Goal: Information Seeking & Learning: Learn about a topic

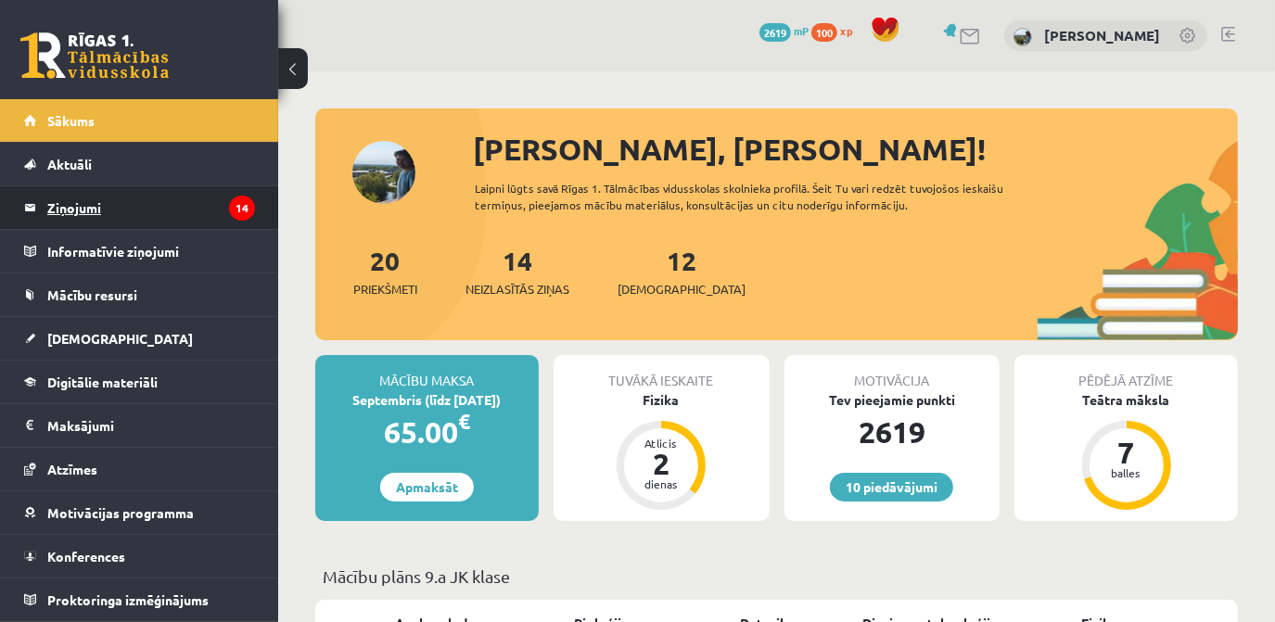
click at [109, 186] on legend "Ziņojumi 14" at bounding box center [151, 207] width 208 height 43
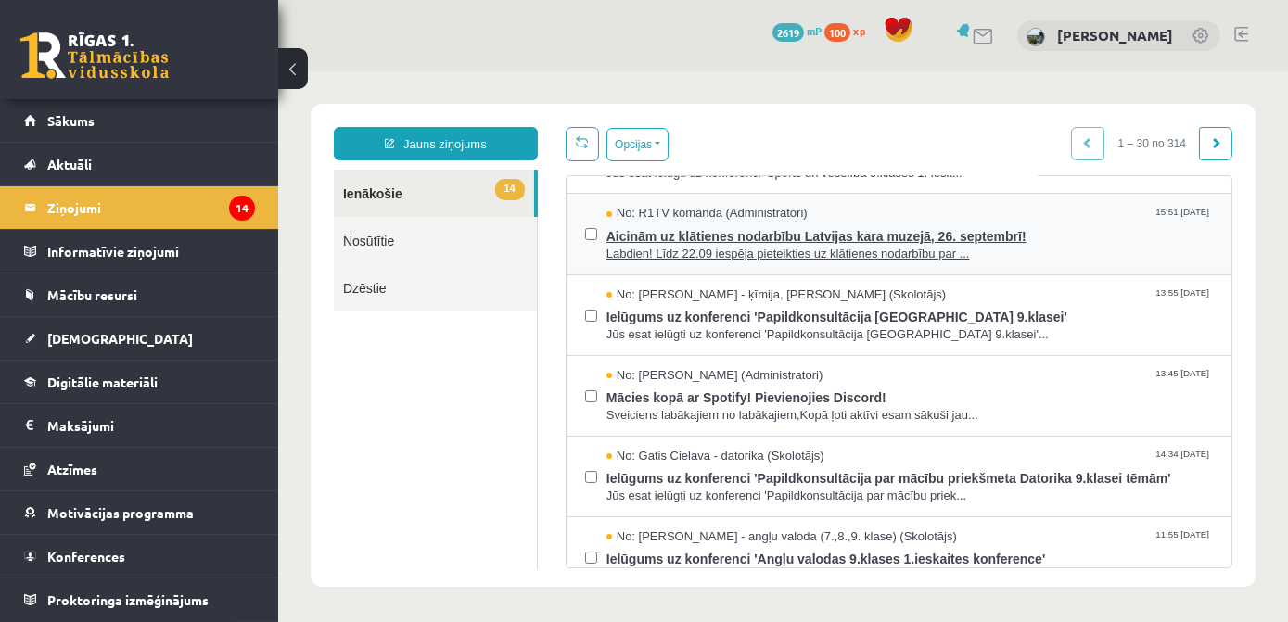
scroll to position [252, 0]
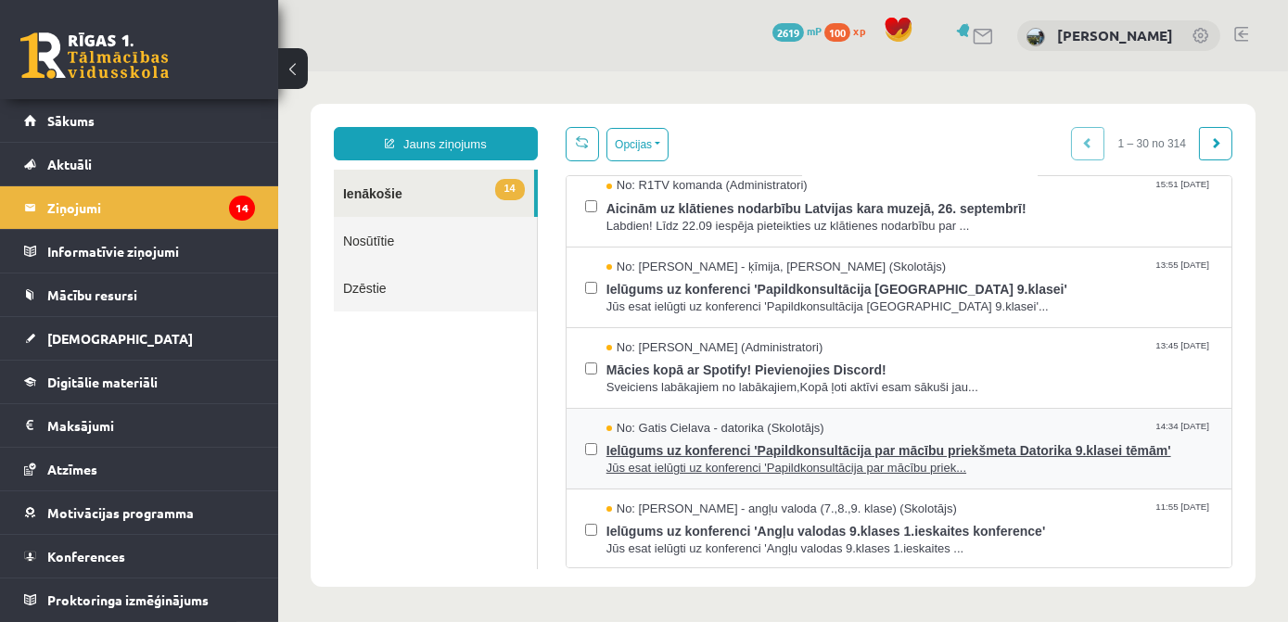
click at [812, 442] on span "Ielūgums uz konferenci 'Papildkonsultācija par mācību priekšmeta Datorika 9.kla…" at bounding box center [909, 448] width 607 height 23
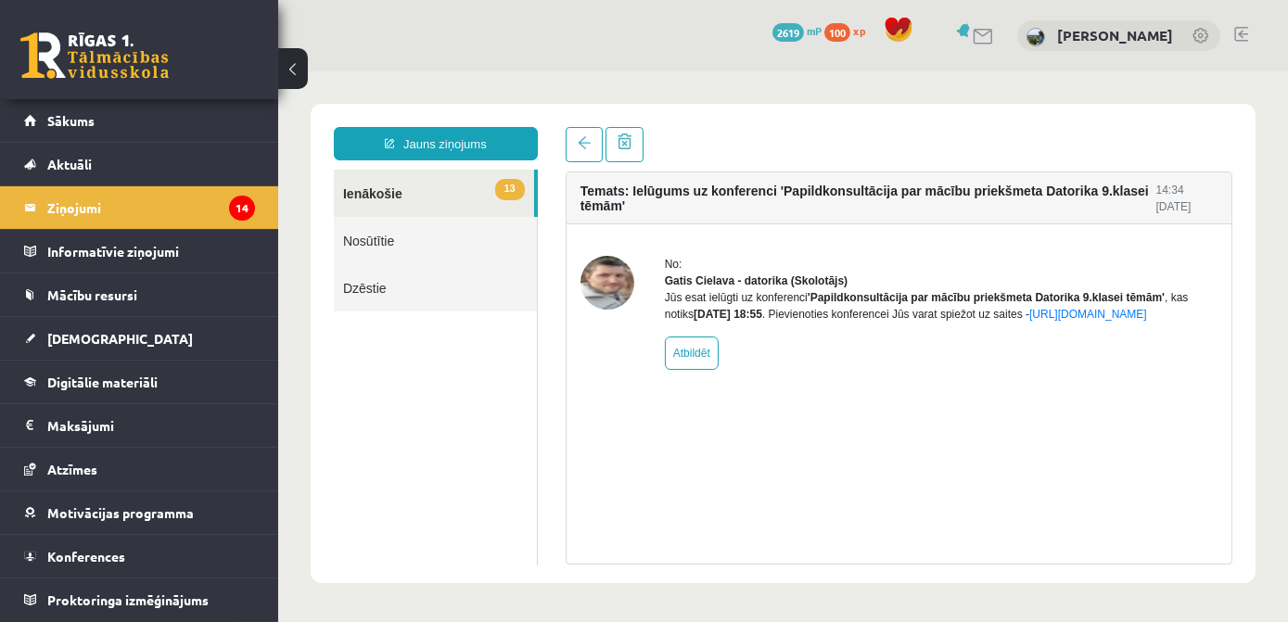
scroll to position [0, 0]
click at [416, 189] on link "13 Ienākošie" at bounding box center [433, 193] width 200 height 47
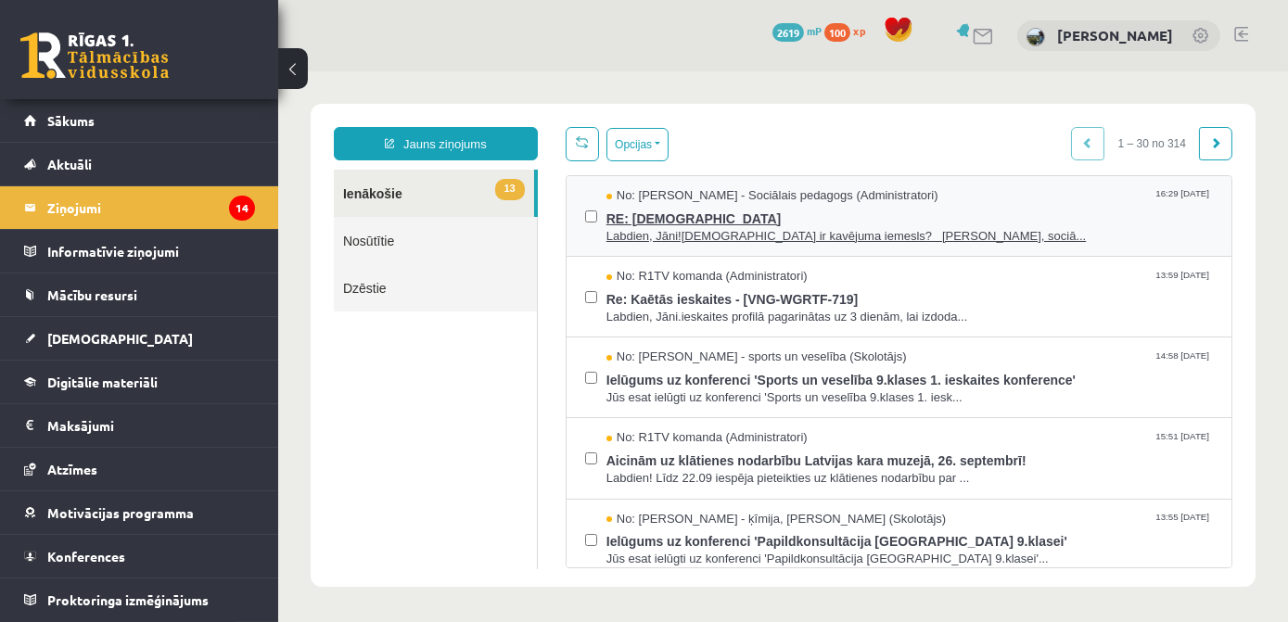
click at [677, 213] on span "RE: Kaētās ieskaites" at bounding box center [909, 216] width 607 height 23
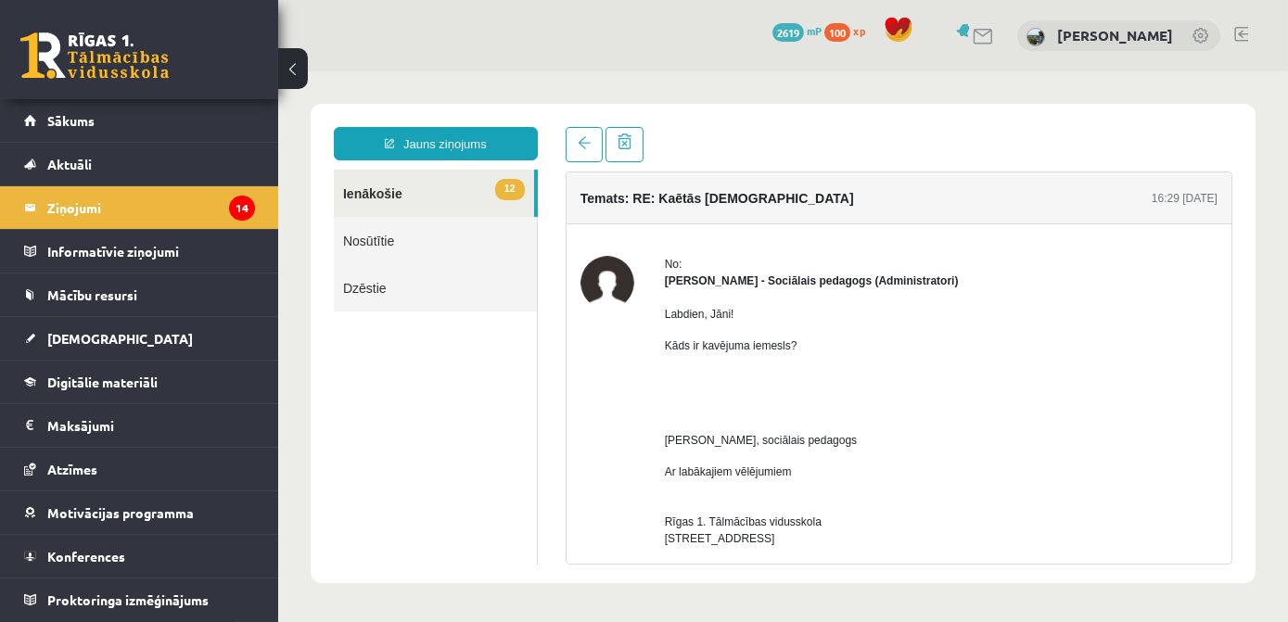
click at [403, 202] on link "12 Ienākošie" at bounding box center [433, 193] width 200 height 47
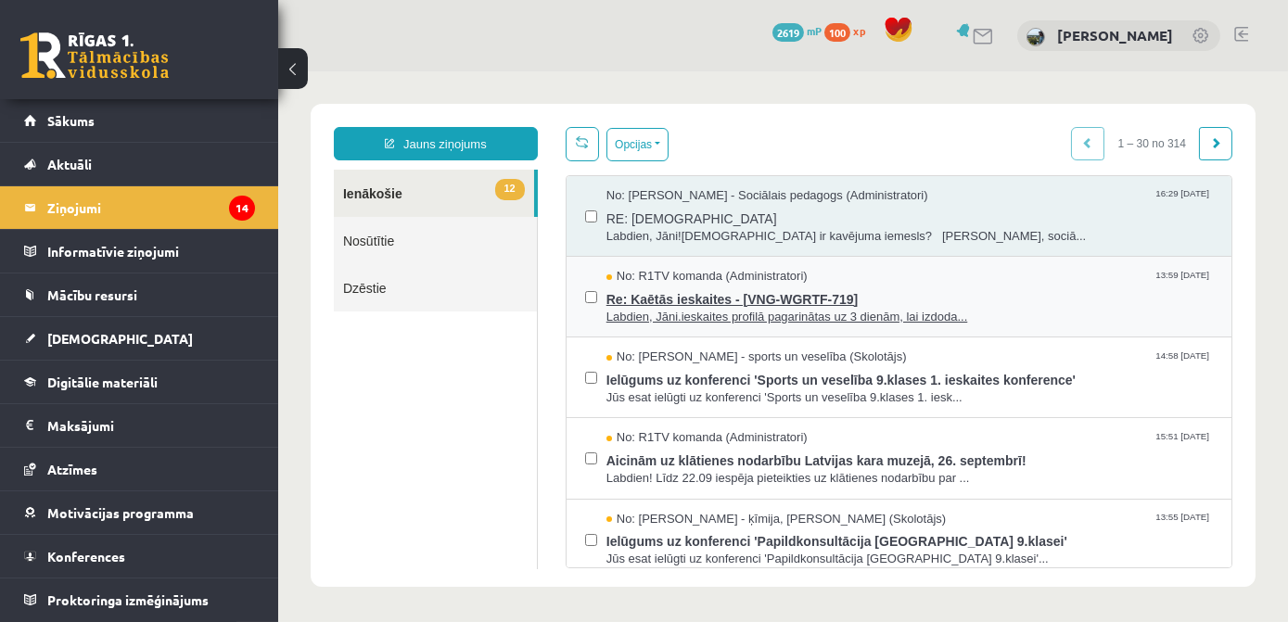
click at [728, 302] on span "Re: Kaētās ieskaites - [VNG-WGRTF-719]" at bounding box center [909, 297] width 607 height 23
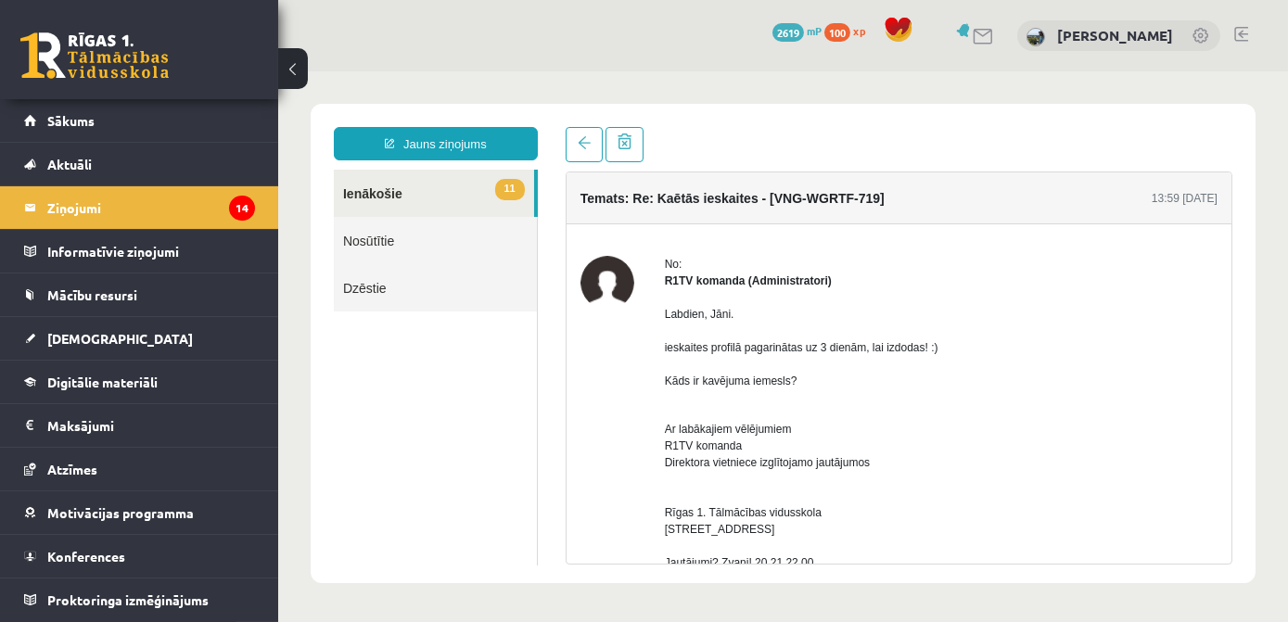
click at [375, 198] on link "11 Ienākošie" at bounding box center [433, 193] width 200 height 47
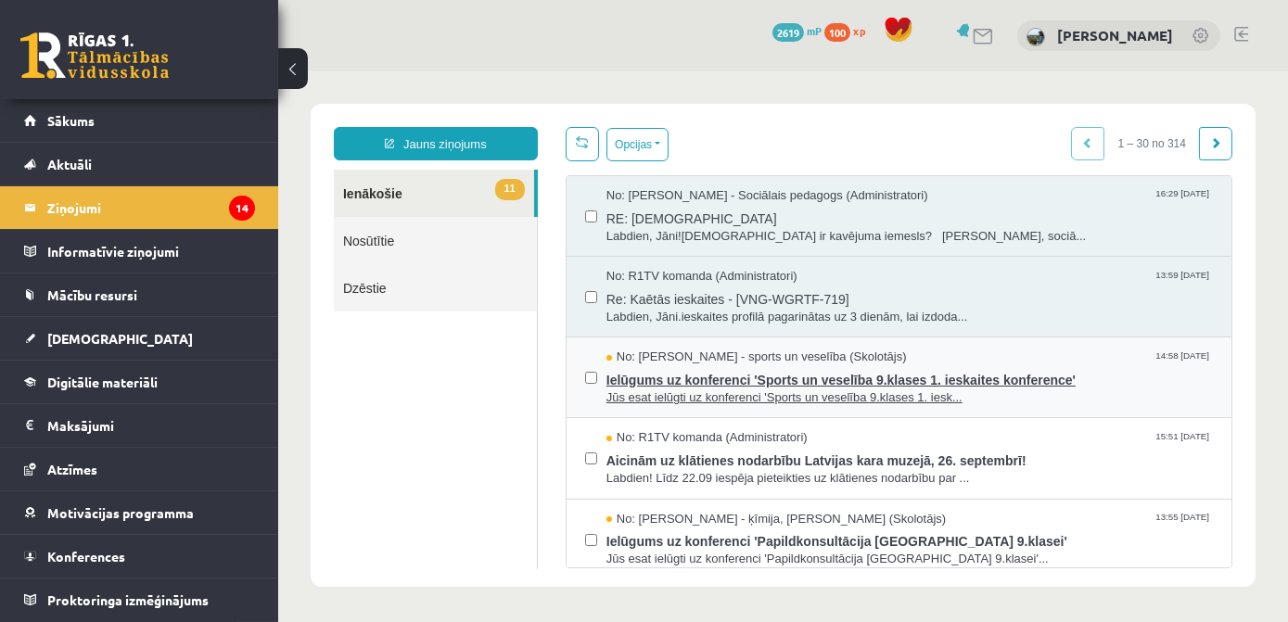
click at [747, 376] on span "Ielūgums uz konferenci 'Sports un veselība 9.klases 1. ieskaites konference'" at bounding box center [909, 377] width 607 height 23
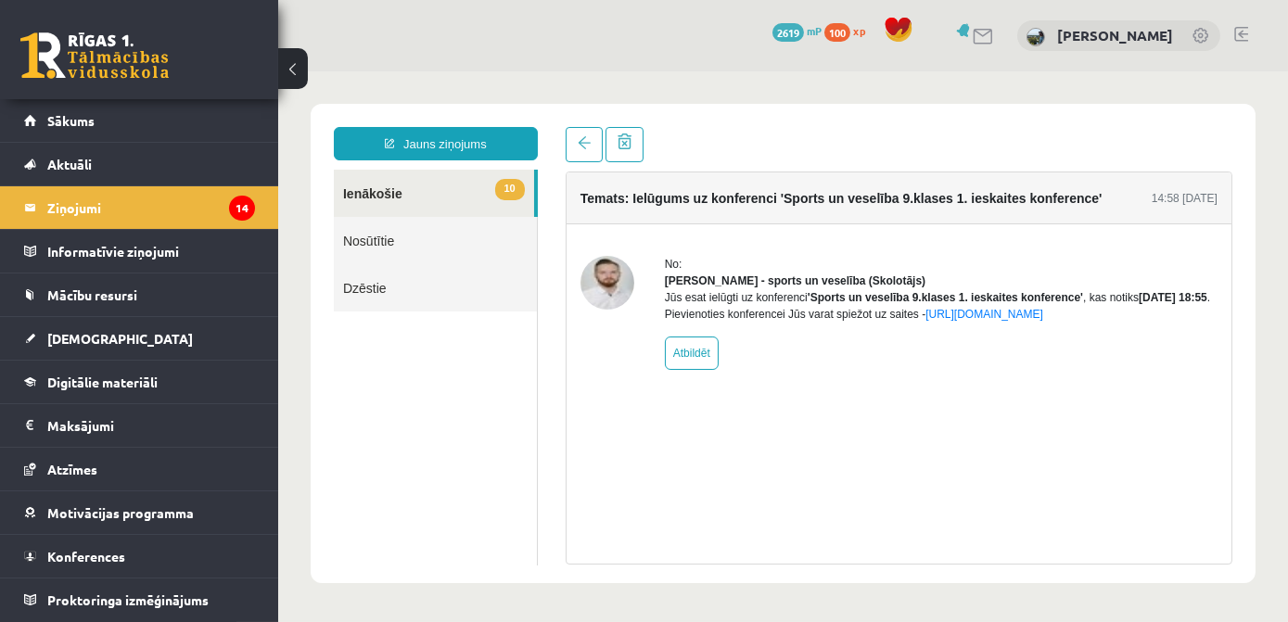
click at [437, 198] on link "10 Ienākošie" at bounding box center [433, 193] width 200 height 47
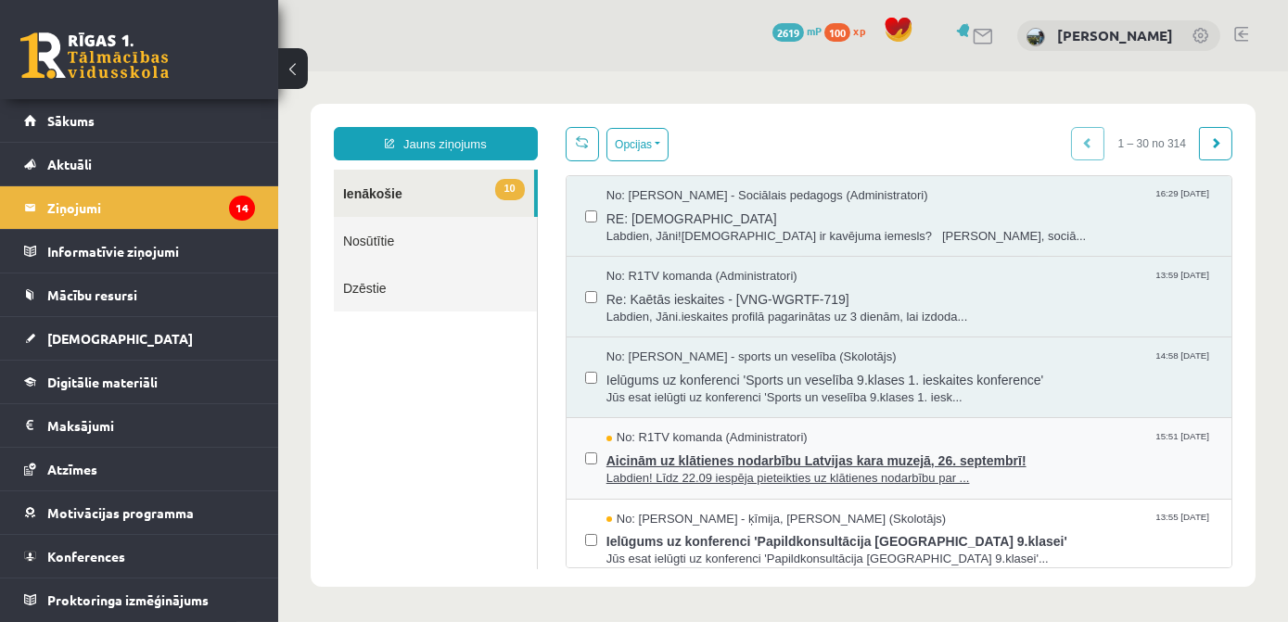
click at [731, 470] on span "Labdien! Līdz 22.09 iespēja pieteikties uz klātienes nodarbību par ..." at bounding box center [909, 479] width 607 height 18
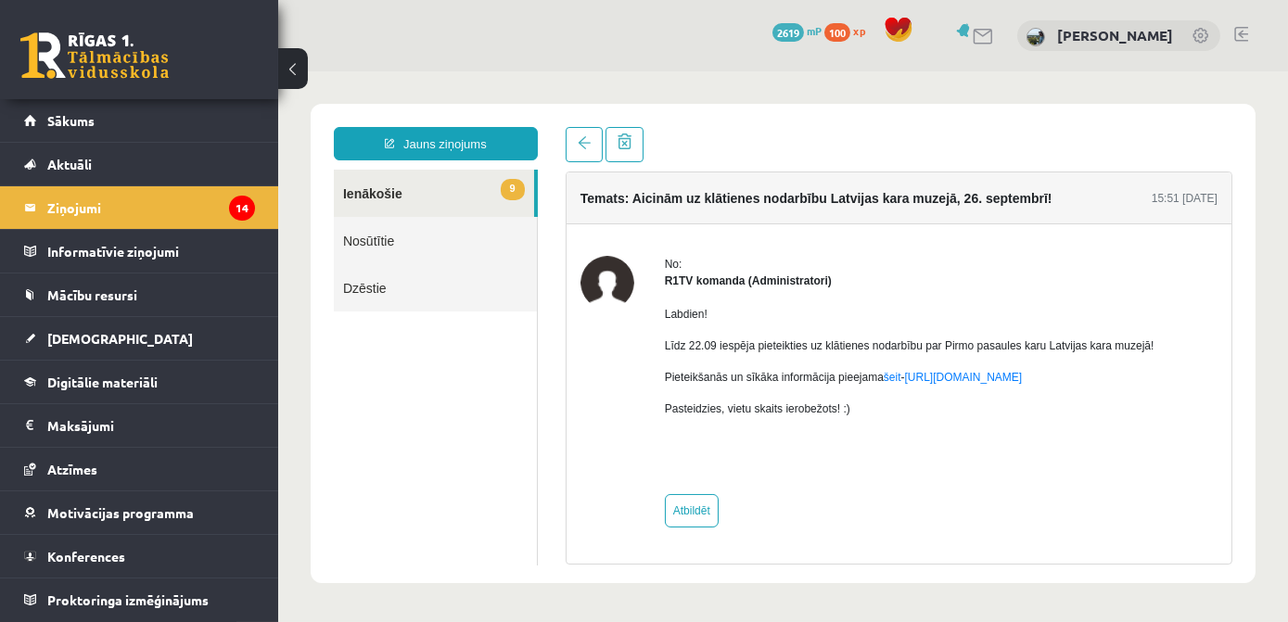
click at [355, 186] on link "9 Ienākošie" at bounding box center [433, 193] width 200 height 47
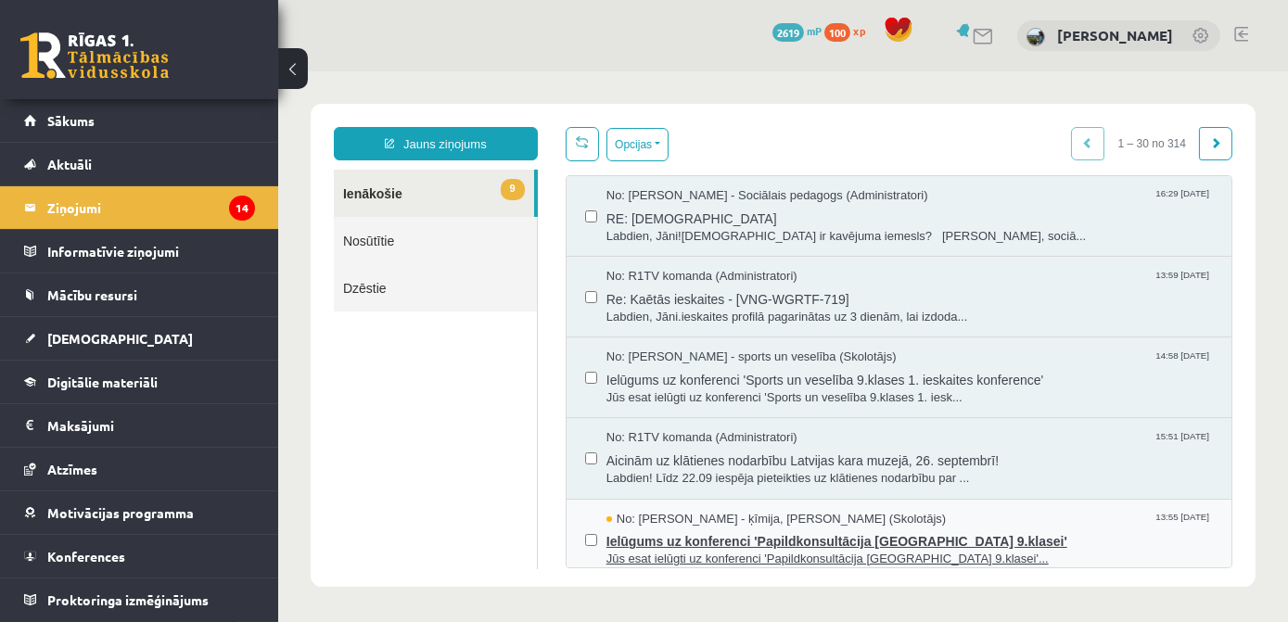
click at [746, 547] on div "Ielūgums uz konferenci 'Papildkonsultācija Ķīmijā 9.klasei' Jūs esat ielūgti uz…" at bounding box center [909, 548] width 607 height 41
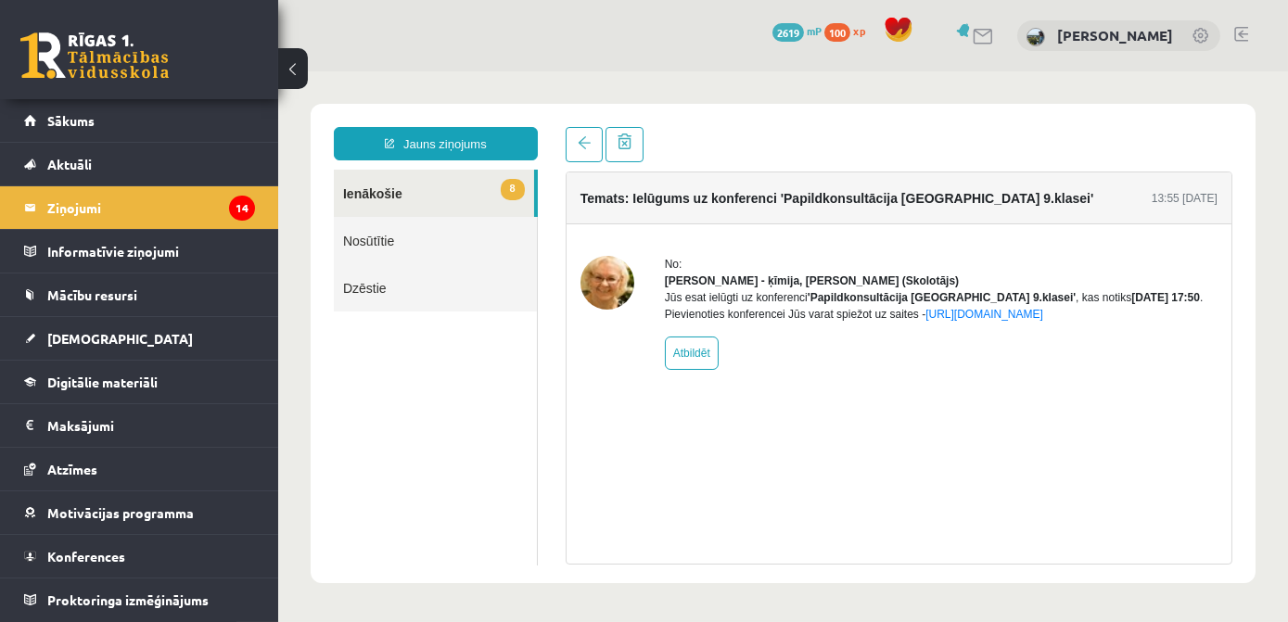
click at [407, 190] on link "8 Ienākošie" at bounding box center [433, 193] width 200 height 47
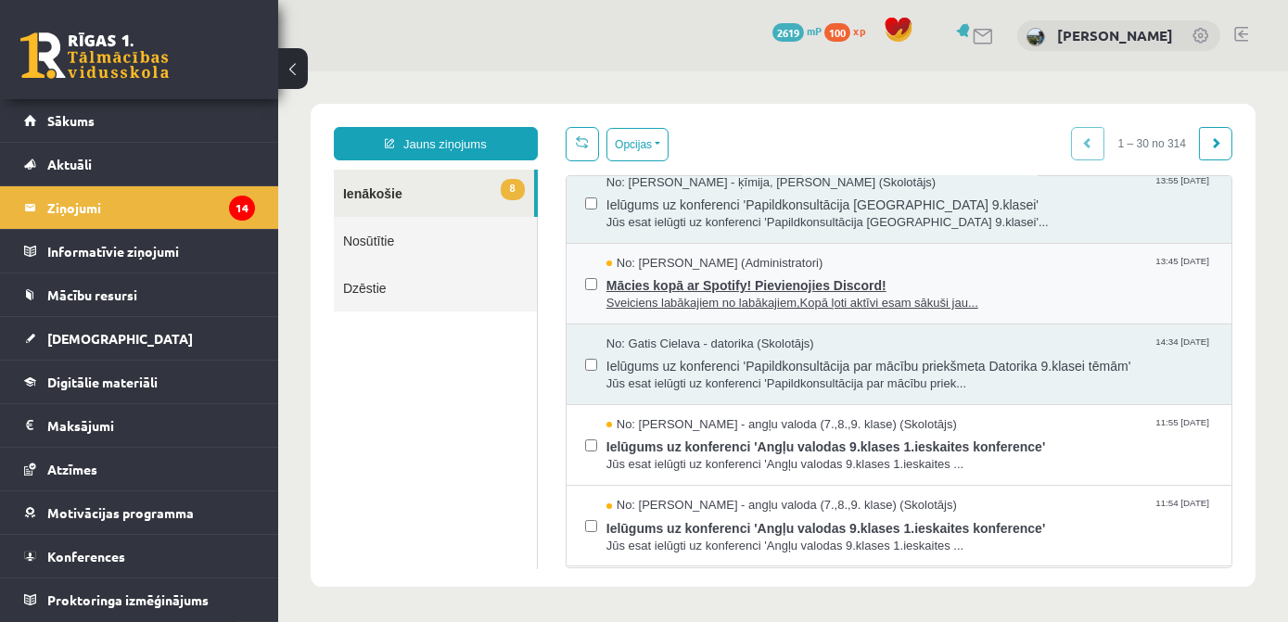
click at [766, 273] on span "Mācies kopā ar Spotify! Pievienojies Discord!" at bounding box center [909, 283] width 607 height 23
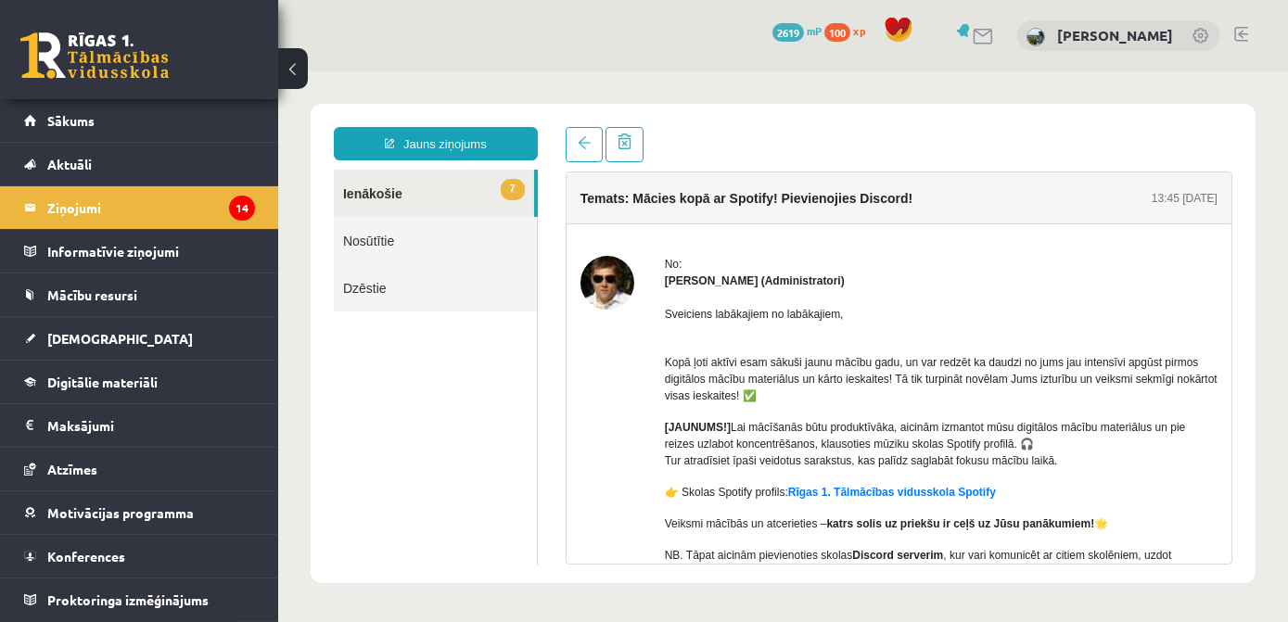
click at [382, 202] on link "7 Ienākošie" at bounding box center [433, 193] width 200 height 47
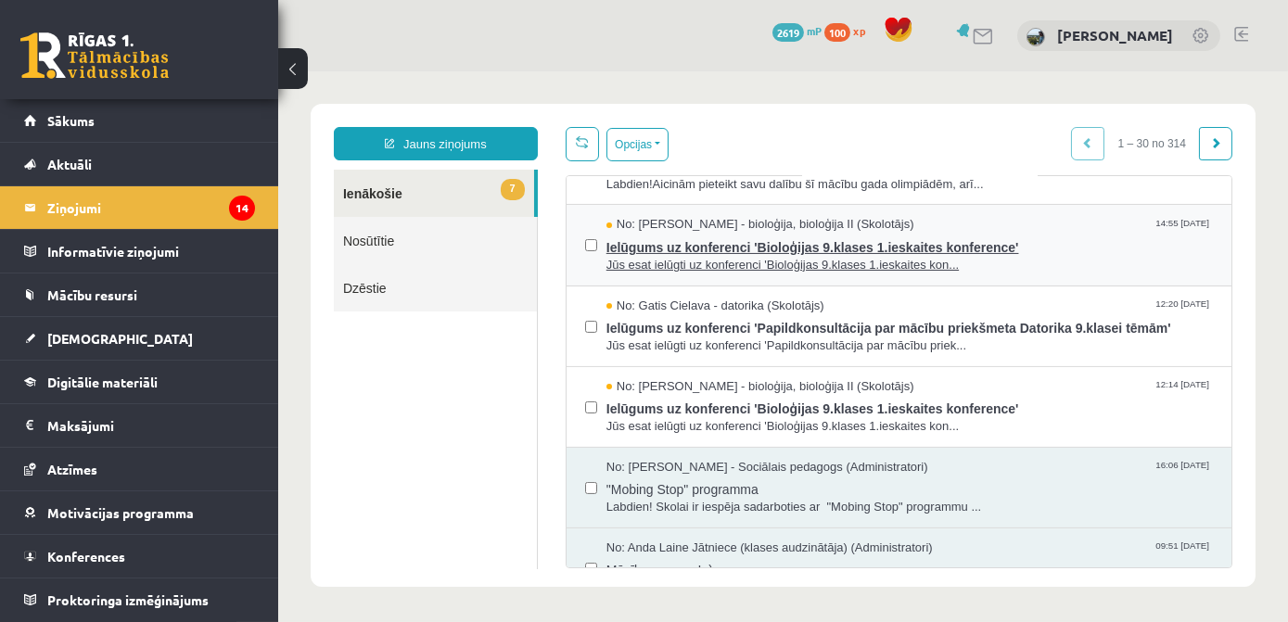
scroll to position [843, 0]
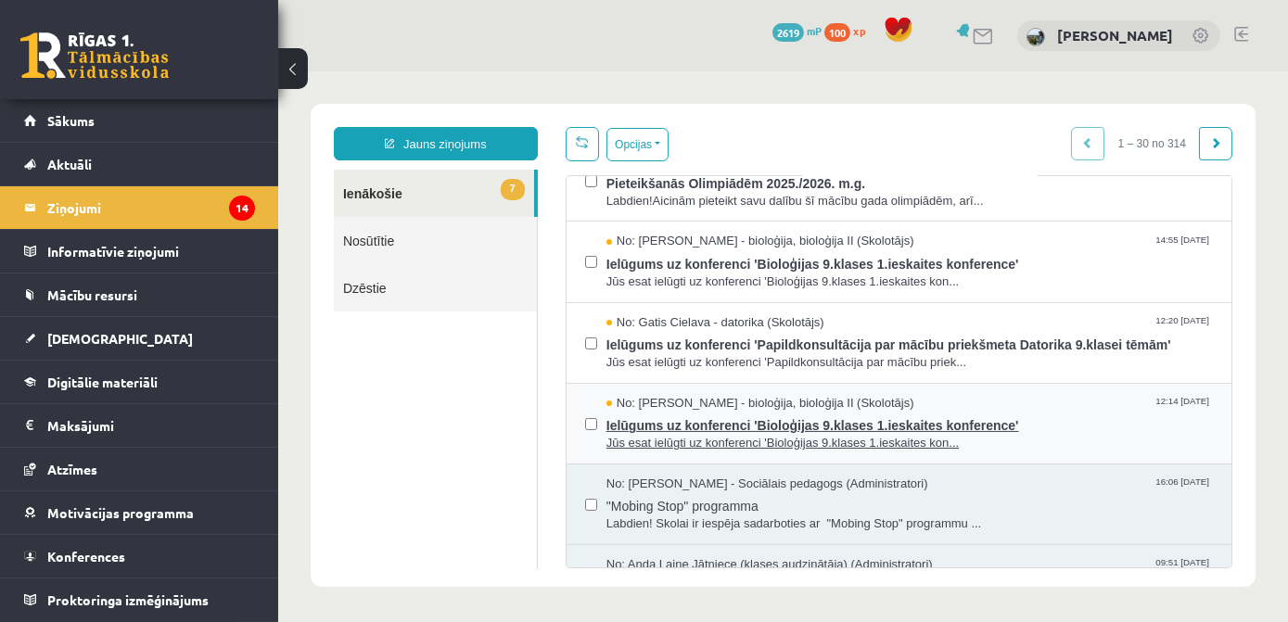
click at [718, 421] on span "Ielūgums uz konferenci 'Bioloģijas 9.klases 1.ieskaites konference'" at bounding box center [909, 423] width 607 height 23
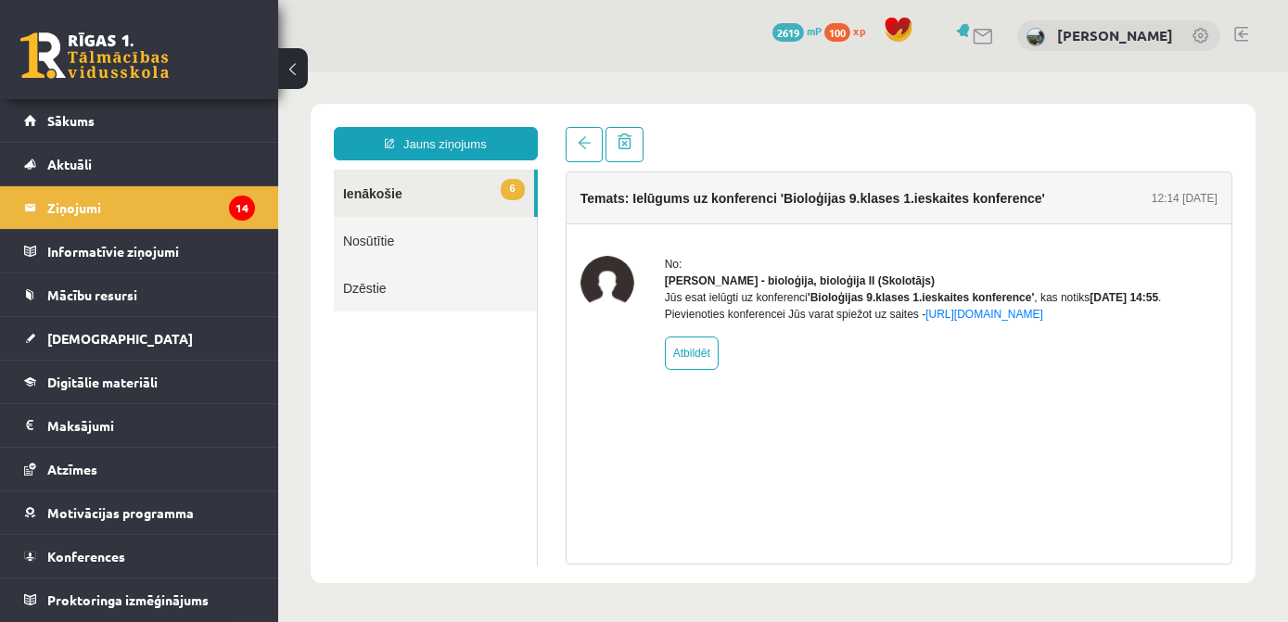
scroll to position [0, 0]
click at [431, 191] on link "6 Ienākošie" at bounding box center [433, 193] width 200 height 47
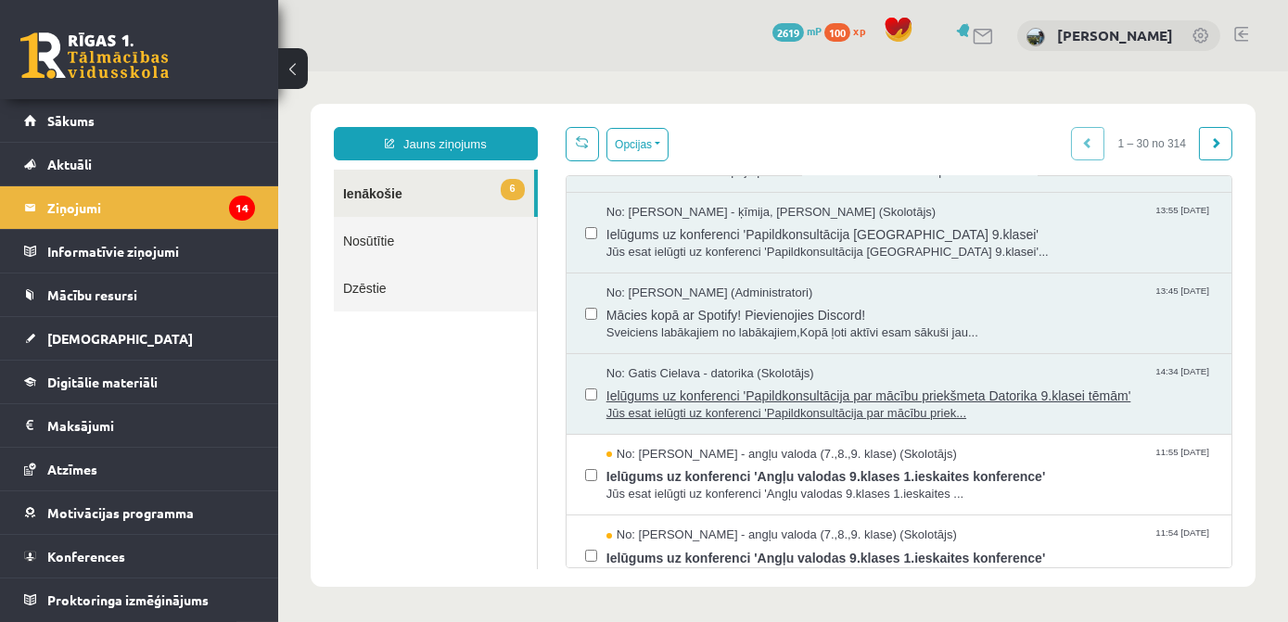
scroll to position [337, 0]
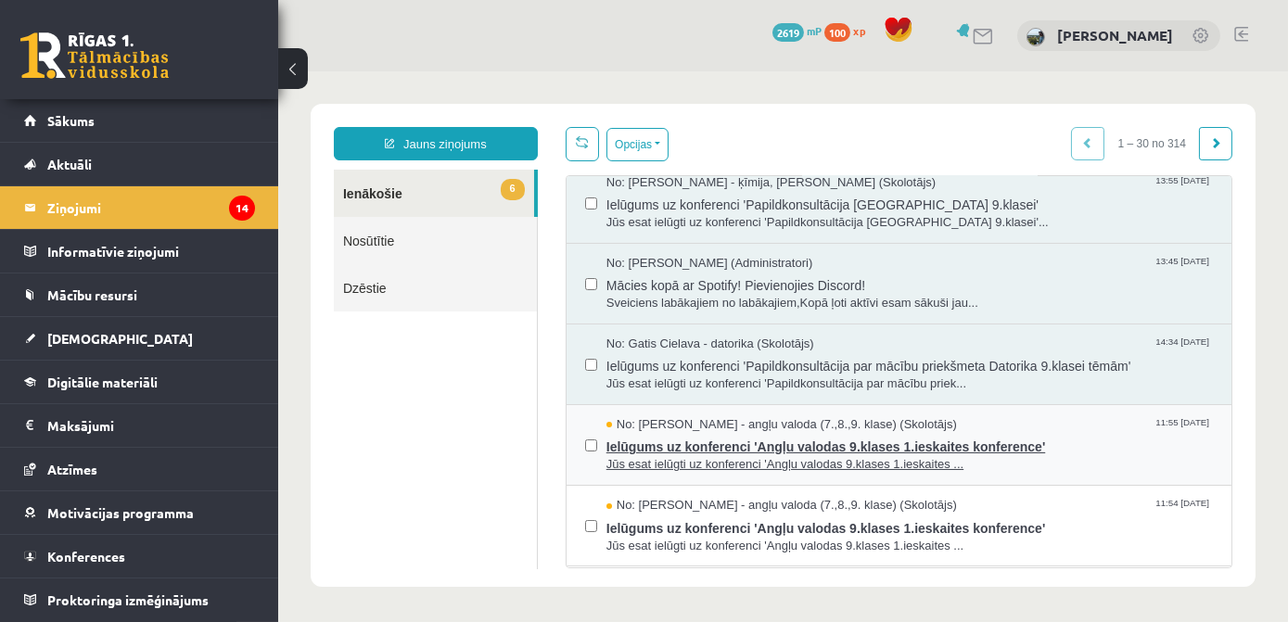
click at [752, 434] on span "Ielūgums uz konferenci 'Angļu valodas 9.klases 1.ieskaites konference'" at bounding box center [909, 444] width 607 height 23
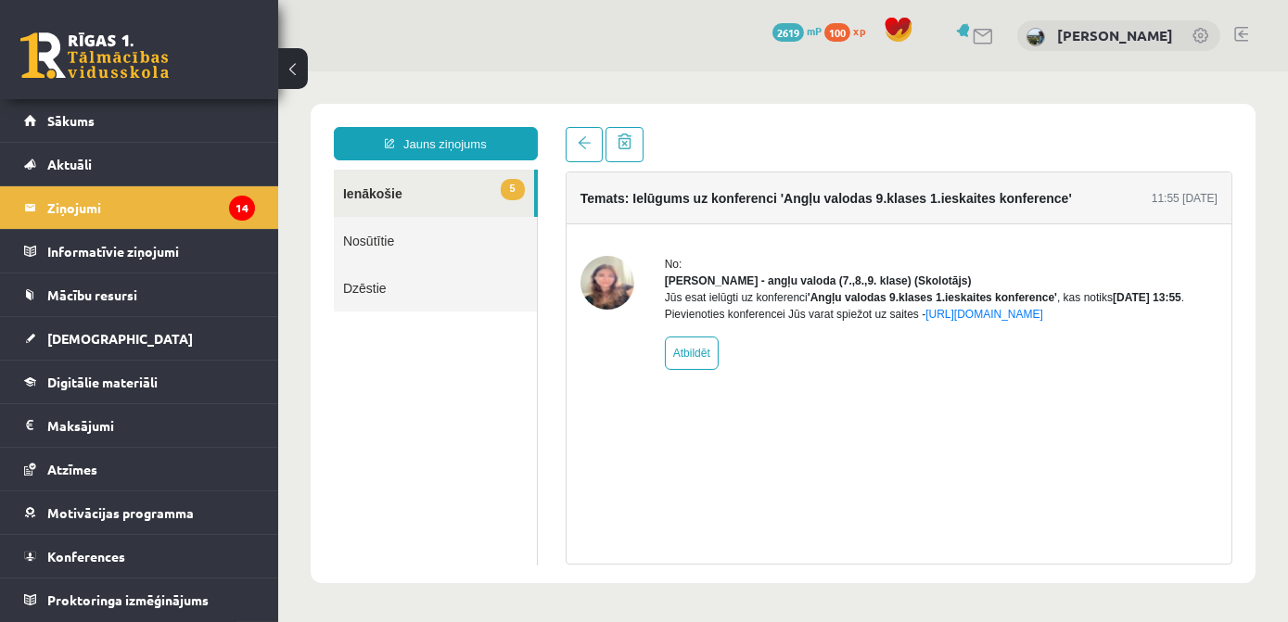
scroll to position [0, 0]
click at [454, 179] on link "5 Ienākošie" at bounding box center [433, 193] width 200 height 47
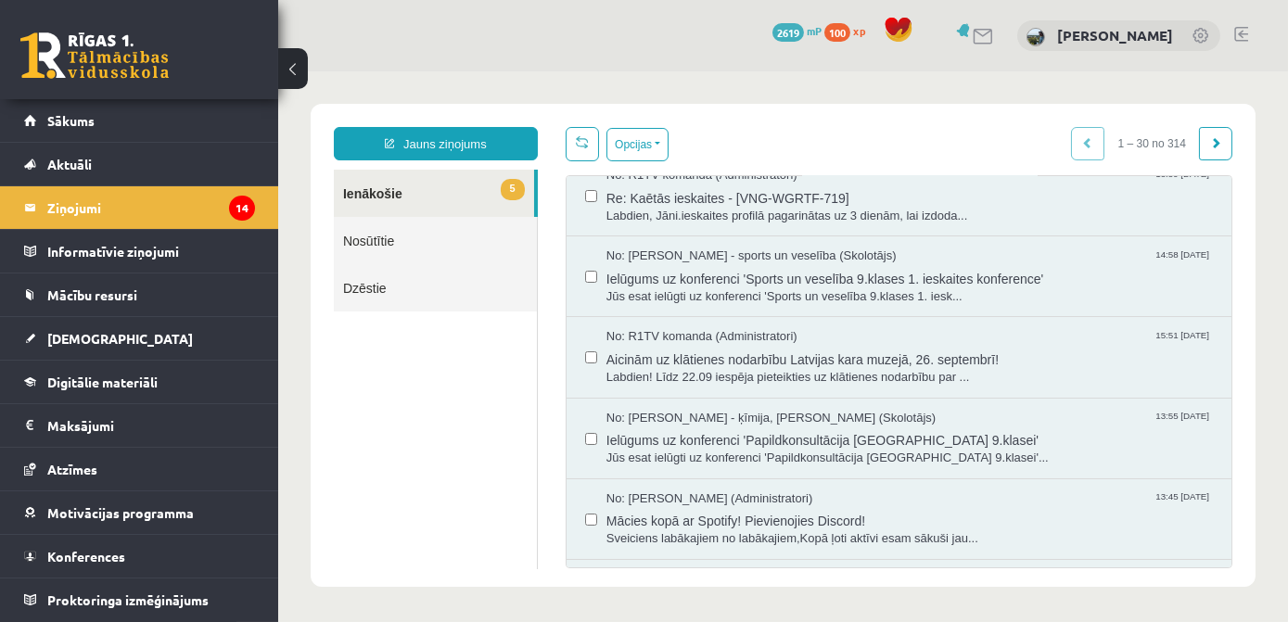
scroll to position [337, 0]
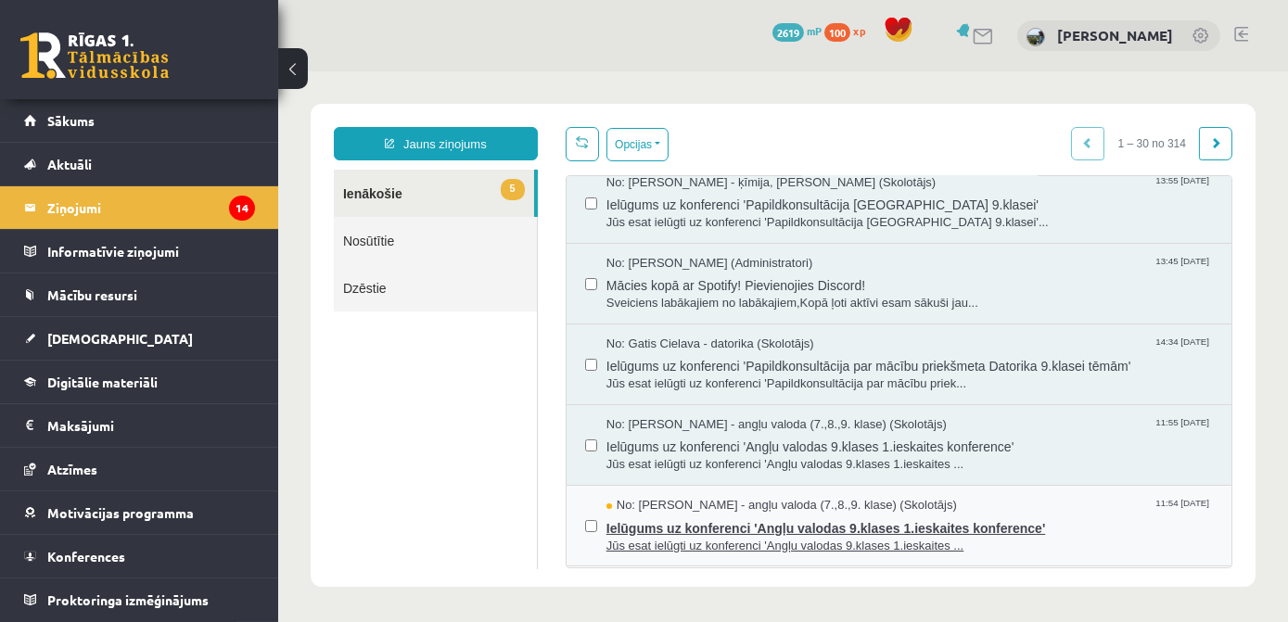
click at [712, 516] on span "Ielūgums uz konferenci 'Angļu valodas 9.klases 1.ieskaites konference'" at bounding box center [909, 526] width 607 height 23
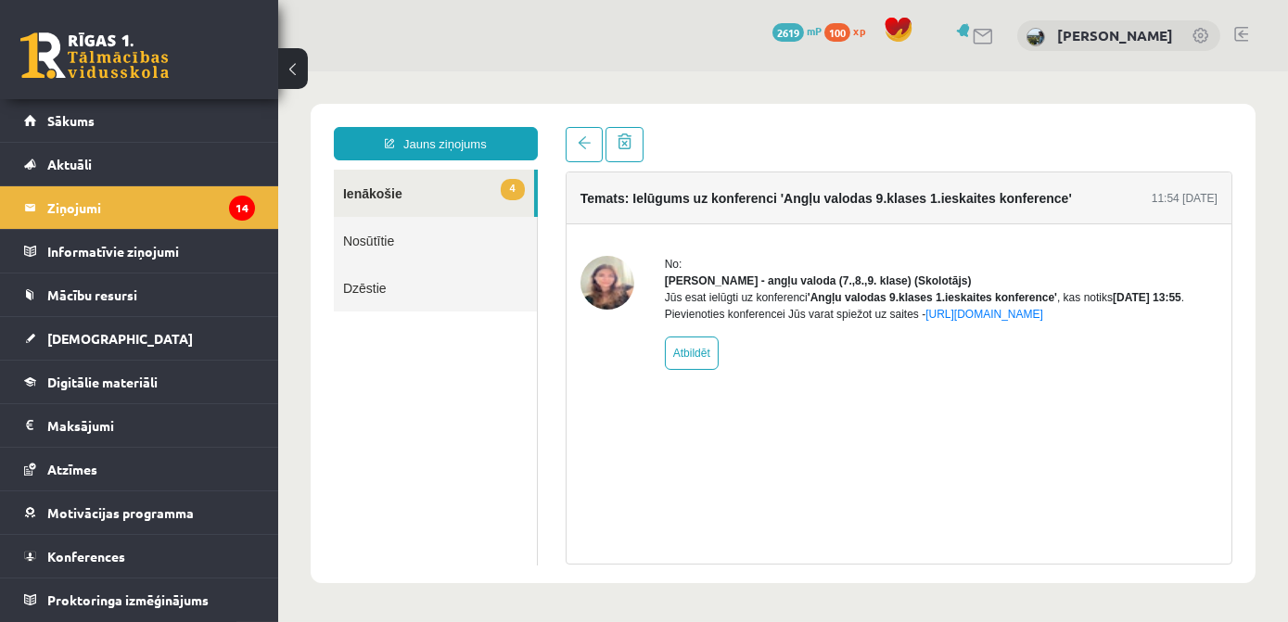
click at [450, 193] on link "4 Ienākošie" at bounding box center [433, 193] width 200 height 47
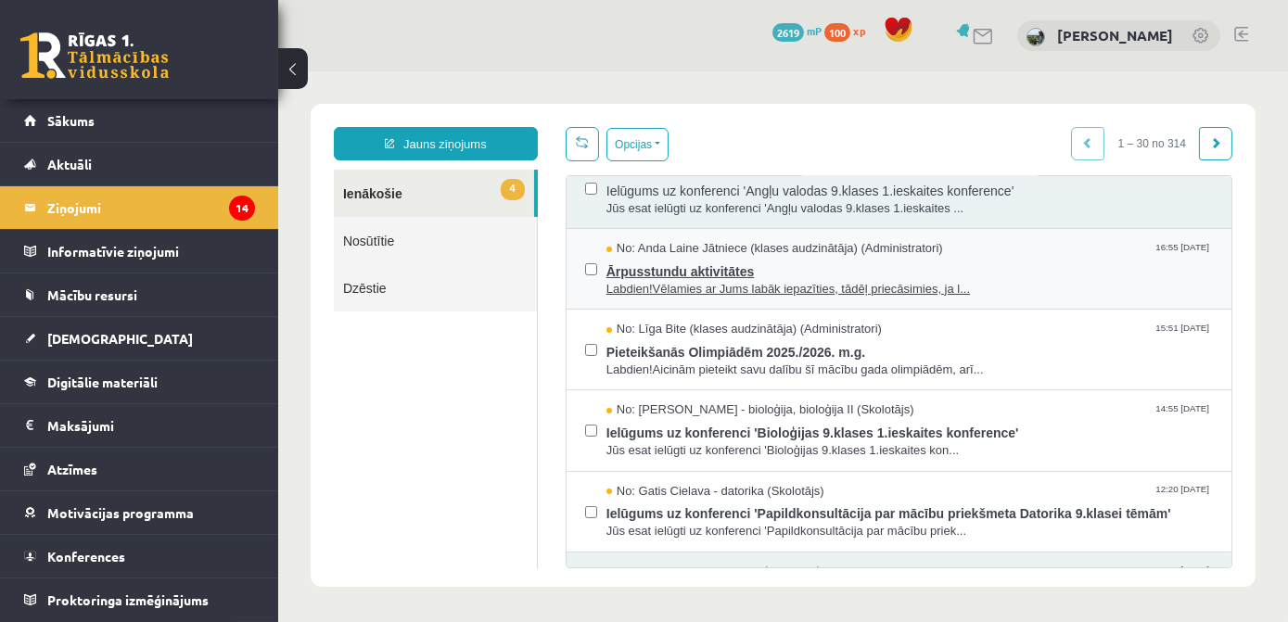
click at [801, 265] on span "Ārpusstundu aktivitātes" at bounding box center [909, 269] width 607 height 23
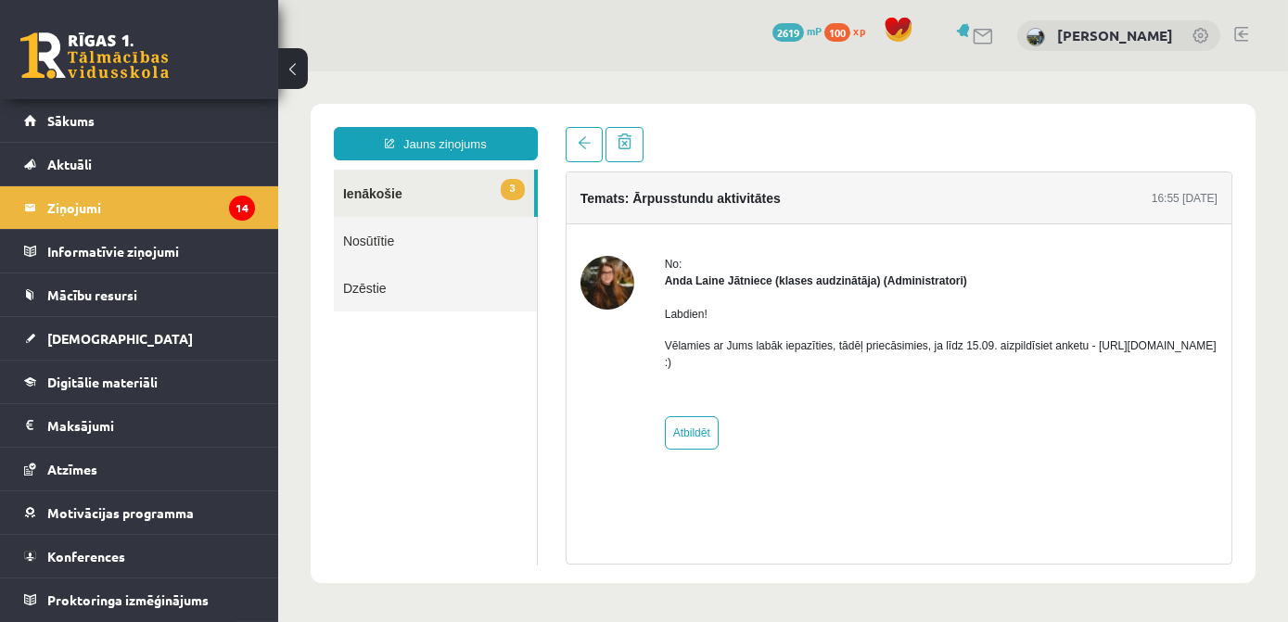
click at [421, 191] on link "3 Ienākošie" at bounding box center [433, 193] width 200 height 47
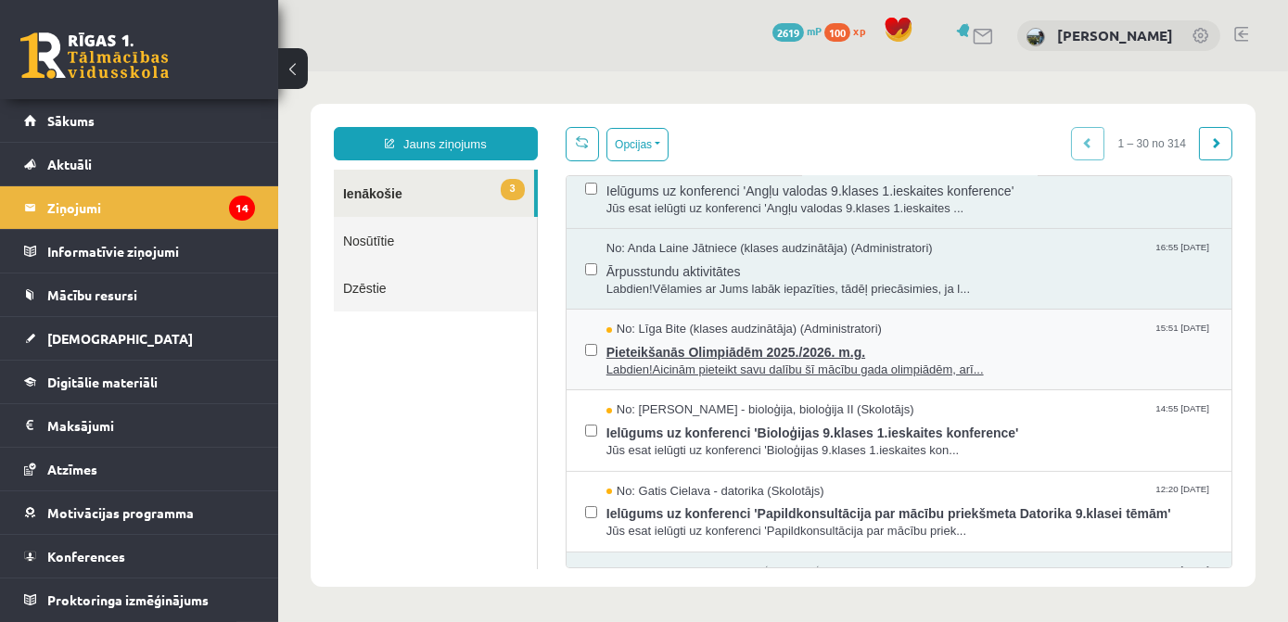
click at [730, 347] on span "Pieteikšanās Olimpiādēm 2025./2026. m.g." at bounding box center [909, 350] width 607 height 23
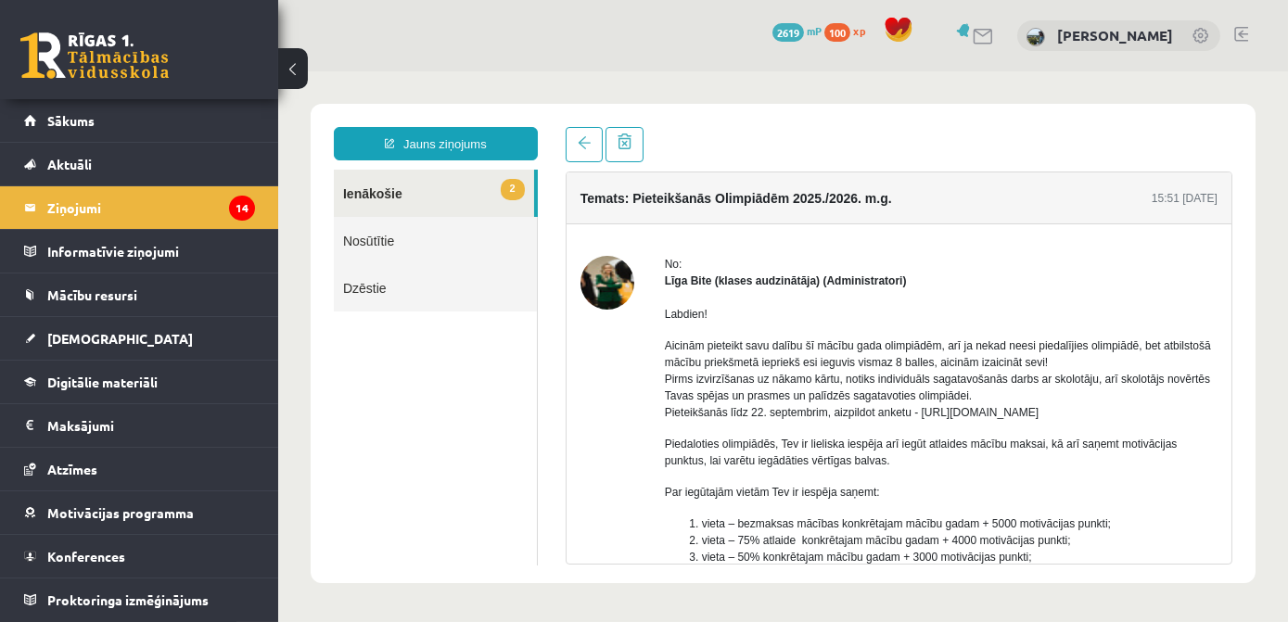
click at [442, 187] on link "2 Ienākošie" at bounding box center [433, 193] width 200 height 47
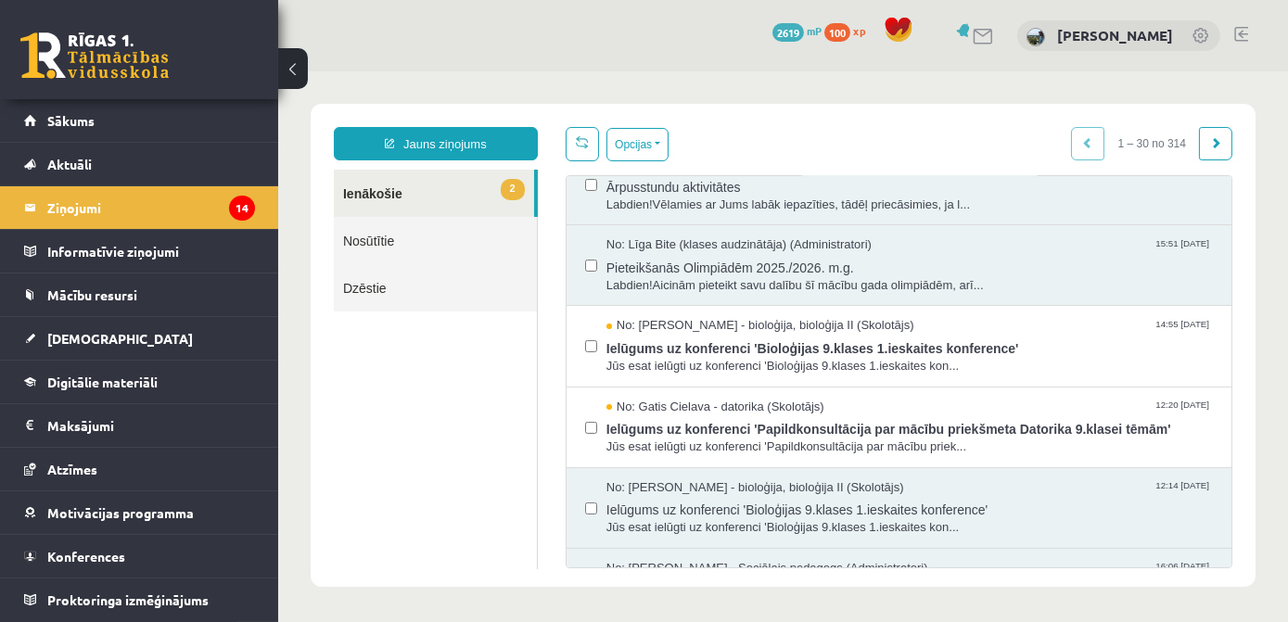
click at [864, 358] on span "Jūs esat ielūgti uz konferenci 'Bioloģijas 9.klases 1.ieskaites kon..." at bounding box center [909, 367] width 607 height 18
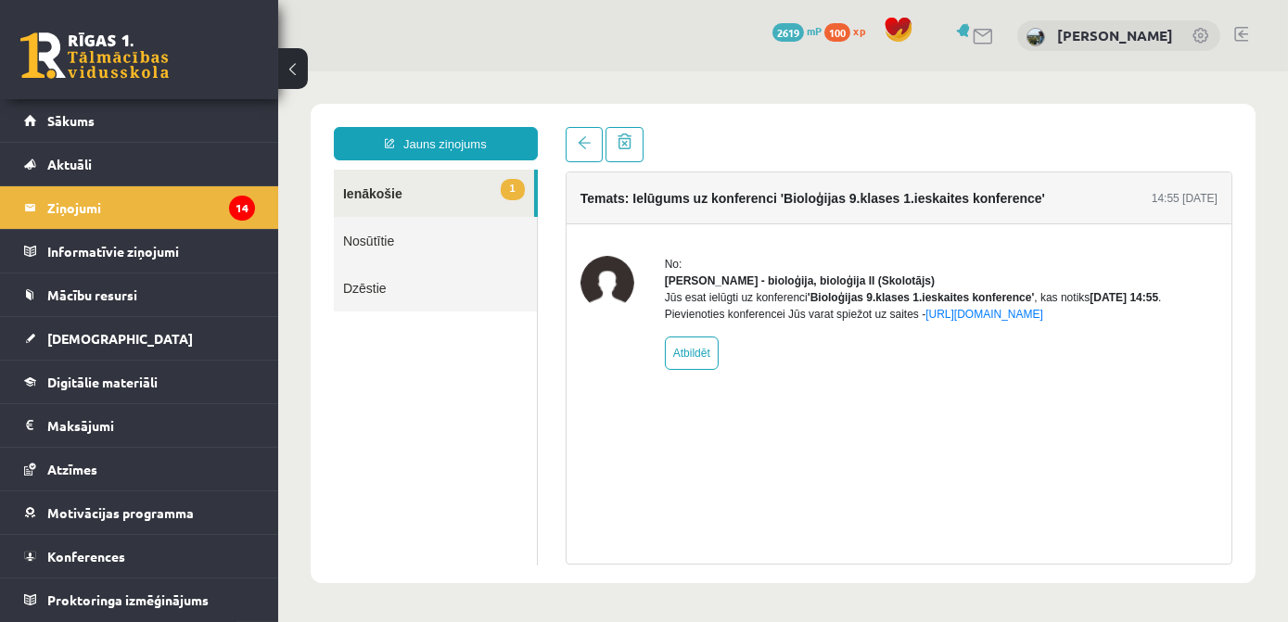
click at [439, 178] on link "1 Ienākošie" at bounding box center [433, 193] width 200 height 47
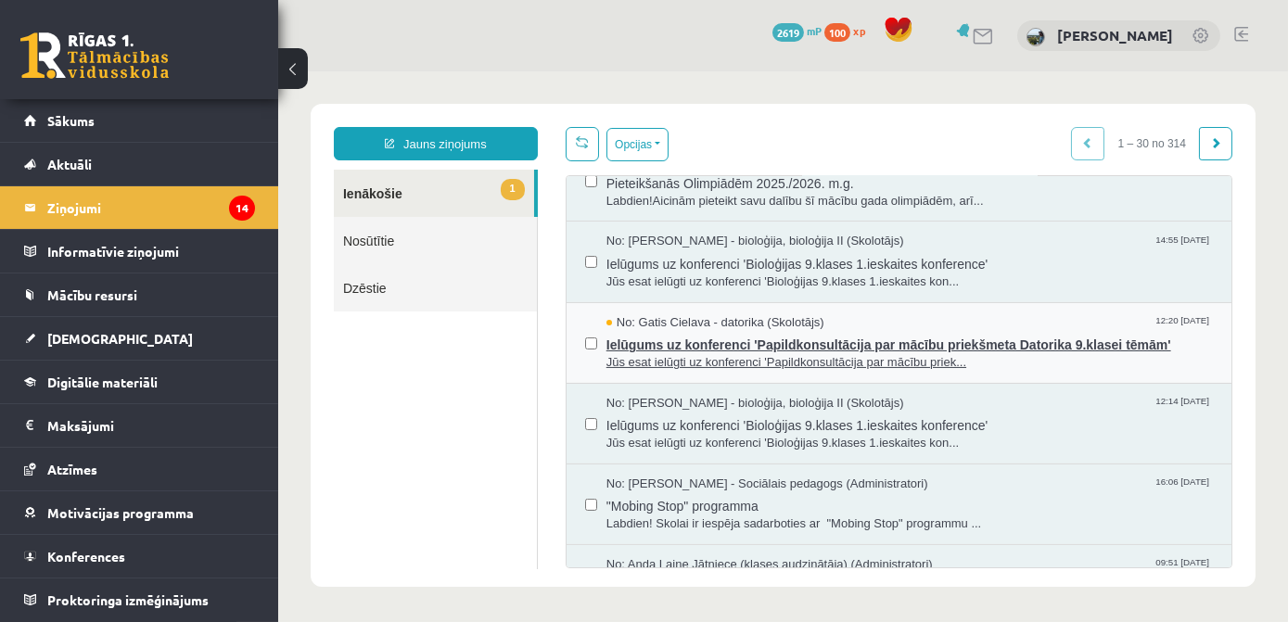
click at [703, 340] on span "Ielūgums uz konferenci 'Papildkonsultācija par mācību priekšmeta Datorika 9.kla…" at bounding box center [909, 342] width 607 height 23
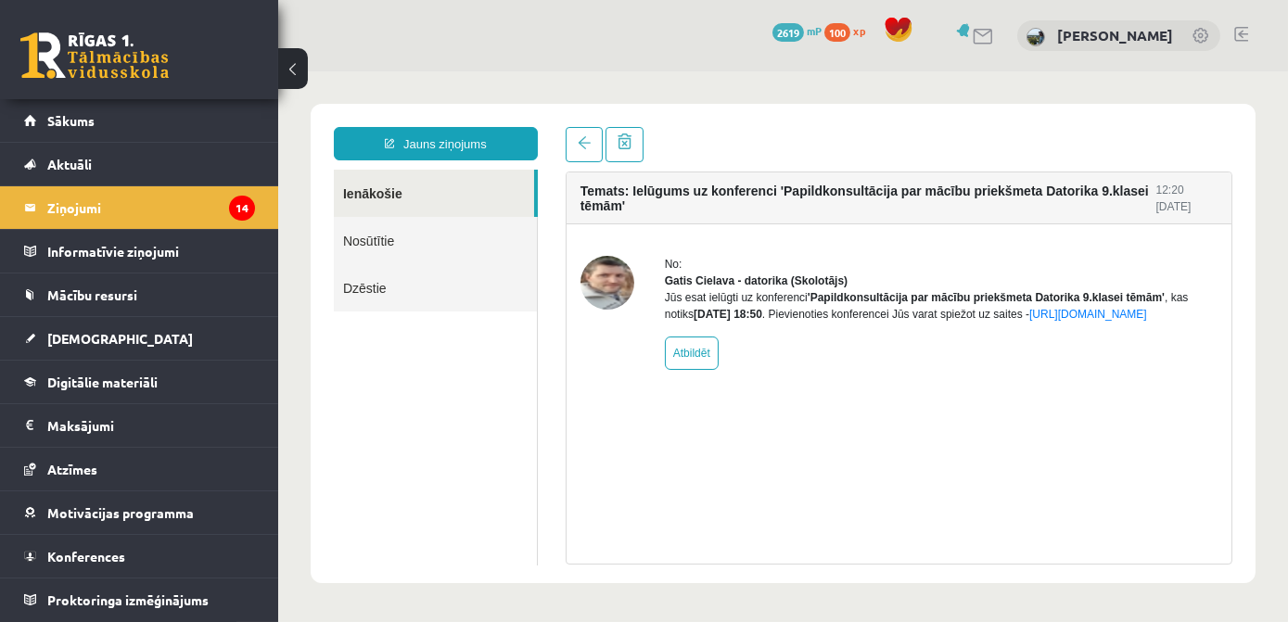
click at [417, 195] on link "Ienākošie" at bounding box center [433, 193] width 200 height 47
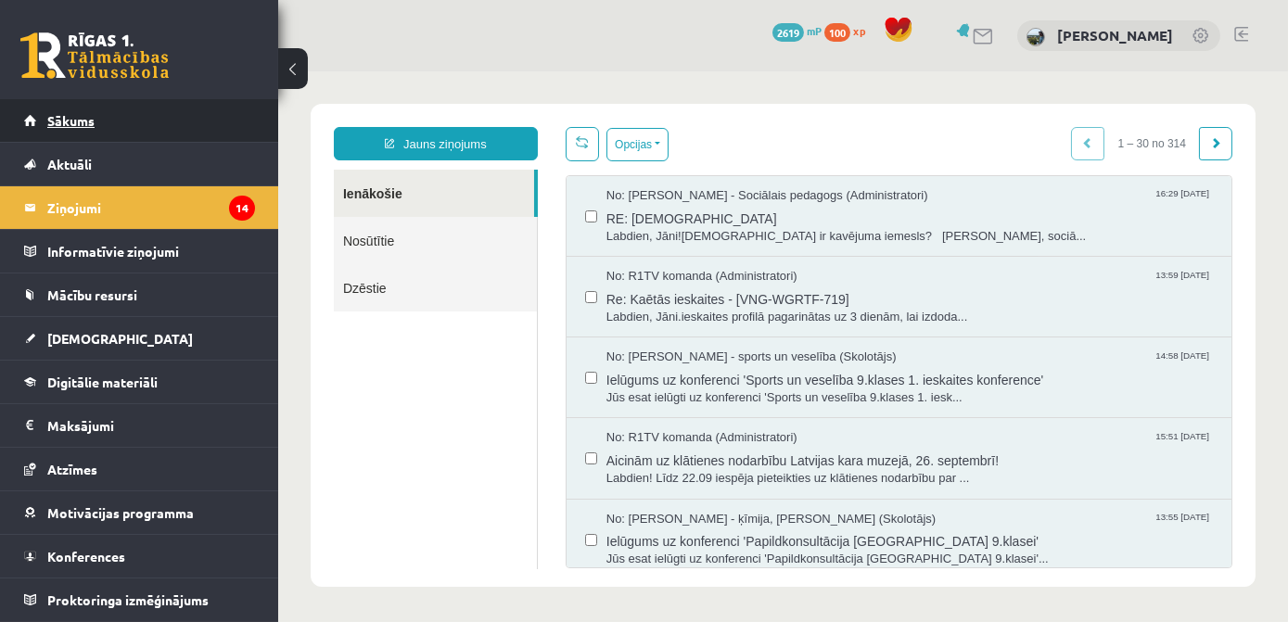
click at [93, 112] on span "Sākums" at bounding box center [70, 120] width 47 height 17
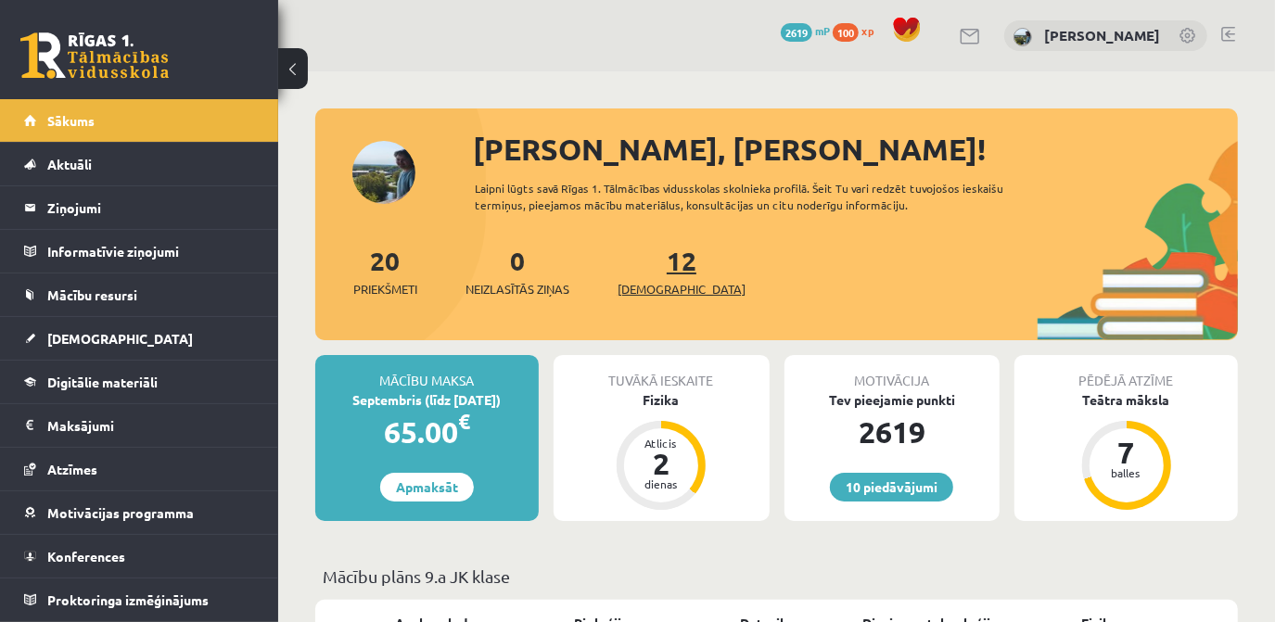
click at [664, 258] on link "12 Ieskaites" at bounding box center [682, 271] width 128 height 55
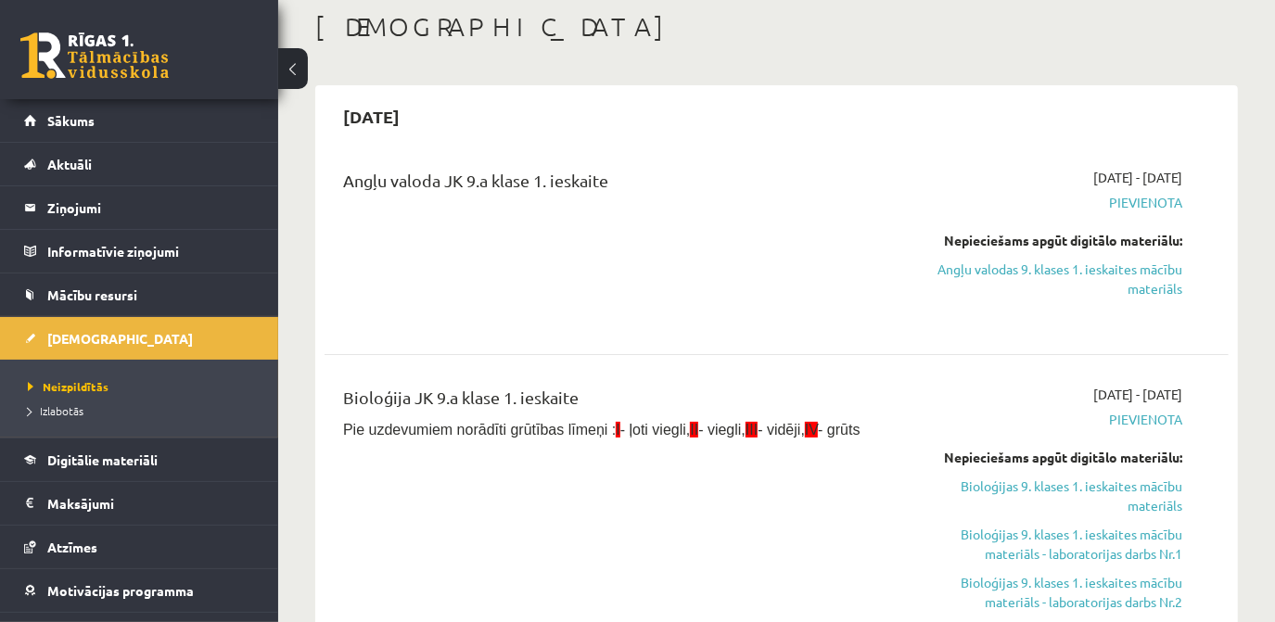
scroll to position [83, 0]
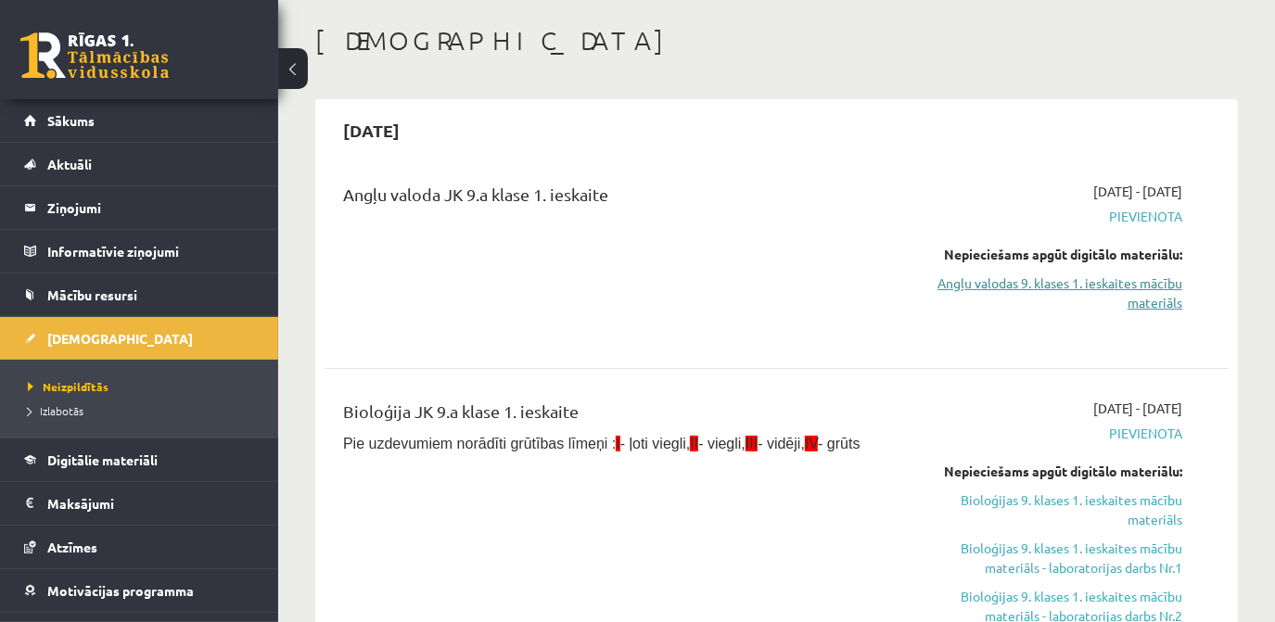
click at [1151, 283] on link "Angļu valodas 9. klases 1. ieskaites mācību materiāls" at bounding box center [1052, 293] width 262 height 39
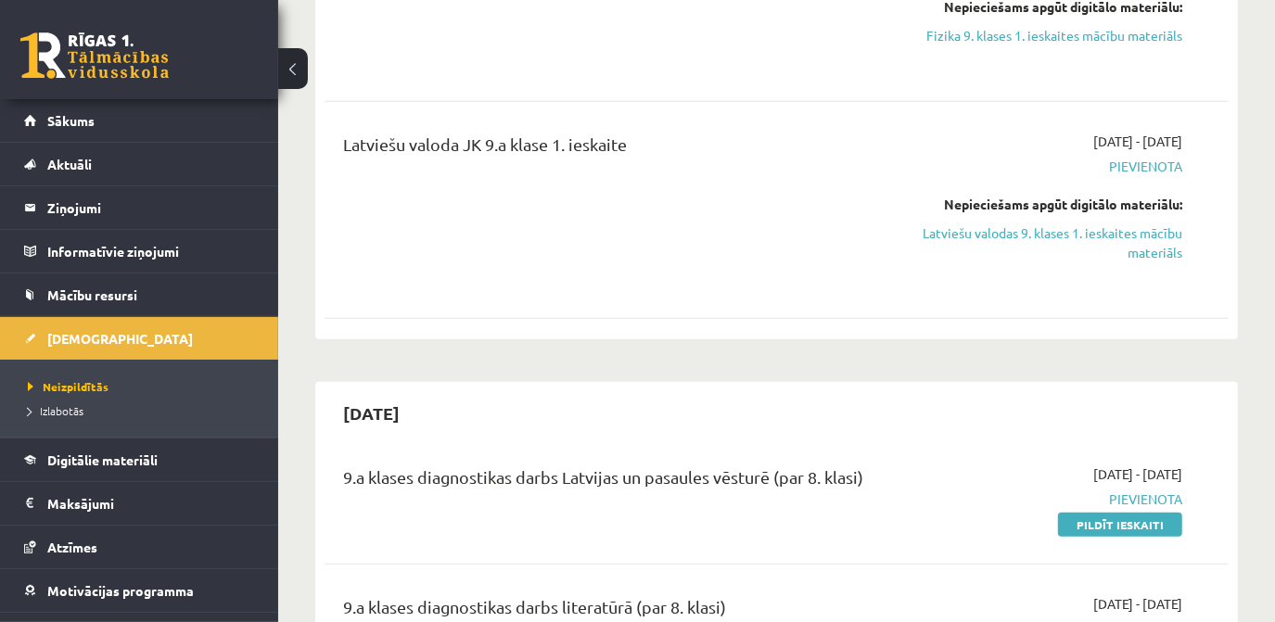
scroll to position [759, 0]
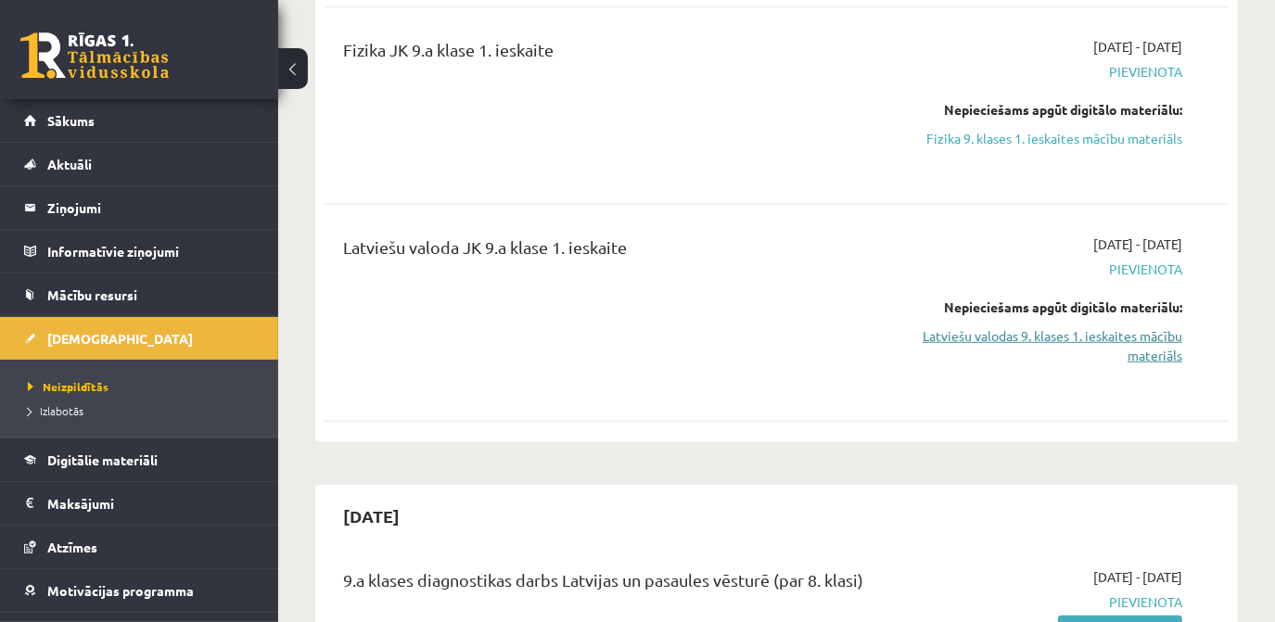
click at [1165, 352] on link "Latviešu valodas 9. klases 1. ieskaites mācību materiāls" at bounding box center [1052, 346] width 262 height 39
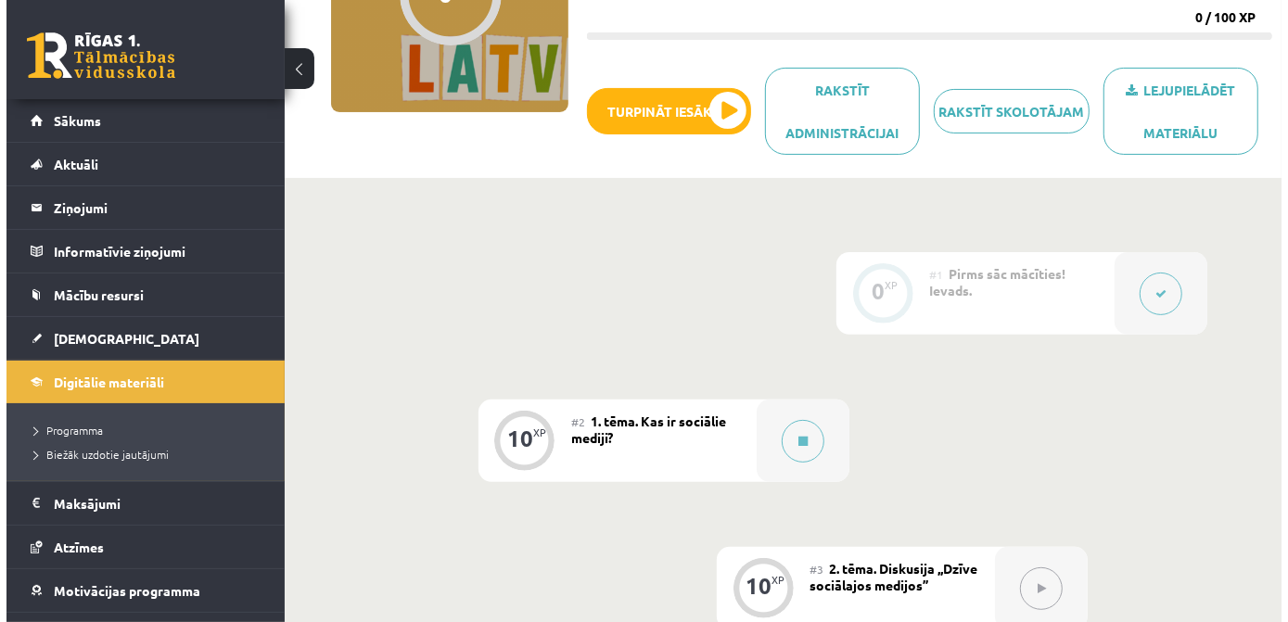
scroll to position [91, 0]
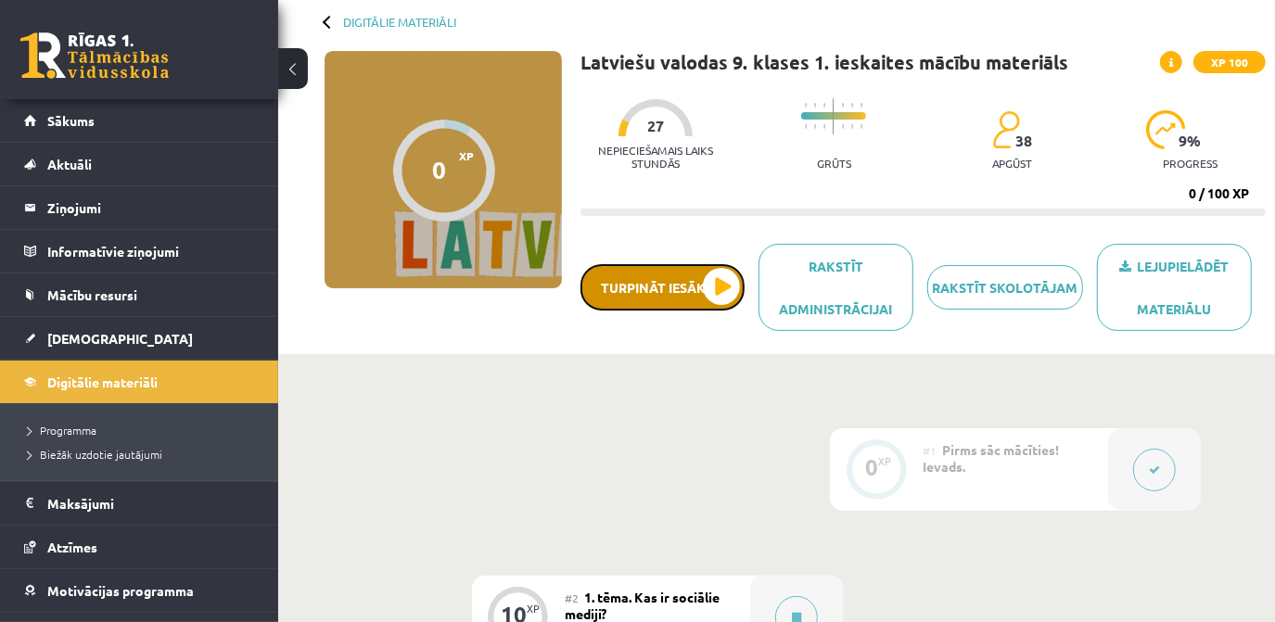
click at [663, 296] on button "Turpināt iesākto" at bounding box center [663, 287] width 164 height 46
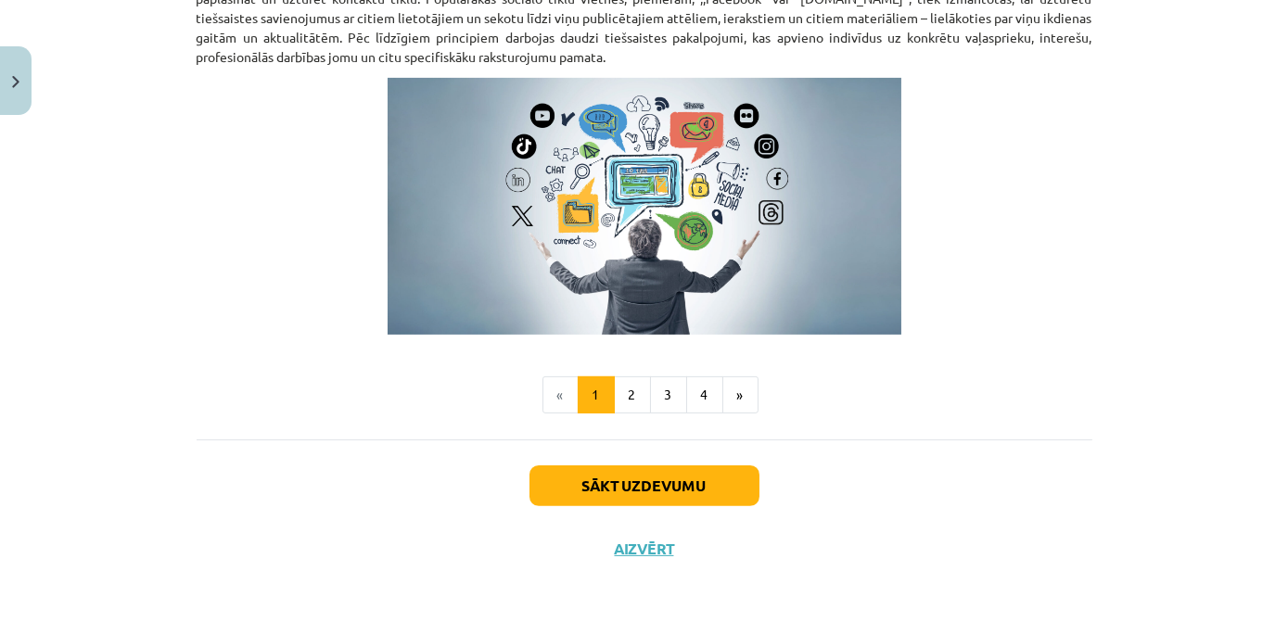
scroll to position [1288, 0]
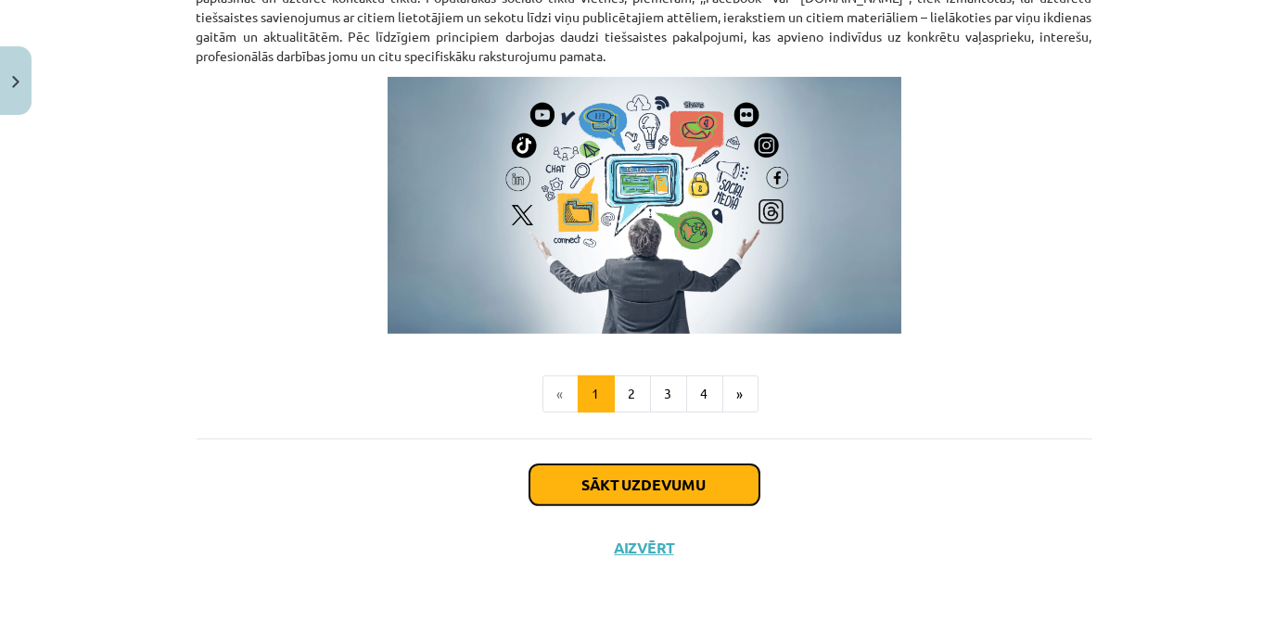
click at [601, 491] on button "Sākt uzdevumu" at bounding box center [645, 485] width 230 height 41
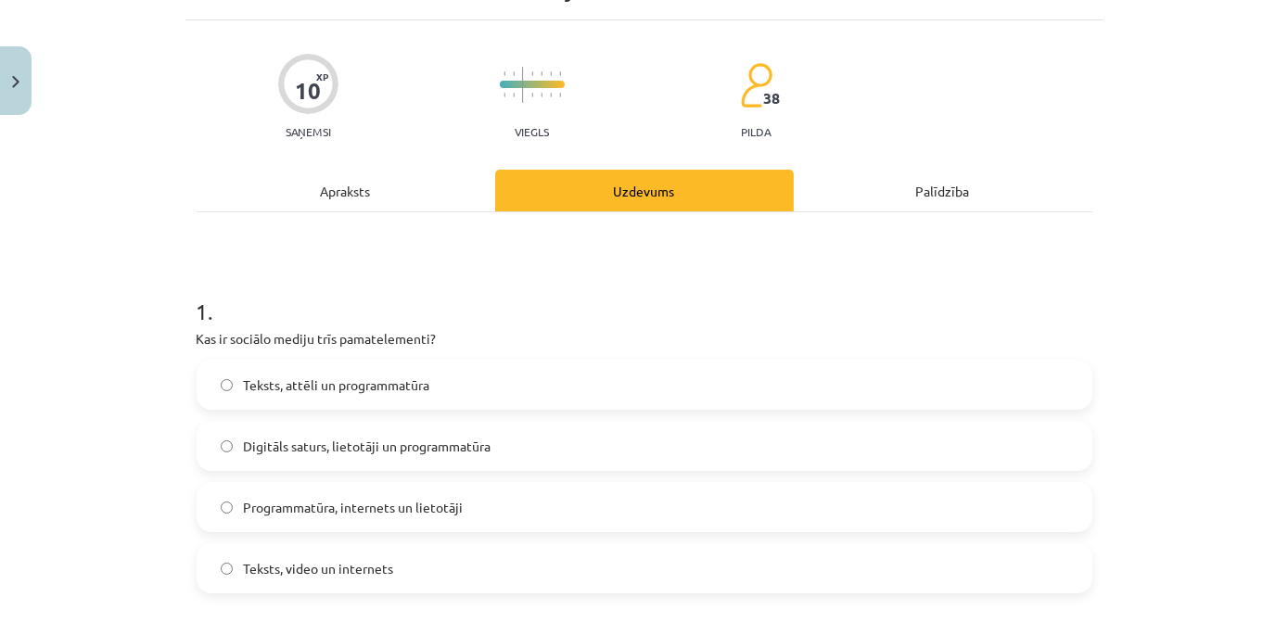
scroll to position [131, 0]
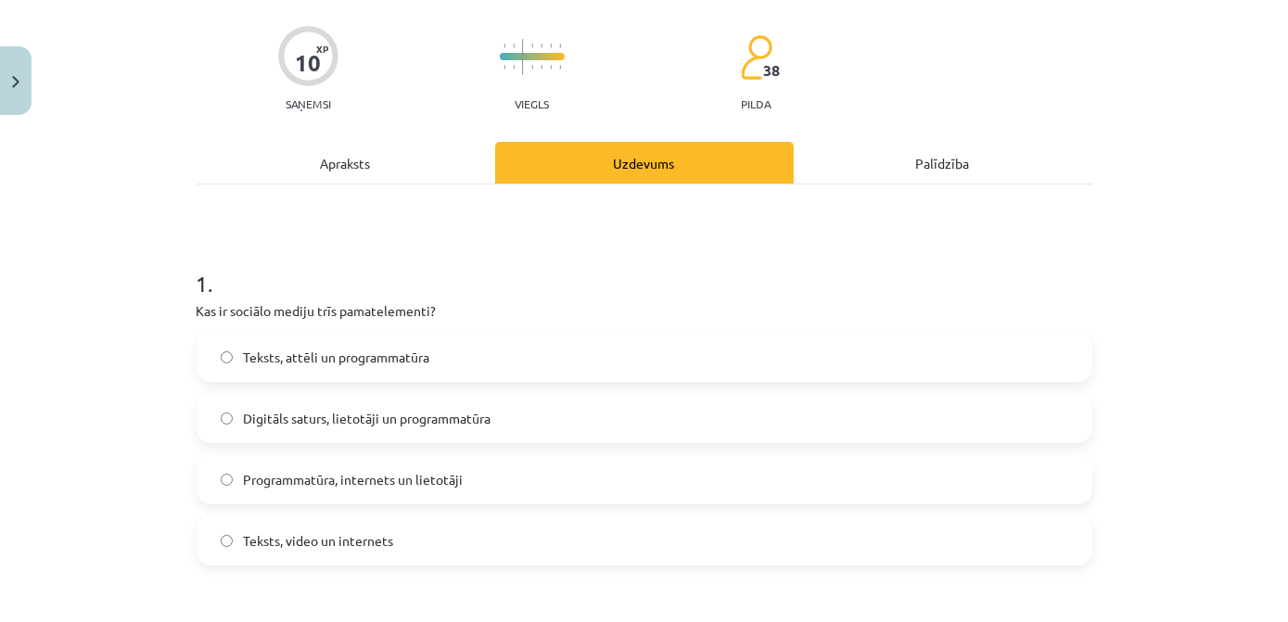
click at [489, 419] on label "Digitāls saturs, lietotāji un programmatūra" at bounding box center [645, 418] width 892 height 46
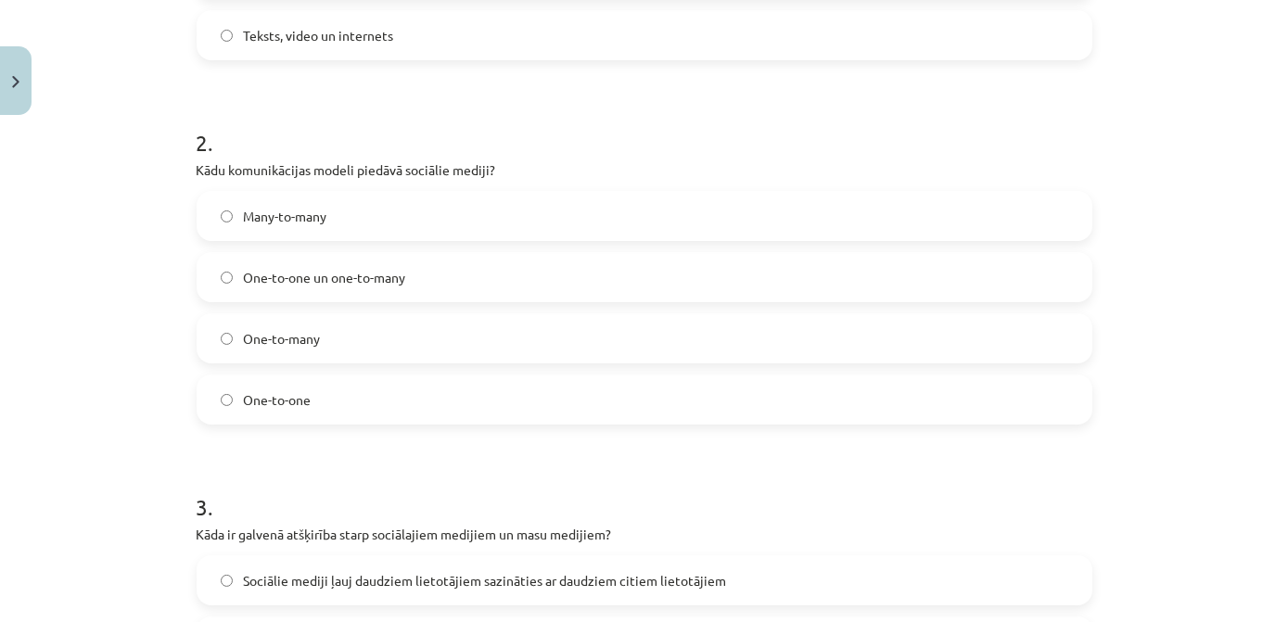
scroll to position [552, 0]
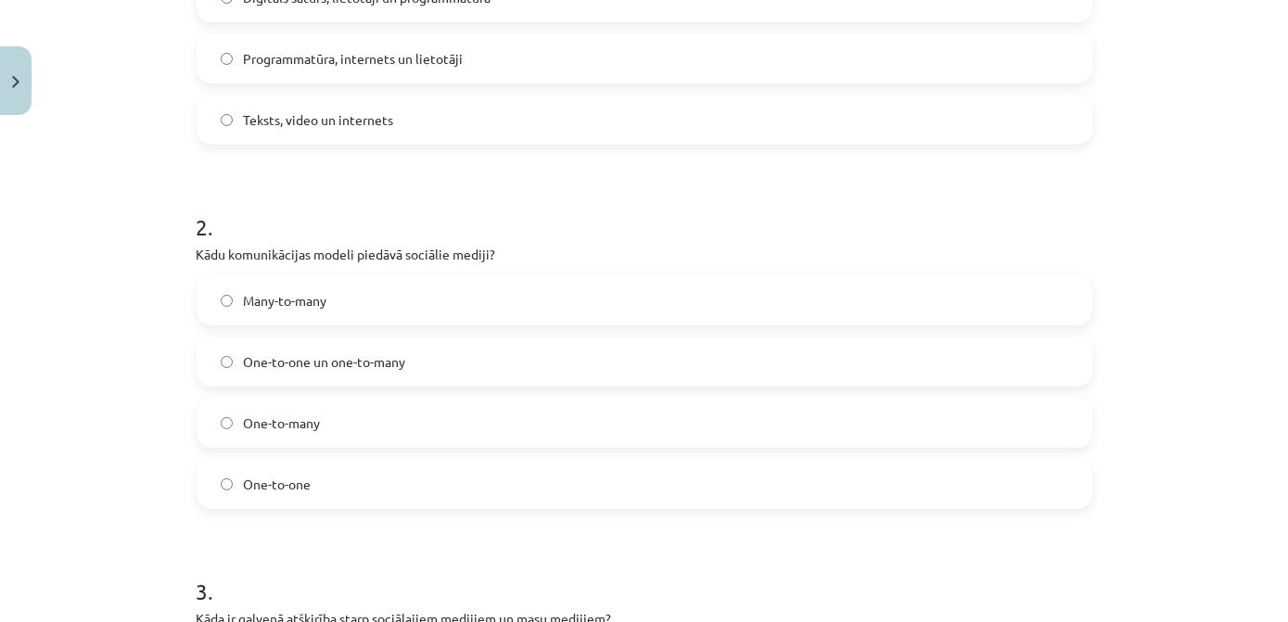
click at [279, 486] on span "One-to-one" at bounding box center [278, 484] width 68 height 19
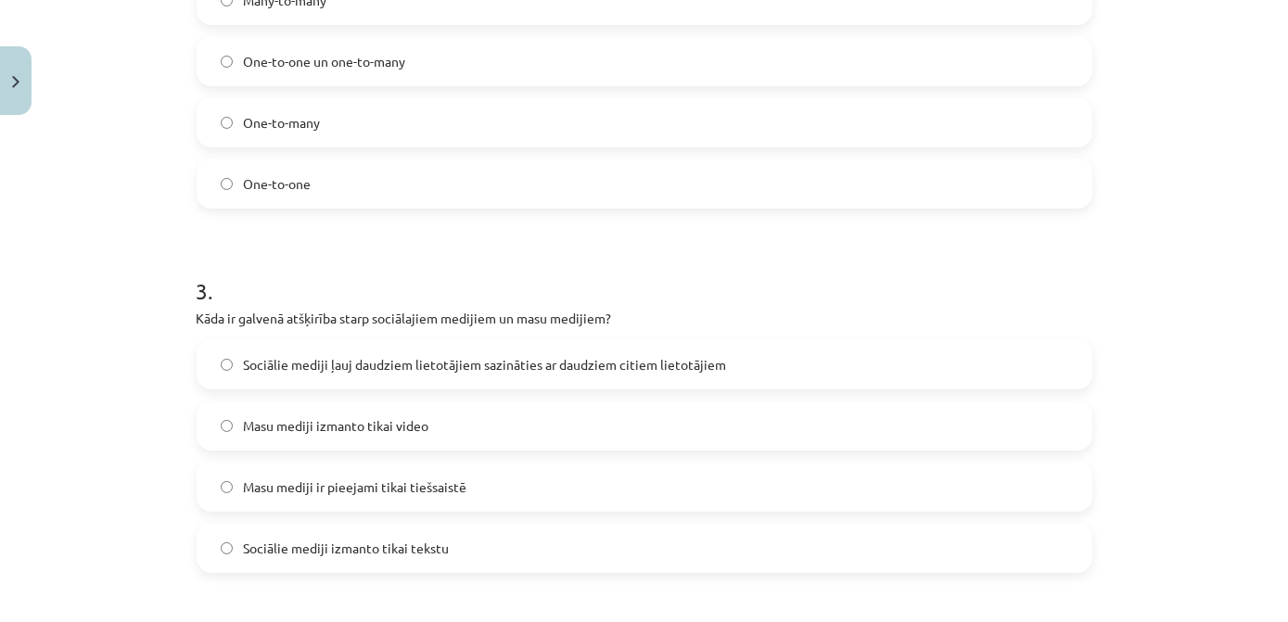
scroll to position [890, 0]
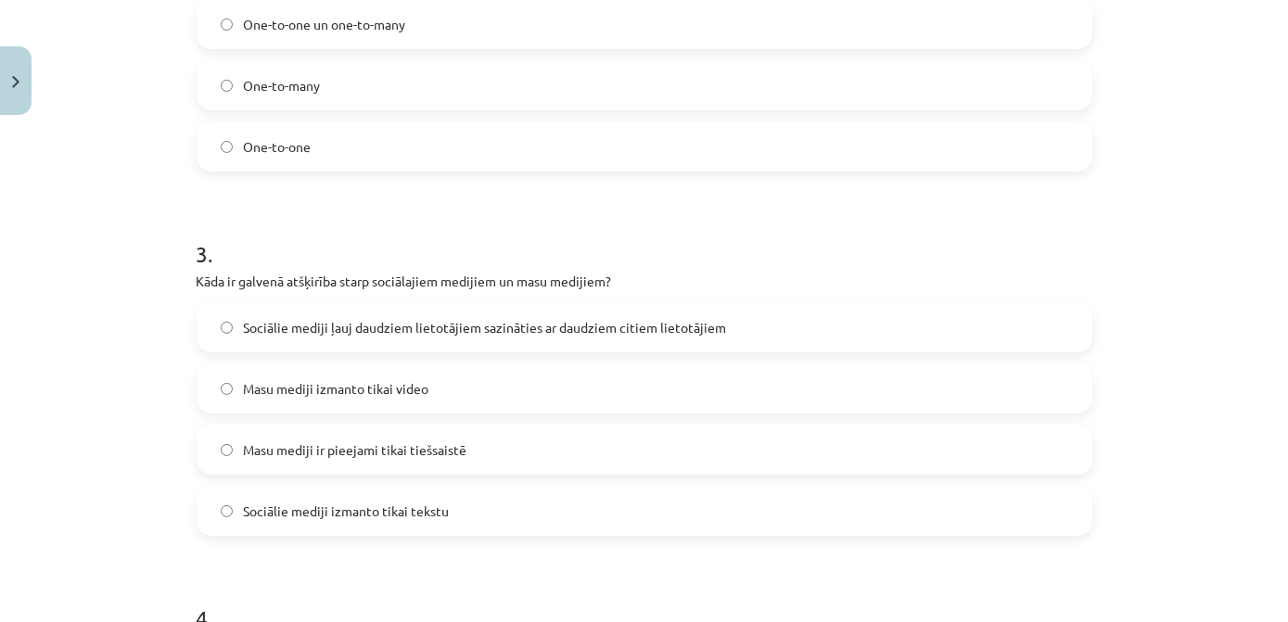
click at [467, 334] on span "Sociālie mediji ļauj daudziem lietotājiem sazināties ar daudziem citiem lietotā…" at bounding box center [485, 327] width 483 height 19
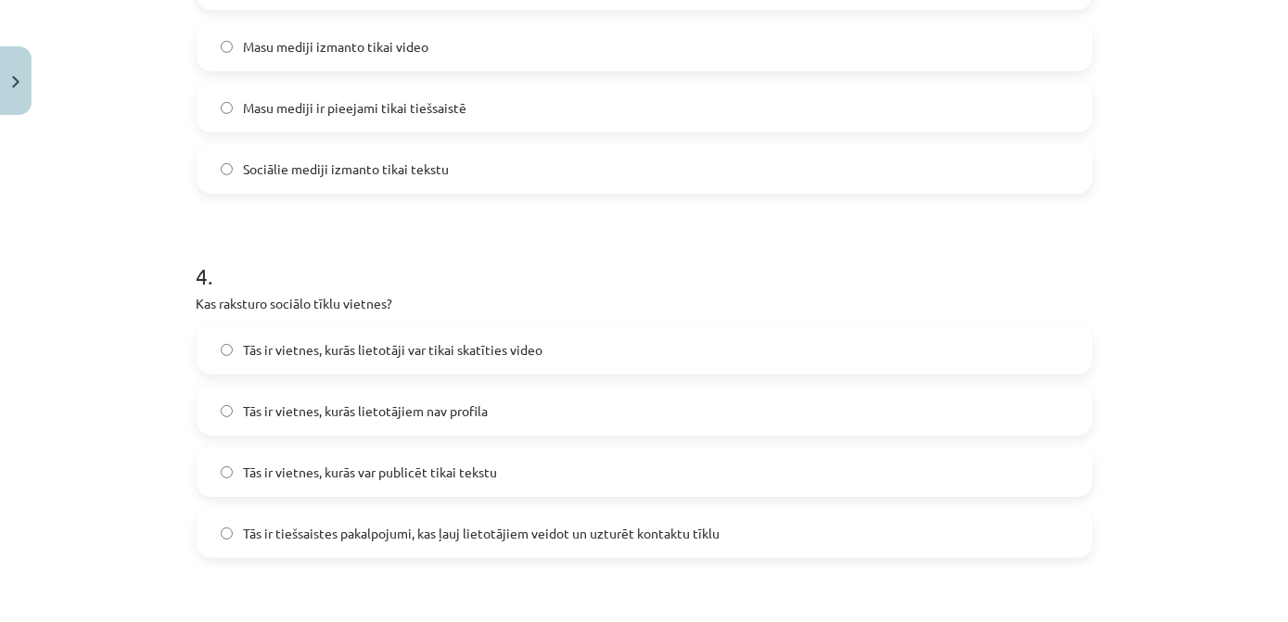
scroll to position [1311, 0]
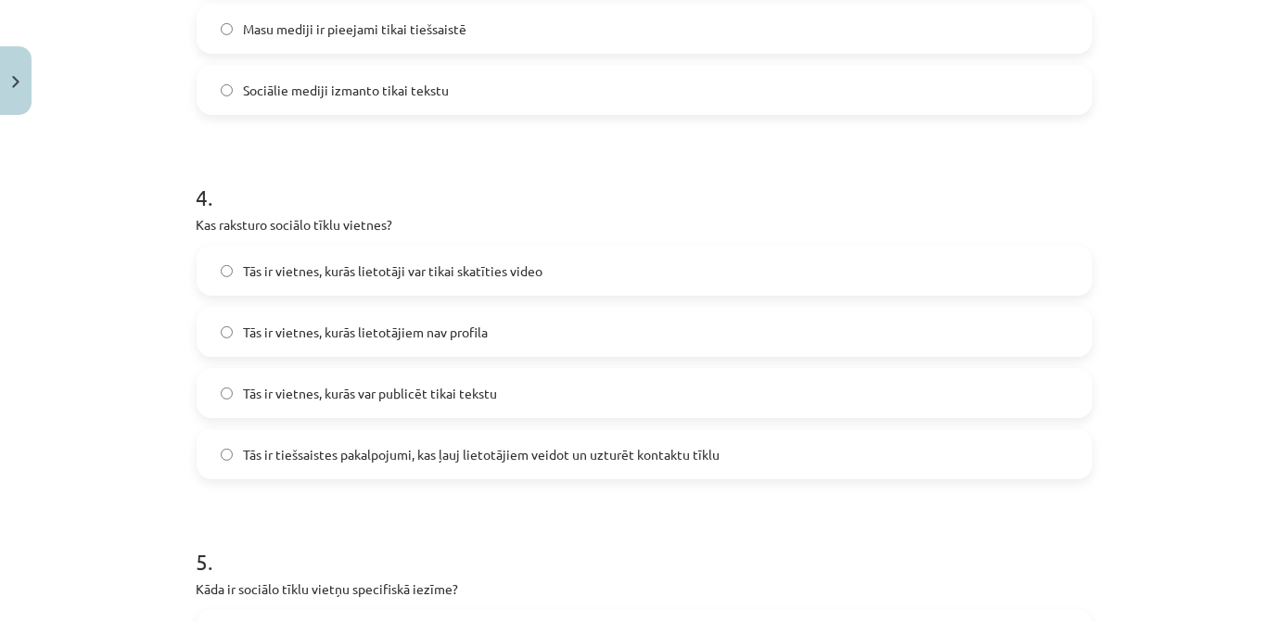
click at [467, 454] on span "Tās ir tiešsaistes pakalpojumi, kas ļauj lietotājiem veidot un uzturēt kontaktu…" at bounding box center [482, 454] width 477 height 19
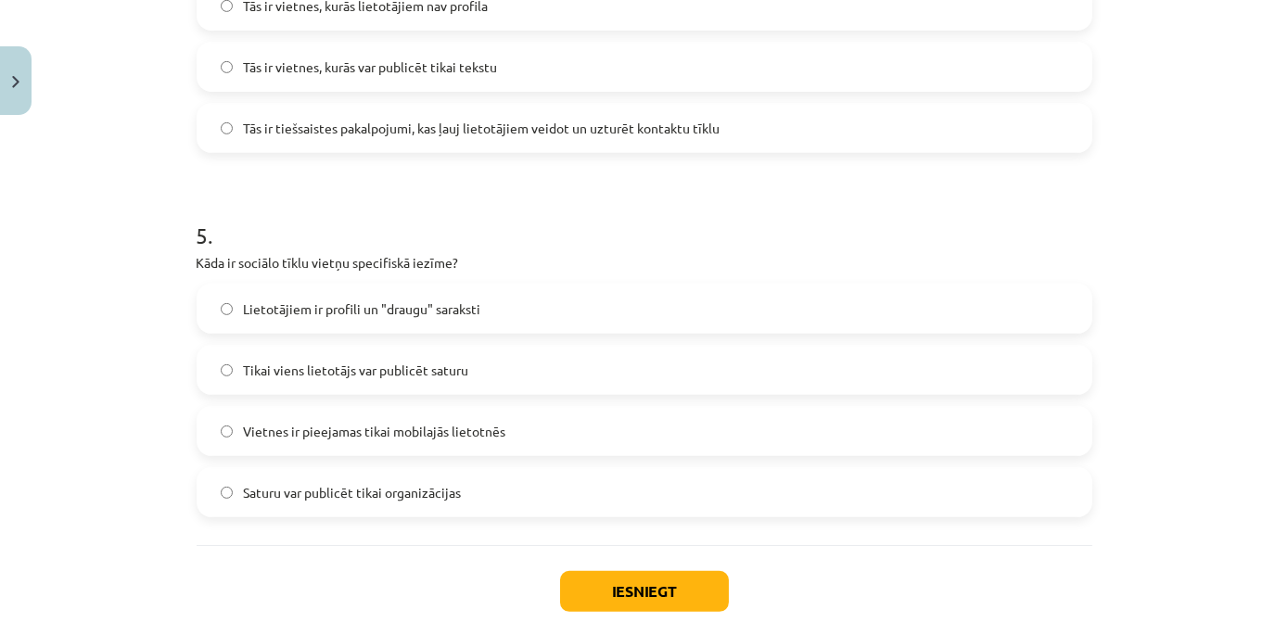
scroll to position [1648, 0]
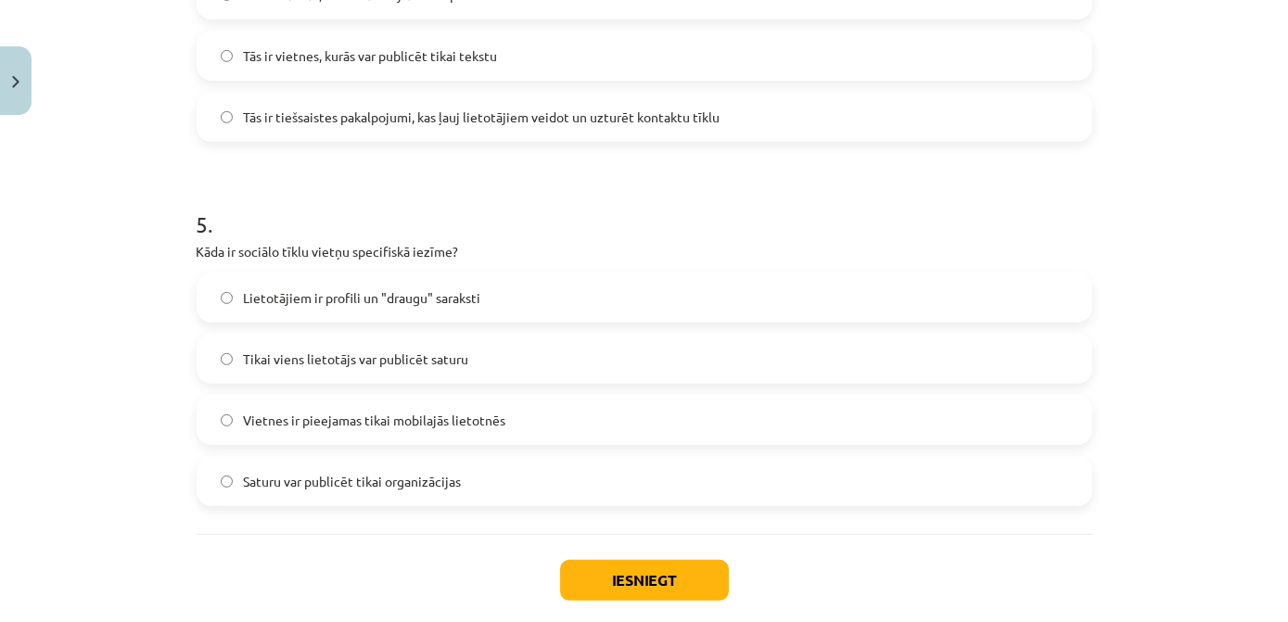
click at [367, 300] on span "Lietotājiem ir profili un "draugu" saraksti" at bounding box center [362, 297] width 237 height 19
click at [618, 579] on button "Iesniegt" at bounding box center [644, 580] width 169 height 41
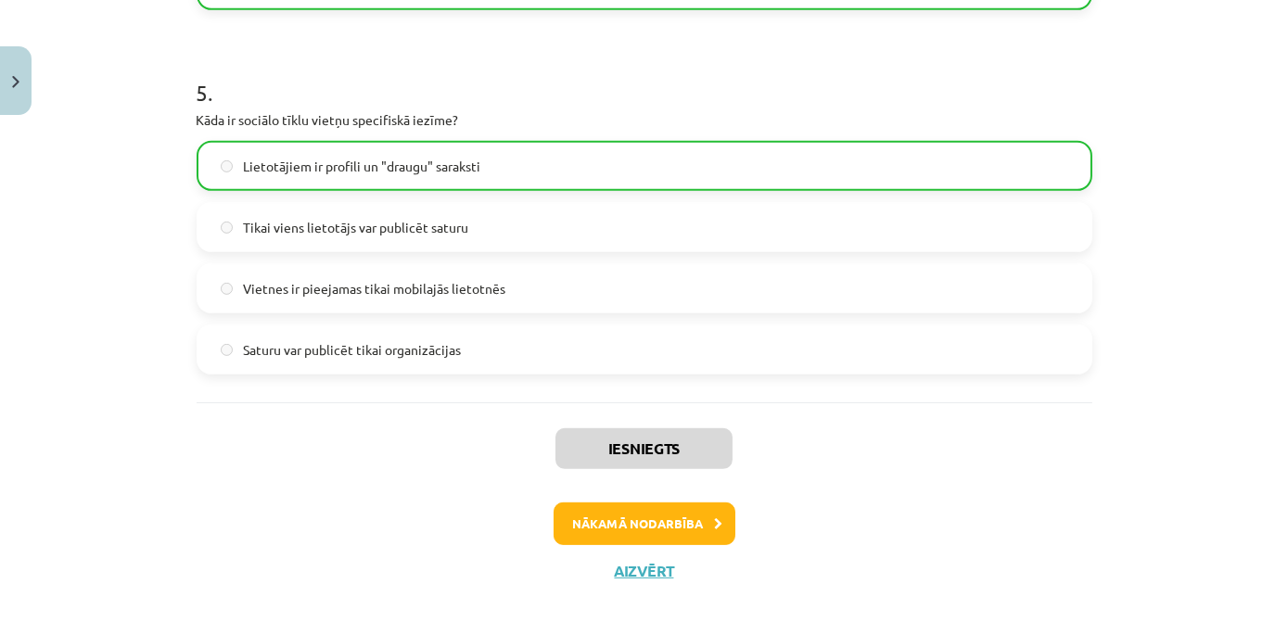
scroll to position [1805, 0]
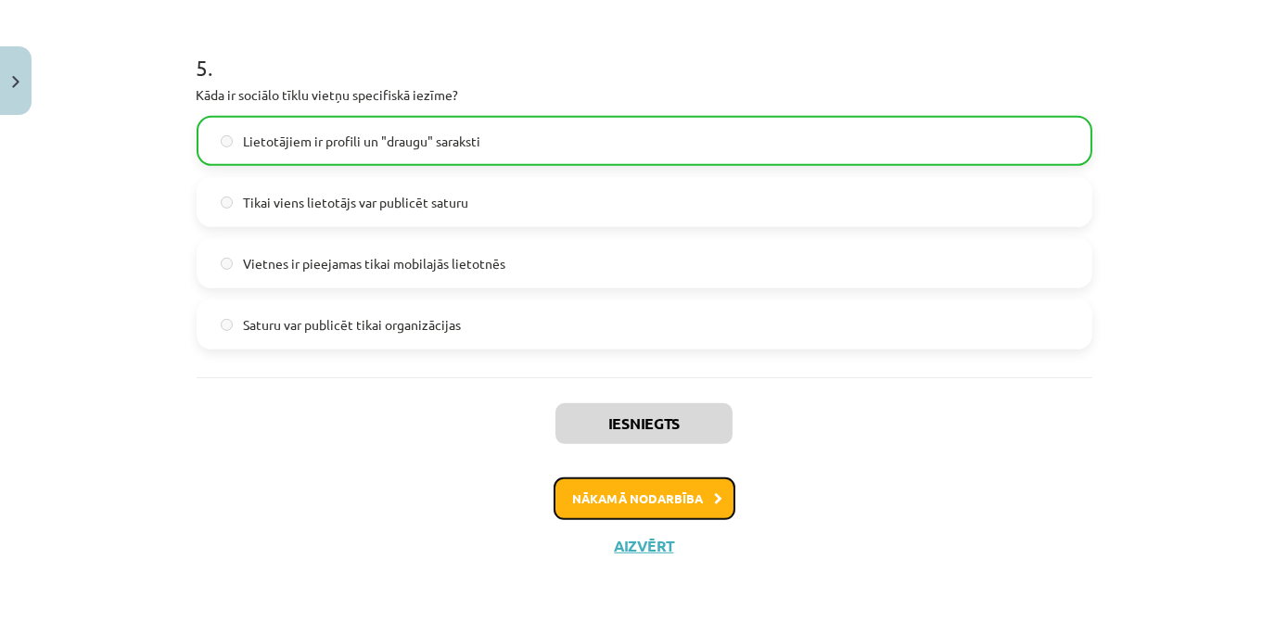
click at [663, 495] on button "Nākamā nodarbība" at bounding box center [645, 499] width 182 height 43
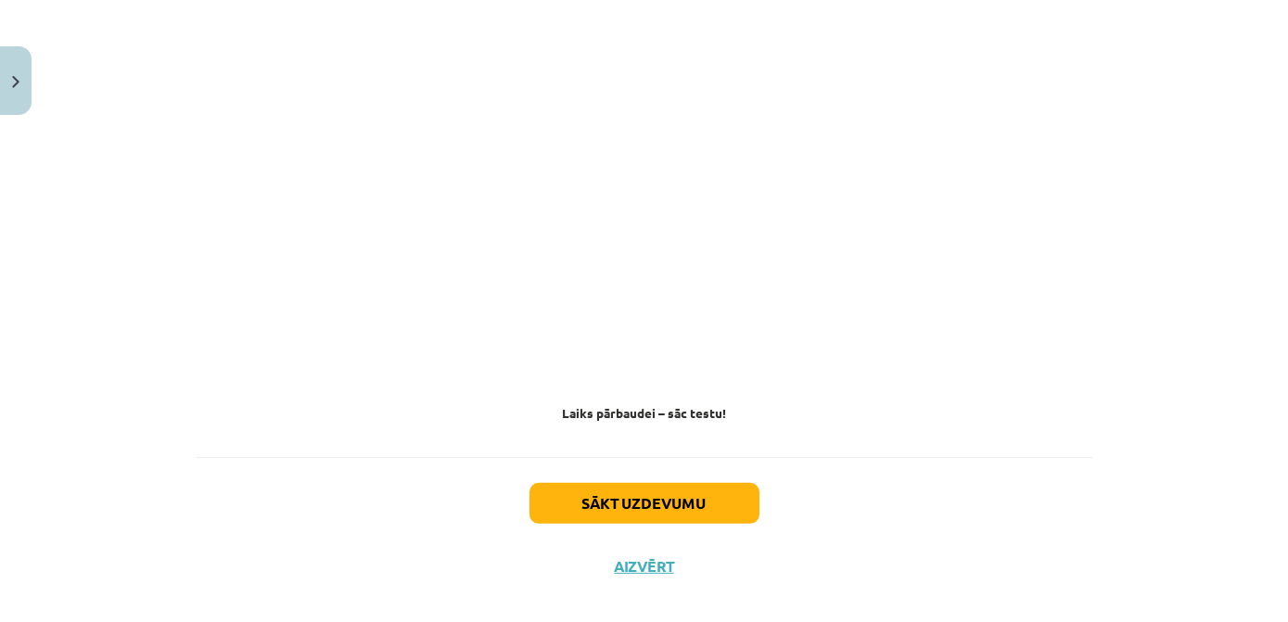
scroll to position [1742, 0]
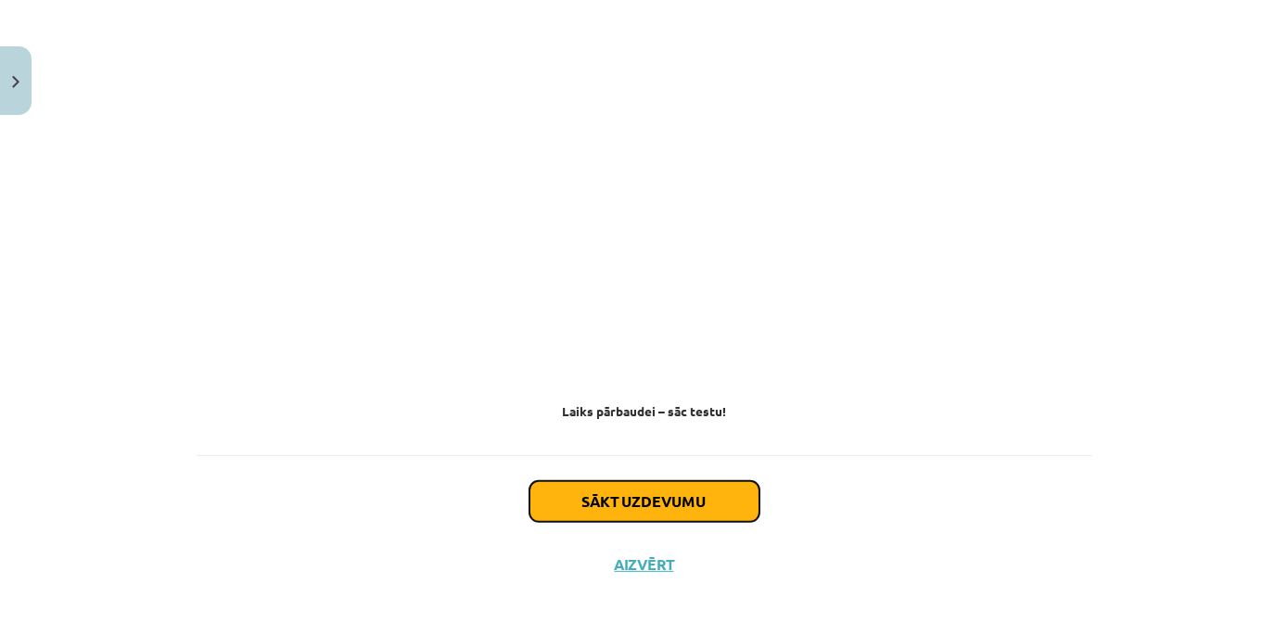
click at [599, 481] on button "Sākt uzdevumu" at bounding box center [645, 501] width 230 height 41
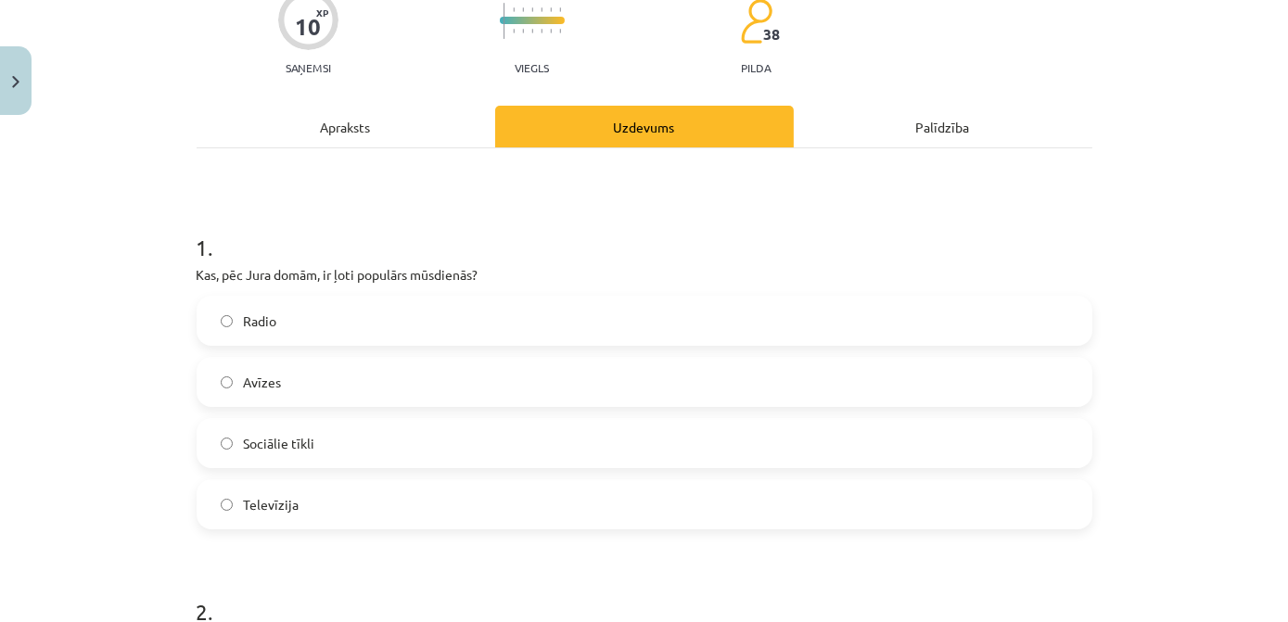
scroll to position [215, 0]
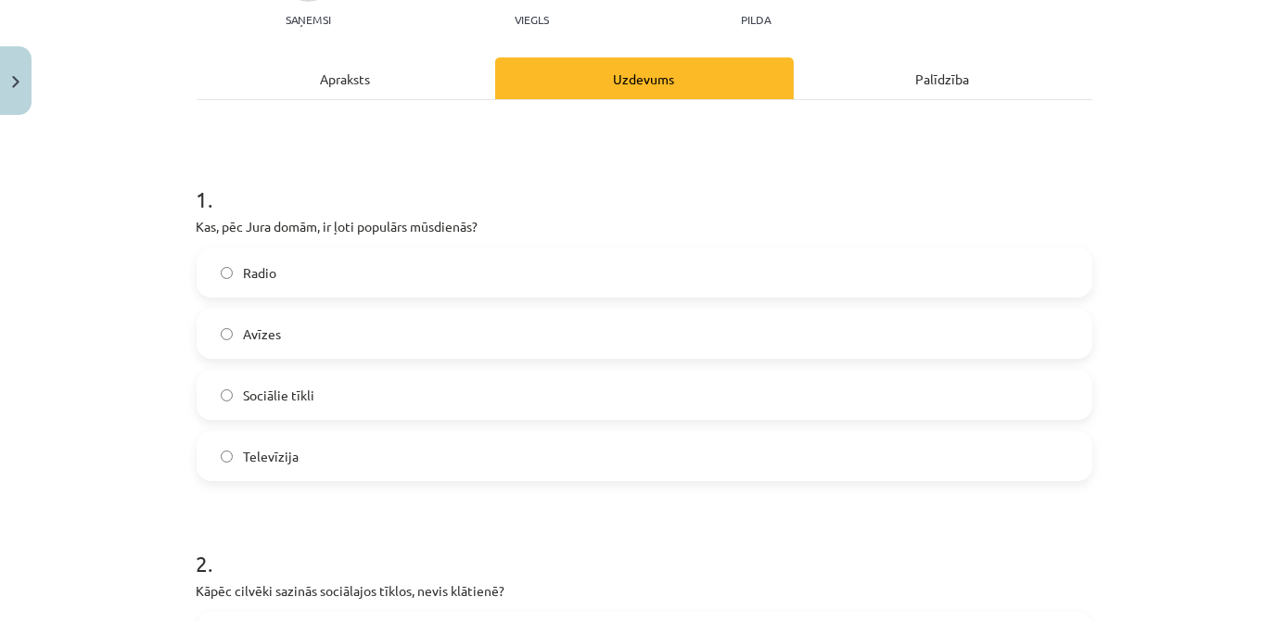
click at [294, 399] on span "Sociālie tīkli" at bounding box center [279, 395] width 71 height 19
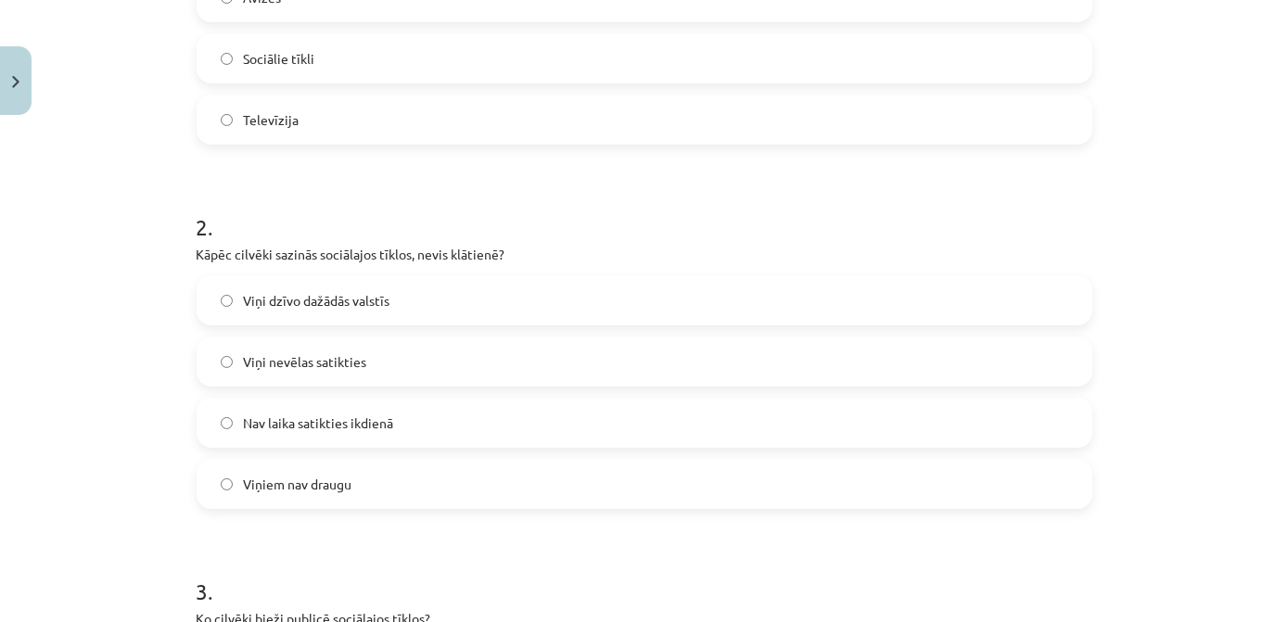
scroll to position [636, 0]
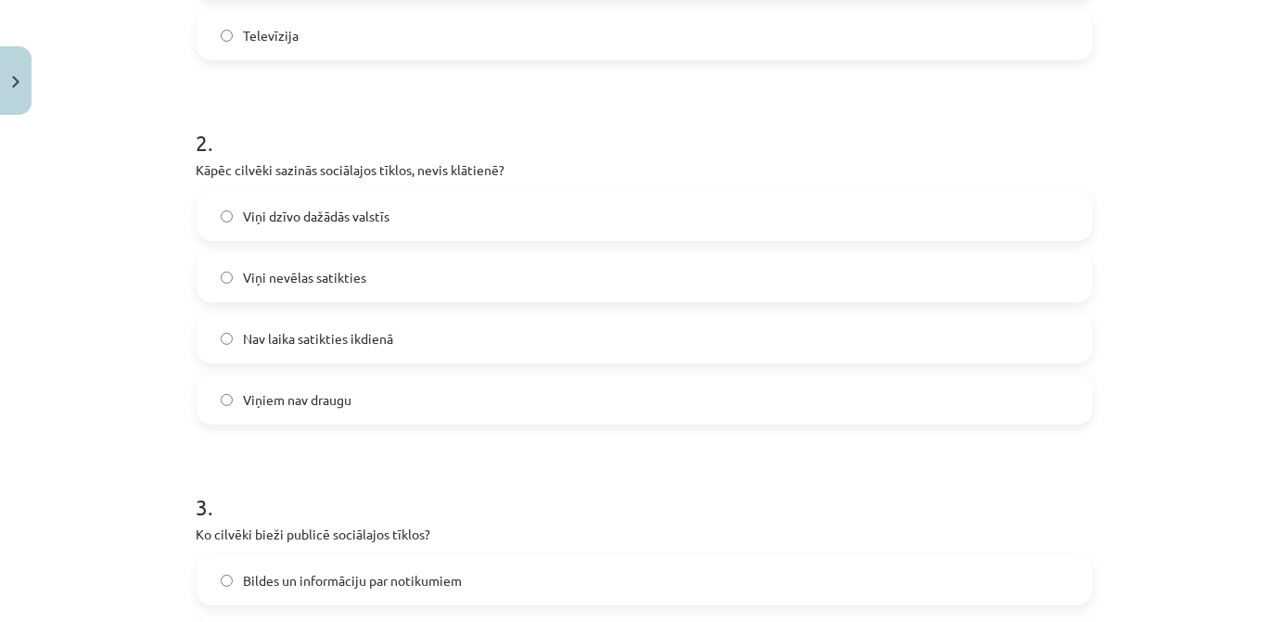
click at [375, 346] on span "Nav laika satikties ikdienā" at bounding box center [319, 338] width 150 height 19
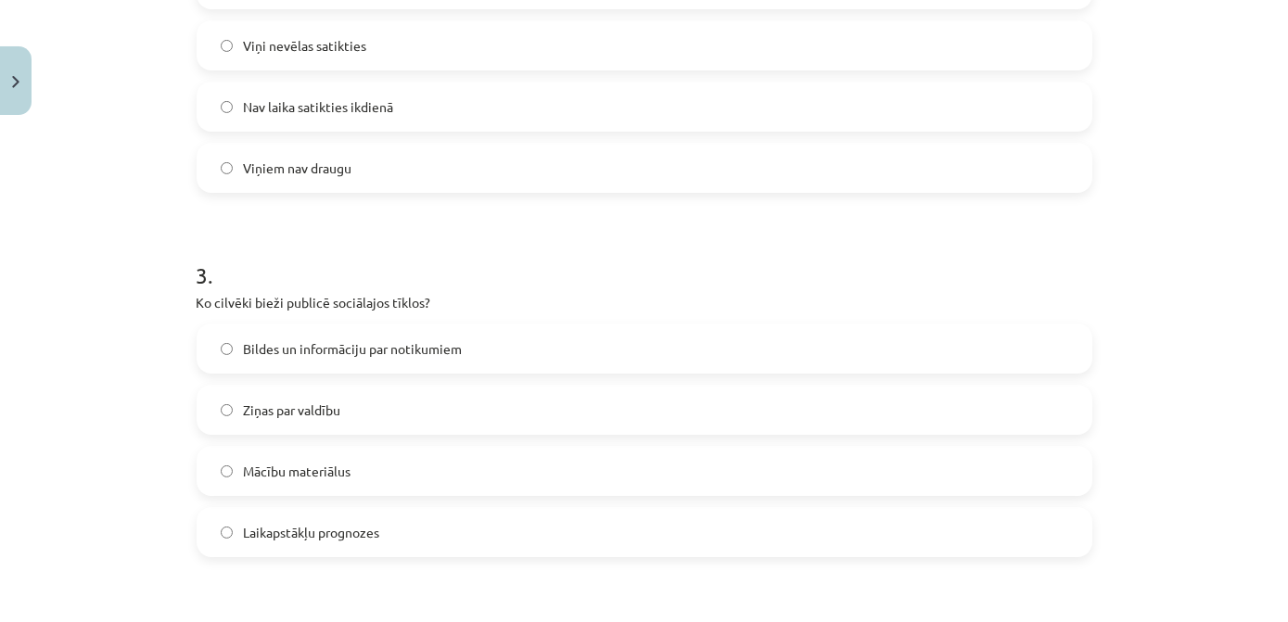
scroll to position [890, 0]
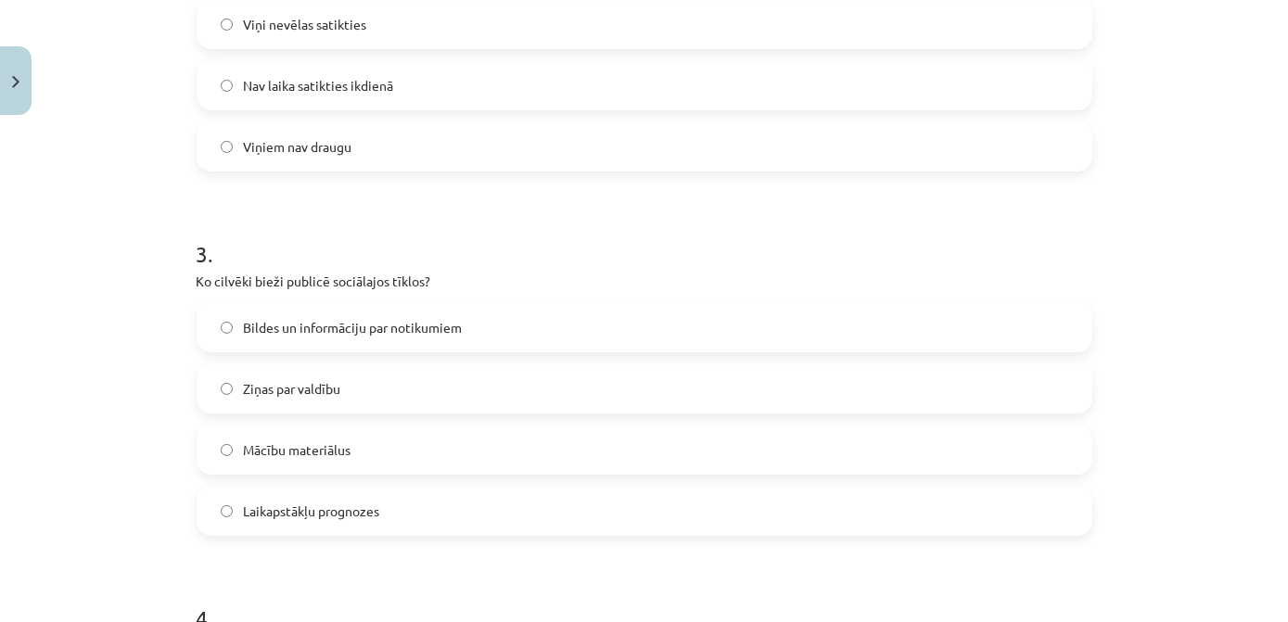
click at [395, 335] on span "Bildes un informāciju par notikumiem" at bounding box center [353, 327] width 219 height 19
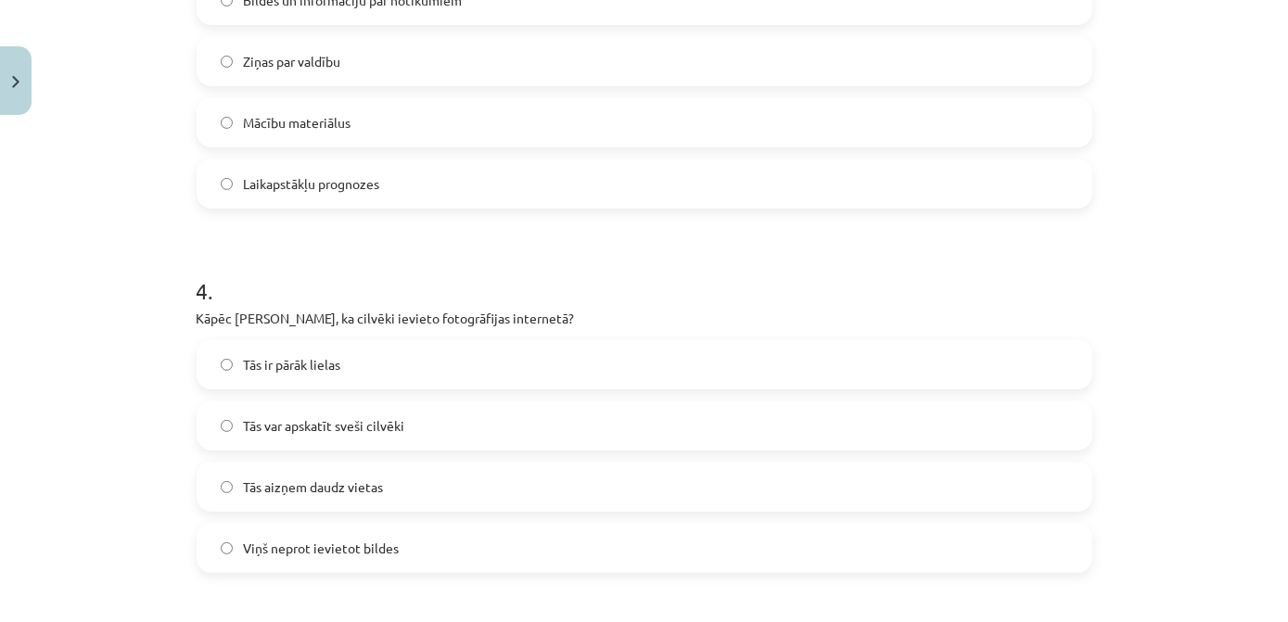
scroll to position [1226, 0]
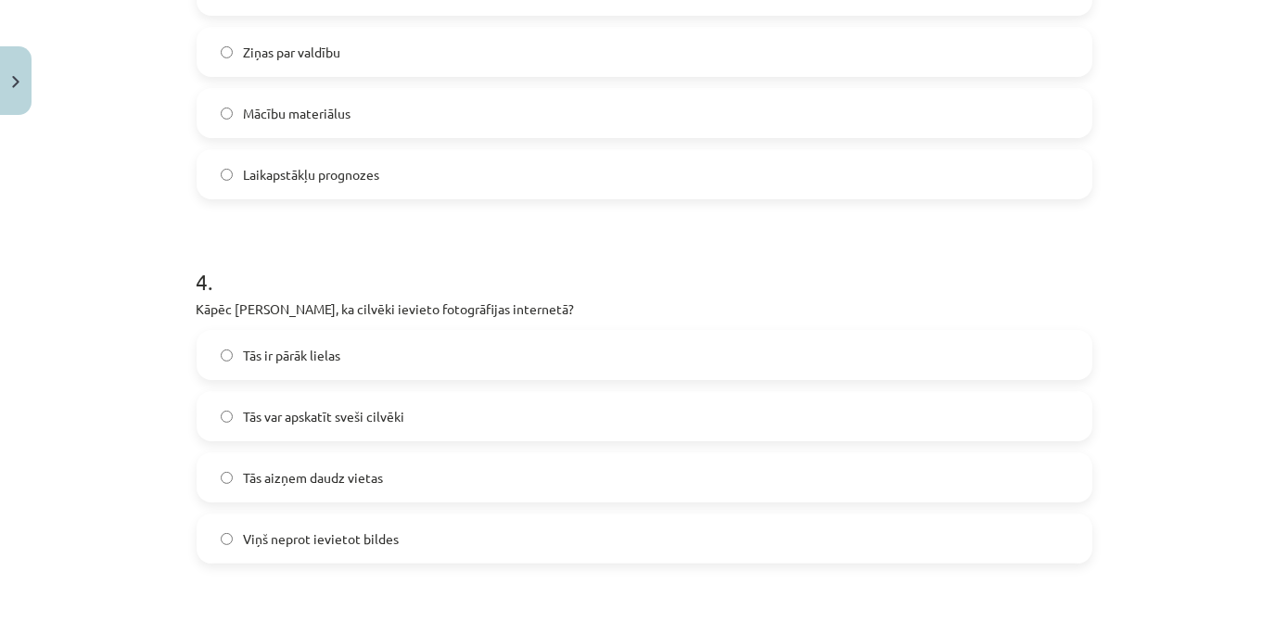
click at [355, 423] on span "Tās var apskatīt sveši cilvēki" at bounding box center [324, 416] width 161 height 19
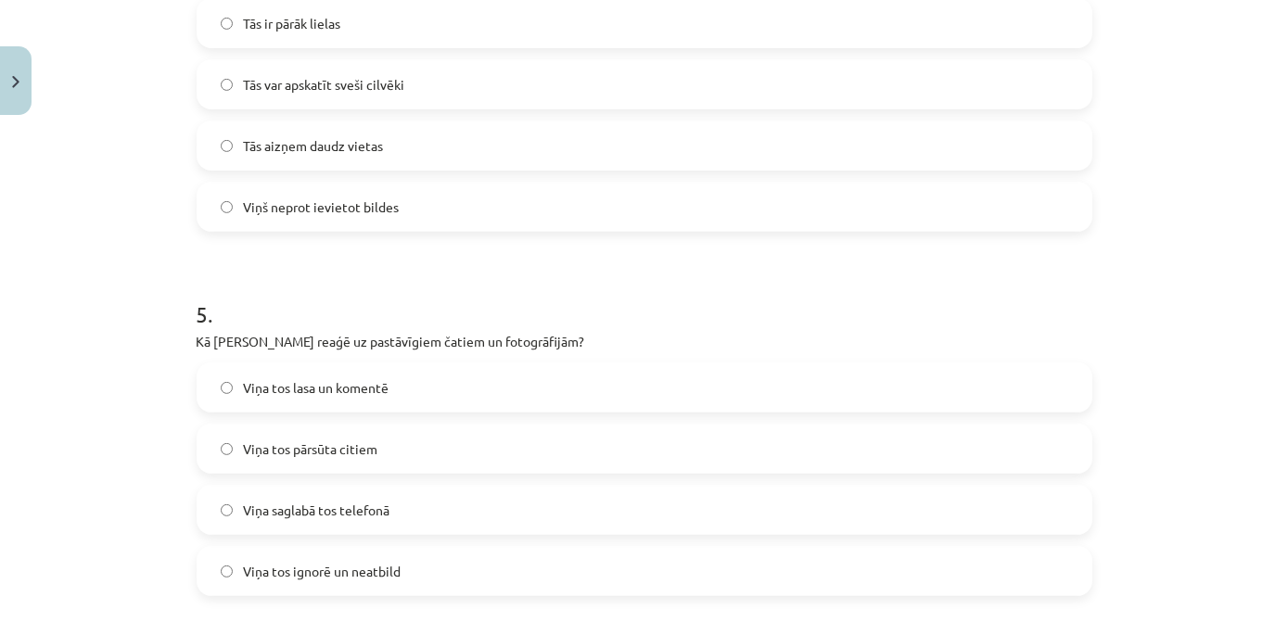
scroll to position [1648, 0]
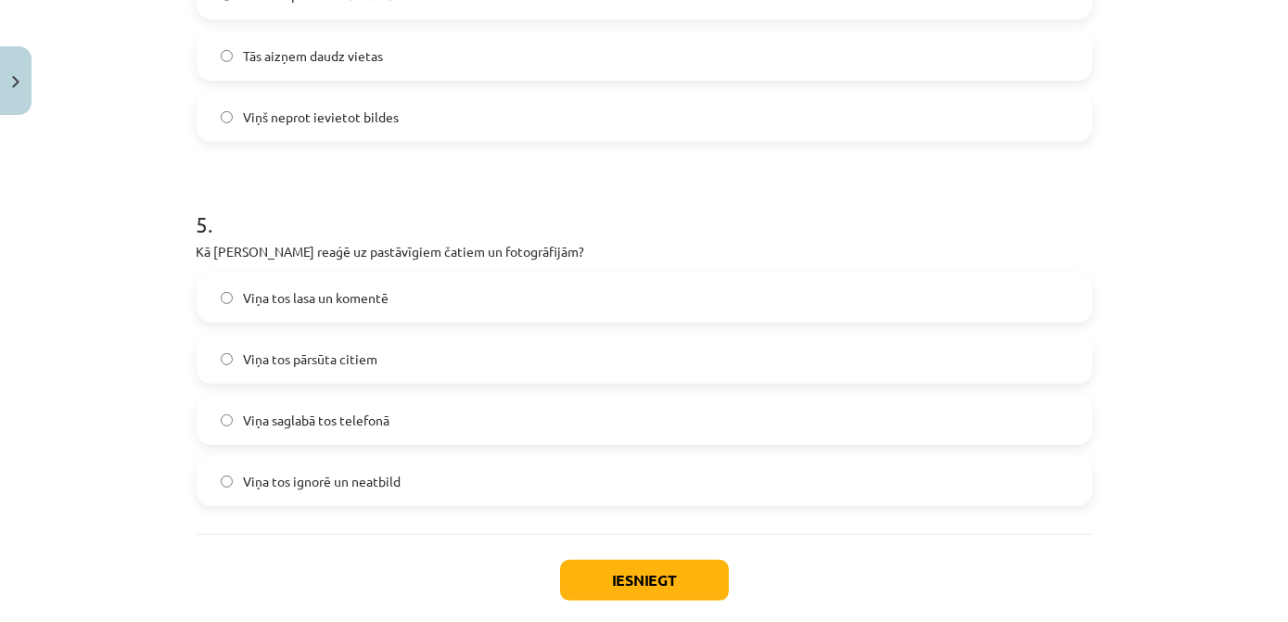
click at [340, 483] on span "Viņa tos ignorē un neatbild" at bounding box center [323, 481] width 158 height 19
click at [646, 590] on button "Iesniegt" at bounding box center [644, 580] width 169 height 41
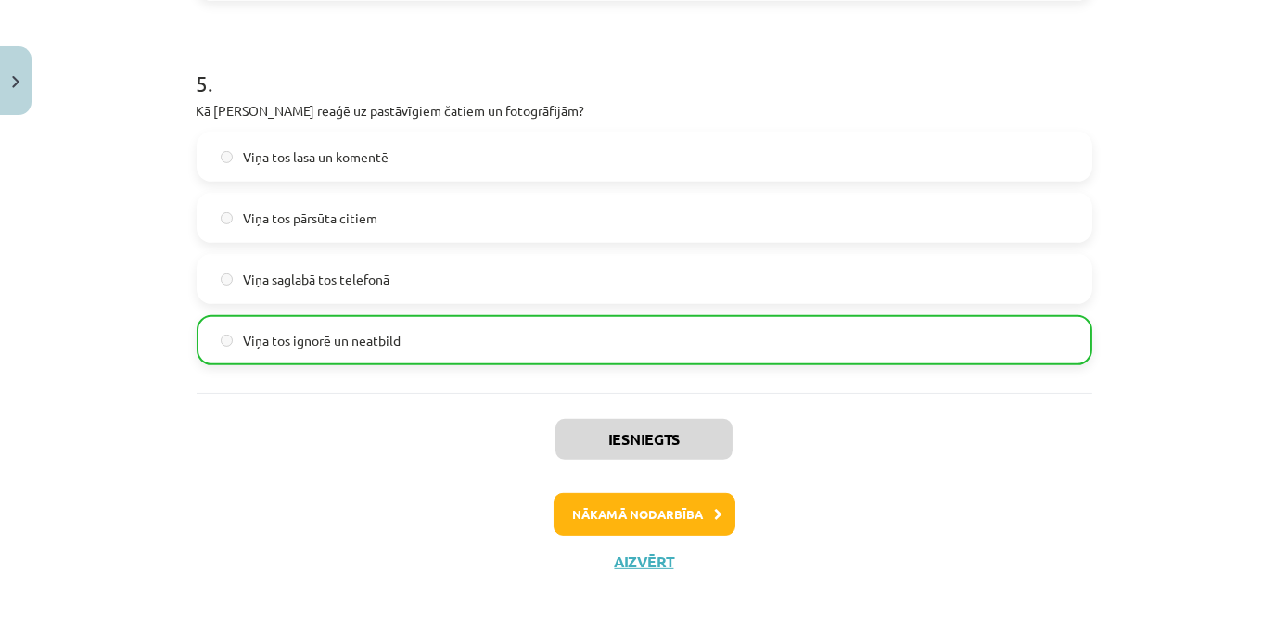
scroll to position [1805, 0]
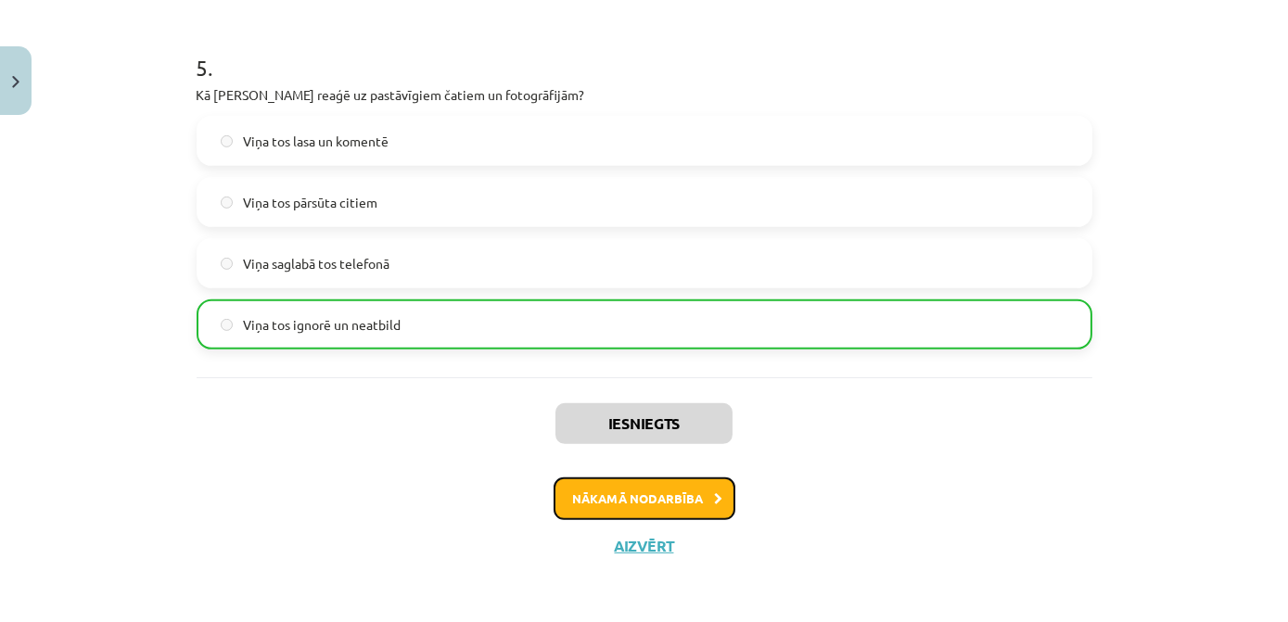
click at [612, 484] on button "Nākamā nodarbība" at bounding box center [645, 499] width 182 height 43
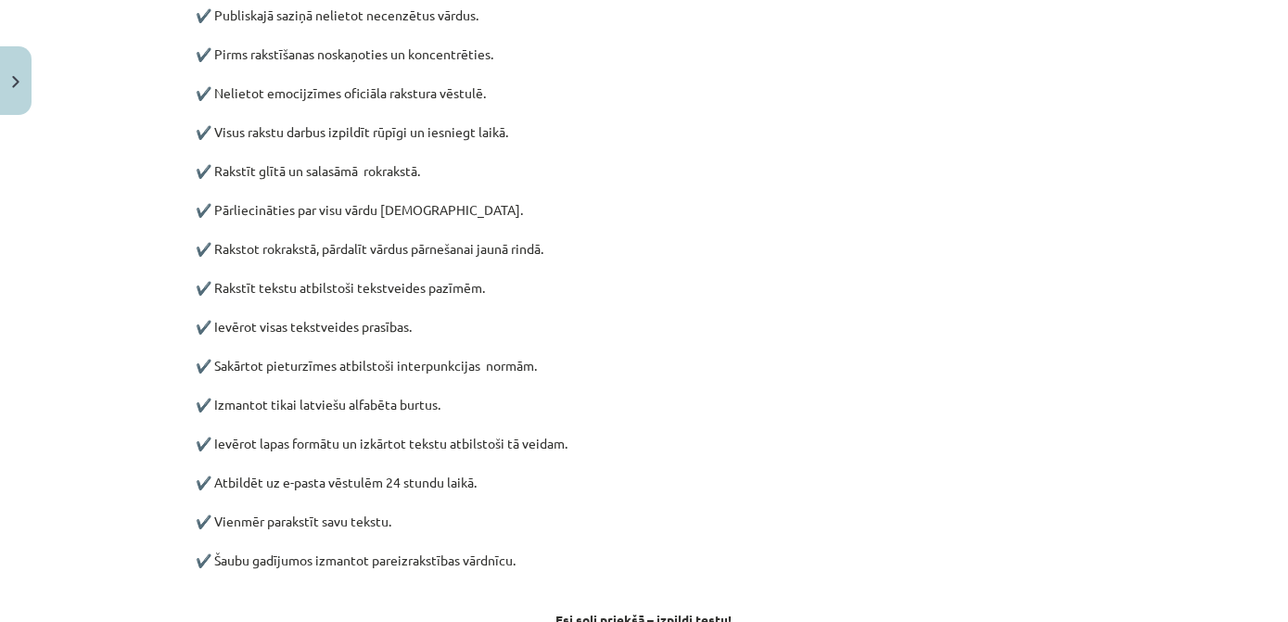
scroll to position [805, 0]
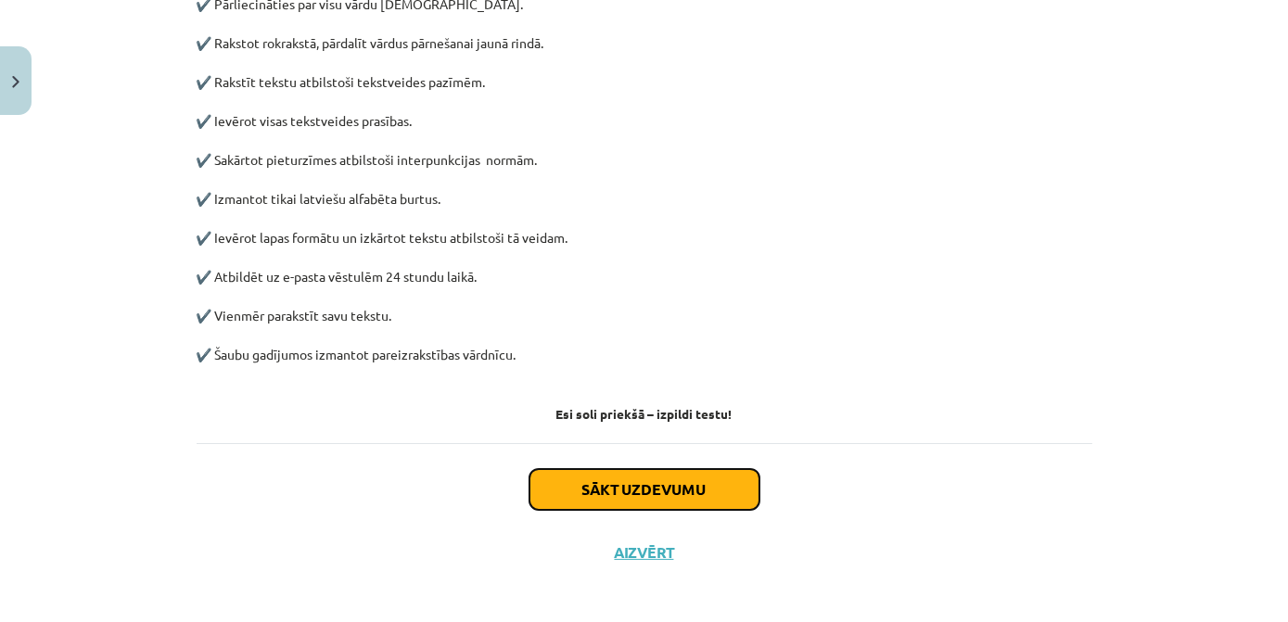
click at [665, 500] on button "Sākt uzdevumu" at bounding box center [645, 489] width 230 height 41
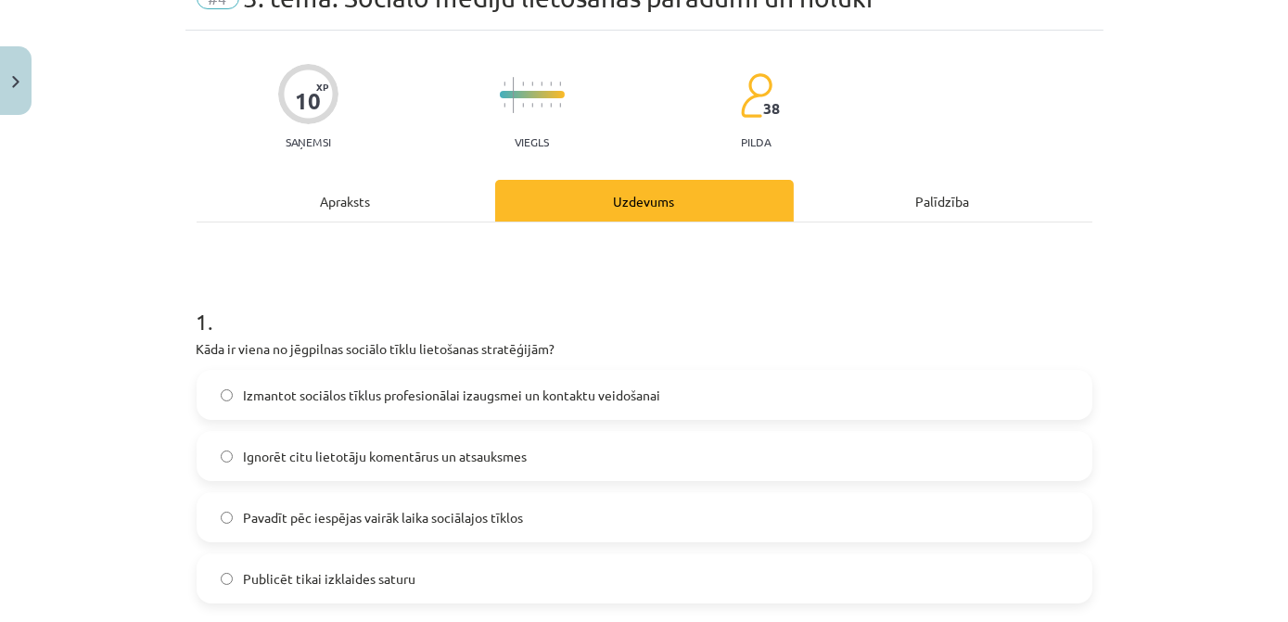
scroll to position [131, 0]
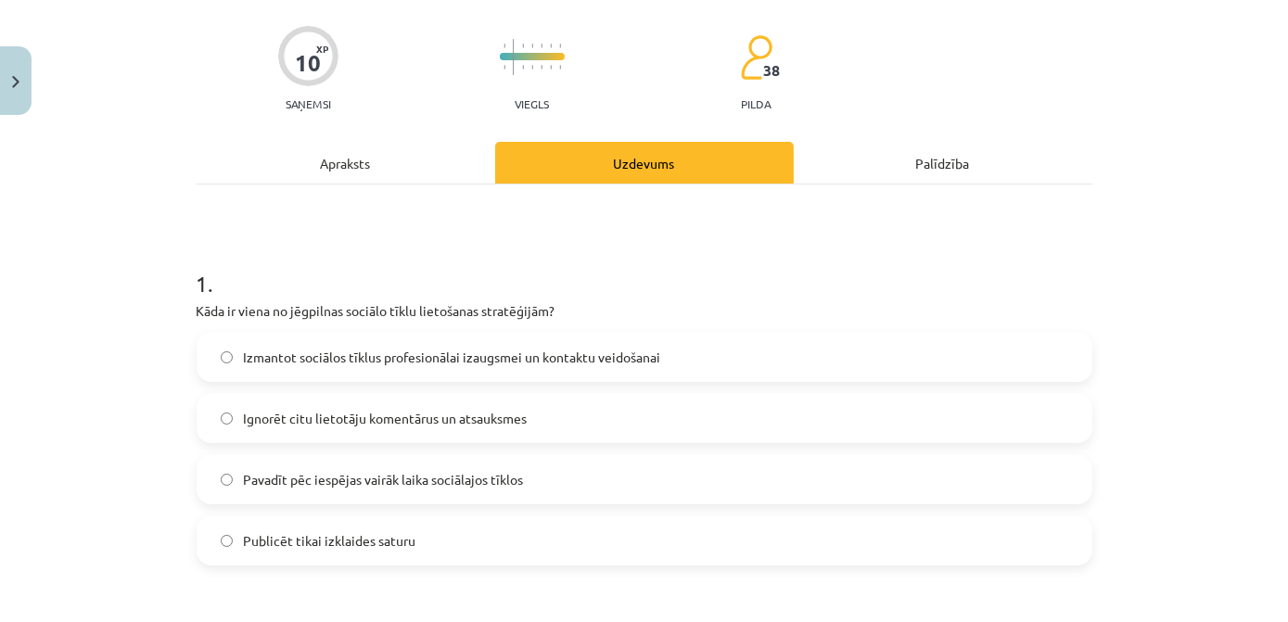
click at [527, 362] on span "Izmantot sociālos tīklus profesionālai izaugsmei un kontaktu veidošanai" at bounding box center [452, 357] width 417 height 19
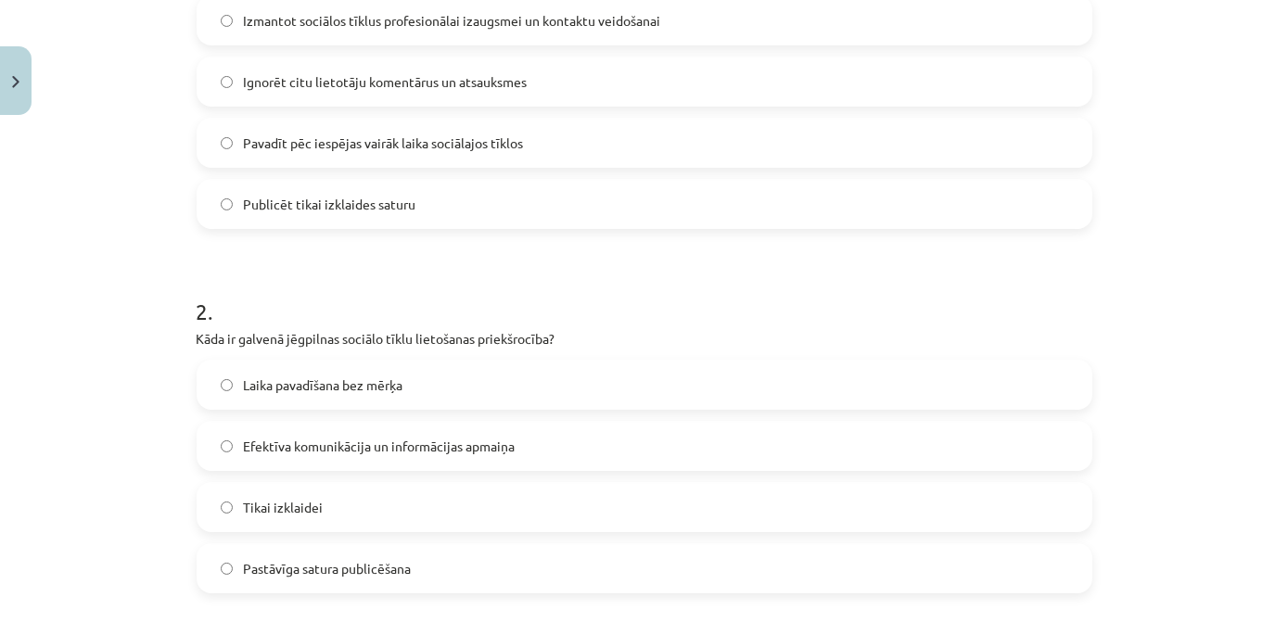
scroll to position [552, 0]
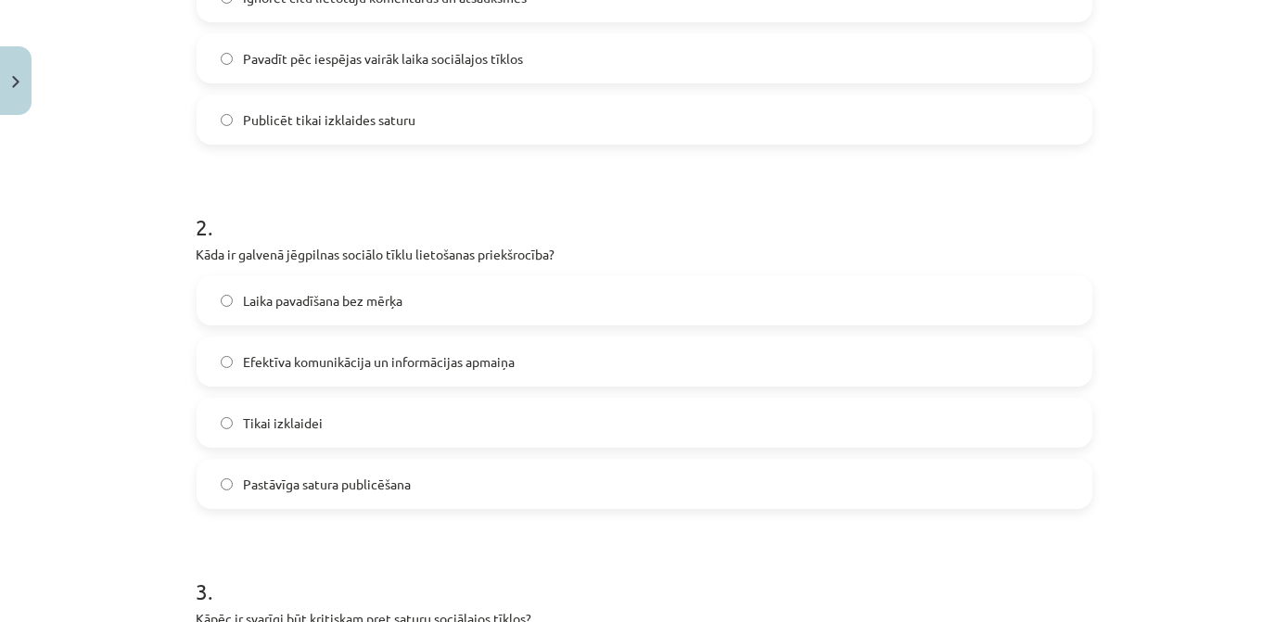
click at [370, 373] on label "Efektīva komunikācija un informācijas apmaiņa" at bounding box center [645, 362] width 892 height 46
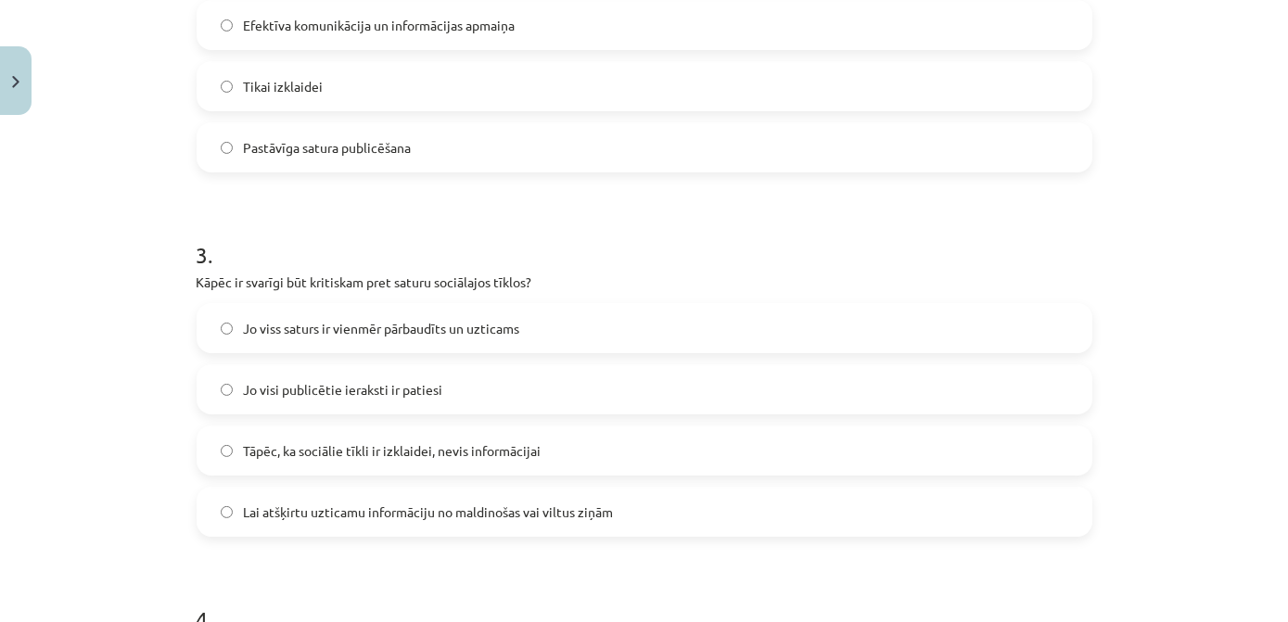
scroll to position [890, 0]
click at [401, 514] on span "Lai atšķirtu uzticamu informāciju no maldinošas vai viltus ziņām" at bounding box center [429, 511] width 370 height 19
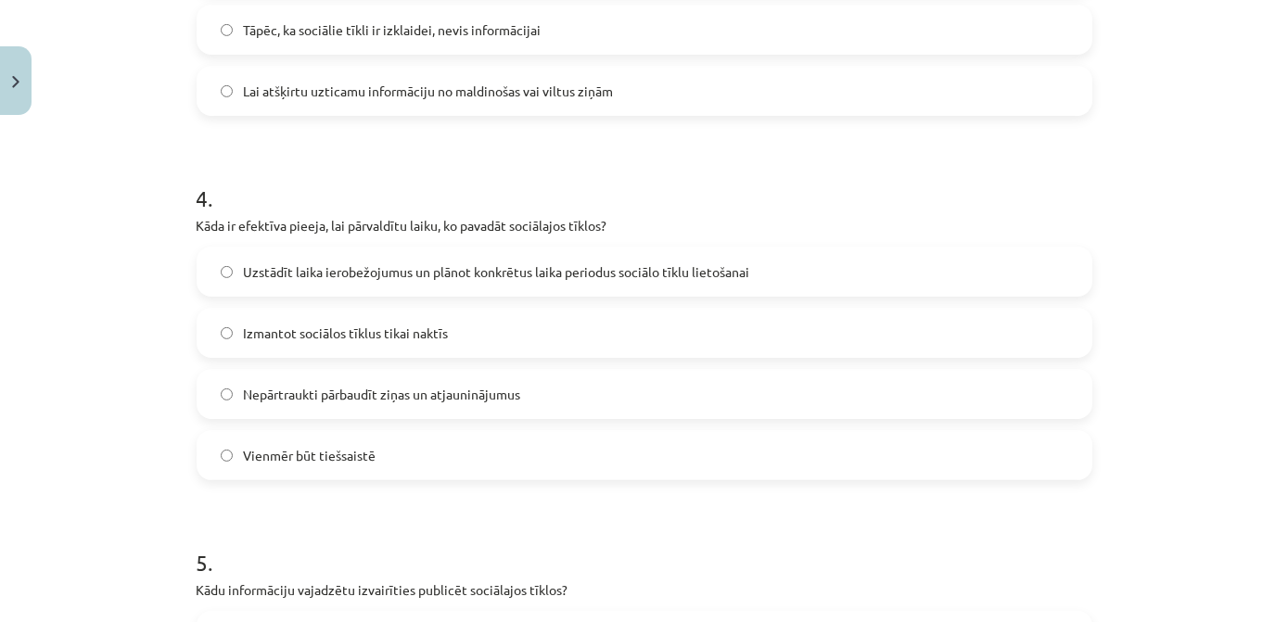
scroll to position [1311, 0]
click at [401, 282] on label "Uzstādīt laika ierobežojumus un plānot konkrētus laika periodus sociālo tīklu l…" at bounding box center [645, 271] width 892 height 46
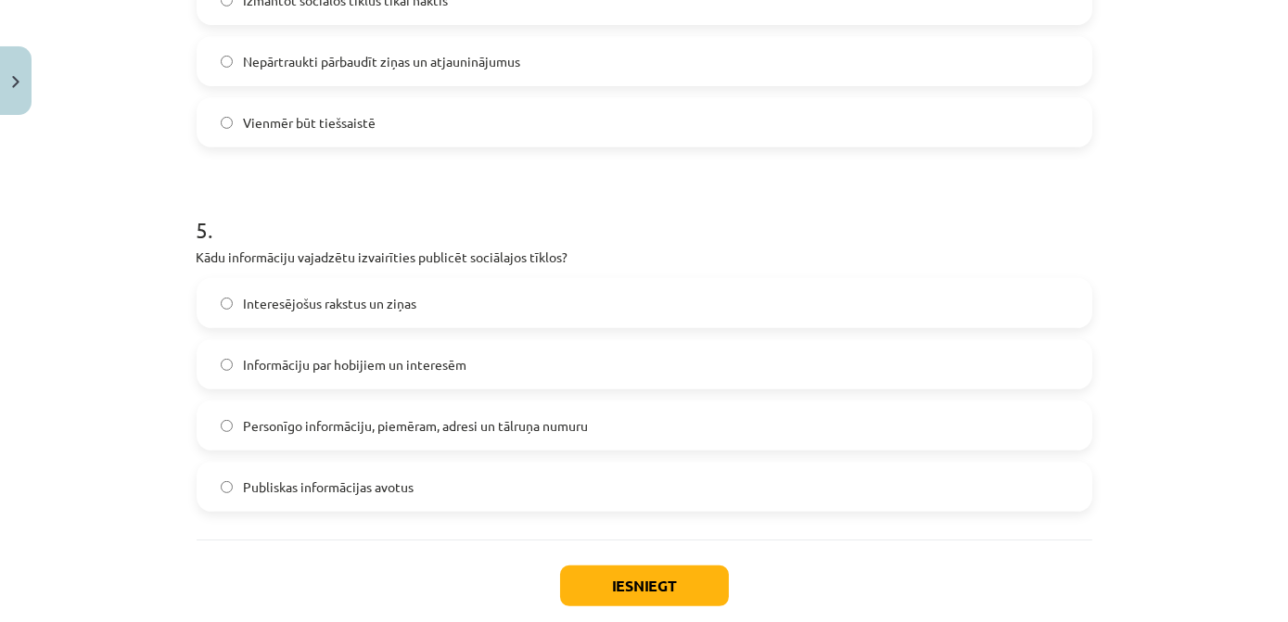
scroll to position [1648, 0]
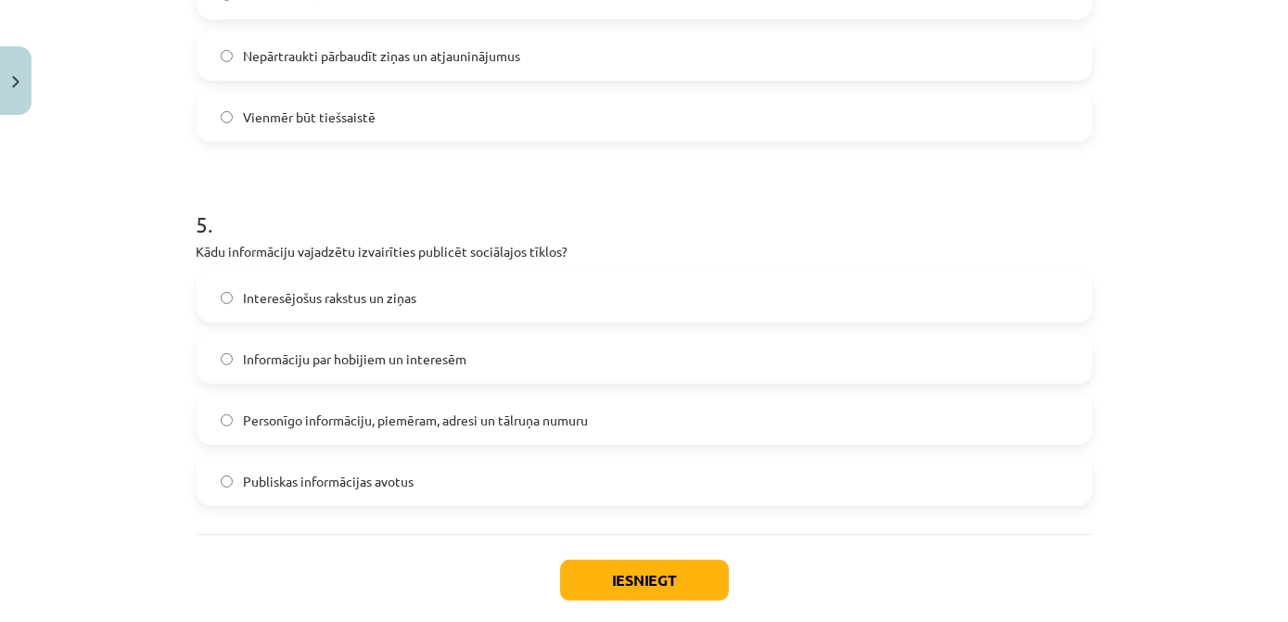
click at [474, 419] on span "Personīgo informāciju, piemēram, adresi un tālruņa numuru" at bounding box center [416, 420] width 345 height 19
click at [670, 584] on button "Iesniegt" at bounding box center [644, 580] width 169 height 41
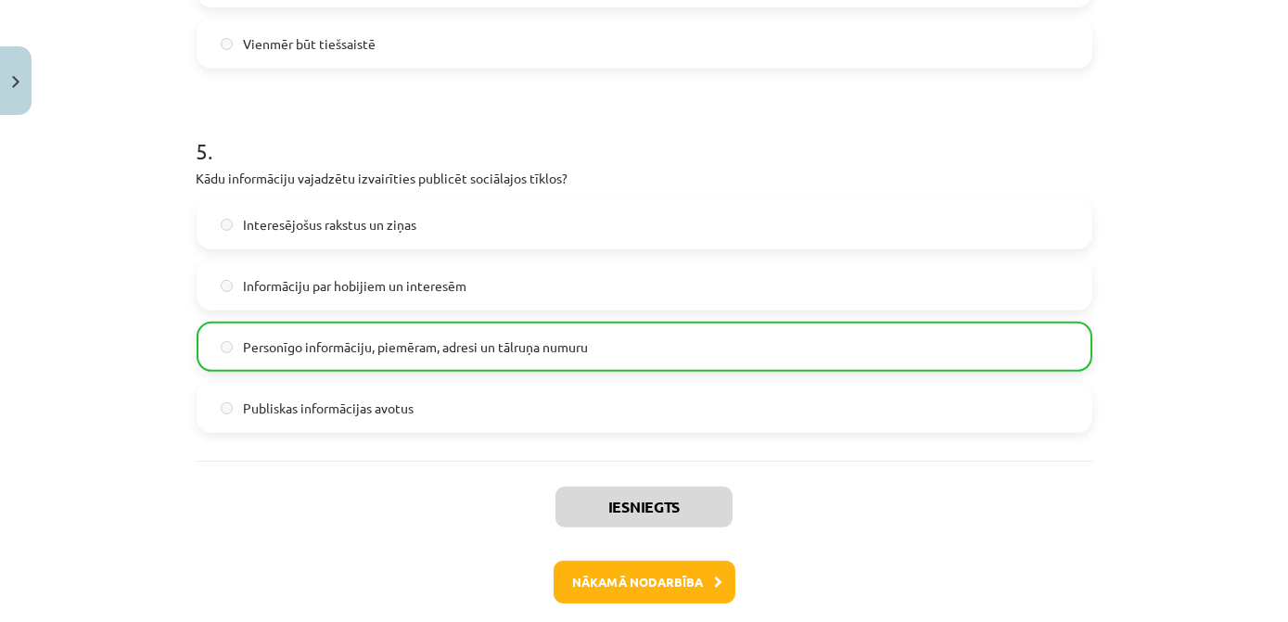
scroll to position [1805, 0]
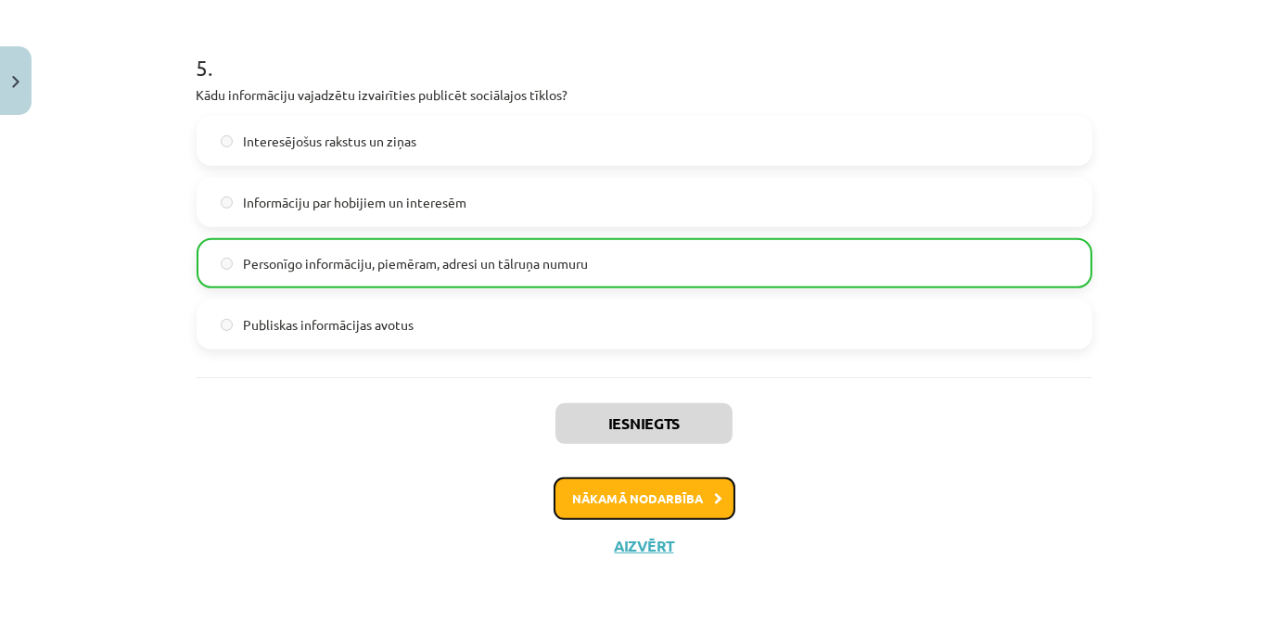
click at [689, 487] on button "Nākamā nodarbība" at bounding box center [645, 499] width 182 height 43
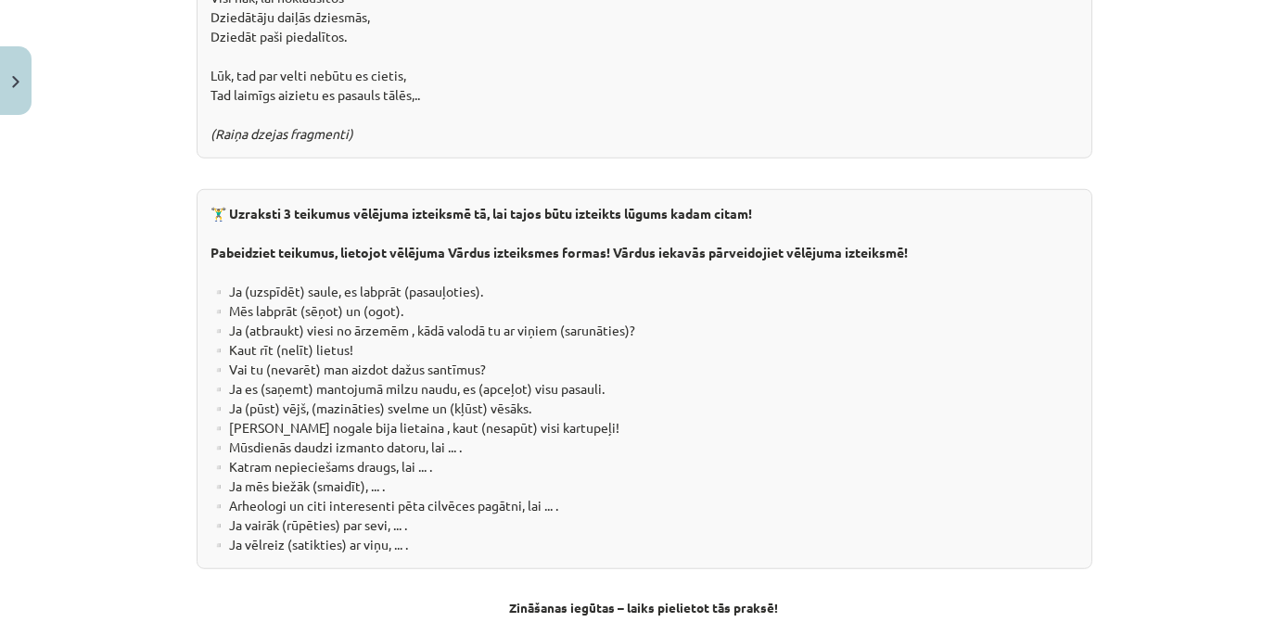
scroll to position [3491, 0]
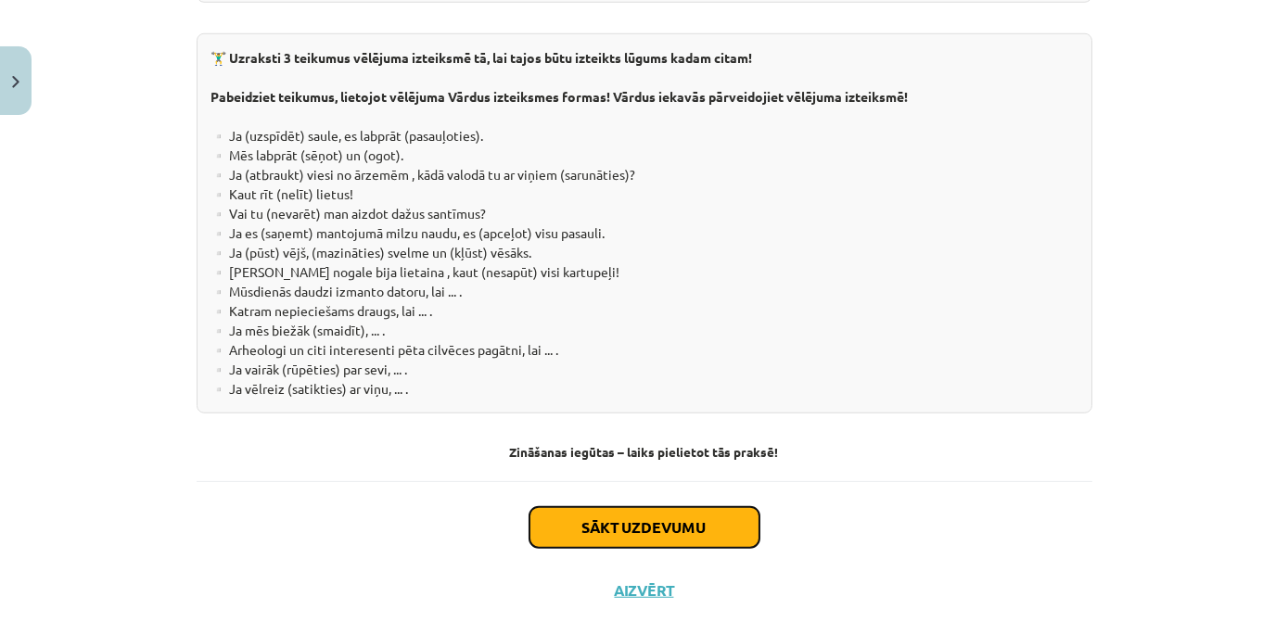
click at [663, 507] on button "Sākt uzdevumu" at bounding box center [645, 527] width 230 height 41
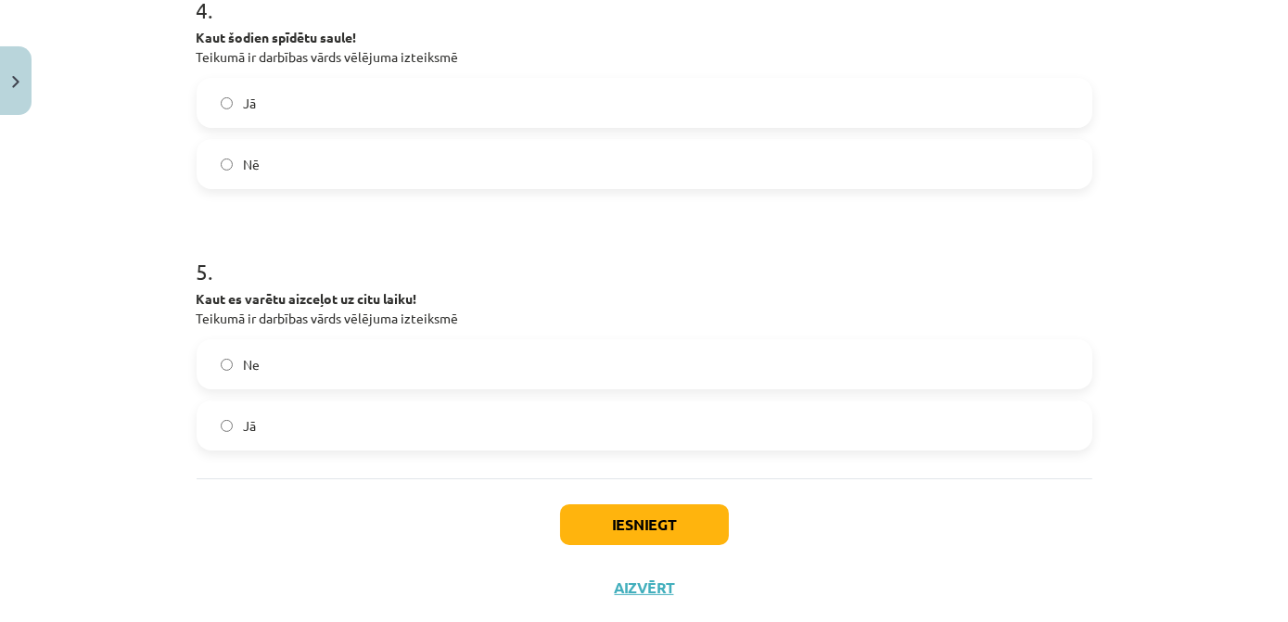
scroll to position [1211, 0]
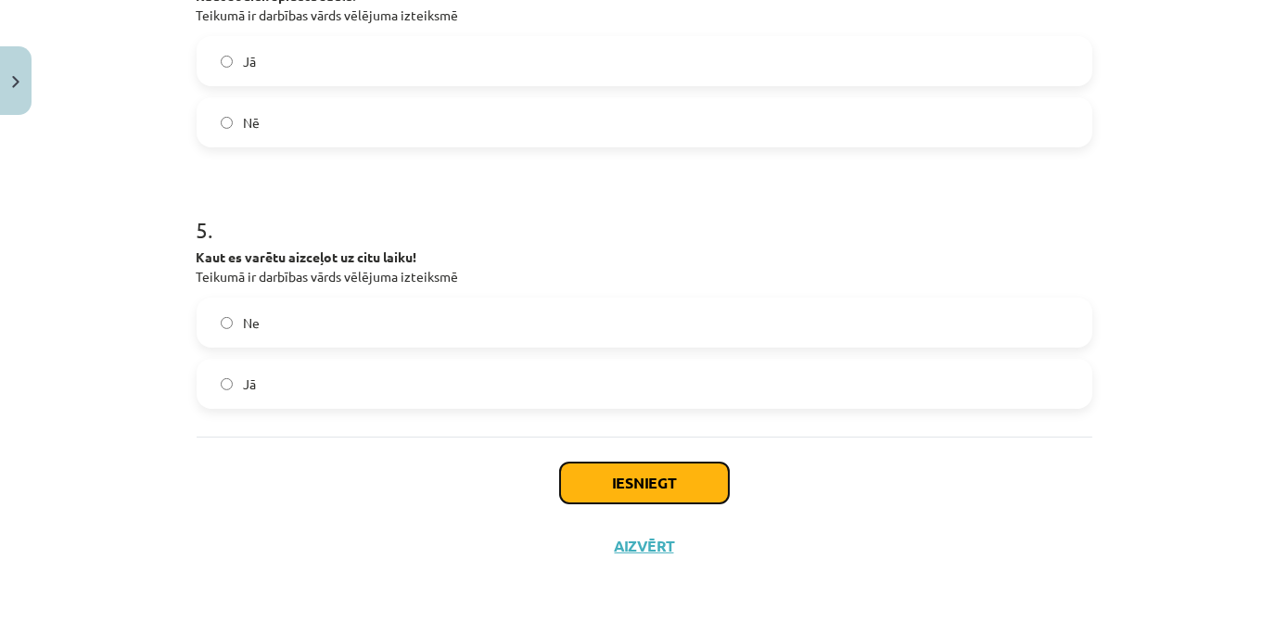
click at [580, 482] on button "Iesniegt" at bounding box center [644, 483] width 169 height 41
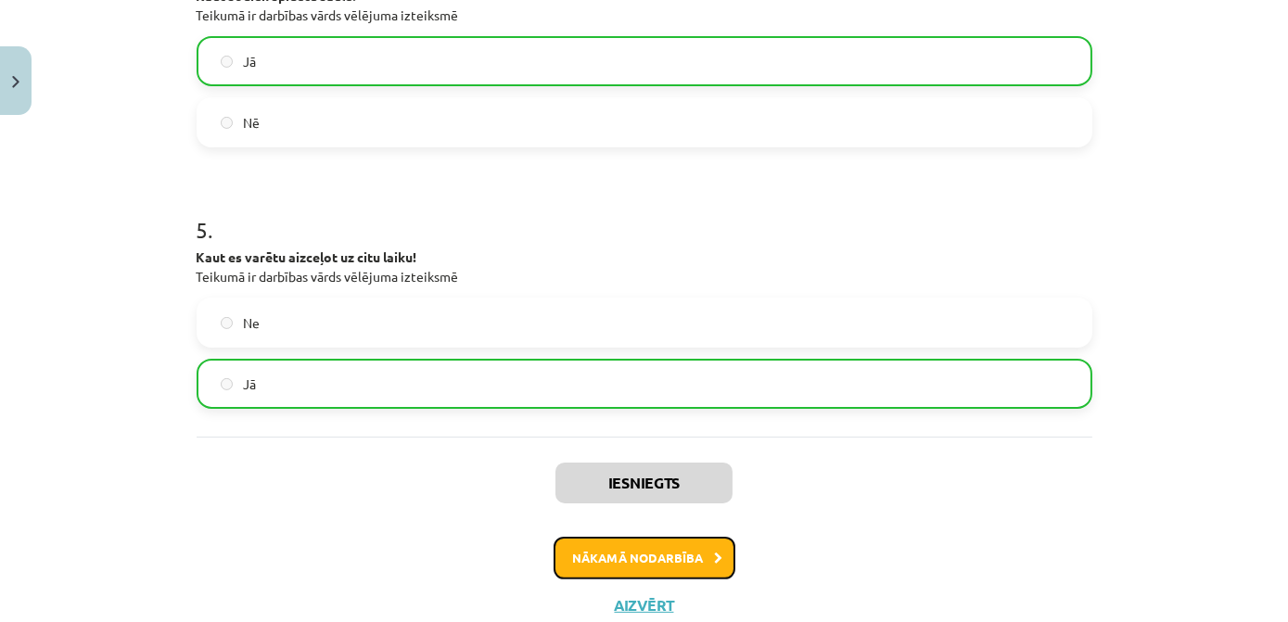
click at [631, 557] on button "Nākamā nodarbība" at bounding box center [645, 558] width 182 height 43
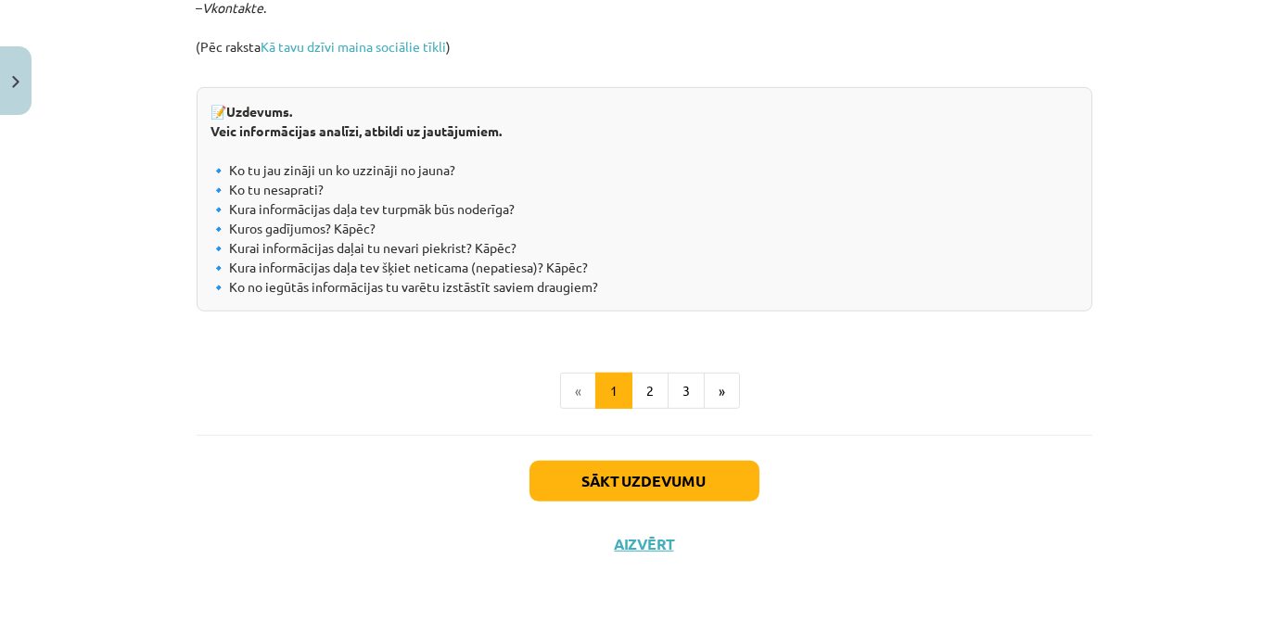
scroll to position [2129, 0]
click at [635, 393] on button "2" at bounding box center [650, 391] width 37 height 37
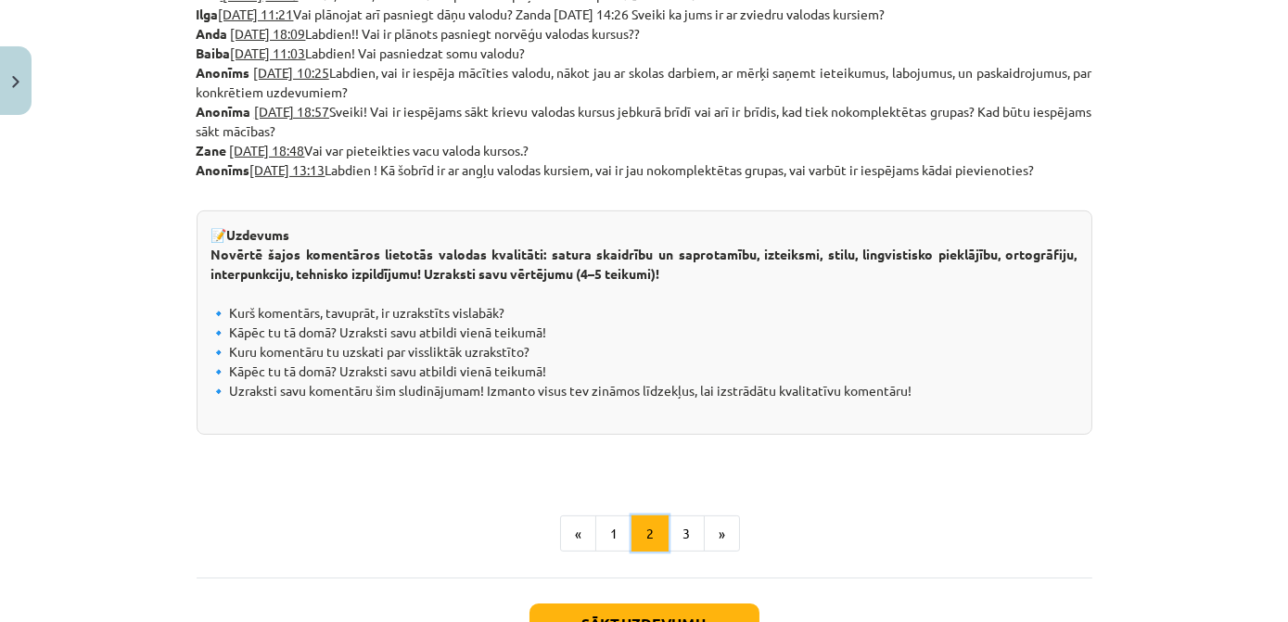
scroll to position [1091, 0]
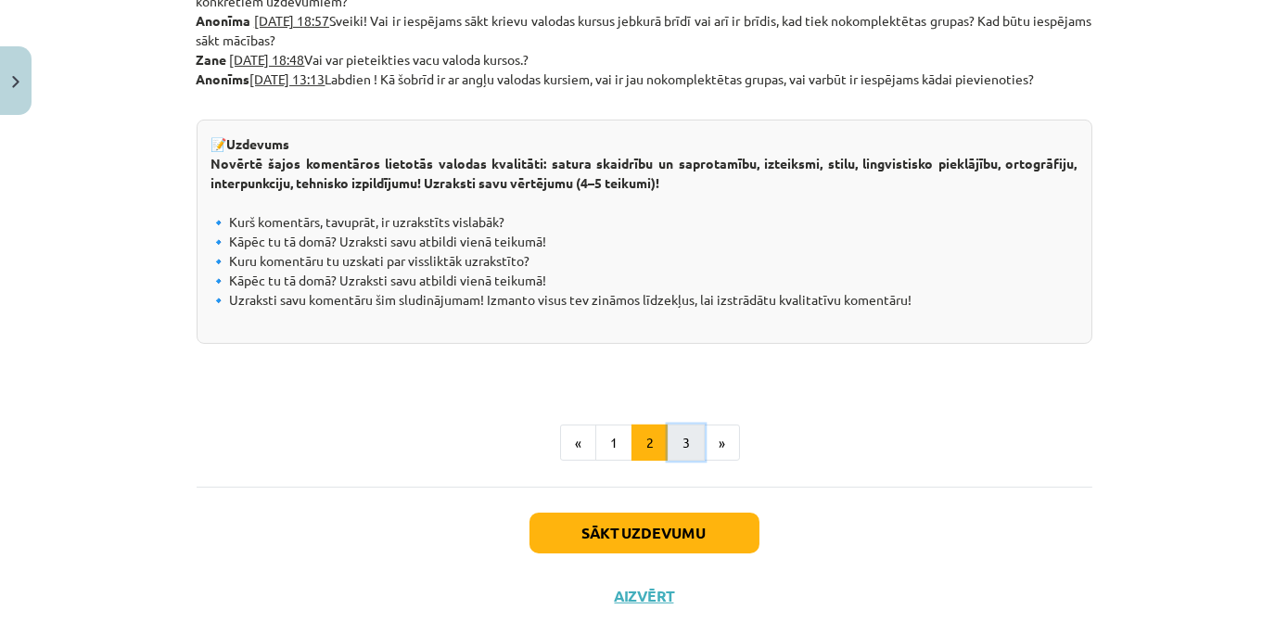
click at [686, 444] on button "3" at bounding box center [686, 443] width 37 height 37
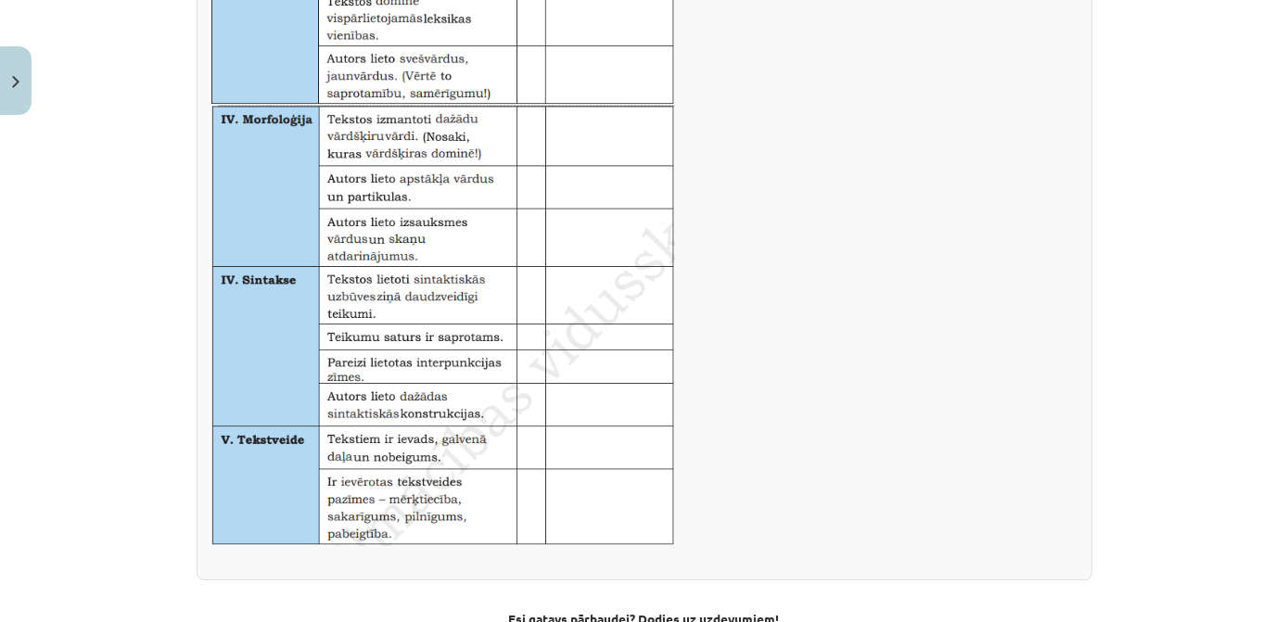
scroll to position [1300, 0]
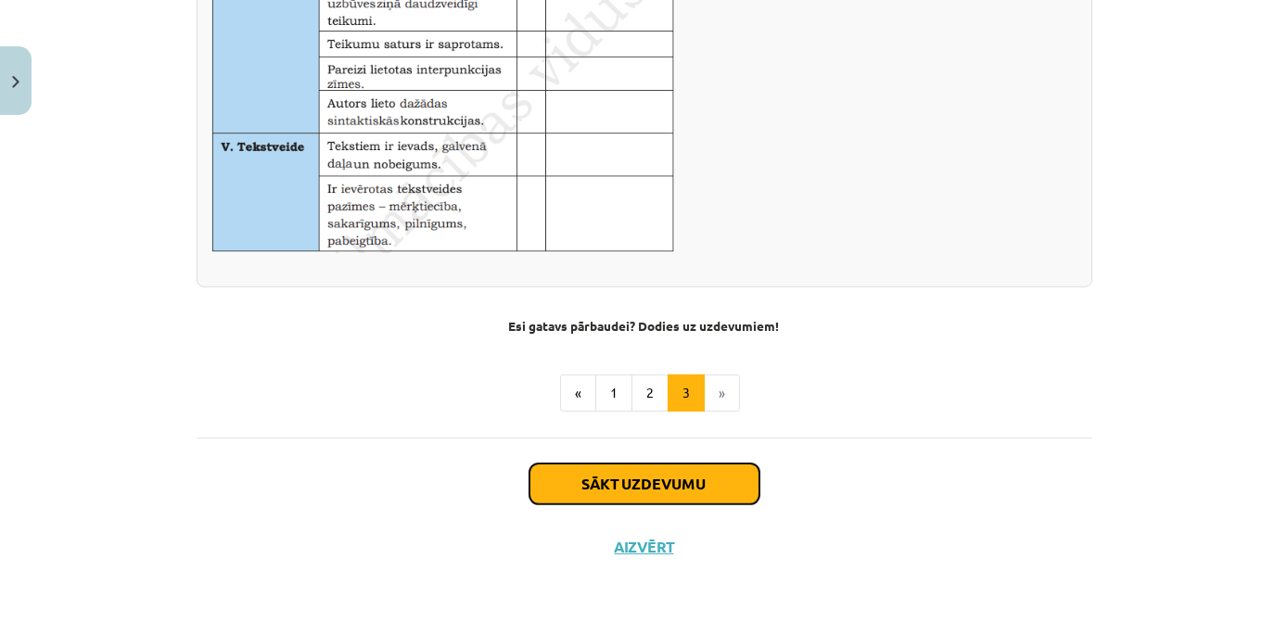
click at [674, 481] on button "Sākt uzdevumu" at bounding box center [645, 484] width 230 height 41
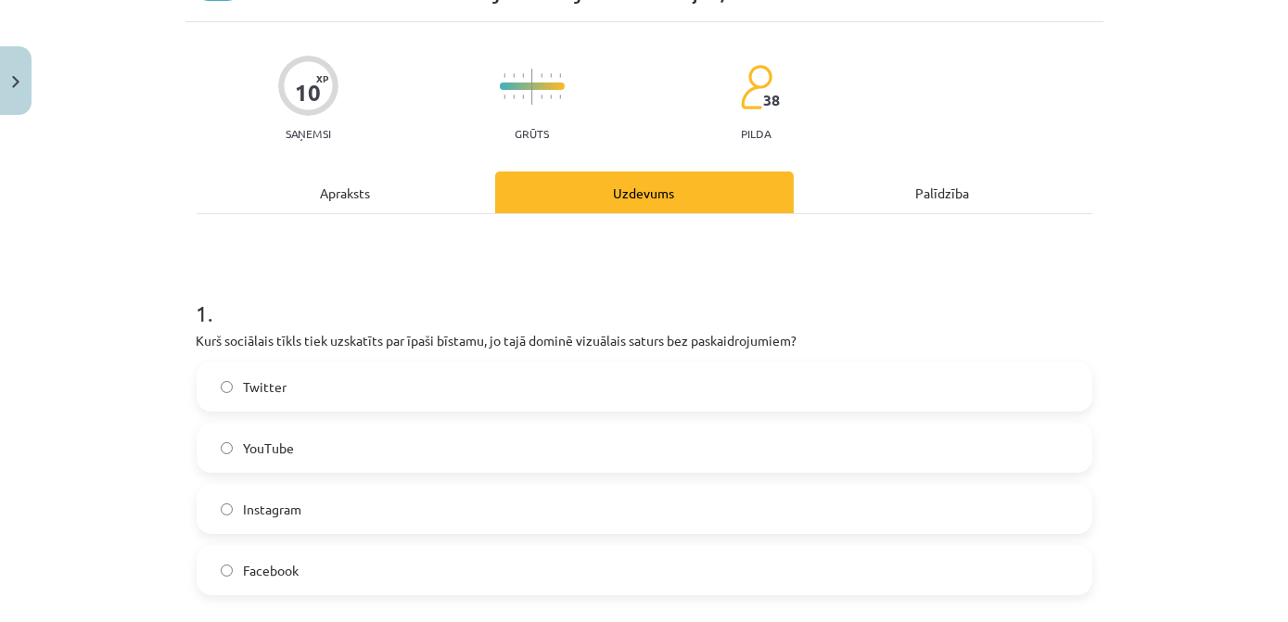
scroll to position [131, 0]
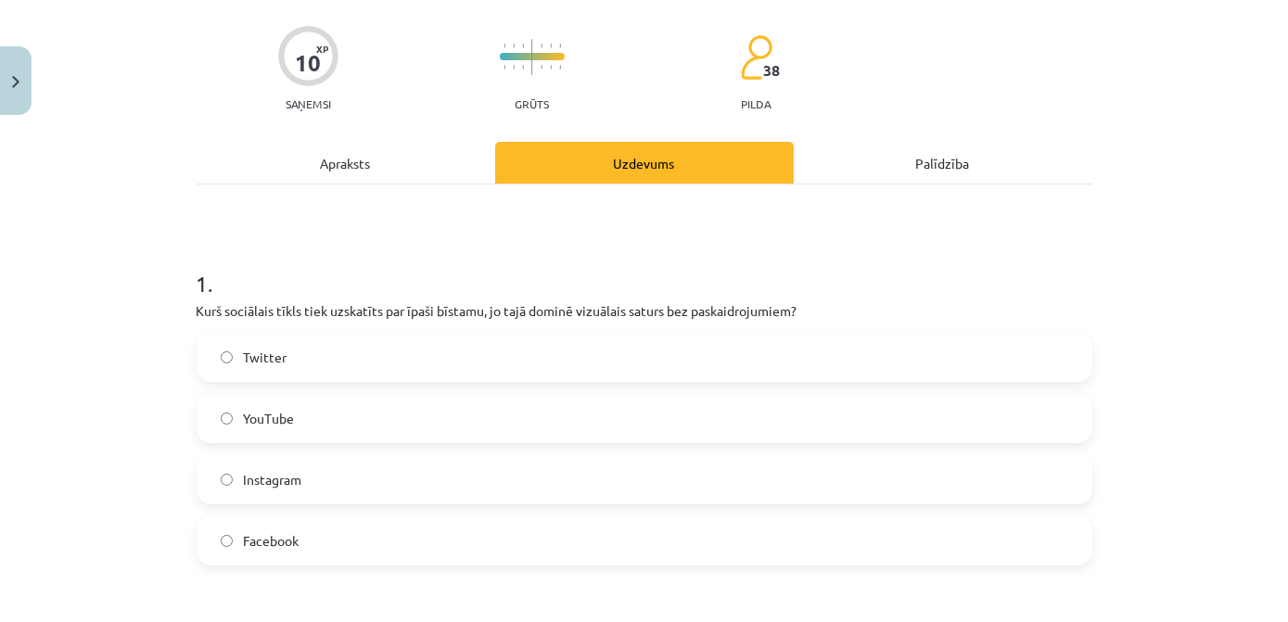
click at [412, 367] on label "Twitter" at bounding box center [645, 357] width 892 height 46
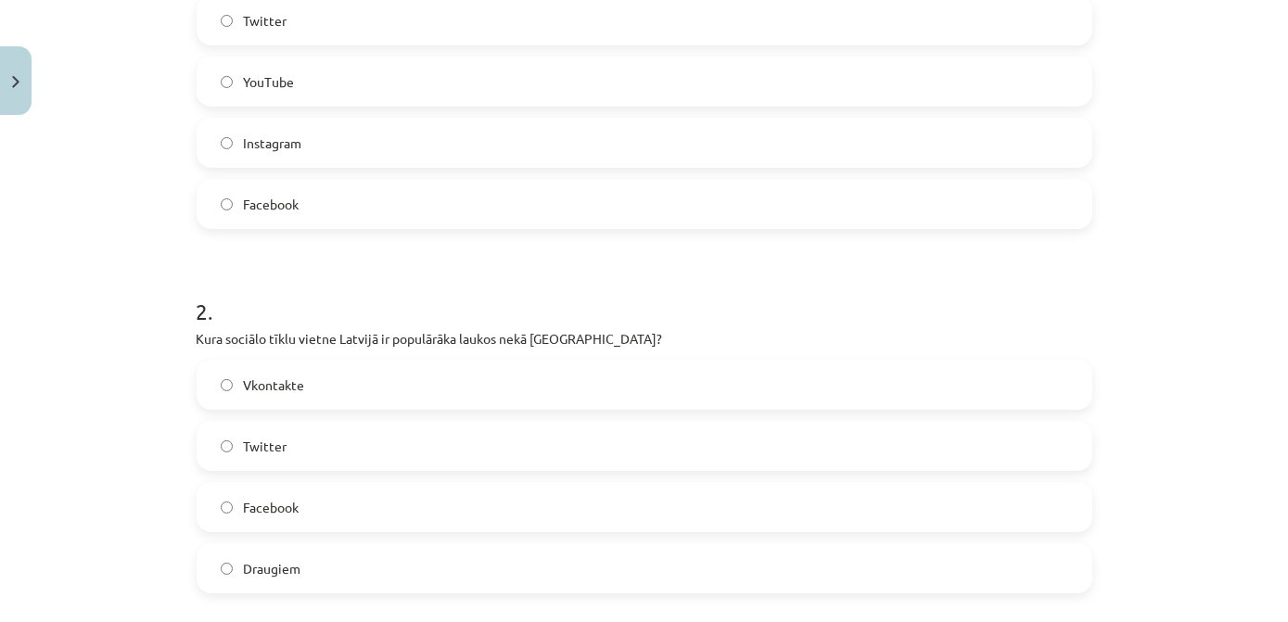
scroll to position [552, 0]
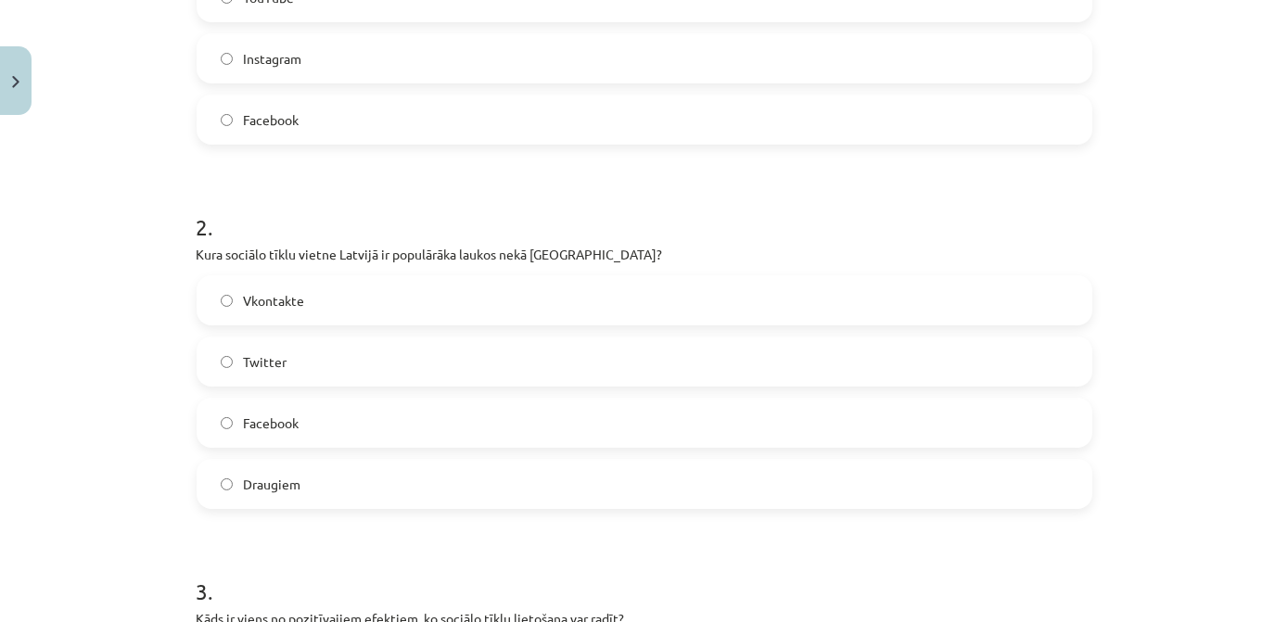
click at [428, 485] on label "Draugiem" at bounding box center [645, 484] width 892 height 46
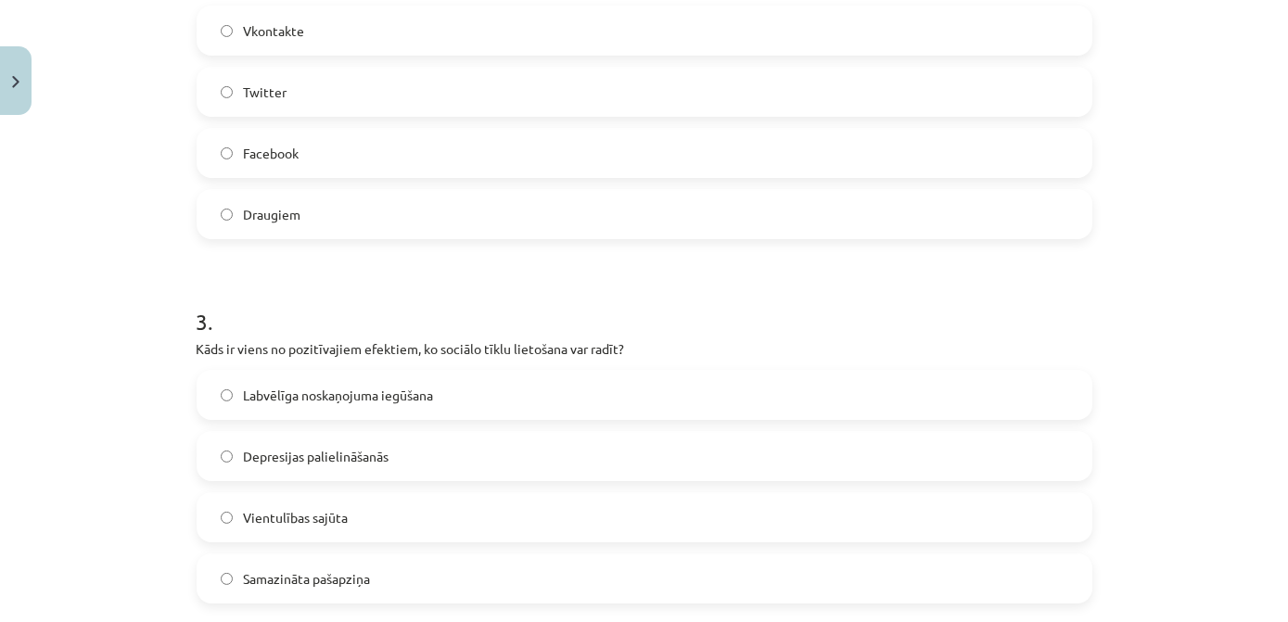
scroll to position [890, 0]
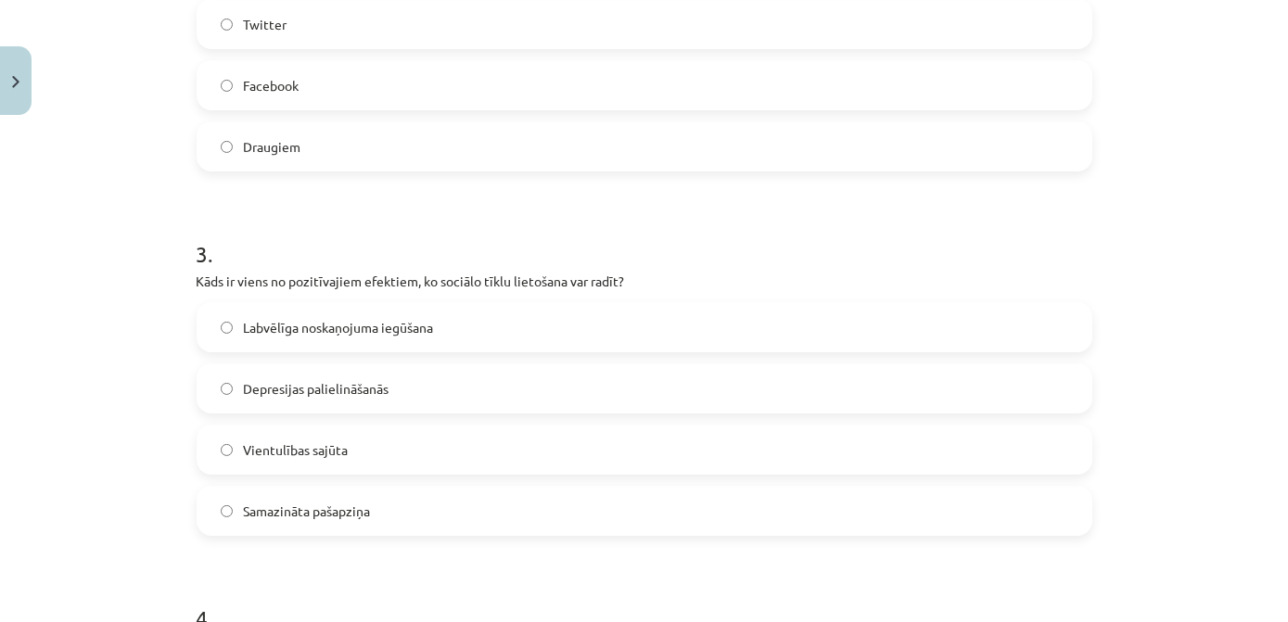
click at [440, 444] on label "Vientulības sajūta" at bounding box center [645, 450] width 892 height 46
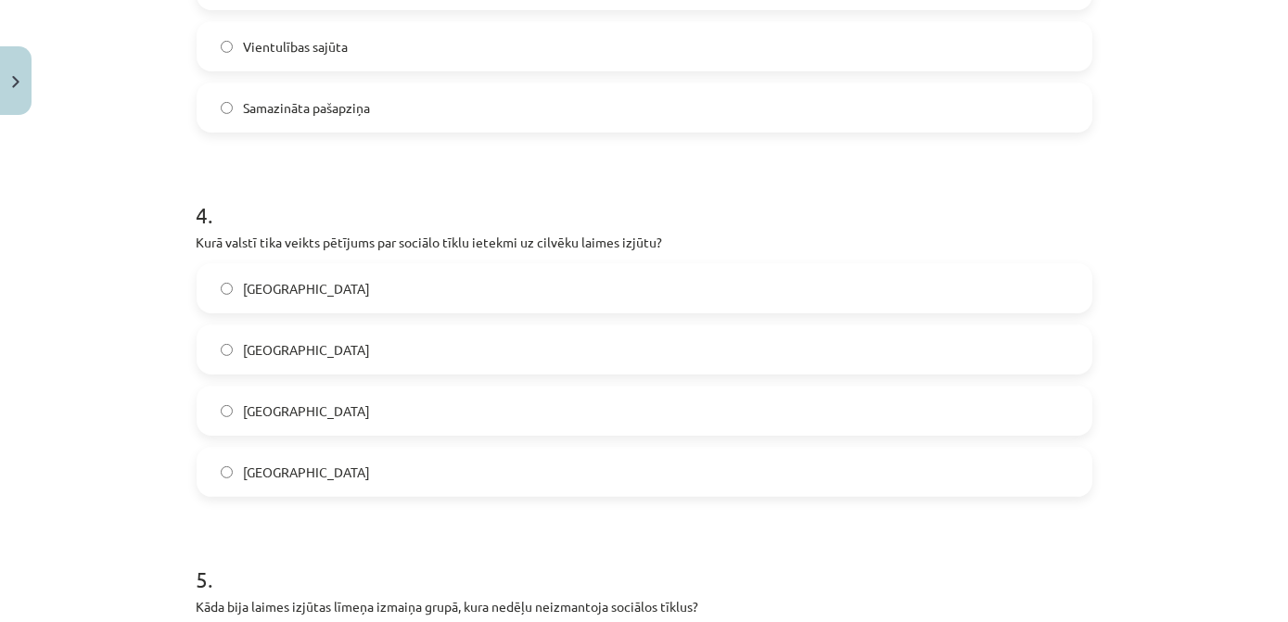
scroll to position [1311, 0]
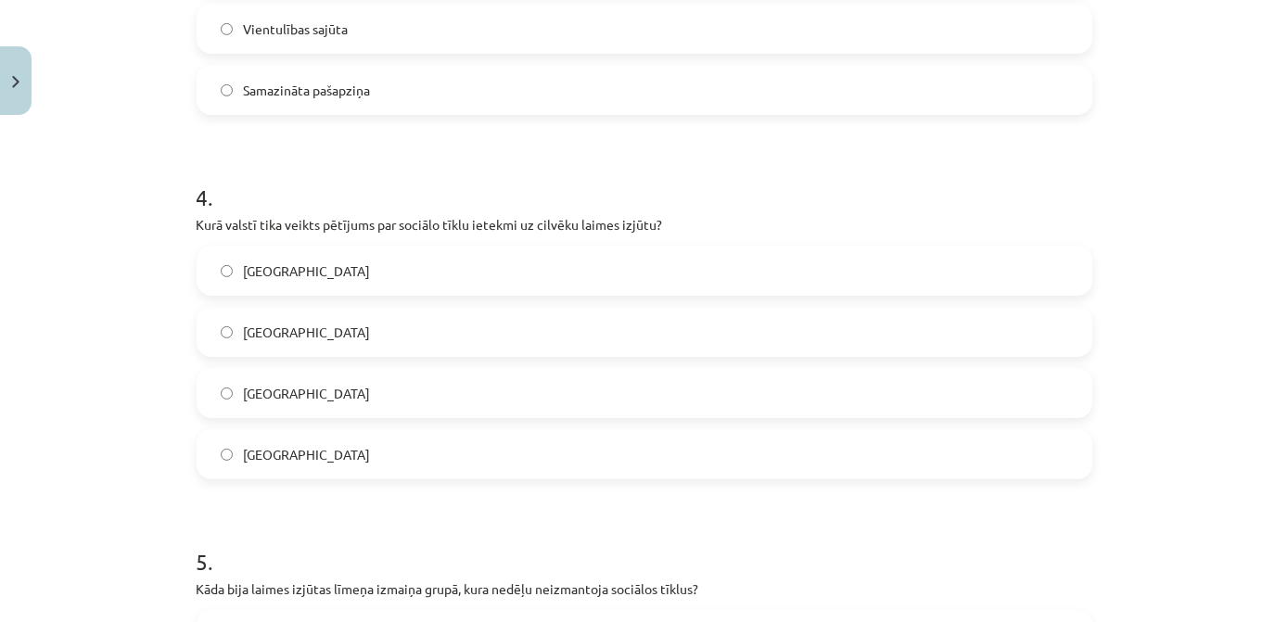
click at [381, 391] on label "ASV" at bounding box center [645, 393] width 892 height 46
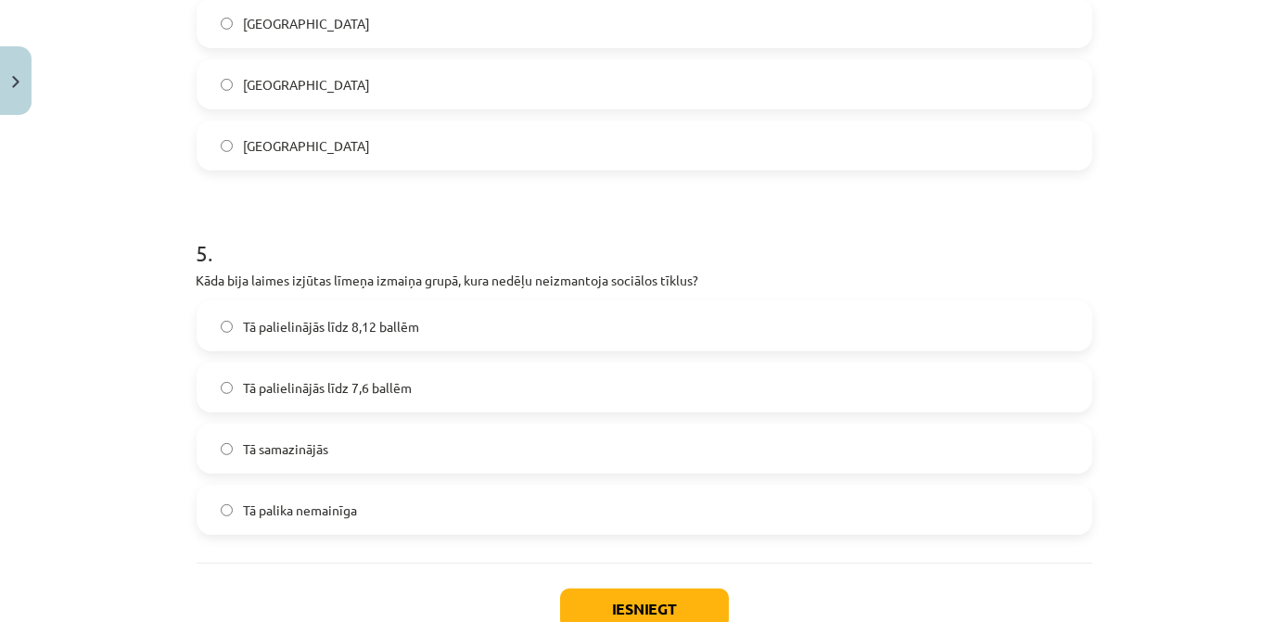
scroll to position [1648, 0]
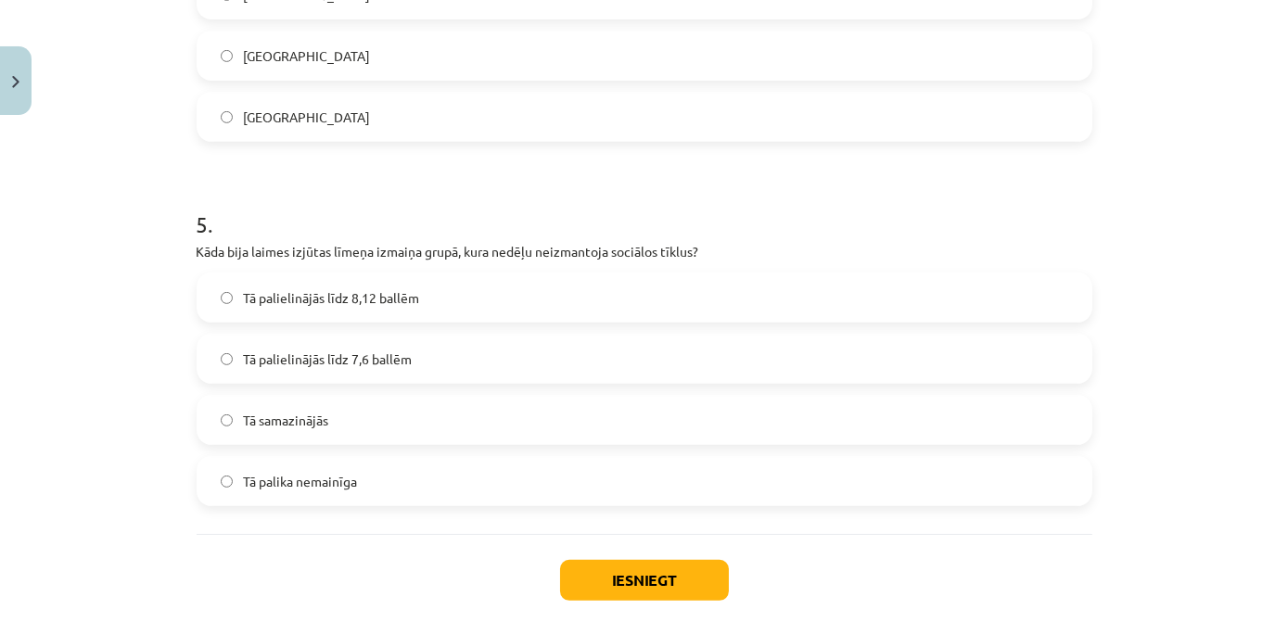
click at [417, 427] on label "Tā samazinājās" at bounding box center [645, 420] width 892 height 46
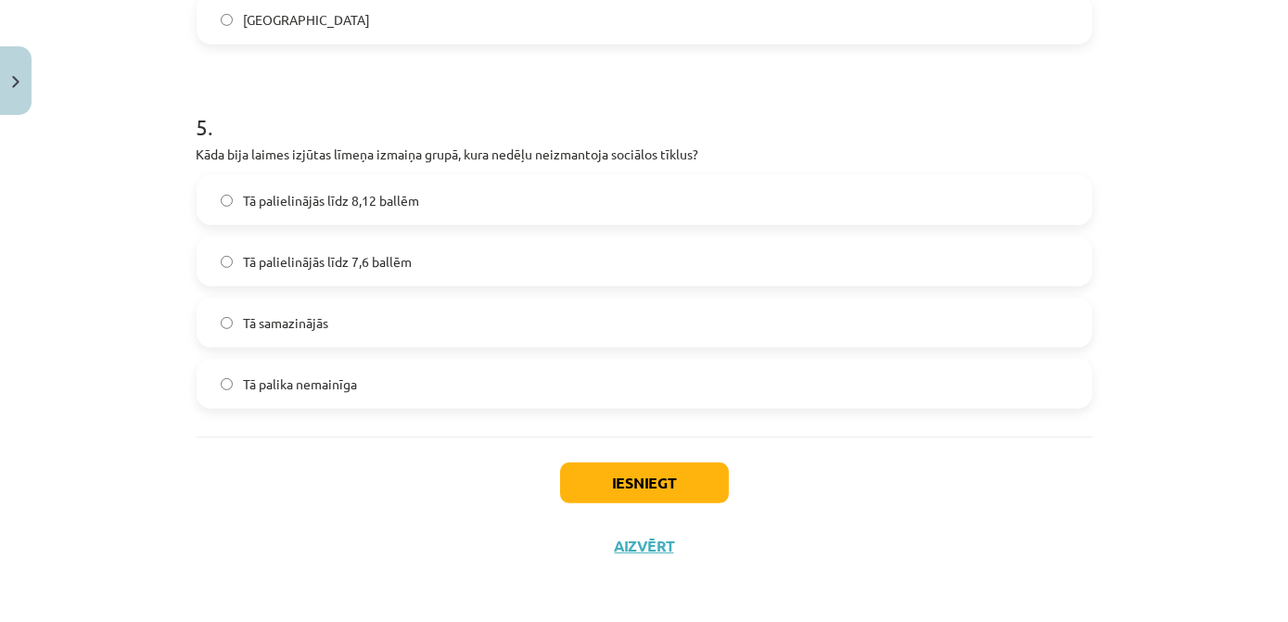
scroll to position [1746, 0]
click at [700, 491] on button "Iesniegt" at bounding box center [644, 483] width 169 height 41
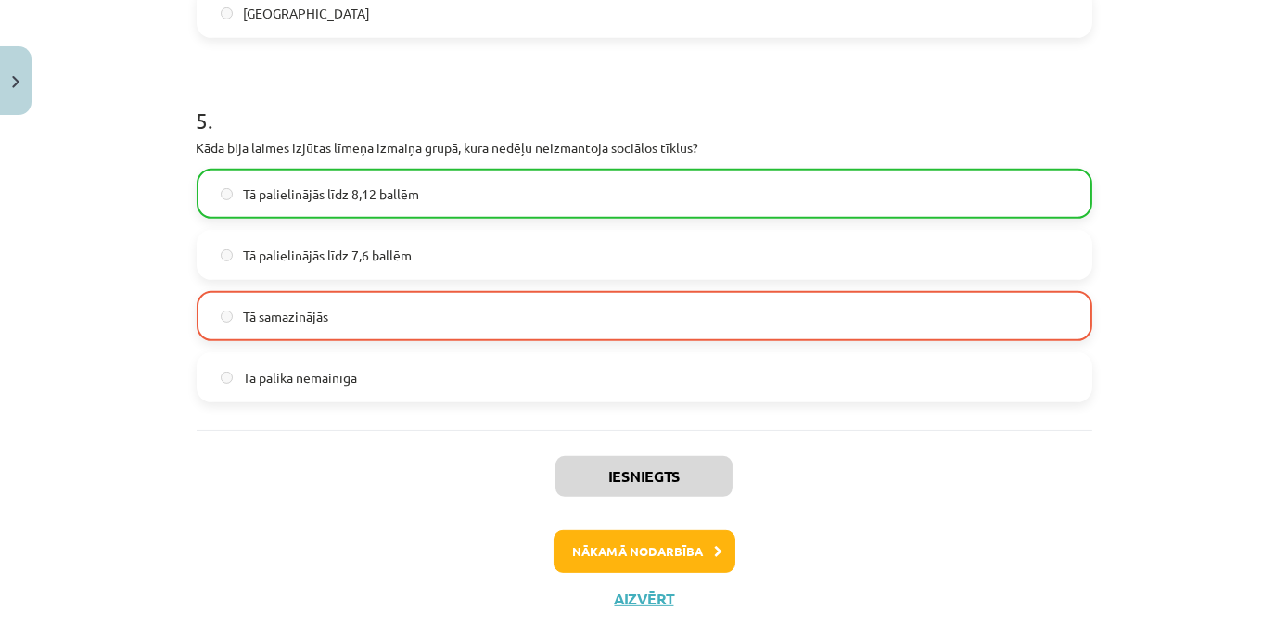
scroll to position [1805, 0]
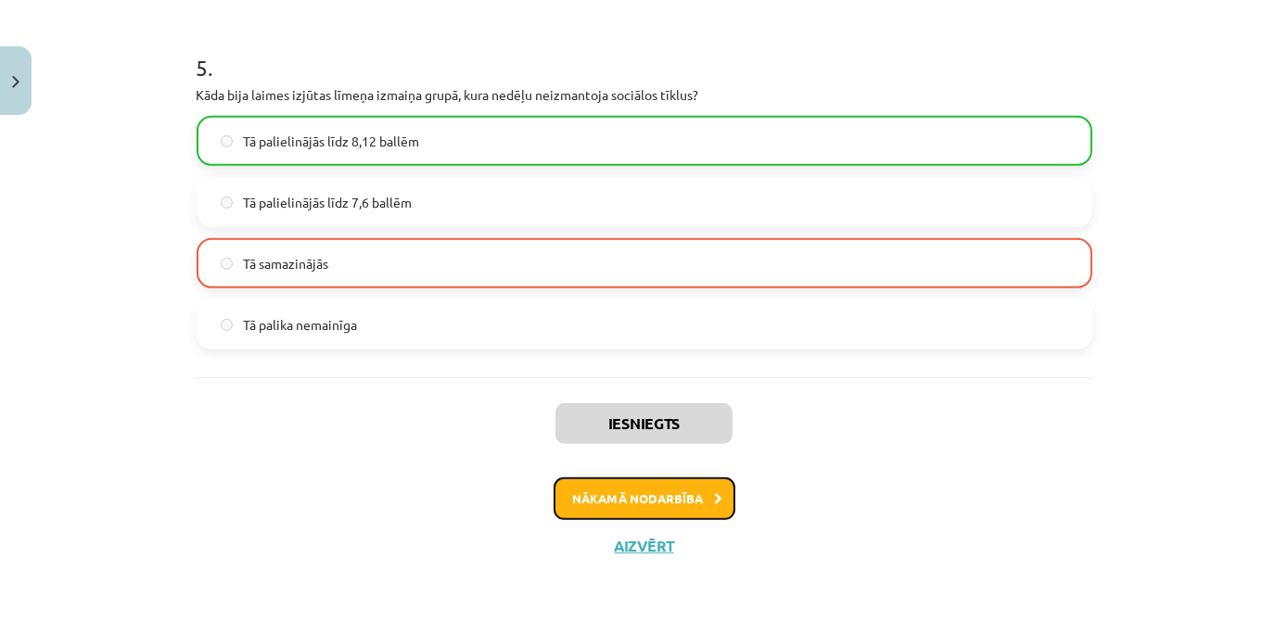
click at [644, 490] on button "Nākamā nodarbība" at bounding box center [645, 499] width 182 height 43
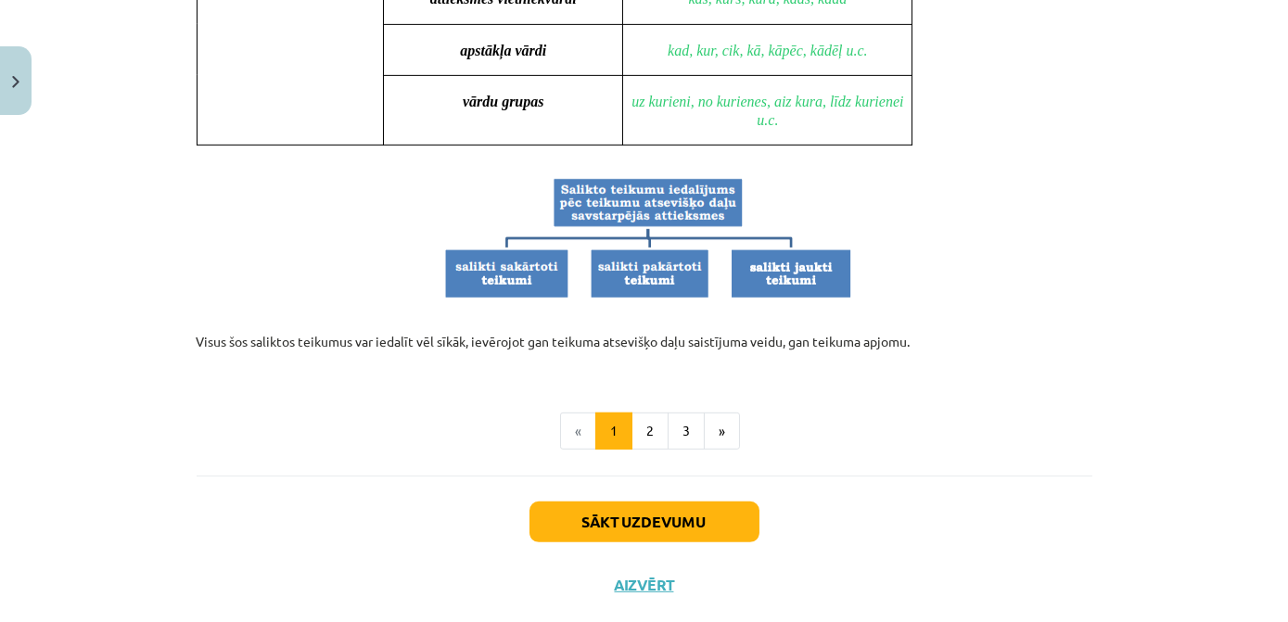
scroll to position [1855, 0]
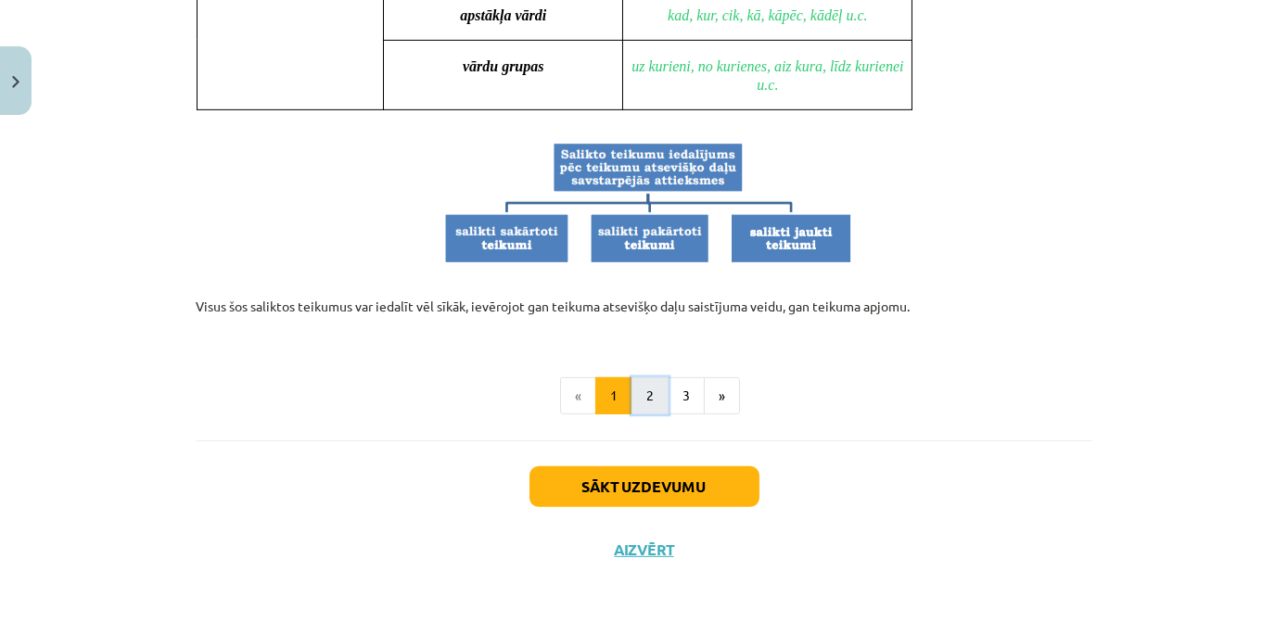
click at [658, 404] on button "2" at bounding box center [650, 396] width 37 height 37
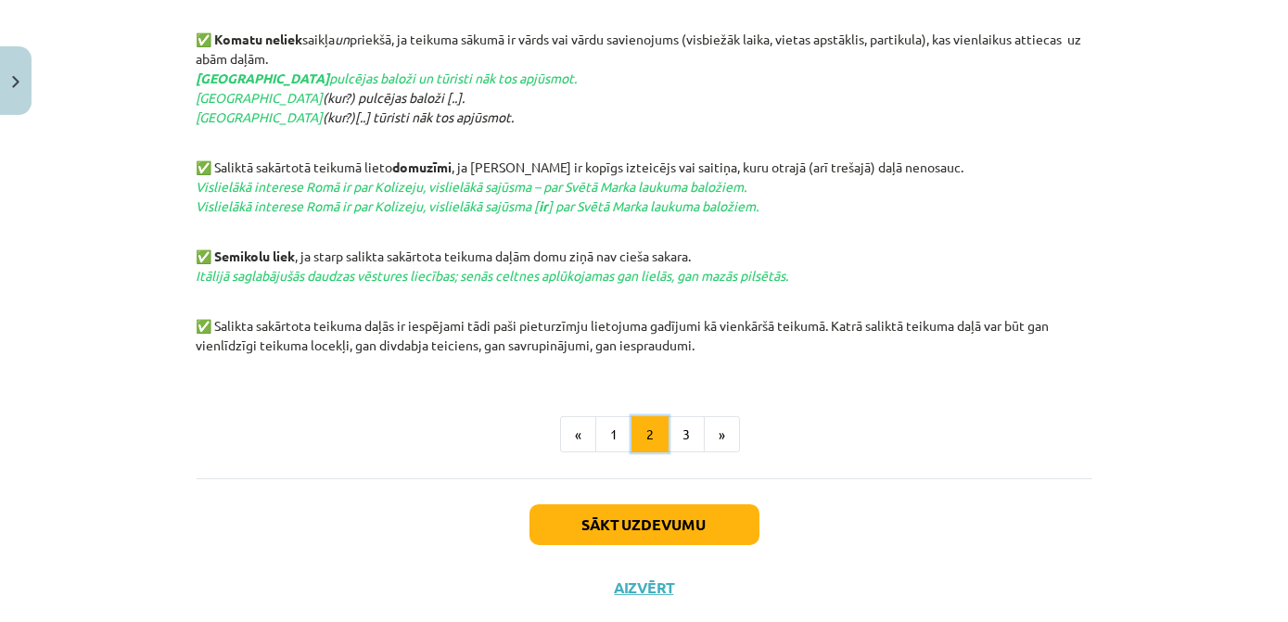
scroll to position [1025, 0]
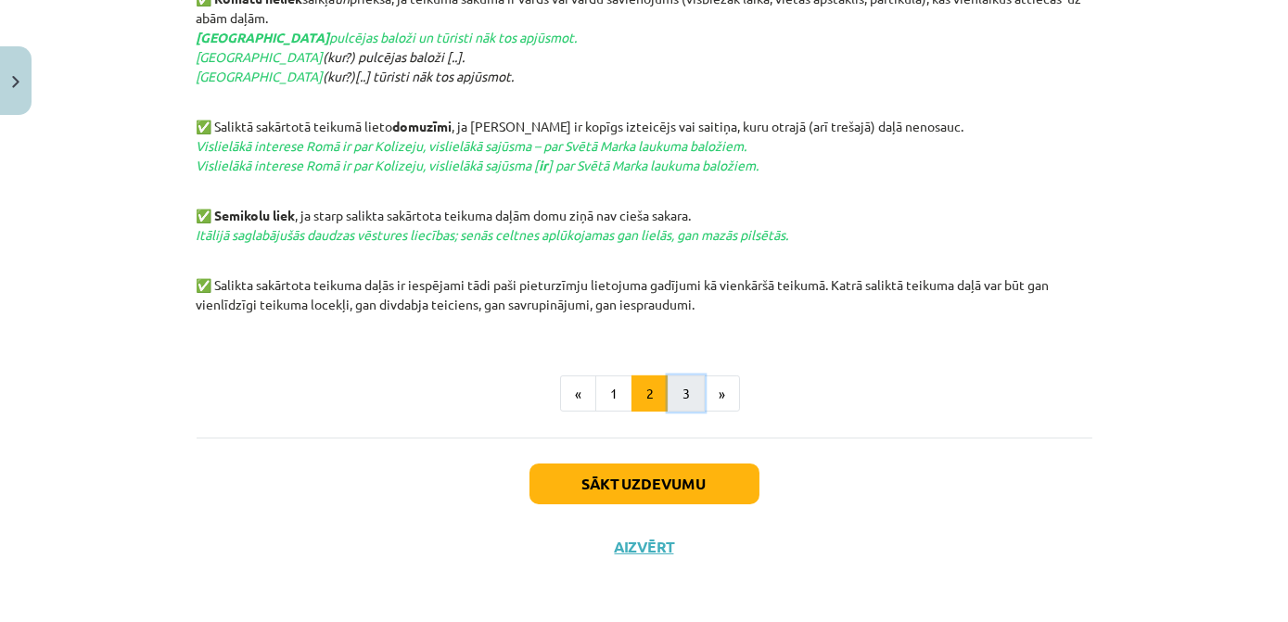
click at [670, 397] on button "3" at bounding box center [686, 394] width 37 height 37
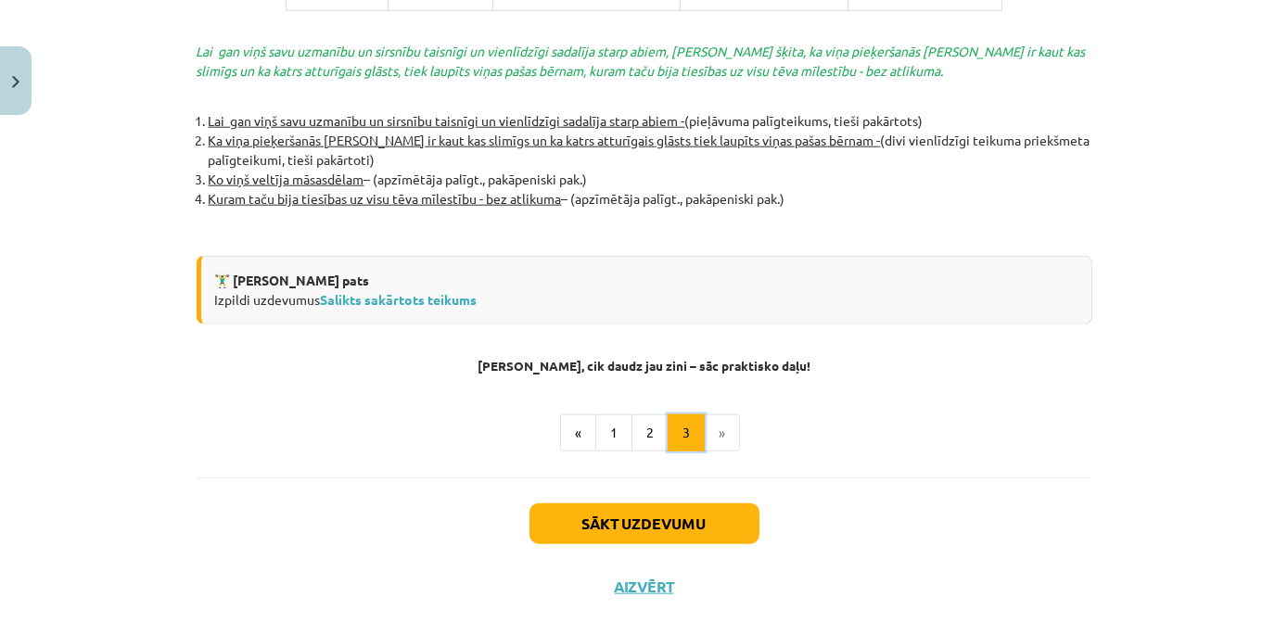
scroll to position [4183, 0]
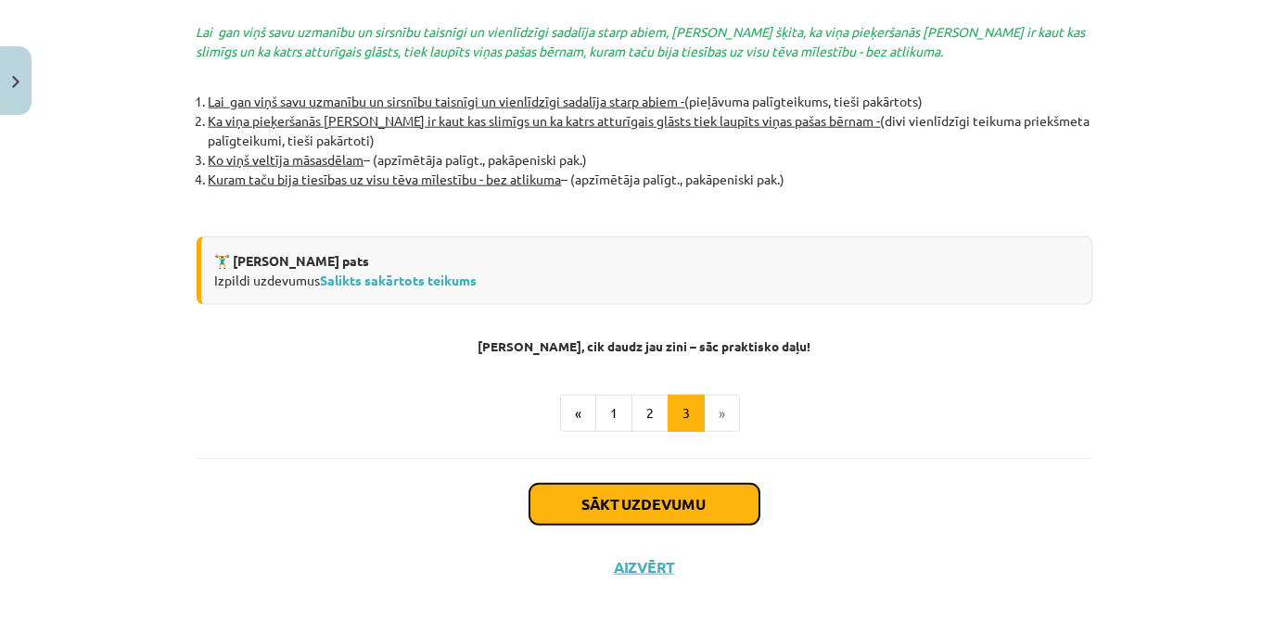
click at [668, 493] on button "Sākt uzdevumu" at bounding box center [645, 504] width 230 height 41
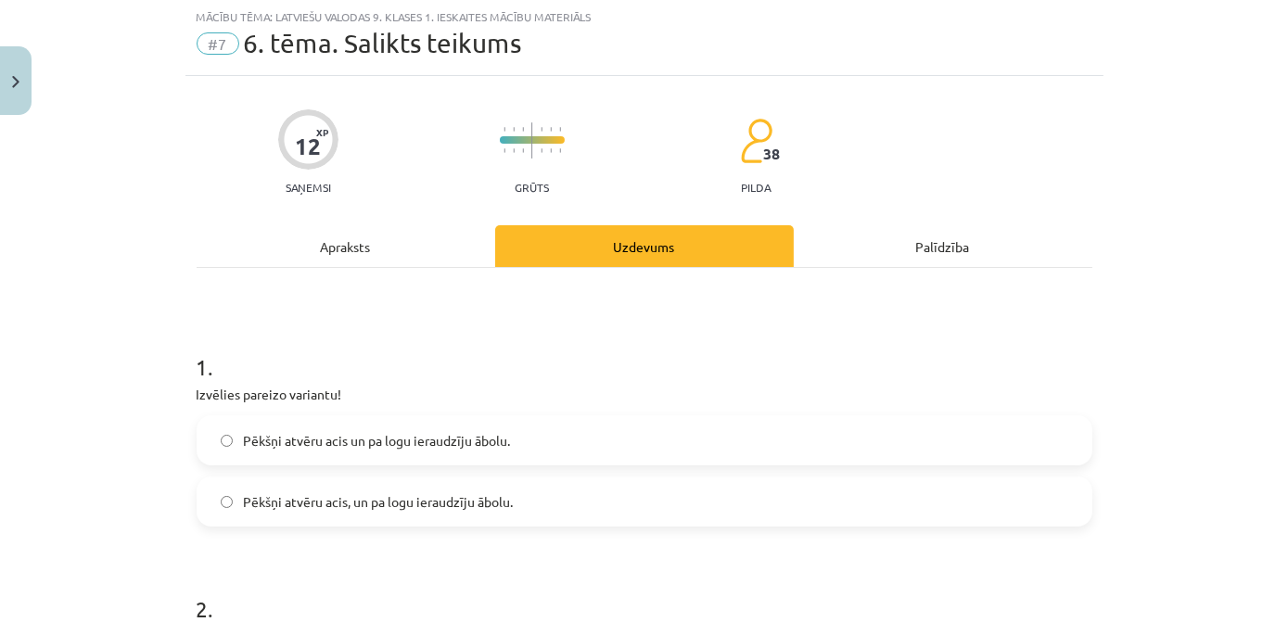
scroll to position [46, 0]
click at [487, 444] on span "Pēkšņi atvēru acis un pa logu ieraudzīju ābolu." at bounding box center [377, 441] width 267 height 19
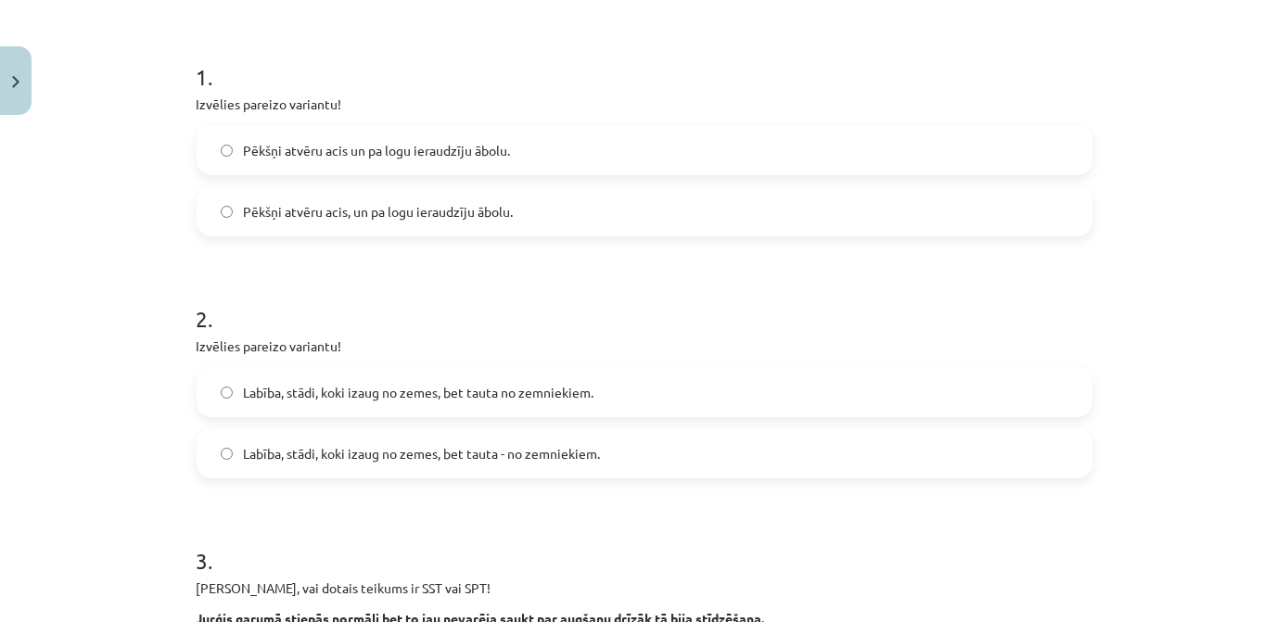
scroll to position [383, 0]
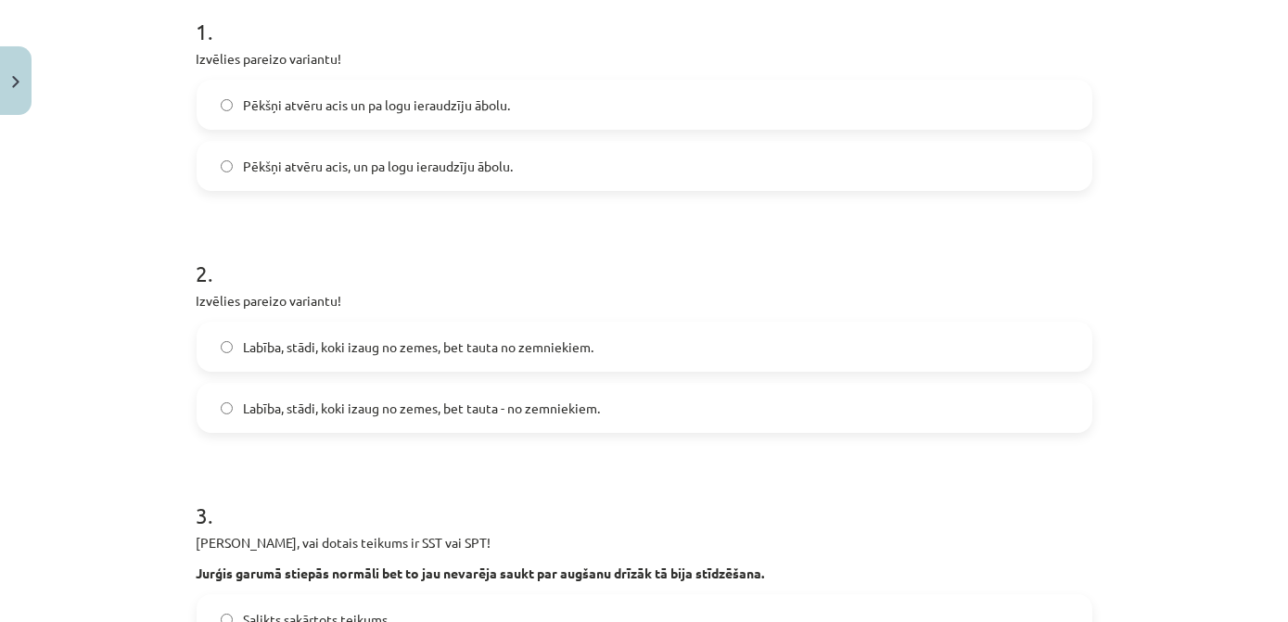
click at [524, 353] on span "Labība, stādi, koki izaug no zemes, bet tauta no zemniekiem." at bounding box center [419, 347] width 351 height 19
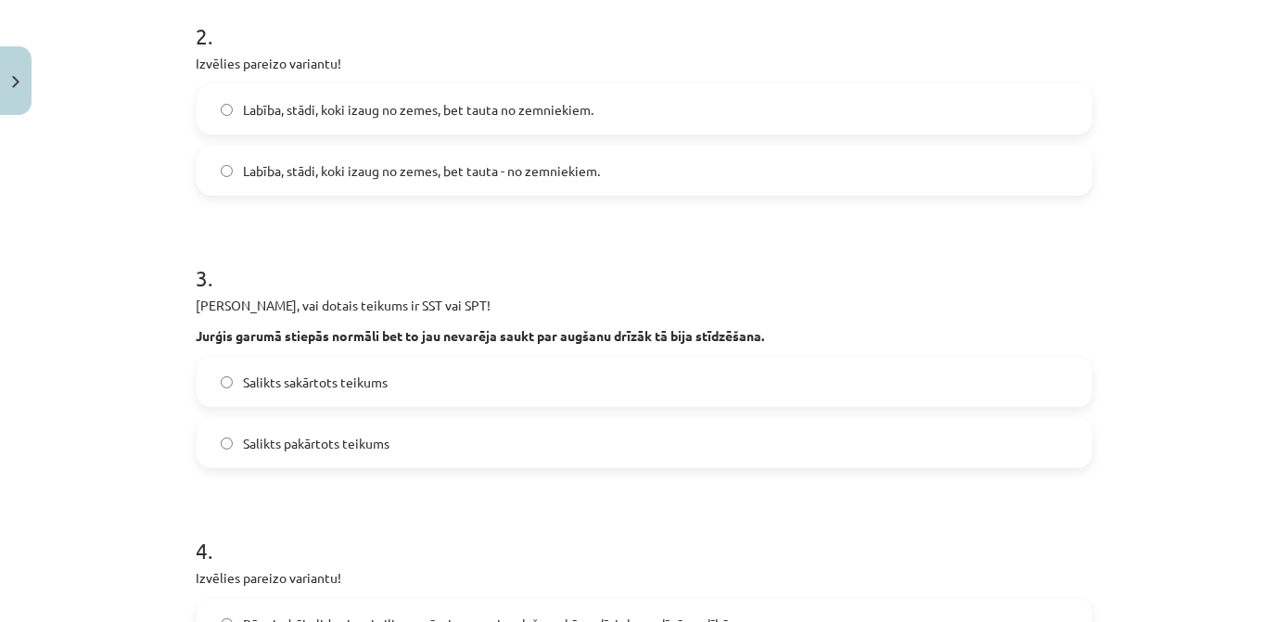
scroll to position [636, 0]
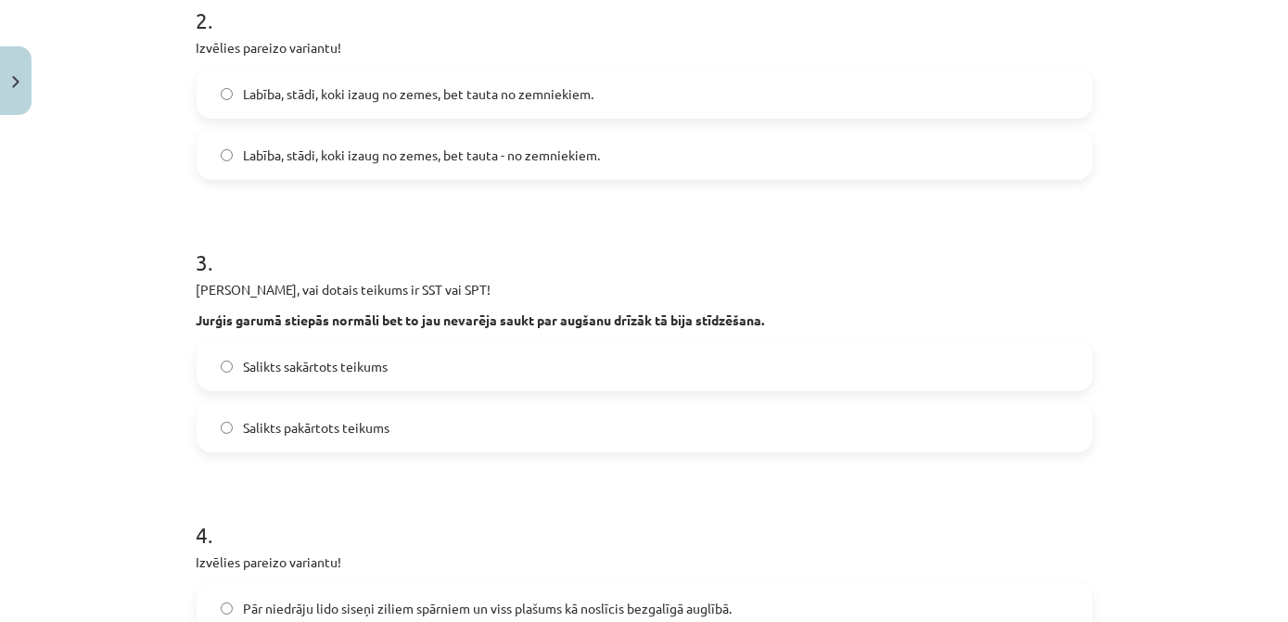
click at [482, 421] on label "Salikts pakārtots teikums" at bounding box center [645, 427] width 892 height 46
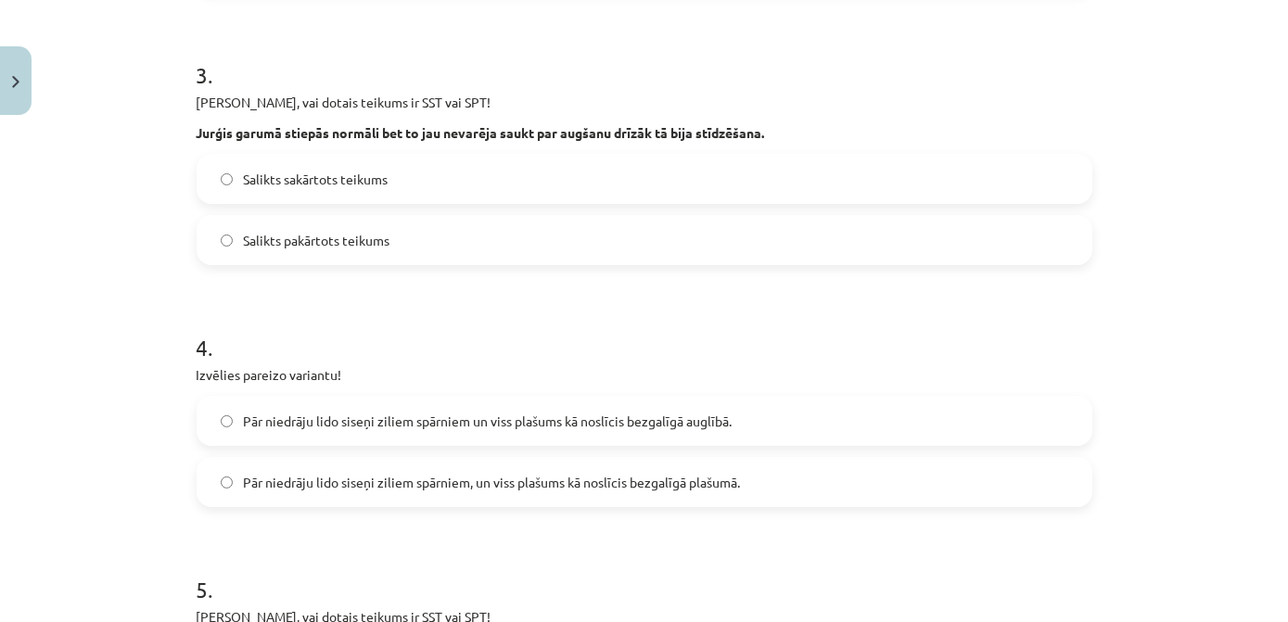
scroll to position [890, 0]
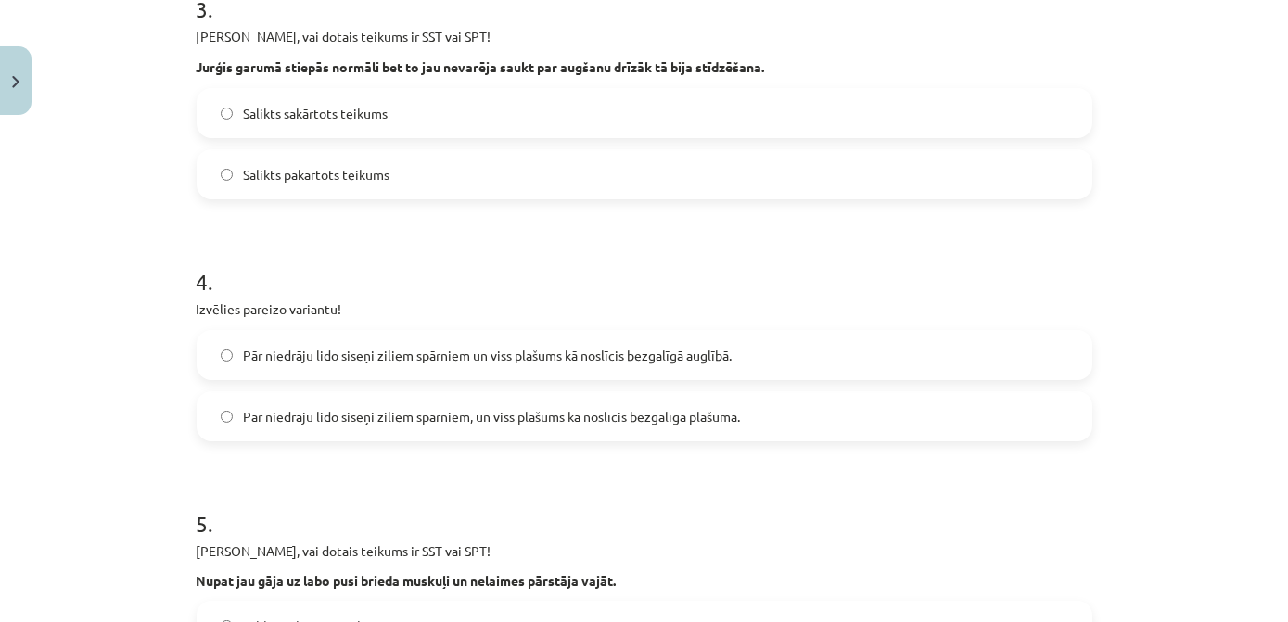
click at [468, 413] on span "Pār niedrāju lido siseņi ziliem spārniem, un viss plašums kā noslīcis bezgalīgā…" at bounding box center [492, 416] width 497 height 19
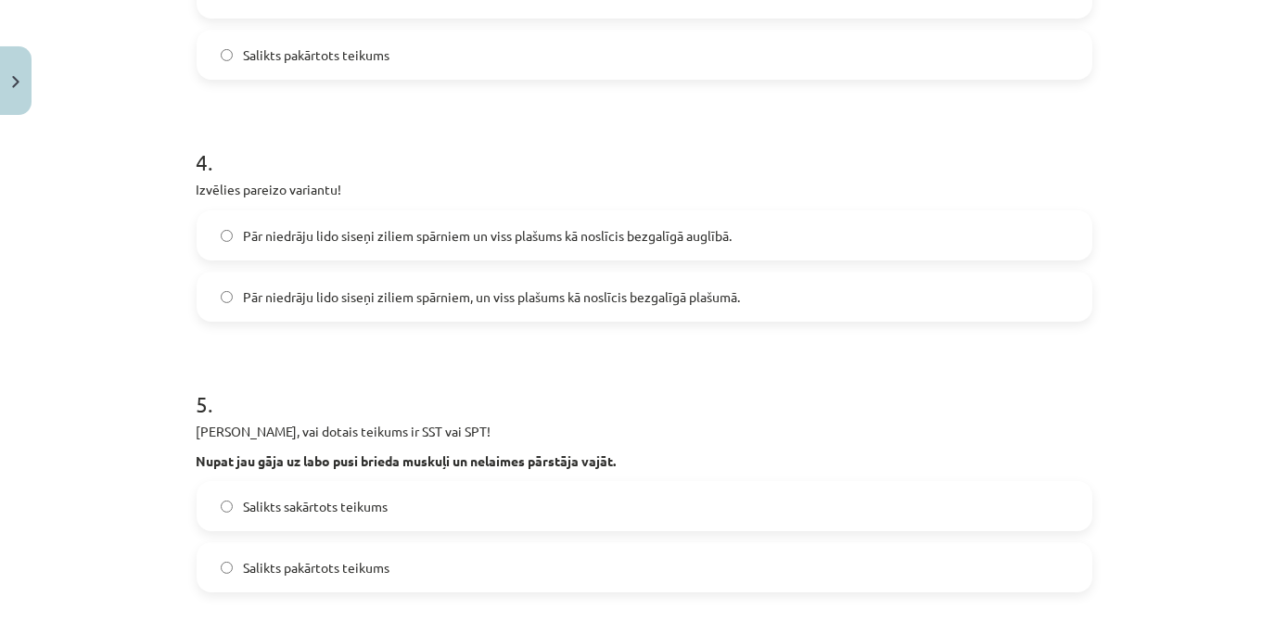
scroll to position [1143, 0]
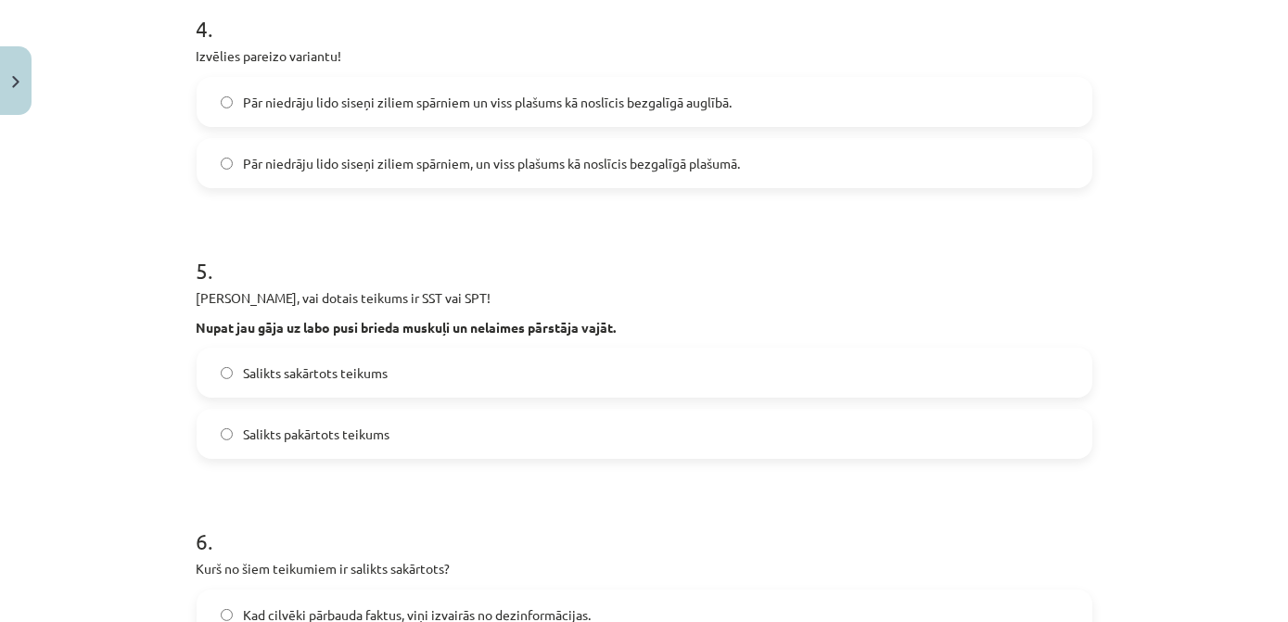
click at [469, 391] on label "Salikts sakārtots teikums" at bounding box center [645, 373] width 892 height 46
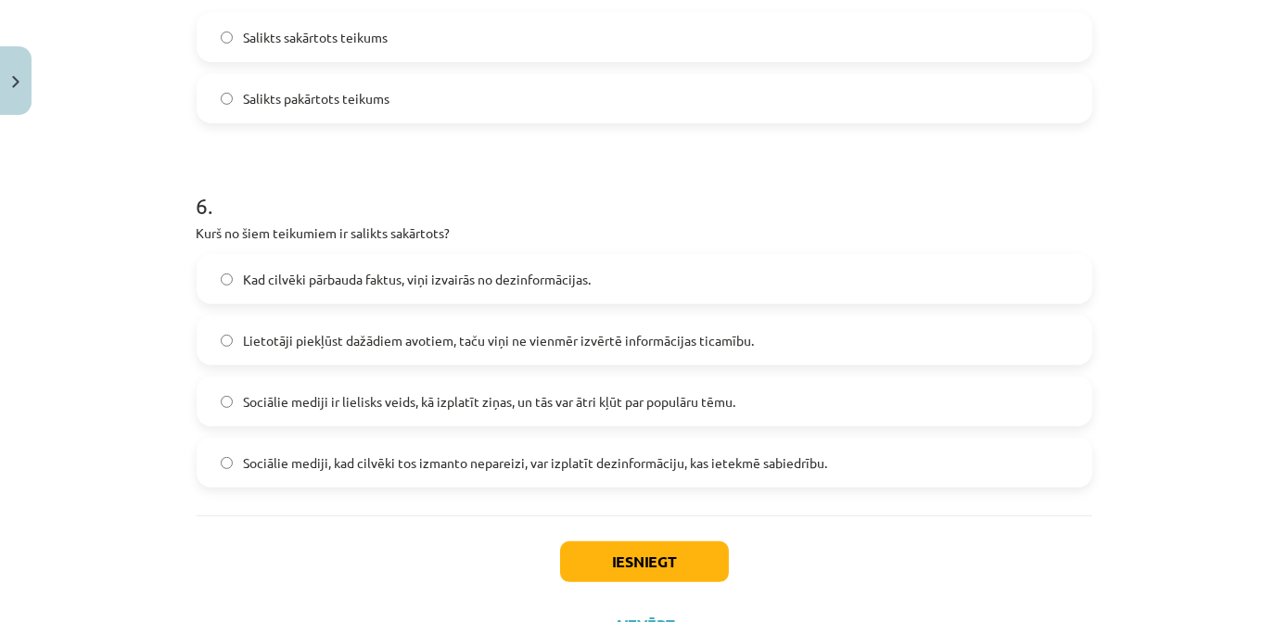
scroll to position [1480, 0]
click at [520, 455] on span "Sociālie mediji, kad cilvēki tos izmanto nepareizi, var izplatīt dezinformāciju…" at bounding box center [536, 462] width 584 height 19
click at [643, 560] on button "Iesniegt" at bounding box center [644, 561] width 169 height 41
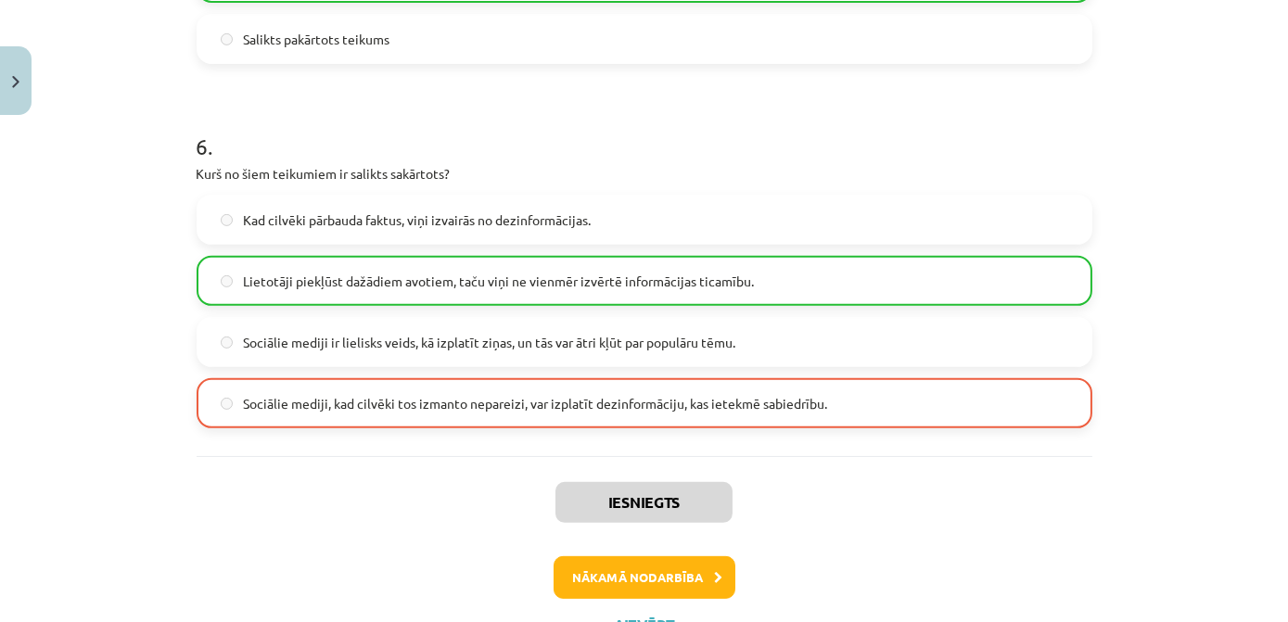
scroll to position [1617, 0]
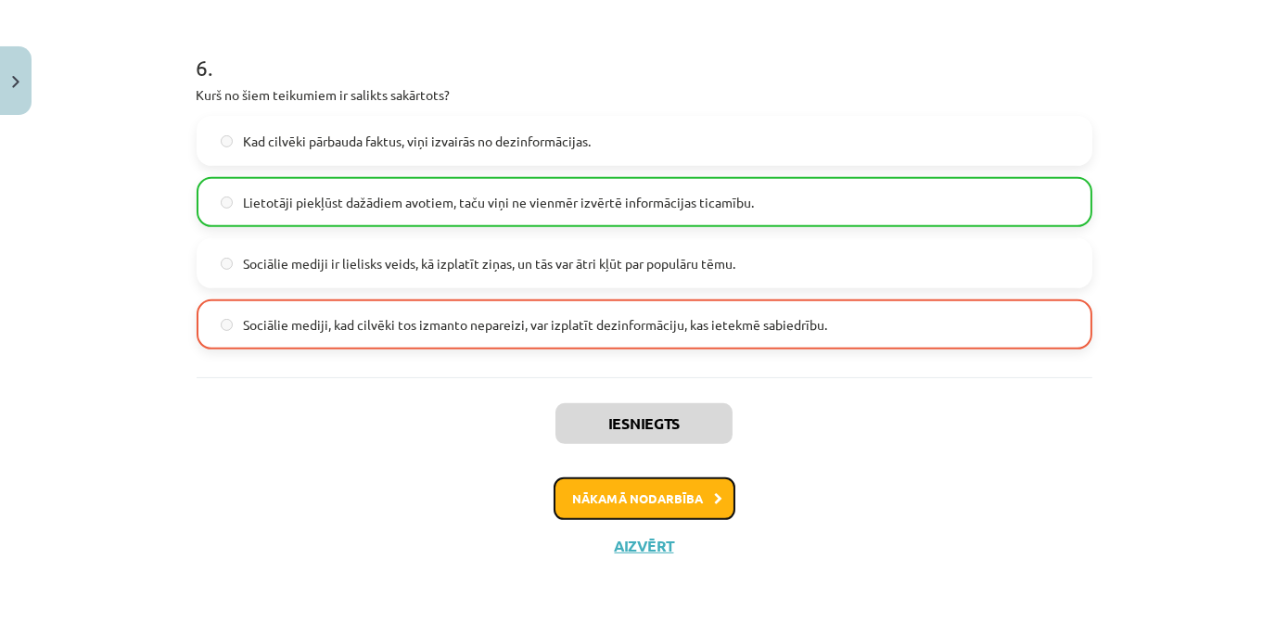
click at [673, 491] on button "Nākamā nodarbība" at bounding box center [645, 499] width 182 height 43
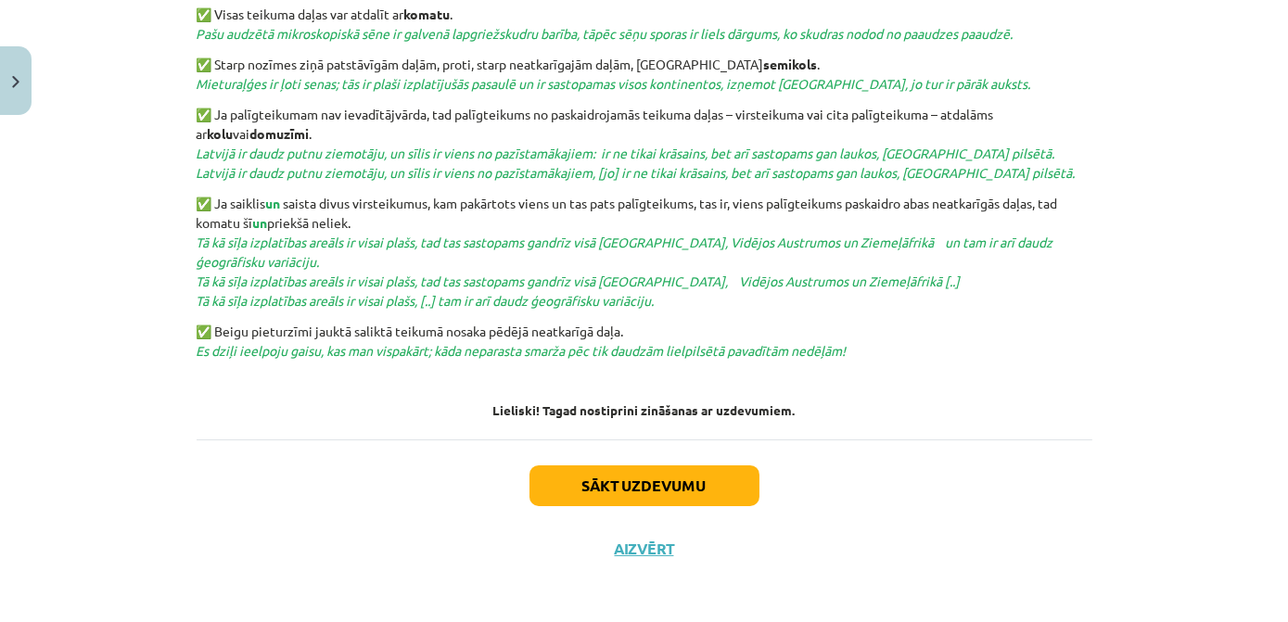
scroll to position [782, 0]
click at [690, 476] on button "Sākt uzdevumu" at bounding box center [645, 485] width 230 height 41
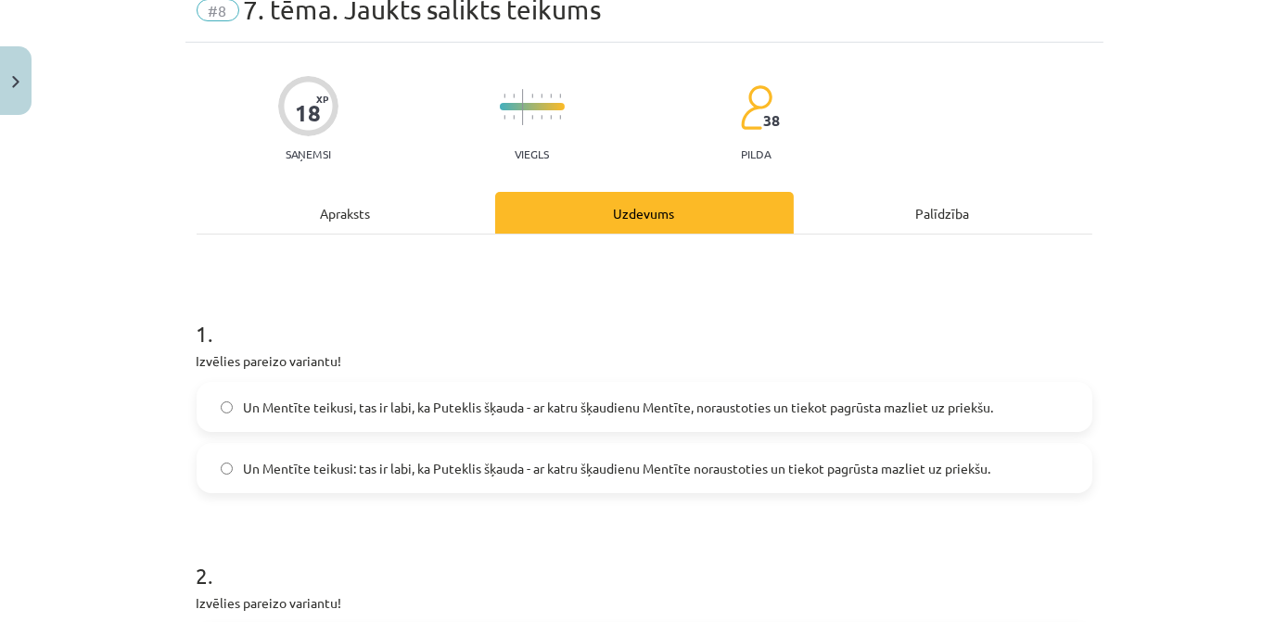
scroll to position [46, 0]
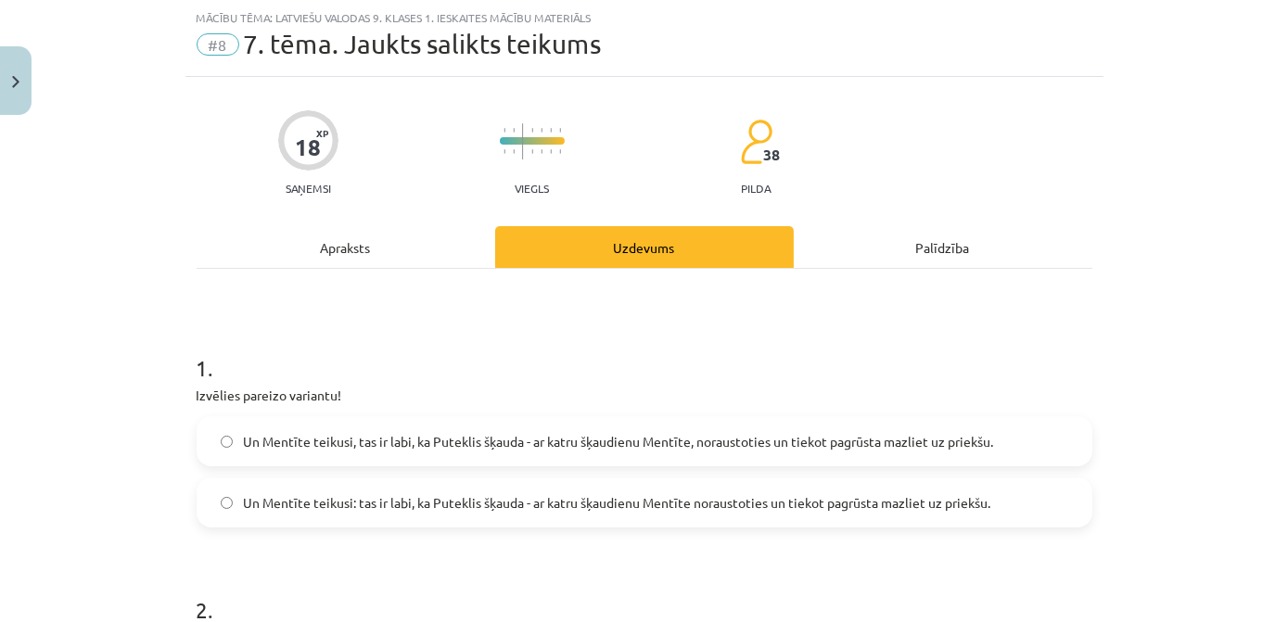
click at [385, 432] on span "Un Mentīte teikusi, tas ir labi, ka Puteklis šķauda - ar katru šķaudienu Mentīt…" at bounding box center [619, 441] width 750 height 19
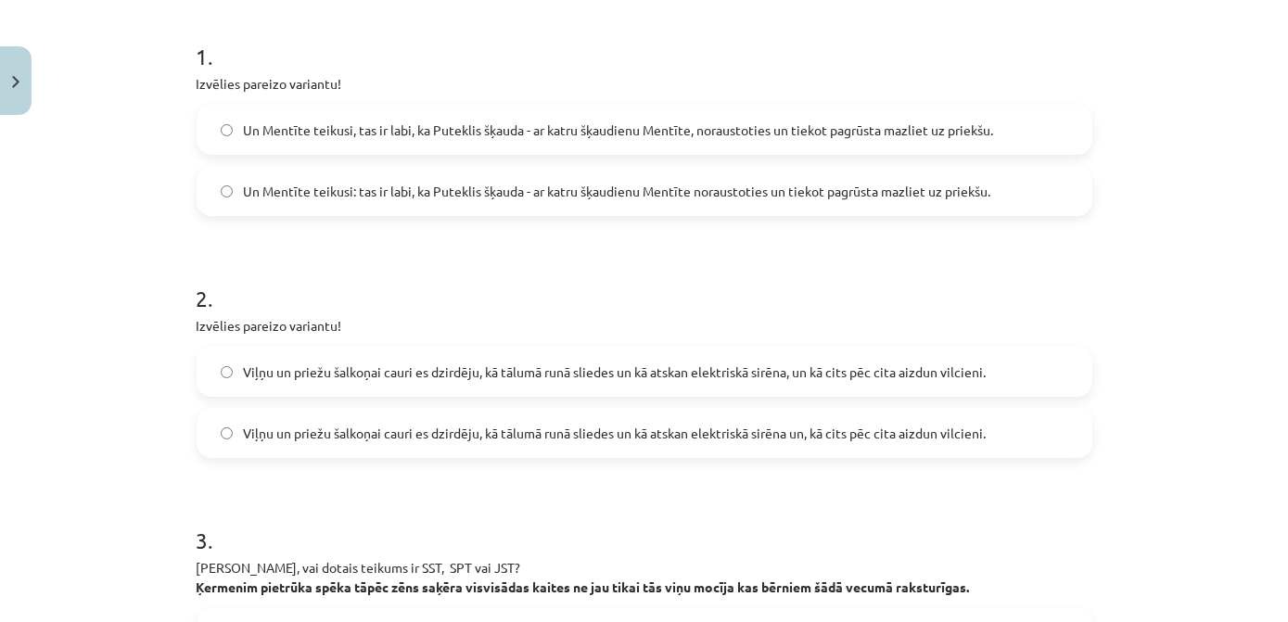
scroll to position [383, 0]
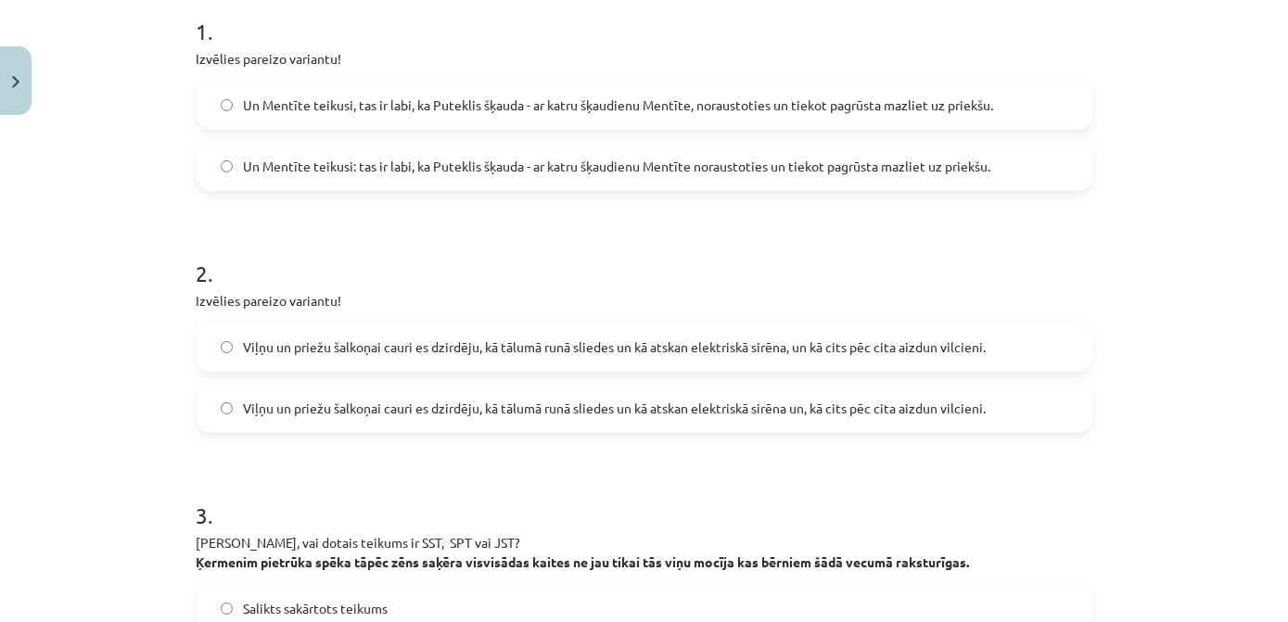
click at [816, 354] on span "Viļņu un priežu šalkoņai cauri es dzirdēju, kā tālumā runā sliedes un kā atskan…" at bounding box center [615, 347] width 743 height 19
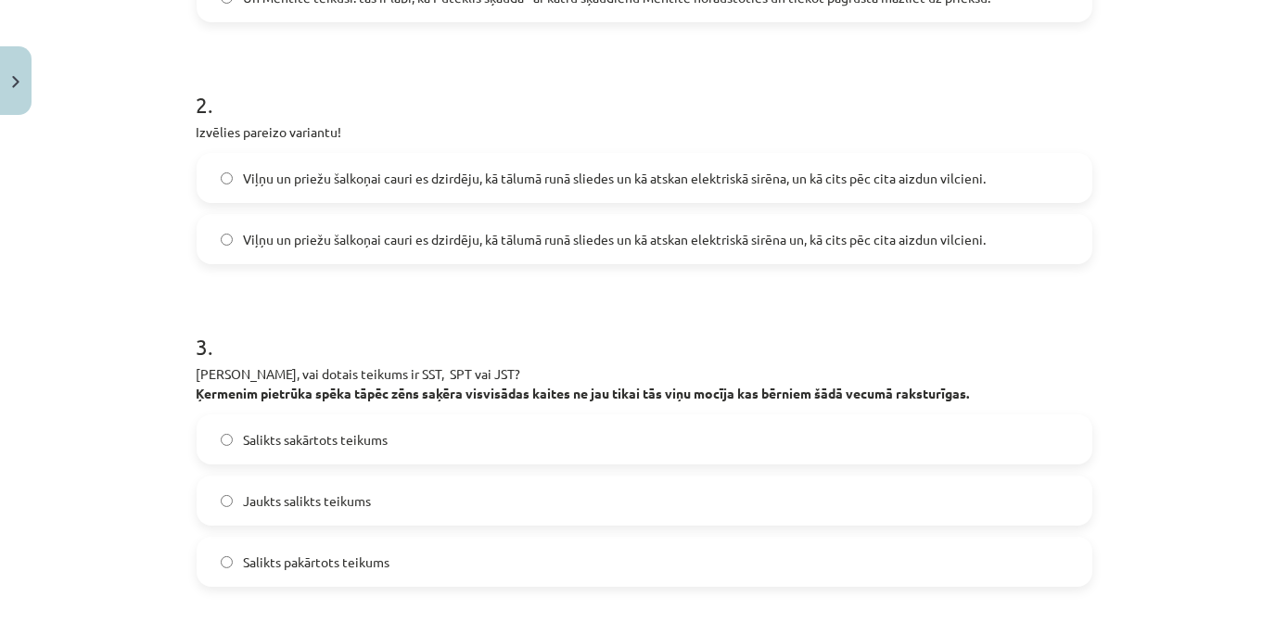
scroll to position [636, 0]
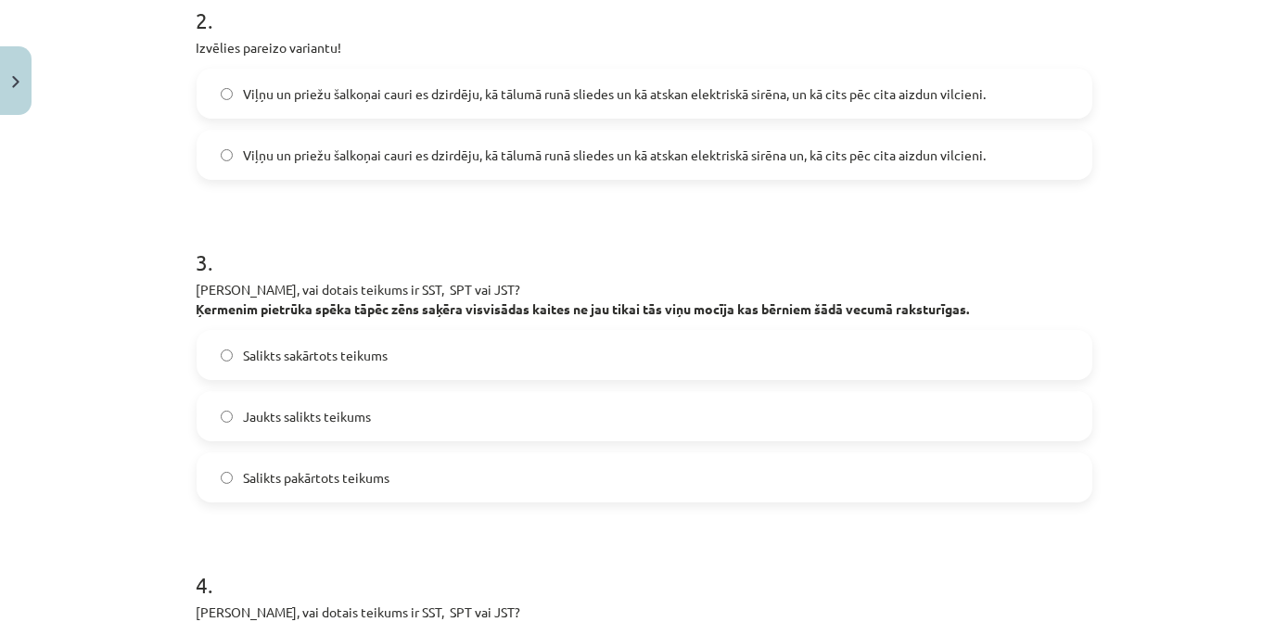
click at [432, 477] on label "Salikts pakārtots teikums" at bounding box center [645, 478] width 892 height 46
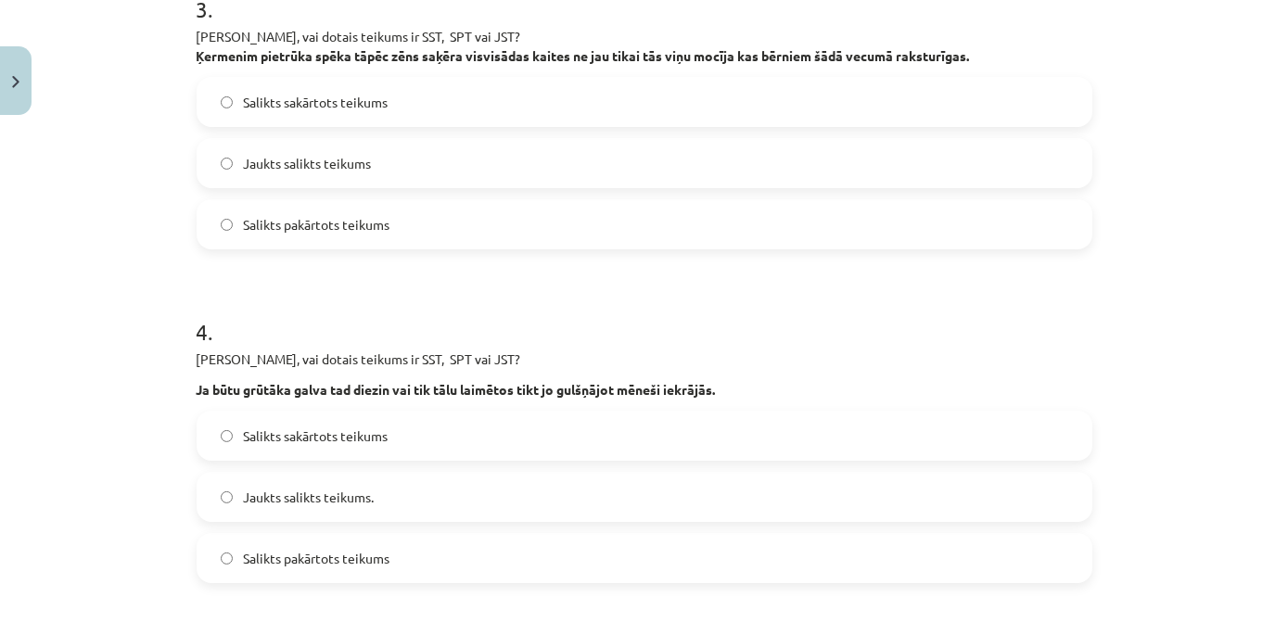
scroll to position [974, 0]
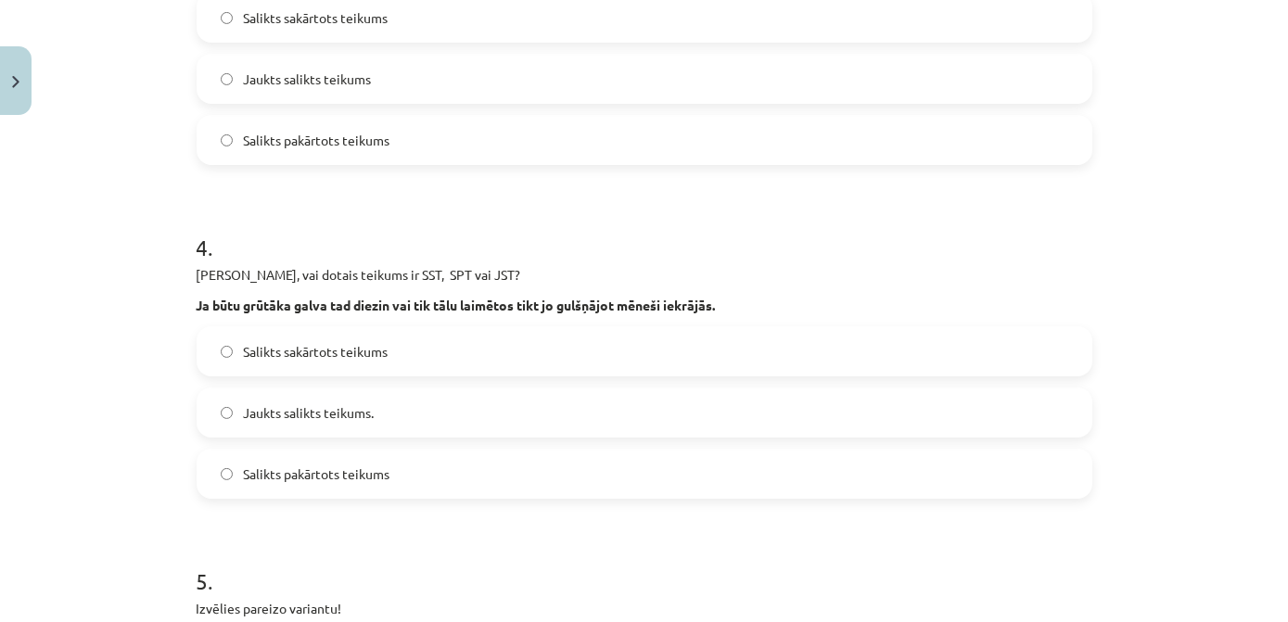
click at [443, 409] on label "Jaukts salikts teikums." at bounding box center [645, 413] width 892 height 46
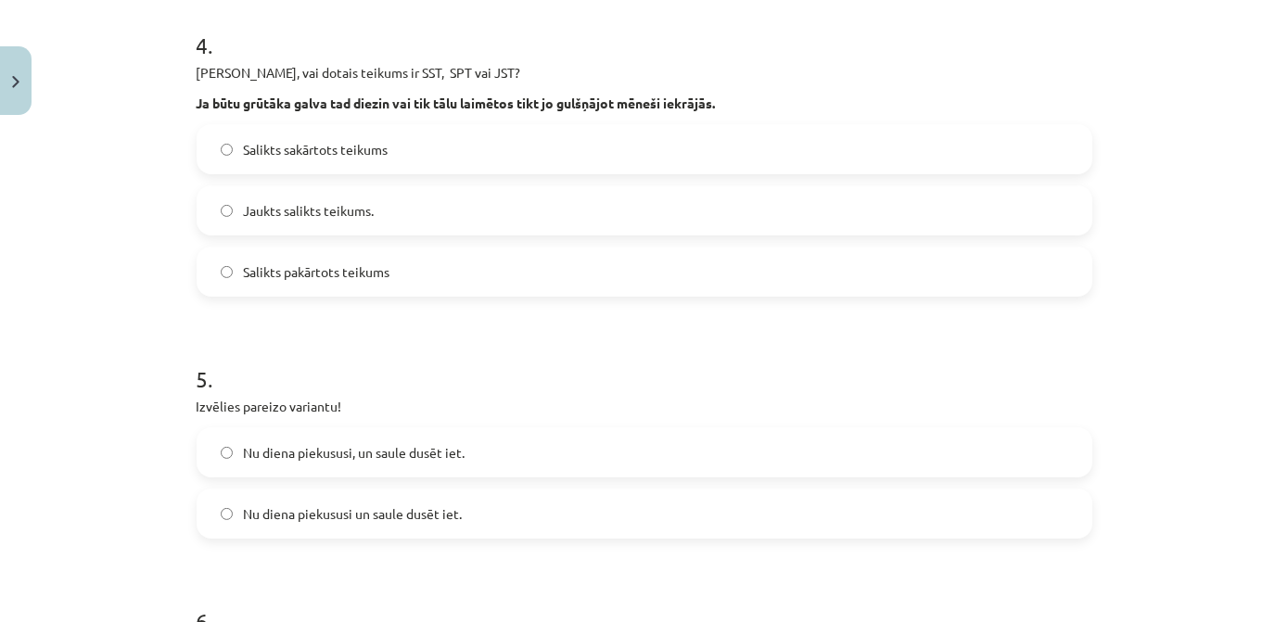
scroll to position [1311, 0]
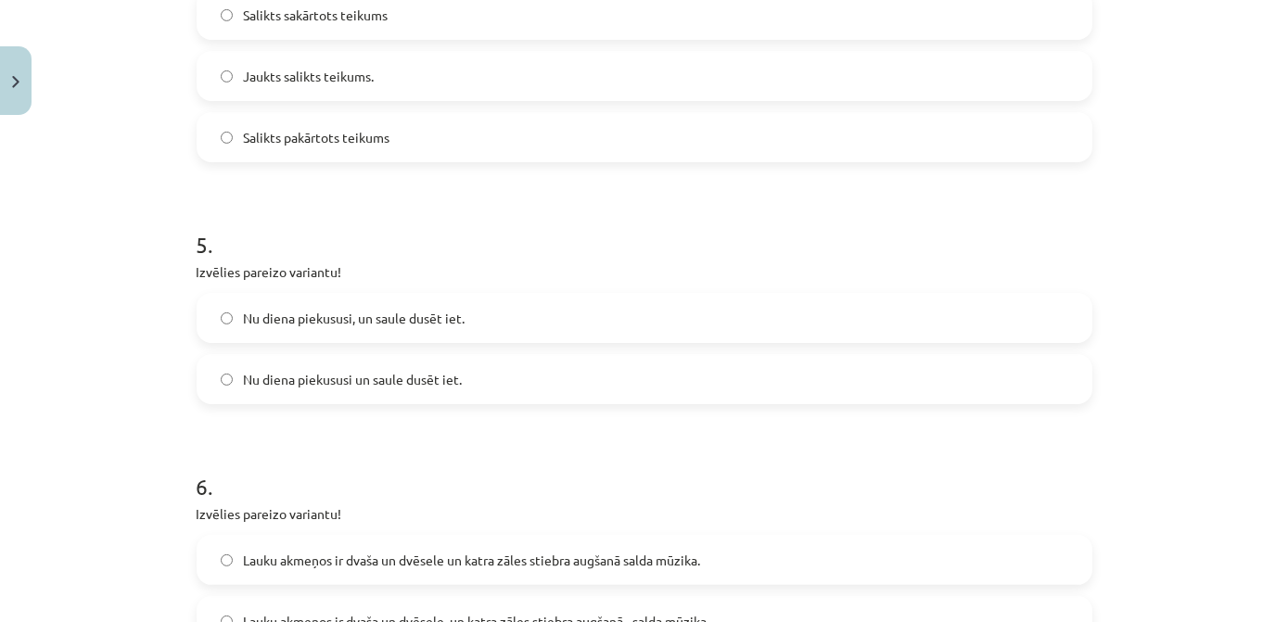
click at [390, 386] on span "Nu diena piekususi un saule dusēt iet." at bounding box center [353, 379] width 219 height 19
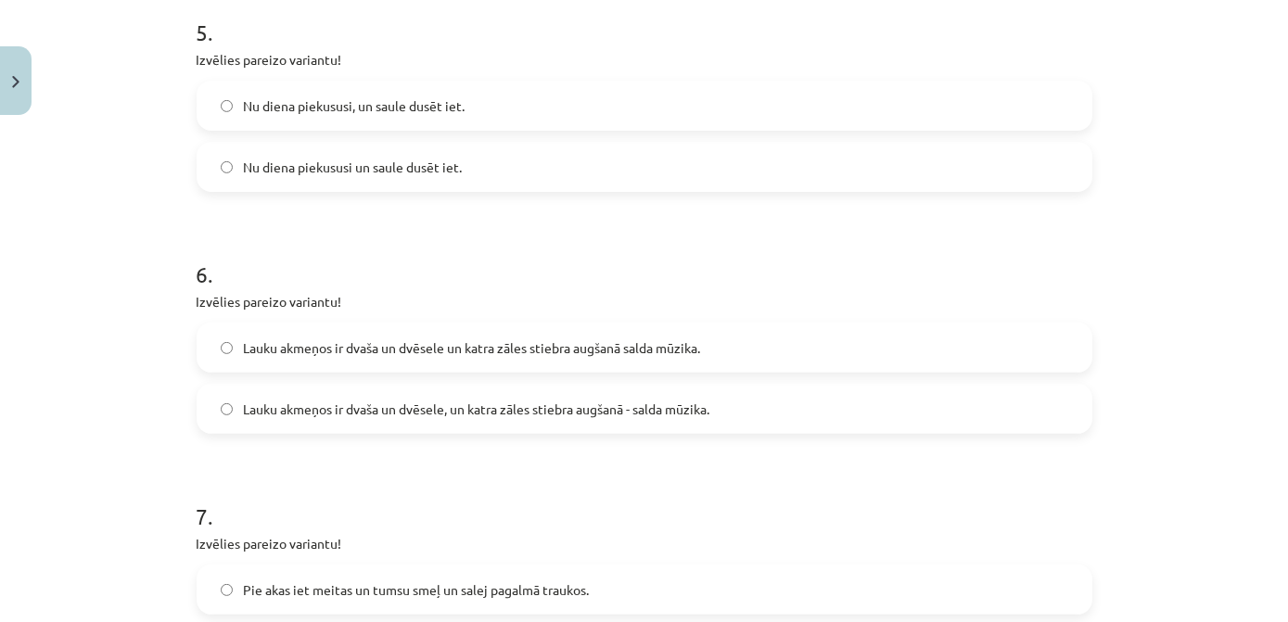
scroll to position [1564, 0]
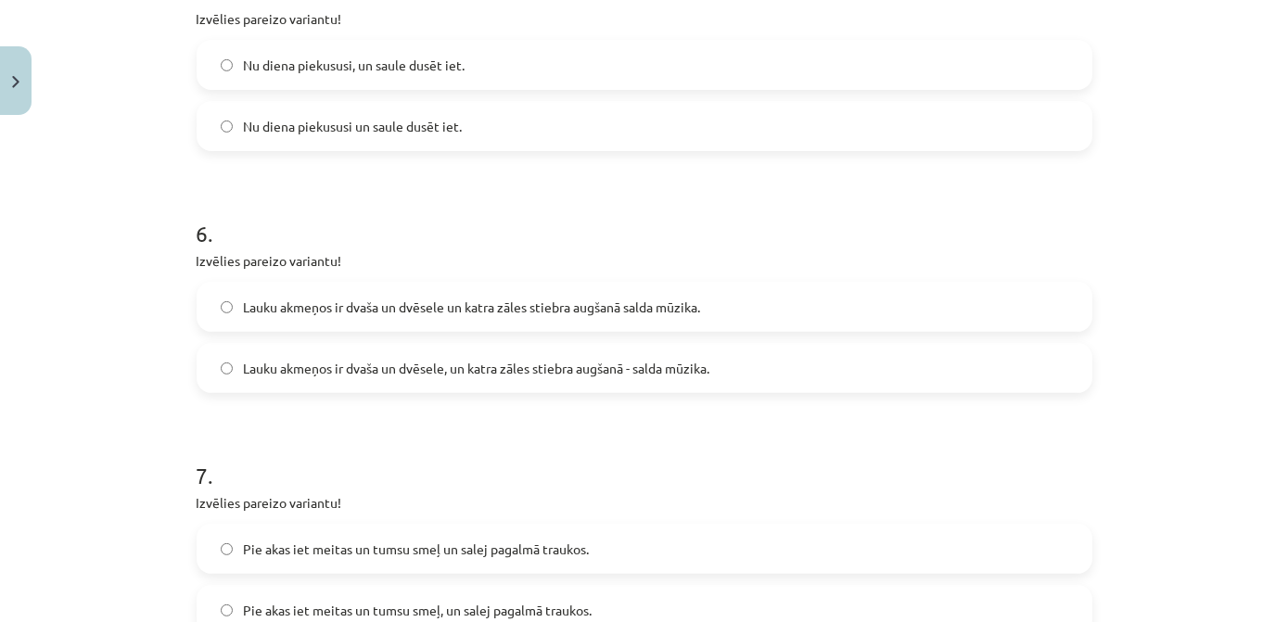
click at [321, 367] on span "Lauku akmeņos ir dvaša un dvēsele, un katra zāles stiebra augšanā - salda mūzik…" at bounding box center [477, 368] width 467 height 19
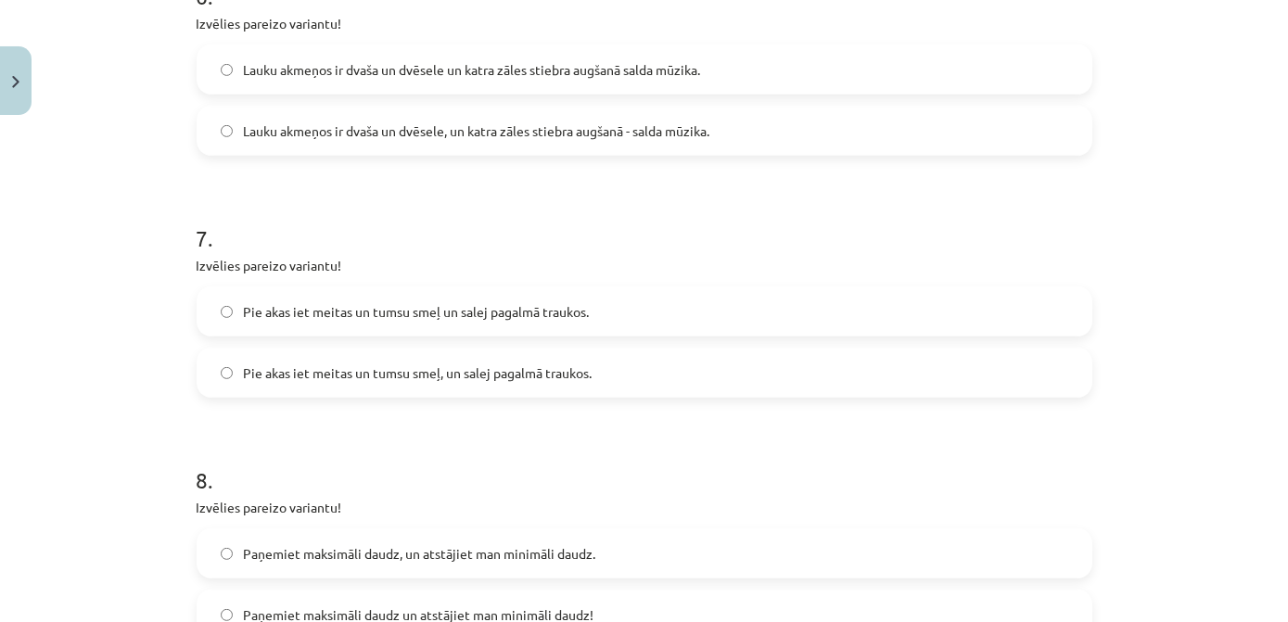
scroll to position [1817, 0]
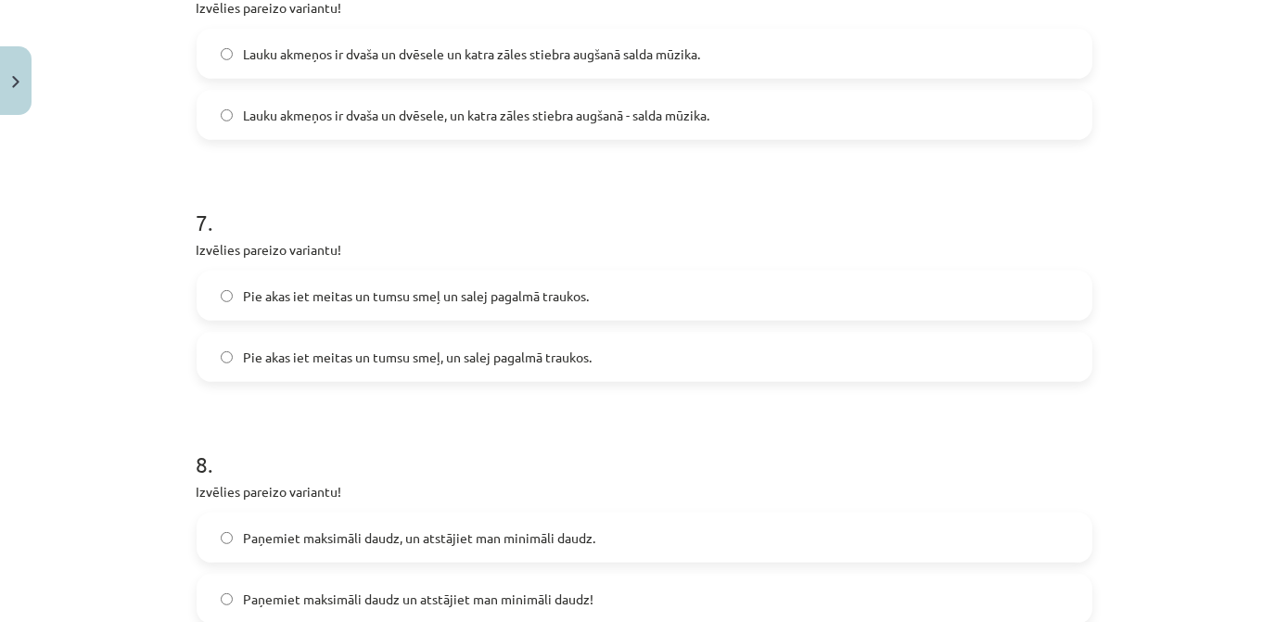
click at [327, 369] on label "Pie akas iet meitas un tumsu smeļ, un salej pagalmā traukos." at bounding box center [645, 357] width 892 height 46
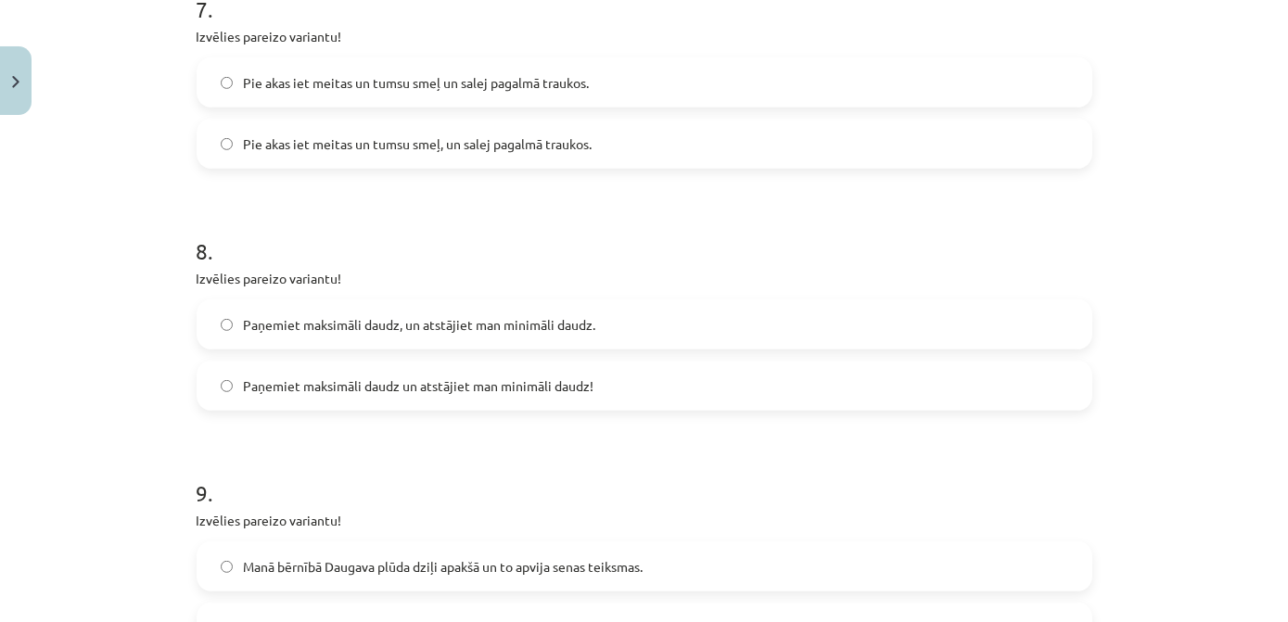
scroll to position [2070, 0]
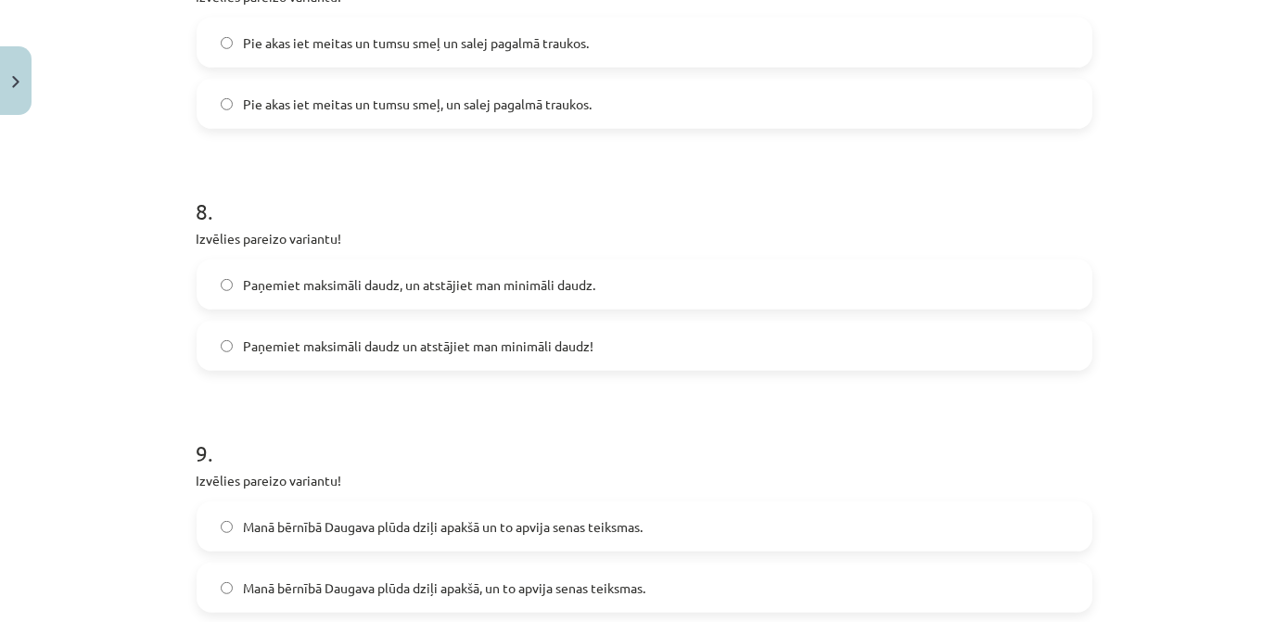
click at [375, 352] on span "Paņemiet maksimāli daudz un atstājiet man minimāli daudz!" at bounding box center [419, 346] width 351 height 19
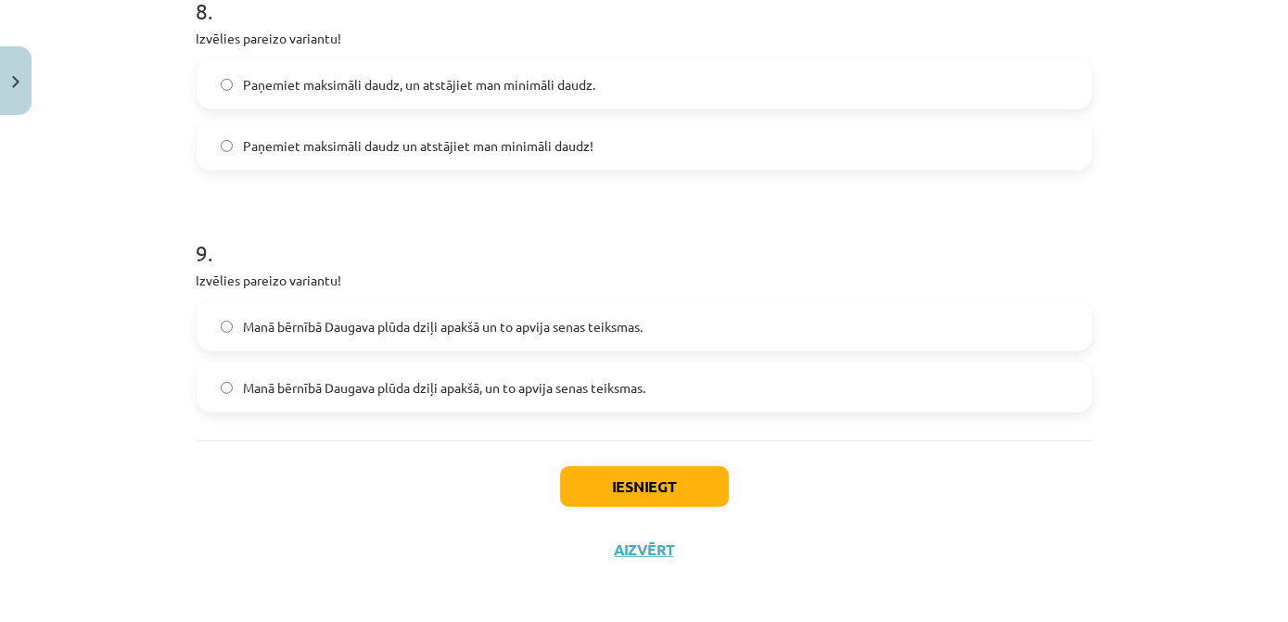
scroll to position [2275, 0]
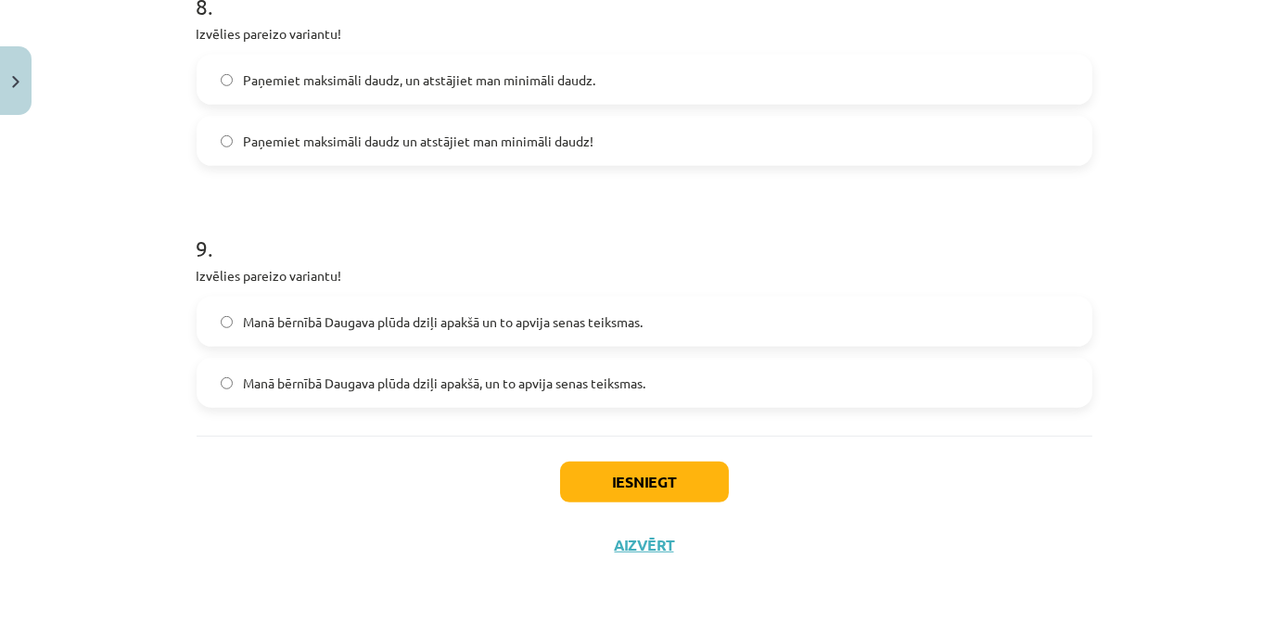
click at [391, 334] on label "Manā bērnībā Daugava plūda dziļi apakšā un to apvija senas teiksmas." at bounding box center [645, 322] width 892 height 46
click at [707, 490] on button "Iesniegt" at bounding box center [644, 482] width 169 height 41
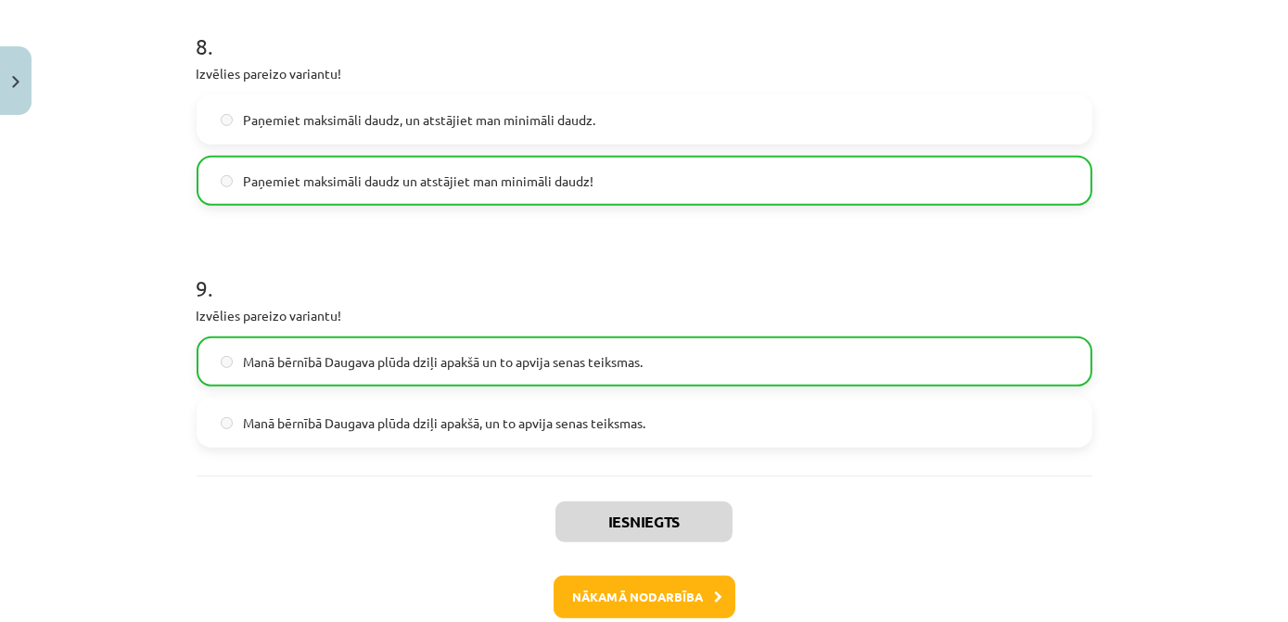
scroll to position [2333, 0]
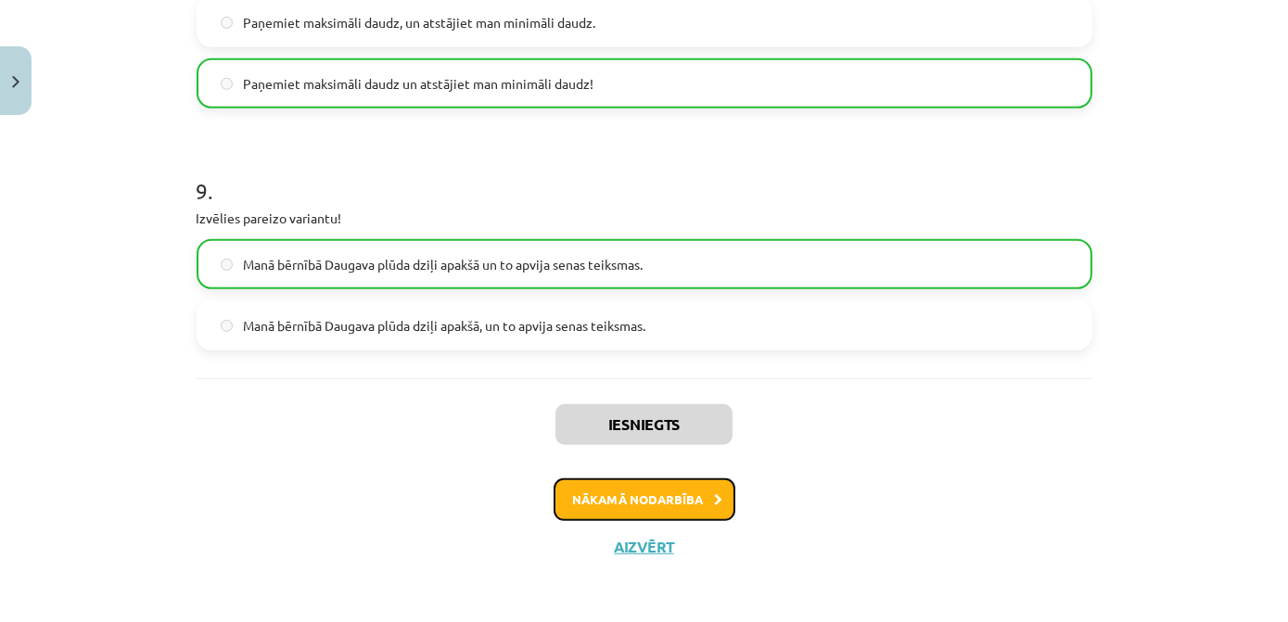
click at [623, 484] on button "Nākamā nodarbība" at bounding box center [645, 500] width 182 height 43
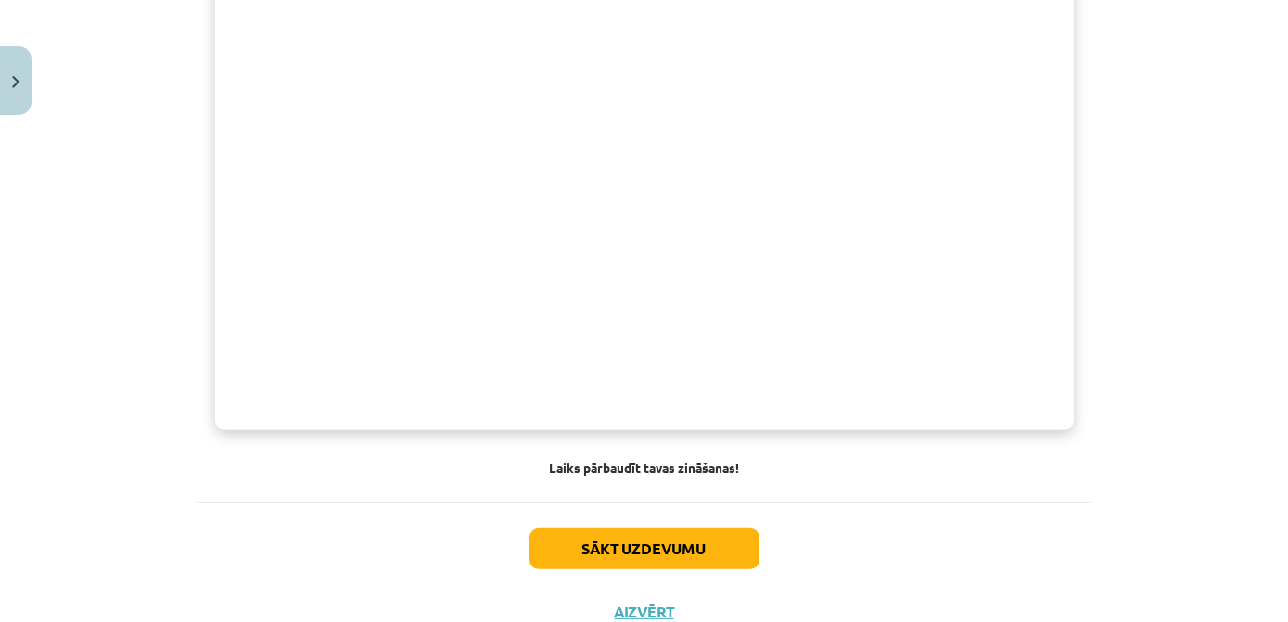
scroll to position [1462, 0]
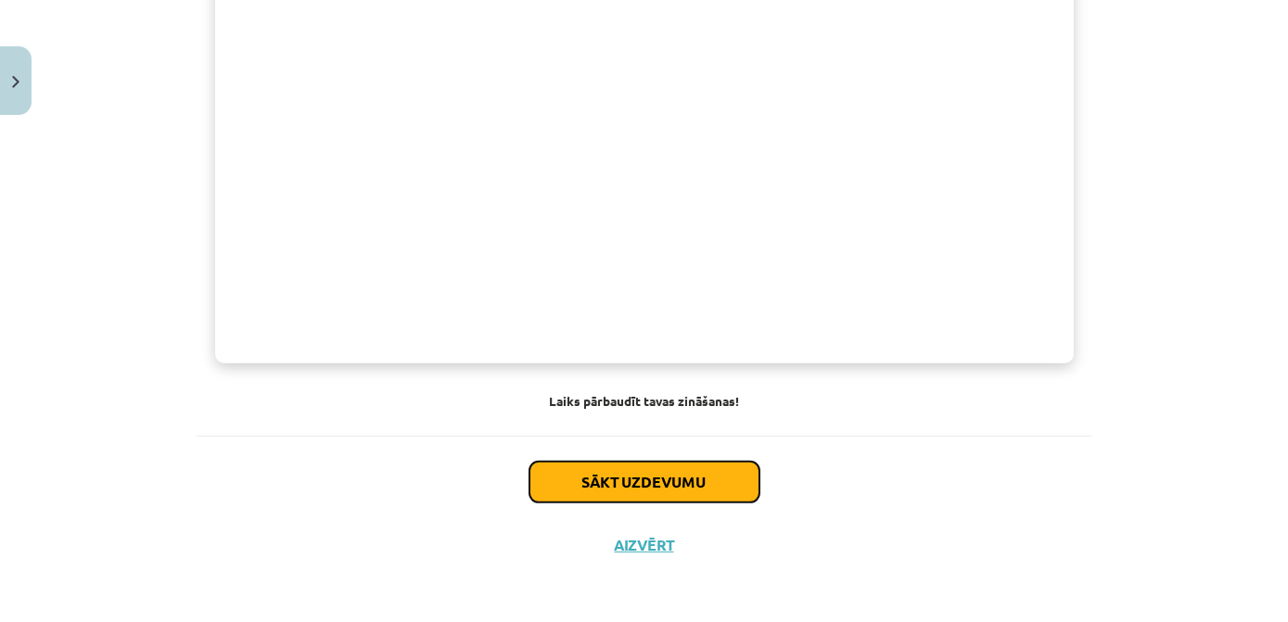
click at [623, 493] on button "Sākt uzdevumu" at bounding box center [645, 482] width 230 height 41
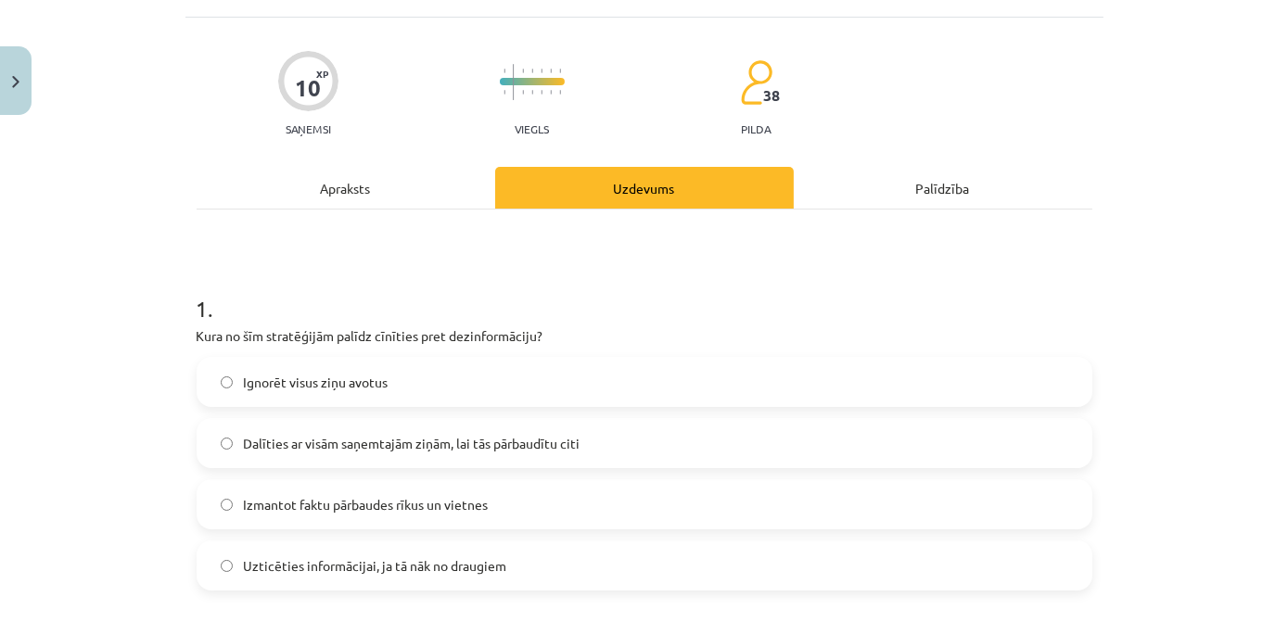
scroll to position [131, 0]
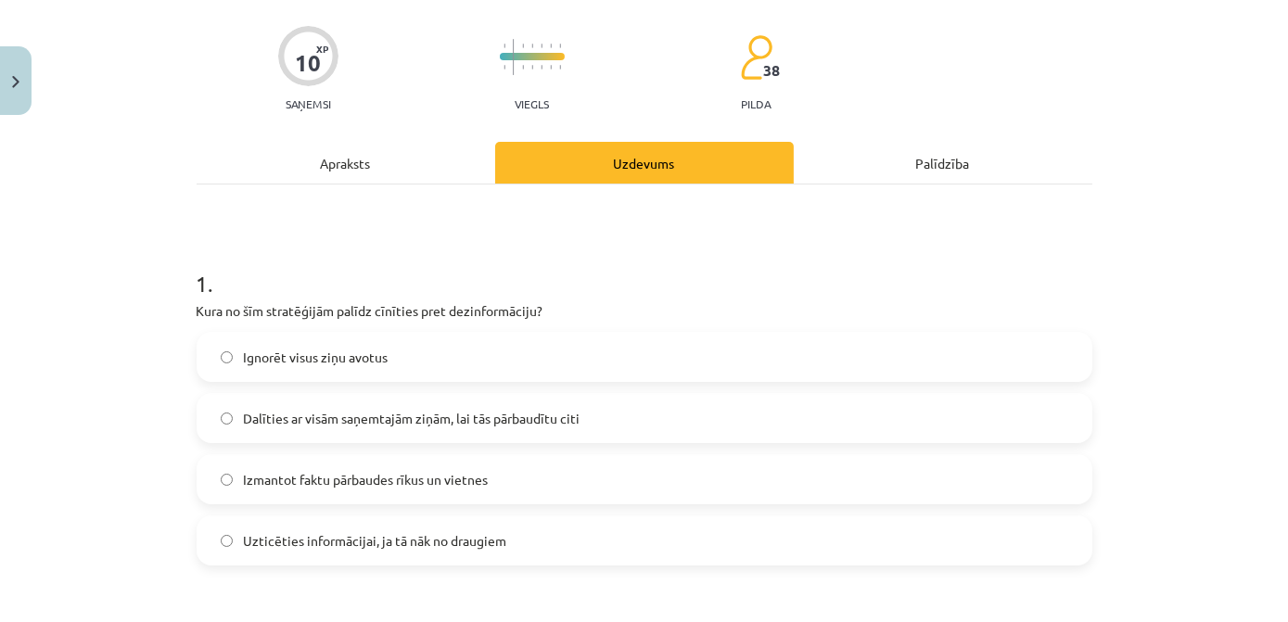
click at [633, 490] on label "Izmantot faktu pārbaudes rīkus un vietnes" at bounding box center [645, 479] width 892 height 46
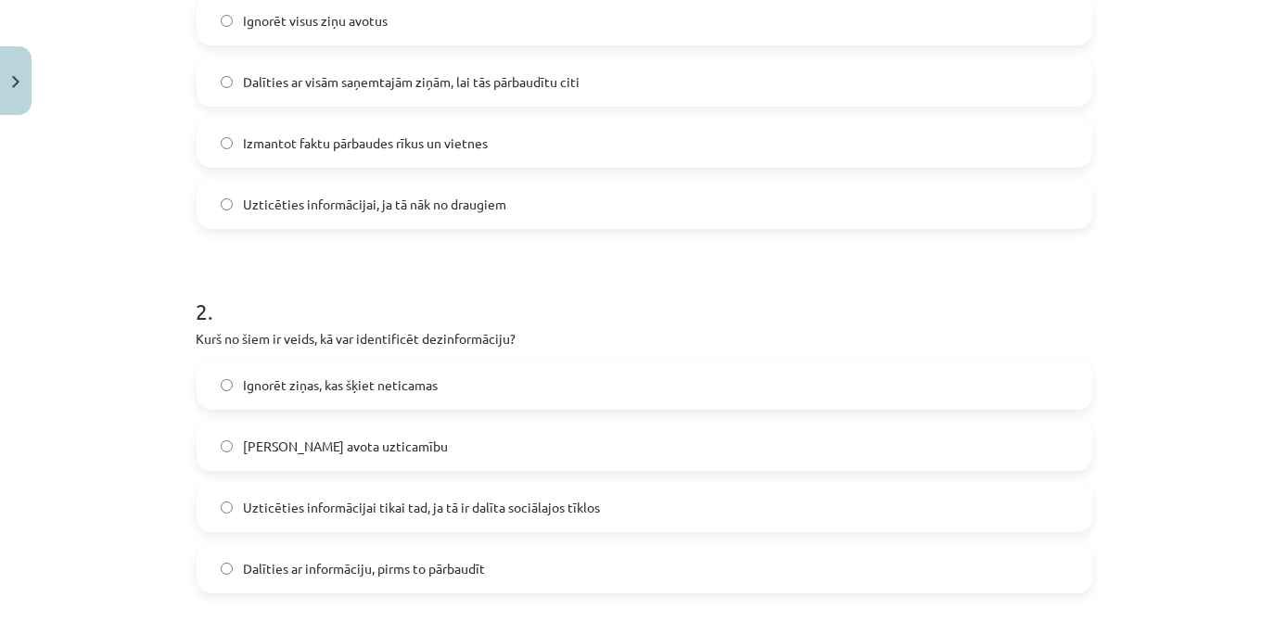
scroll to position [552, 0]
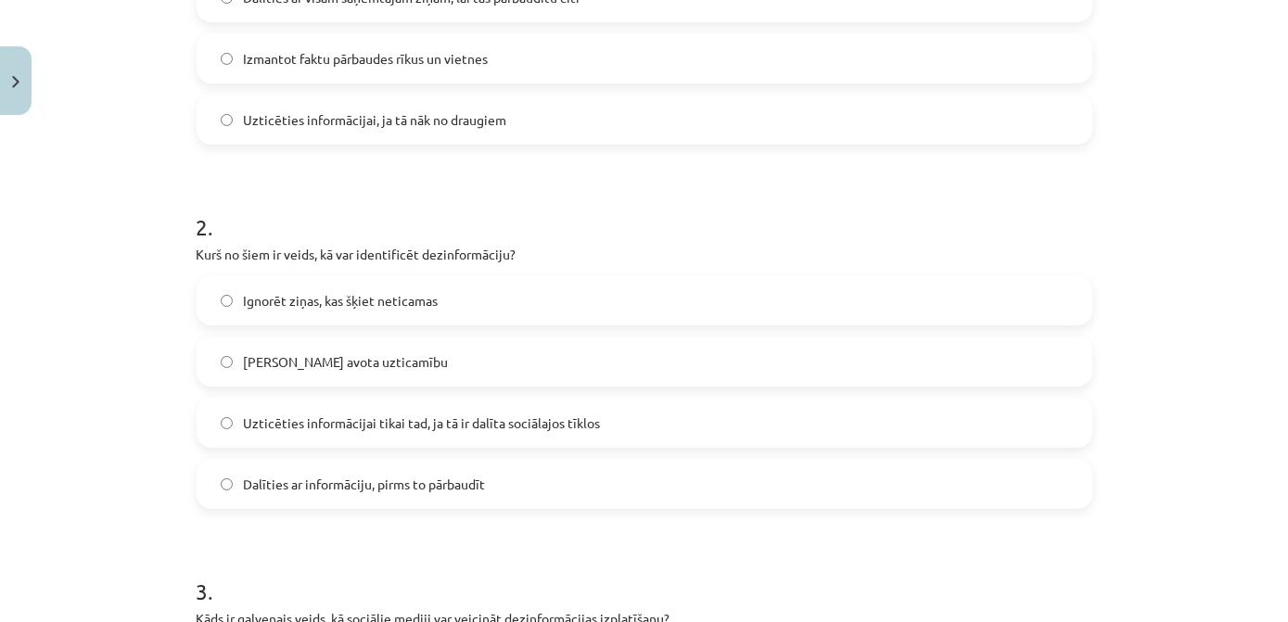
click at [534, 365] on label "Pārbaudīt avota uzticamību" at bounding box center [645, 362] width 892 height 46
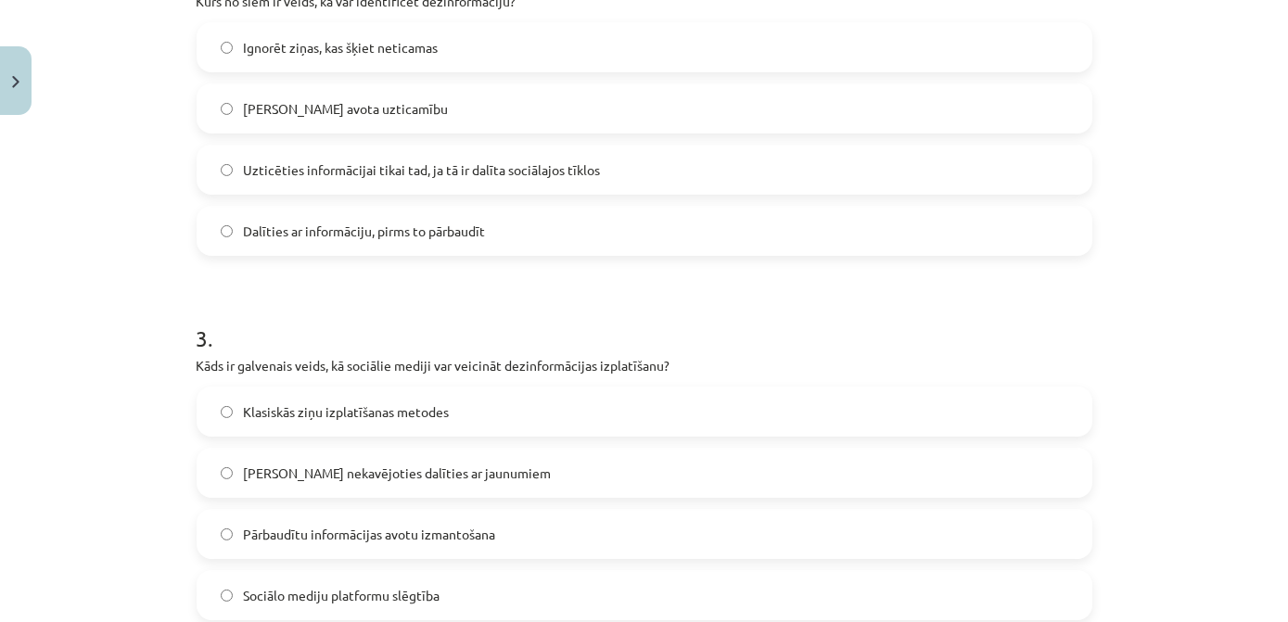
scroll to position [890, 0]
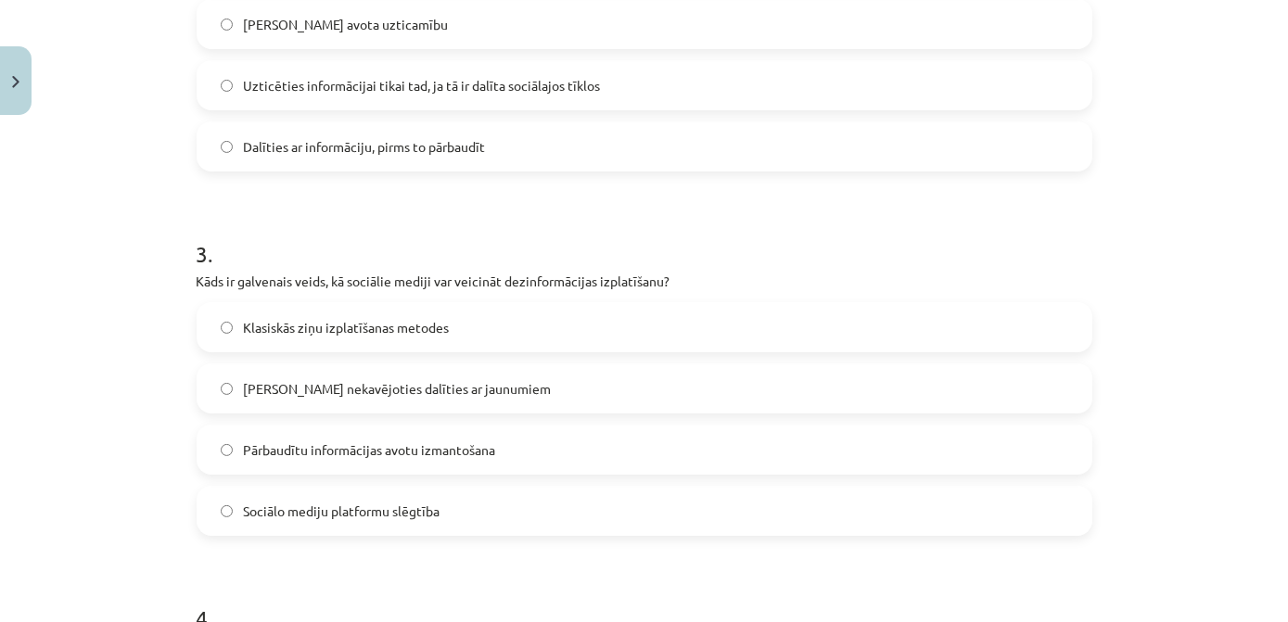
click at [417, 396] on span "Iespēja nekavējoties dalīties ar jaunumiem" at bounding box center [398, 388] width 308 height 19
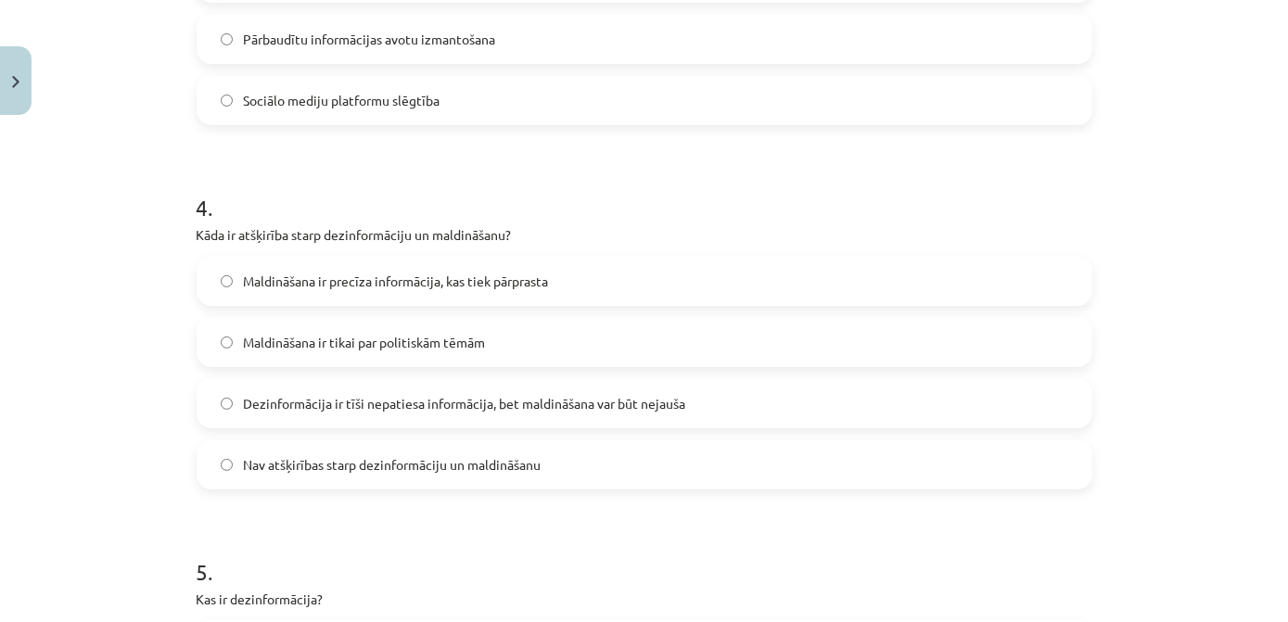
scroll to position [1311, 0]
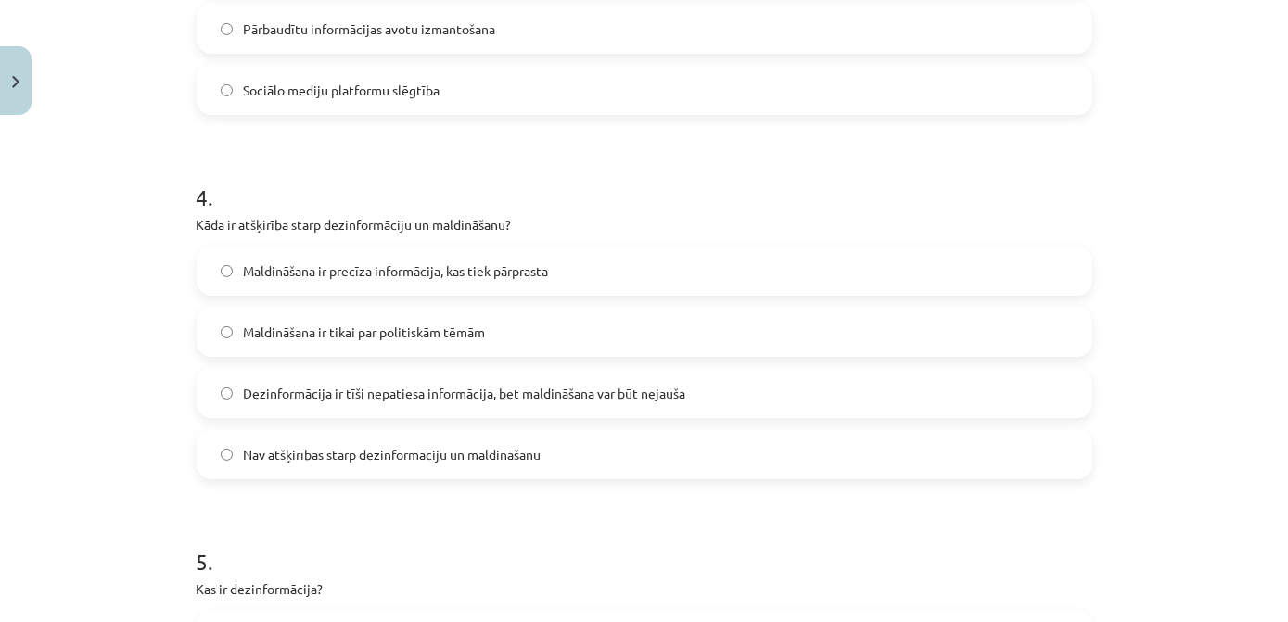
click at [648, 397] on span "Dezinformācija ir tīši nepatiesa informācija, bet maldināšana var būt nejauša" at bounding box center [465, 393] width 442 height 19
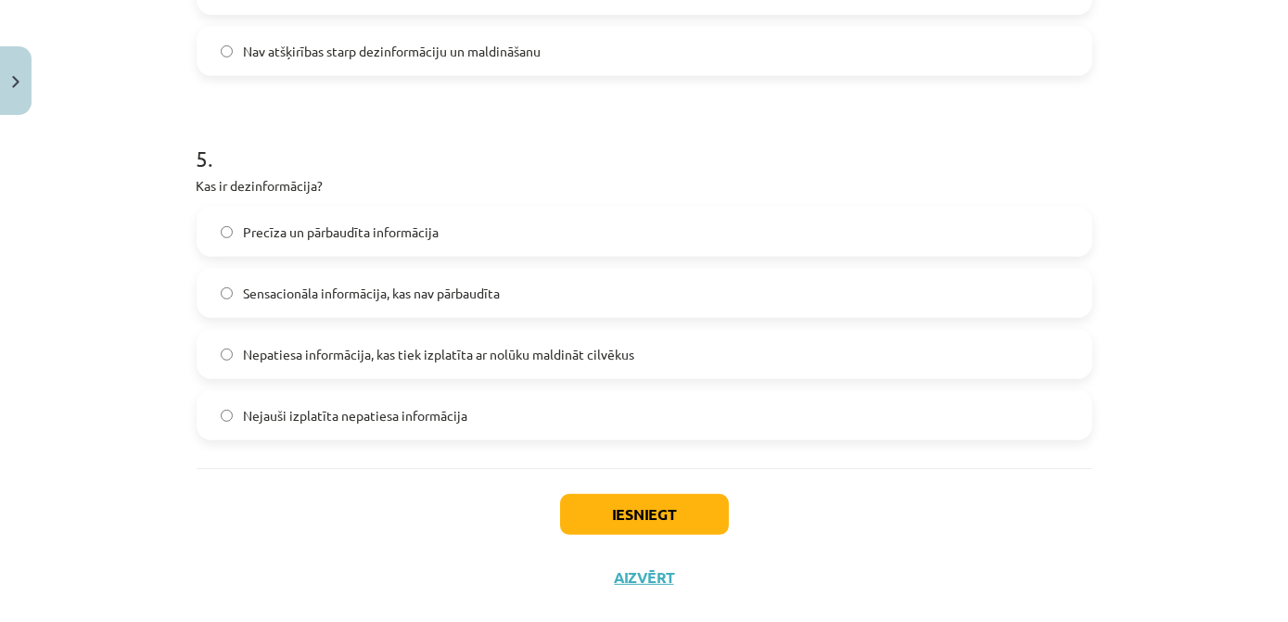
scroll to position [1733, 0]
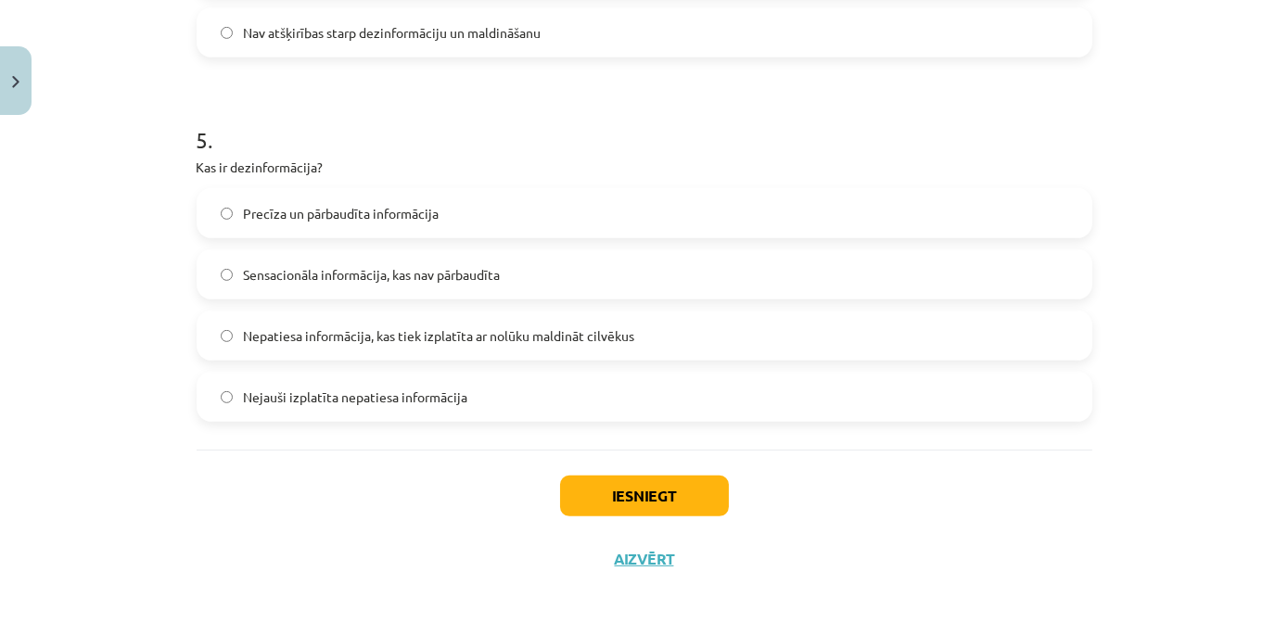
click at [679, 349] on label "Nepatiesa informācija, kas tiek izplatīta ar nolūku maldināt cilvēkus" at bounding box center [645, 336] width 892 height 46
click at [617, 499] on button "Iesniegt" at bounding box center [644, 496] width 169 height 41
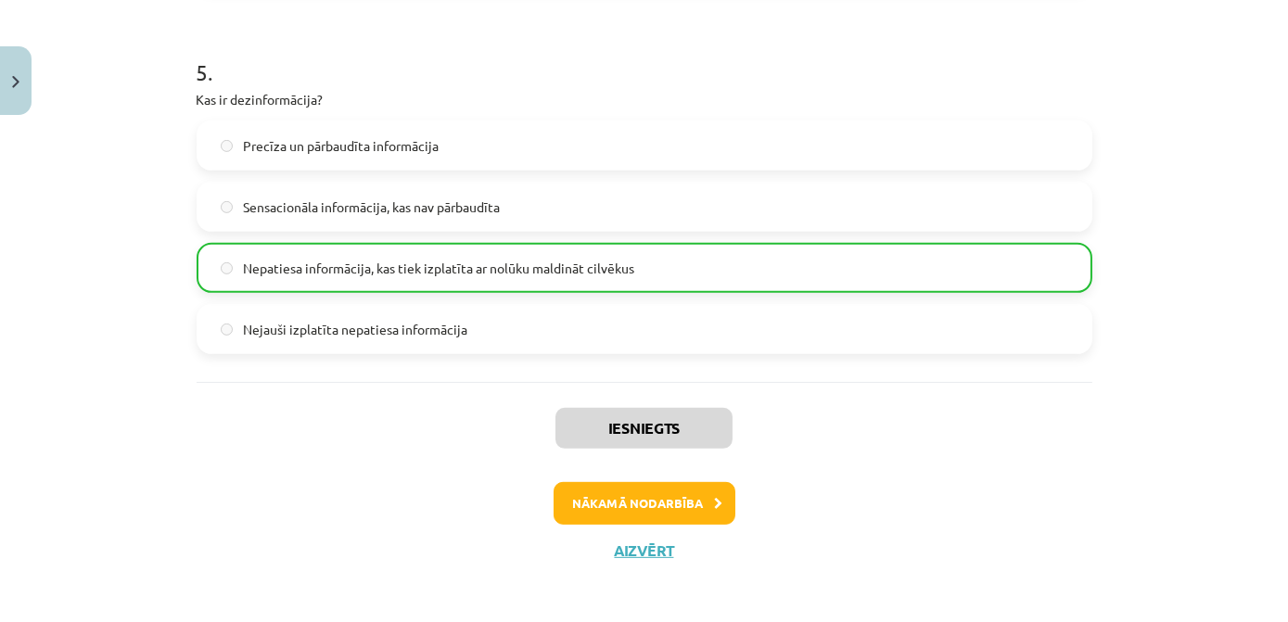
scroll to position [1805, 0]
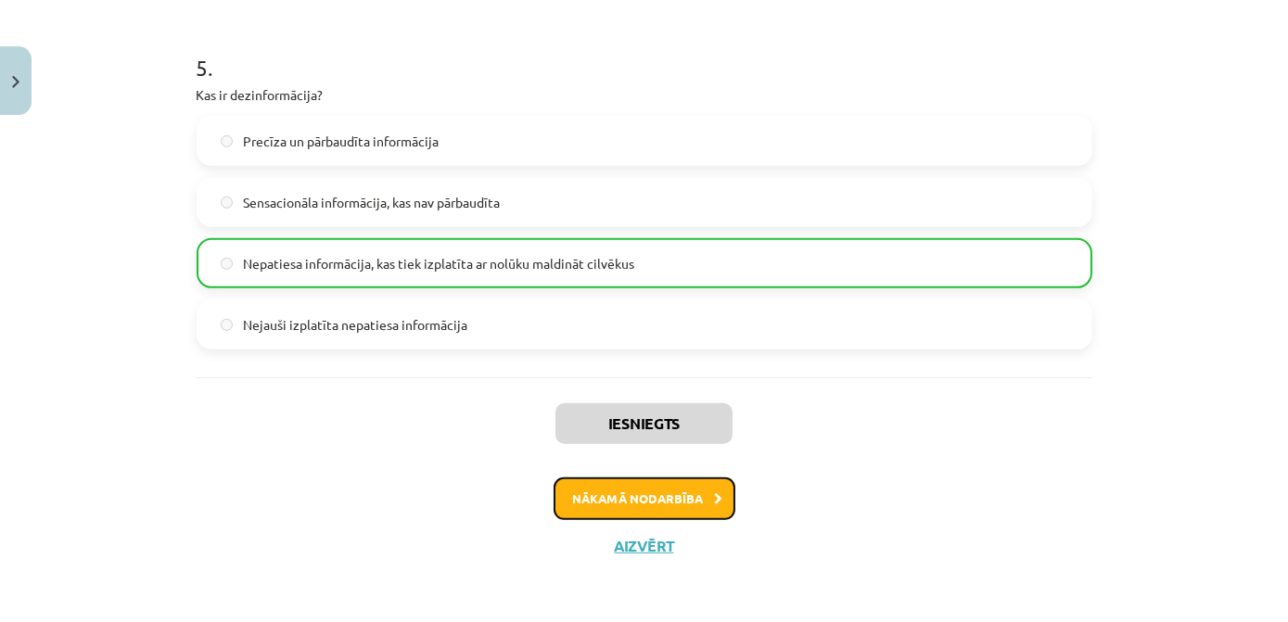
click at [678, 503] on button "Nākamā nodarbība" at bounding box center [645, 499] width 182 height 43
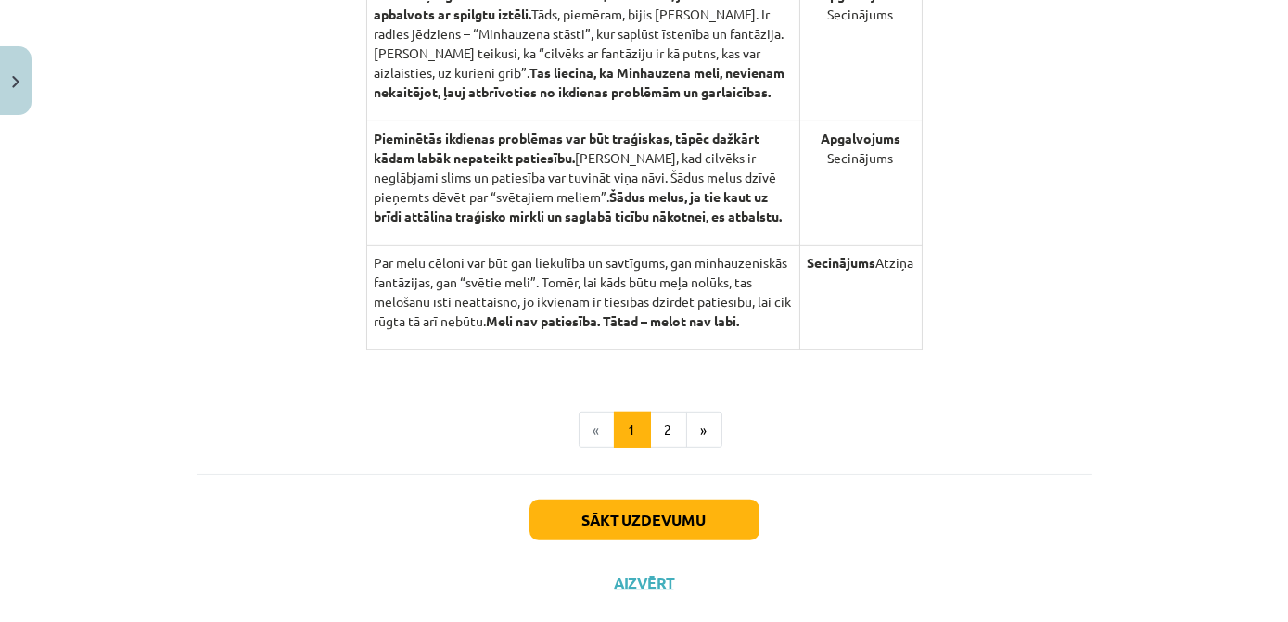
scroll to position [2018, 0]
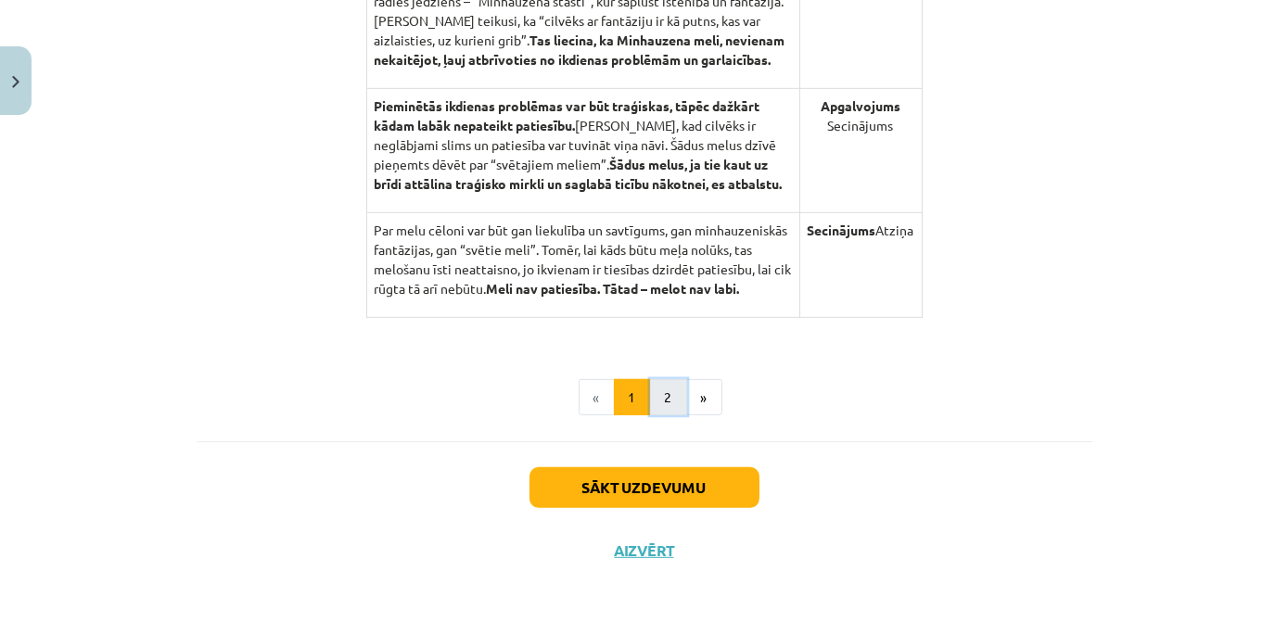
click at [655, 390] on button "2" at bounding box center [668, 397] width 37 height 37
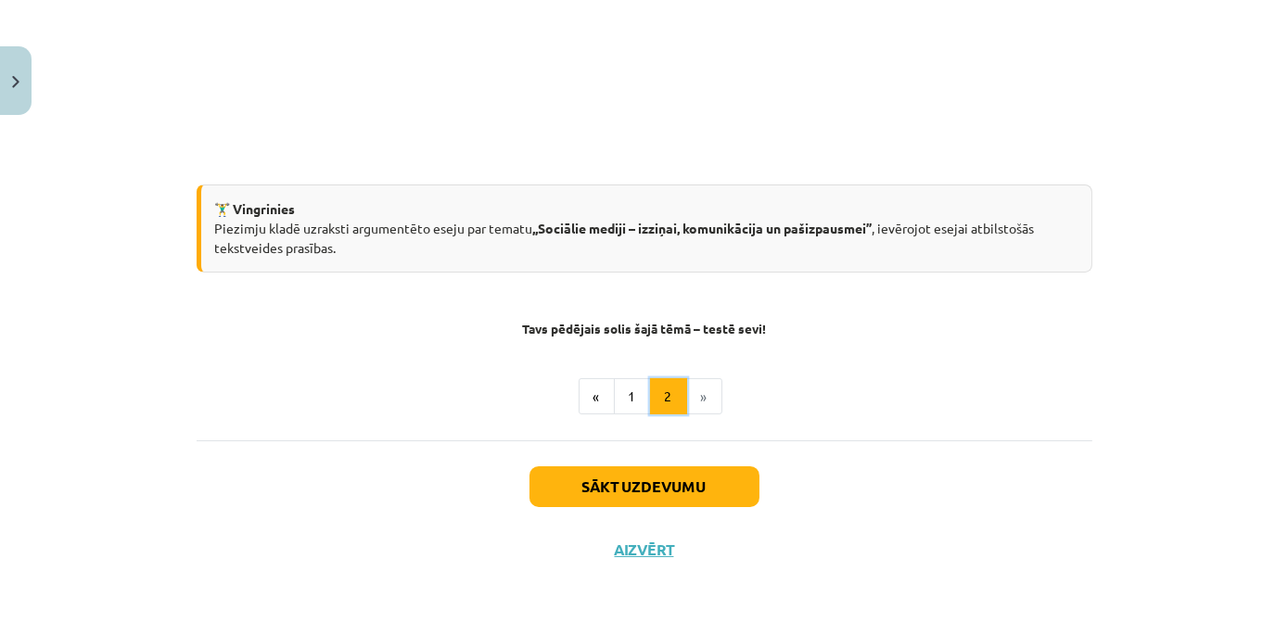
scroll to position [620, 0]
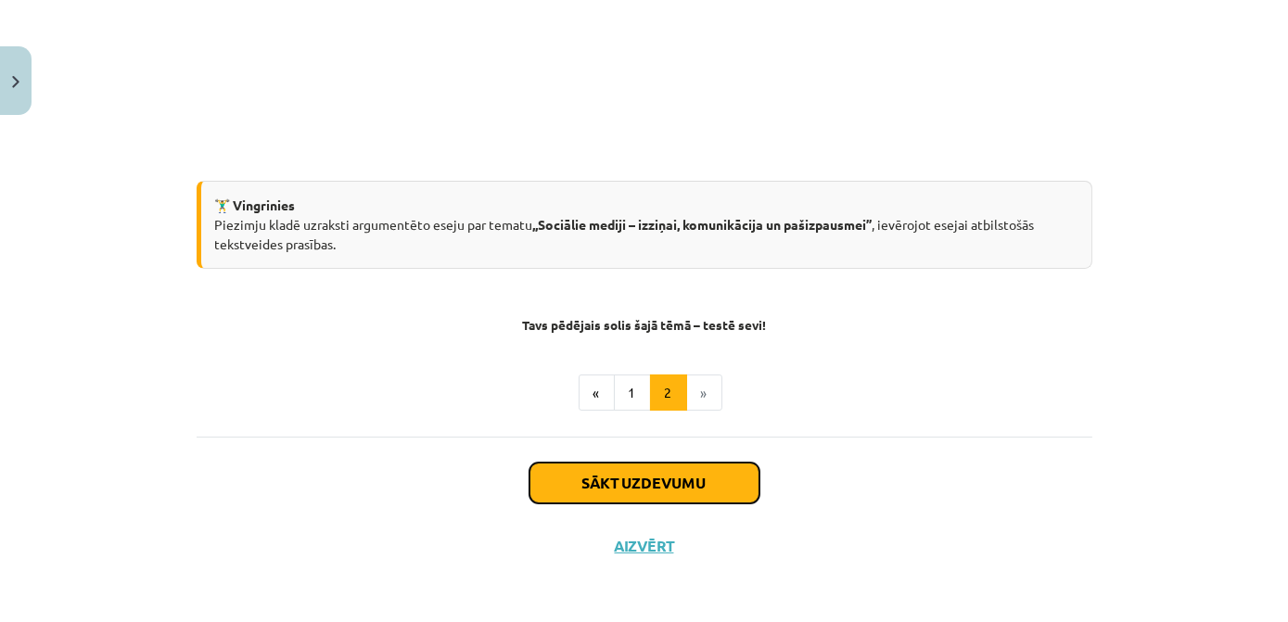
click at [652, 471] on button "Sākt uzdevumu" at bounding box center [645, 483] width 230 height 41
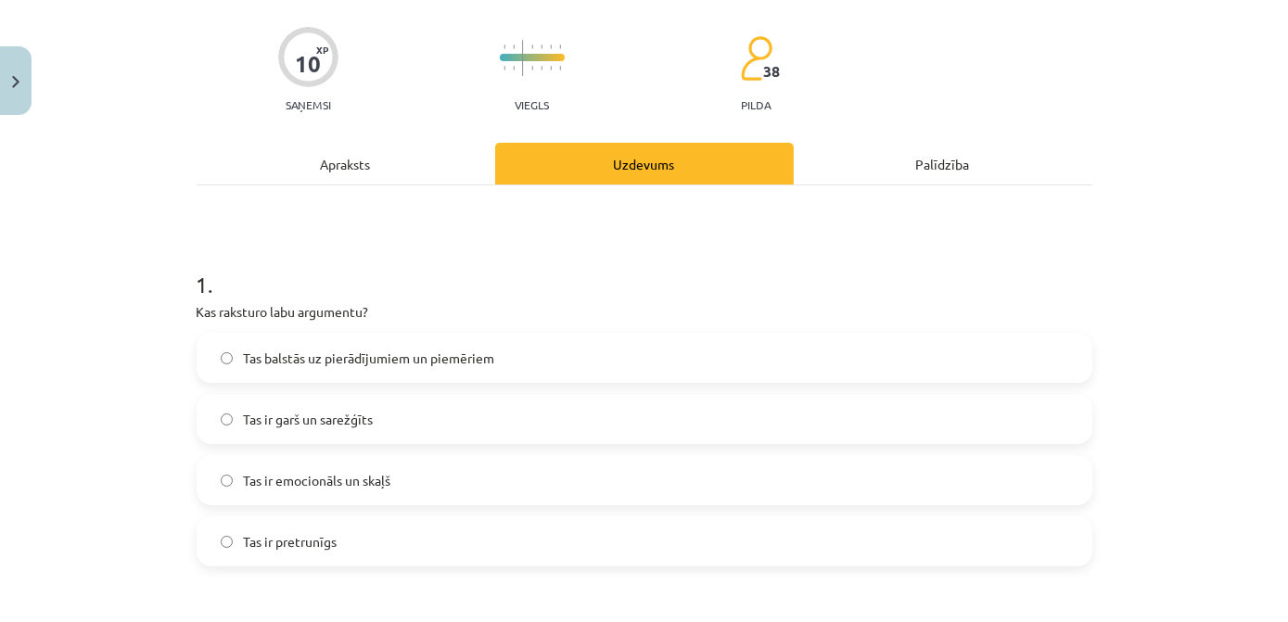
scroll to position [131, 0]
click at [456, 360] on span "Tas balstās uz pierādījumiem un piemēriem" at bounding box center [369, 357] width 251 height 19
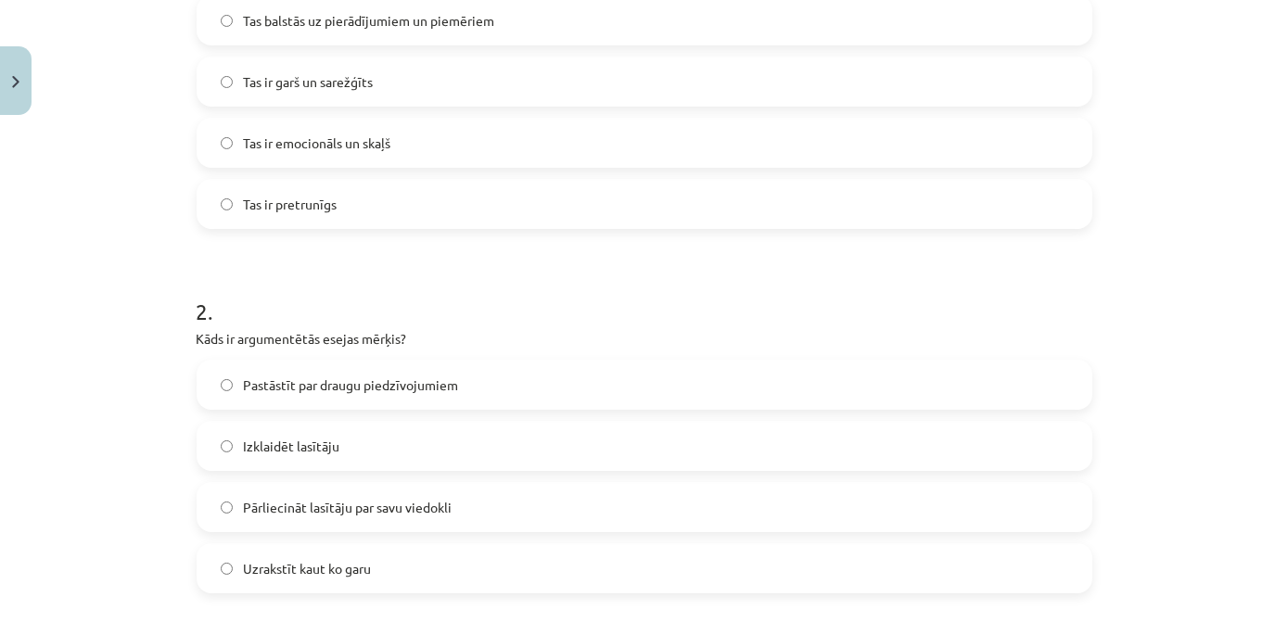
scroll to position [552, 0]
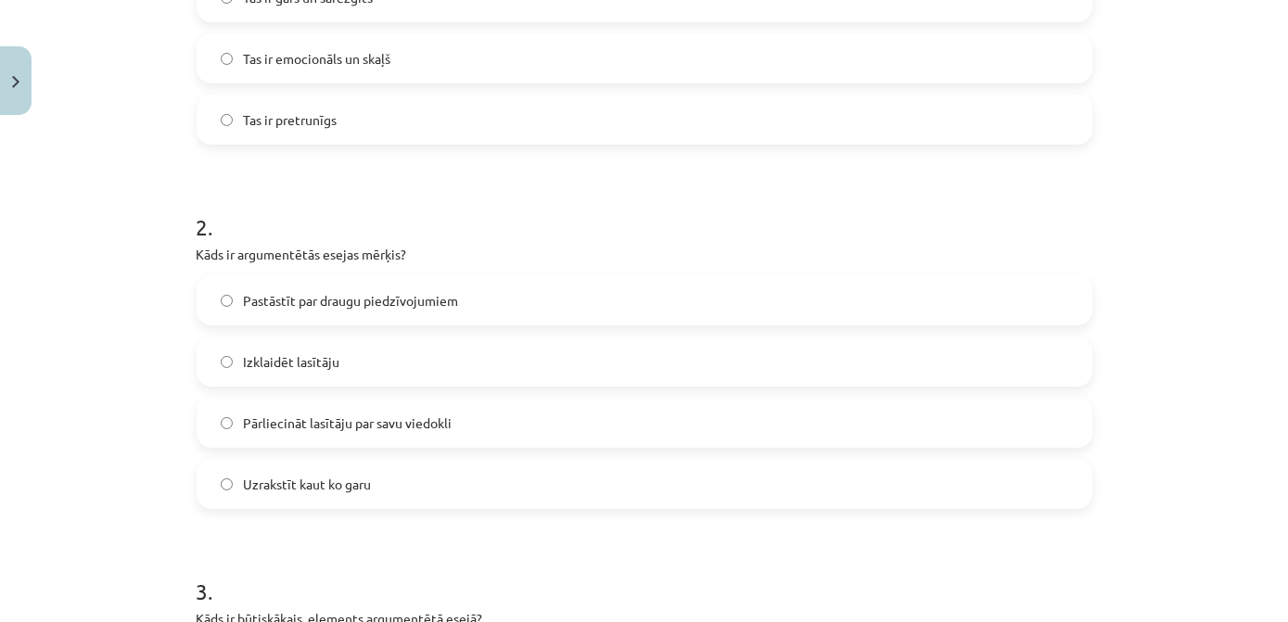
click at [635, 416] on label "Pārliecināt lasītāju par savu viedokli" at bounding box center [645, 423] width 892 height 46
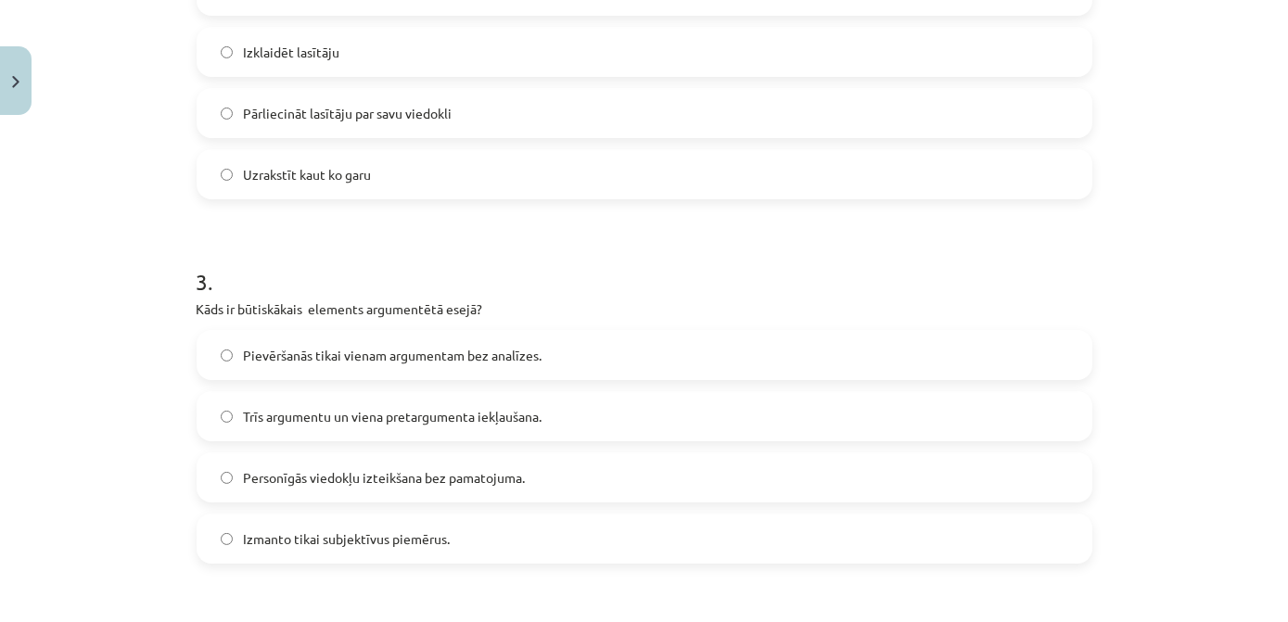
scroll to position [890, 0]
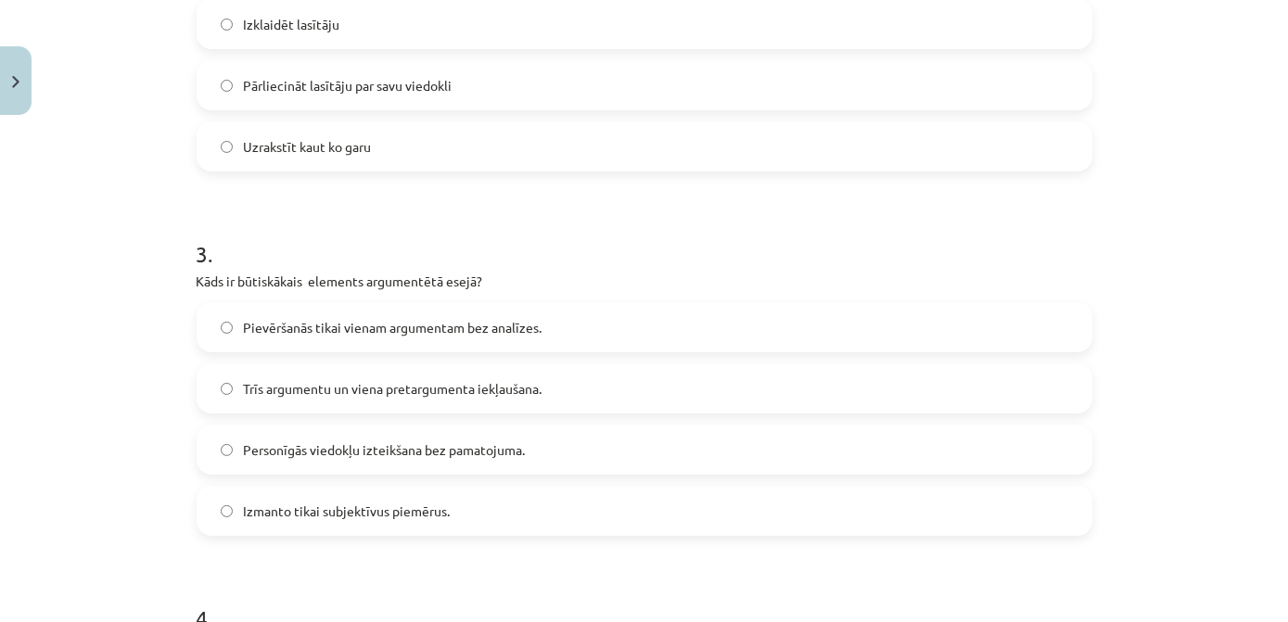
click at [428, 391] on span "Trīs argumentu un viena pretargumenta iekļaušana." at bounding box center [393, 388] width 299 height 19
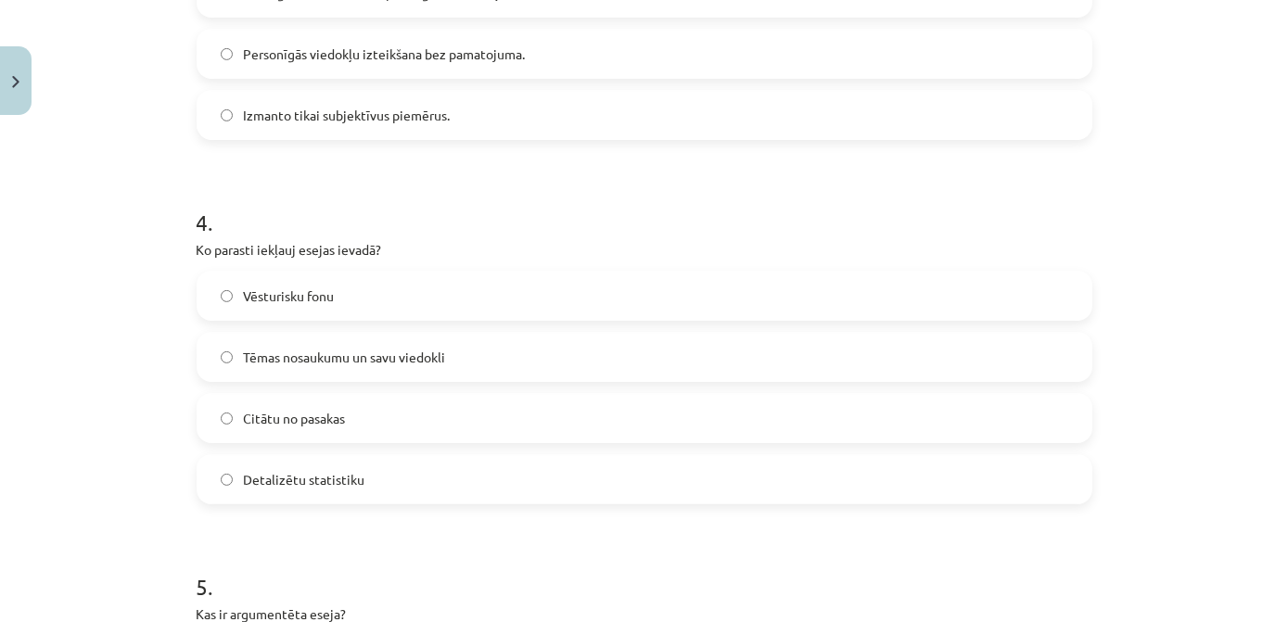
scroll to position [1311, 0]
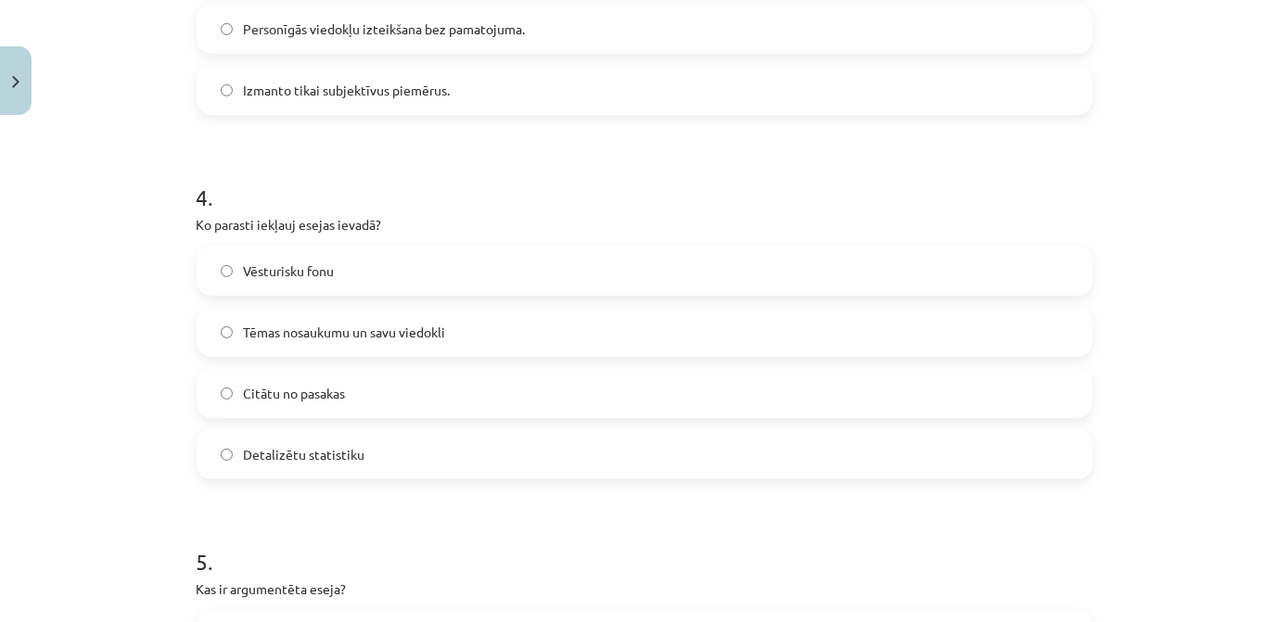
click at [396, 335] on span "Tēmas nosaukumu un savu viedokli" at bounding box center [345, 332] width 202 height 19
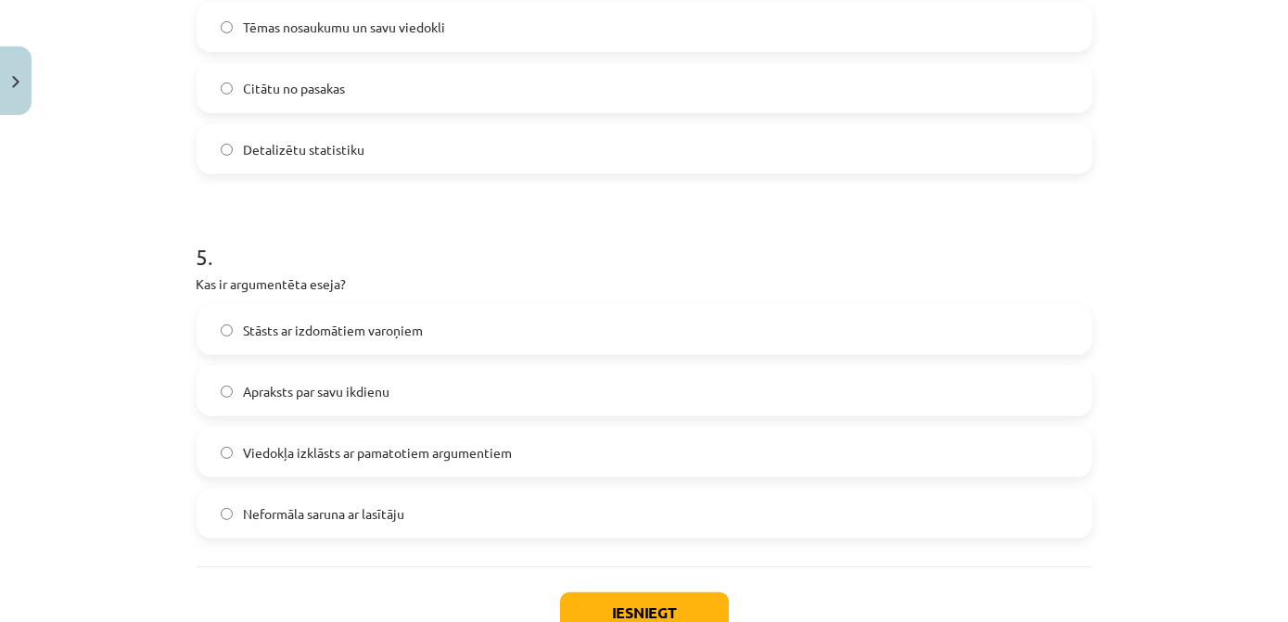
scroll to position [1648, 0]
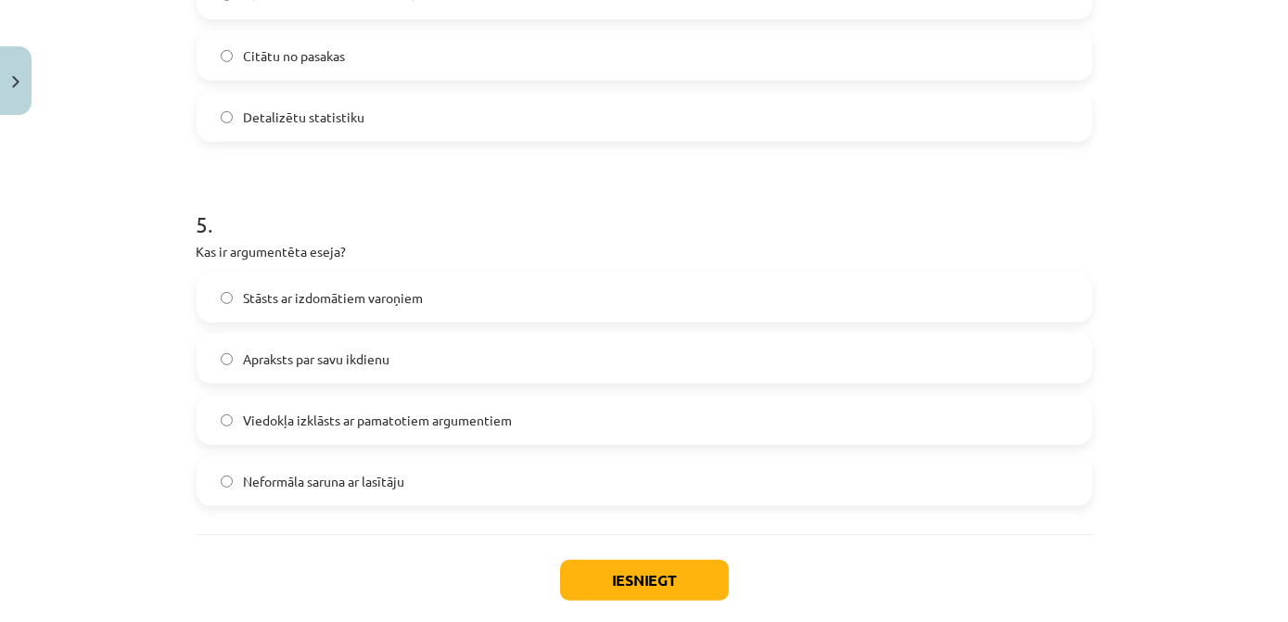
click at [493, 427] on span "Viedokļa izklāsts ar pamatotiem argumentiem" at bounding box center [378, 420] width 269 height 19
click at [599, 588] on button "Iesniegt" at bounding box center [644, 580] width 169 height 41
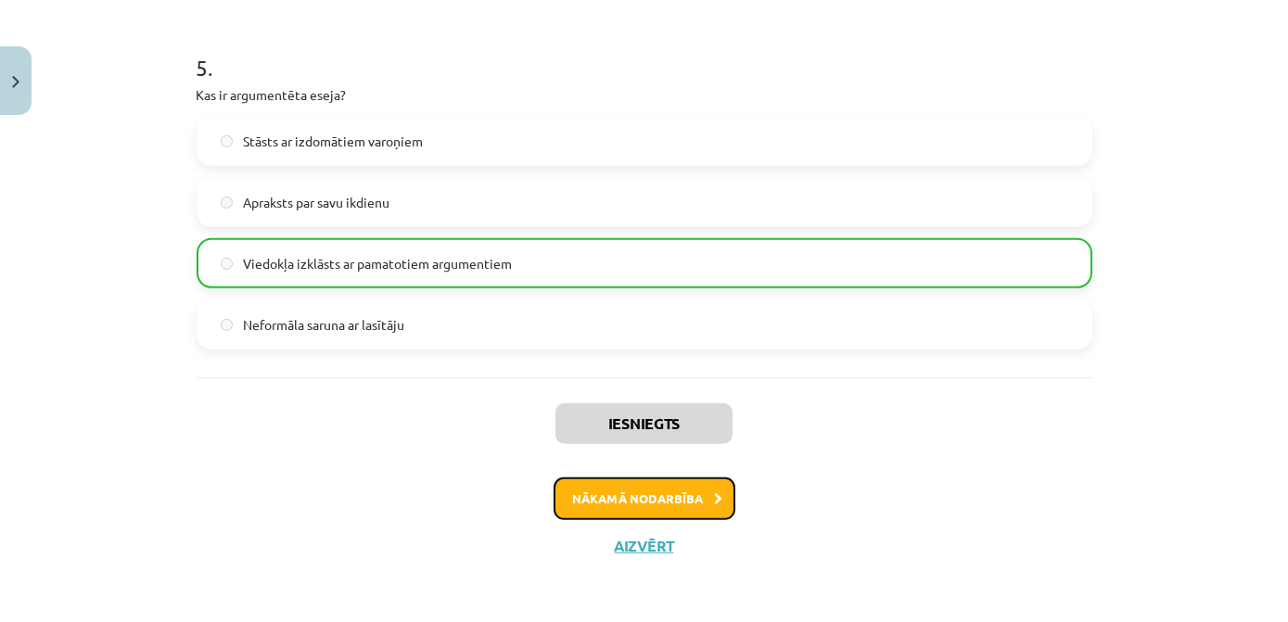
click at [707, 505] on button "Nākamā nodarbība" at bounding box center [645, 499] width 182 height 43
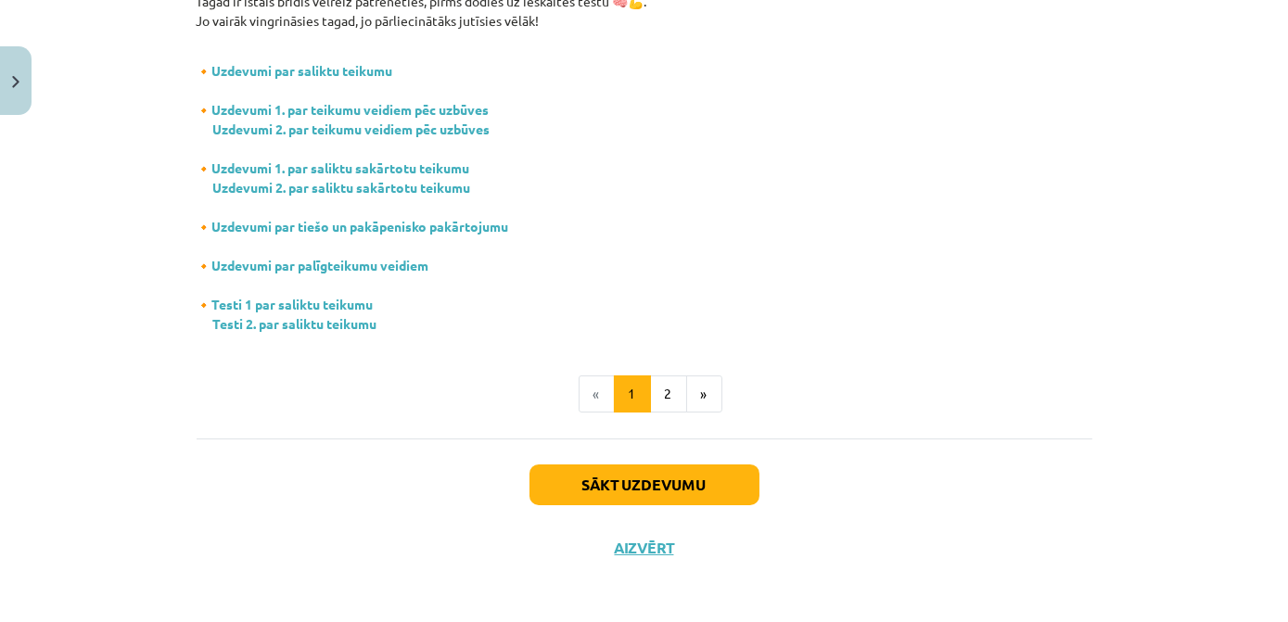
scroll to position [380, 0]
click at [661, 387] on button "2" at bounding box center [668, 393] width 37 height 37
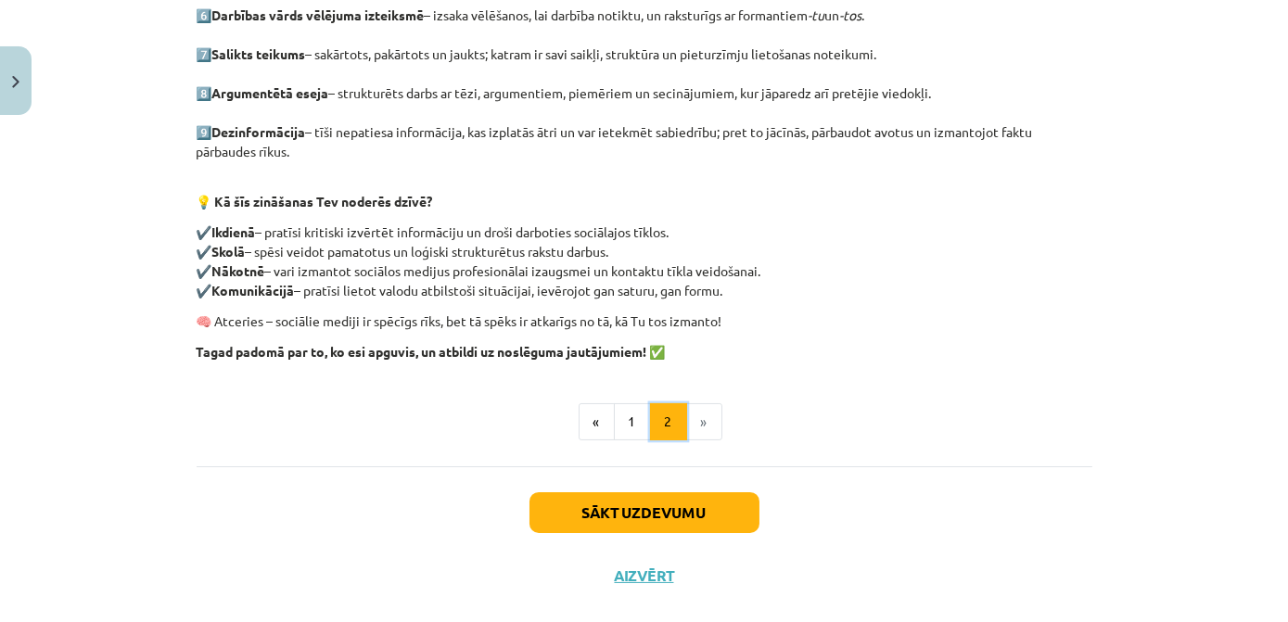
scroll to position [643, 0]
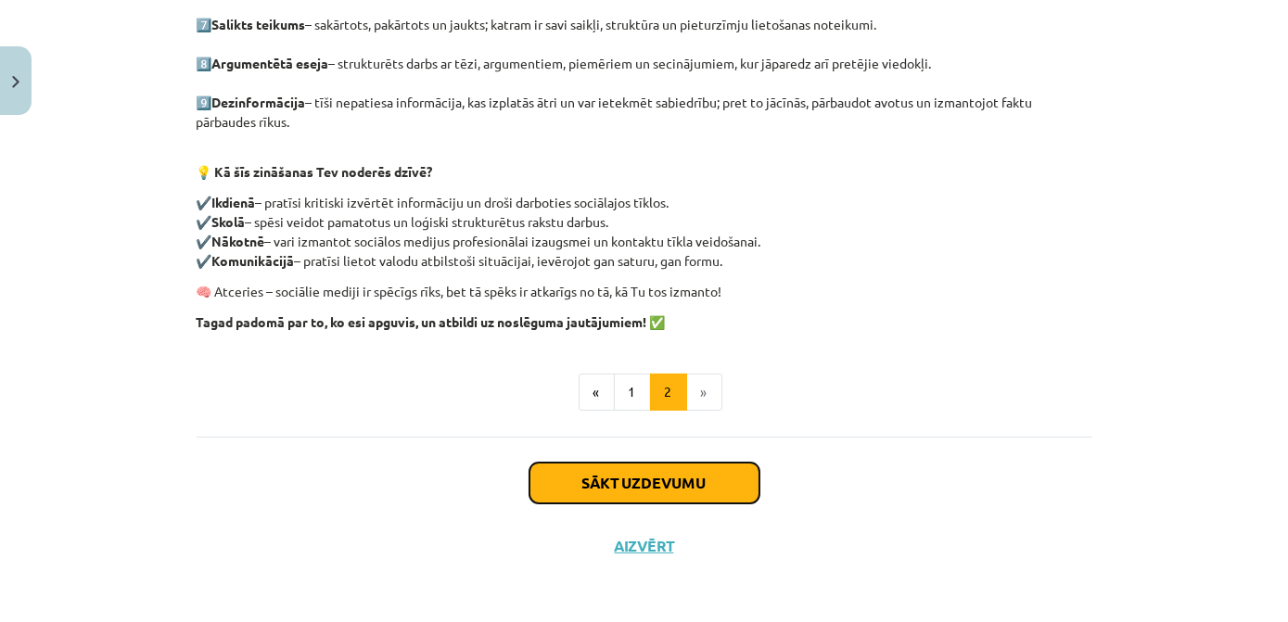
click at [616, 470] on button "Sākt uzdevumu" at bounding box center [645, 483] width 230 height 41
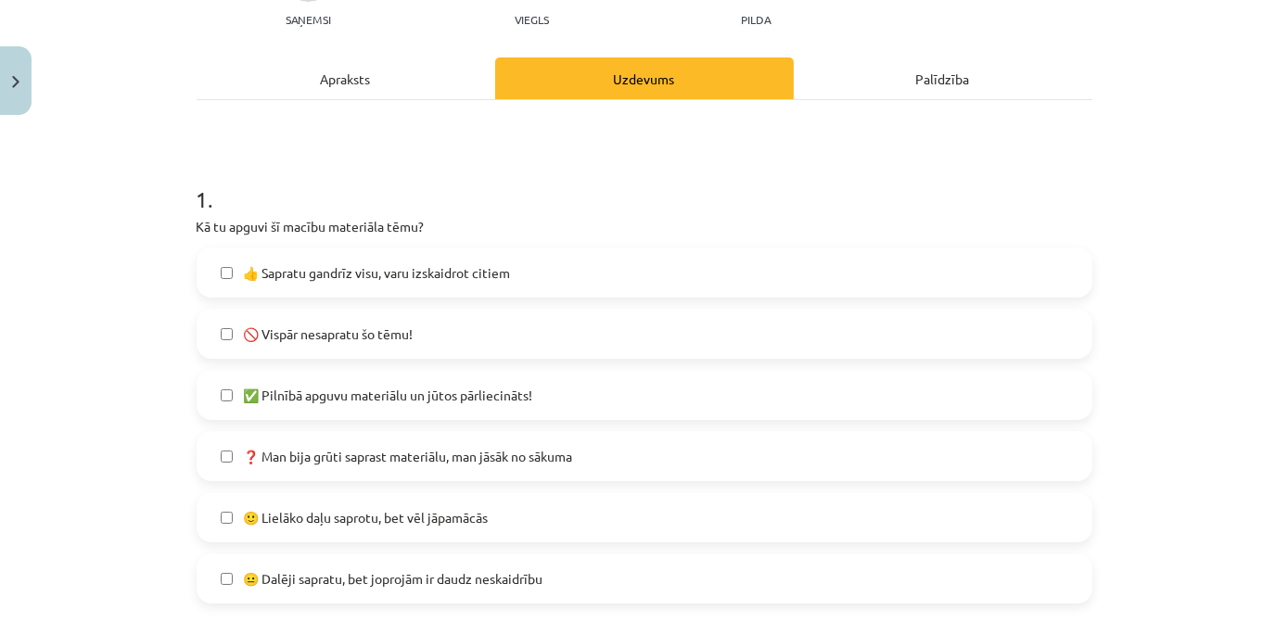
scroll to position [299, 0]
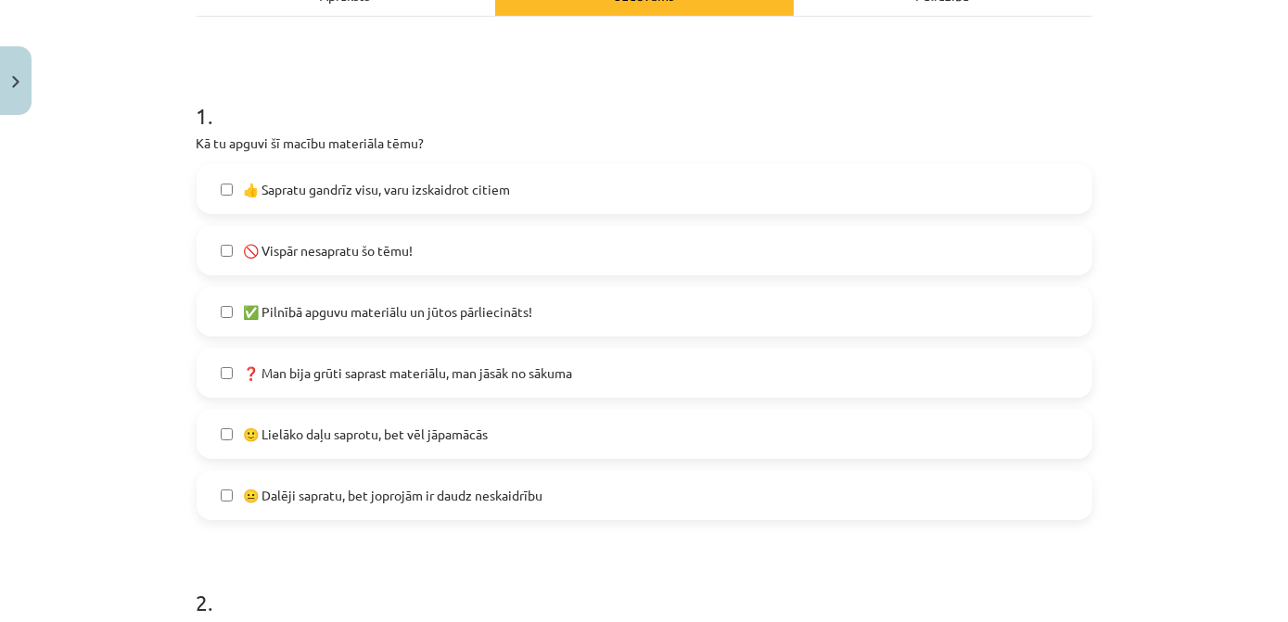
click at [464, 436] on span "🙂 Lielāko daļu saprotu, bet vēl jāpamācās" at bounding box center [366, 434] width 245 height 19
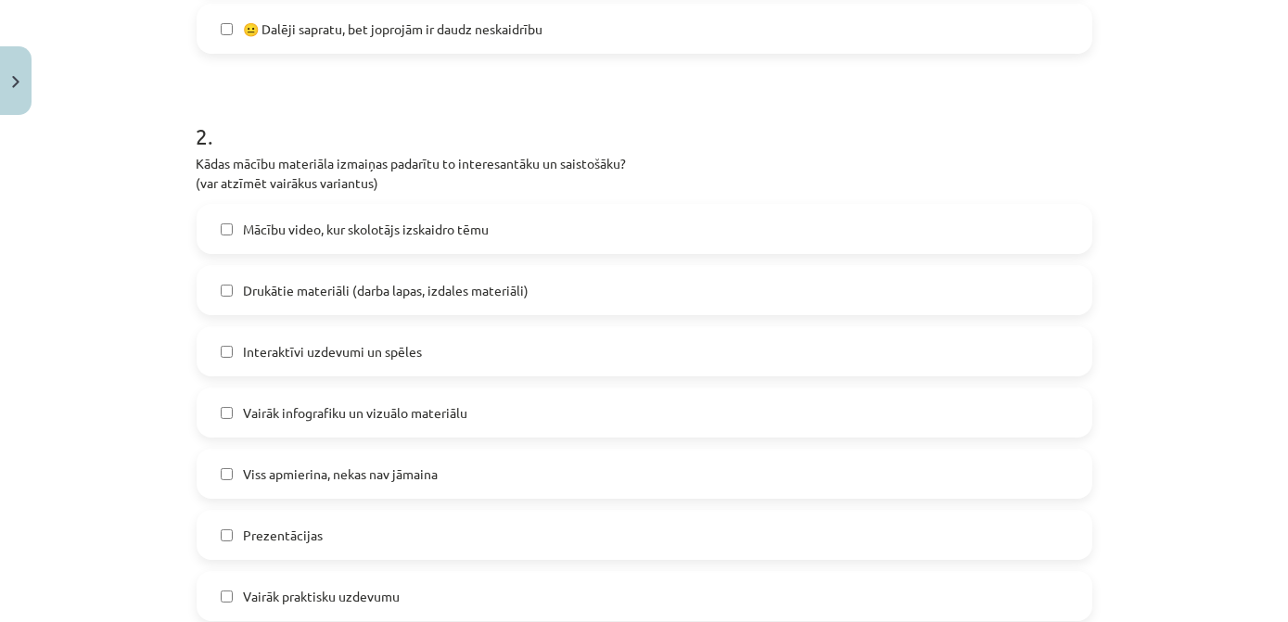
scroll to position [805, 0]
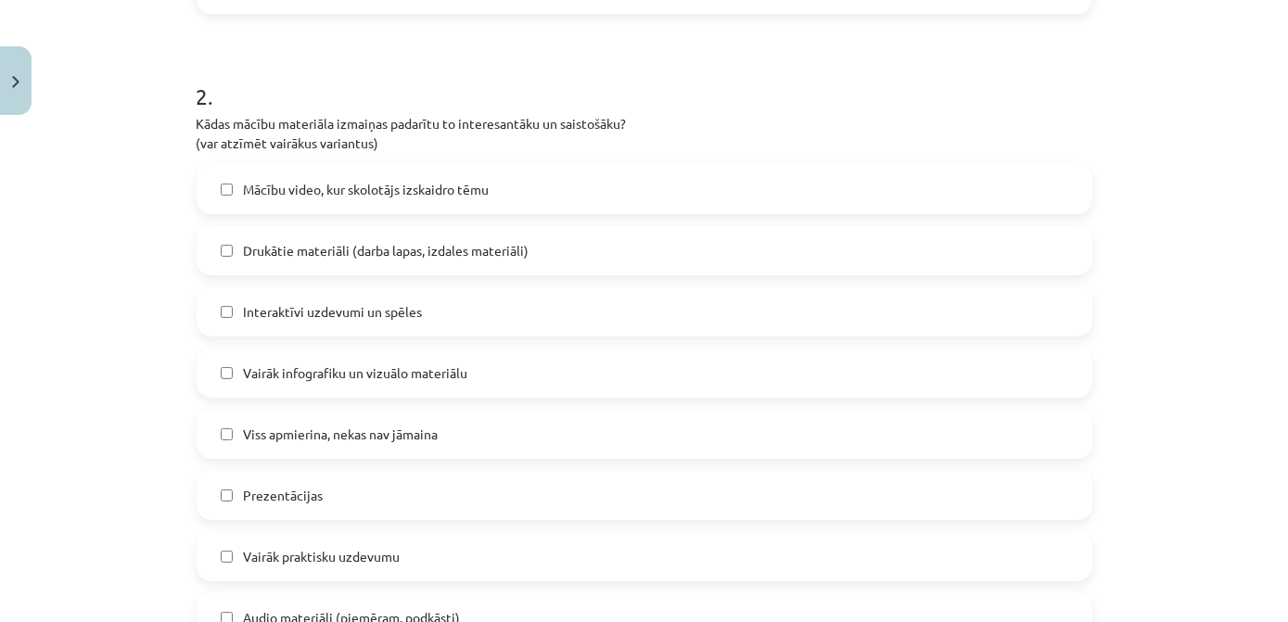
click at [393, 249] on span "Drukātie materiāli (darba lapas, izdales materiāli)" at bounding box center [387, 250] width 286 height 19
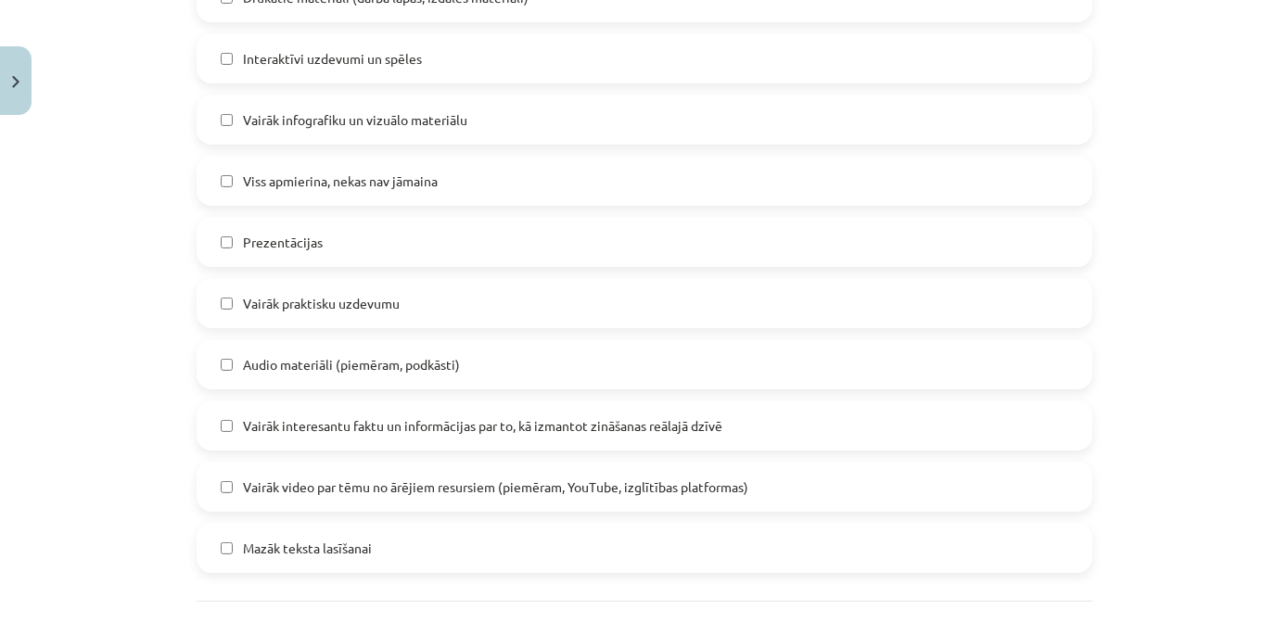
scroll to position [1143, 0]
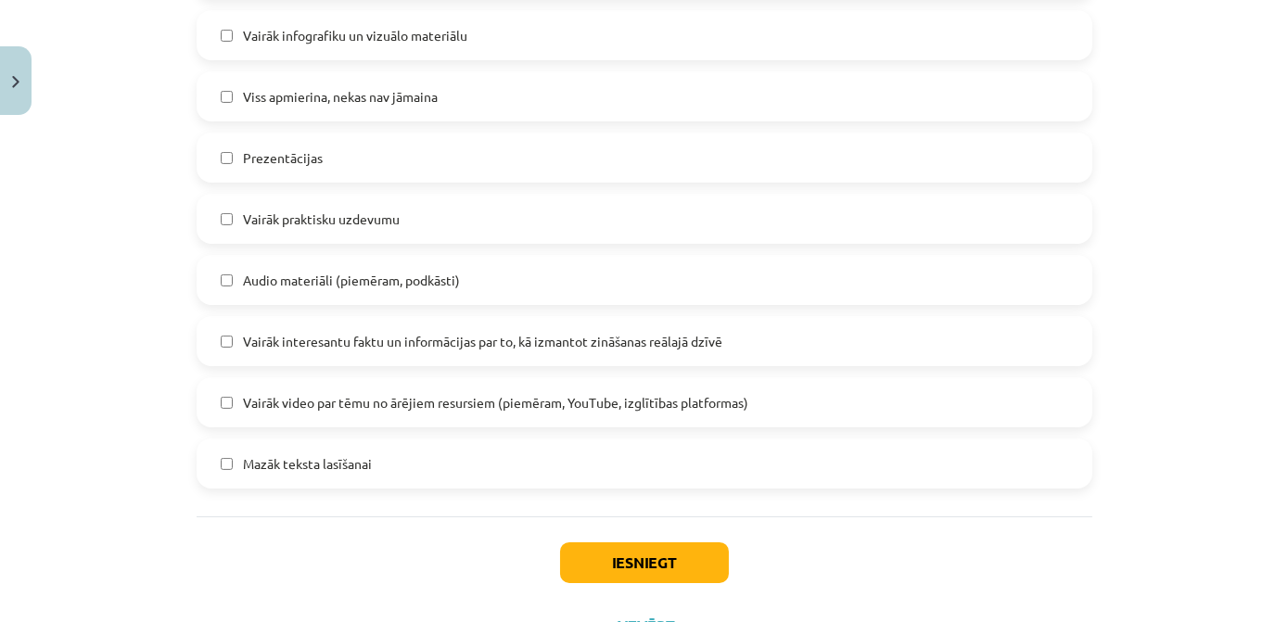
click at [360, 469] on span "Mazāk teksta lasīšanai" at bounding box center [308, 464] width 129 height 19
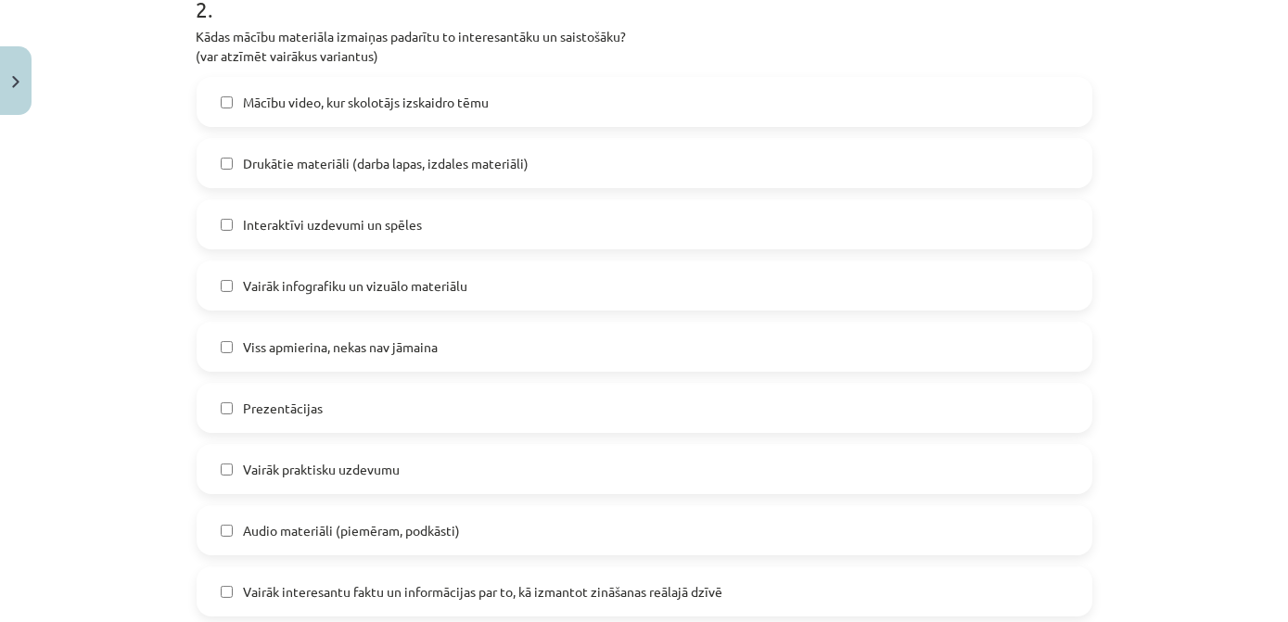
scroll to position [890, 0]
click at [282, 167] on span "Drukātie materiāli (darba lapas, izdales materiāli)" at bounding box center [387, 166] width 286 height 19
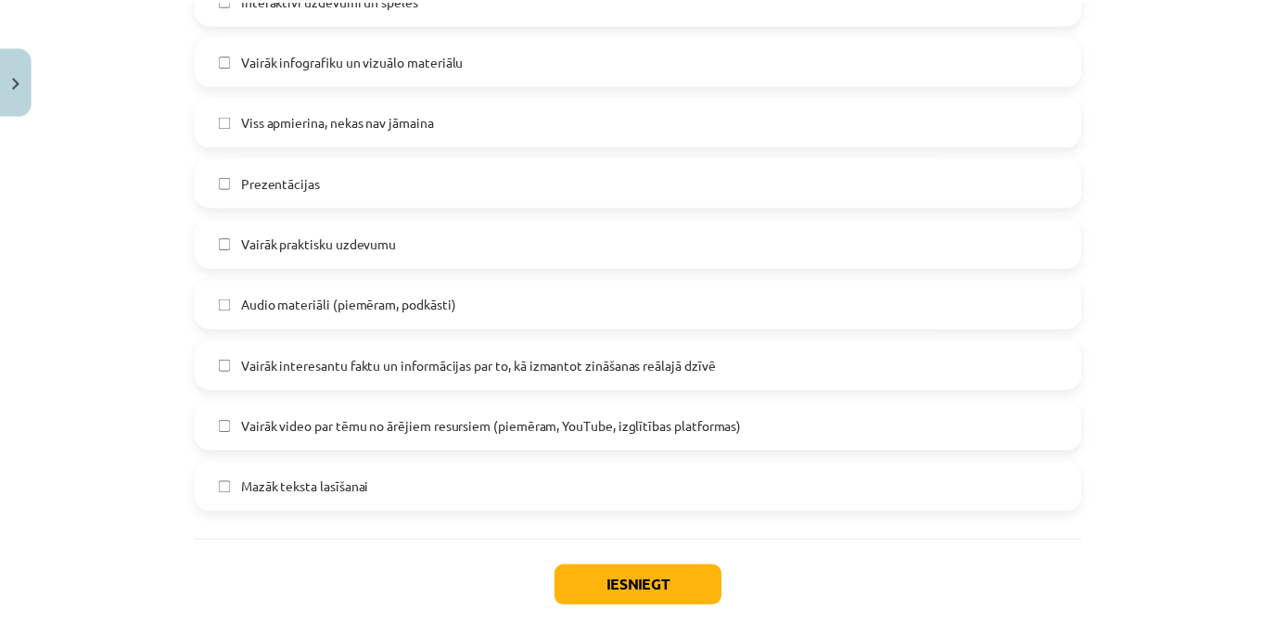
scroll to position [1143, 0]
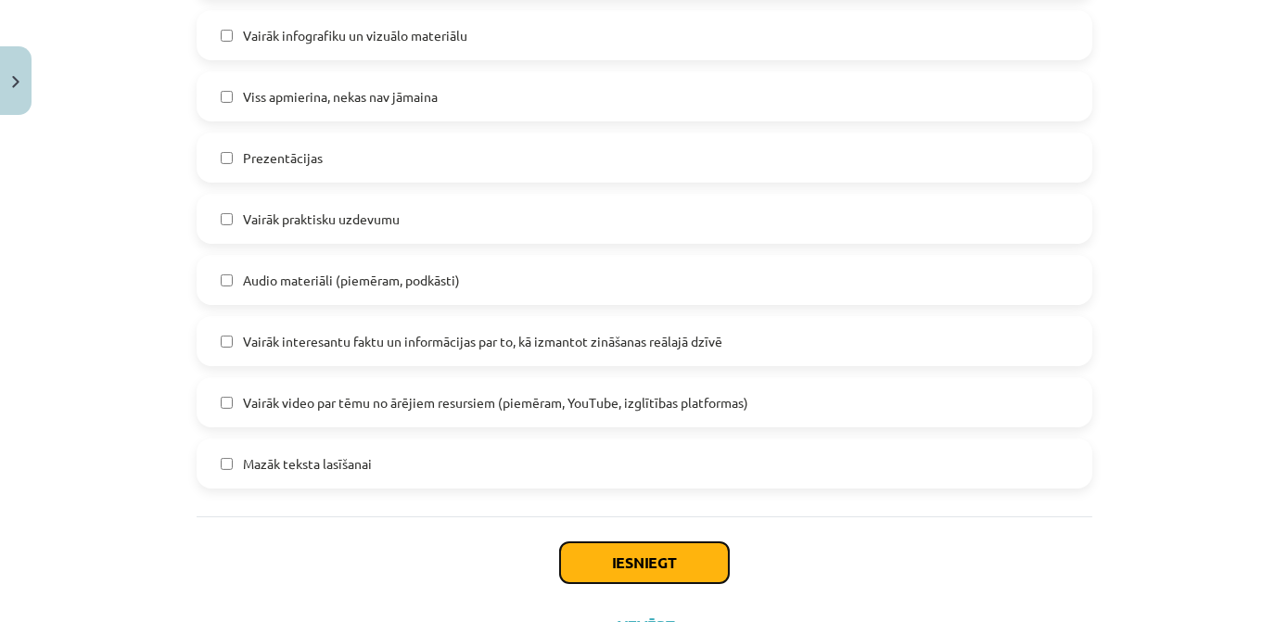
click at [670, 570] on button "Iesniegt" at bounding box center [644, 563] width 169 height 41
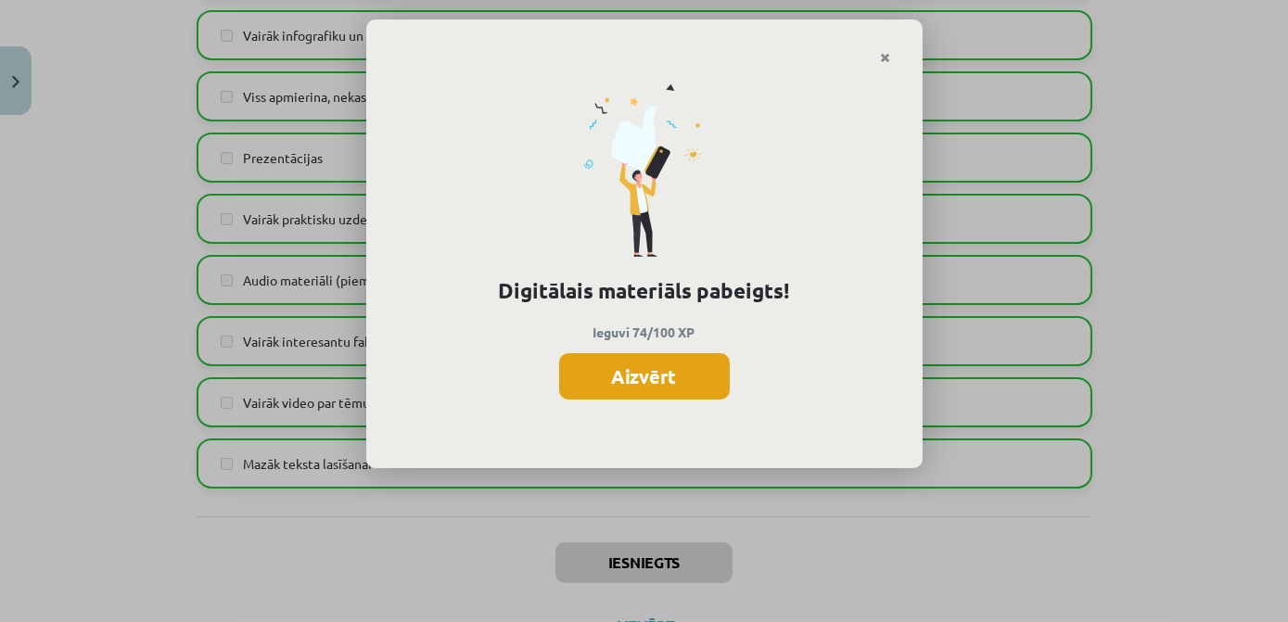
click at [662, 380] on button "Aizvērt" at bounding box center [644, 376] width 171 height 46
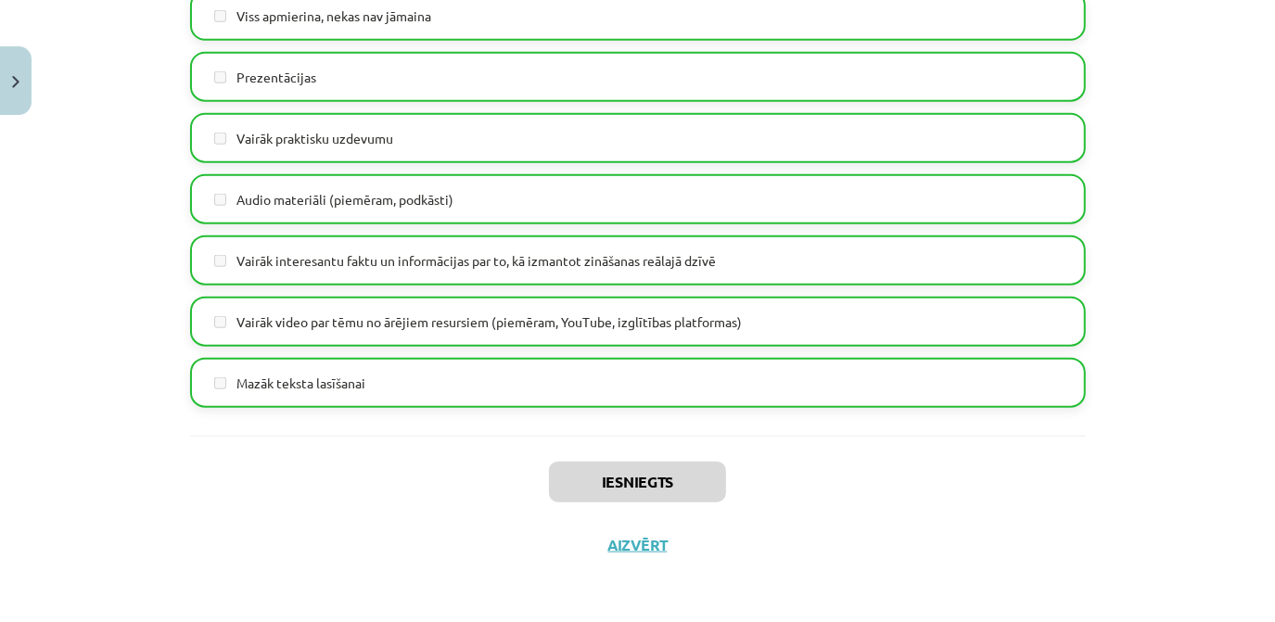
scroll to position [513, 0]
click at [644, 540] on button "Aizvērt" at bounding box center [638, 545] width 70 height 19
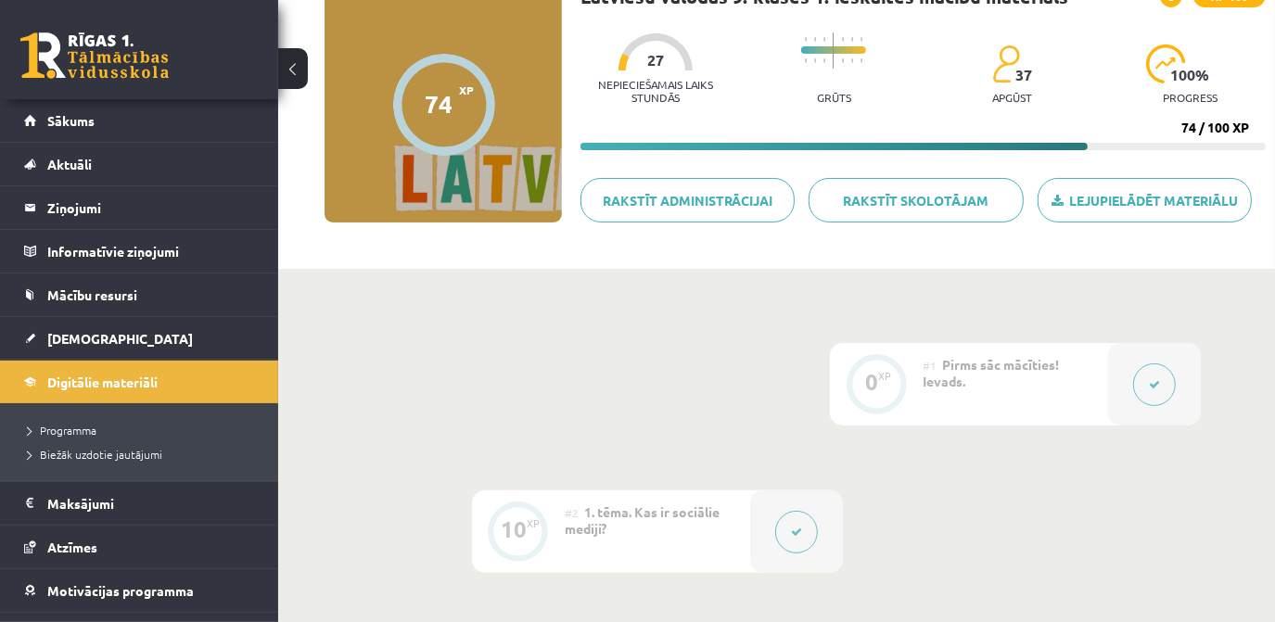
scroll to position [0, 0]
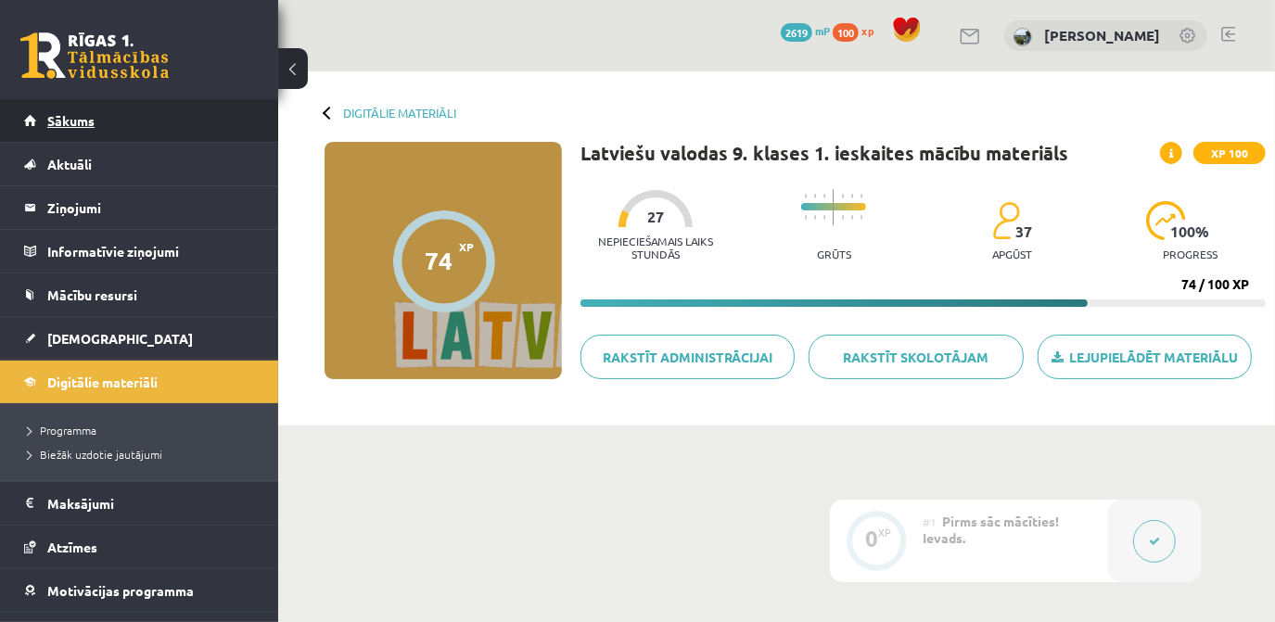
click at [70, 115] on span "Sākums" at bounding box center [70, 120] width 47 height 17
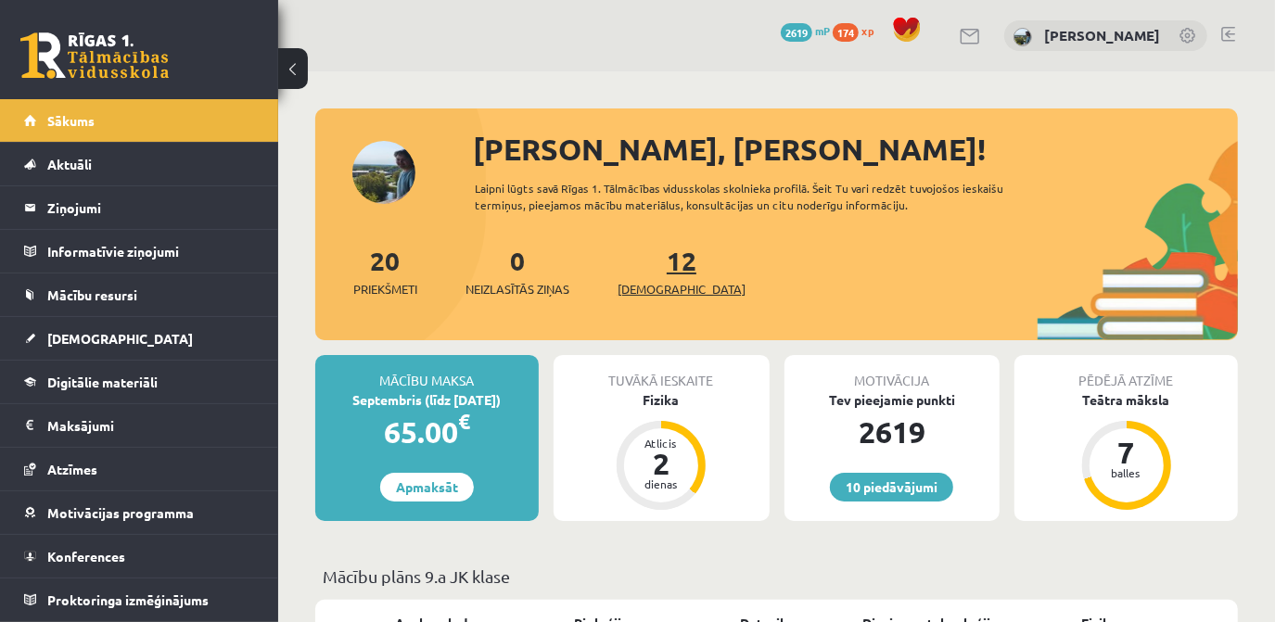
click at [657, 273] on link "12 Ieskaites" at bounding box center [682, 271] width 128 height 55
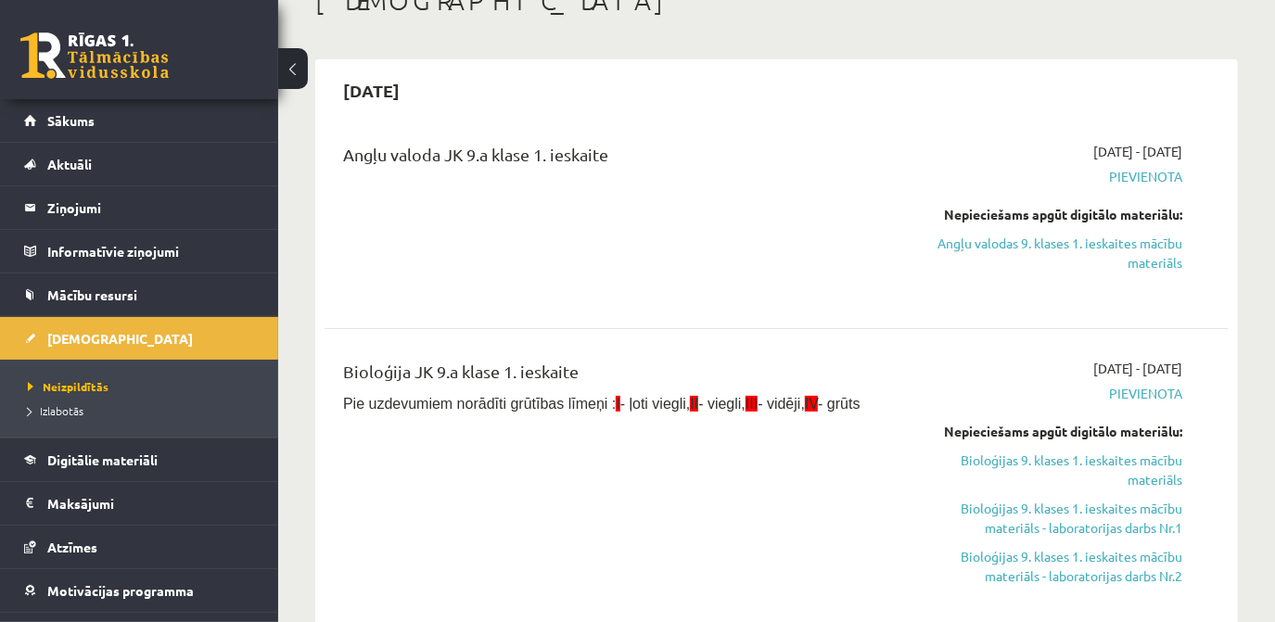
scroll to position [83, 0]
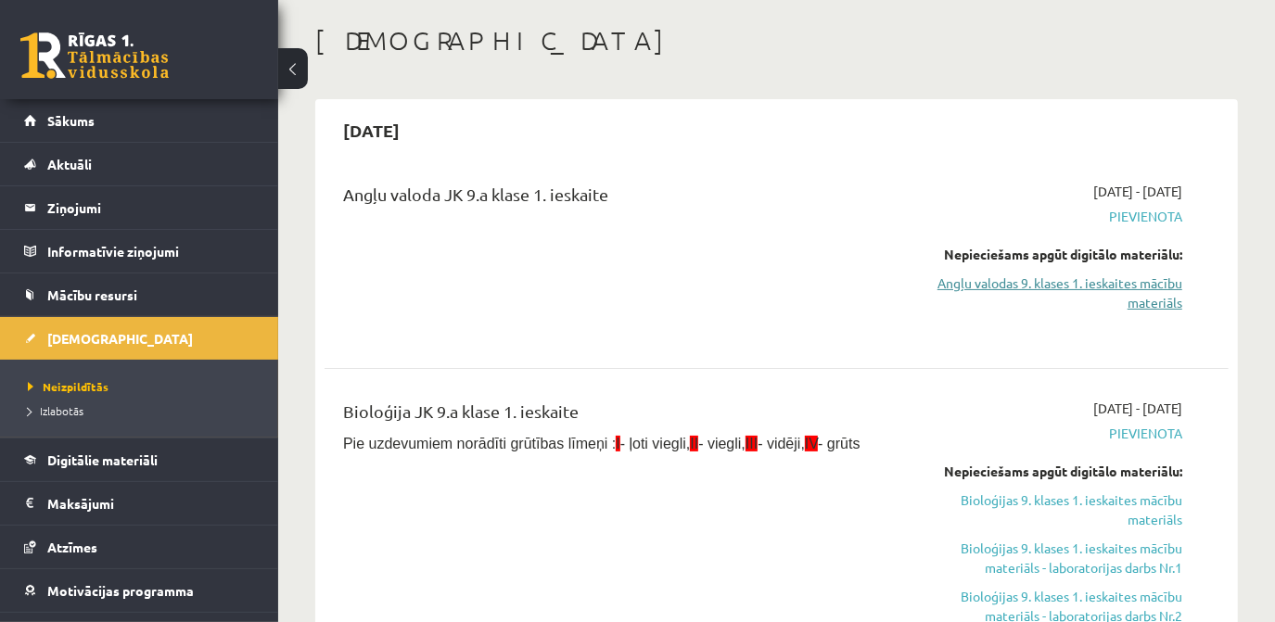
click at [943, 289] on link "Angļu valodas 9. klases 1. ieskaites mācību materiāls" at bounding box center [1052, 293] width 262 height 39
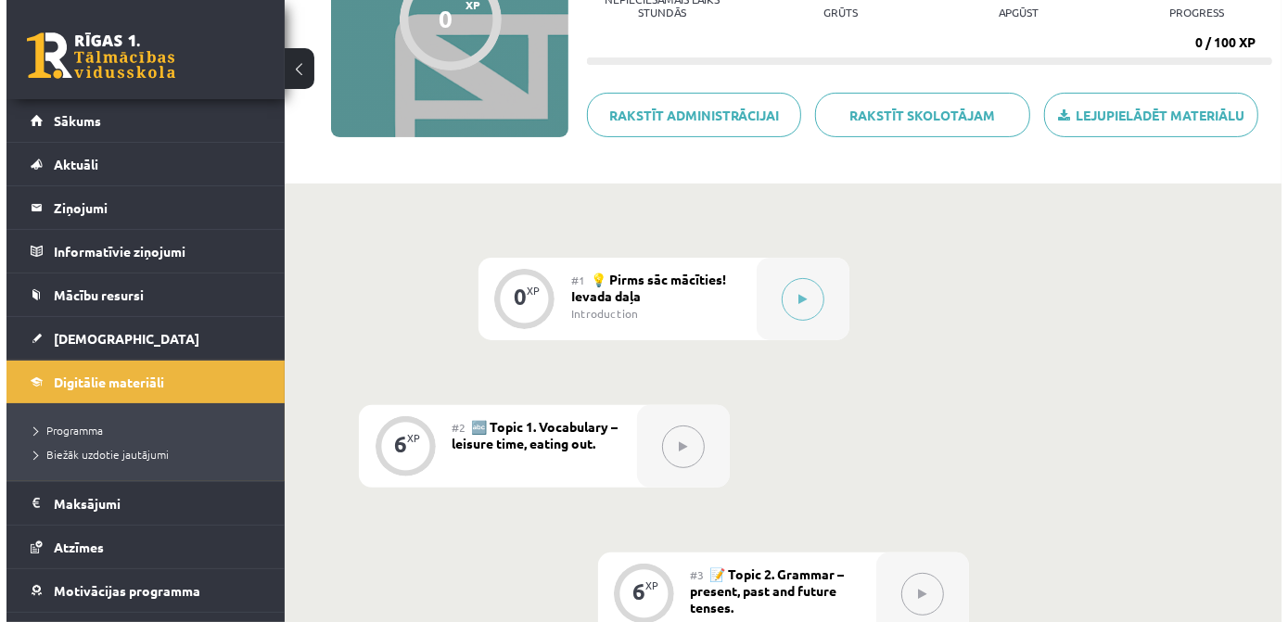
scroll to position [252, 0]
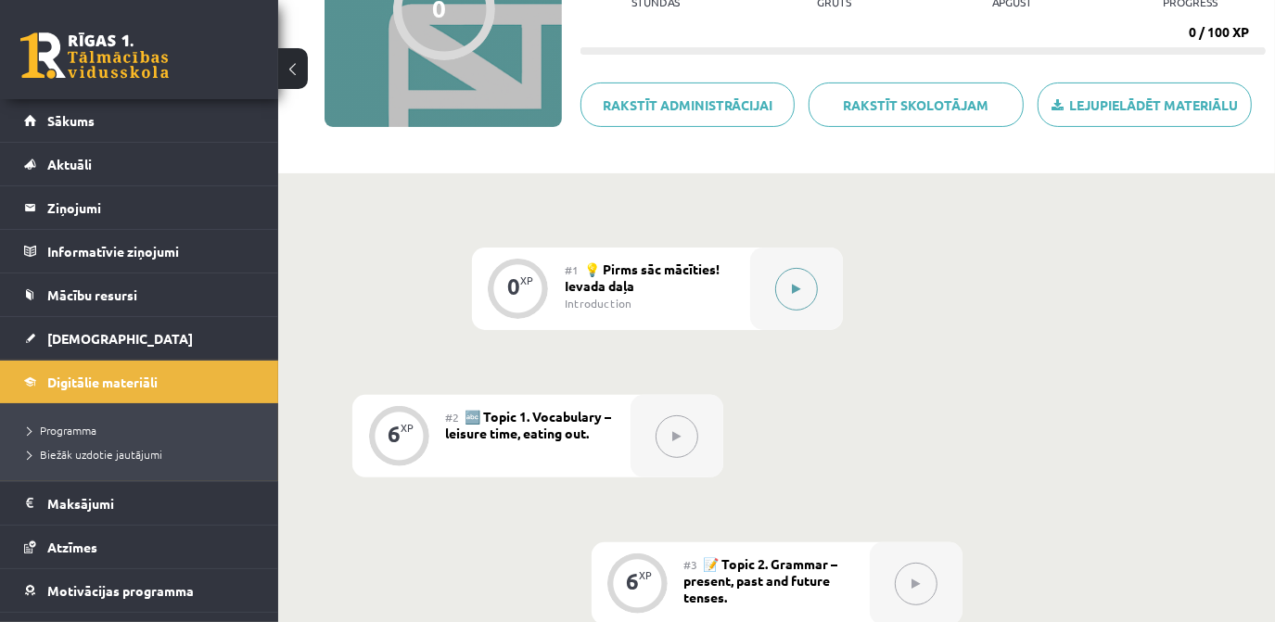
click at [807, 288] on button at bounding box center [796, 289] width 43 height 43
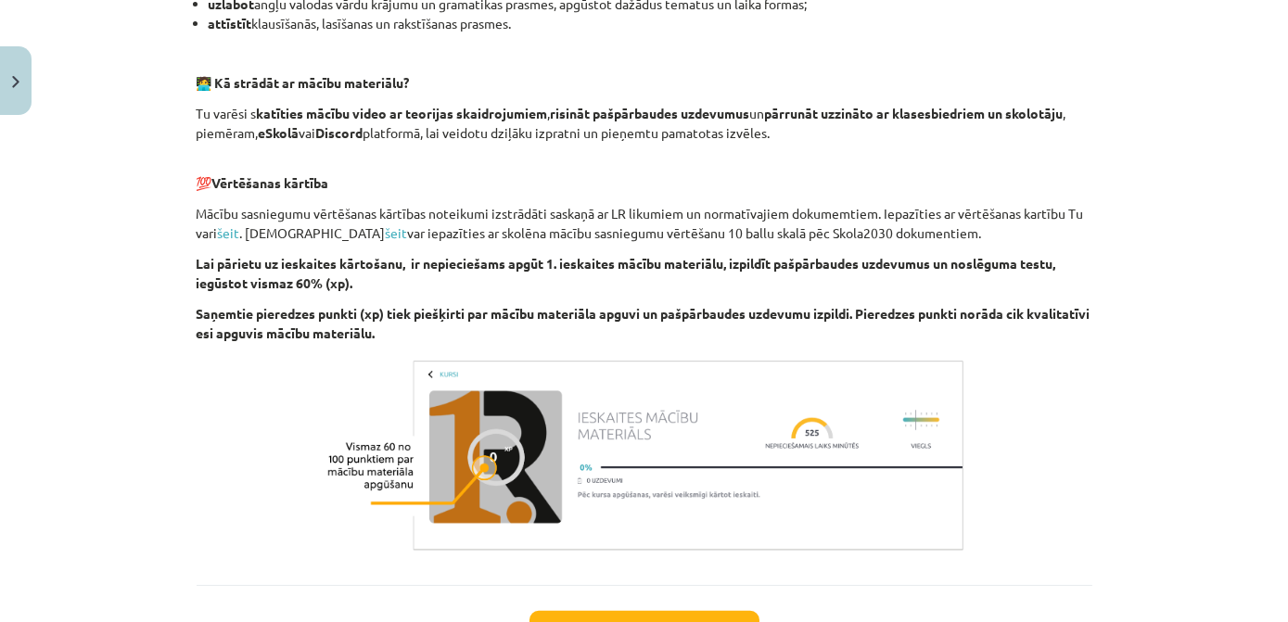
scroll to position [1341, 0]
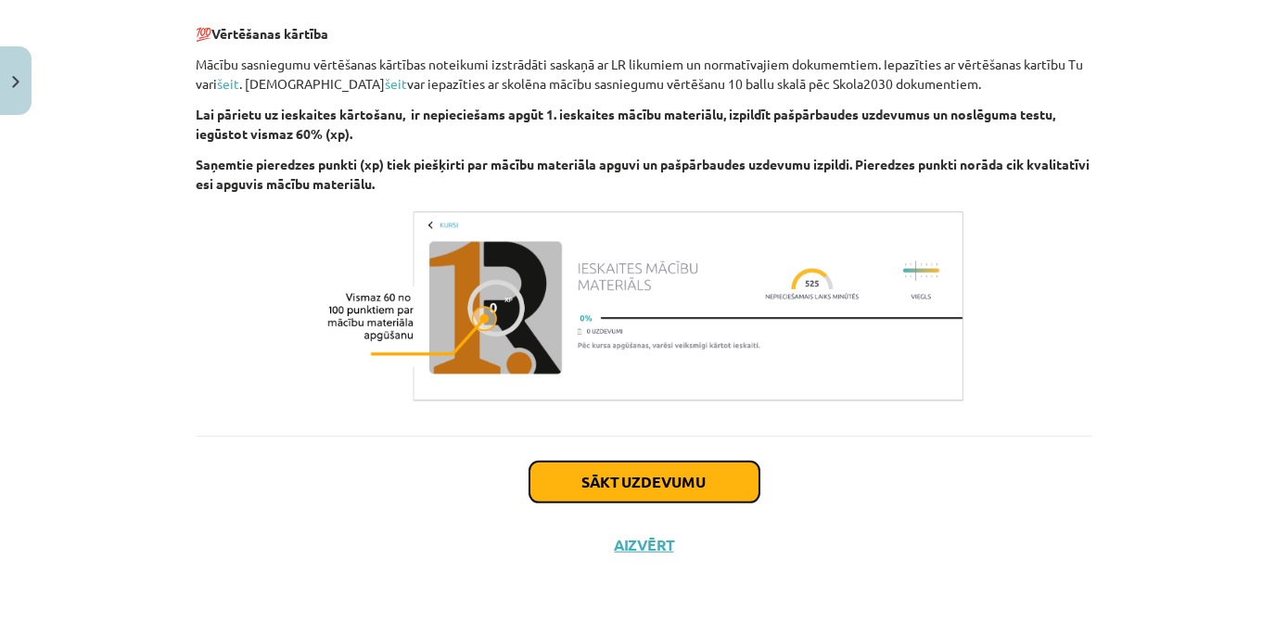
click at [627, 468] on button "Sākt uzdevumu" at bounding box center [645, 482] width 230 height 41
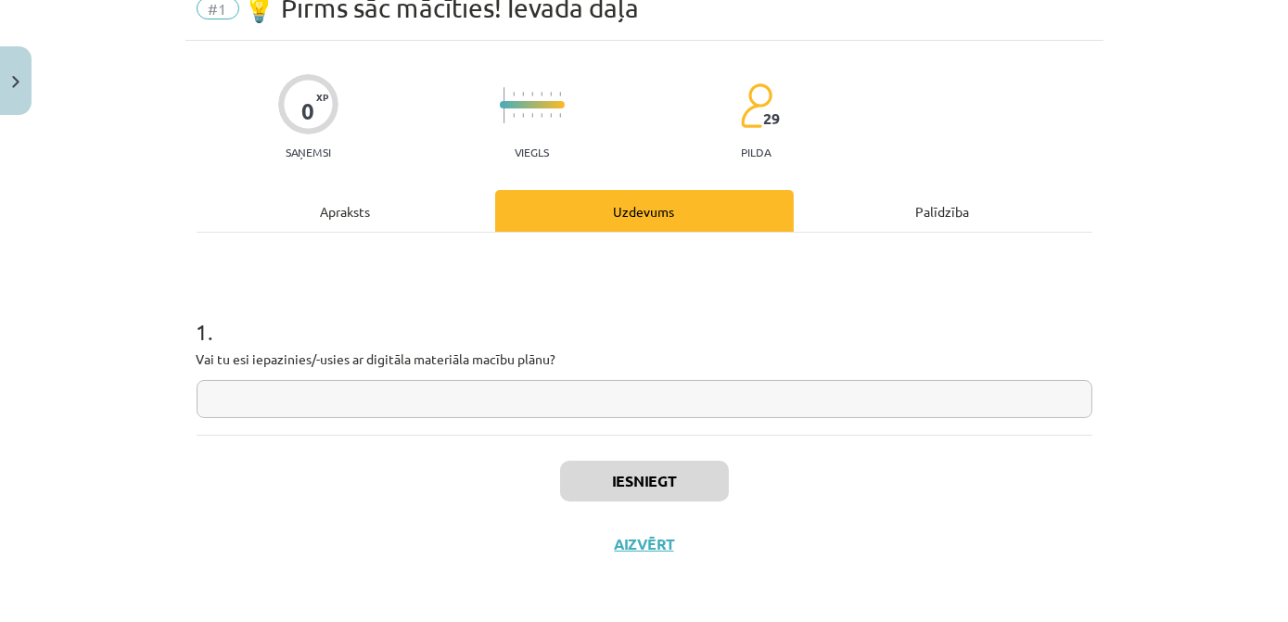
scroll to position [46, 0]
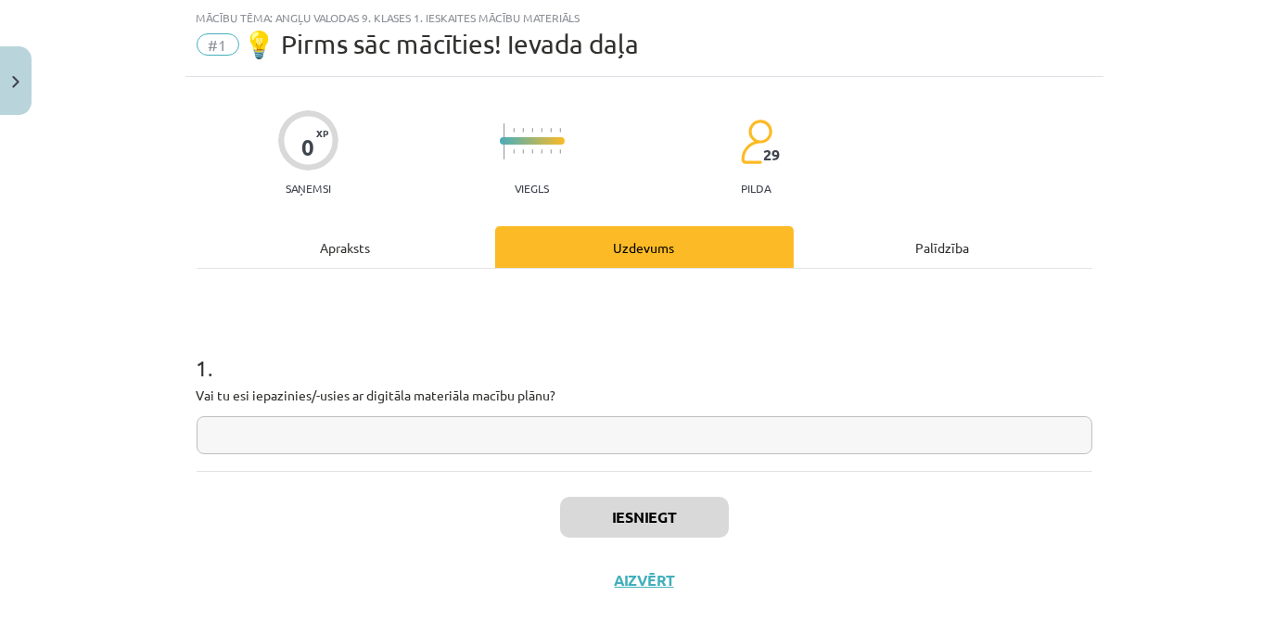
click at [618, 425] on input "text" at bounding box center [645, 435] width 896 height 38
type input "***"
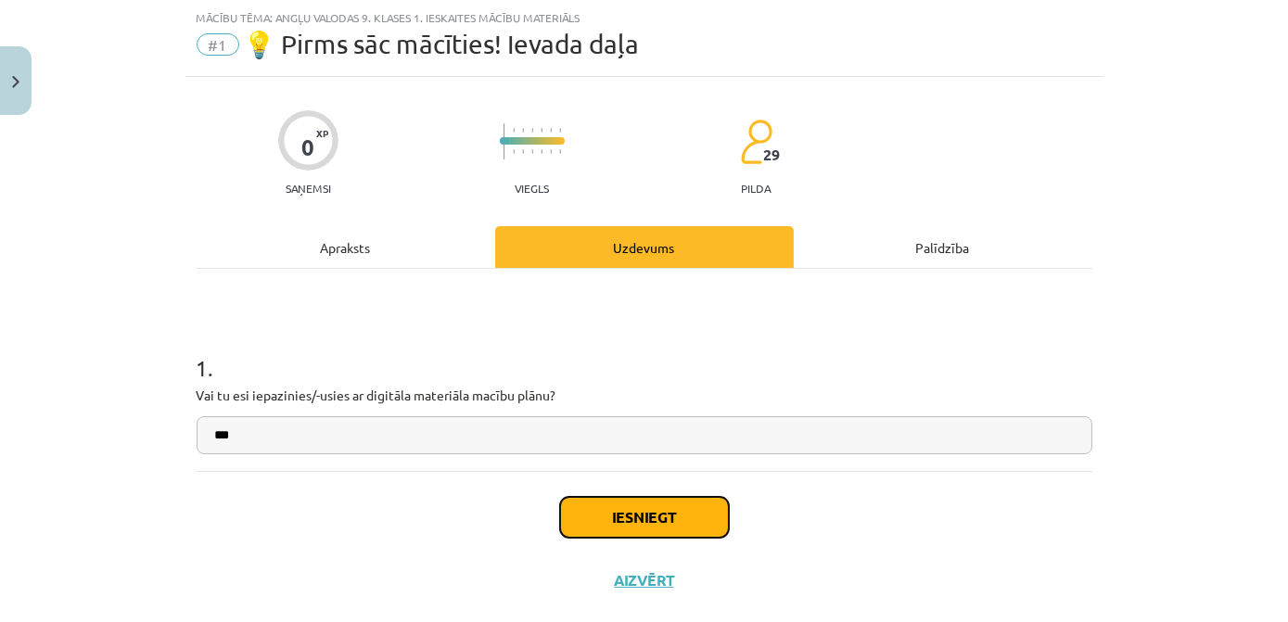
click at [655, 510] on button "Iesniegt" at bounding box center [644, 517] width 169 height 41
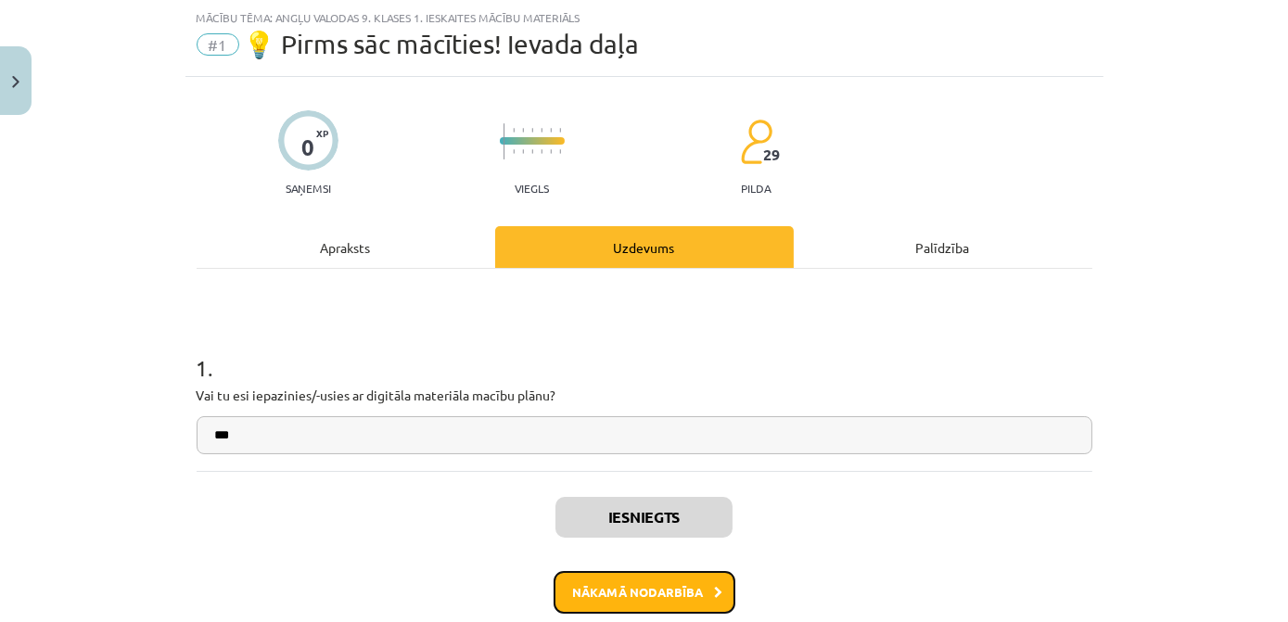
click at [676, 590] on button "Nākamā nodarbība" at bounding box center [645, 592] width 182 height 43
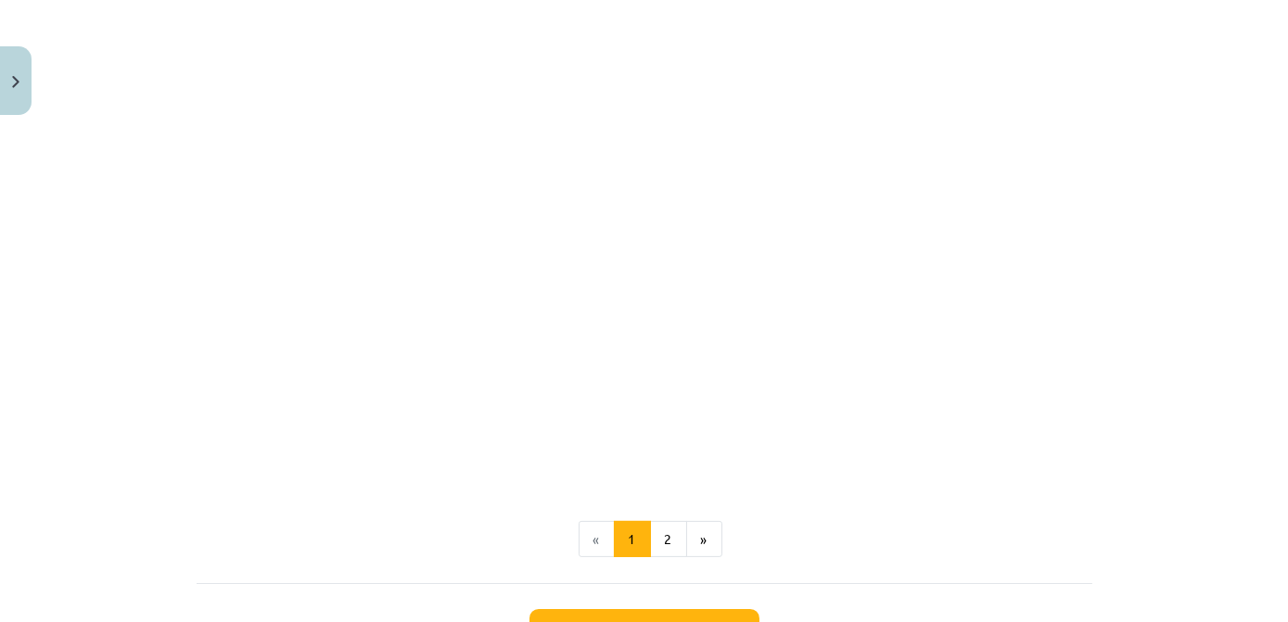
scroll to position [1288, 0]
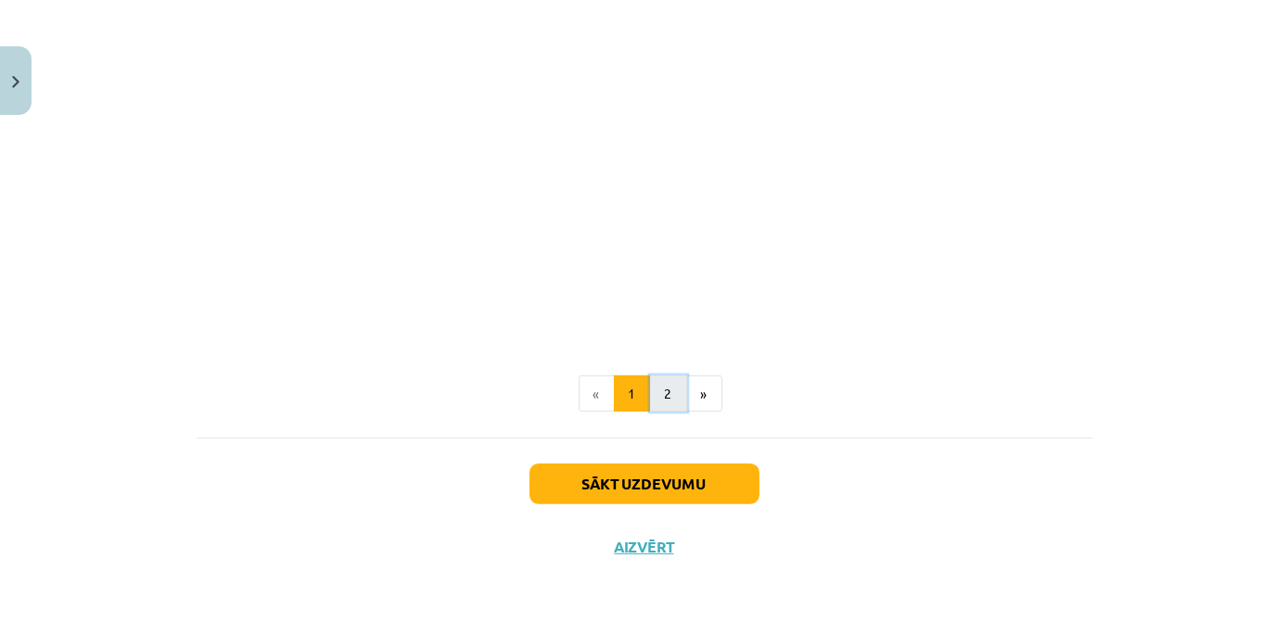
click at [671, 393] on button "2" at bounding box center [668, 394] width 37 height 37
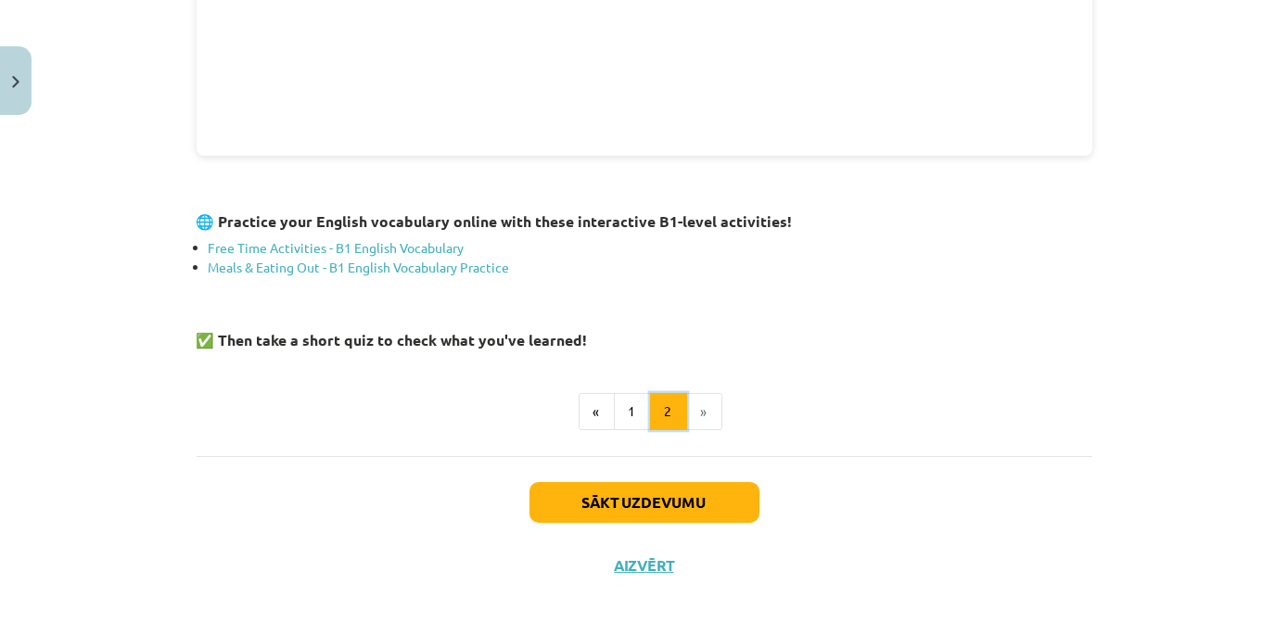
scroll to position [751, 0]
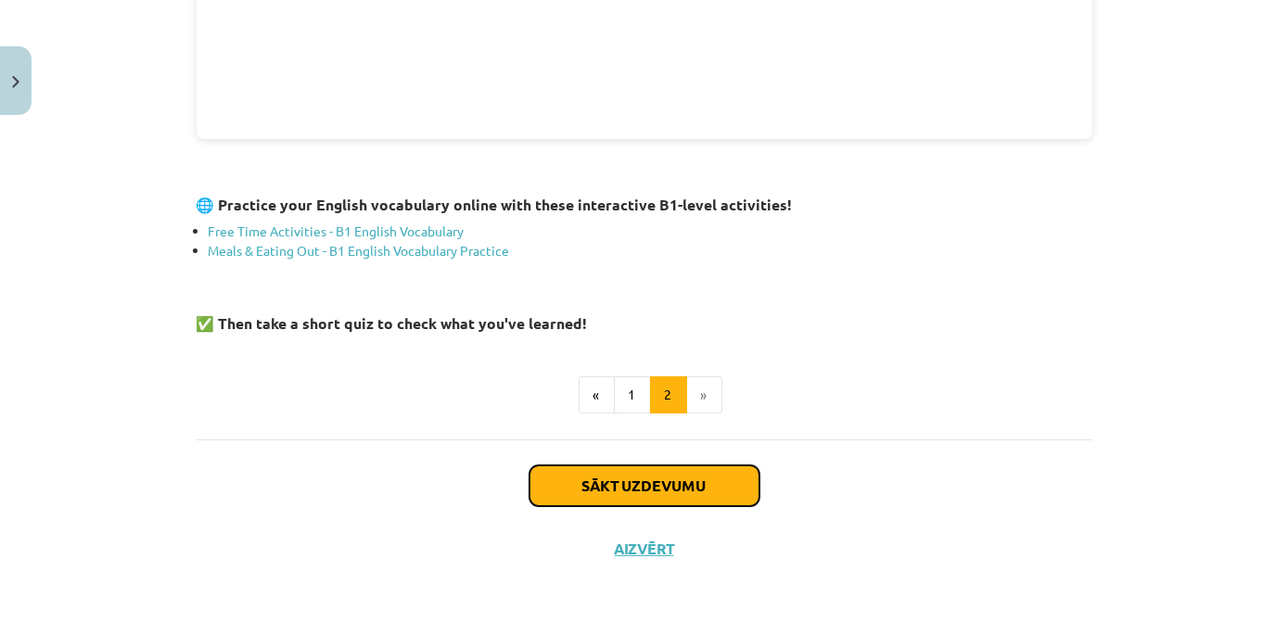
click at [692, 475] on button "Sākt uzdevumu" at bounding box center [645, 486] width 230 height 41
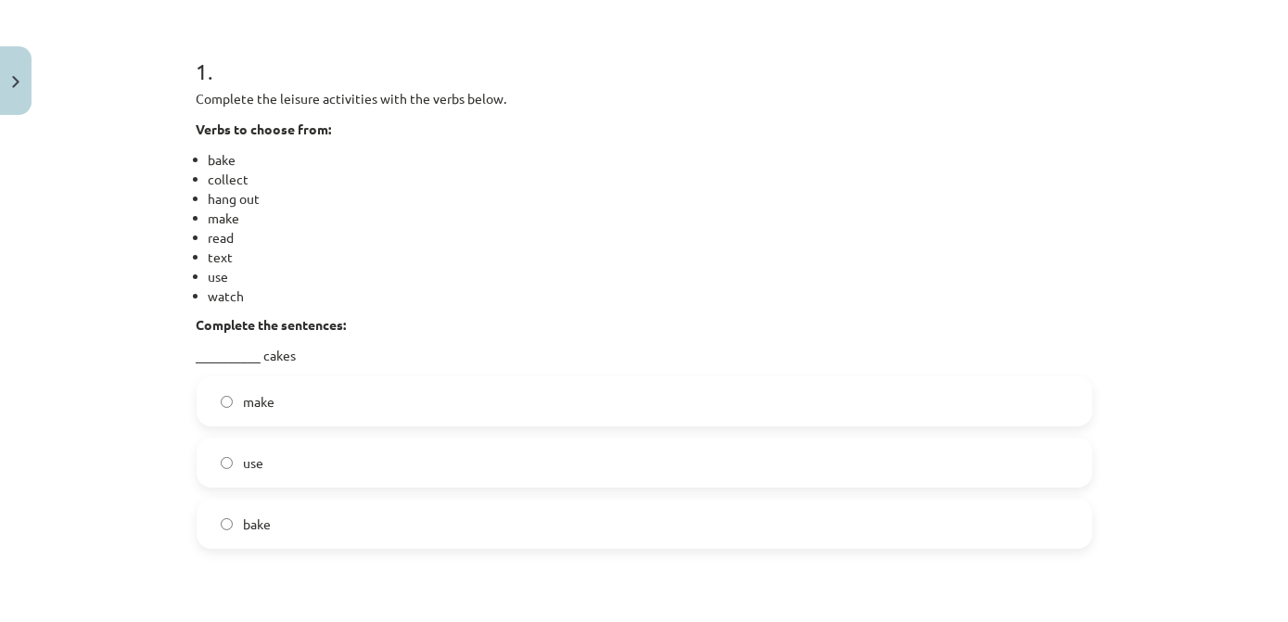
scroll to position [383, 0]
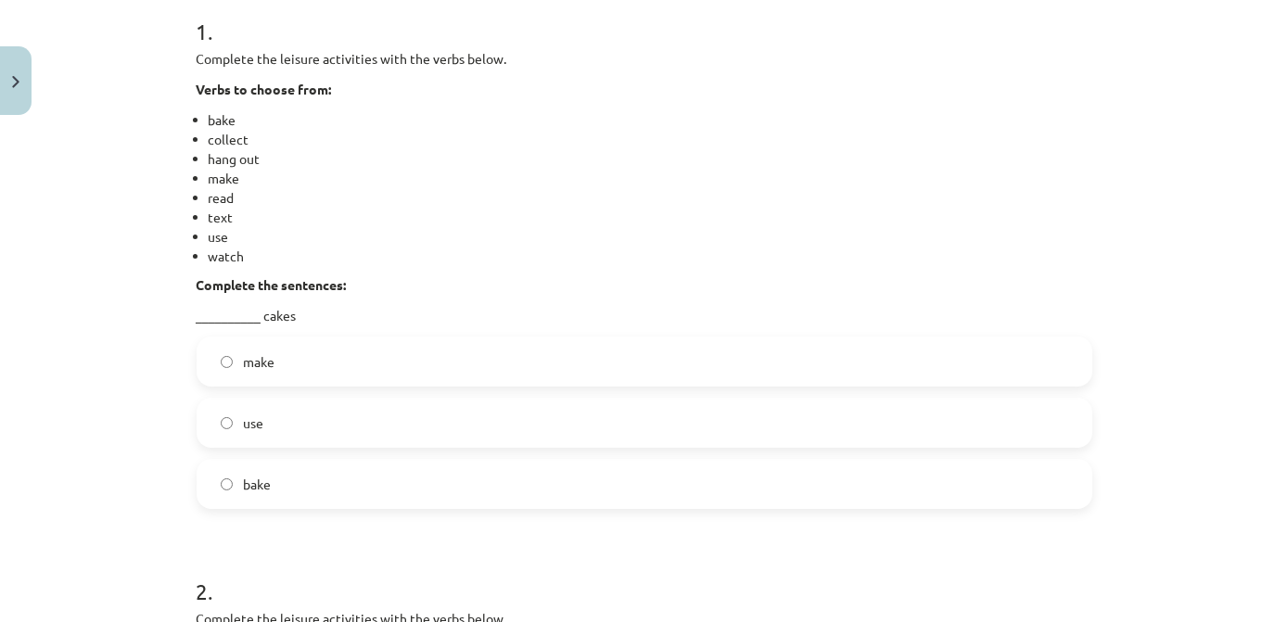
click at [244, 482] on span "bake" at bounding box center [258, 484] width 28 height 19
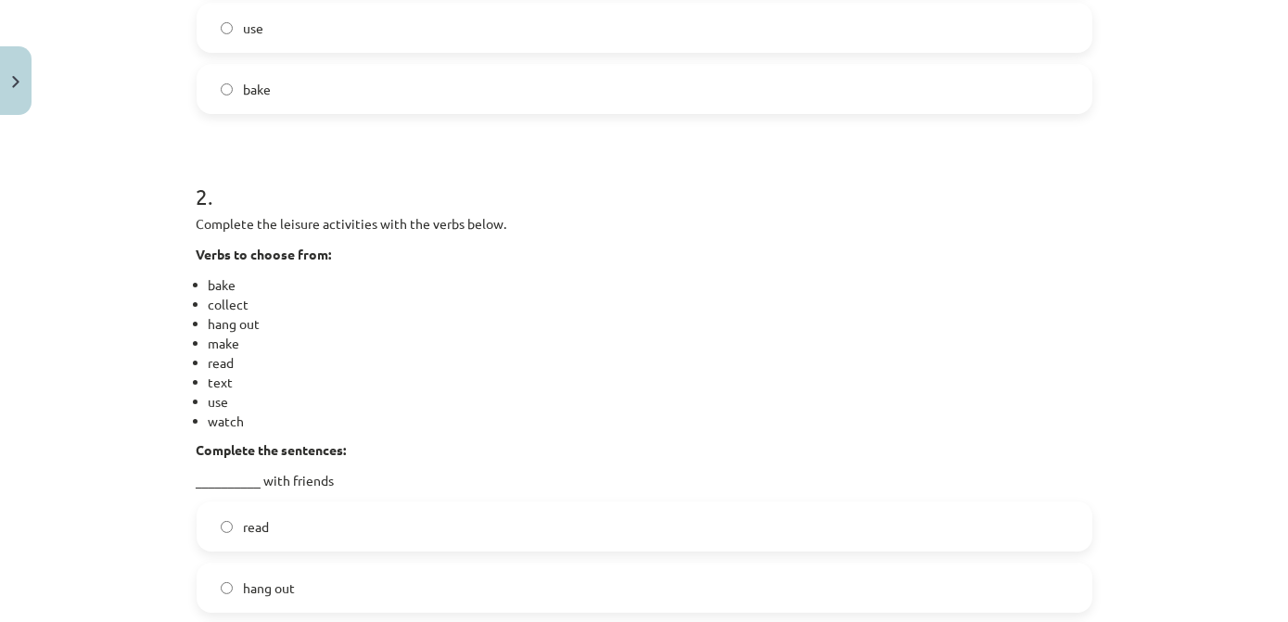
scroll to position [890, 0]
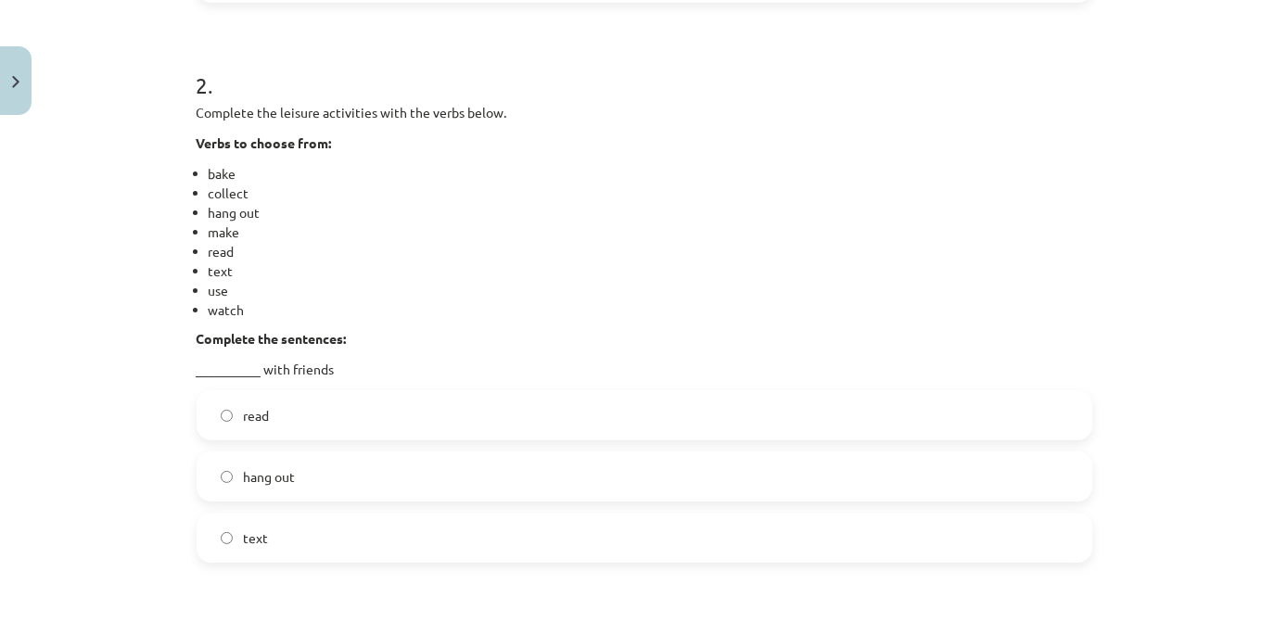
click at [260, 414] on span "read" at bounding box center [257, 415] width 26 height 19
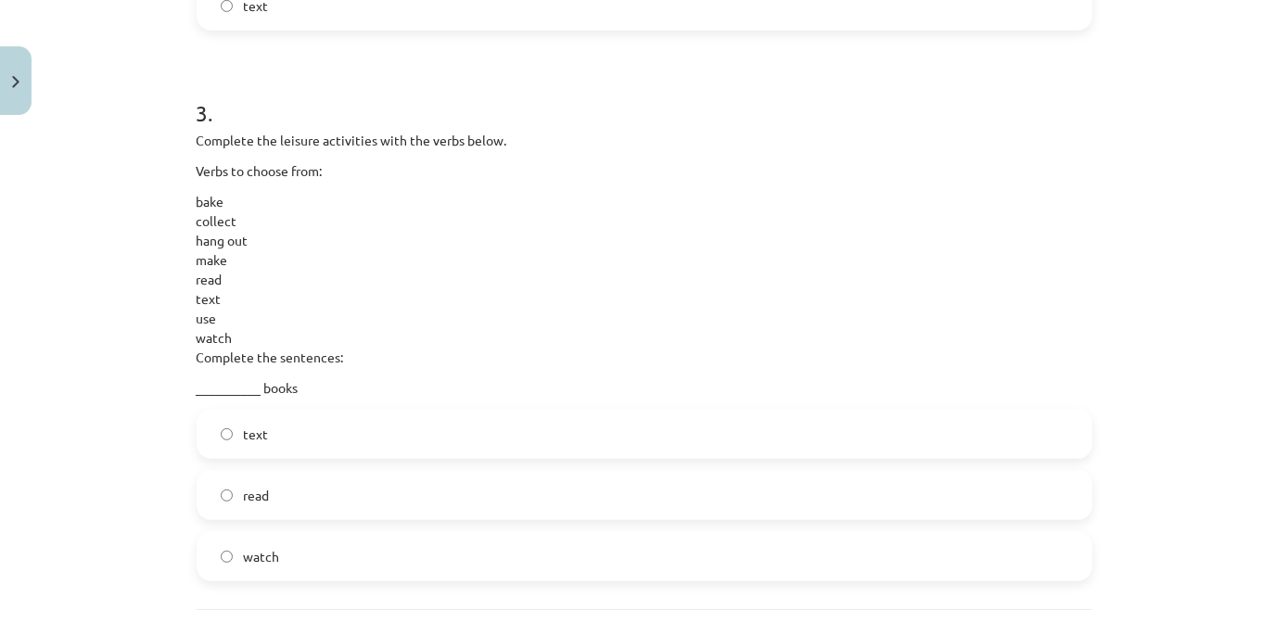
scroll to position [1480, 0]
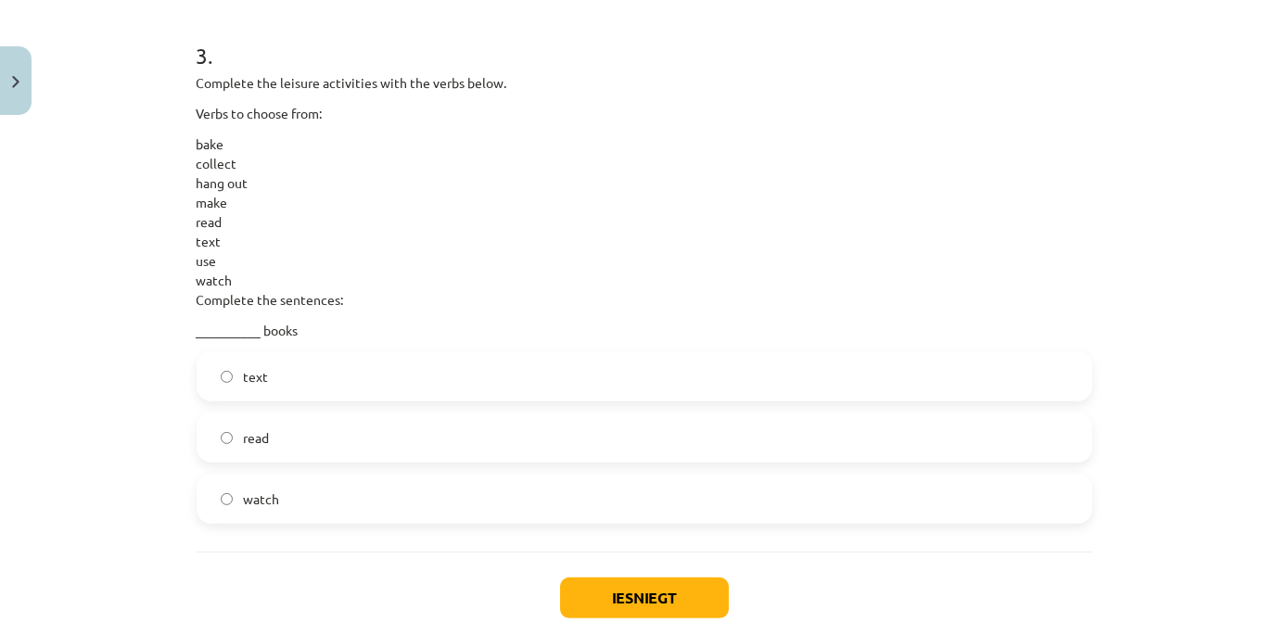
click at [249, 440] on span "read" at bounding box center [257, 438] width 26 height 19
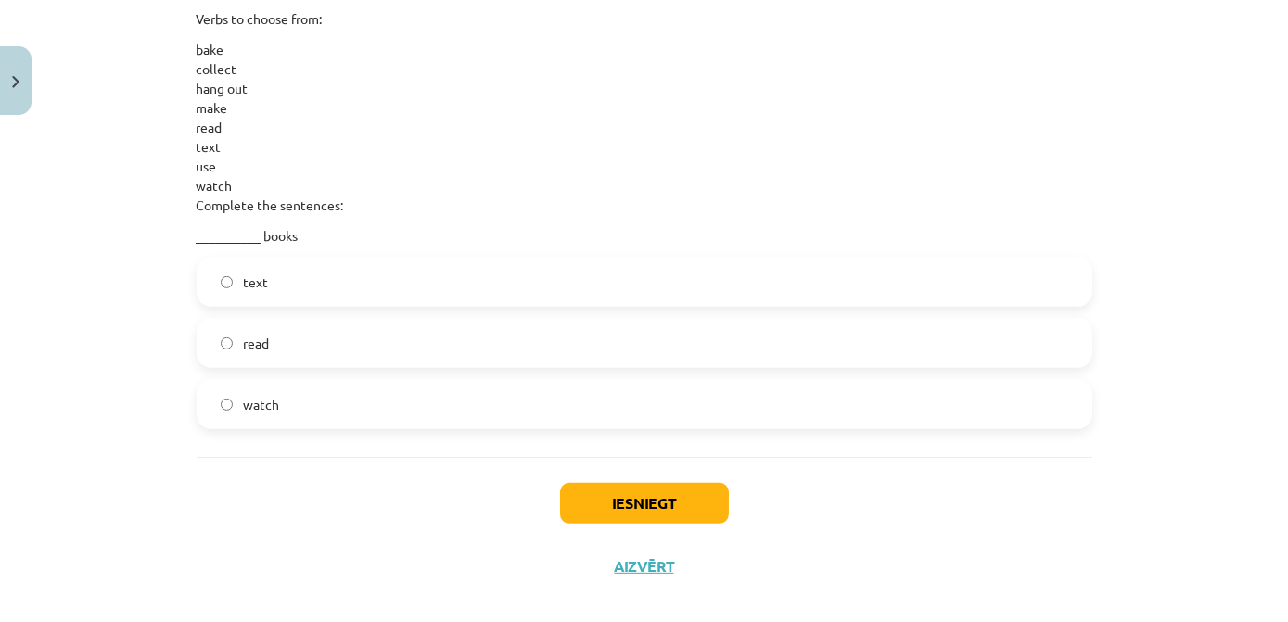
scroll to position [1595, 0]
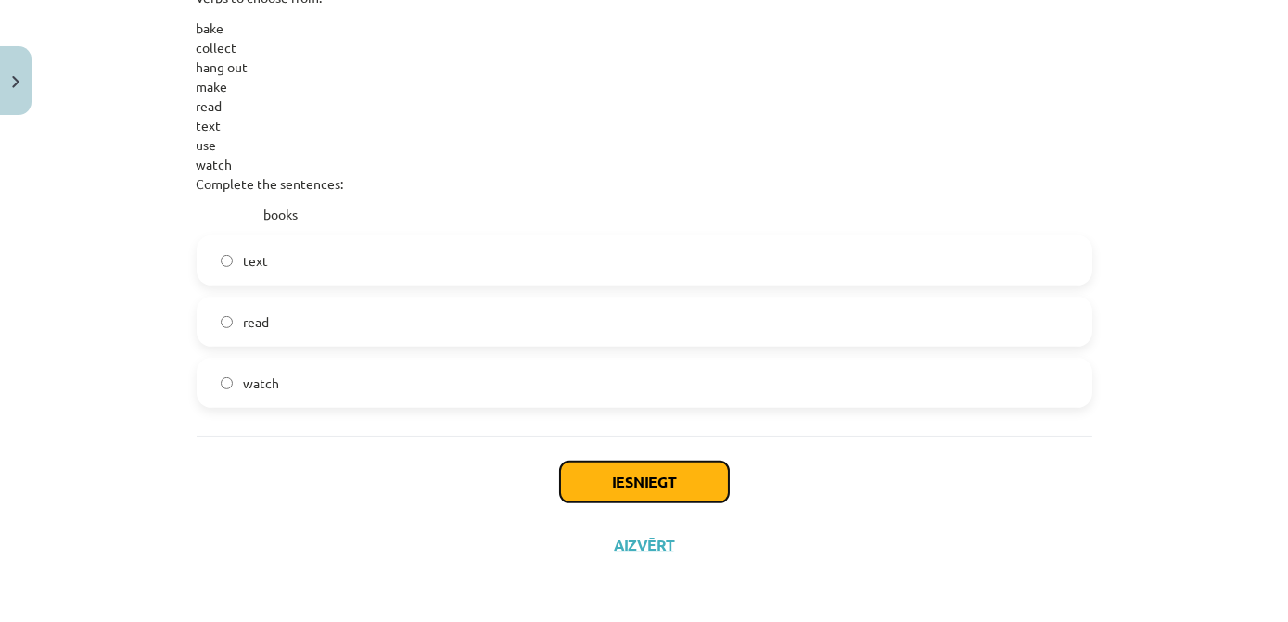
click at [668, 493] on button "Iesniegt" at bounding box center [644, 482] width 169 height 41
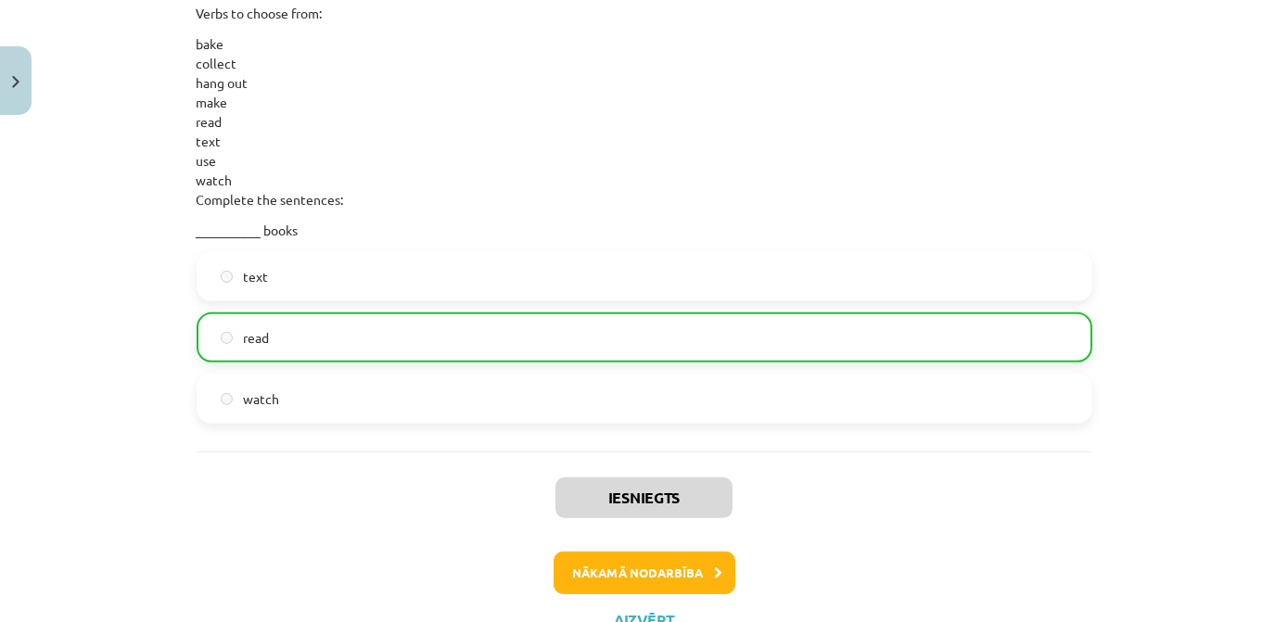
scroll to position [1653, 0]
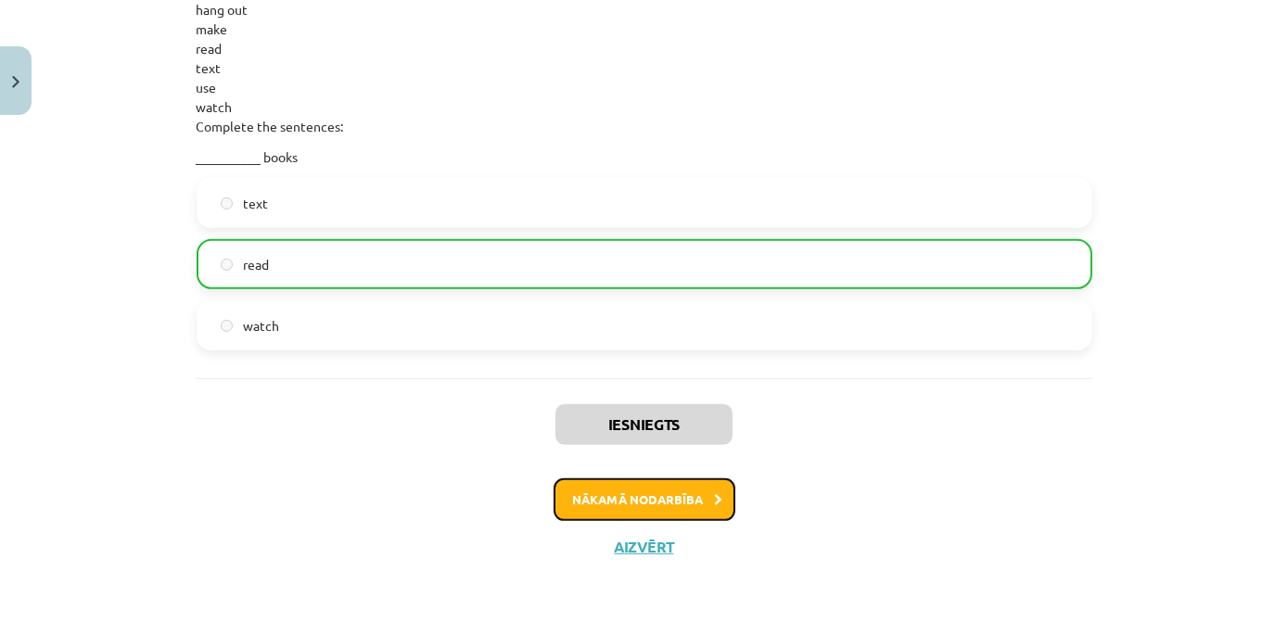
click at [637, 493] on button "Nākamā nodarbība" at bounding box center [645, 500] width 182 height 43
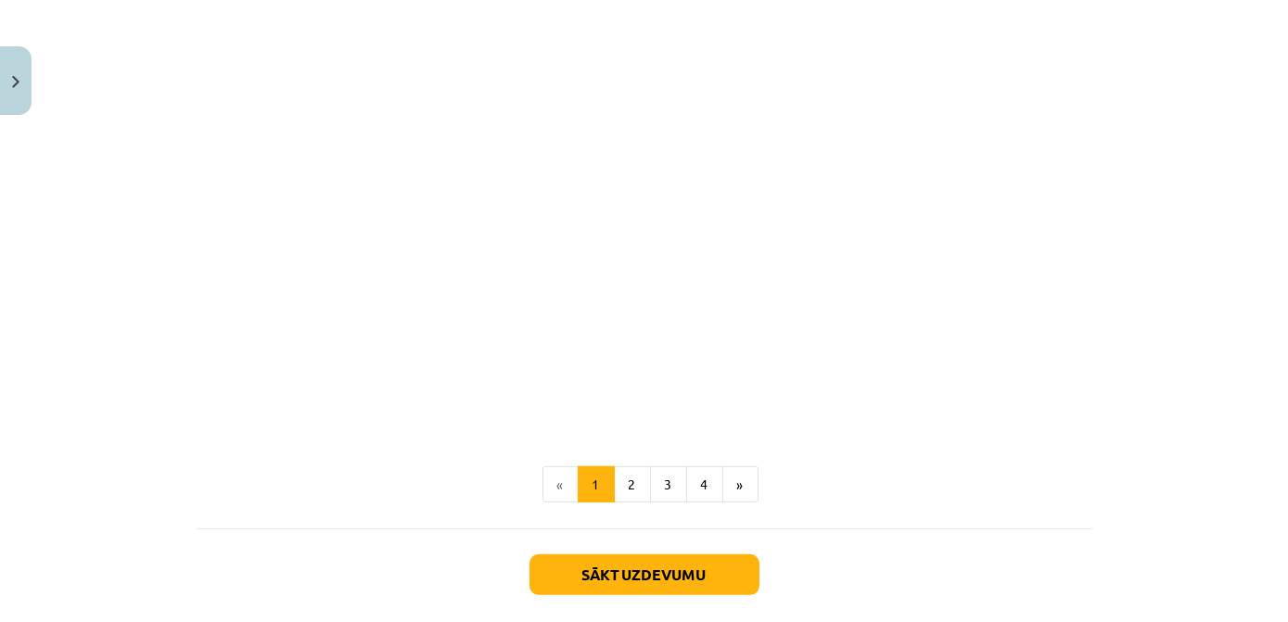
scroll to position [2078, 0]
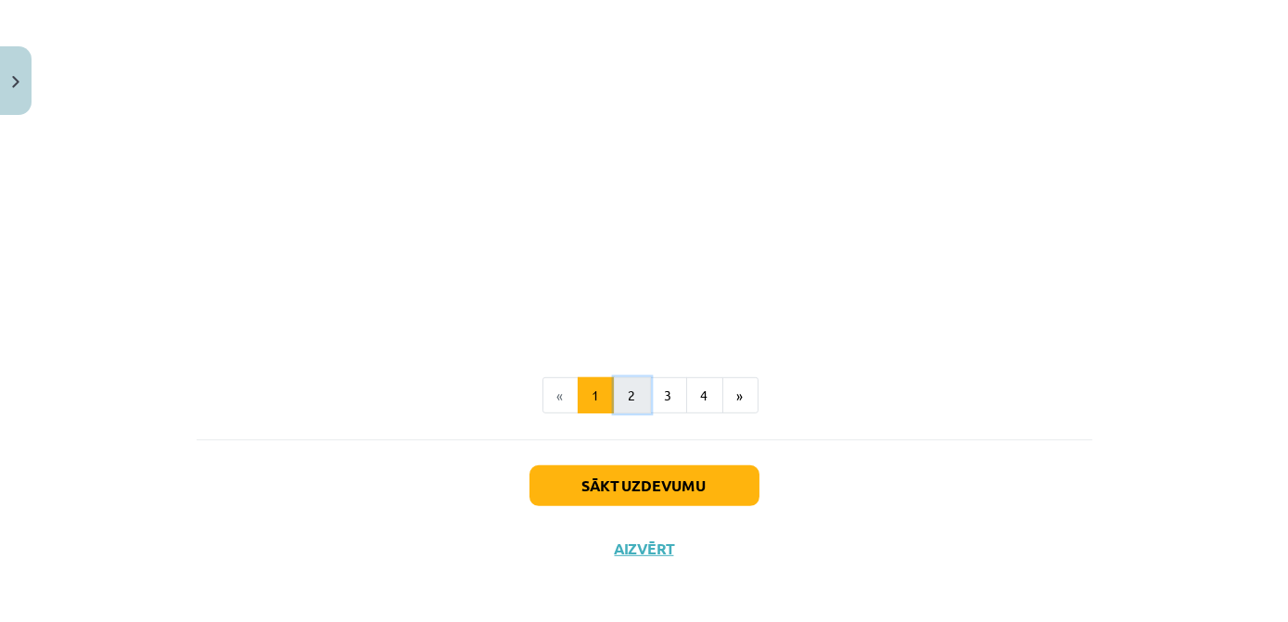
click at [625, 387] on button "2" at bounding box center [632, 396] width 37 height 37
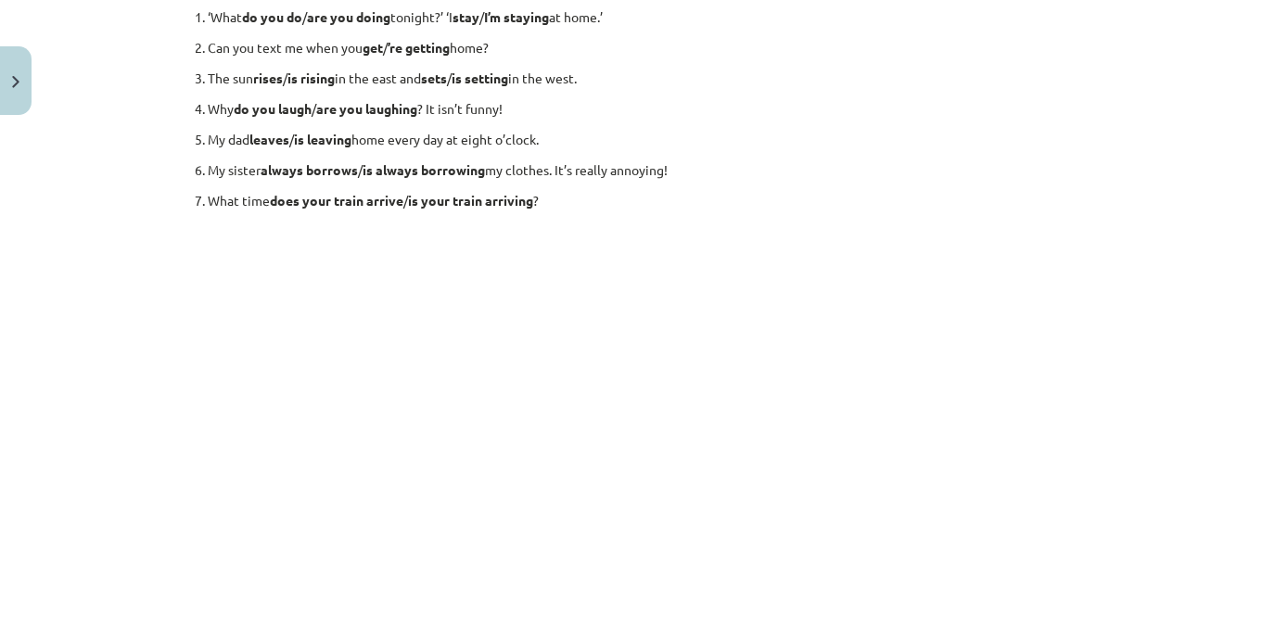
scroll to position [331, 0]
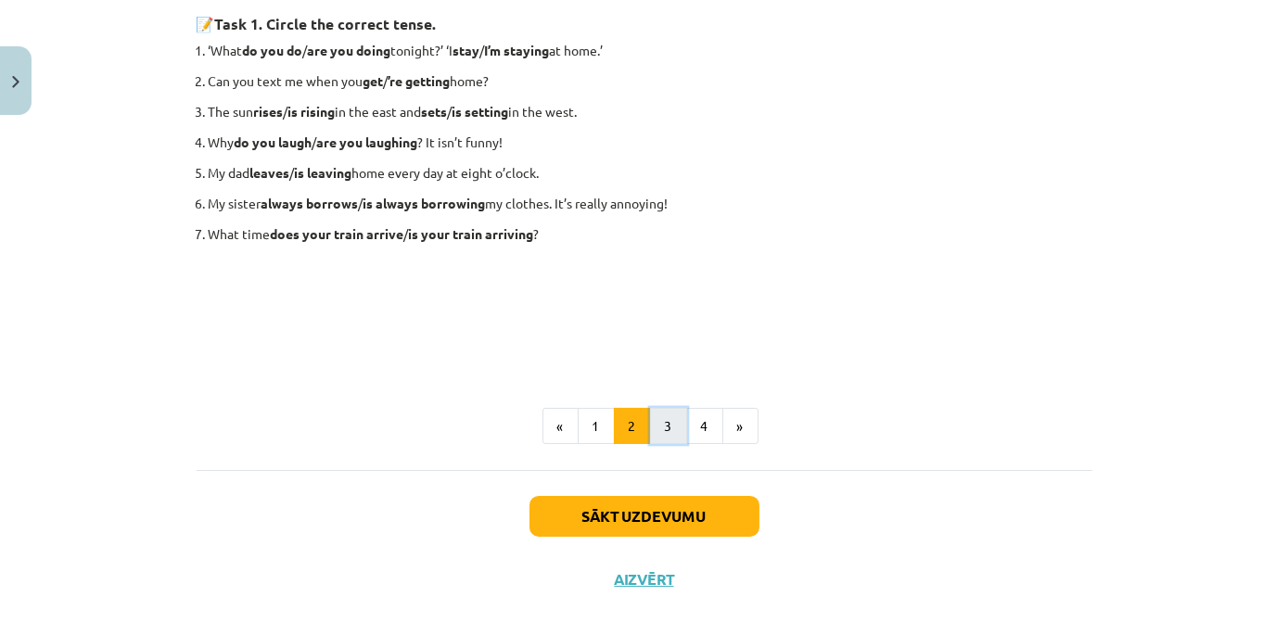
click at [660, 429] on button "3" at bounding box center [668, 426] width 37 height 37
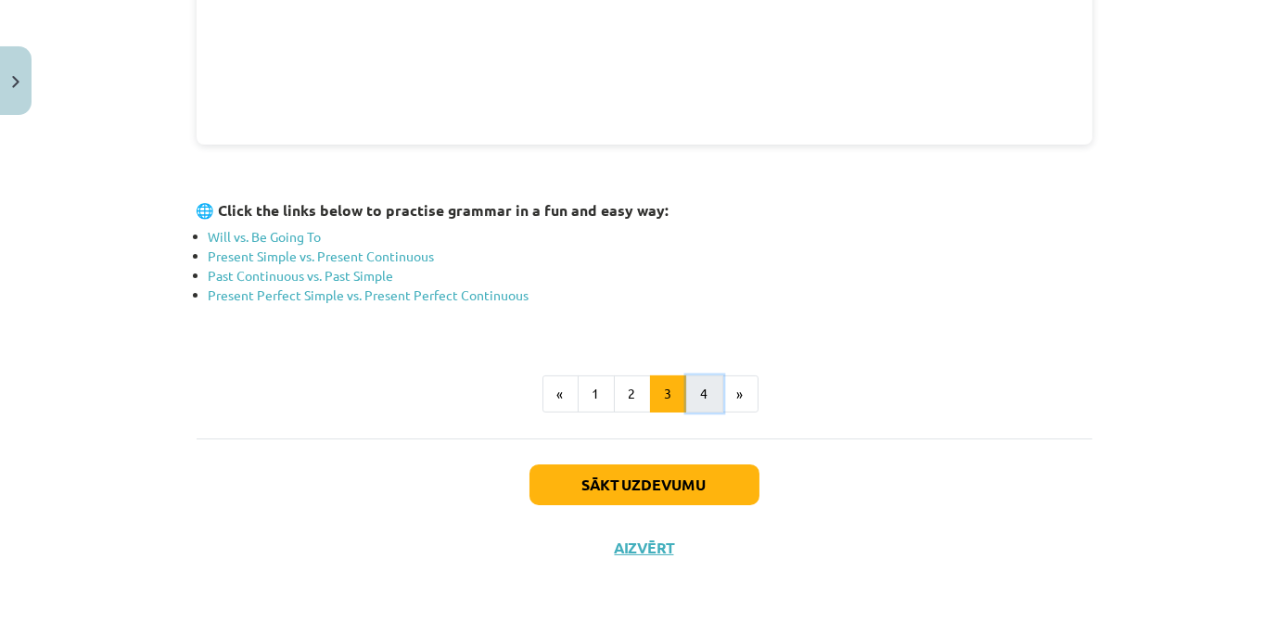
click at [705, 398] on button "4" at bounding box center [704, 394] width 37 height 37
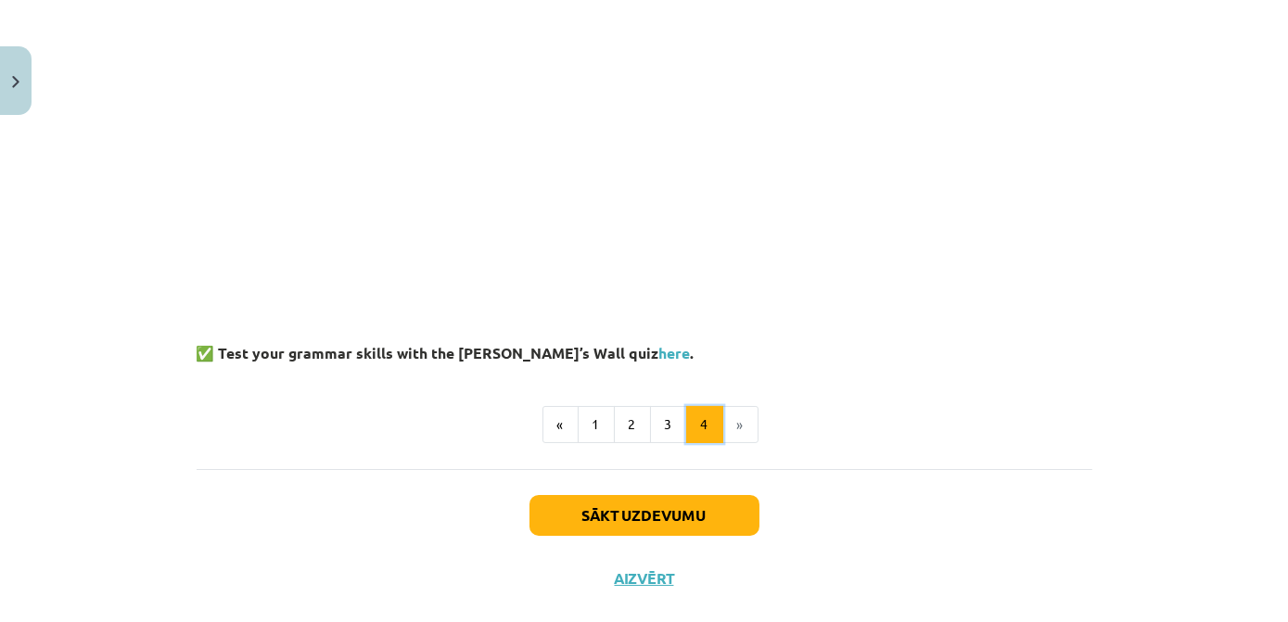
scroll to position [504, 0]
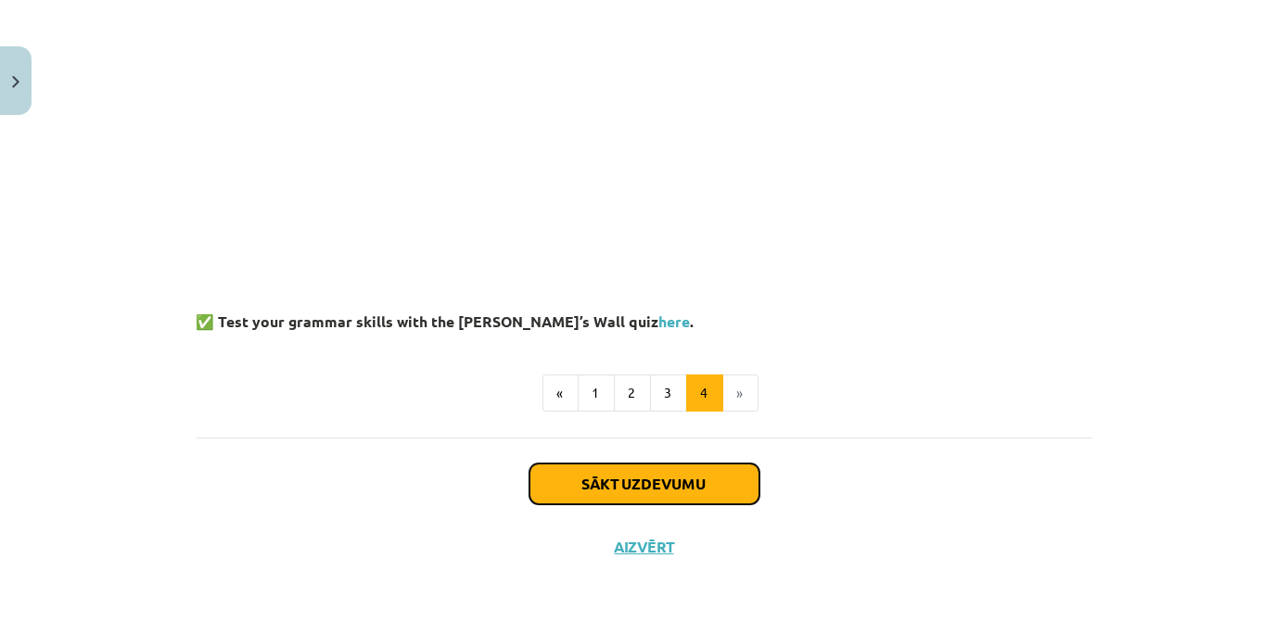
click at [665, 481] on button "Sākt uzdevumu" at bounding box center [645, 484] width 230 height 41
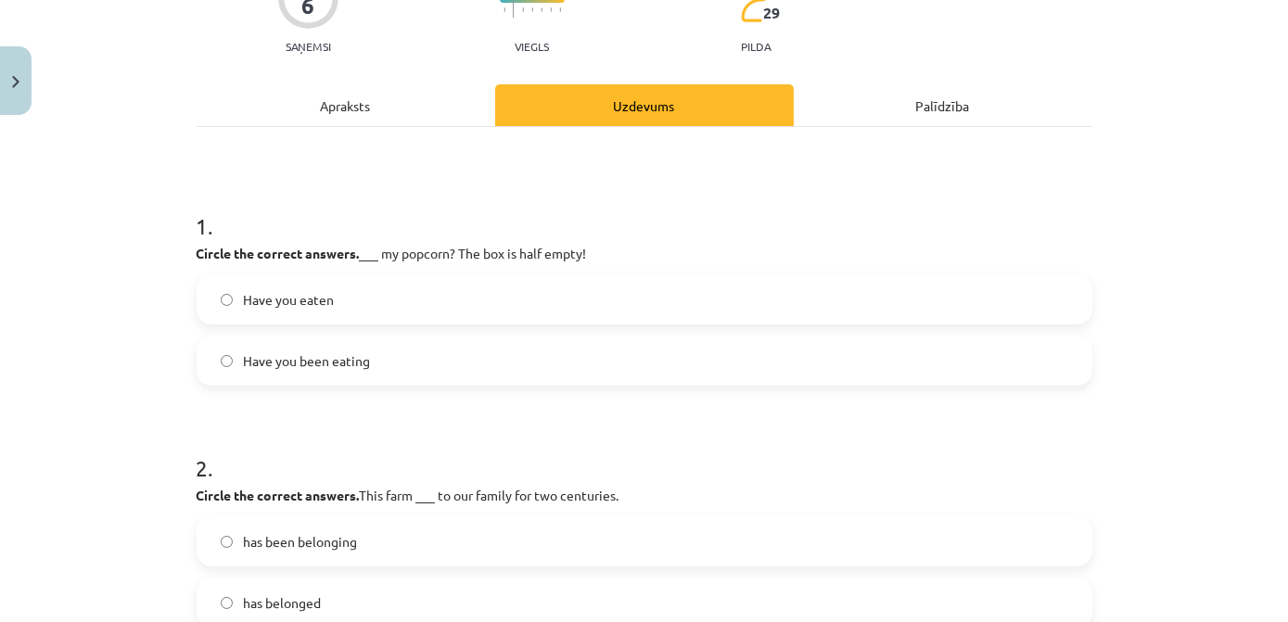
scroll to position [215, 0]
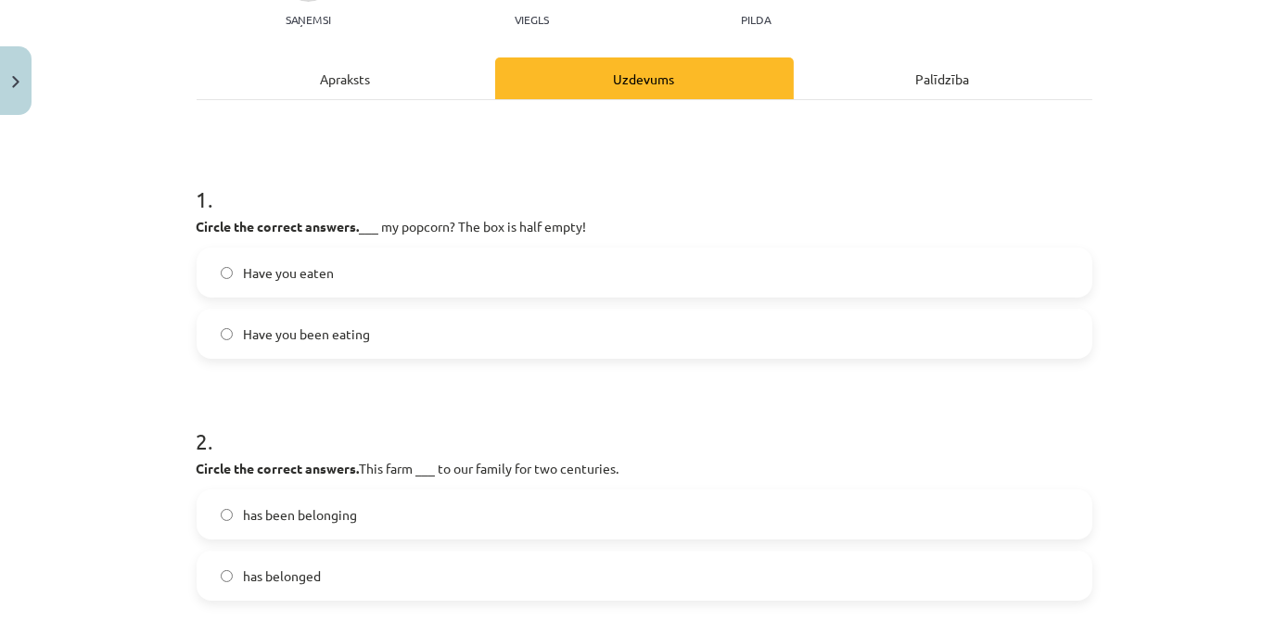
click at [331, 277] on label "Have you eaten" at bounding box center [645, 273] width 892 height 46
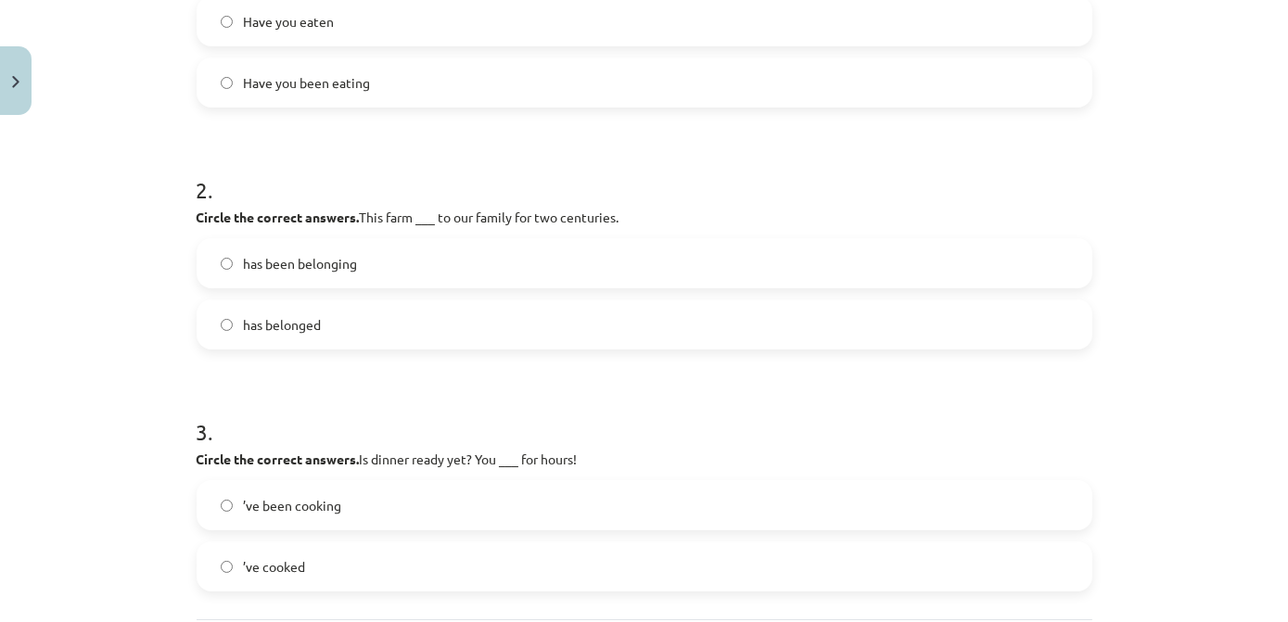
scroll to position [468, 0]
click at [342, 265] on span "has been belonging" at bounding box center [301, 262] width 114 height 19
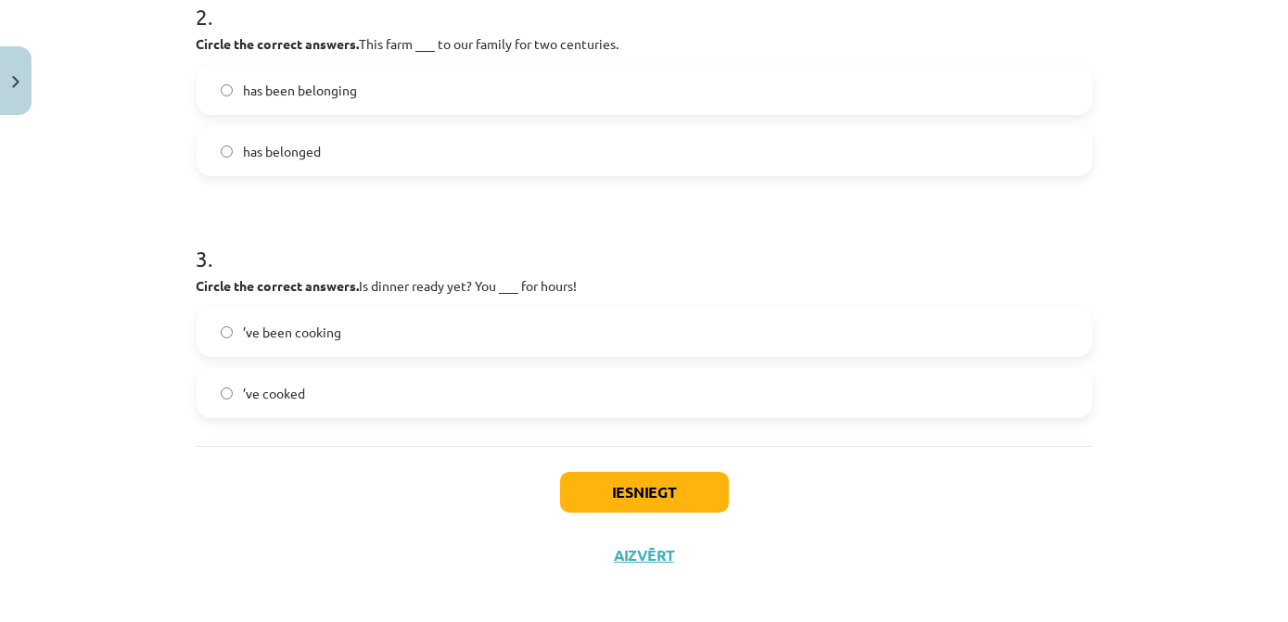
scroll to position [650, 0]
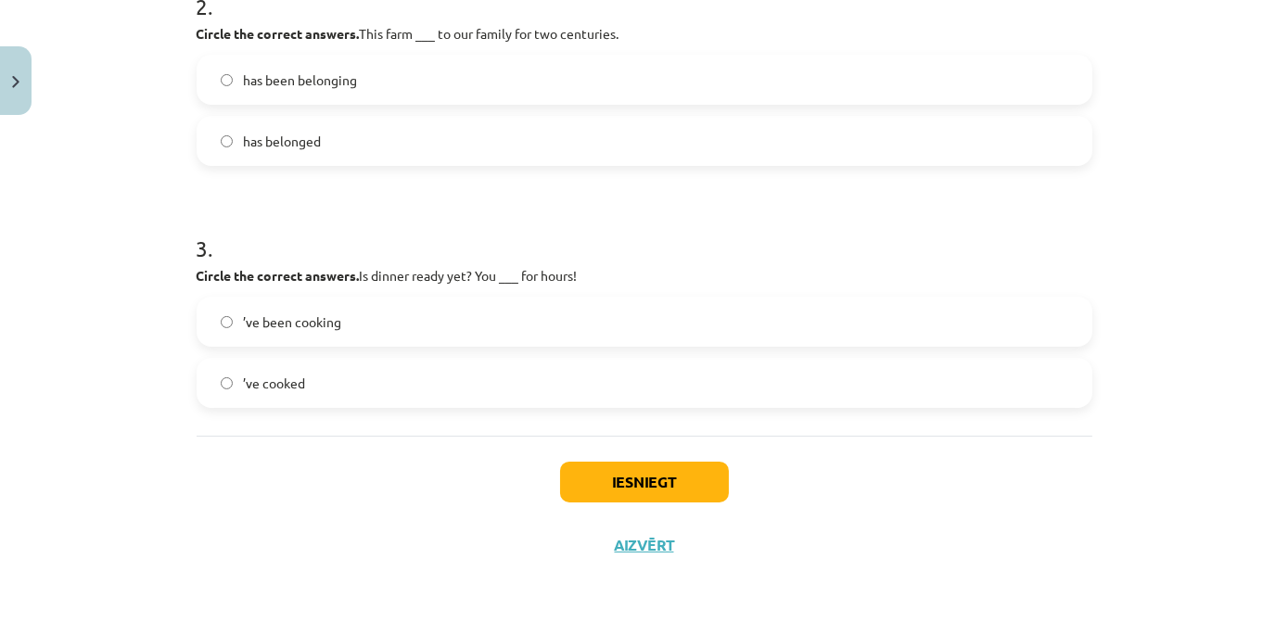
click at [329, 400] on label "’ve cooked" at bounding box center [645, 383] width 892 height 46
click at [636, 481] on button "Iesniegt" at bounding box center [644, 482] width 169 height 41
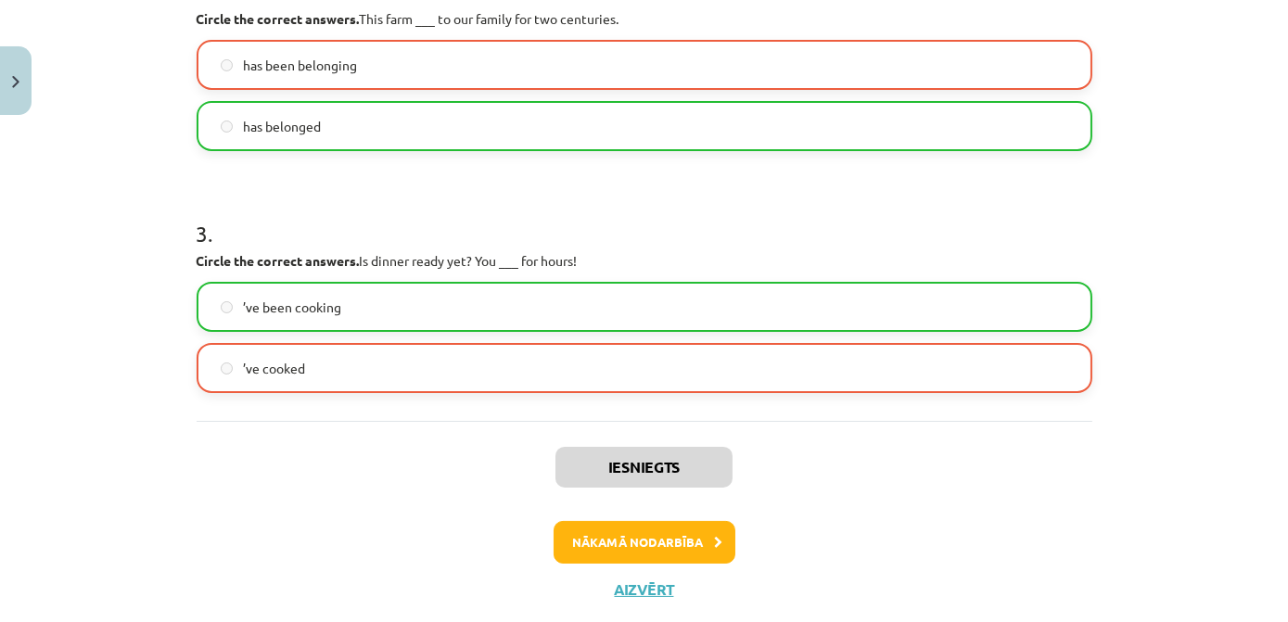
scroll to position [708, 0]
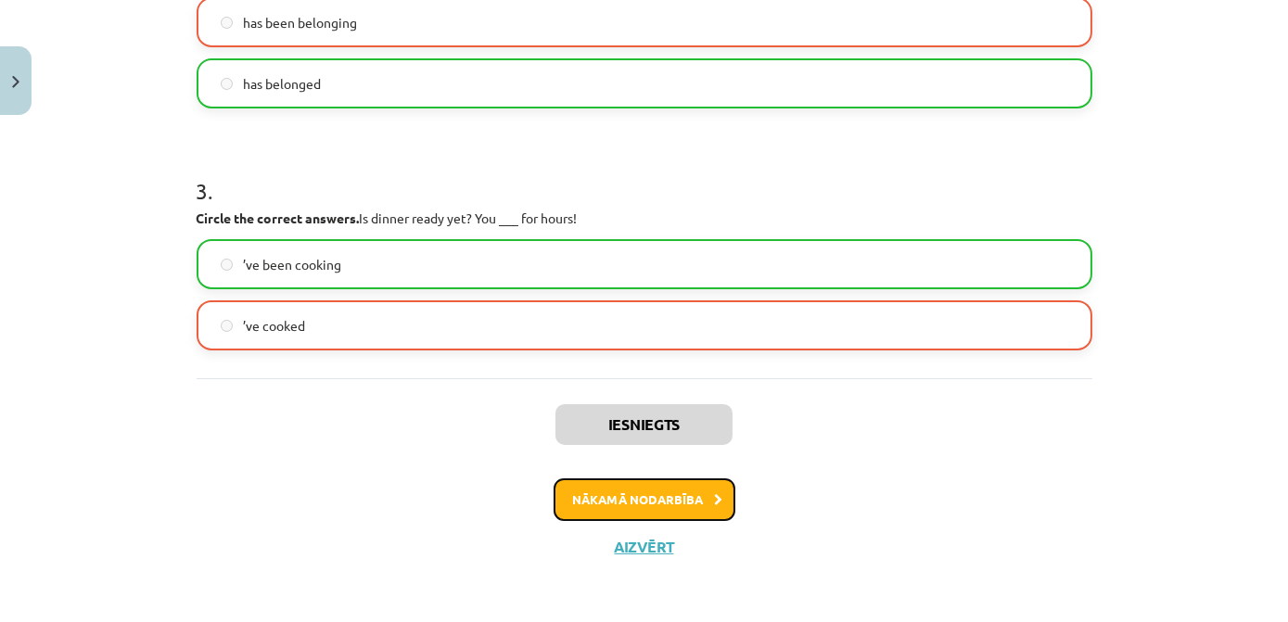
click at [620, 493] on button "Nākamā nodarbība" at bounding box center [645, 500] width 182 height 43
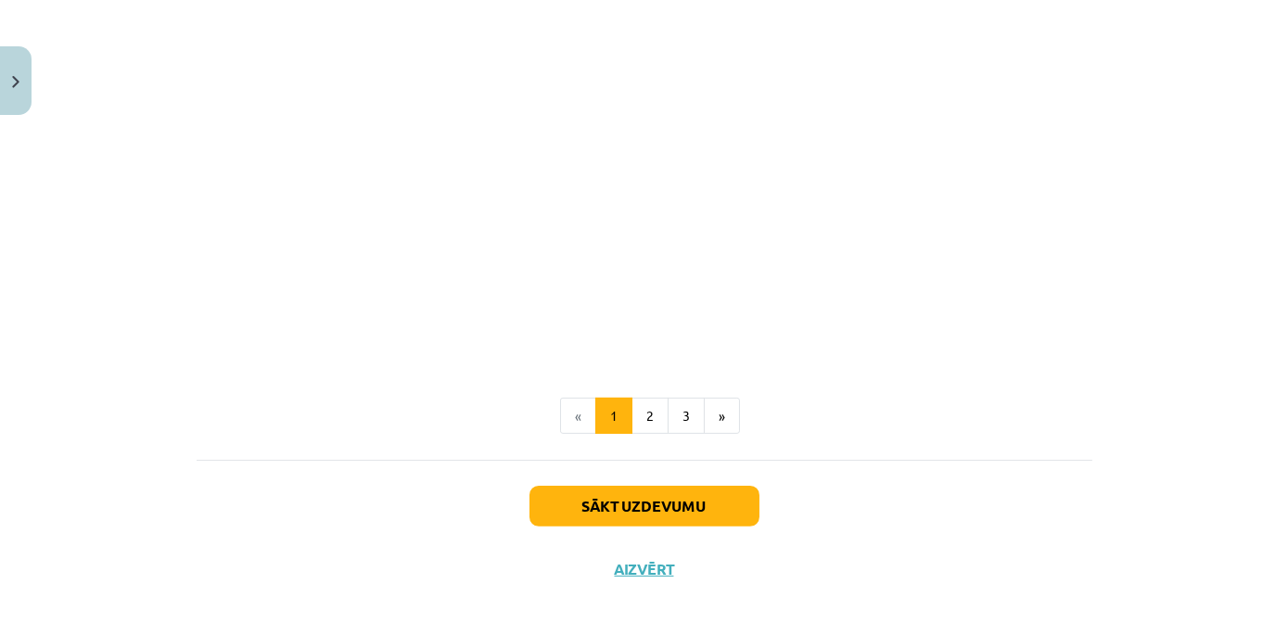
scroll to position [1288, 0]
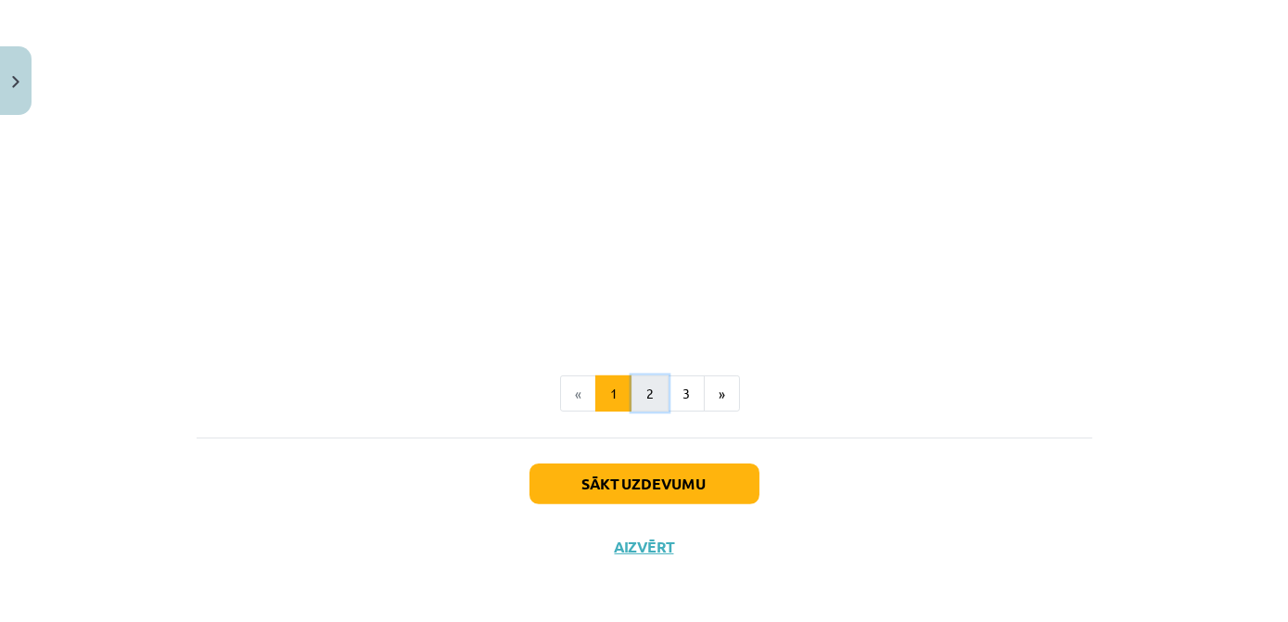
click at [646, 398] on button "2" at bounding box center [650, 394] width 37 height 37
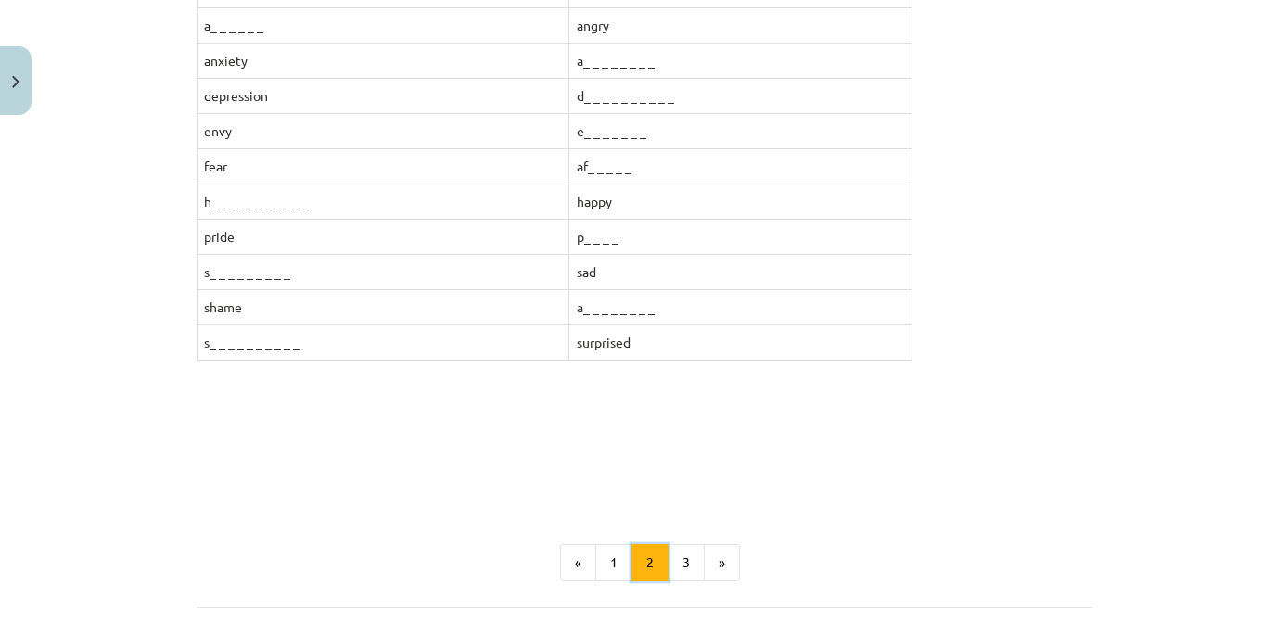
scroll to position [578, 0]
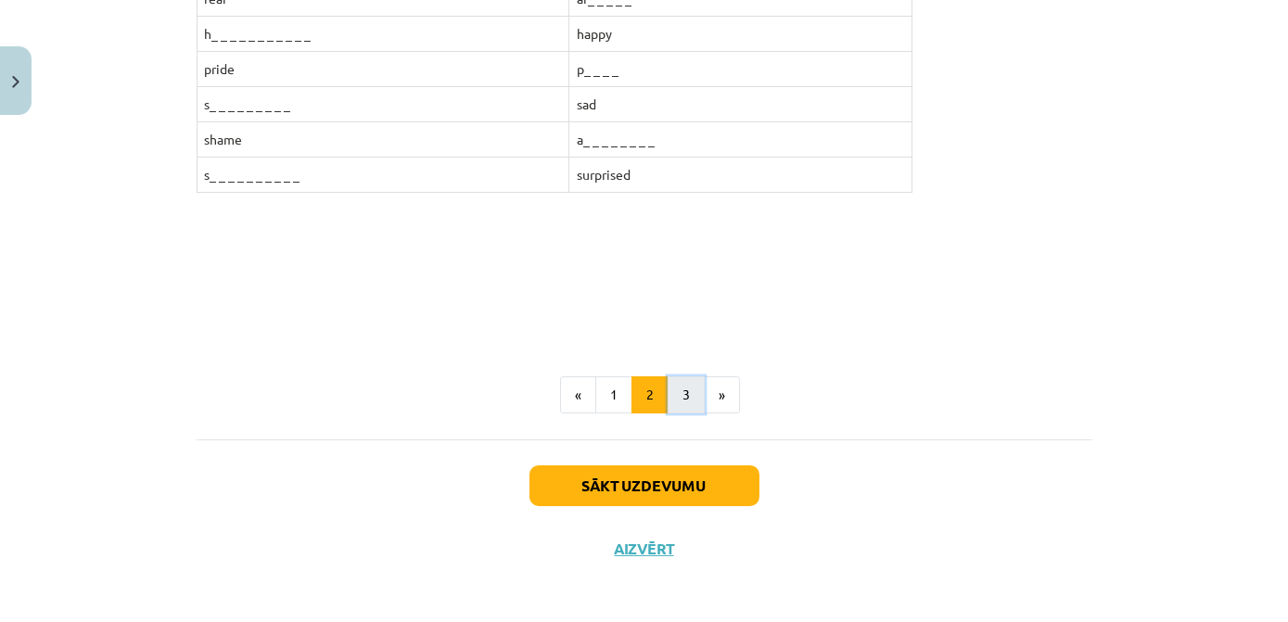
click at [673, 391] on button "3" at bounding box center [686, 395] width 37 height 37
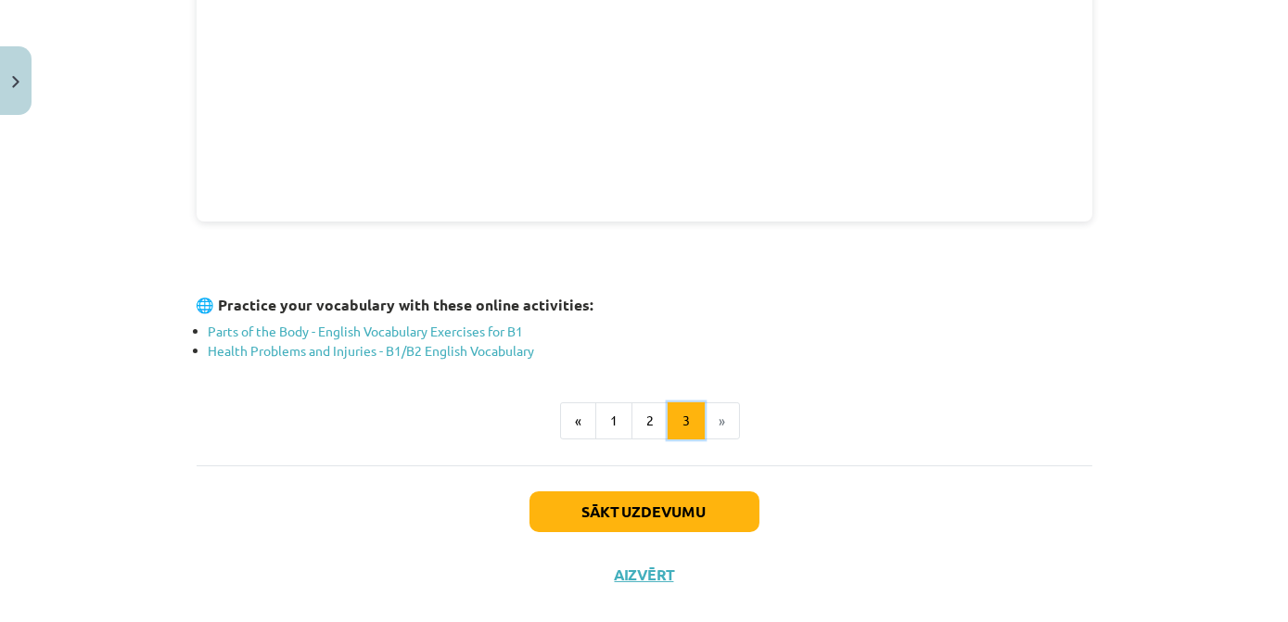
scroll to position [695, 0]
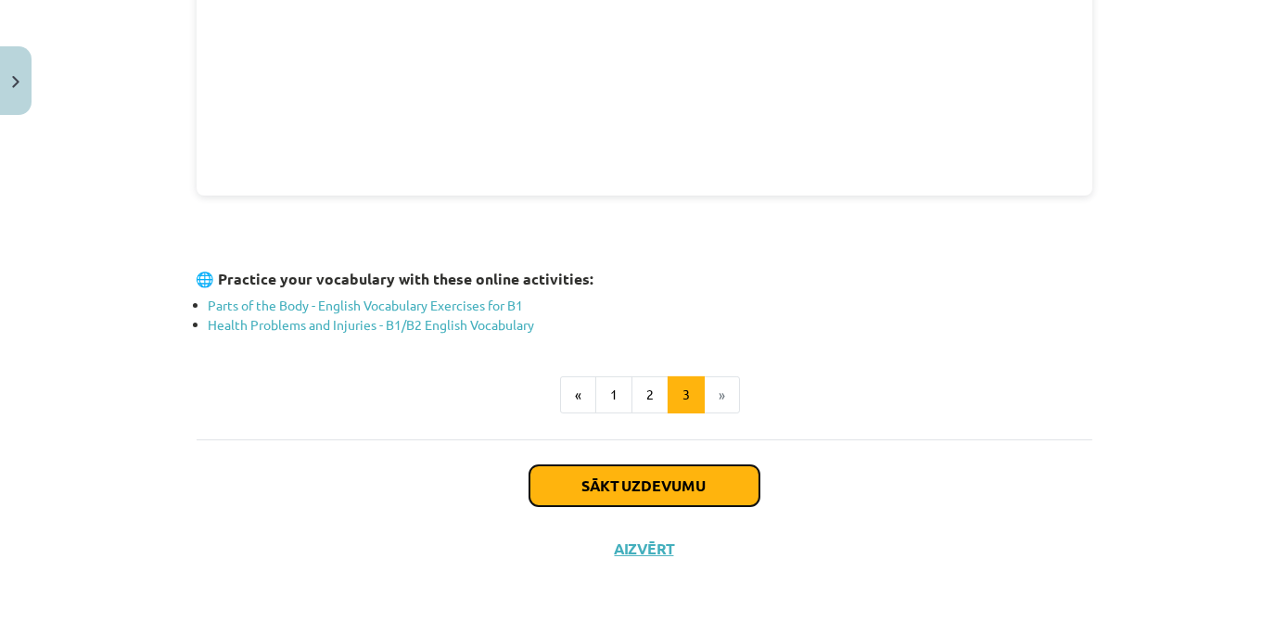
click at [694, 472] on button "Sākt uzdevumu" at bounding box center [645, 486] width 230 height 41
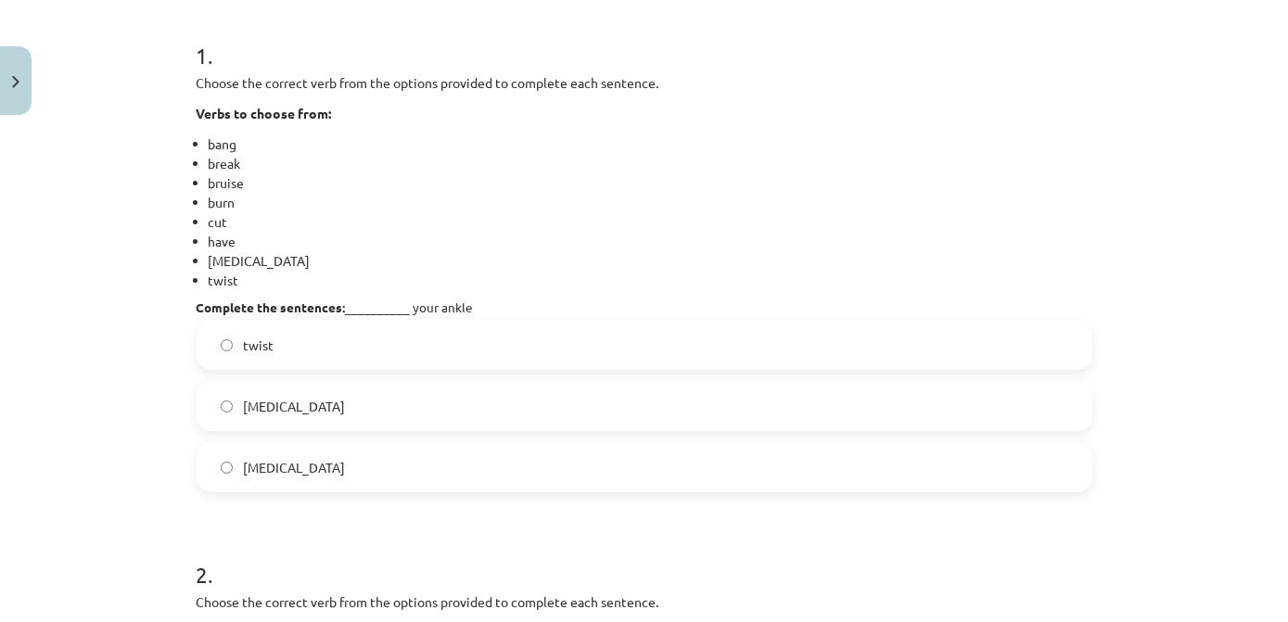
scroll to position [383, 0]
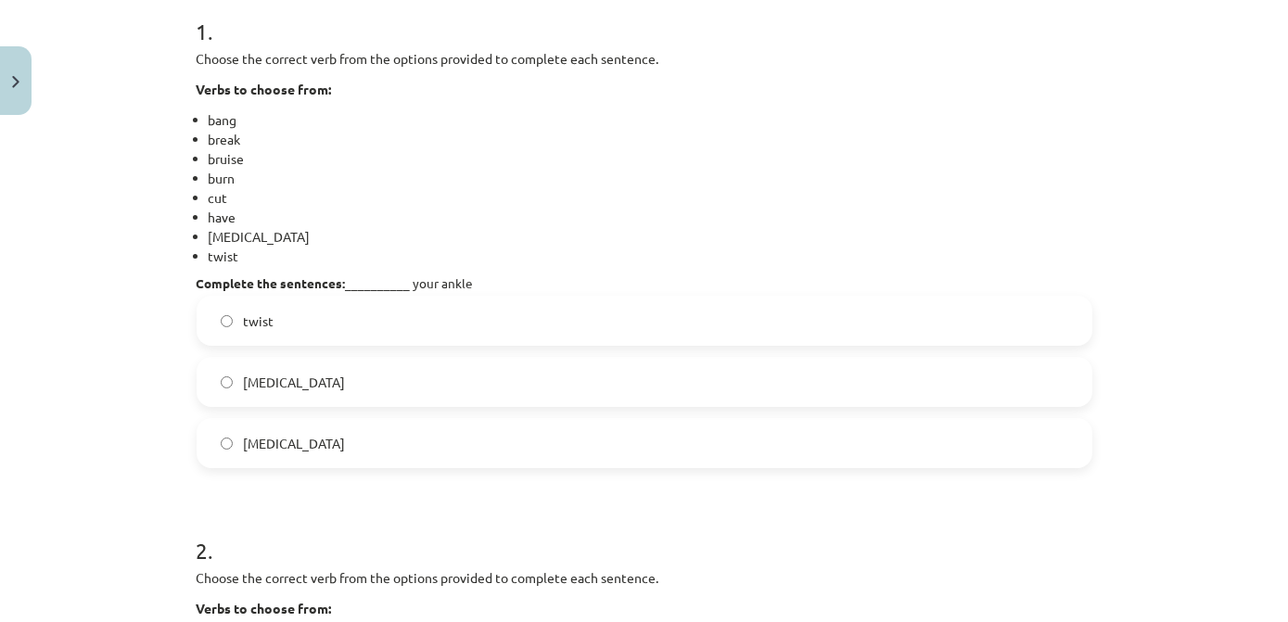
drag, startPoint x: 469, startPoint y: 280, endPoint x: 403, endPoint y: 275, distance: 67.0
click at [403, 276] on h4 "Complete the sentences: __________ your ankle" at bounding box center [645, 283] width 896 height 15
drag, startPoint x: 403, startPoint y: 275, endPoint x: 424, endPoint y: 287, distance: 24.5
copy h4 "your ankle"
click at [294, 388] on label "sprain" at bounding box center [645, 382] width 892 height 46
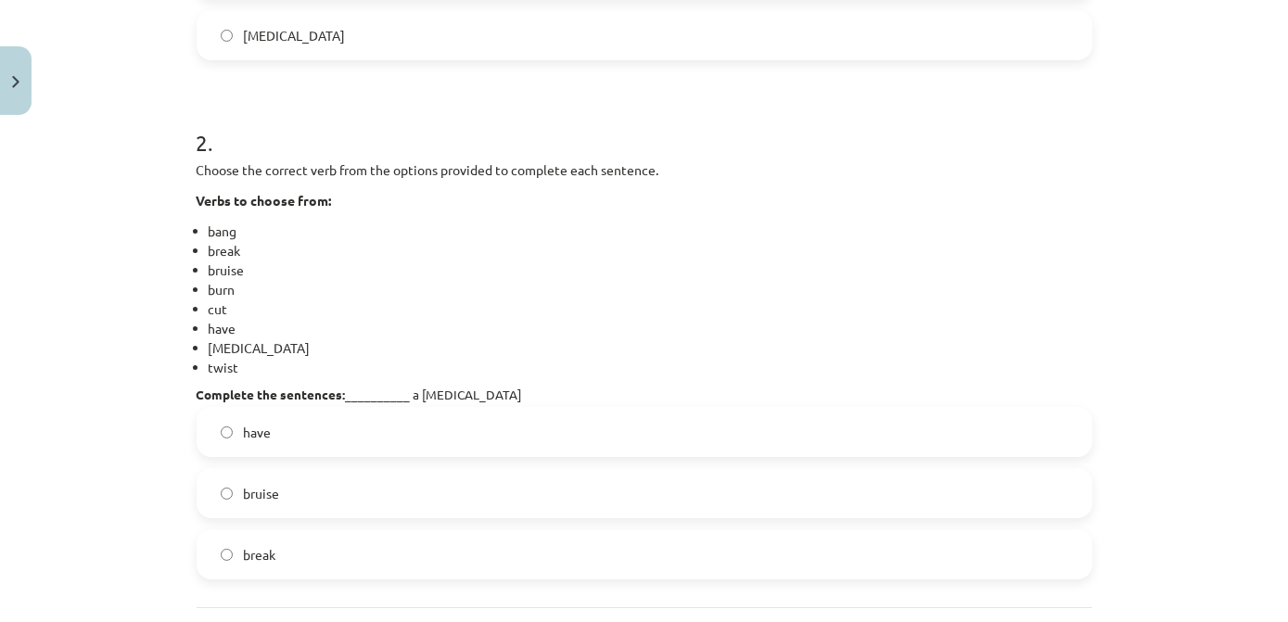
scroll to position [890, 0]
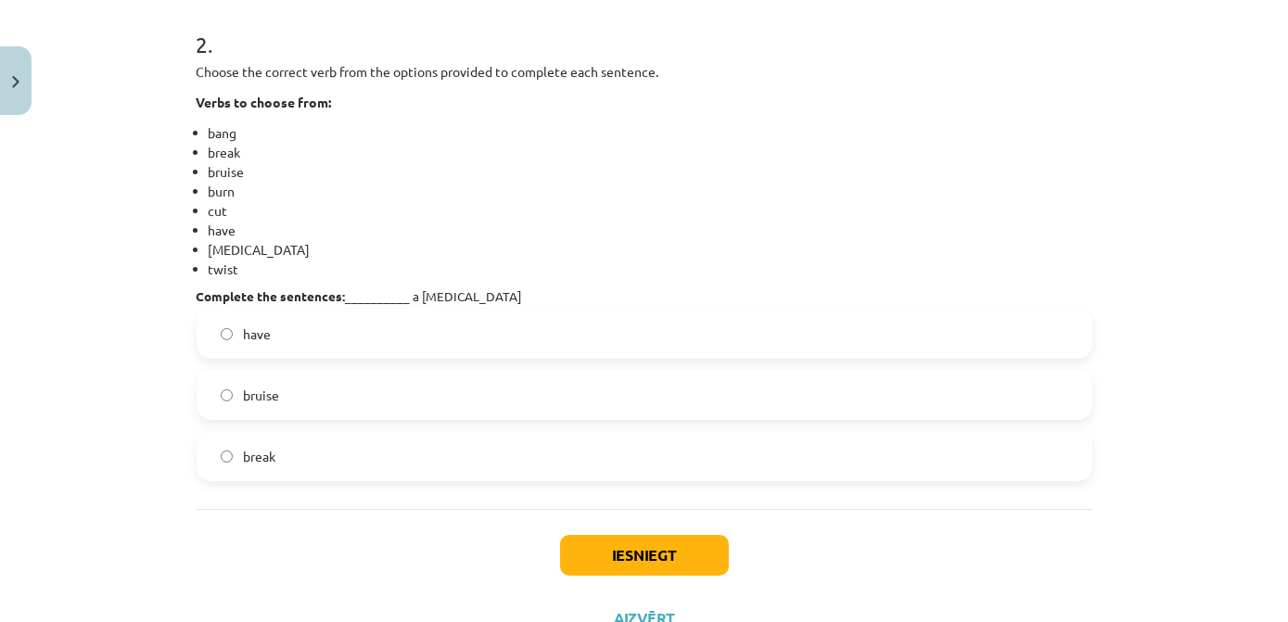
click at [296, 340] on label "have" at bounding box center [645, 334] width 892 height 46
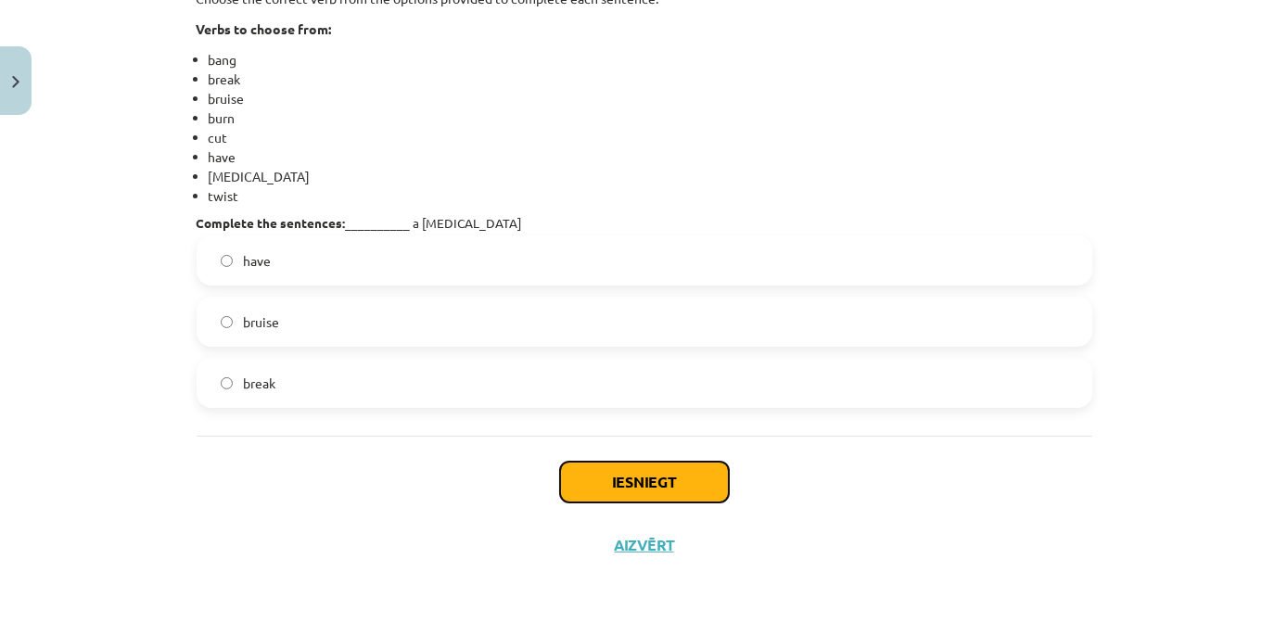
click at [560, 481] on button "Iesniegt" at bounding box center [644, 482] width 169 height 41
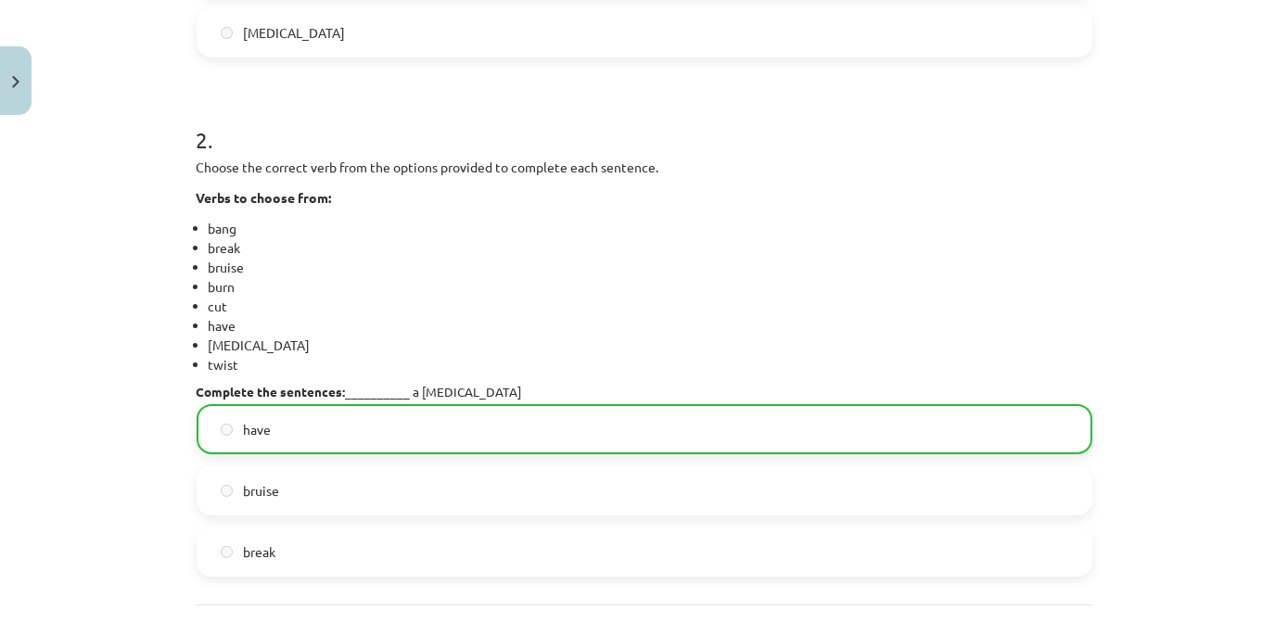
scroll to position [1021, 0]
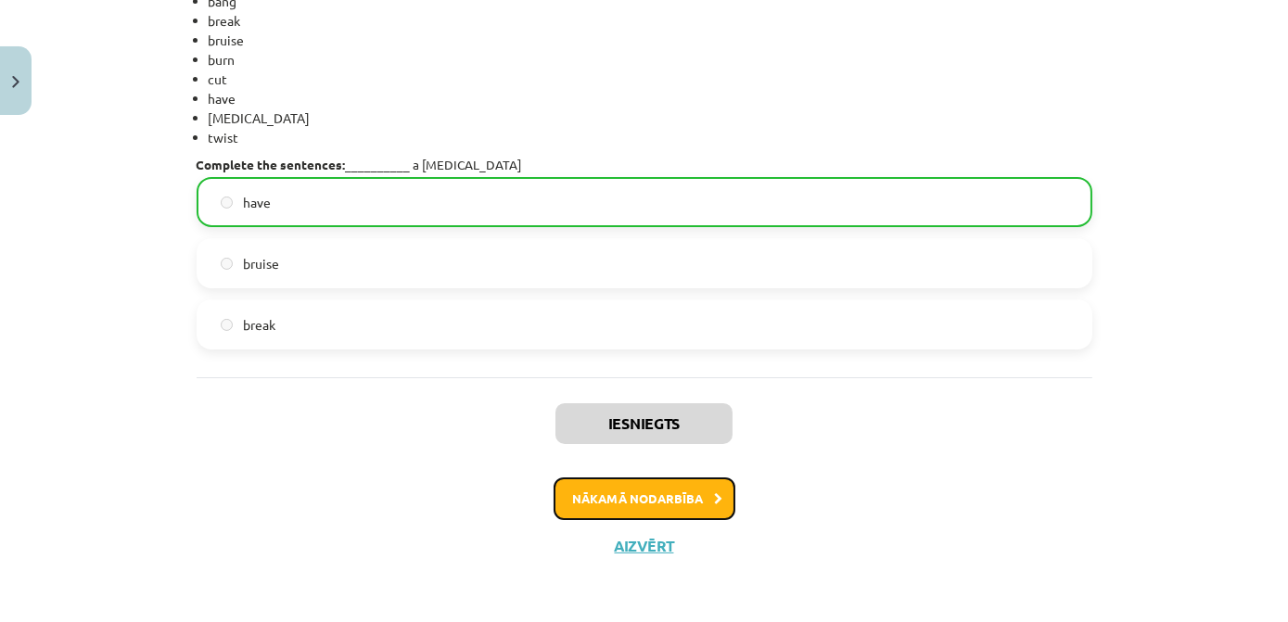
click at [632, 498] on button "Nākamā nodarbība" at bounding box center [645, 499] width 182 height 43
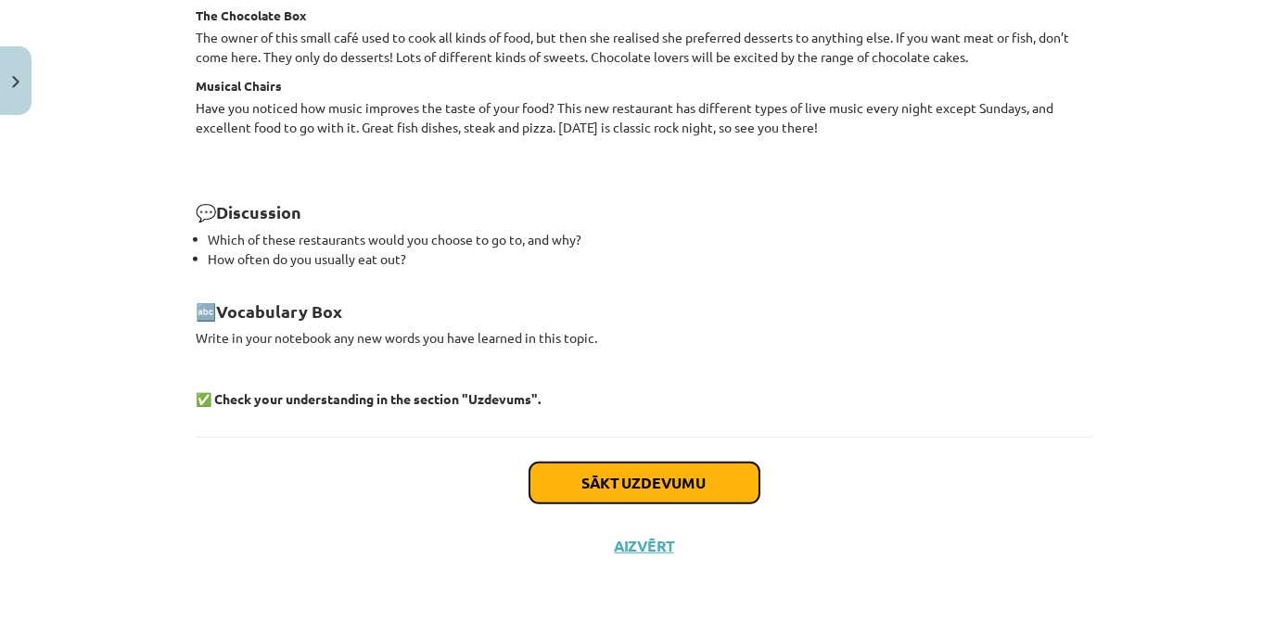
click at [663, 492] on button "Sākt uzdevumu" at bounding box center [645, 483] width 230 height 41
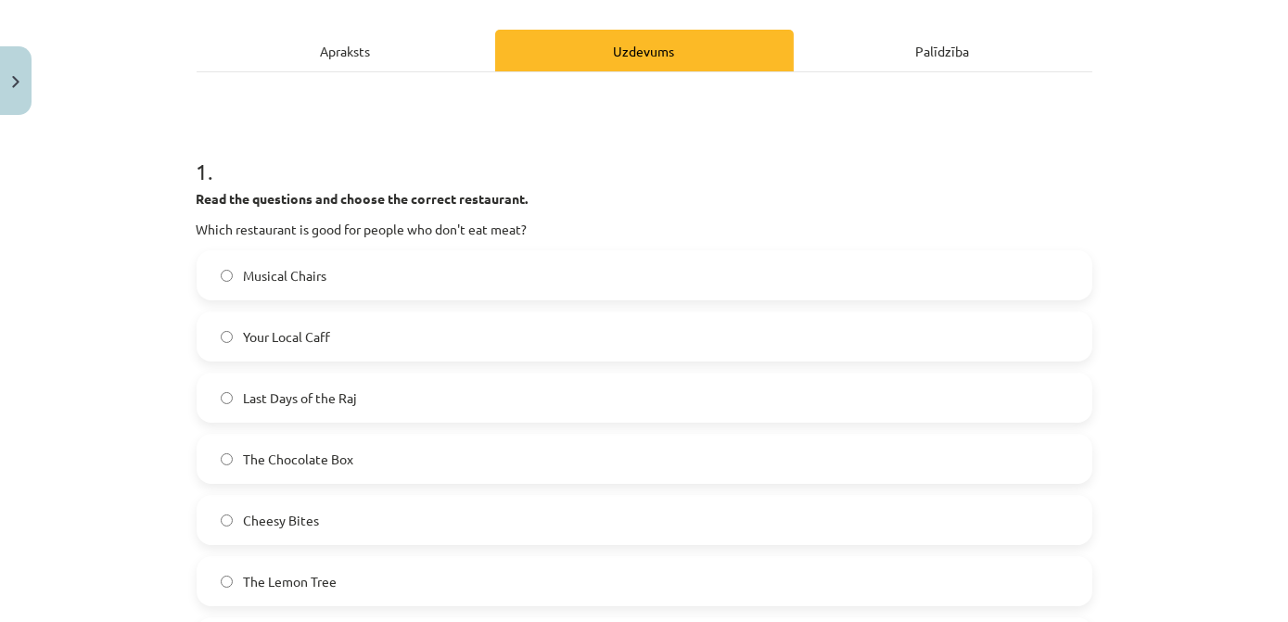
scroll to position [299, 0]
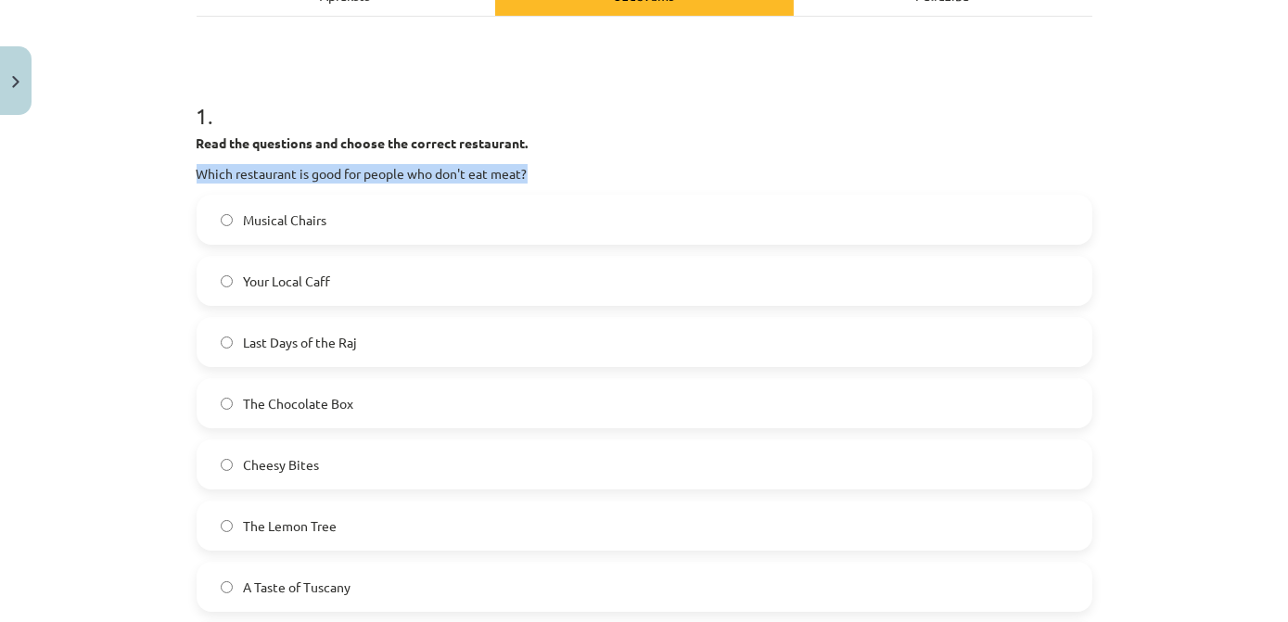
drag, startPoint x: 536, startPoint y: 173, endPoint x: 183, endPoint y: 169, distance: 353.5
drag, startPoint x: 183, startPoint y: 169, endPoint x: 199, endPoint y: 169, distance: 16.7
copy p "Which restaurant is good for people who don't eat meat?"
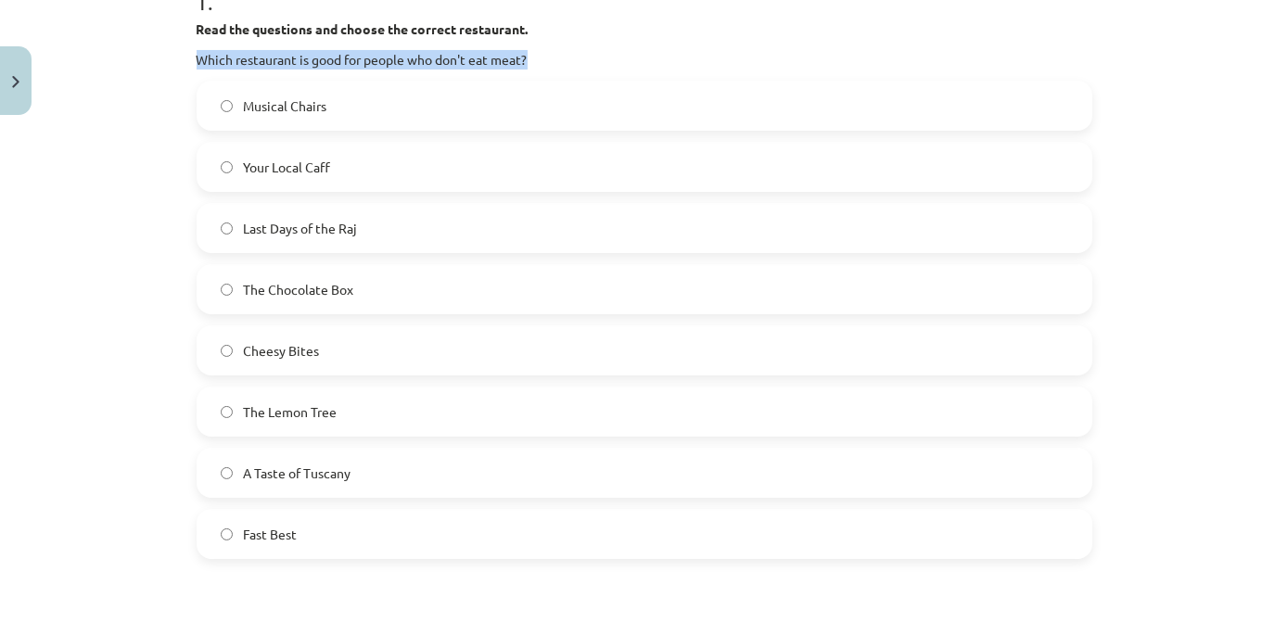
scroll to position [383, 0]
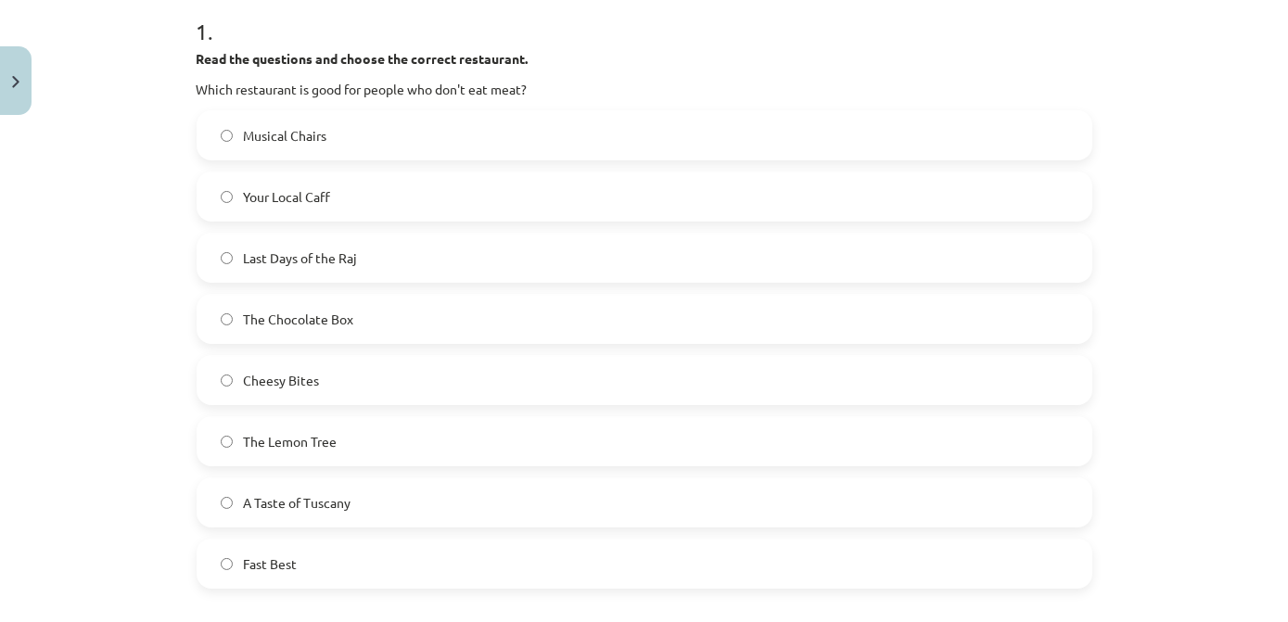
click at [253, 443] on span "The Lemon Tree" at bounding box center [291, 441] width 94 height 19
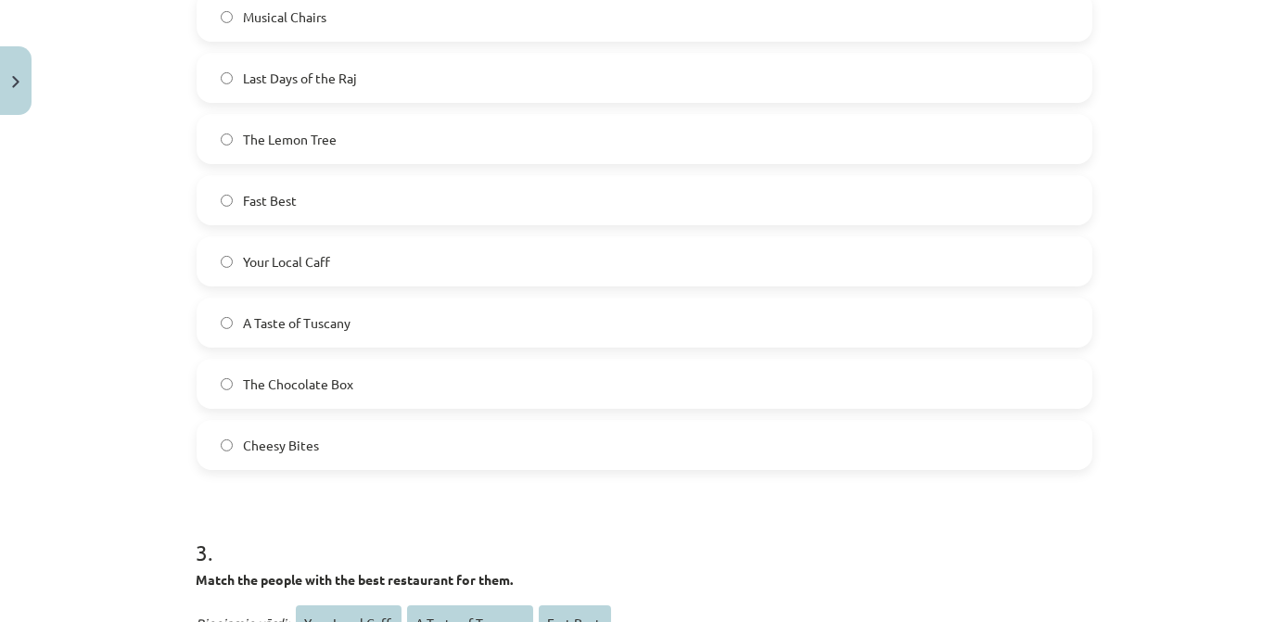
scroll to position [1143, 0]
click at [339, 390] on span "The Chocolate Box" at bounding box center [299, 383] width 110 height 19
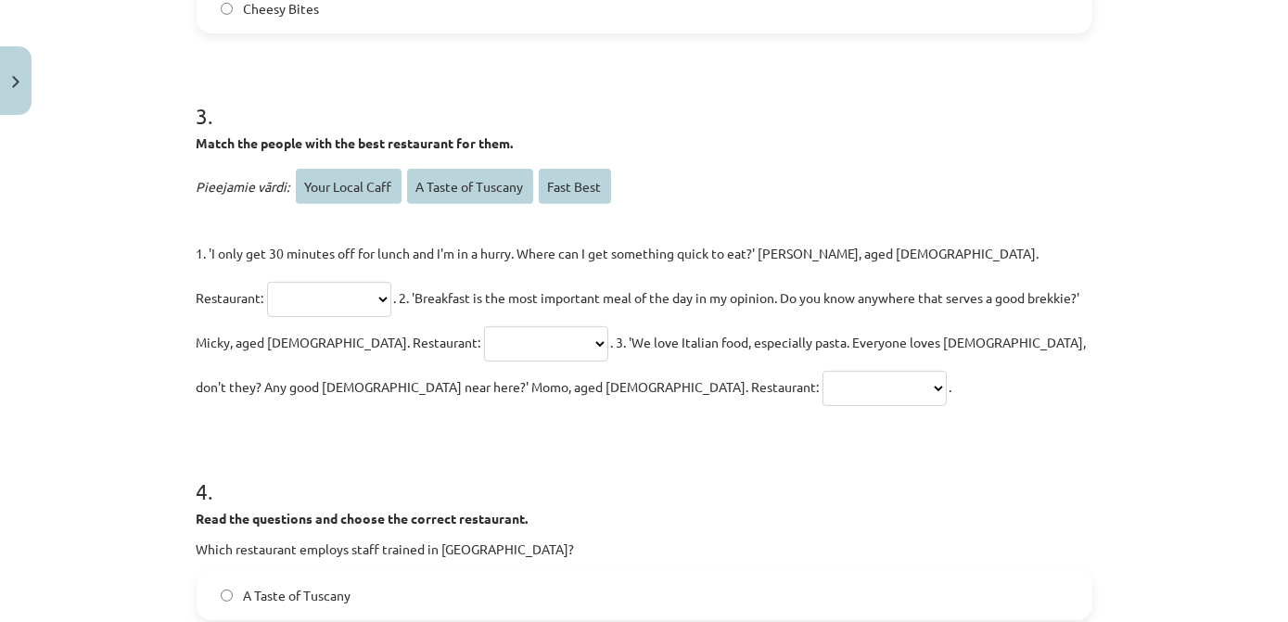
scroll to position [1648, 0]
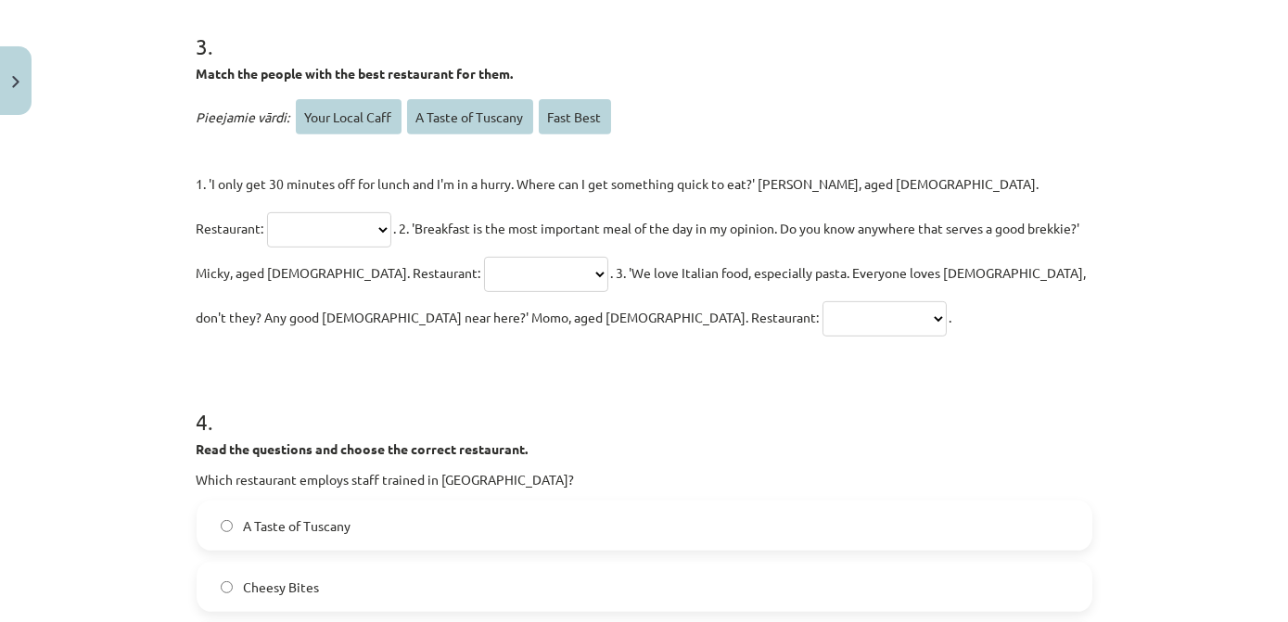
click at [391, 212] on select "**********" at bounding box center [329, 229] width 124 height 35
select select "**********"
click at [391, 212] on select "**********" at bounding box center [329, 229] width 124 height 35
click at [484, 275] on select "**********" at bounding box center [546, 274] width 124 height 35
select select "**********"
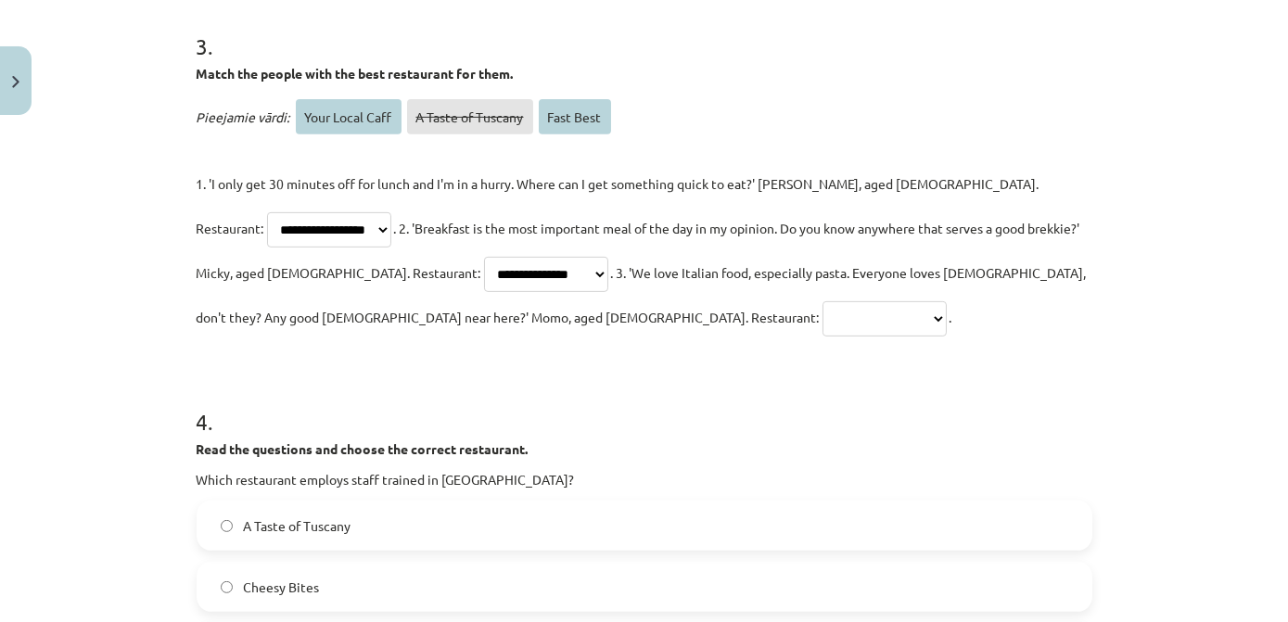
click at [484, 257] on select "**********" at bounding box center [546, 274] width 124 height 35
click at [823, 318] on select "**********" at bounding box center [885, 318] width 124 height 35
select select "*********"
click at [823, 301] on select "**********" at bounding box center [885, 318] width 124 height 35
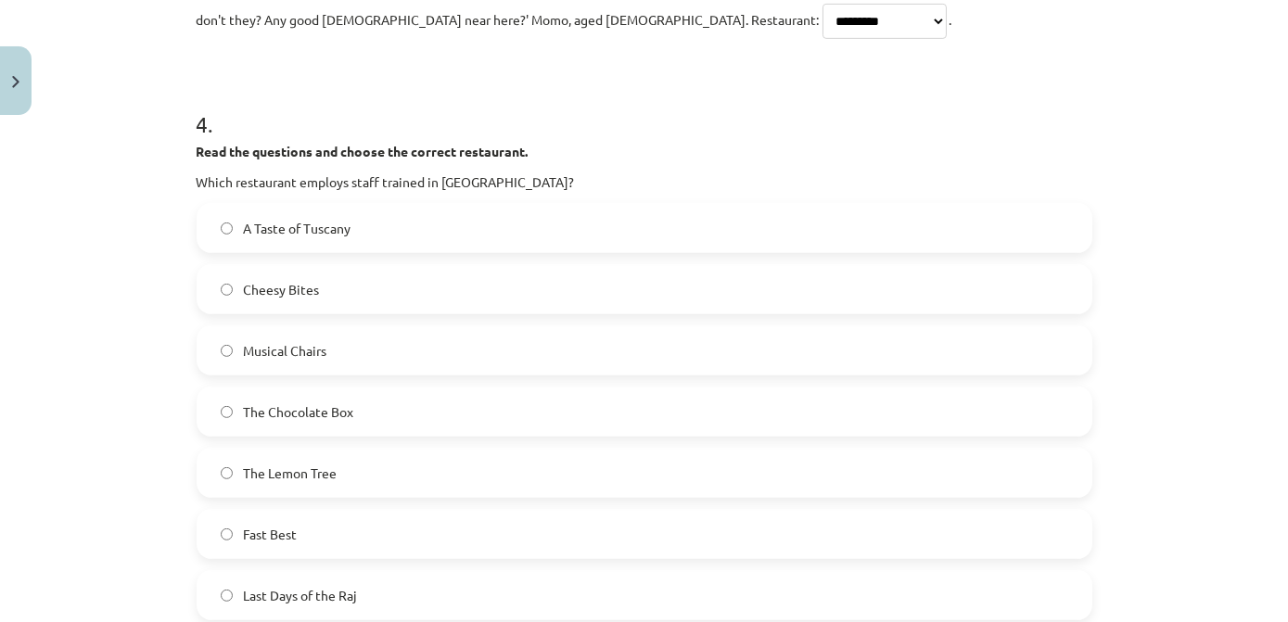
scroll to position [1986, 0]
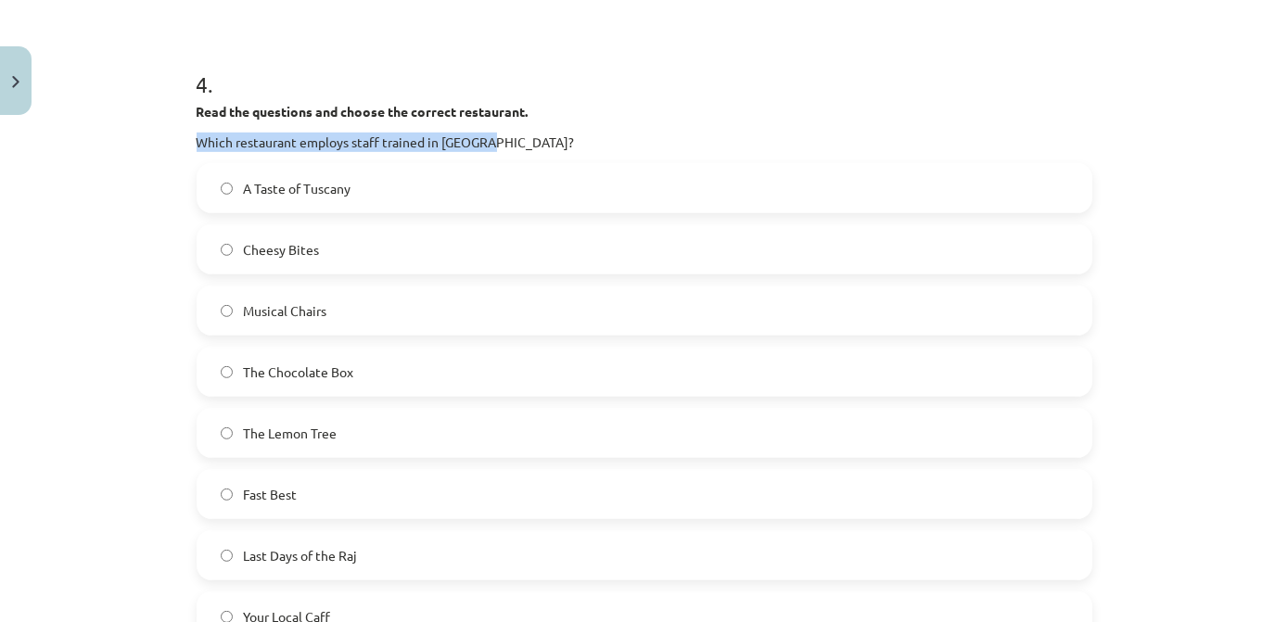
drag, startPoint x: 487, startPoint y: 139, endPoint x: 188, endPoint y: 142, distance: 298.7
copy p "Which restaurant employs staff trained in Europe?"
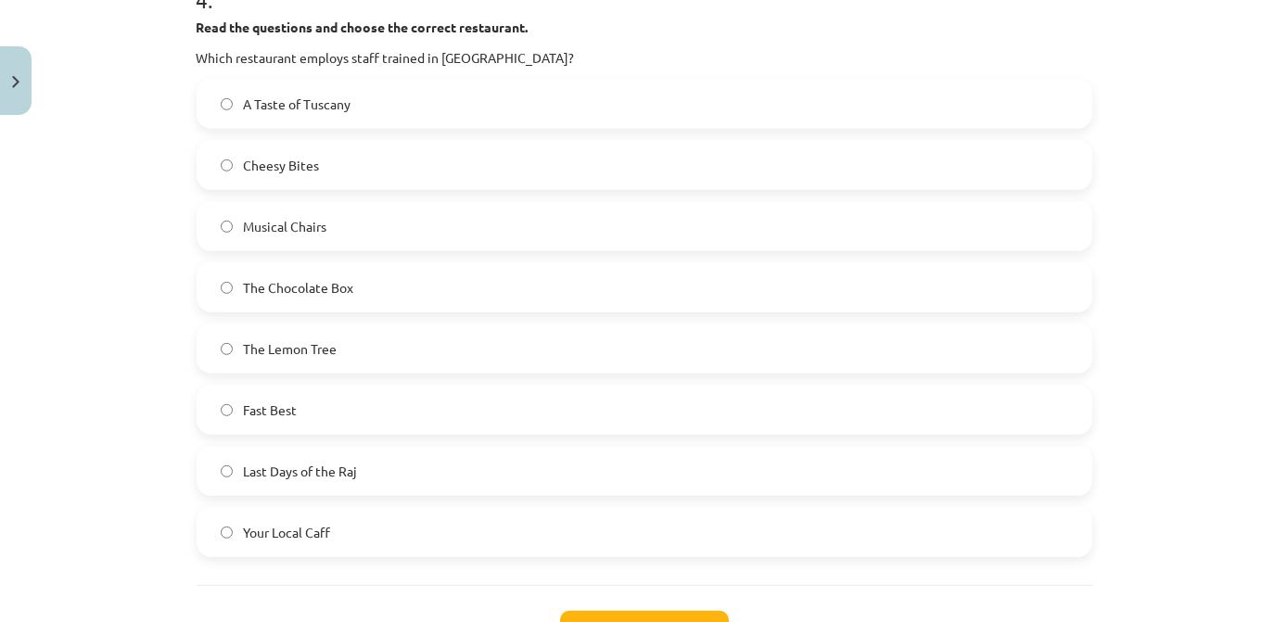
click at [346, 233] on label "Musical Chairs" at bounding box center [645, 226] width 892 height 46
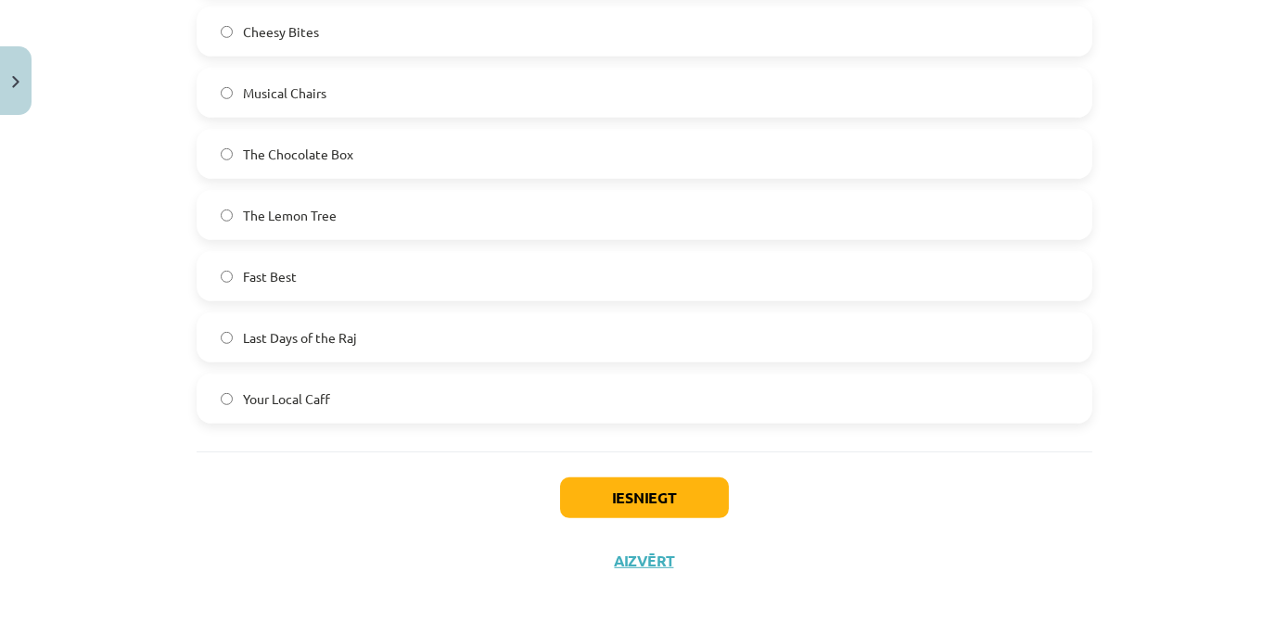
scroll to position [2219, 0]
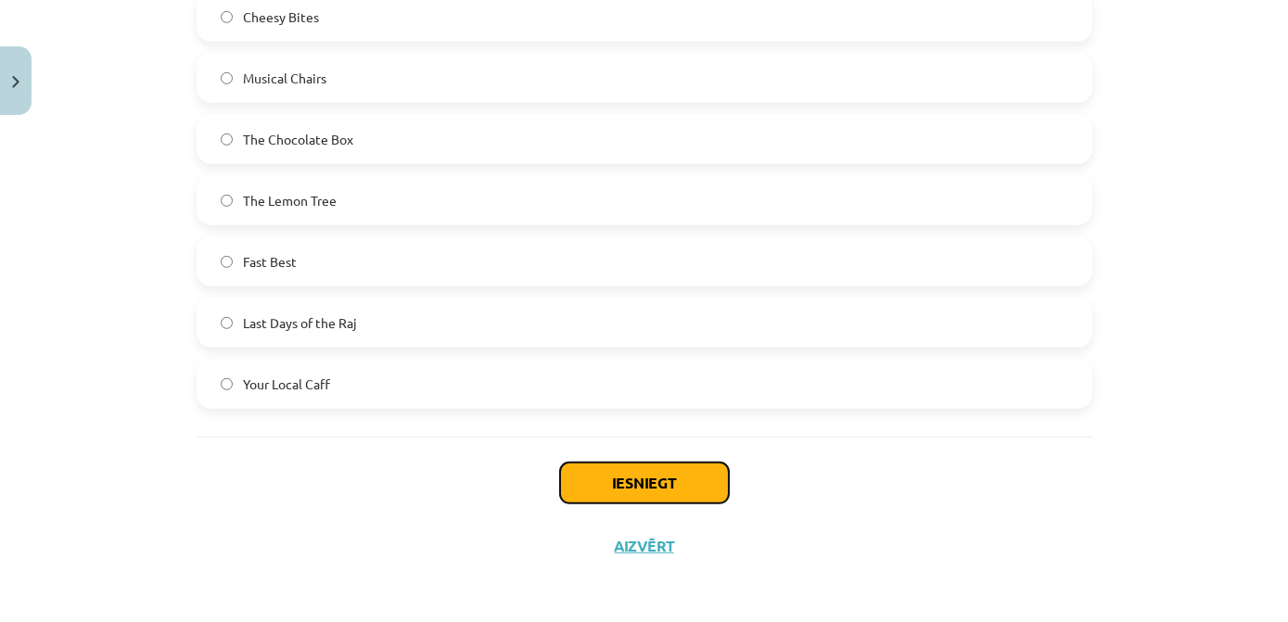
click at [675, 486] on button "Iesniegt" at bounding box center [644, 483] width 169 height 41
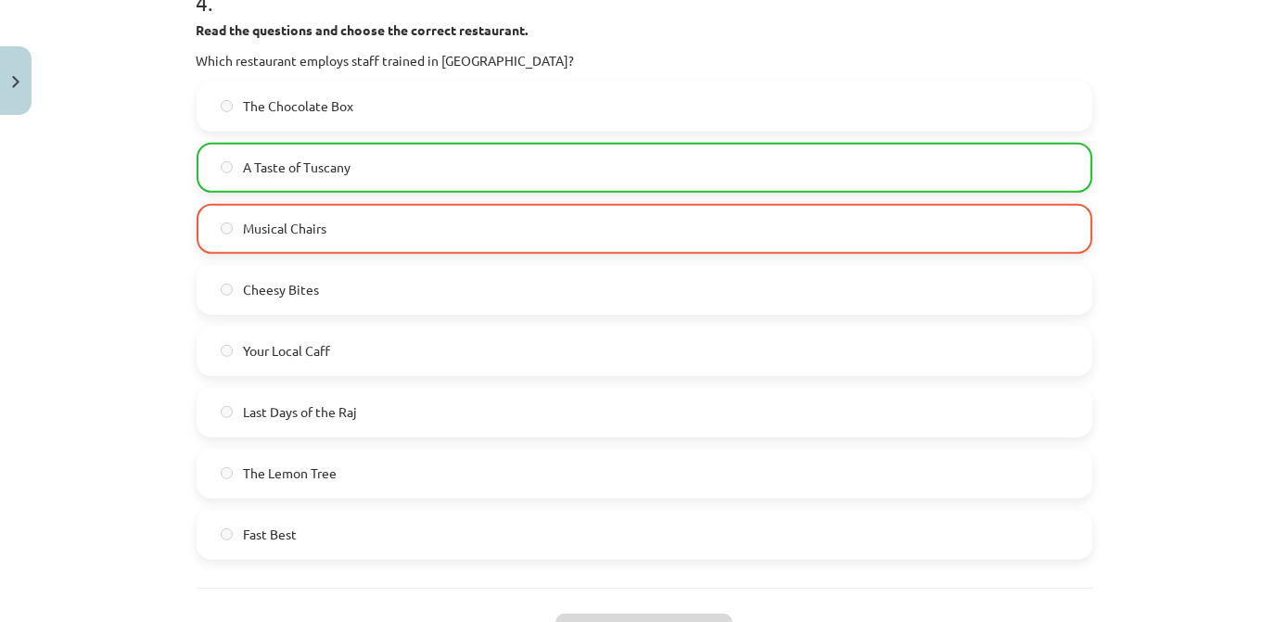
scroll to position [2547, 0]
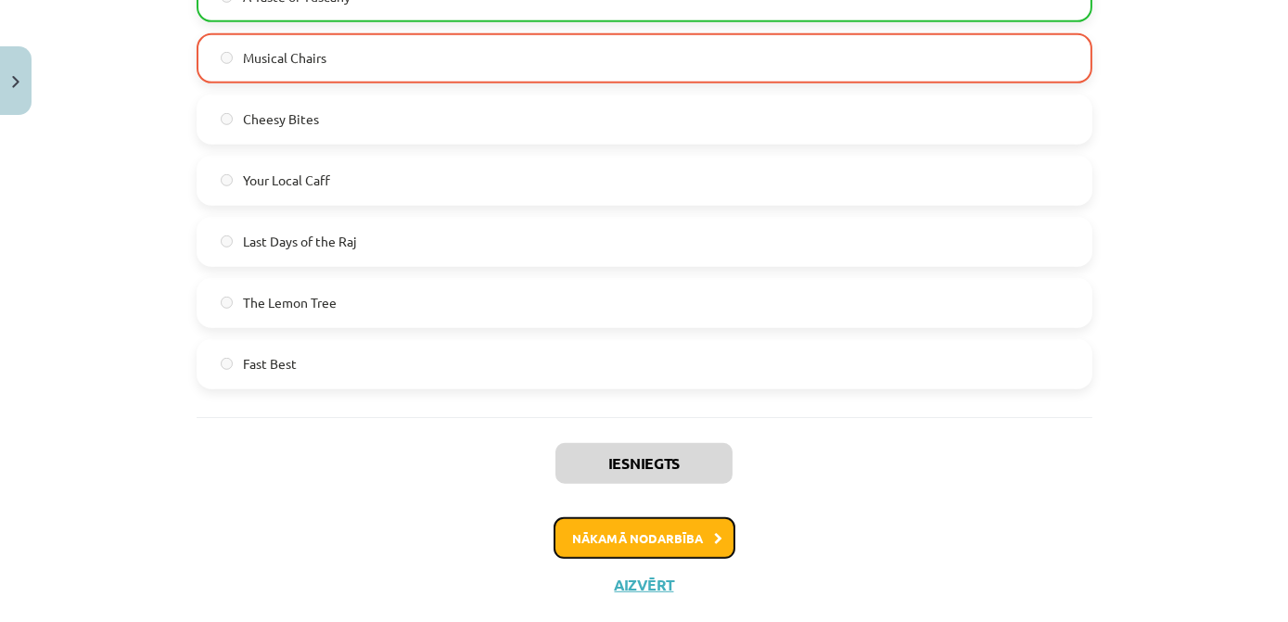
click at [665, 518] on button "Nākamā nodarbība" at bounding box center [645, 539] width 182 height 43
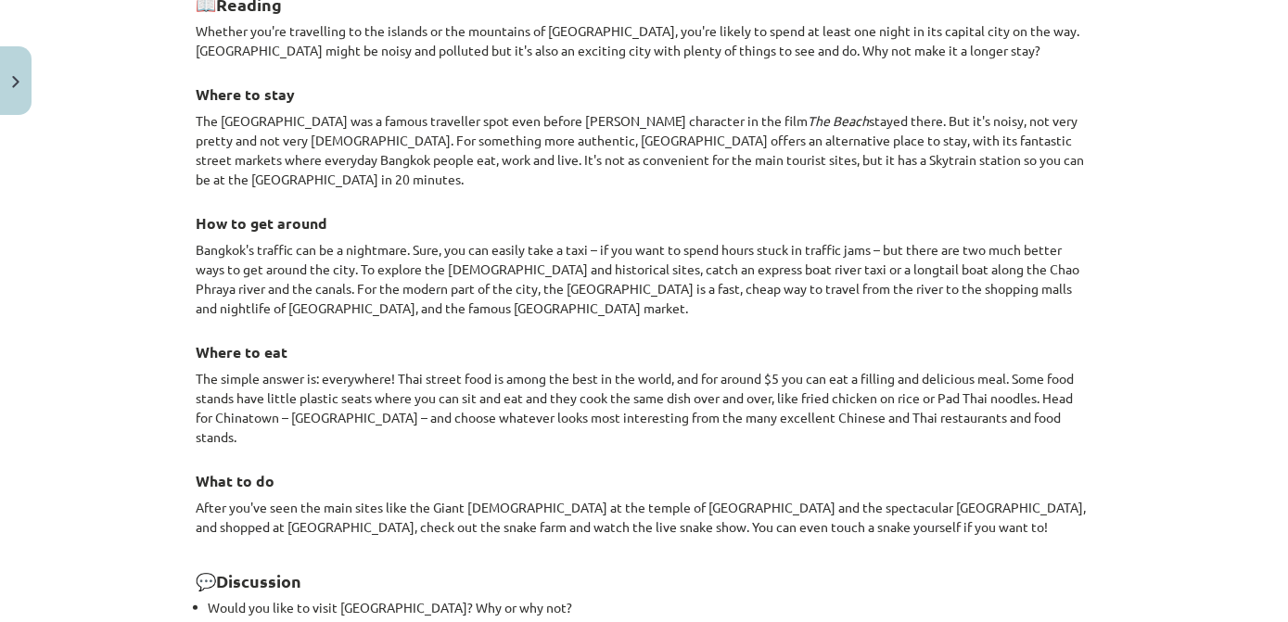
scroll to position [1726, 0]
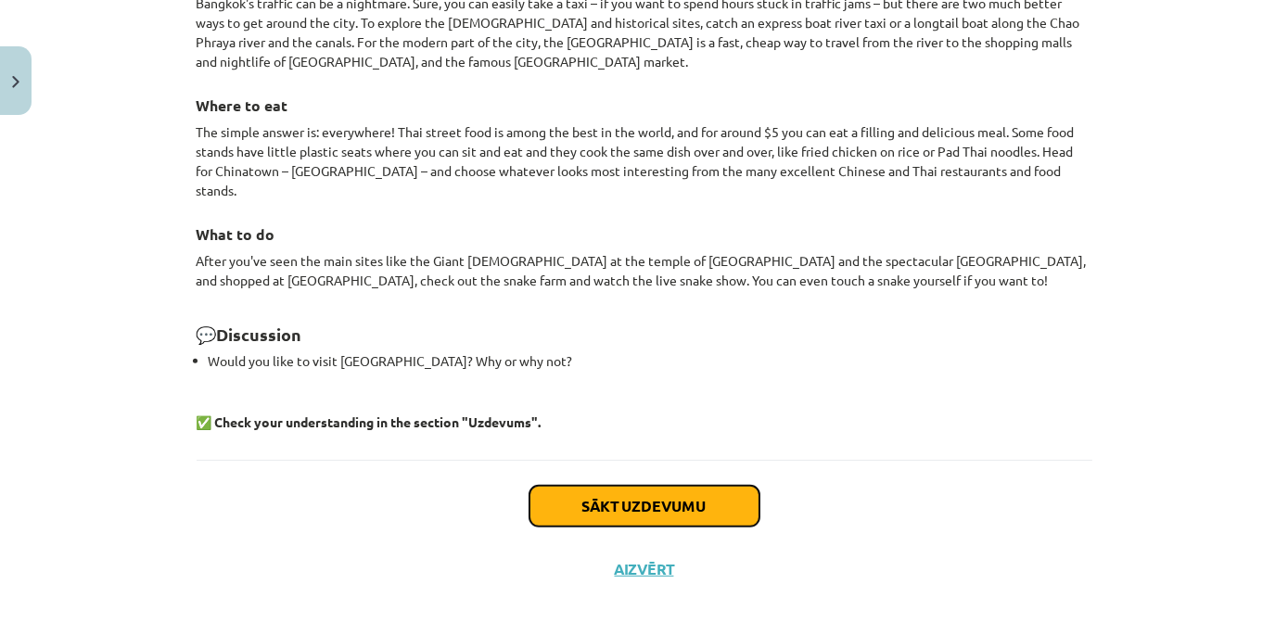
click at [708, 486] on button "Sākt uzdevumu" at bounding box center [645, 506] width 230 height 41
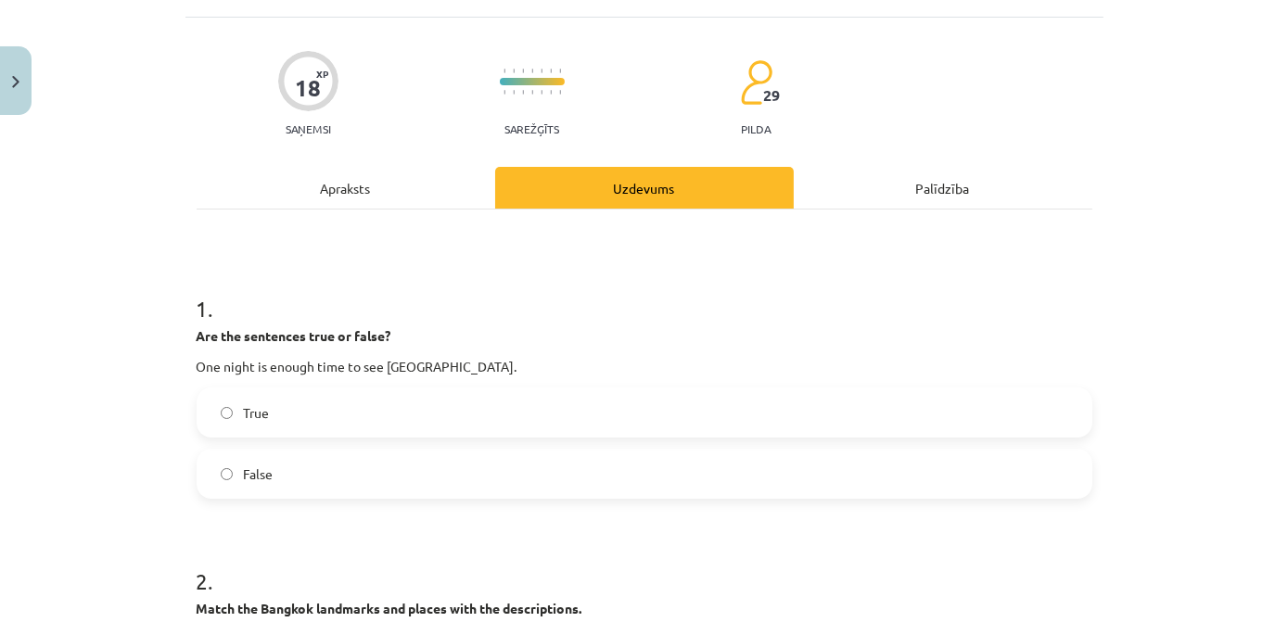
scroll to position [131, 0]
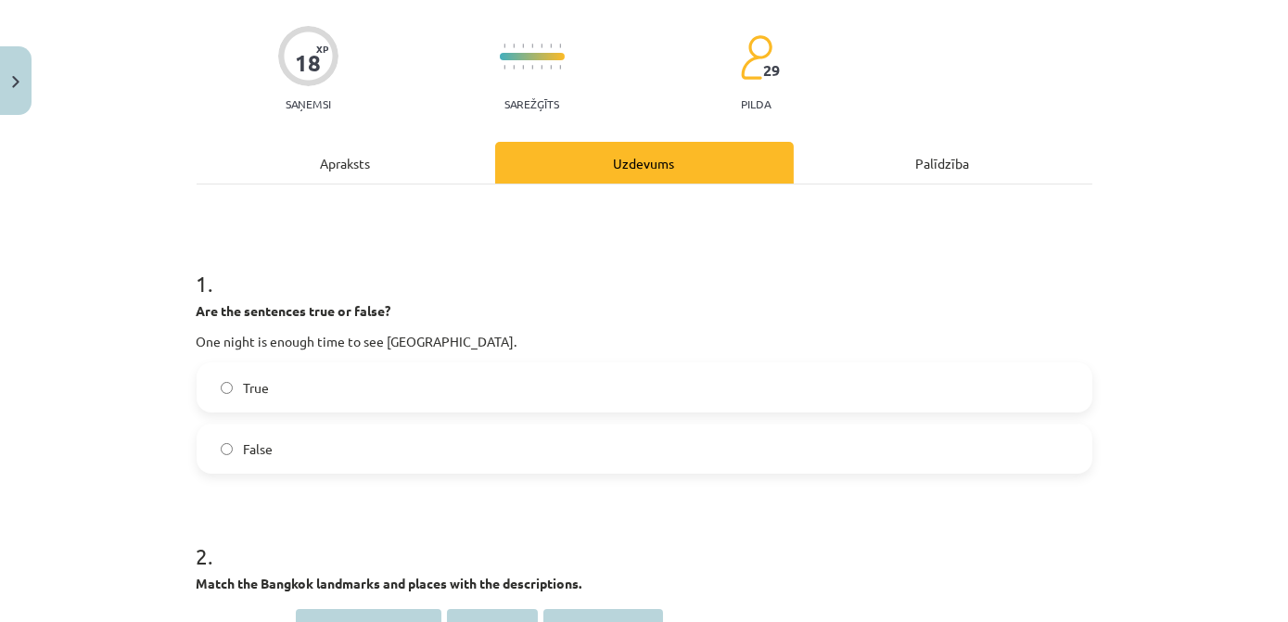
click at [269, 459] on label "False" at bounding box center [645, 449] width 892 height 46
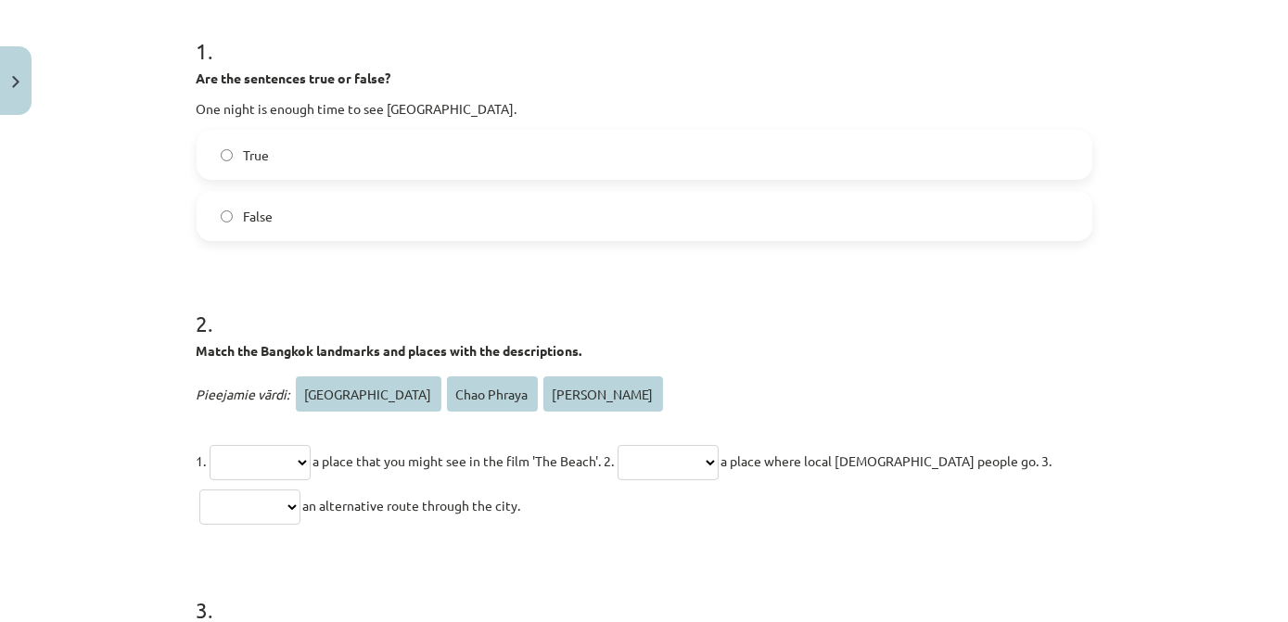
scroll to position [468, 0]
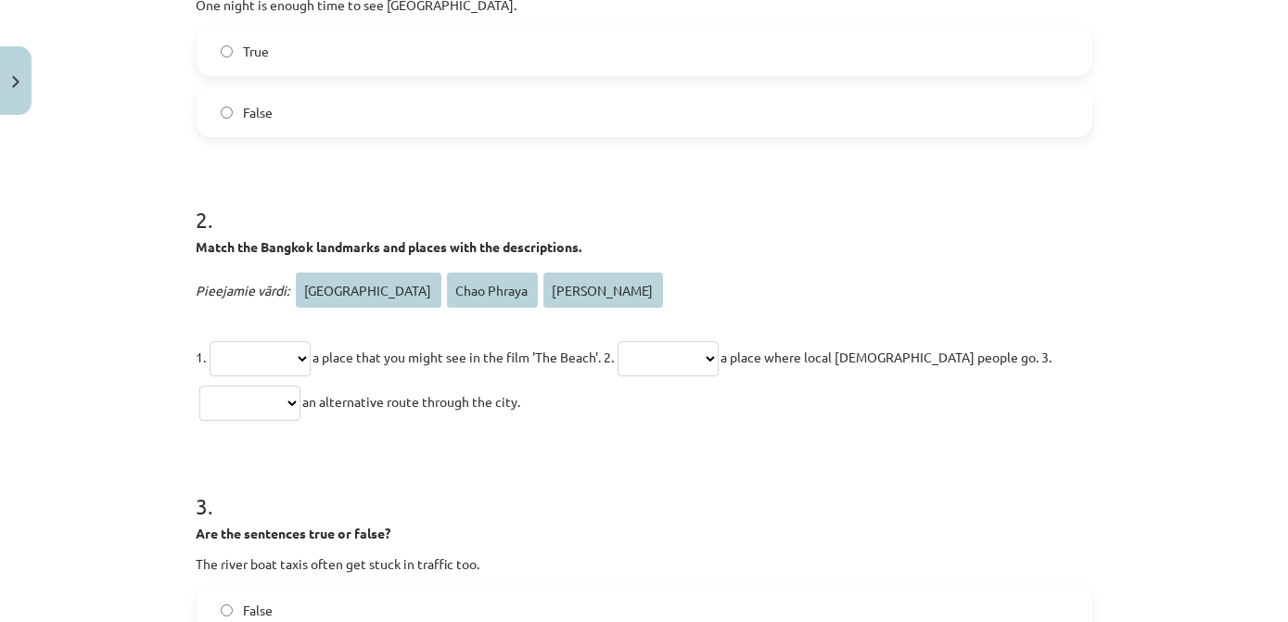
click at [311, 357] on select "**********" at bounding box center [260, 358] width 101 height 35
select select "**********"
click at [210, 341] on select "**********" at bounding box center [260, 358] width 101 height 35
click at [719, 357] on select "**********" at bounding box center [668, 358] width 101 height 35
select select "**********"
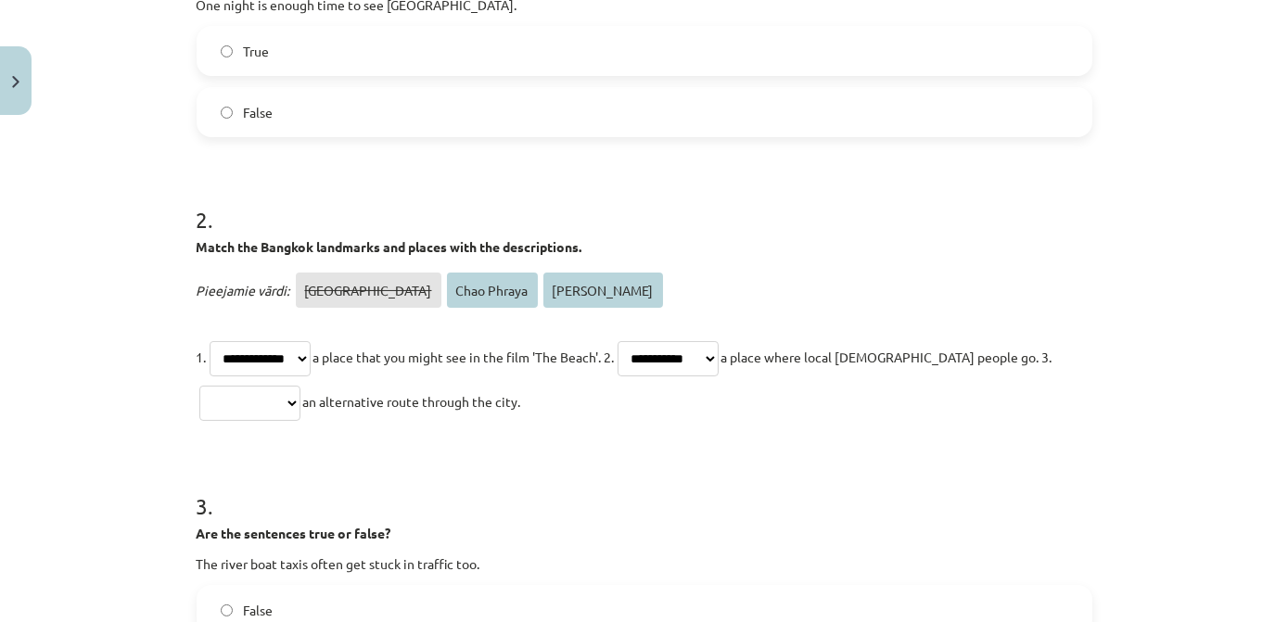
click at [647, 341] on select "**********" at bounding box center [668, 358] width 101 height 35
click at [301, 404] on select "**********" at bounding box center [249, 403] width 101 height 35
select select "**********"
click at [199, 386] on select "**********" at bounding box center [249, 403] width 101 height 35
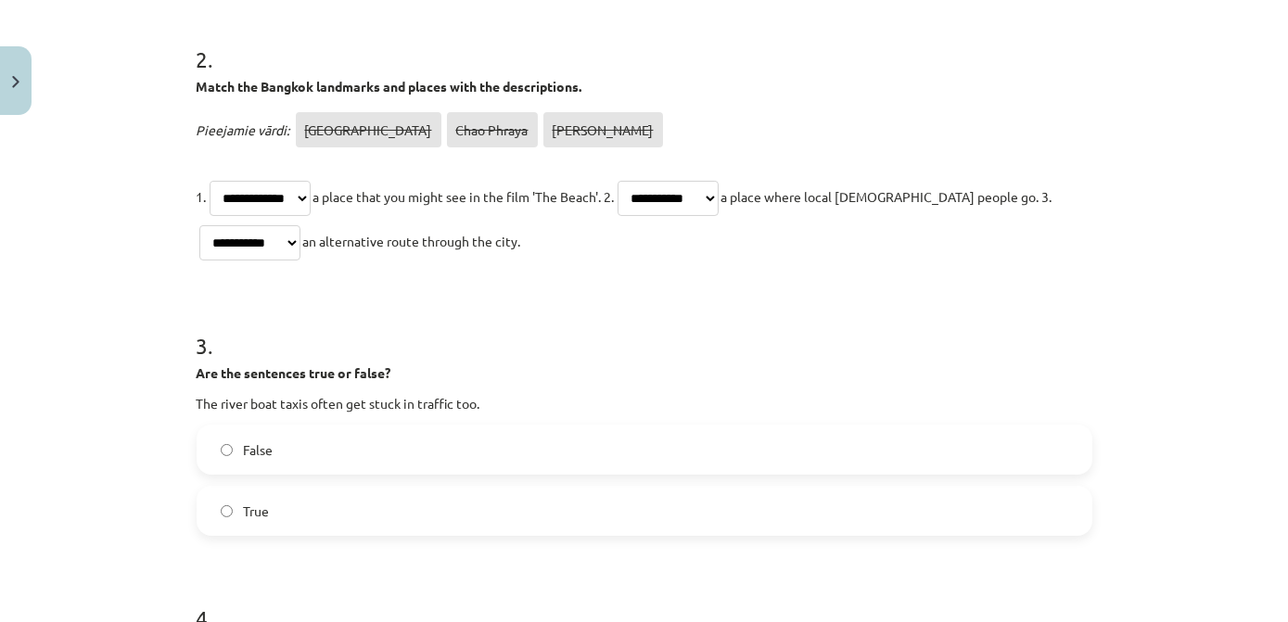
scroll to position [721, 0]
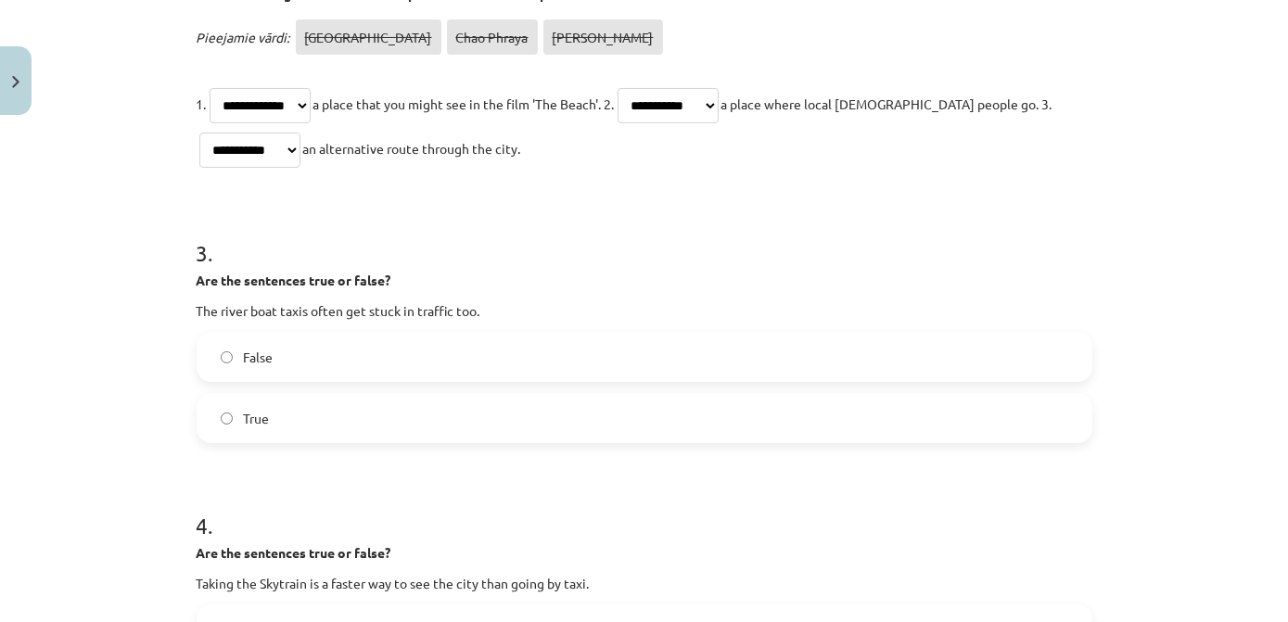
click at [268, 417] on label "True" at bounding box center [645, 418] width 892 height 46
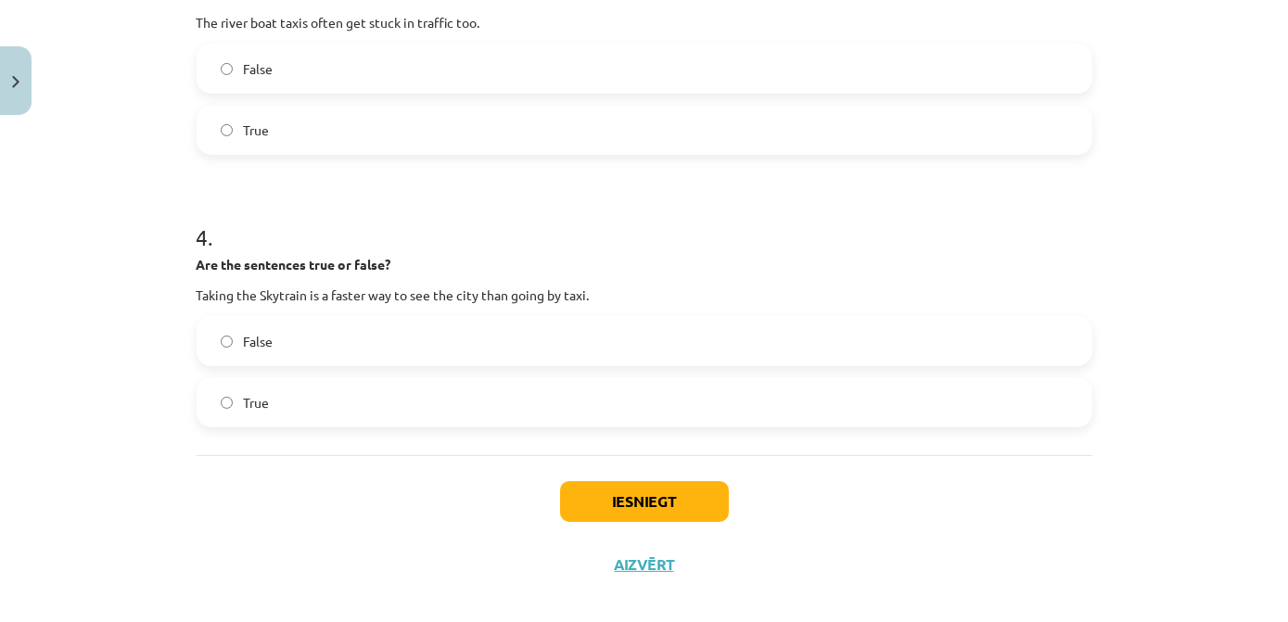
scroll to position [1029, 0]
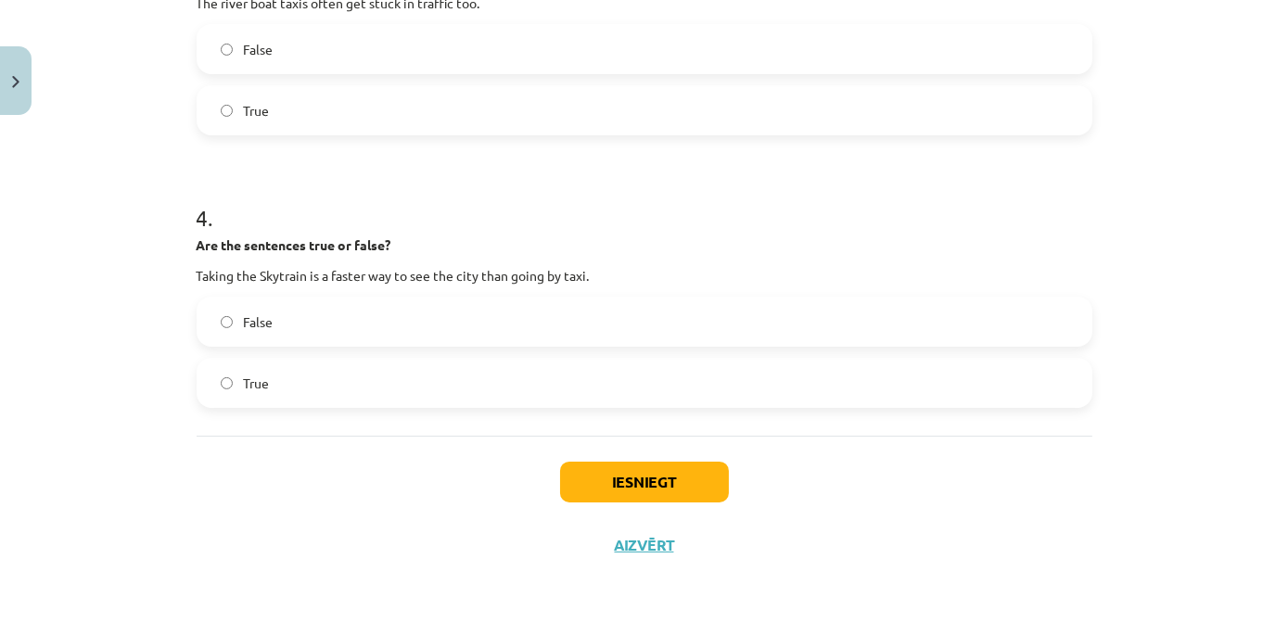
click at [316, 395] on label "True" at bounding box center [645, 383] width 892 height 46
click at [610, 471] on button "Iesniegt" at bounding box center [644, 482] width 169 height 41
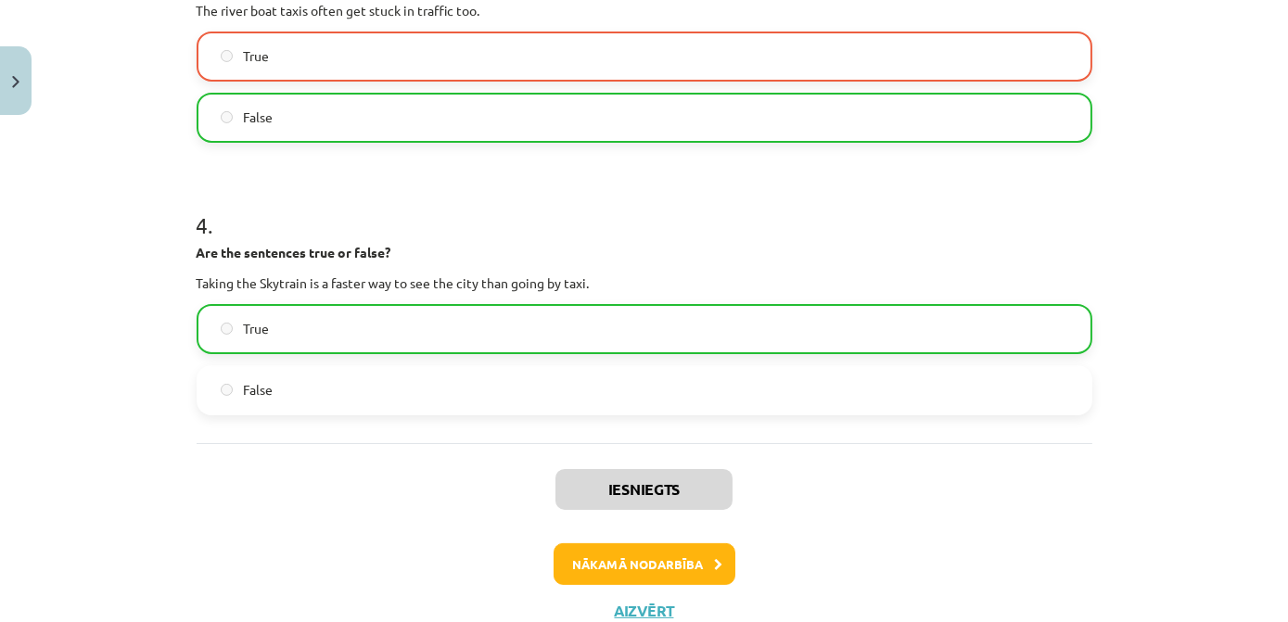
scroll to position [1206, 0]
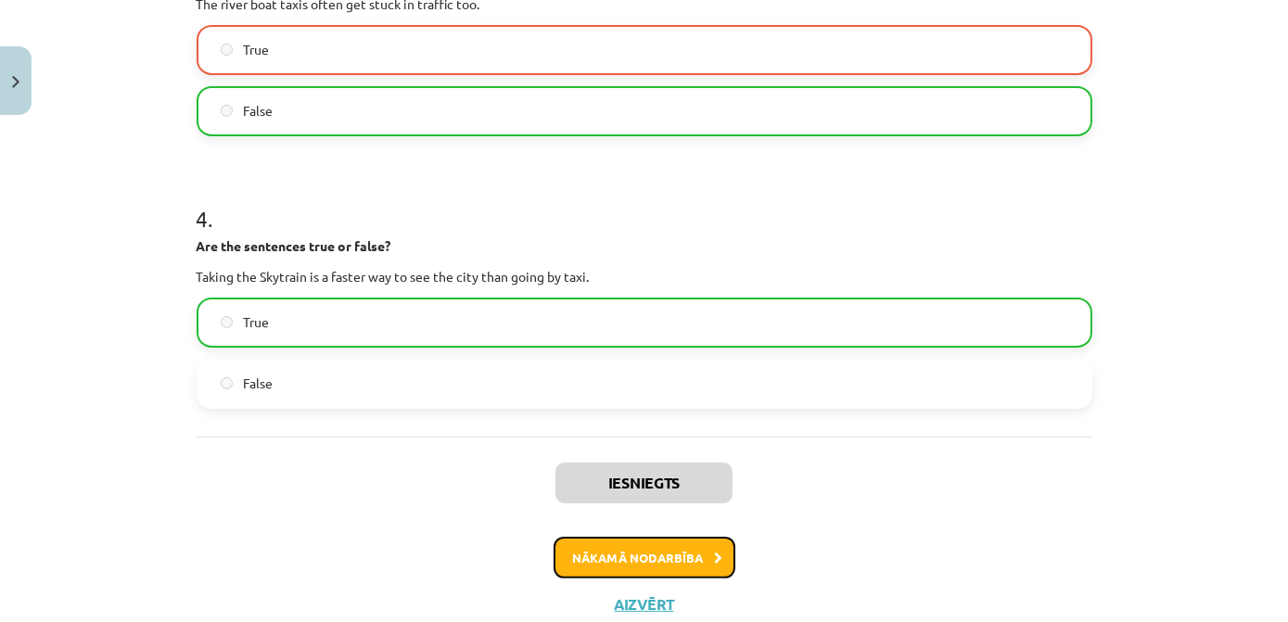
click at [663, 555] on button "Nākamā nodarbība" at bounding box center [645, 558] width 182 height 43
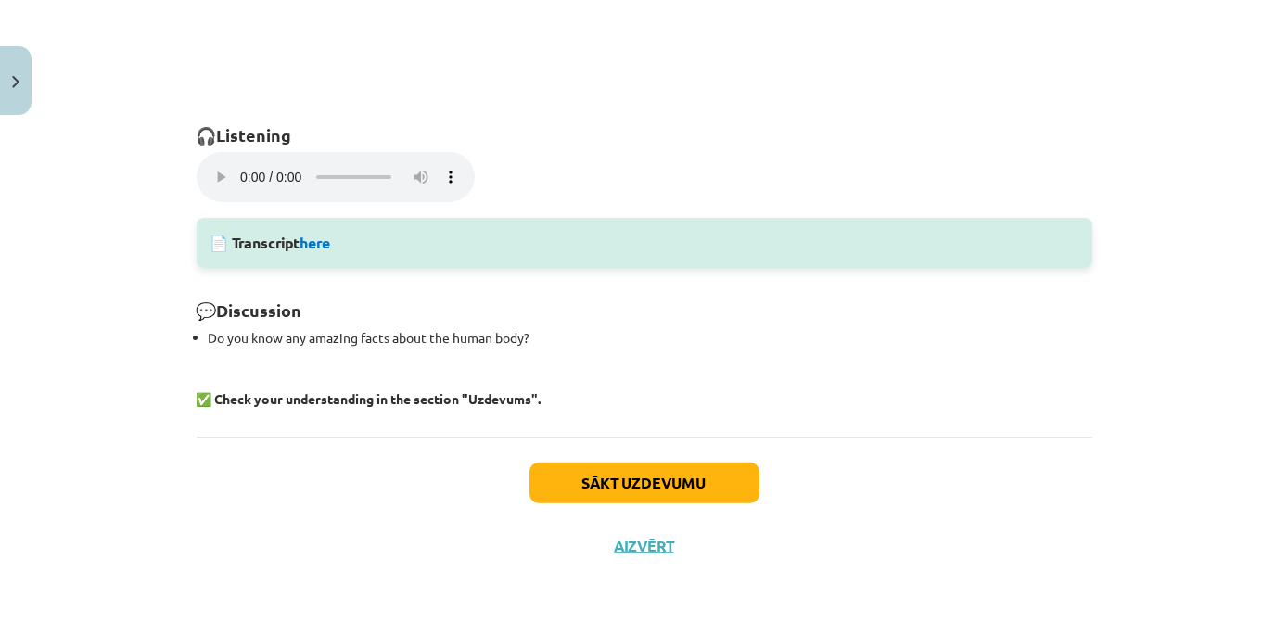
scroll to position [1330, 0]
click at [690, 491] on button "Sākt uzdevumu" at bounding box center [645, 482] width 230 height 41
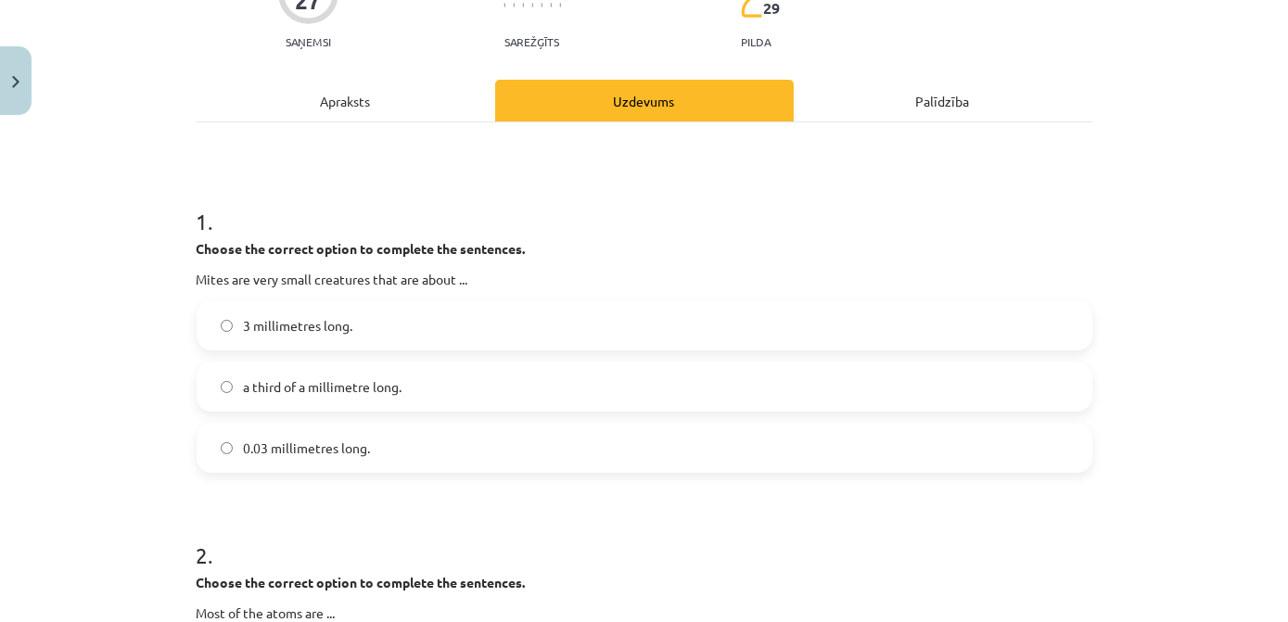
scroll to position [215, 0]
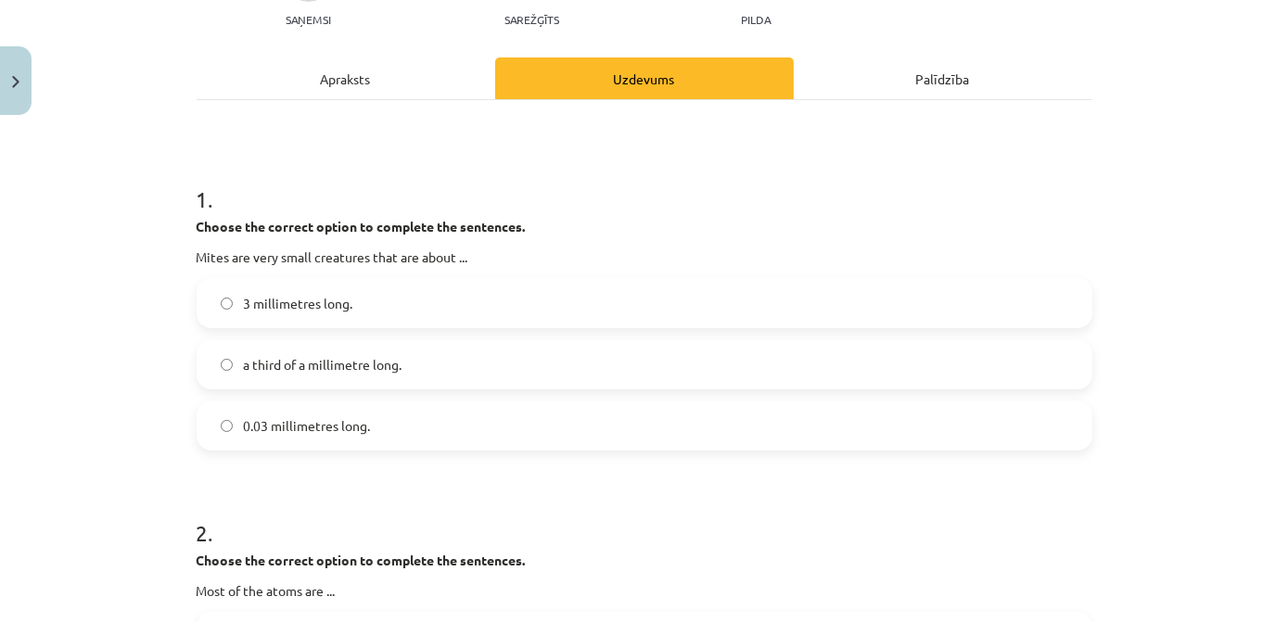
click at [317, 362] on span "a third of a millimetre long." at bounding box center [323, 364] width 159 height 19
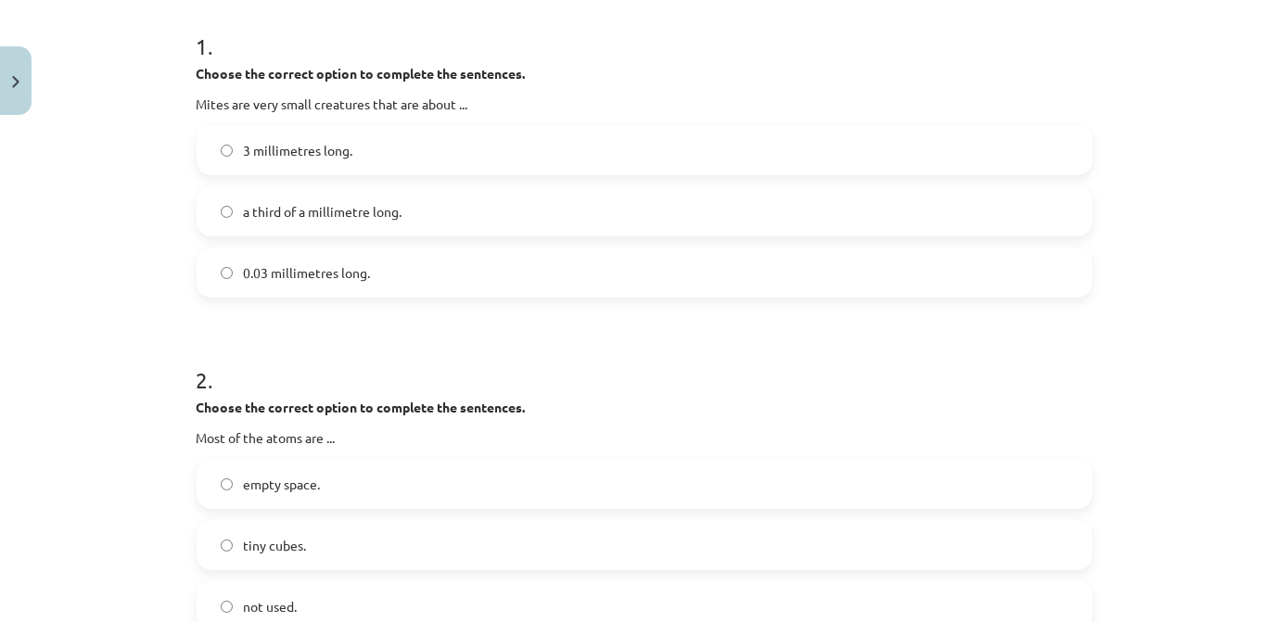
scroll to position [552, 0]
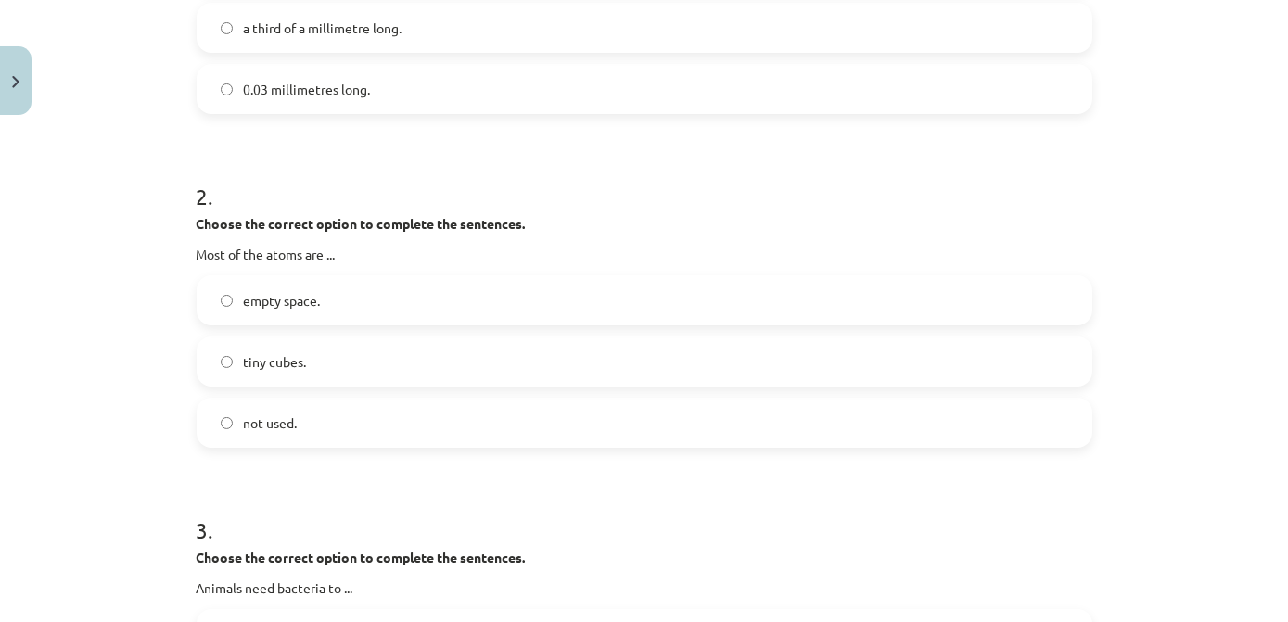
click at [368, 347] on label "tiny cubes." at bounding box center [645, 362] width 892 height 46
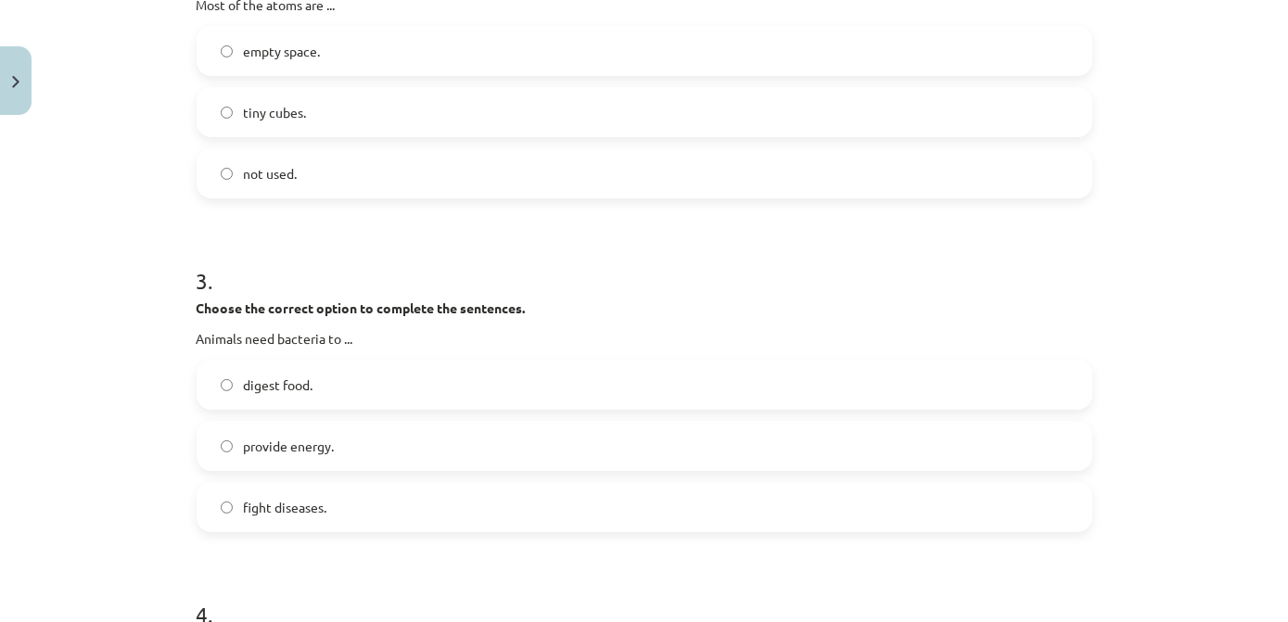
scroll to position [805, 0]
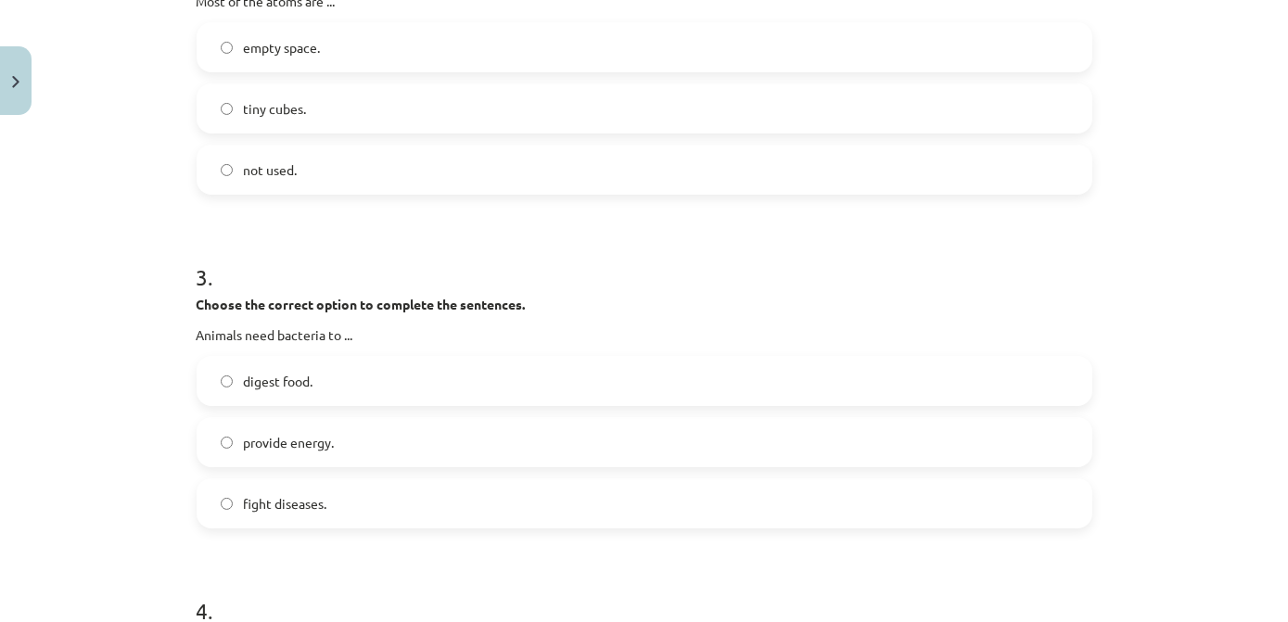
click at [404, 456] on label "provide energy." at bounding box center [645, 442] width 892 height 46
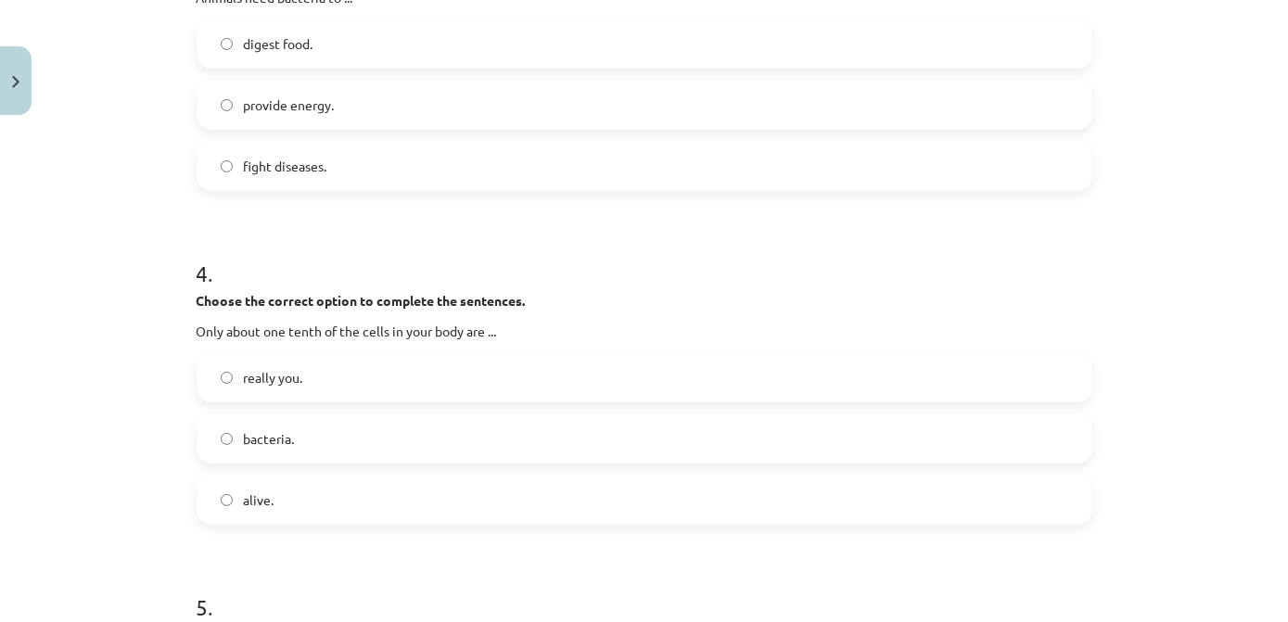
click at [405, 456] on label "bacteria." at bounding box center [645, 439] width 892 height 46
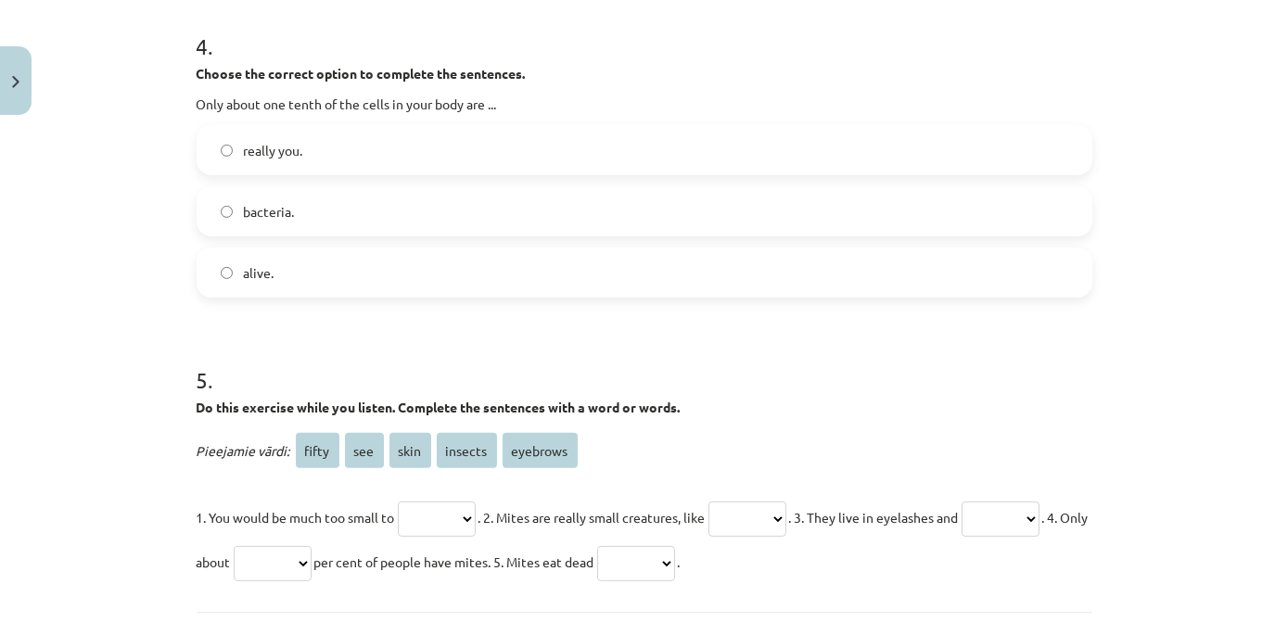
scroll to position [1480, 0]
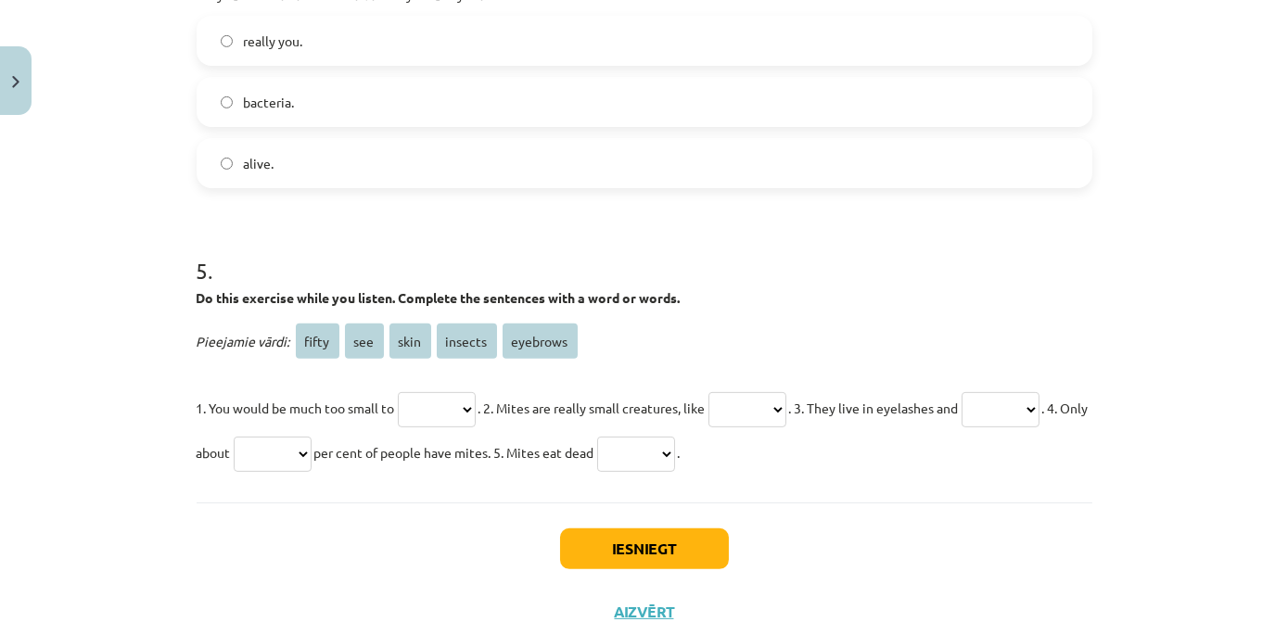
click at [476, 406] on select "***** *** **** ******* ********" at bounding box center [437, 409] width 78 height 35
select select "***"
click at [398, 392] on select "***** *** **** ******* ********" at bounding box center [437, 409] width 78 height 35
click at [787, 407] on select "***** *** **** ******* ********" at bounding box center [748, 409] width 78 height 35
select select "*******"
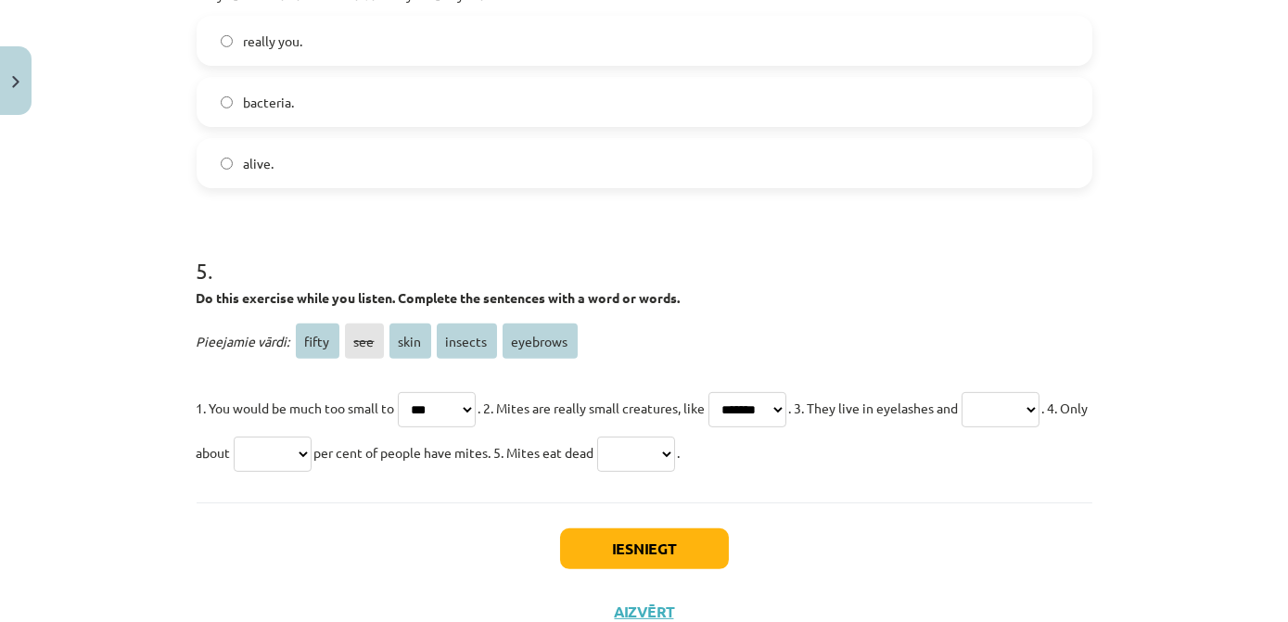
click at [730, 392] on select "***** *** **** ******* ********" at bounding box center [748, 409] width 78 height 35
click at [962, 428] on select "***** *** **** ******* ********" at bounding box center [1001, 409] width 78 height 35
select select "********"
click at [962, 428] on select "***** *** **** ******* ********" at bounding box center [1001, 409] width 78 height 35
click at [312, 450] on select "***** *** **** ******* ********" at bounding box center [273, 454] width 78 height 35
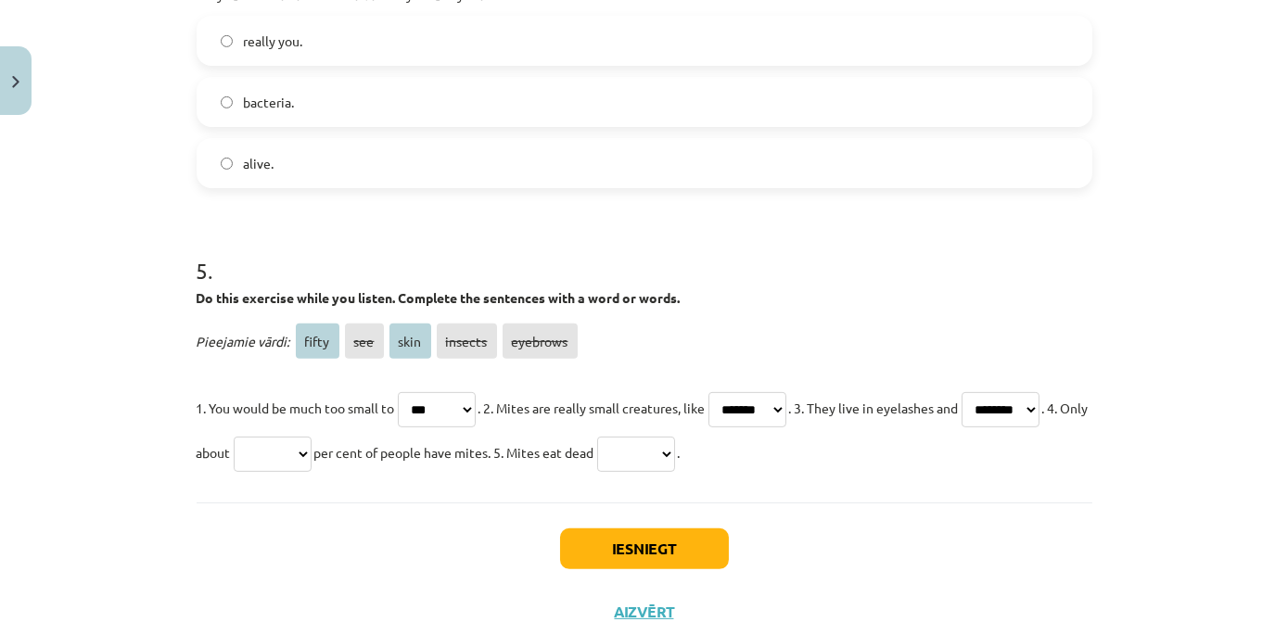
select select "*****"
click at [312, 437] on select "***** *** **** ******* ********" at bounding box center [273, 454] width 78 height 35
click at [675, 454] on select "***** *** **** ******* ********" at bounding box center [636, 454] width 78 height 35
select select "****"
click at [675, 437] on select "***** *** **** ******* ********" at bounding box center [636, 454] width 78 height 35
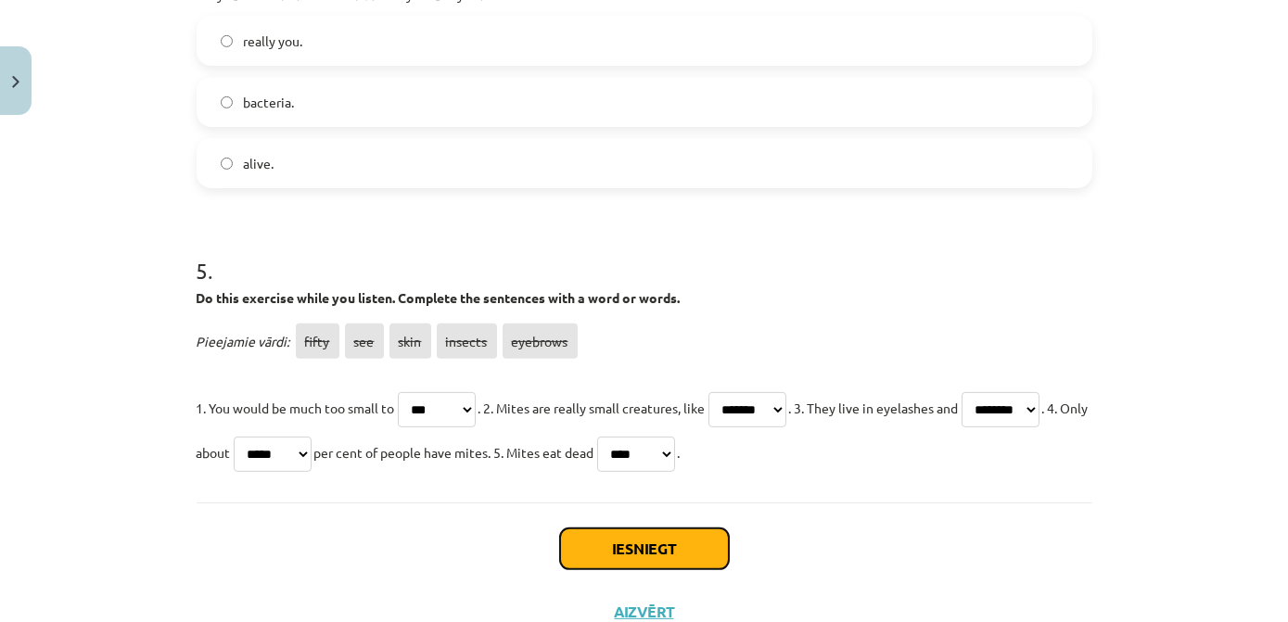
click at [598, 545] on button "Iesniegt" at bounding box center [644, 549] width 169 height 41
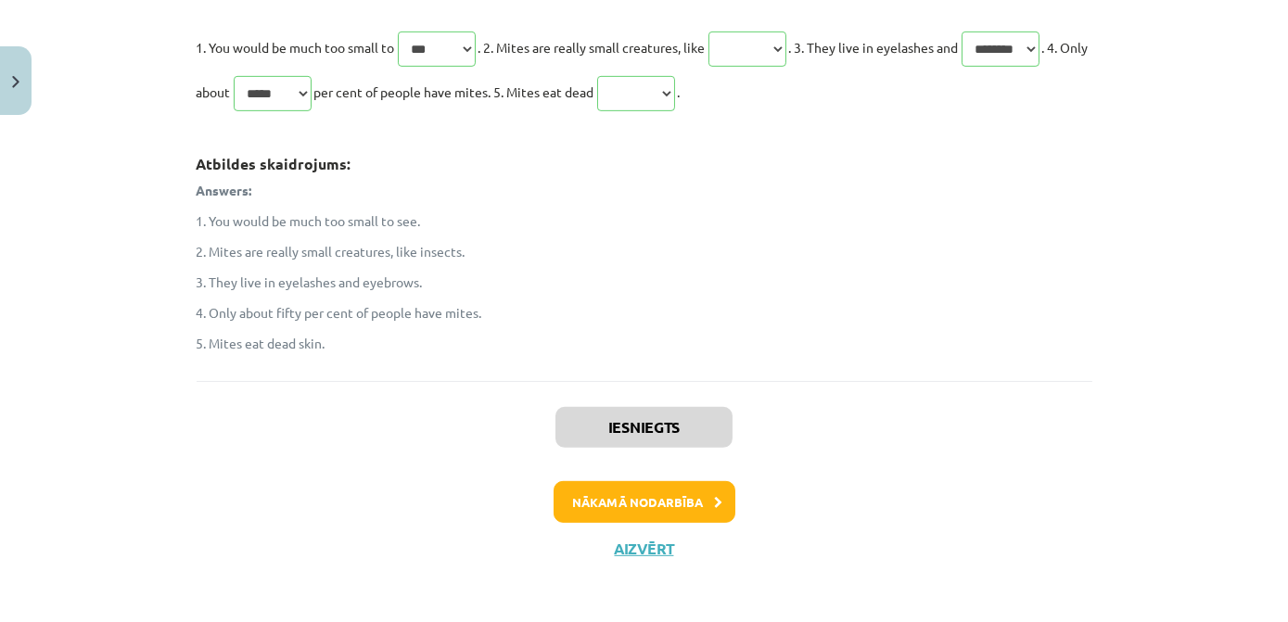
scroll to position [1843, 0]
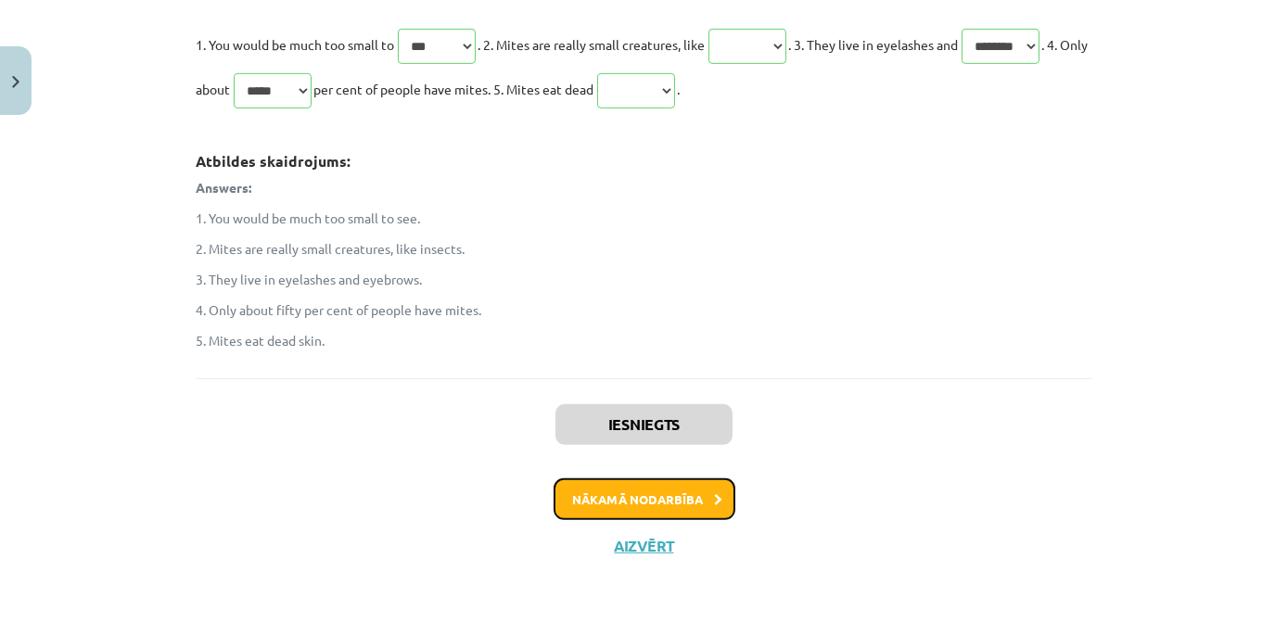
click at [600, 486] on button "Nākamā nodarbība" at bounding box center [645, 500] width 182 height 43
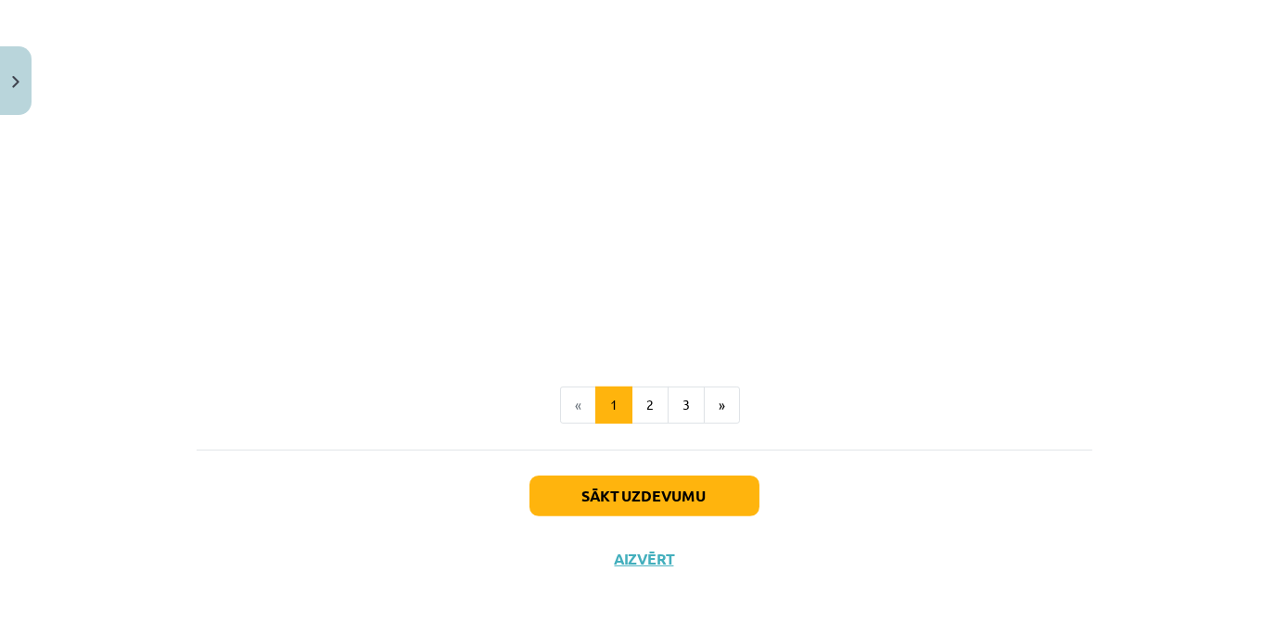
scroll to position [1281, 0]
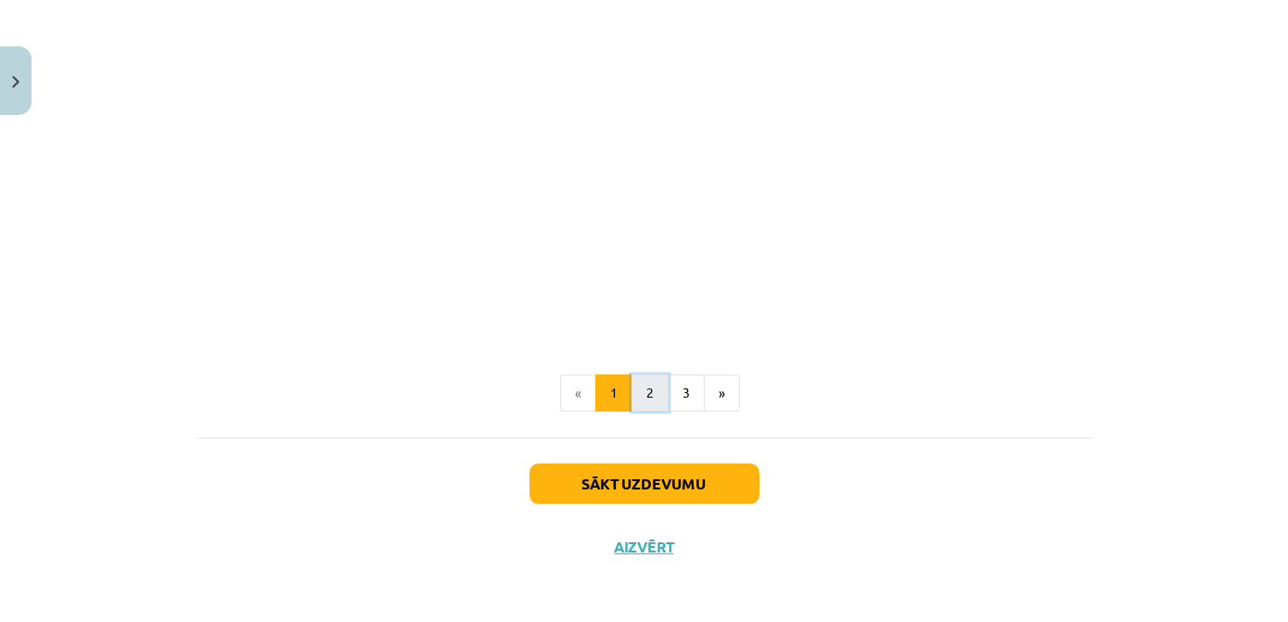
click at [650, 394] on button "2" at bounding box center [650, 393] width 37 height 37
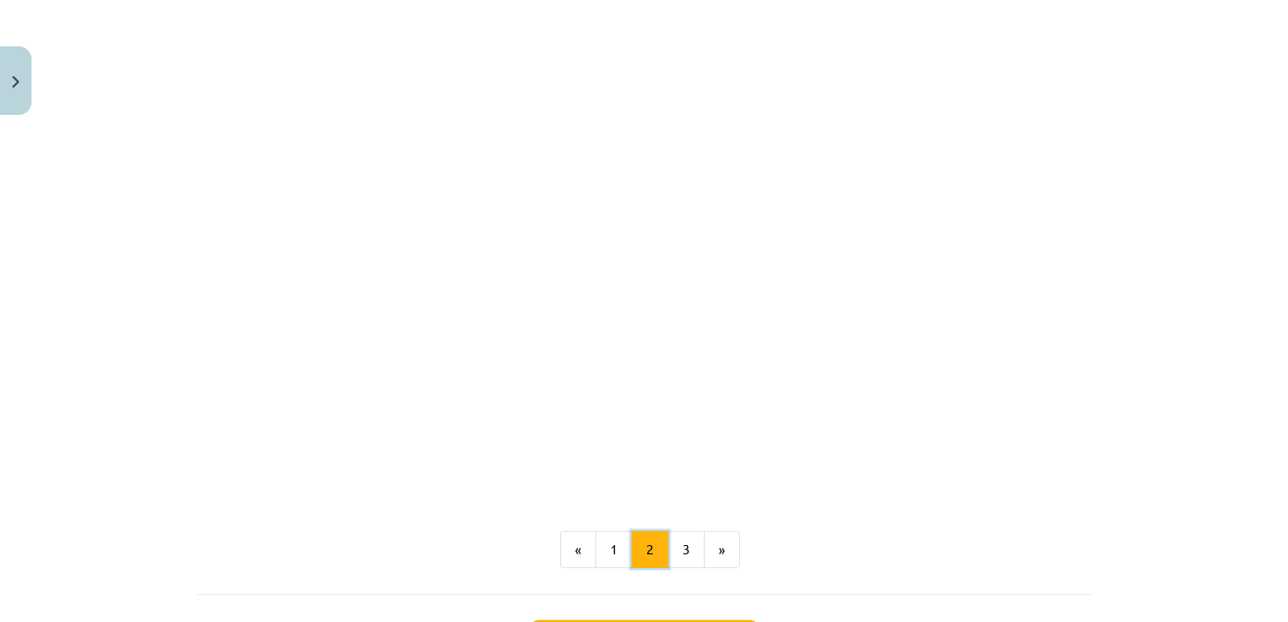
scroll to position [2212, 0]
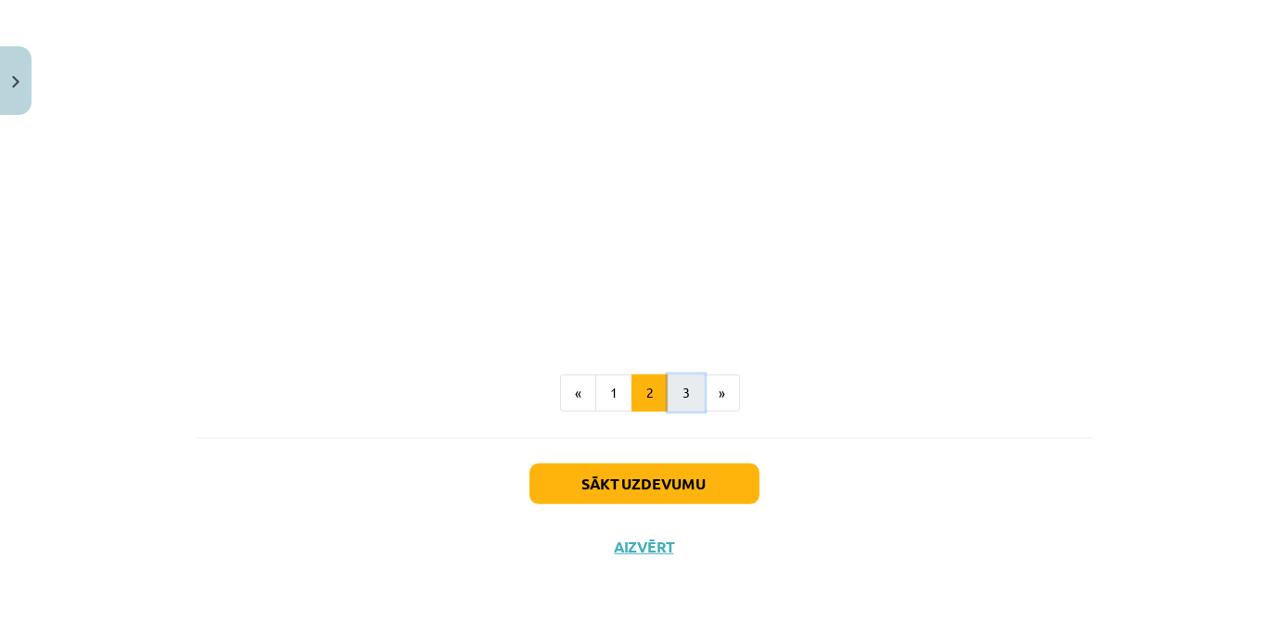
click at [690, 387] on button "3" at bounding box center [686, 393] width 37 height 37
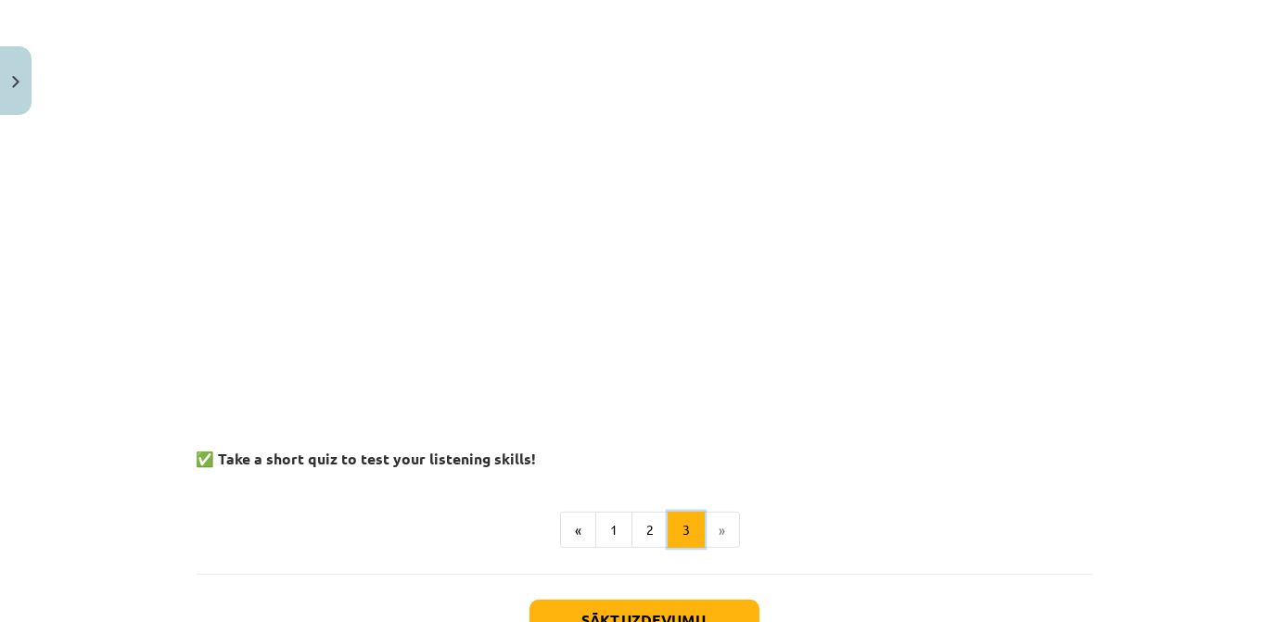
scroll to position [1733, 0]
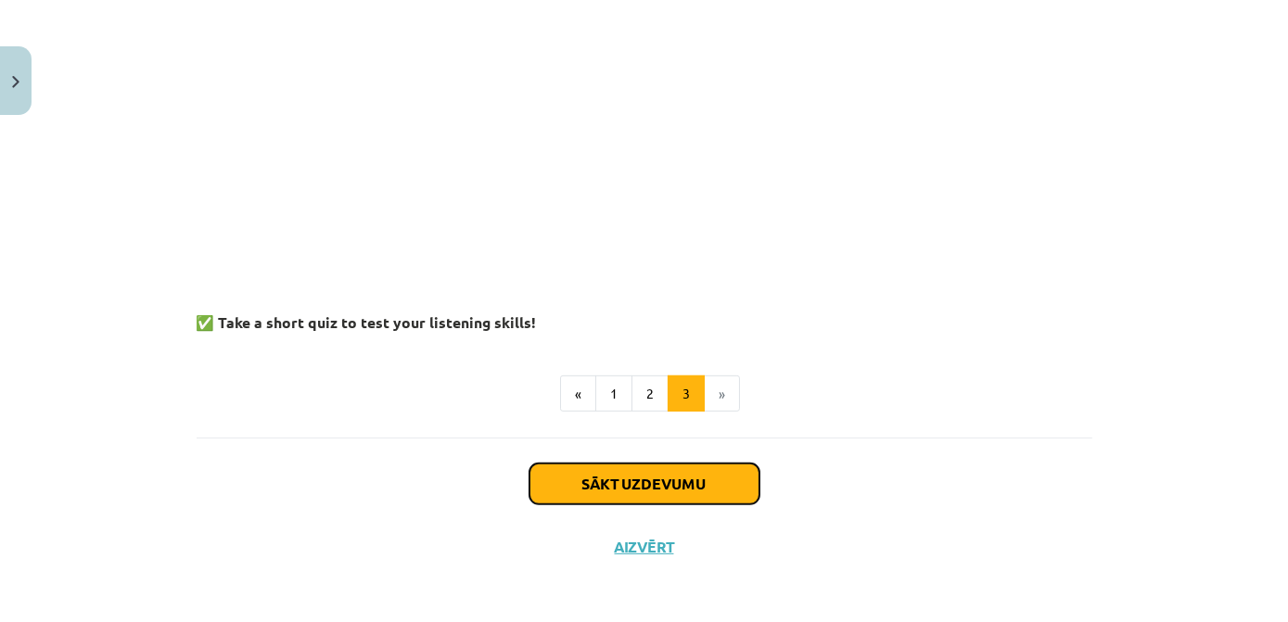
click at [699, 484] on button "Sākt uzdevumu" at bounding box center [645, 484] width 230 height 41
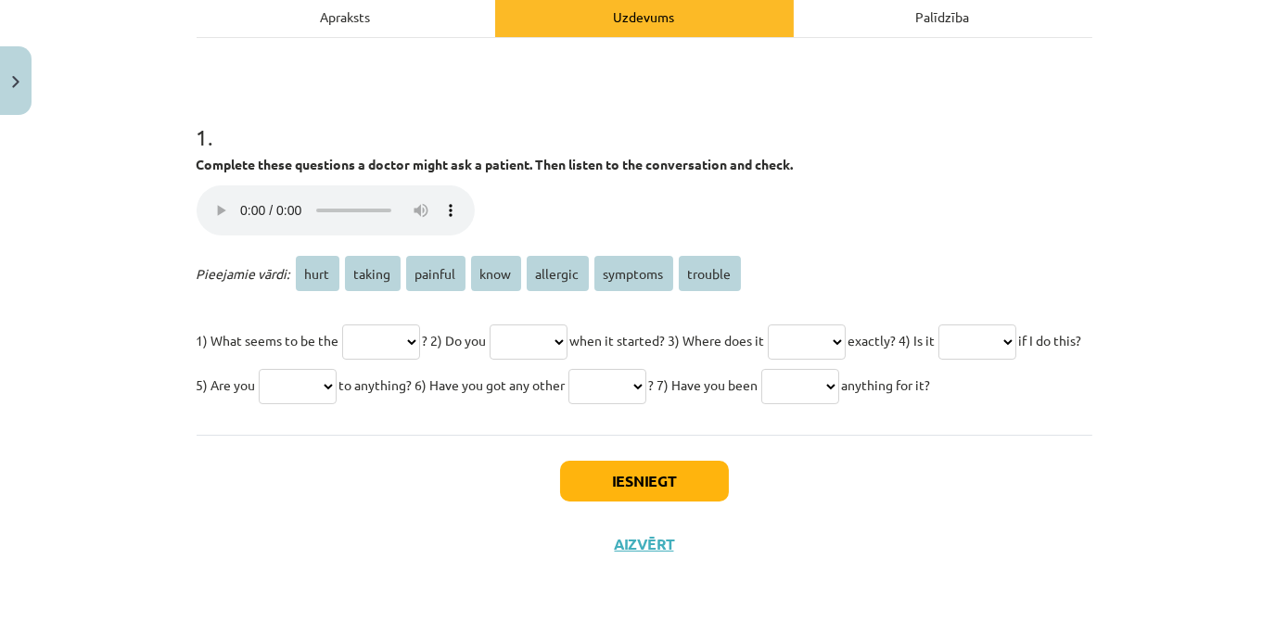
scroll to position [321, 0]
click at [420, 325] on select "**** ****** ******* **** ******** ******** *******" at bounding box center [381, 342] width 78 height 35
select select "*******"
click at [342, 325] on select "**** ****** ******* **** ******** ******** *******" at bounding box center [381, 342] width 78 height 35
click at [568, 325] on select "**** ****** ******* **** ******** ******** *******" at bounding box center [529, 342] width 78 height 35
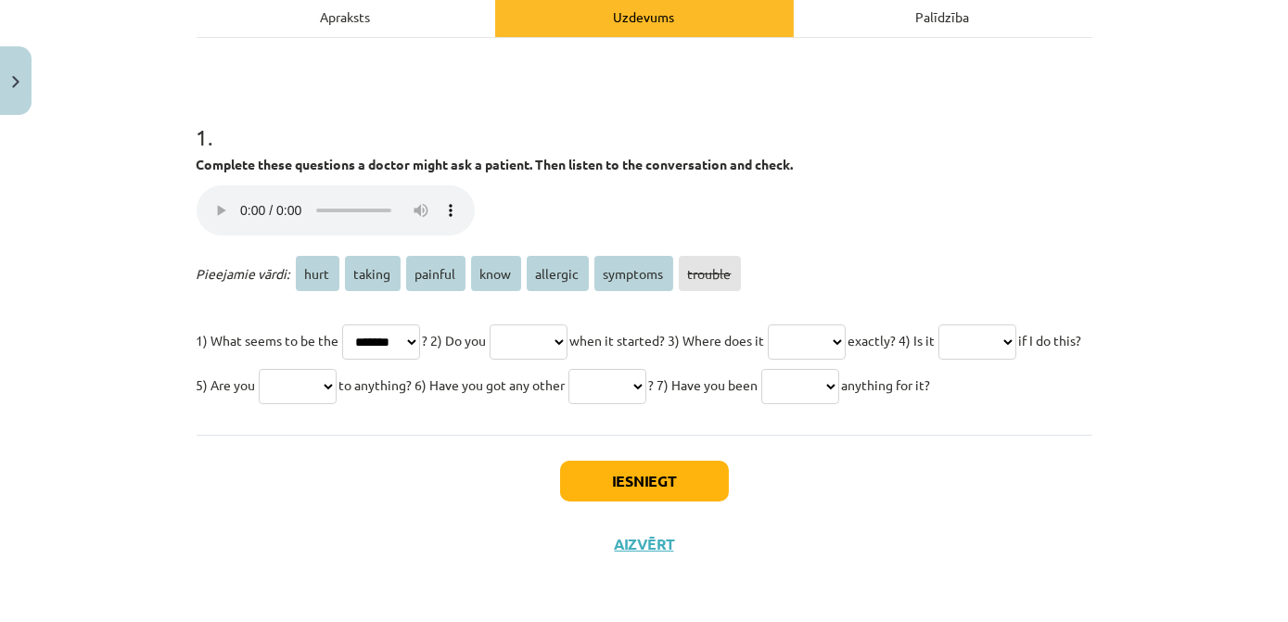
select select "****"
click at [510, 325] on select "**** ****** ******* **** ******** ******** *******" at bounding box center [529, 342] width 78 height 35
click at [846, 325] on select "**** ****** ******* **** ******** ******** *******" at bounding box center [807, 342] width 78 height 35
select select "*******"
click at [815, 325] on select "**** ****** ******* **** ******** ******** *******" at bounding box center [807, 342] width 78 height 35
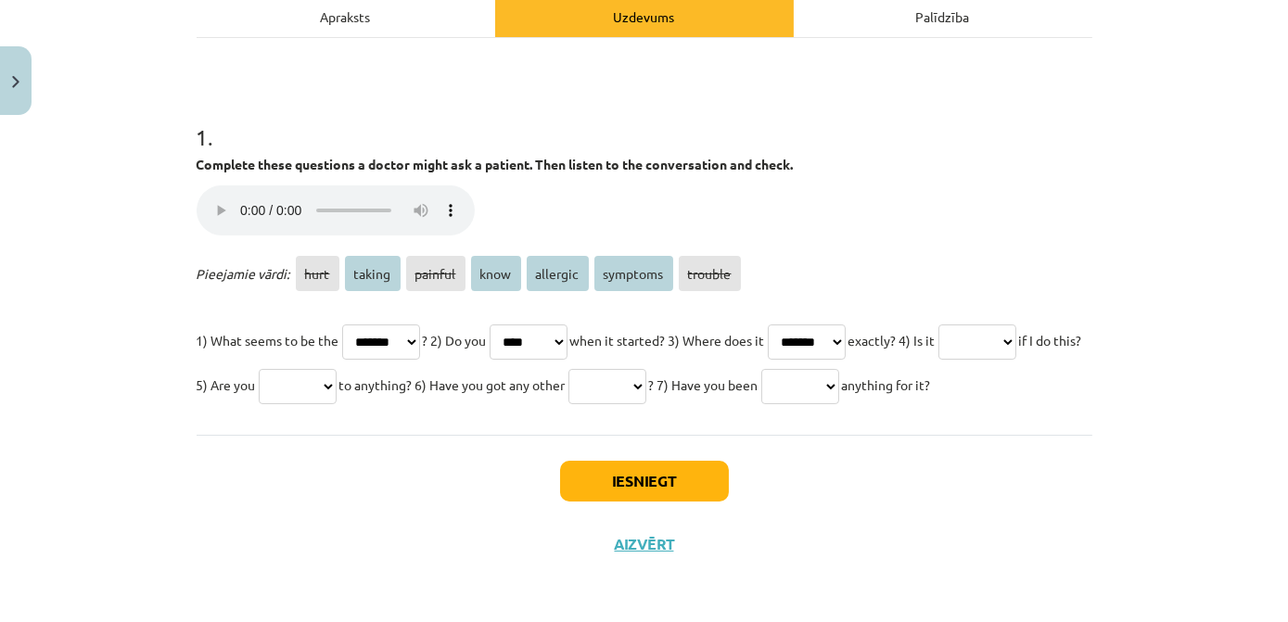
click at [939, 342] on select "**** ****** ******* **** ******** ******** *******" at bounding box center [978, 342] width 78 height 35
select select "****"
click at [939, 325] on select "**** ****** ******* **** ******** ******** *******" at bounding box center [978, 342] width 78 height 35
click at [568, 325] on select "**** ****** ******* **** ******** ******** *******" at bounding box center [529, 342] width 78 height 35
select select "****"
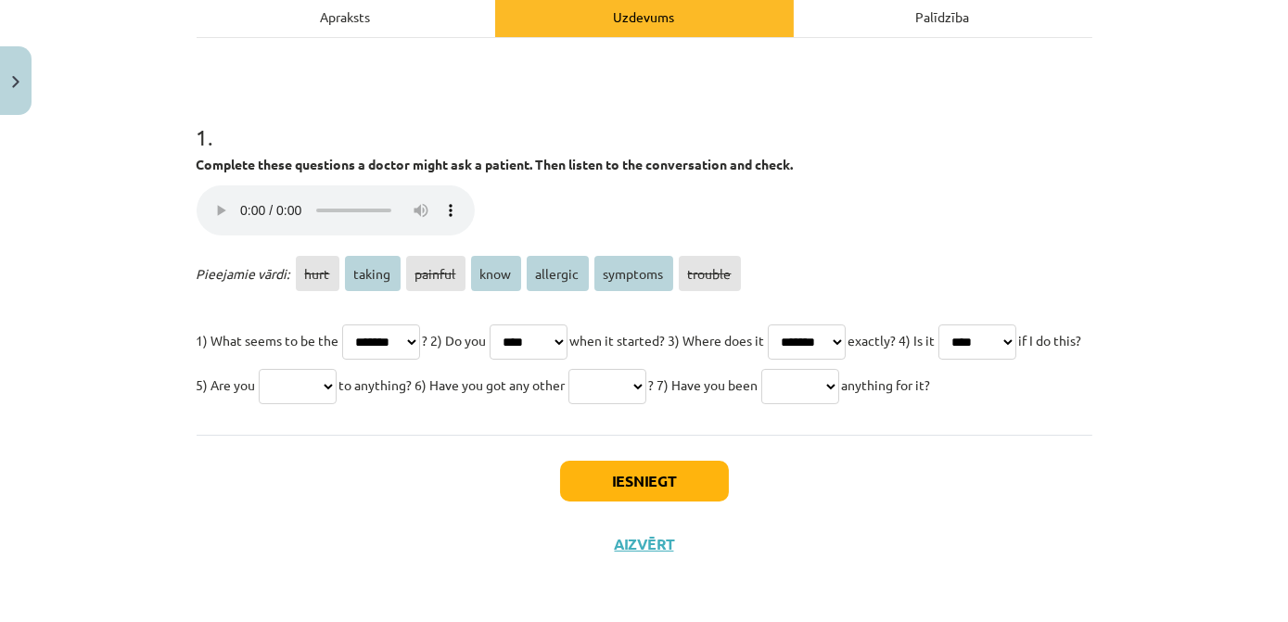
click at [510, 325] on select "**** ****** ******* **** ******** ******** *******" at bounding box center [529, 342] width 78 height 35
click at [337, 369] on select "**** ****** ******* **** ******** ******** *******" at bounding box center [298, 386] width 78 height 35
select select "********"
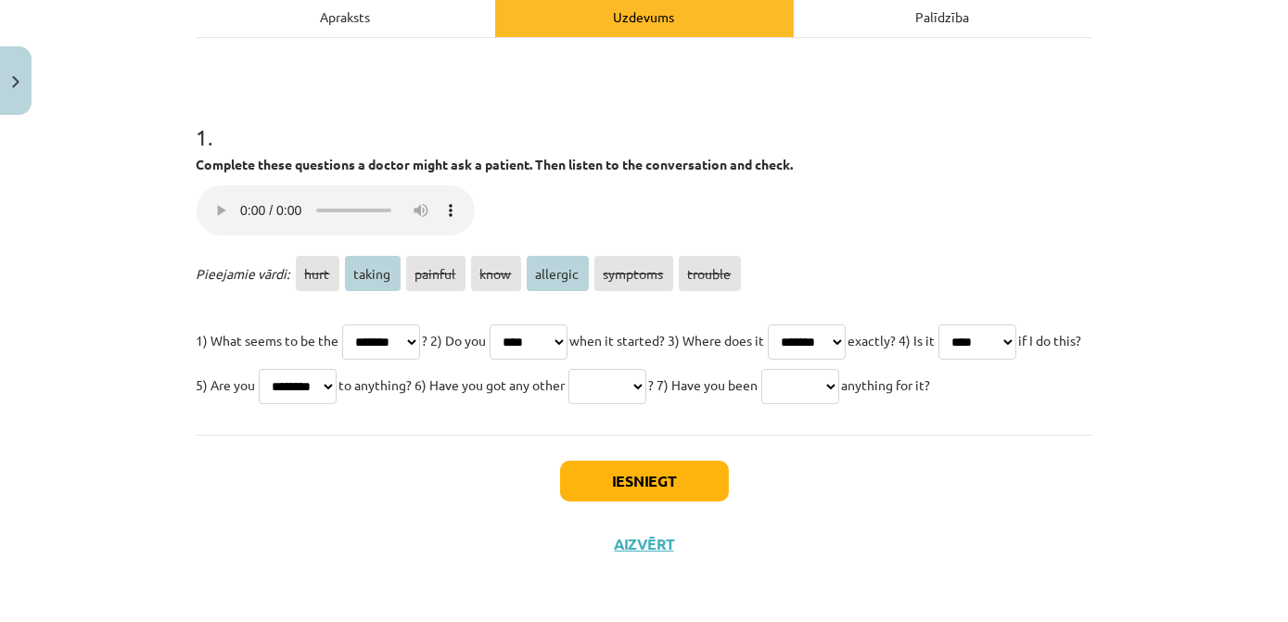
click at [337, 369] on select "**** ****** ******* **** ******** ******** *******" at bounding box center [298, 386] width 78 height 35
click at [647, 369] on select "**** ****** ******* **** ******** ******** *******" at bounding box center [608, 386] width 78 height 35
select select "******"
click at [647, 369] on select "**** ****** ******* **** ******** ******** *******" at bounding box center [608, 386] width 78 height 35
click at [762, 388] on select "**** ****** ******* **** ******** ******** *******" at bounding box center [801, 386] width 78 height 35
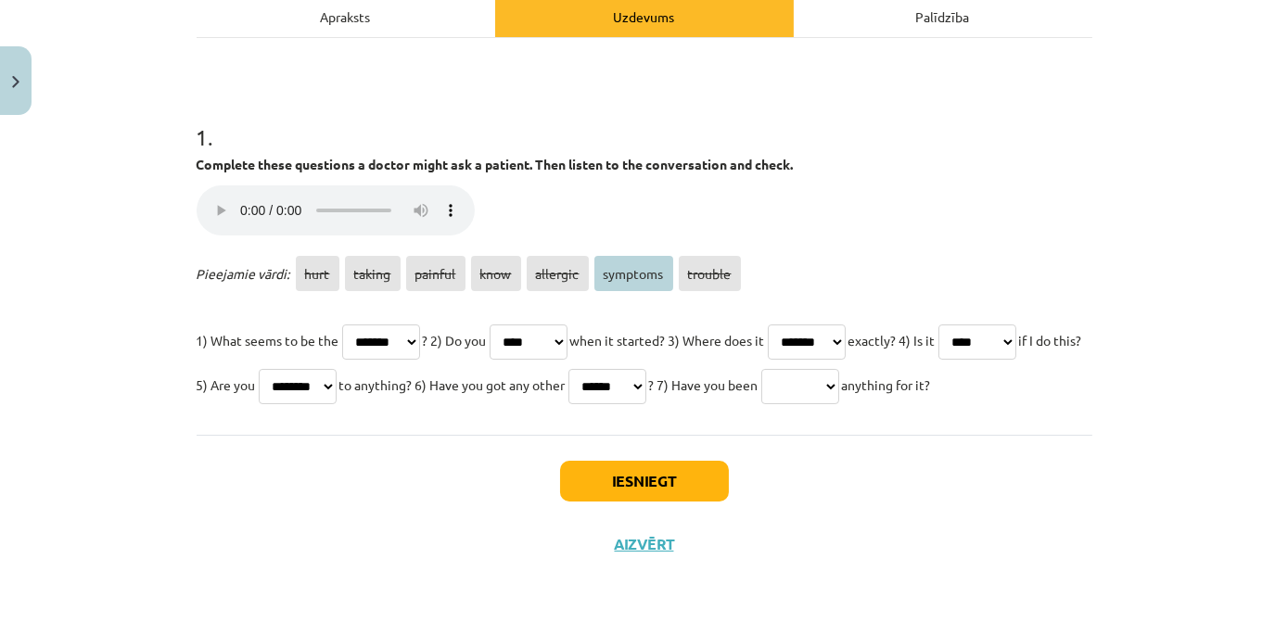
select select "********"
click at [762, 369] on select "**** ****** ******* **** ******** ******** *******" at bounding box center [801, 386] width 78 height 35
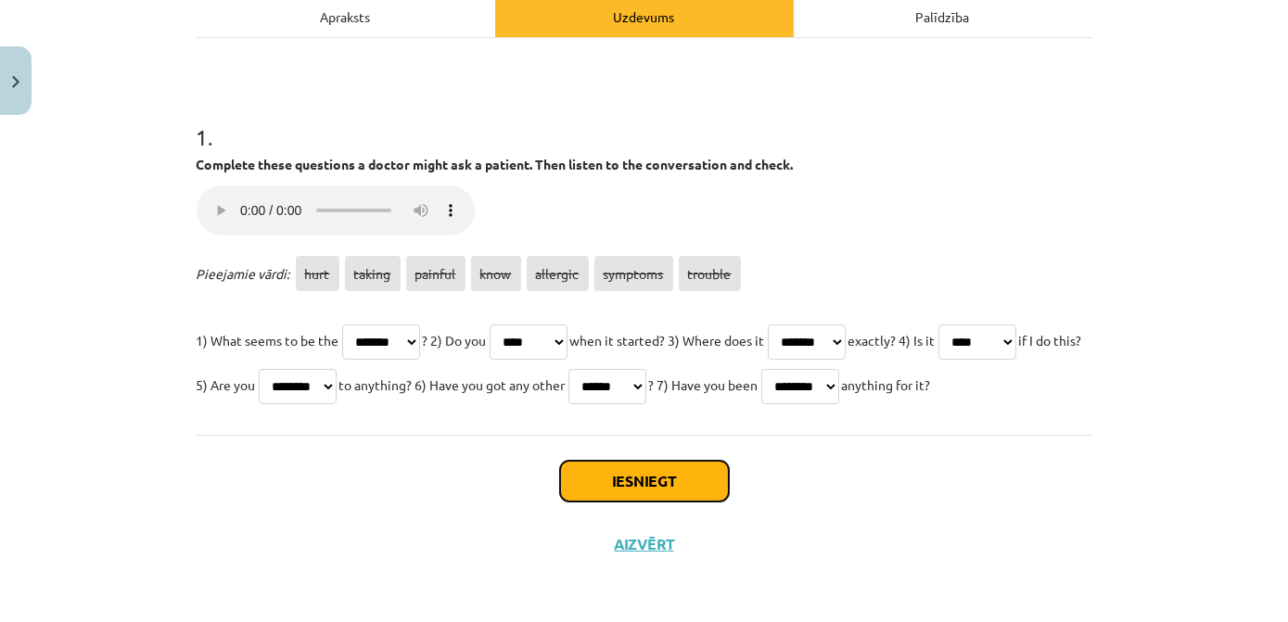
click at [615, 482] on button "Iesniegt" at bounding box center [644, 481] width 169 height 41
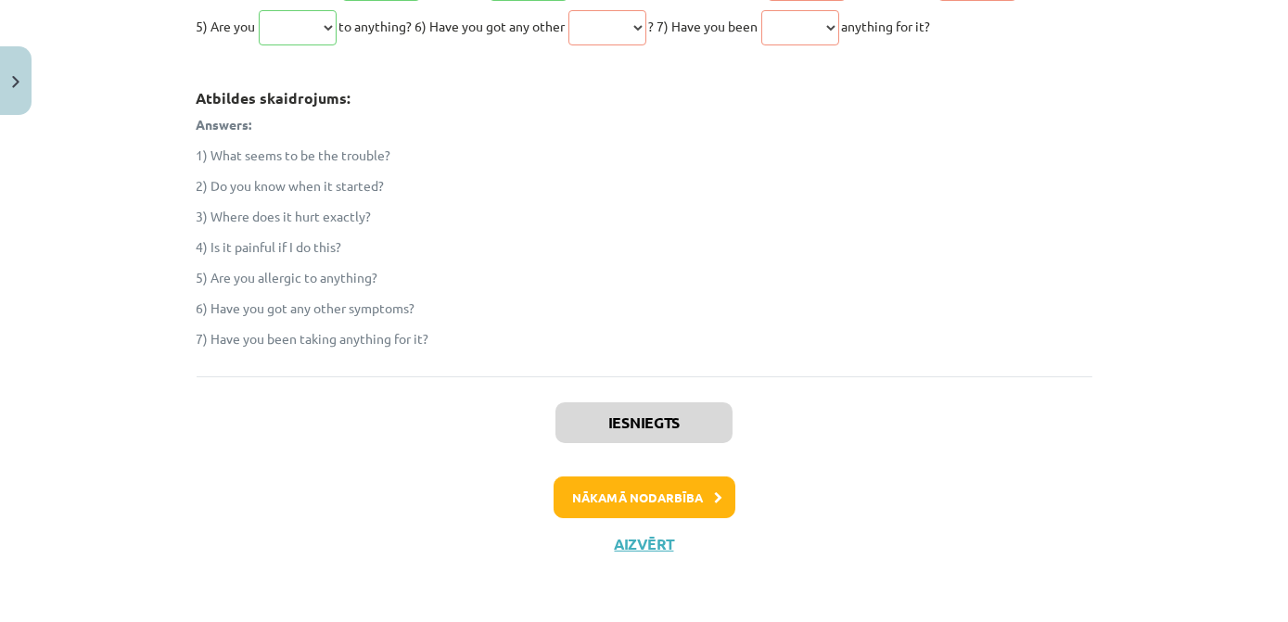
scroll to position [680, 0]
click at [670, 506] on button "Nākamā nodarbība" at bounding box center [645, 498] width 182 height 43
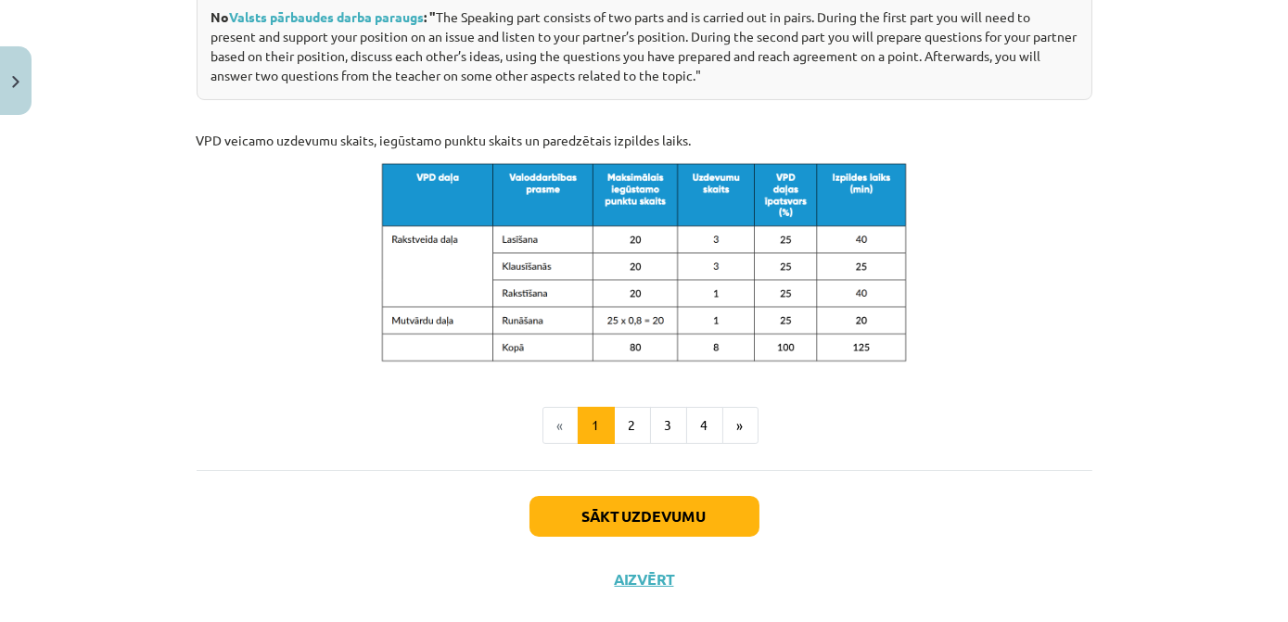
scroll to position [1029, 0]
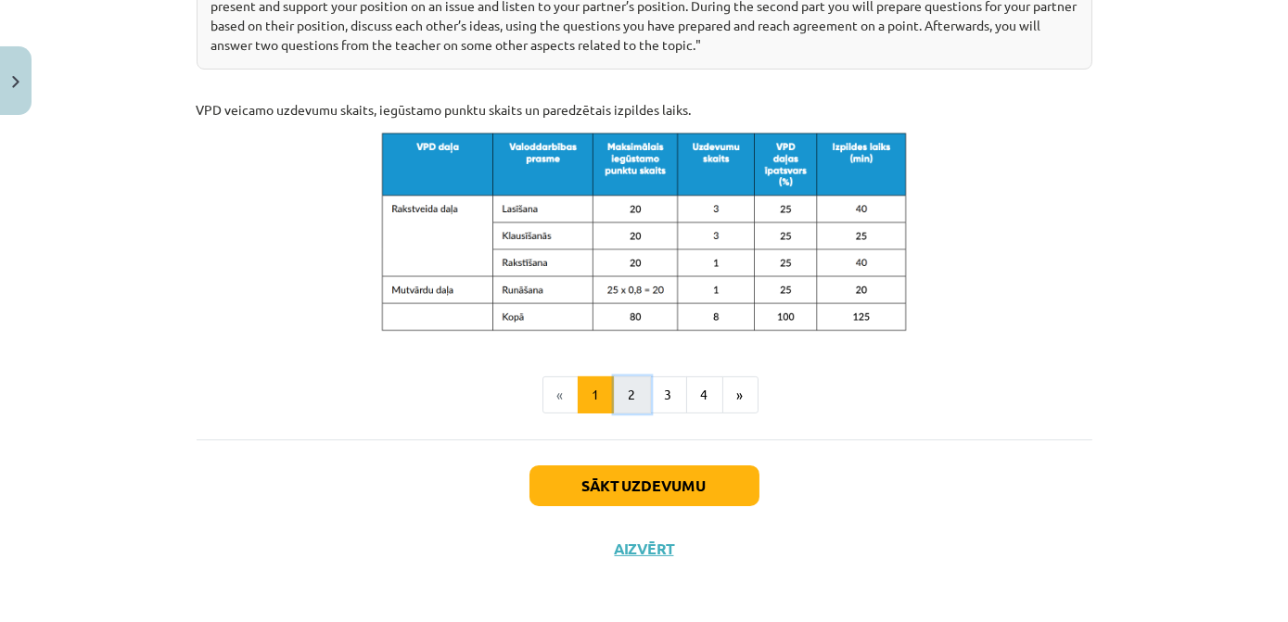
click at [634, 388] on button "2" at bounding box center [632, 395] width 37 height 37
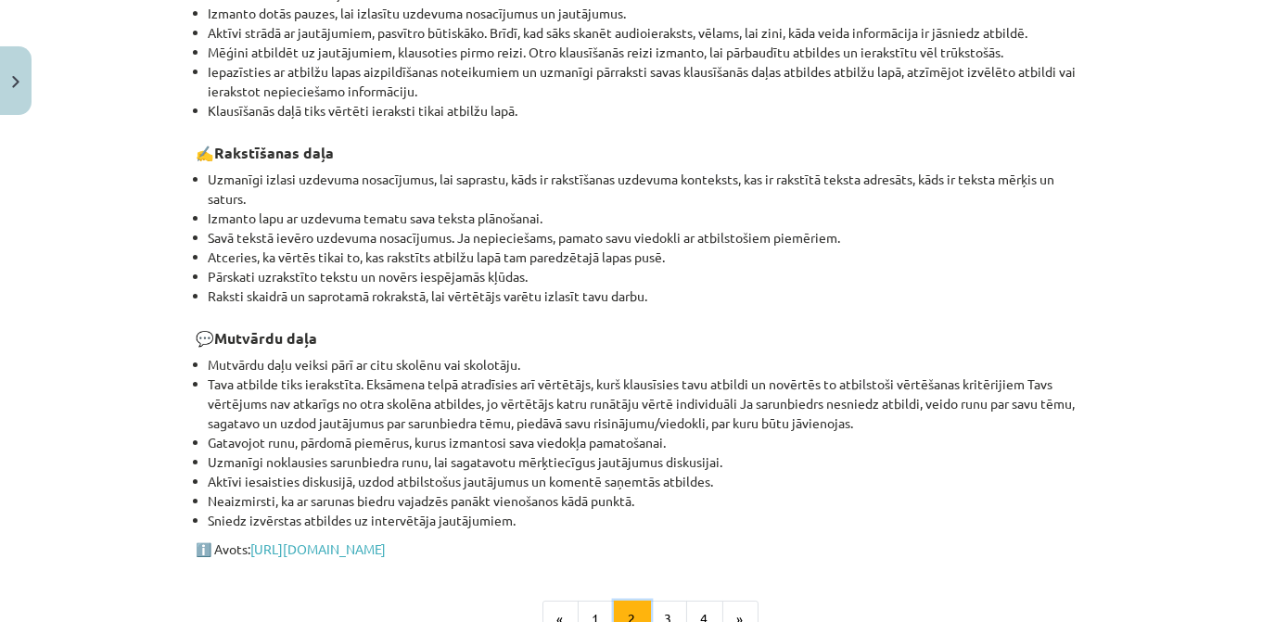
scroll to position [808, 0]
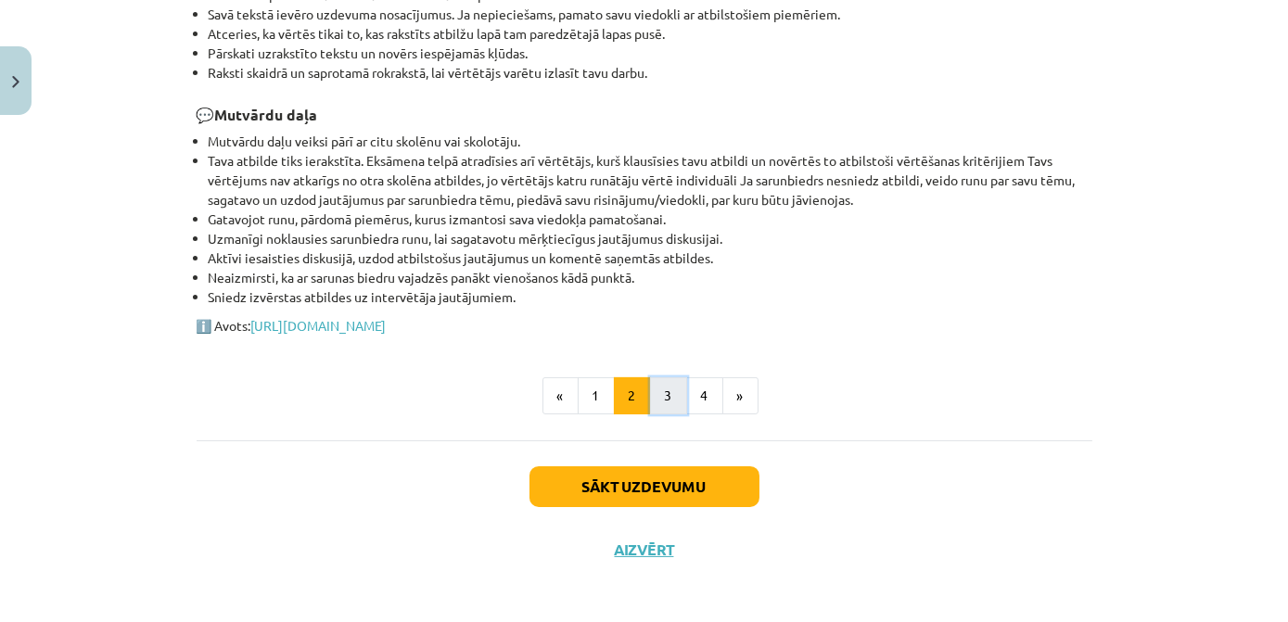
click at [662, 387] on button "3" at bounding box center [668, 396] width 37 height 37
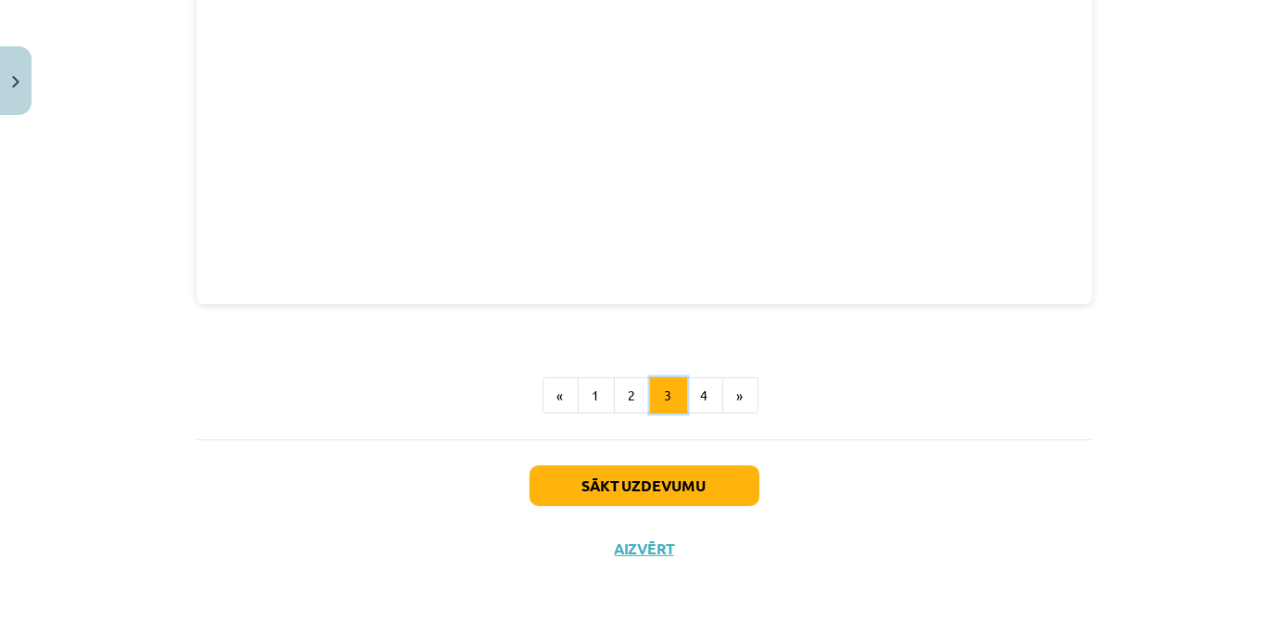
scroll to position [601, 0]
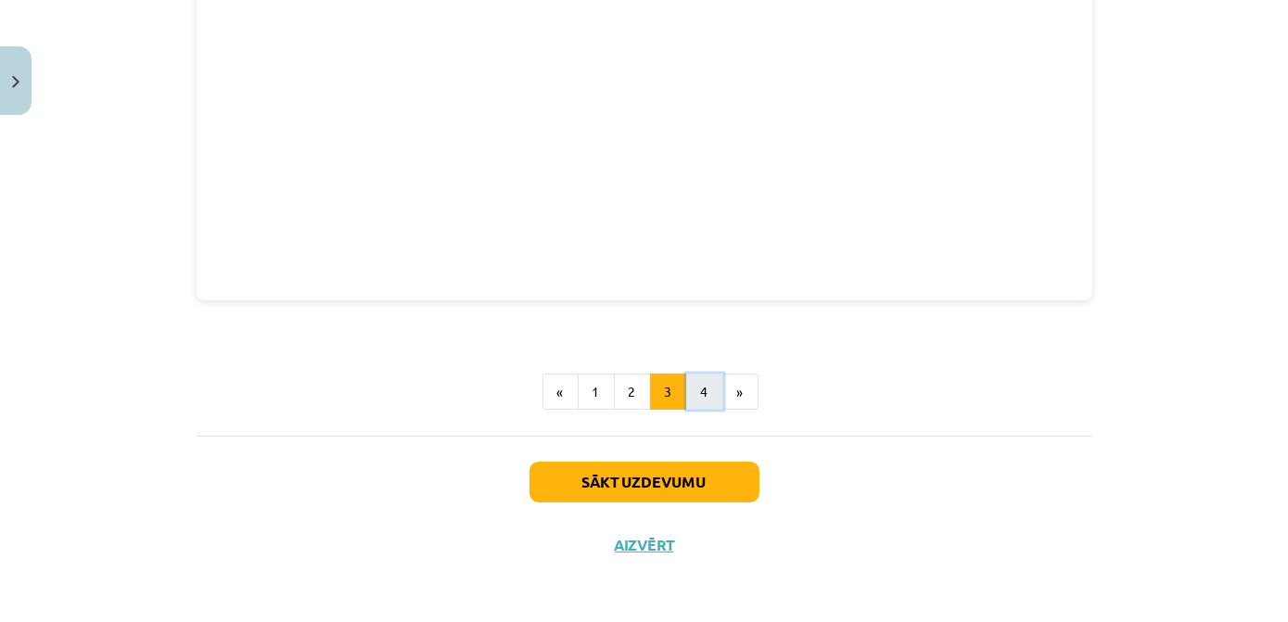
click at [697, 387] on button "4" at bounding box center [704, 392] width 37 height 37
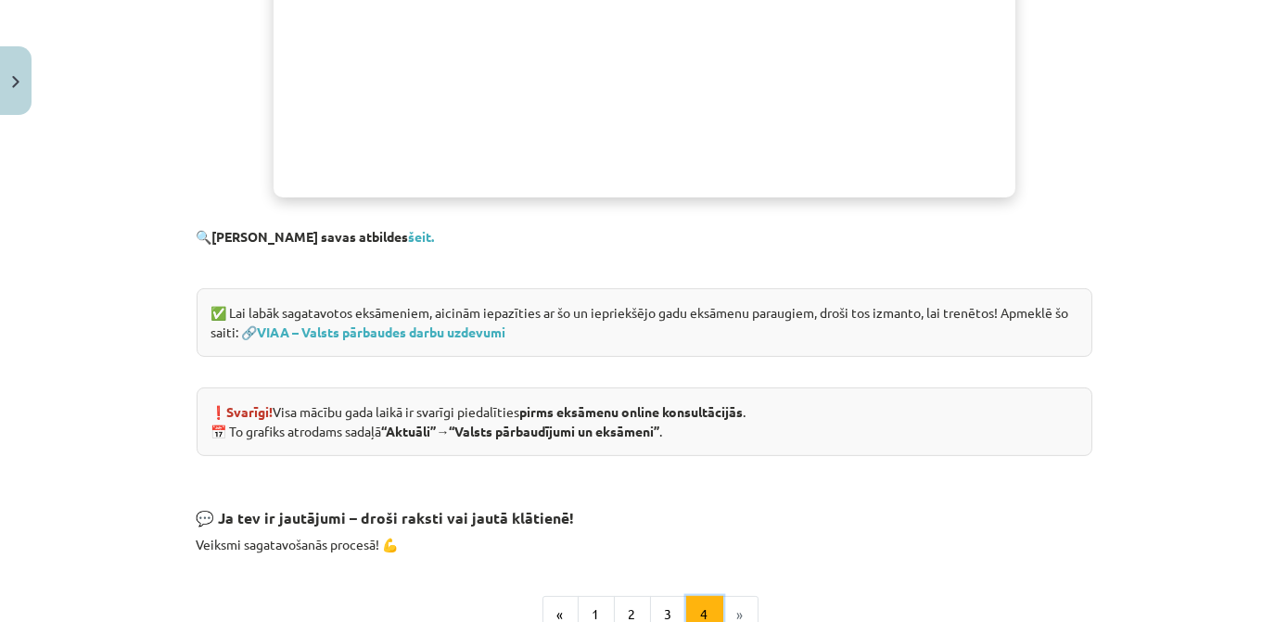
scroll to position [1340, 0]
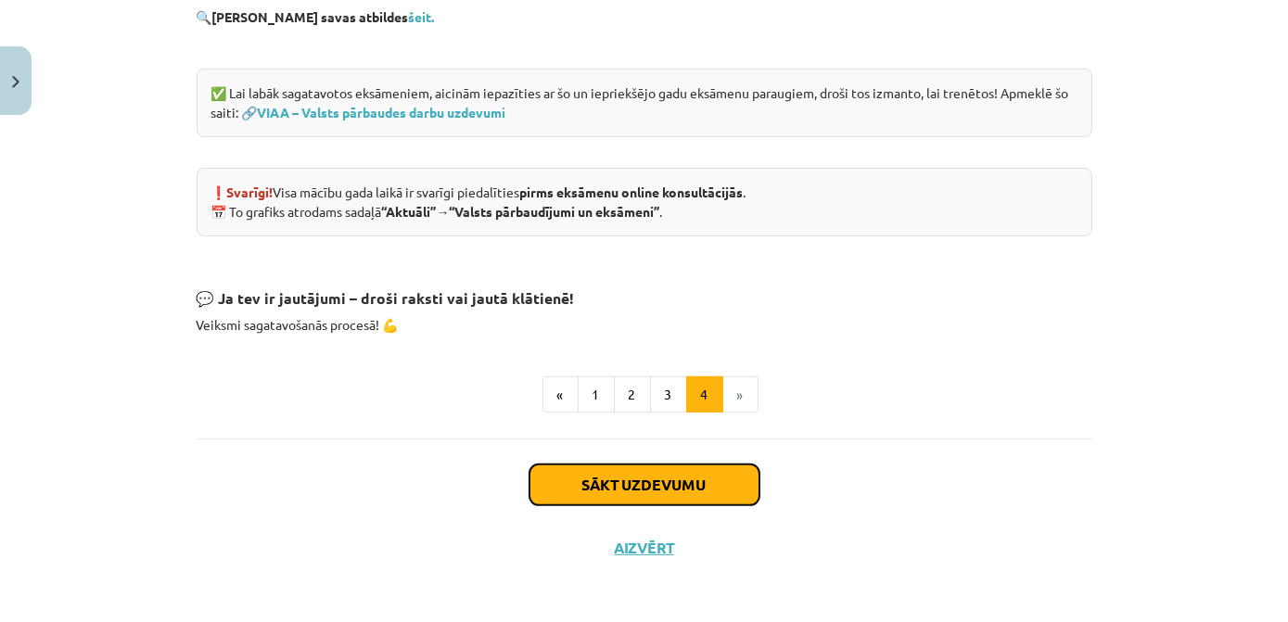
click at [675, 473] on button "Sākt uzdevumu" at bounding box center [645, 485] width 230 height 41
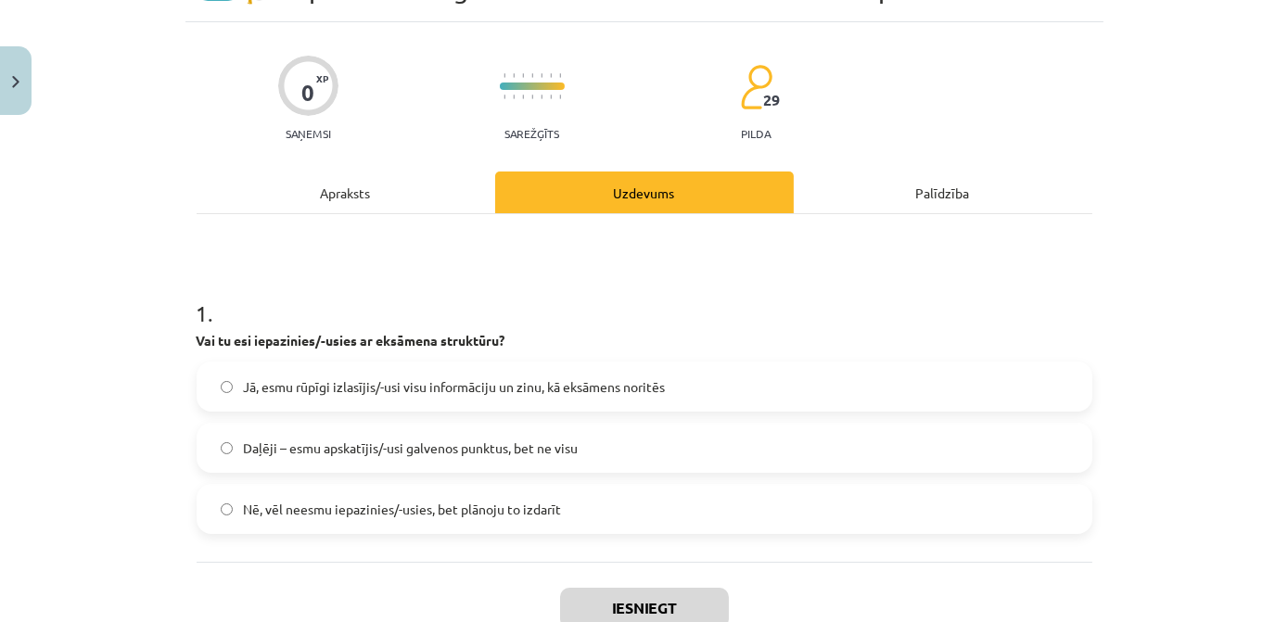
scroll to position [131, 0]
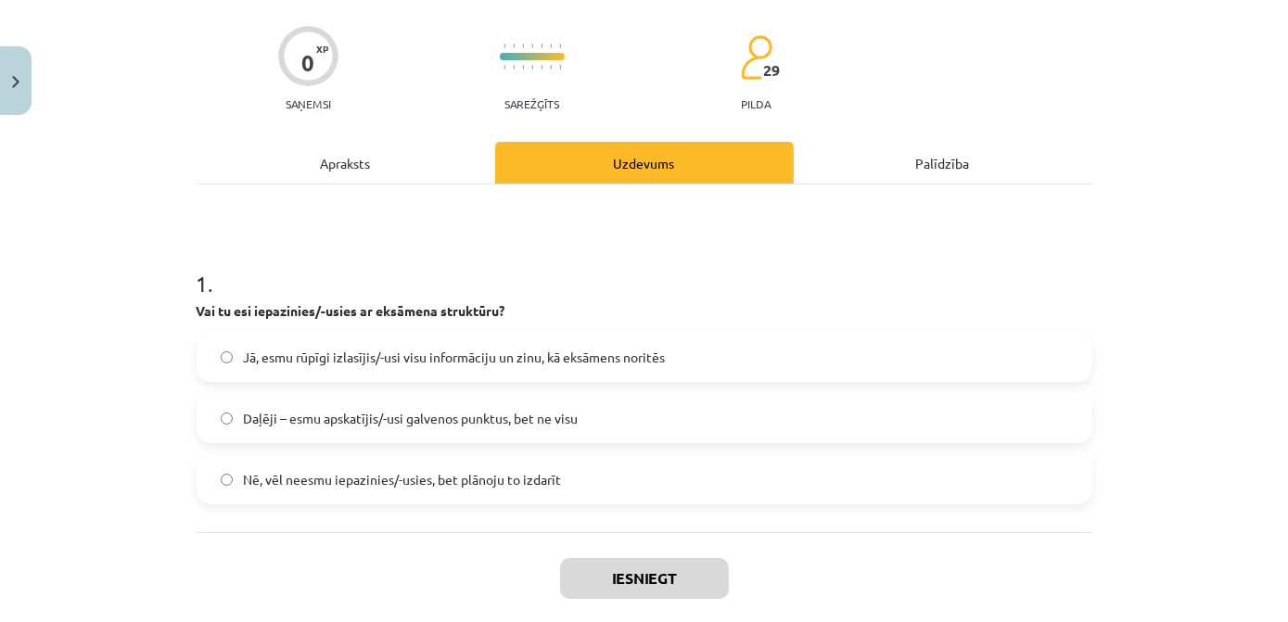
click at [381, 424] on span "Daļēji – esmu apskatījis/-usi galvenos punktus, bet ne visu" at bounding box center [411, 418] width 335 height 19
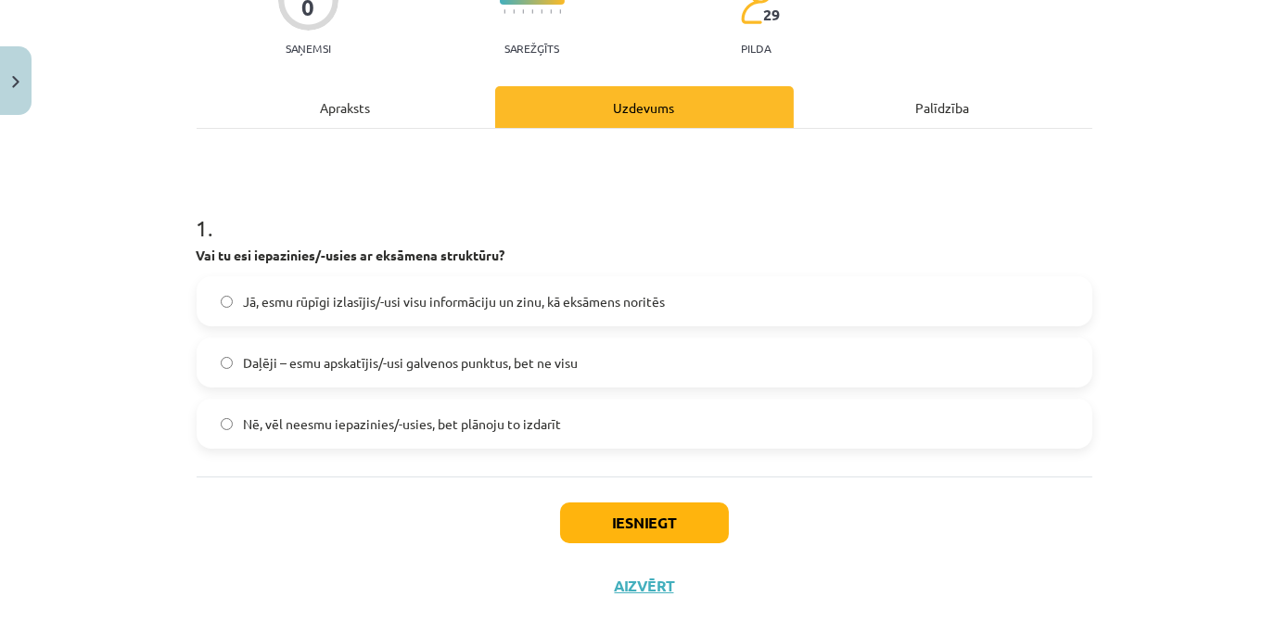
scroll to position [227, 0]
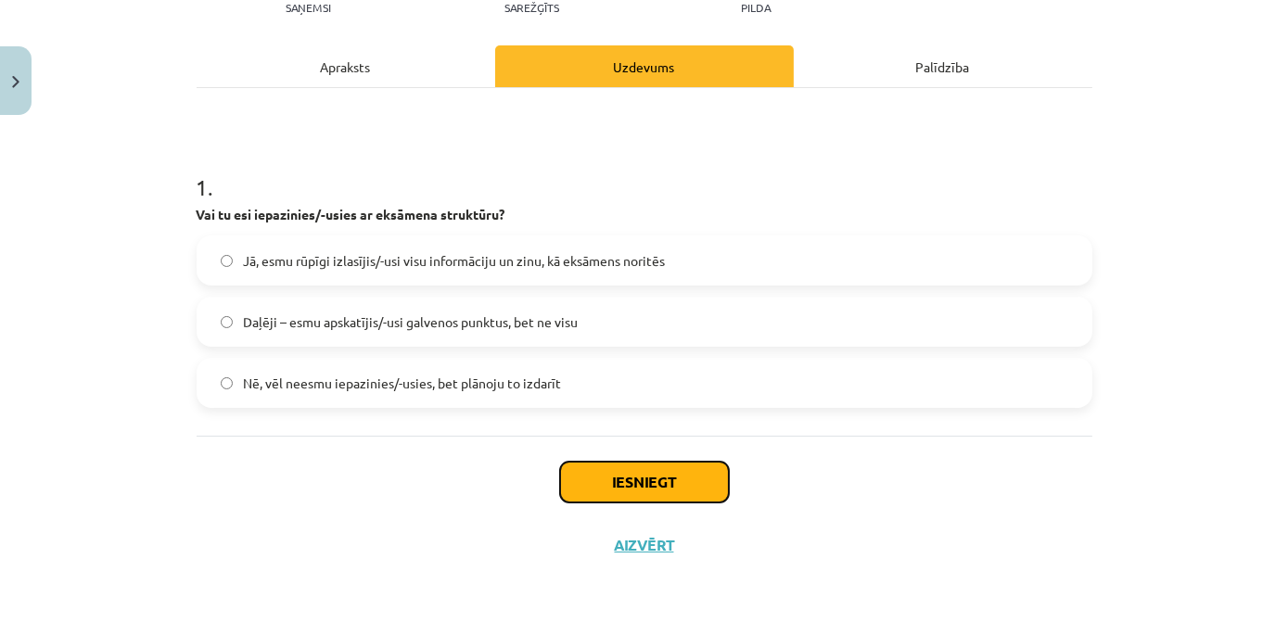
click at [652, 485] on button "Iesniegt" at bounding box center [644, 482] width 169 height 41
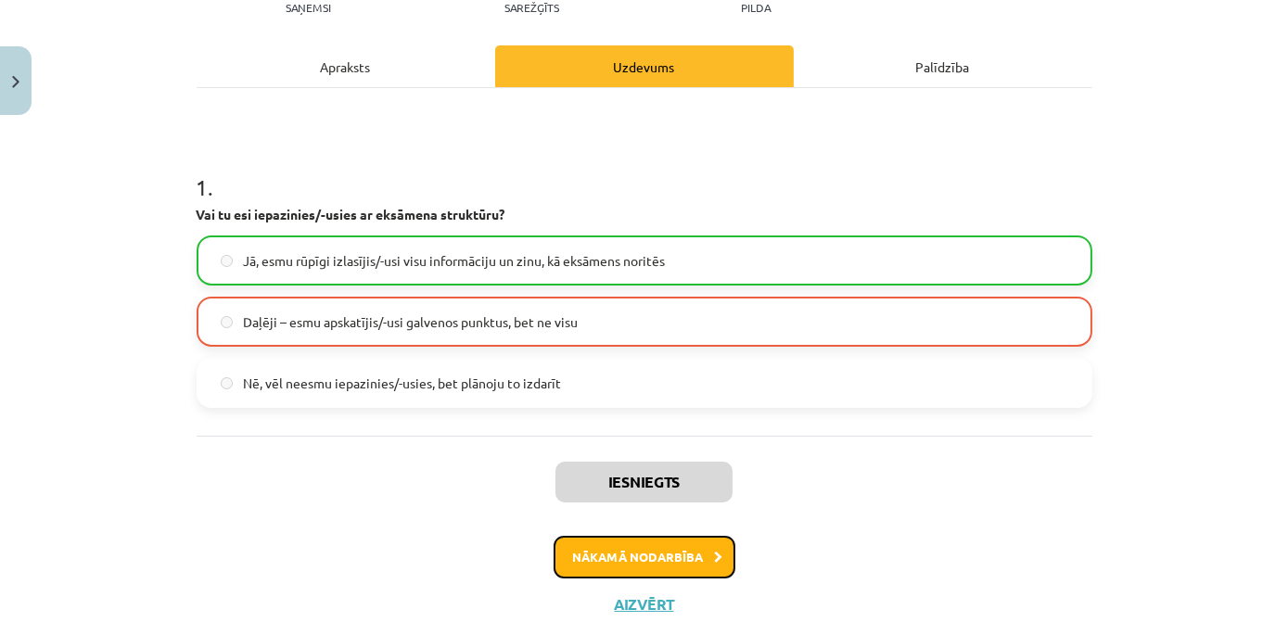
click at [631, 555] on button "Nākamā nodarbība" at bounding box center [645, 557] width 182 height 43
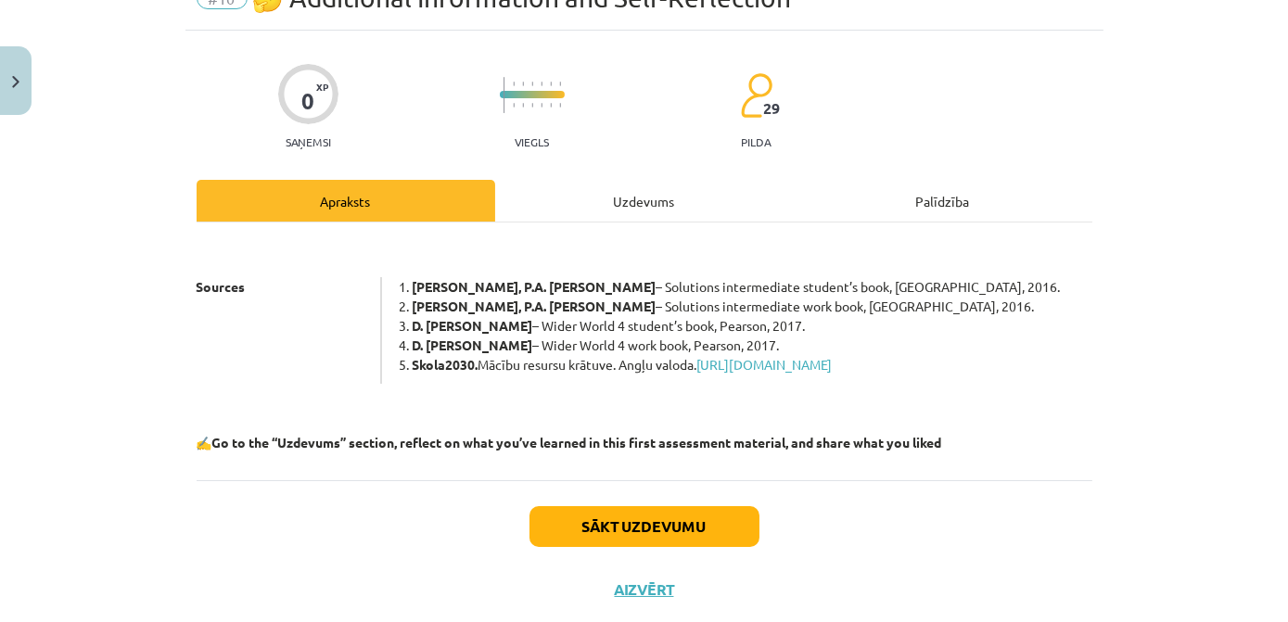
scroll to position [131, 0]
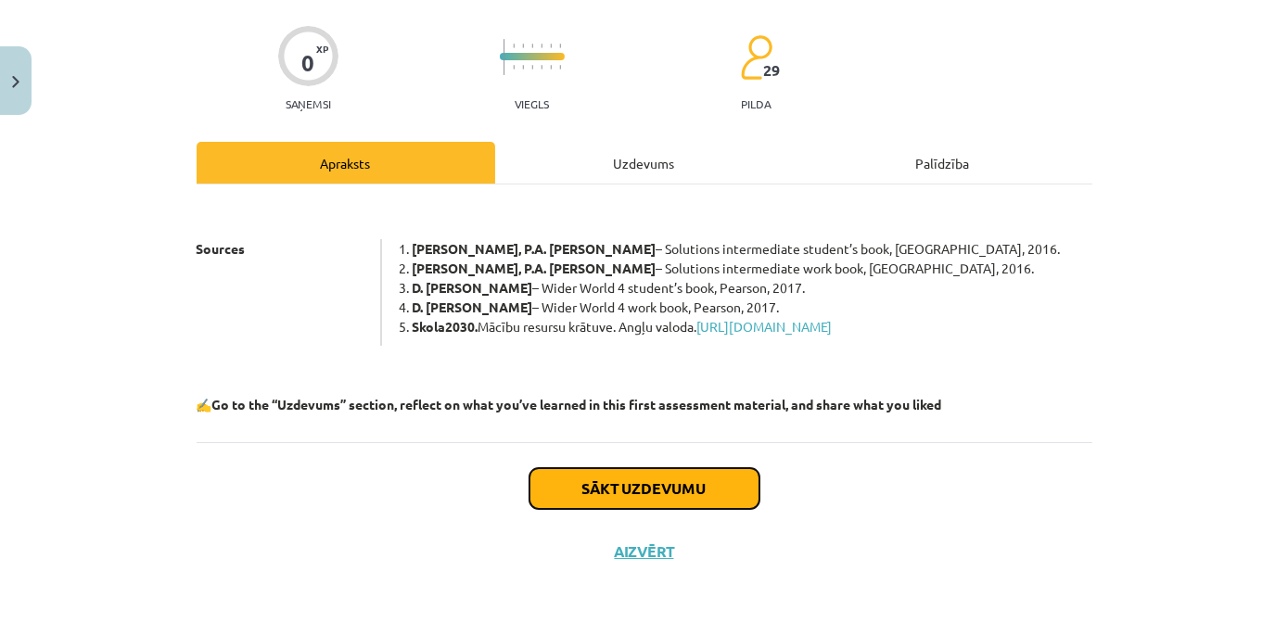
click at [682, 509] on button "Sākt uzdevumu" at bounding box center [645, 488] width 230 height 41
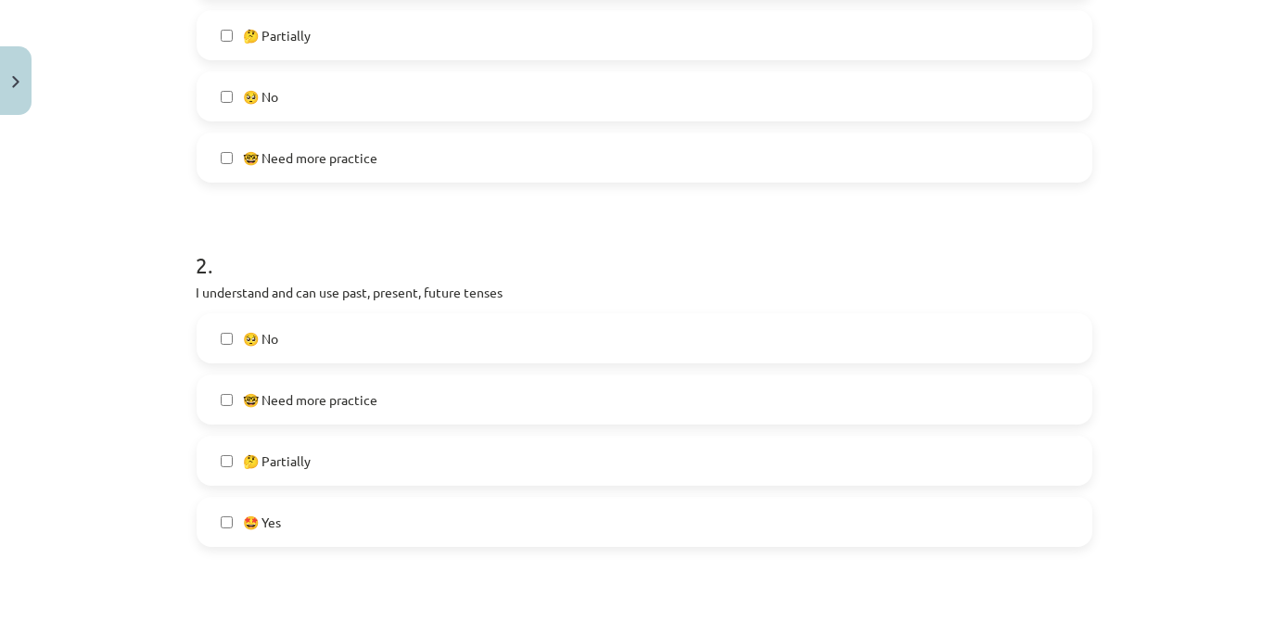
scroll to position [552, 0]
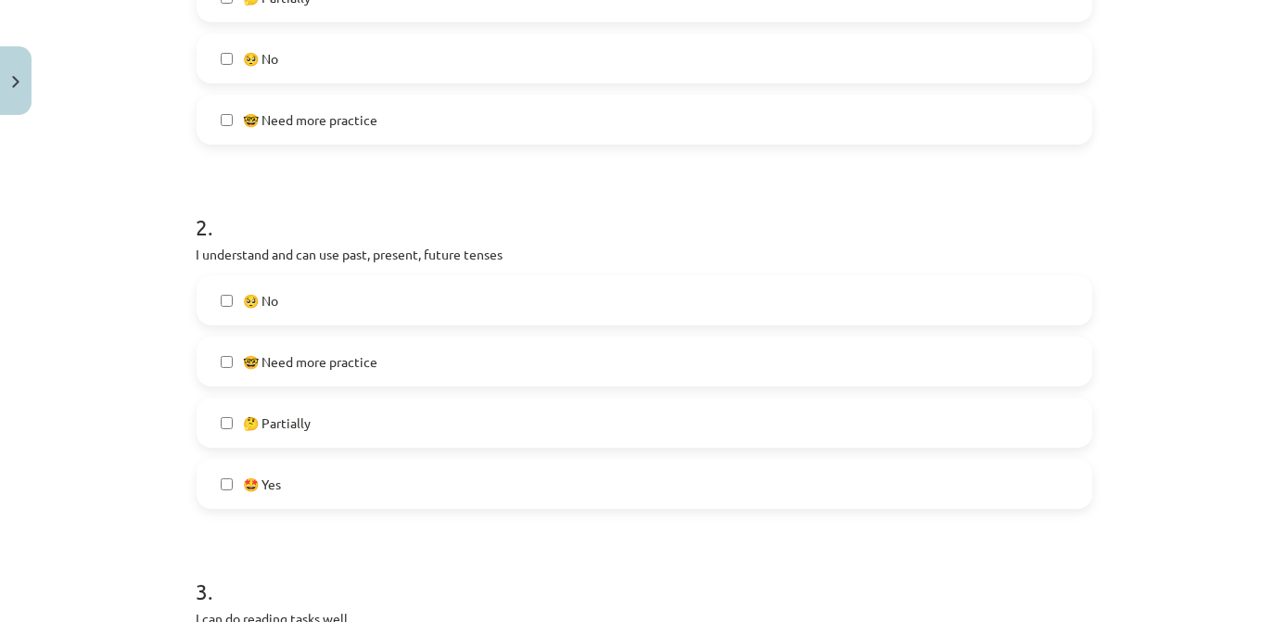
click at [352, 367] on span "🤓 Need more practice" at bounding box center [311, 361] width 135 height 19
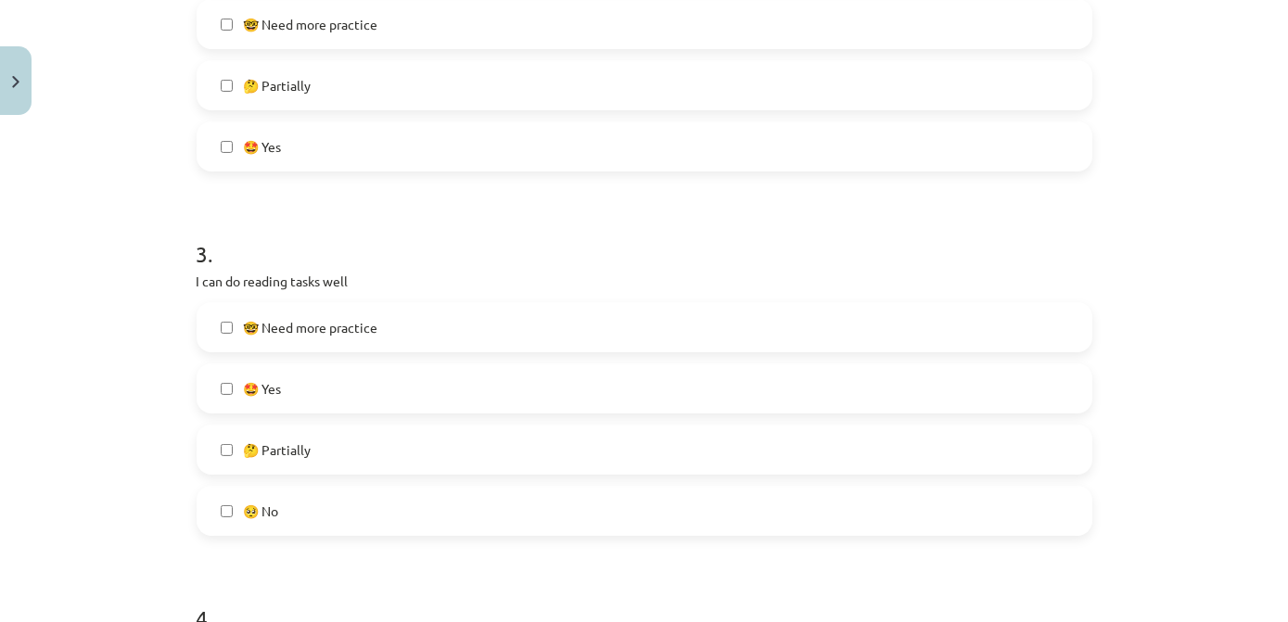
scroll to position [974, 0]
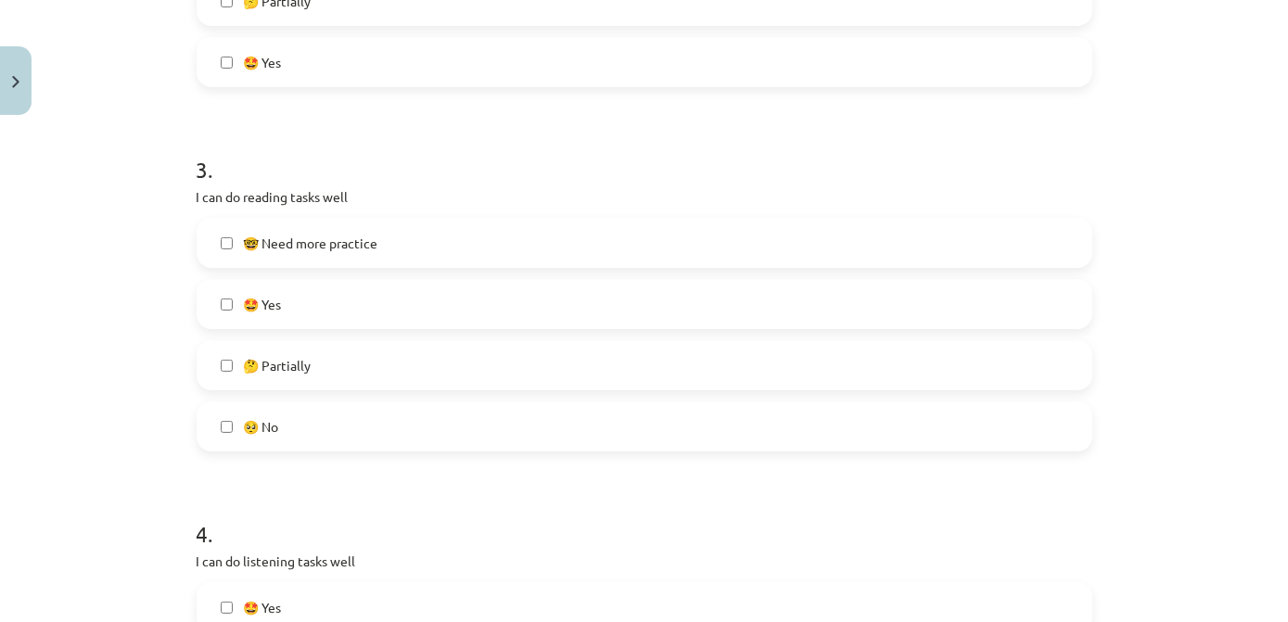
click at [339, 254] on label "🤓 Need more practice" at bounding box center [645, 243] width 892 height 46
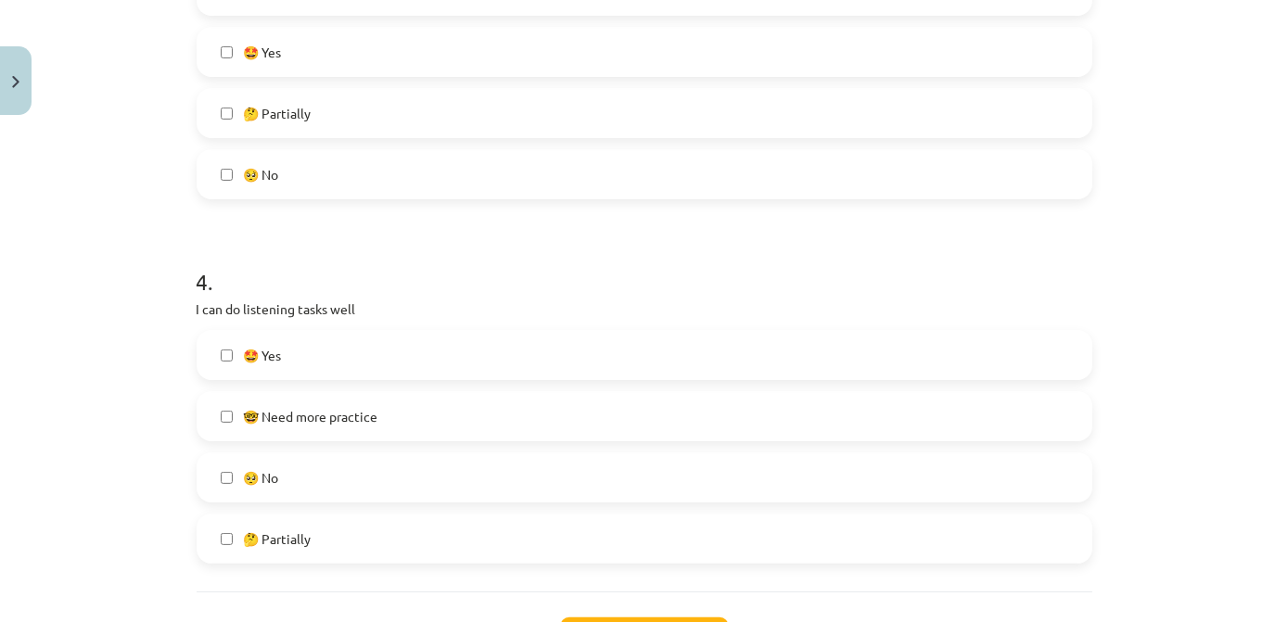
scroll to position [1311, 0]
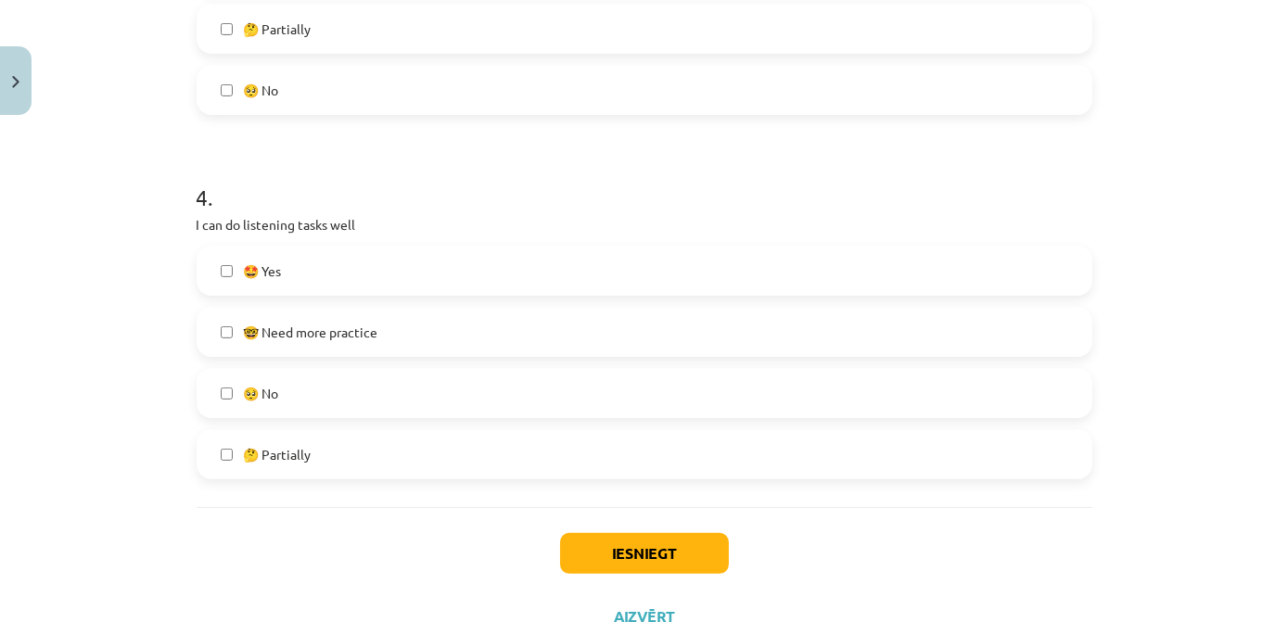
click at [315, 333] on span "🤓 Need more practice" at bounding box center [311, 332] width 135 height 19
click at [591, 564] on button "Iesniegt" at bounding box center [644, 553] width 169 height 41
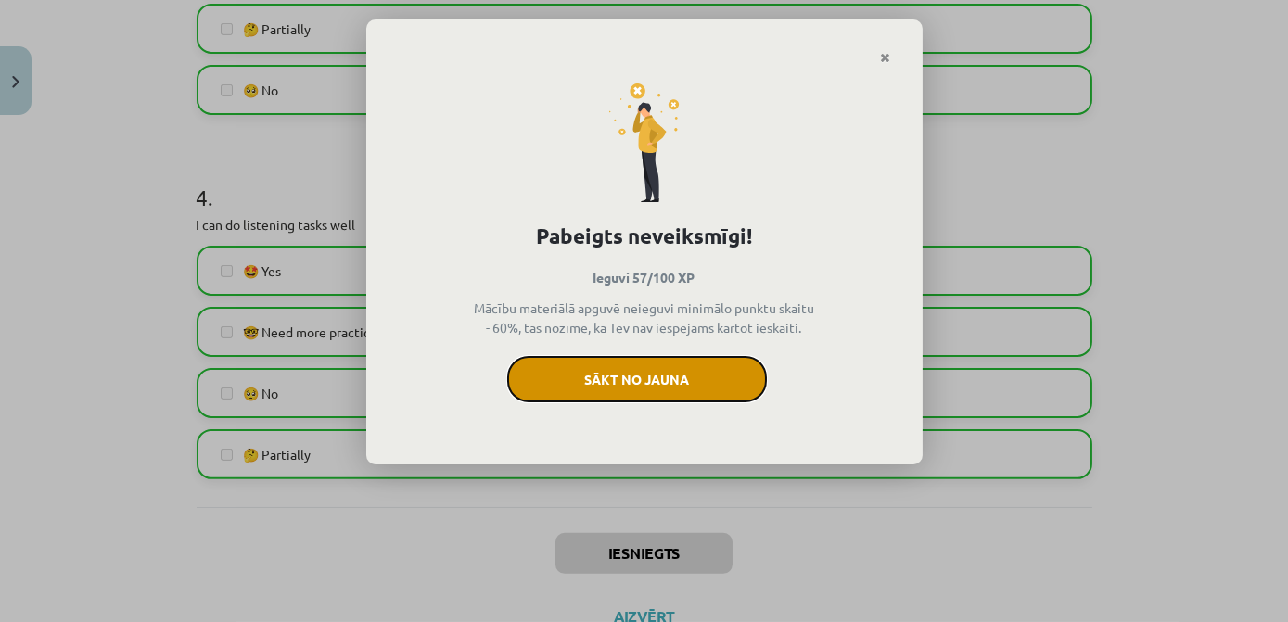
click at [638, 380] on button "Sākt no jauna" at bounding box center [637, 379] width 260 height 46
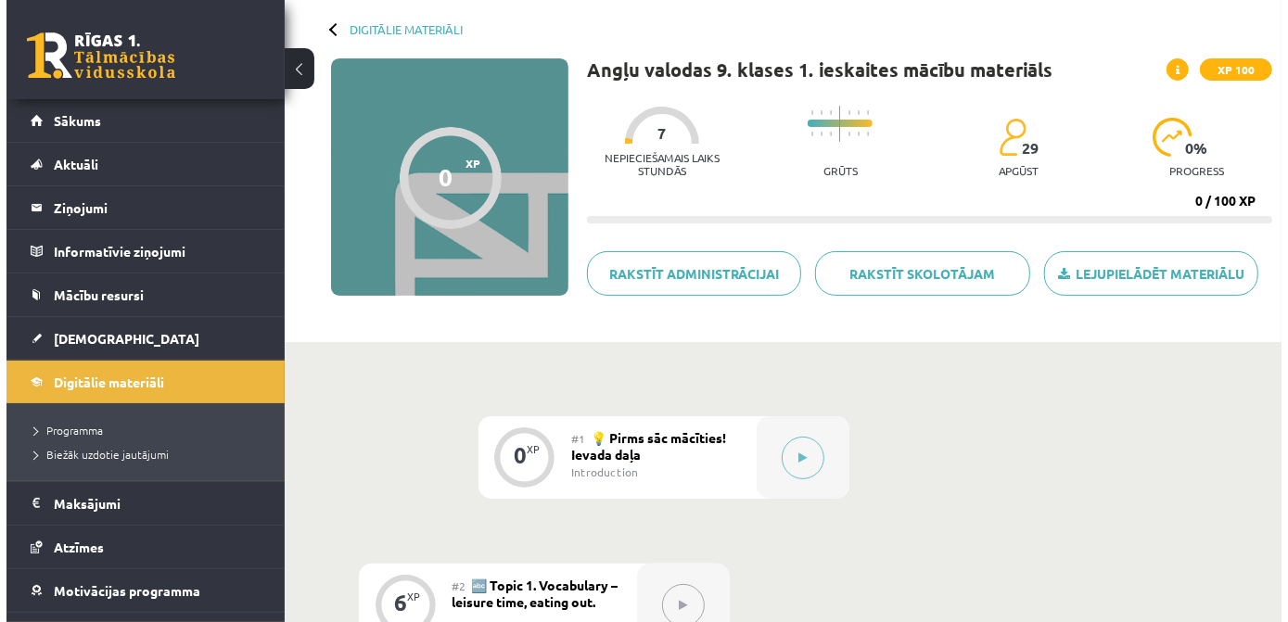
scroll to position [83, 0]
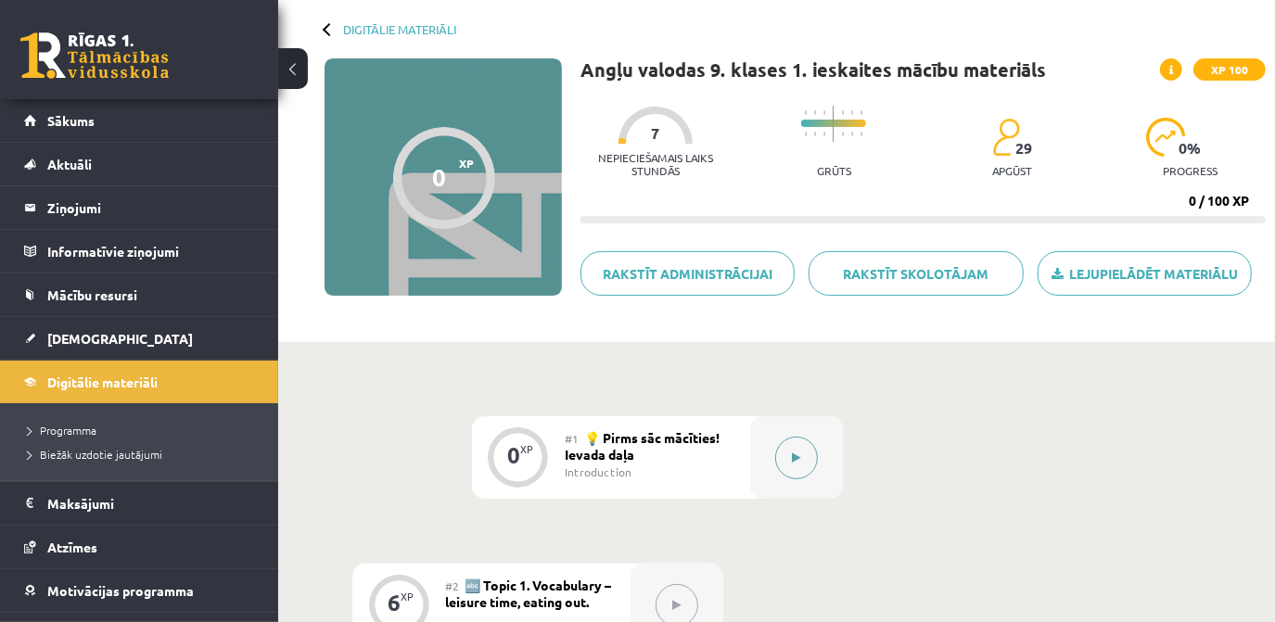
click at [789, 457] on button at bounding box center [796, 458] width 43 height 43
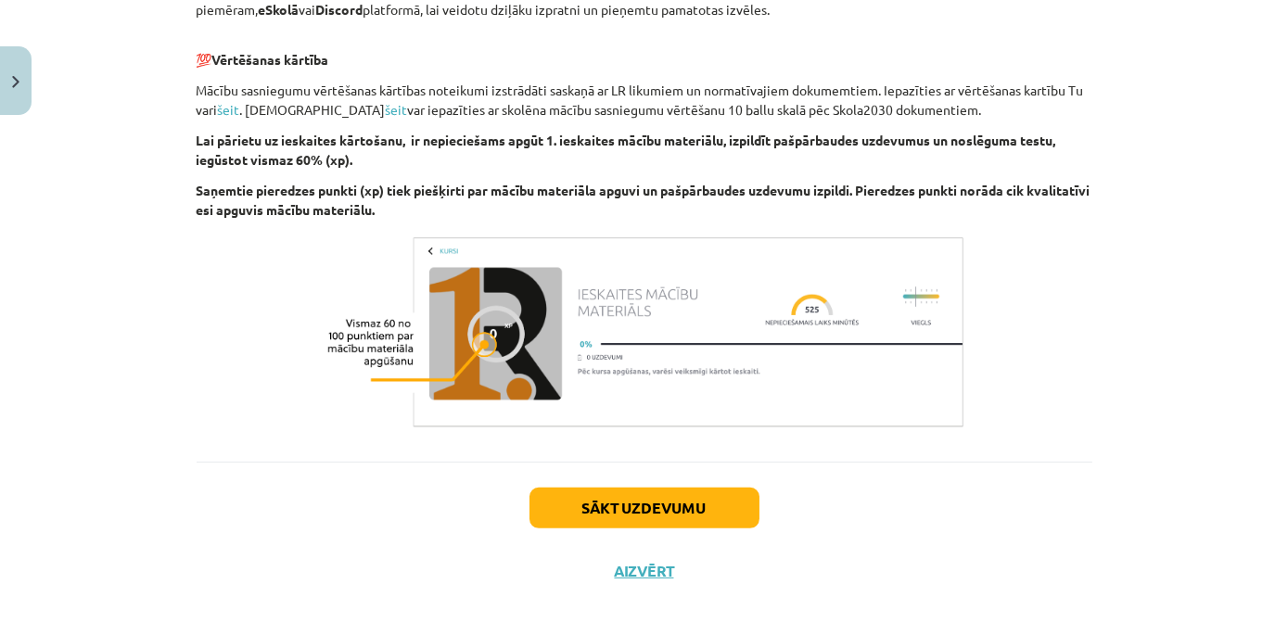
scroll to position [1341, 0]
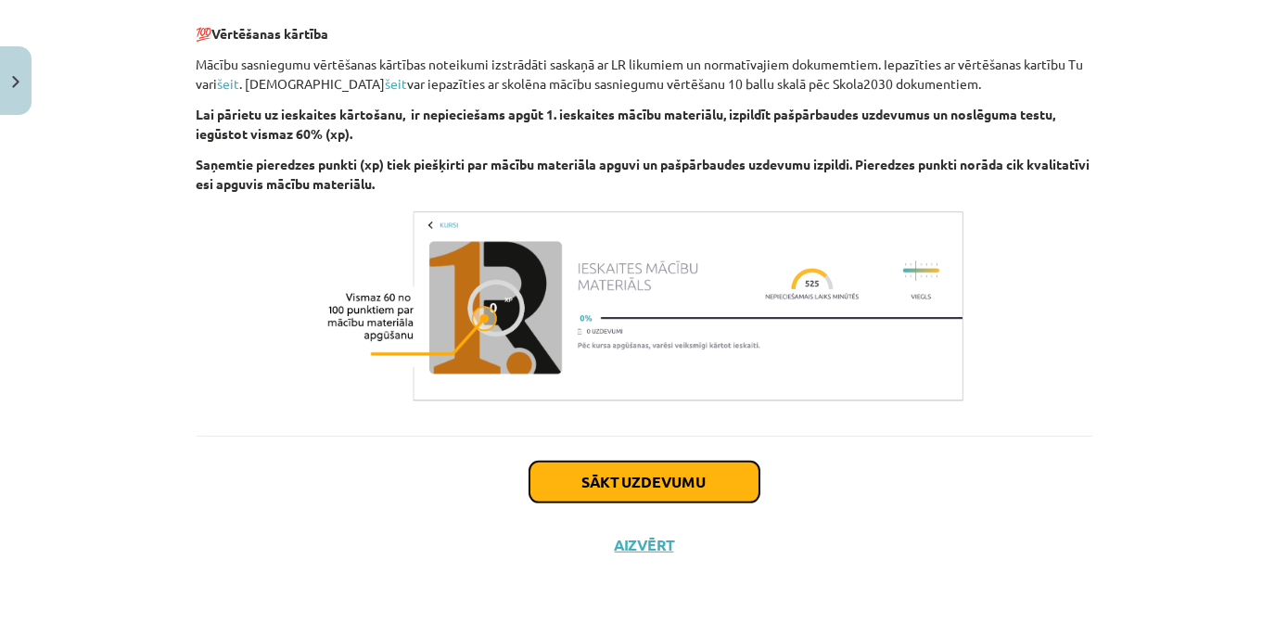
click at [694, 486] on button "Sākt uzdevumu" at bounding box center [645, 482] width 230 height 41
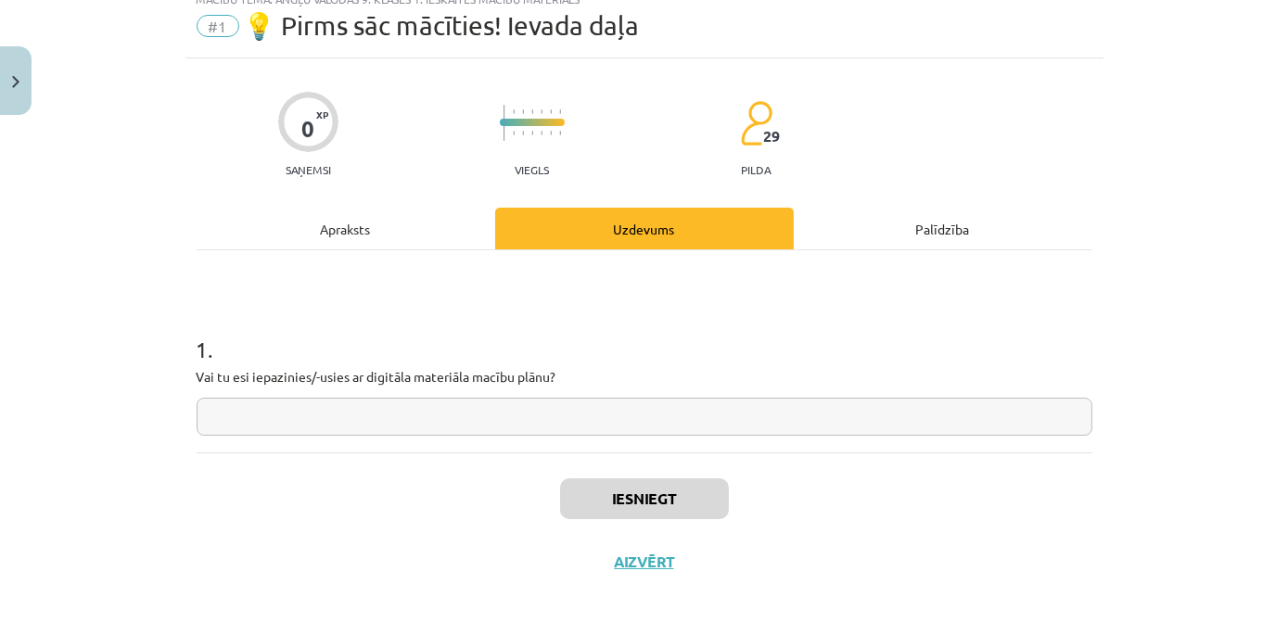
scroll to position [82, 0]
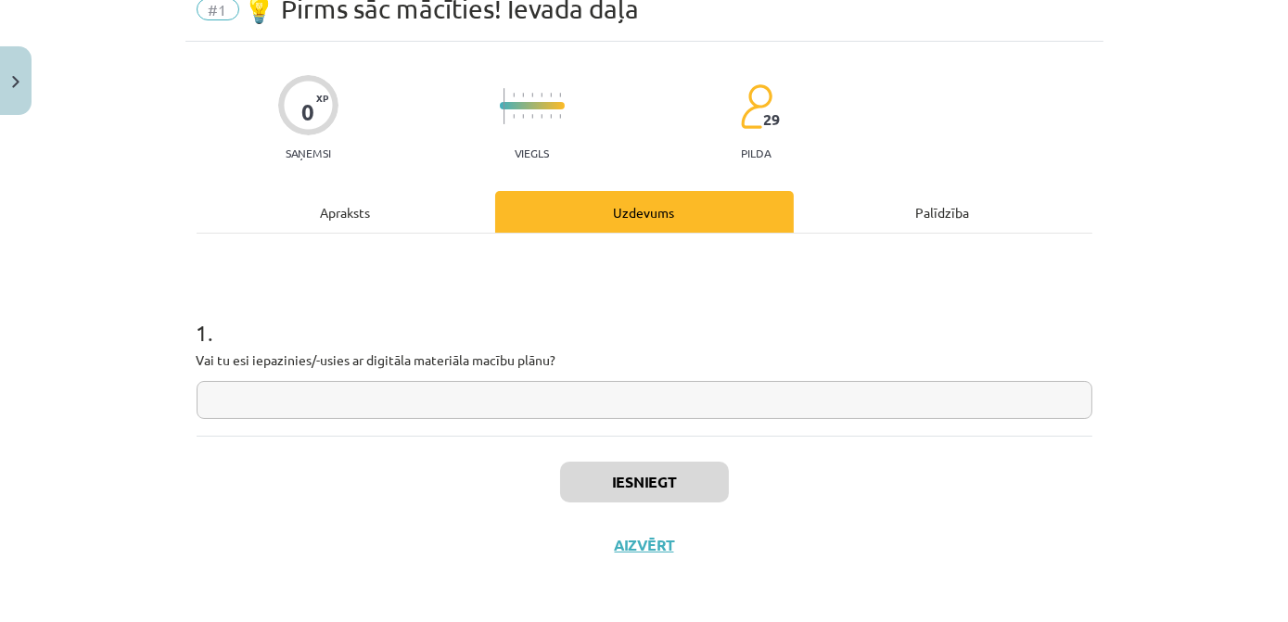
click at [532, 387] on input "text" at bounding box center [645, 400] width 896 height 38
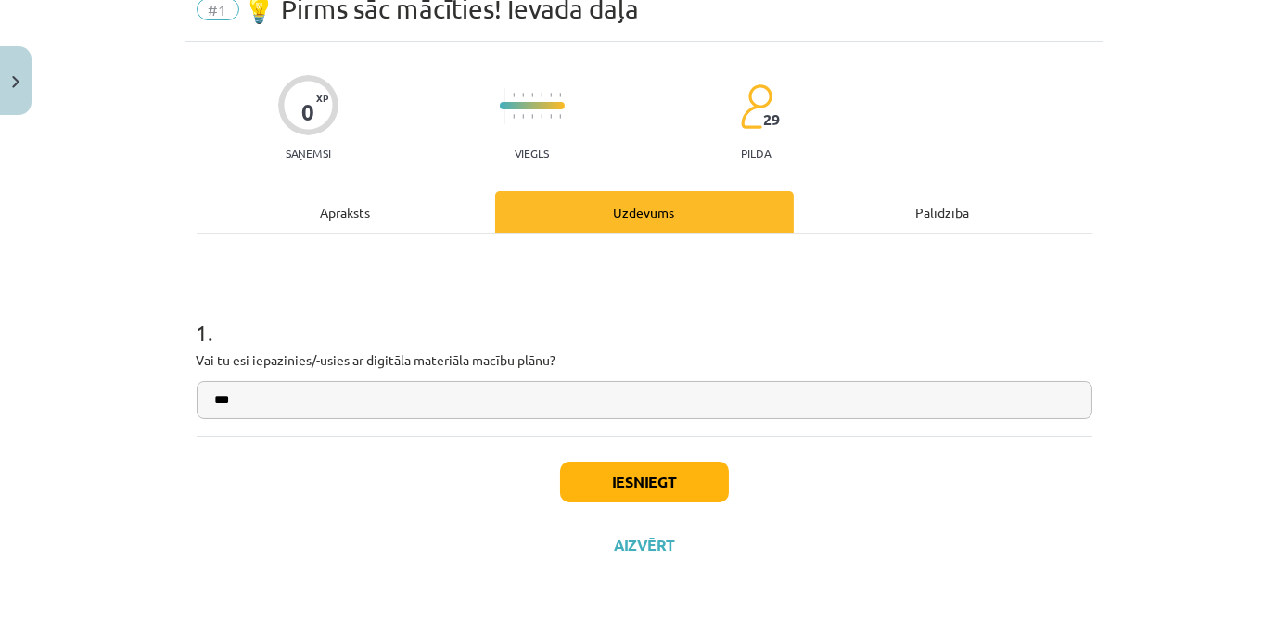
type input "***"
click at [679, 486] on button "Iesniegt" at bounding box center [644, 482] width 169 height 41
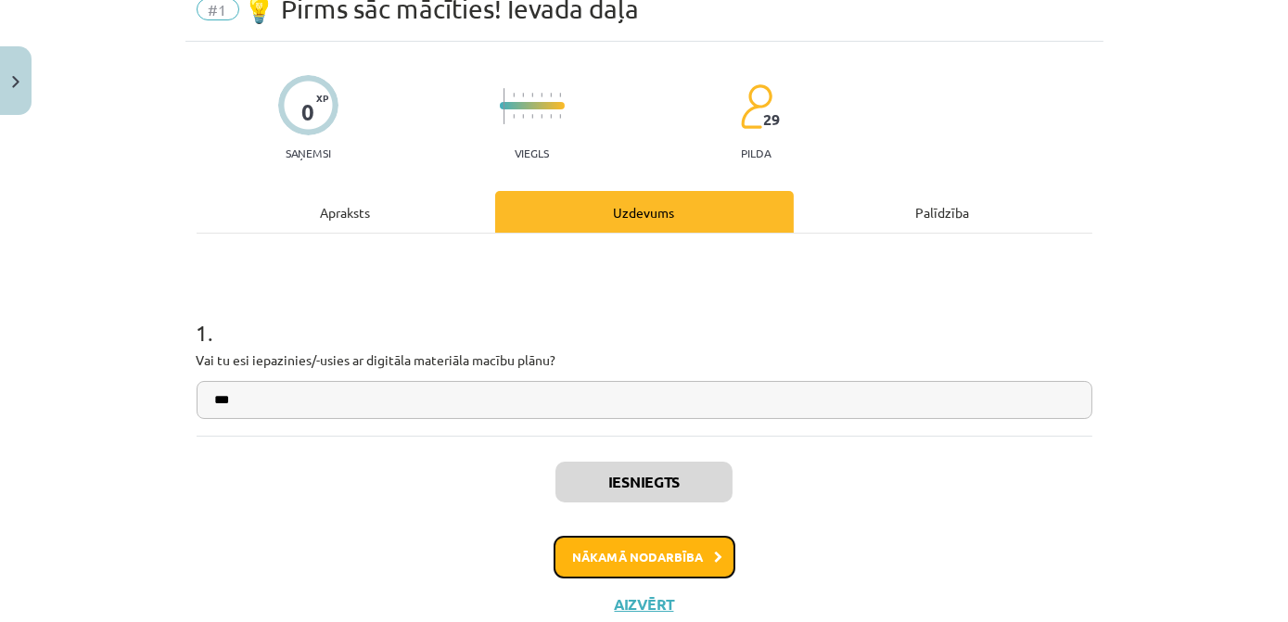
click at [686, 558] on button "Nākamā nodarbība" at bounding box center [645, 557] width 182 height 43
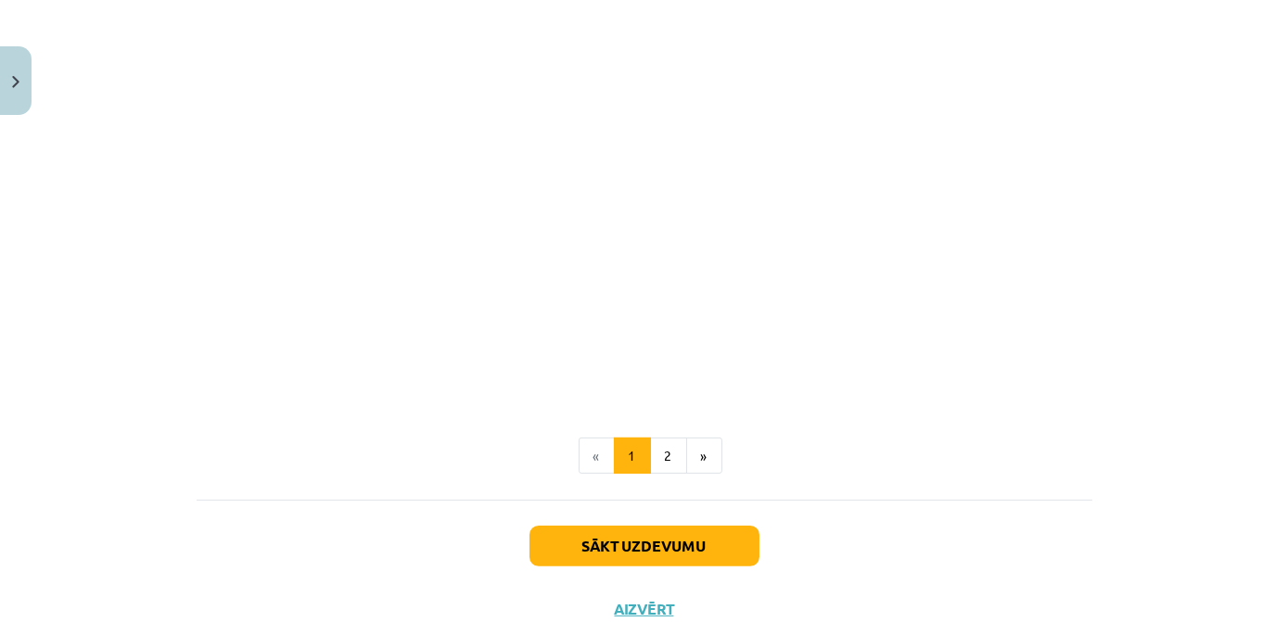
scroll to position [1288, 0]
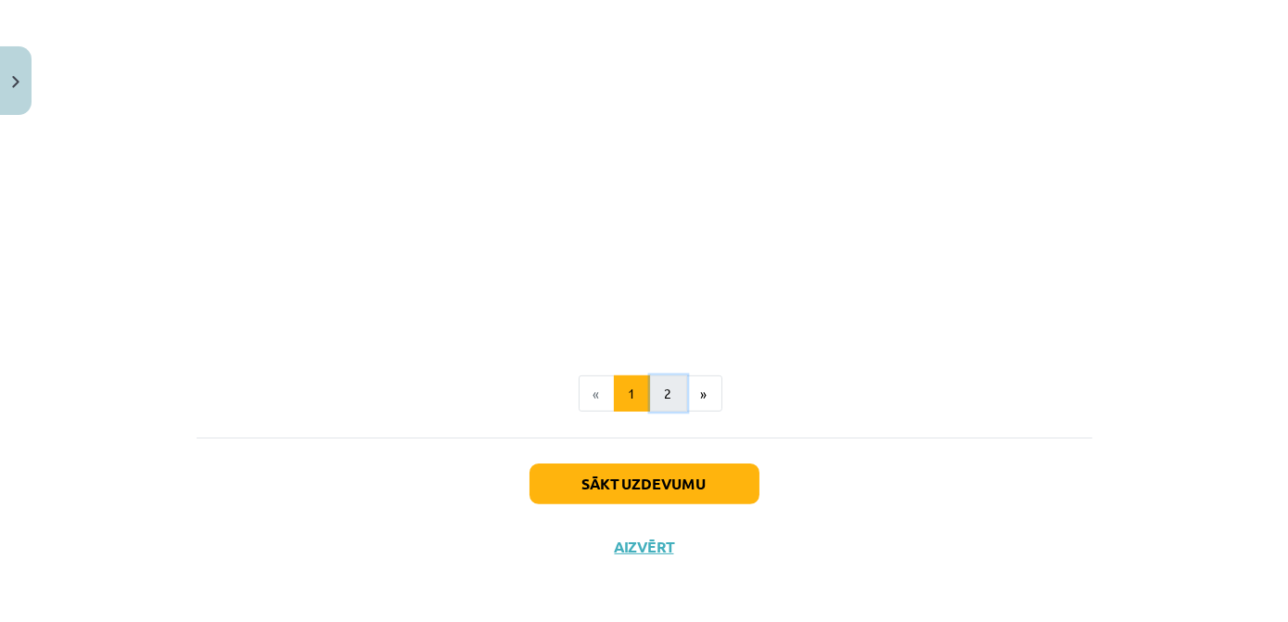
click at [658, 392] on button "2" at bounding box center [668, 394] width 37 height 37
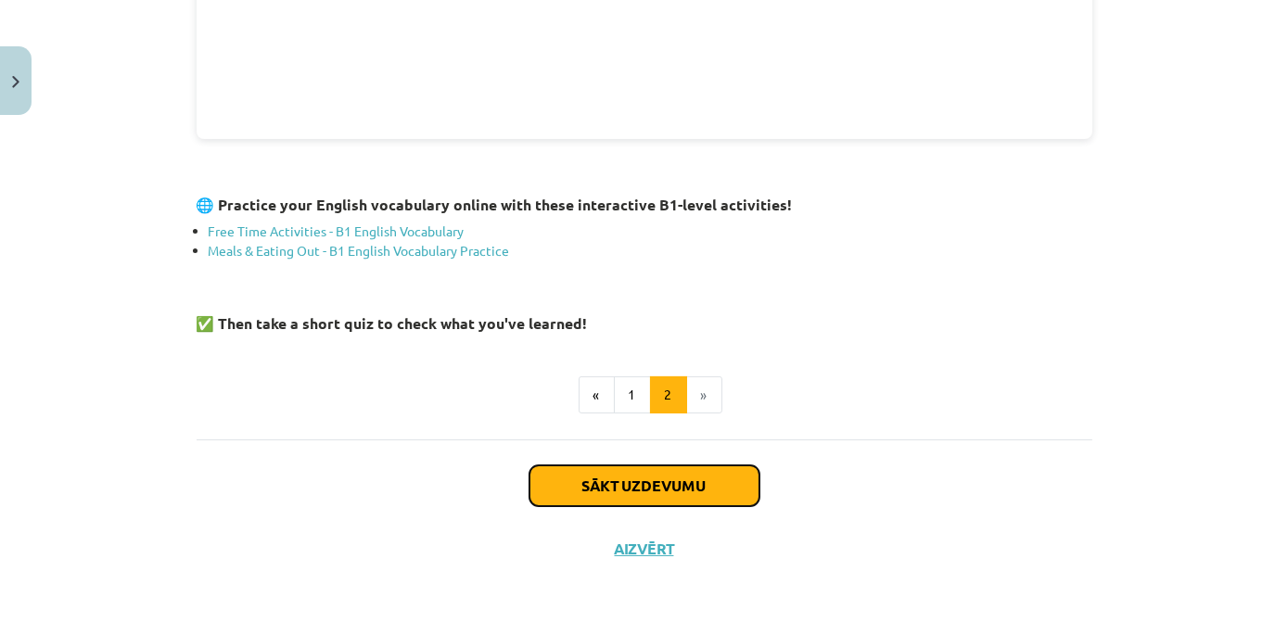
click at [692, 471] on button "Sākt uzdevumu" at bounding box center [645, 486] width 230 height 41
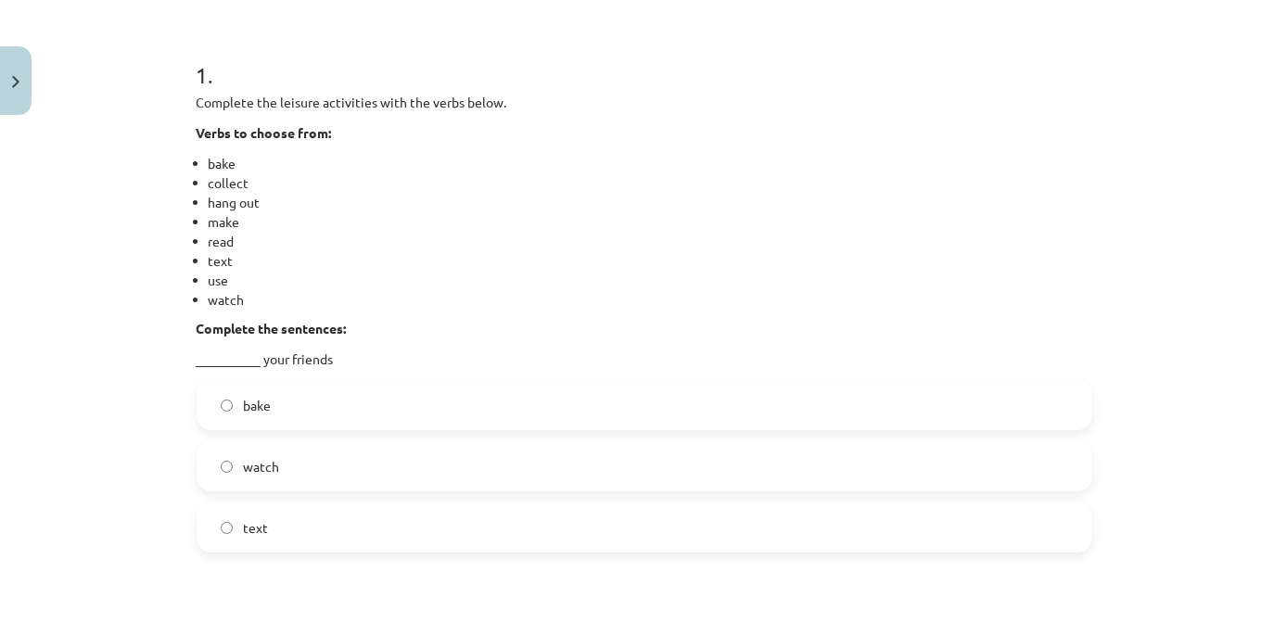
scroll to position [424, 0]
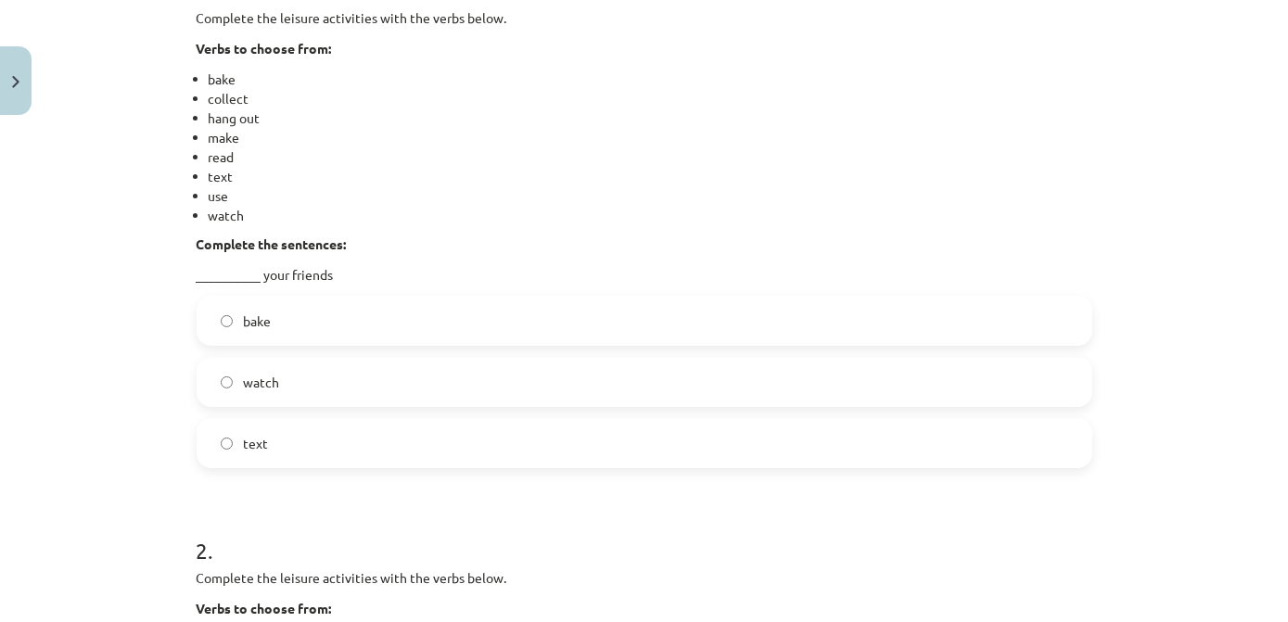
click at [318, 365] on label "watch" at bounding box center [645, 382] width 892 height 46
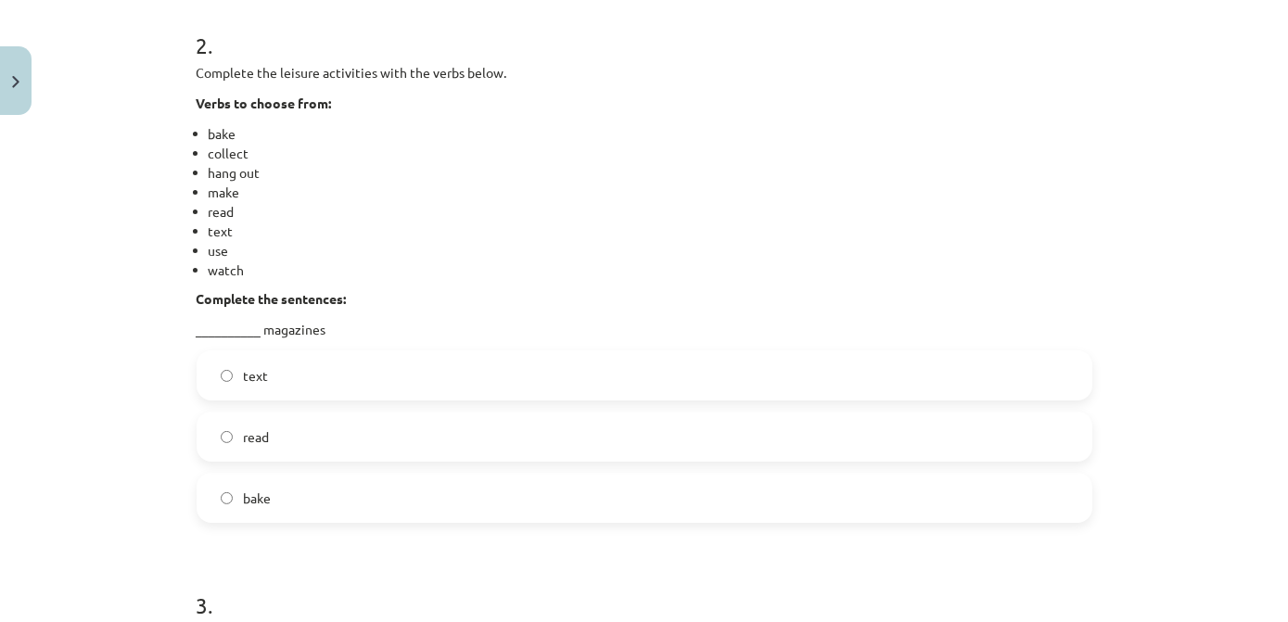
scroll to position [1014, 0]
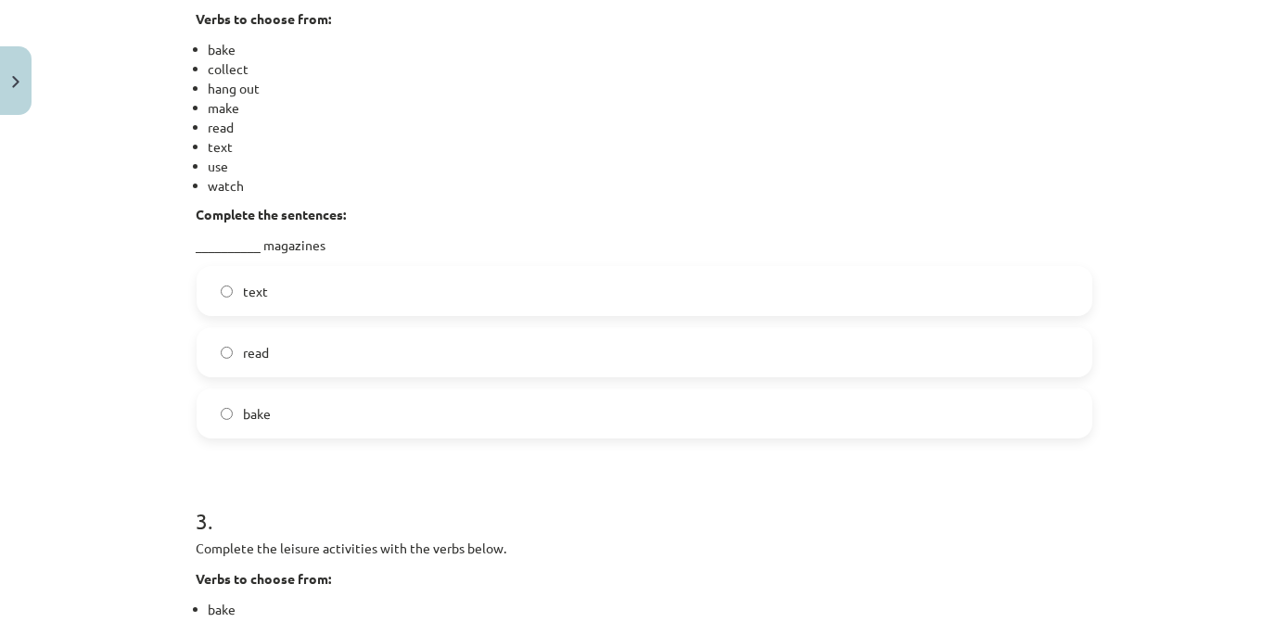
click at [318, 283] on label "text" at bounding box center [645, 291] width 892 height 46
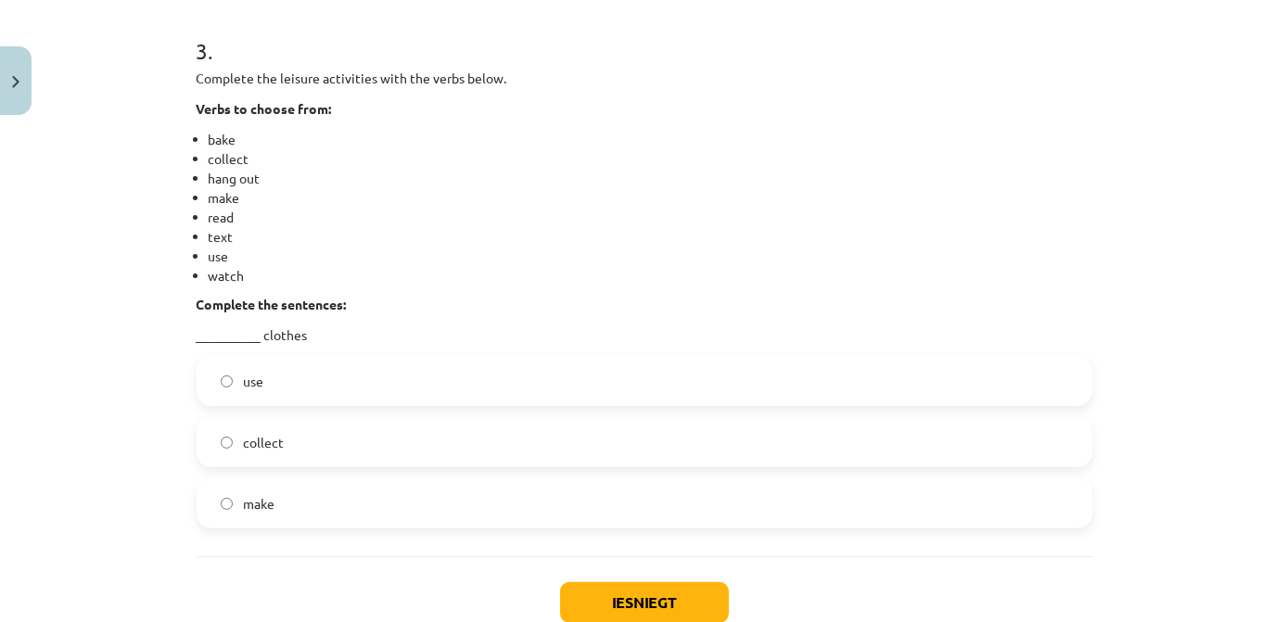
scroll to position [1520, 0]
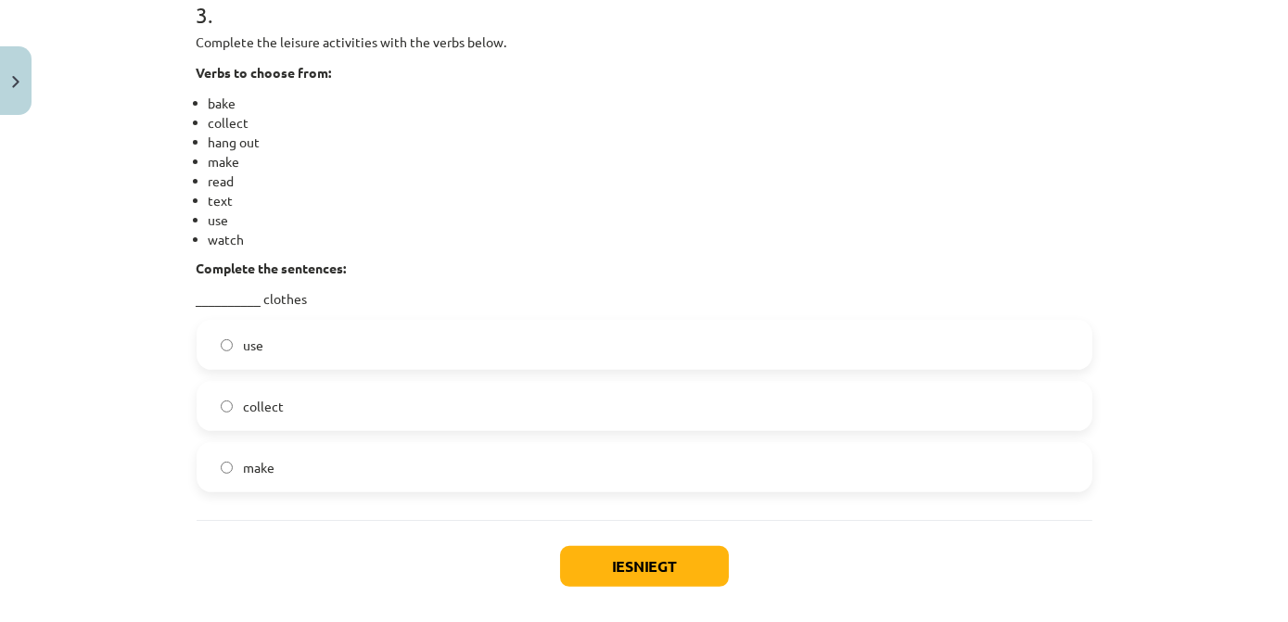
click at [319, 342] on label "use" at bounding box center [645, 345] width 892 height 46
click at [694, 561] on button "Iesniegt" at bounding box center [644, 566] width 169 height 41
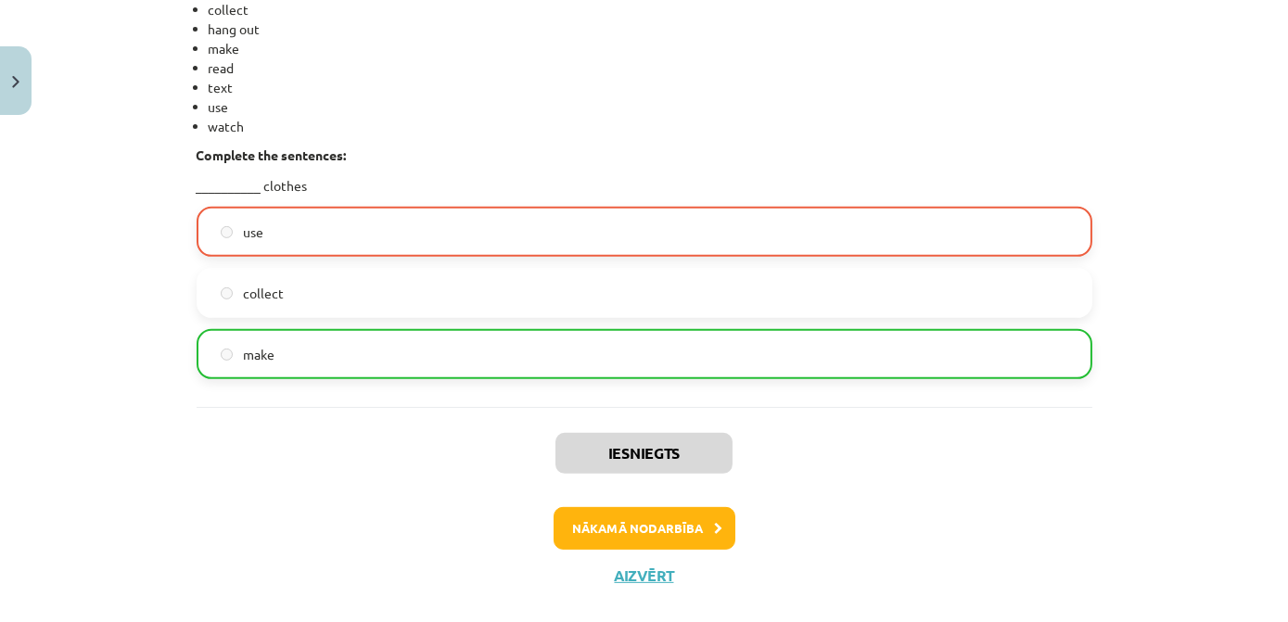
scroll to position [1662, 0]
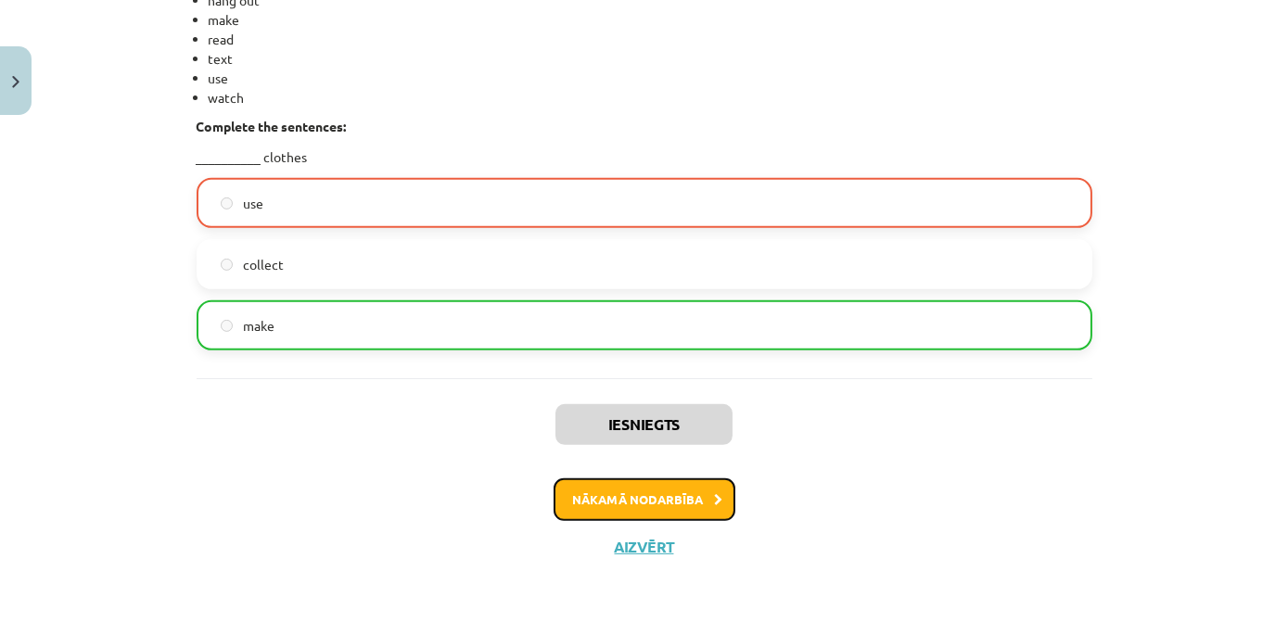
click at [628, 486] on button "Nākamā nodarbība" at bounding box center [645, 500] width 182 height 43
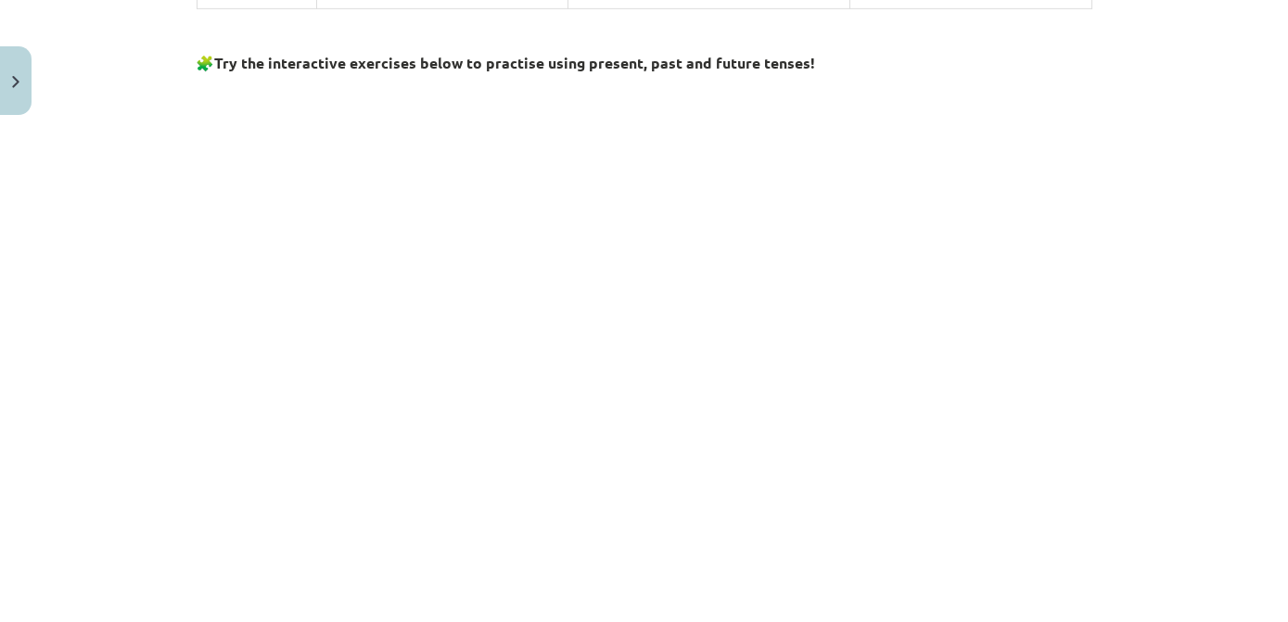
scroll to position [2078, 0]
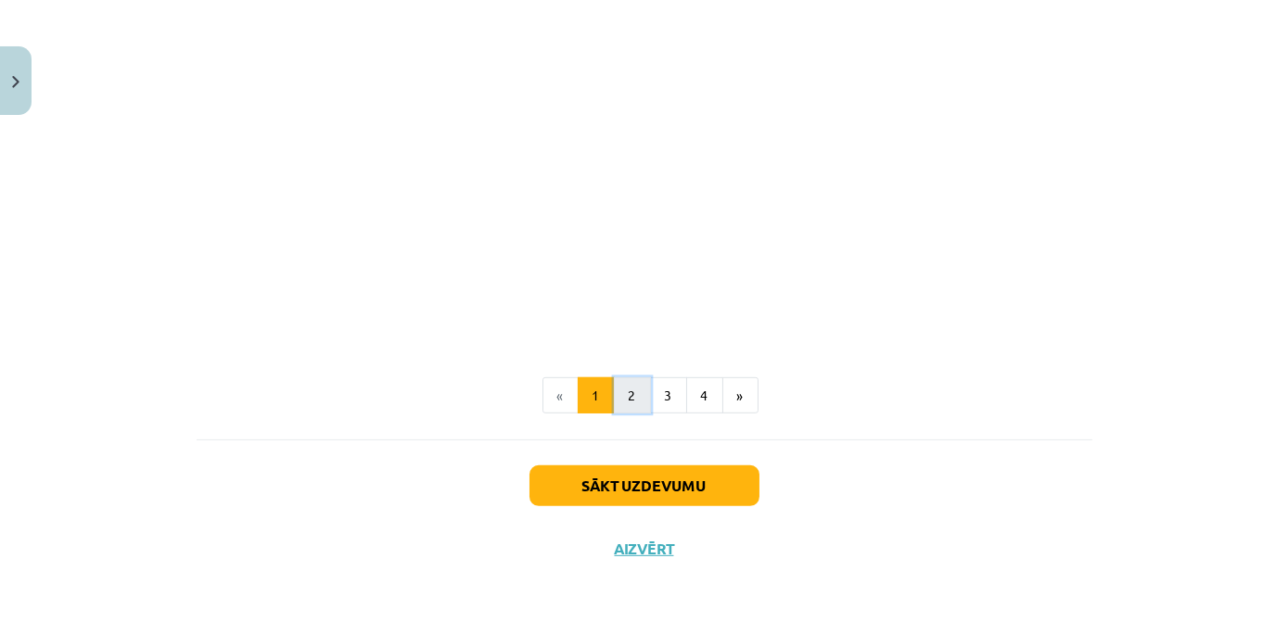
click at [623, 383] on button "2" at bounding box center [632, 396] width 37 height 37
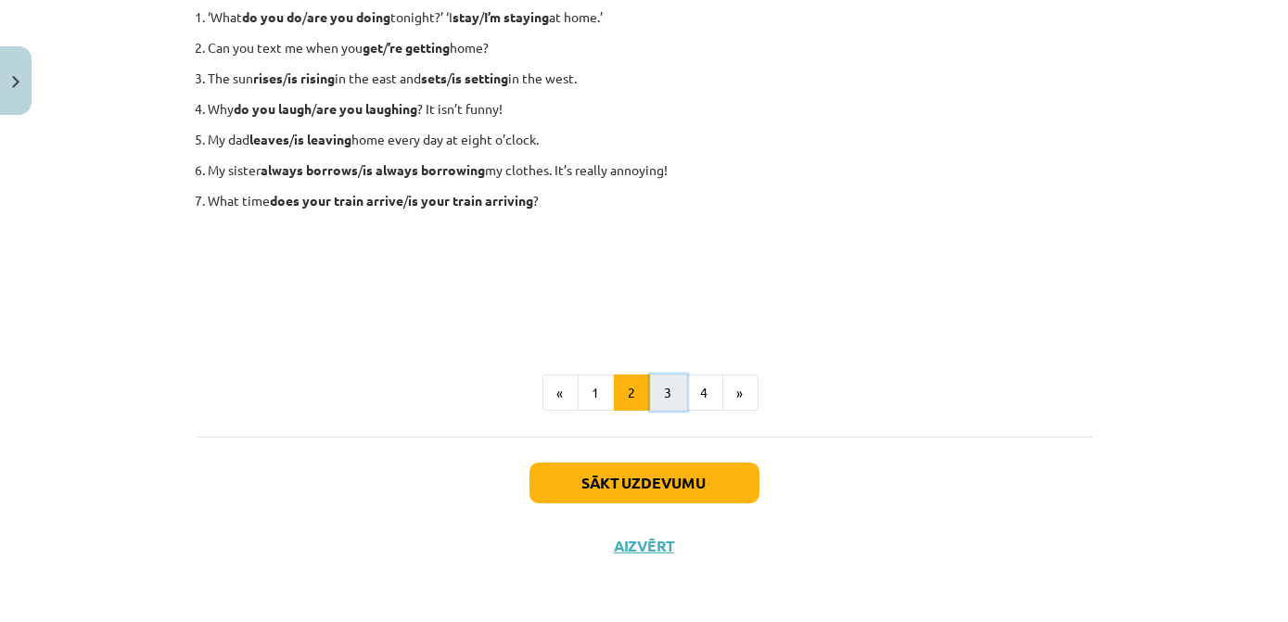
click at [659, 388] on button "3" at bounding box center [668, 393] width 37 height 37
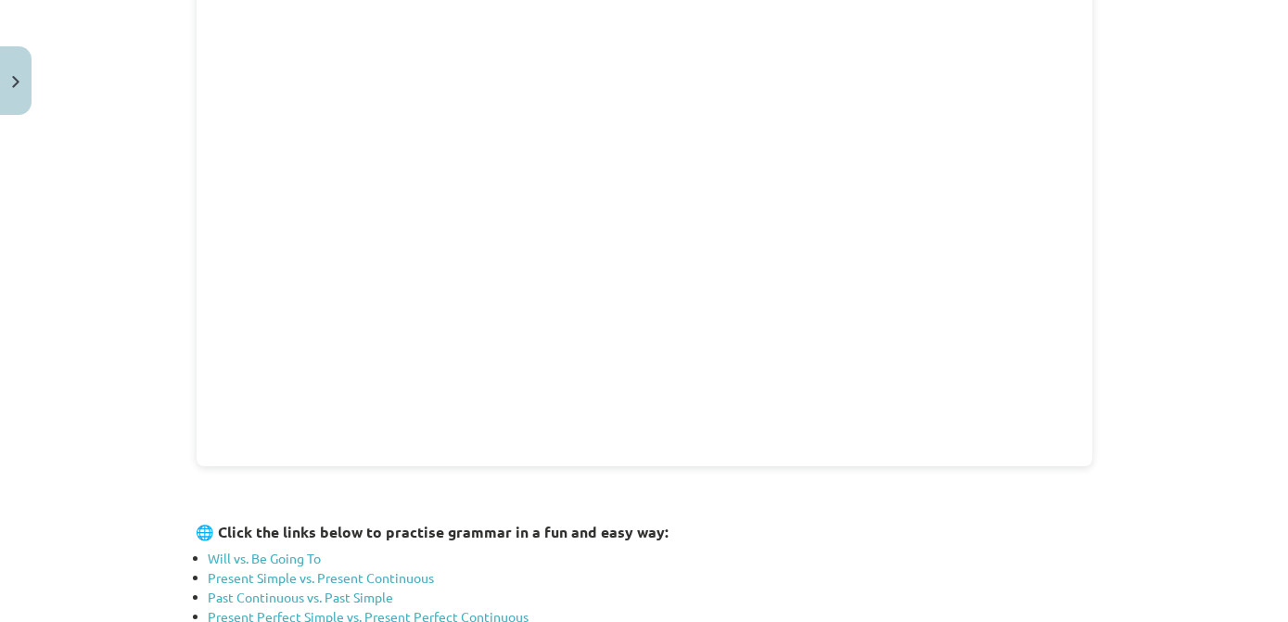
scroll to position [669, 0]
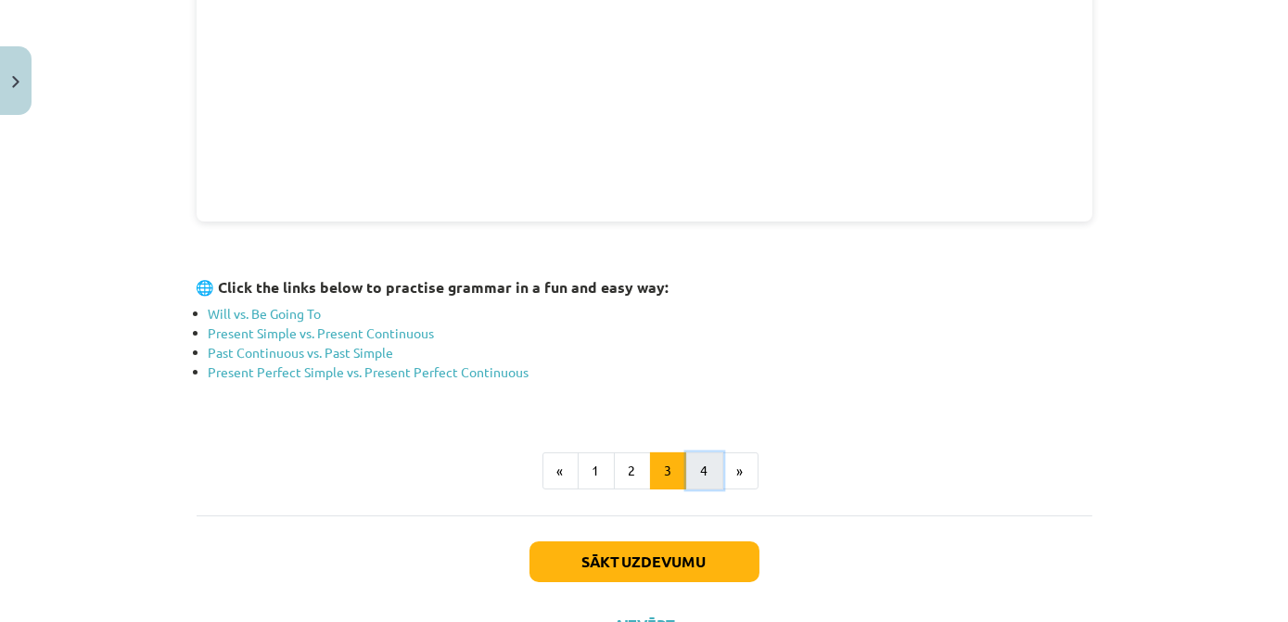
click at [694, 468] on button "4" at bounding box center [704, 471] width 37 height 37
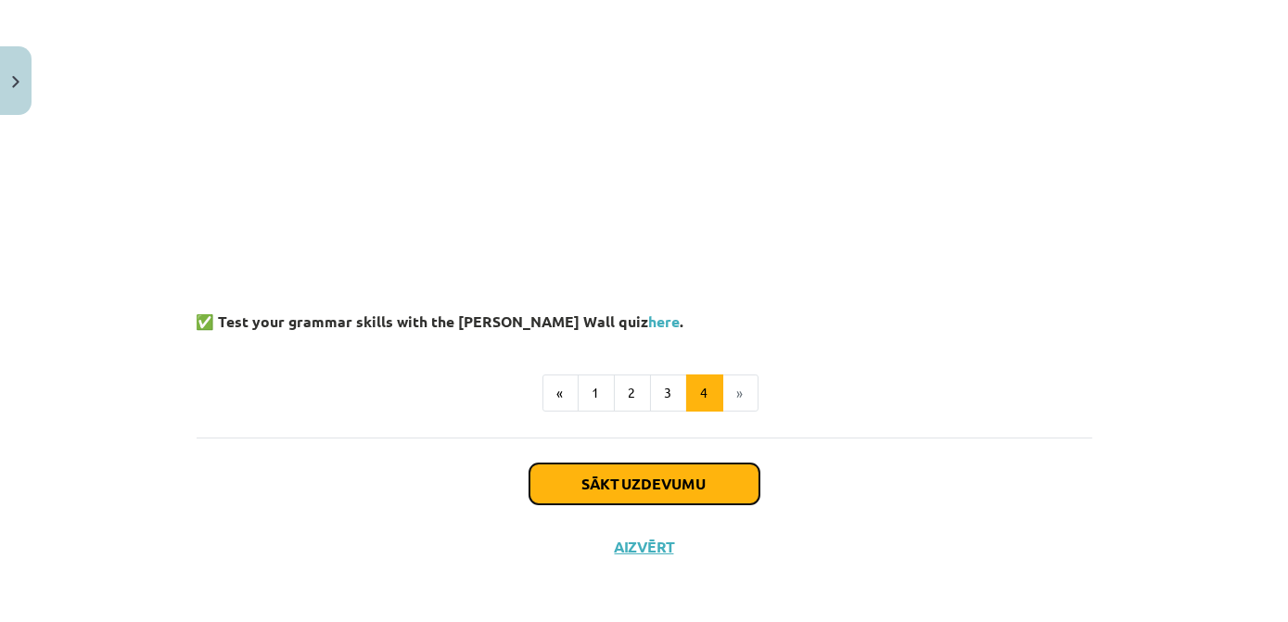
click at [698, 477] on button "Sākt uzdevumu" at bounding box center [645, 484] width 230 height 41
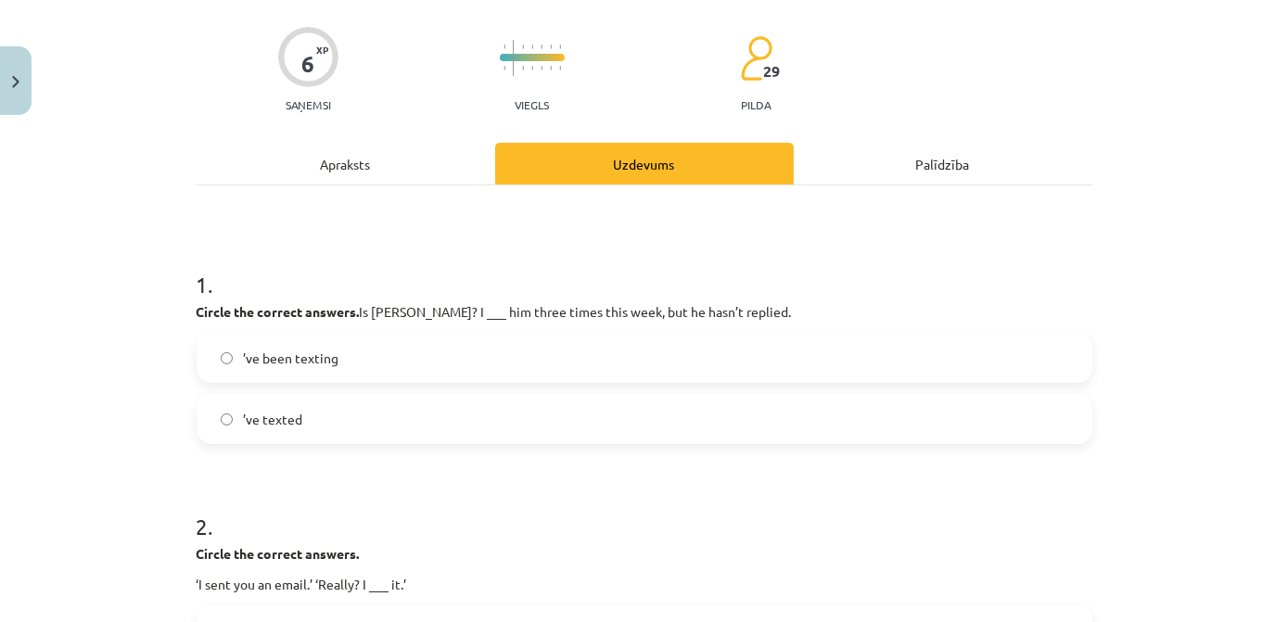
scroll to position [215, 0]
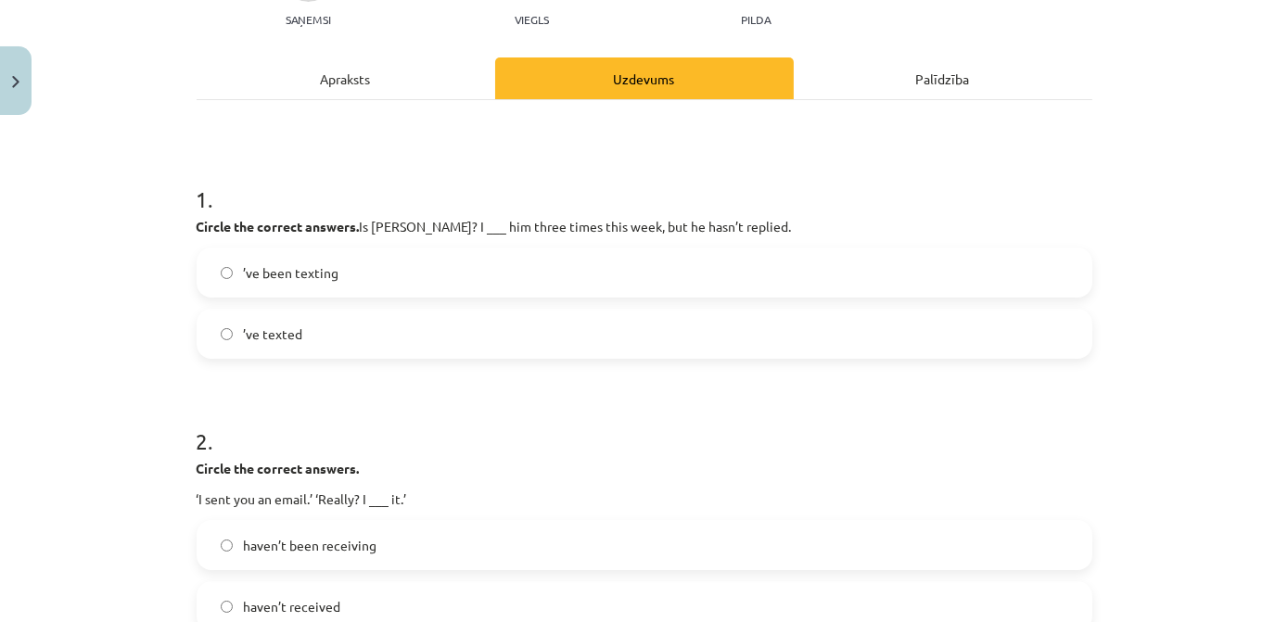
click at [401, 273] on label "’ve been texting" at bounding box center [645, 273] width 892 height 46
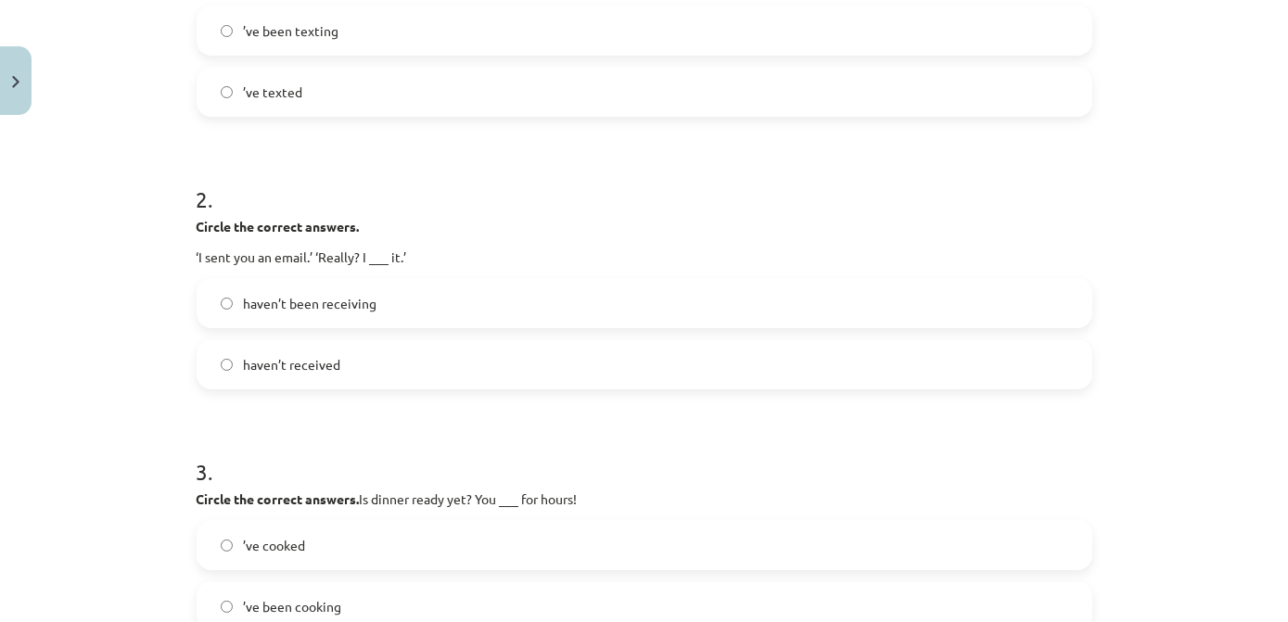
scroll to position [468, 0]
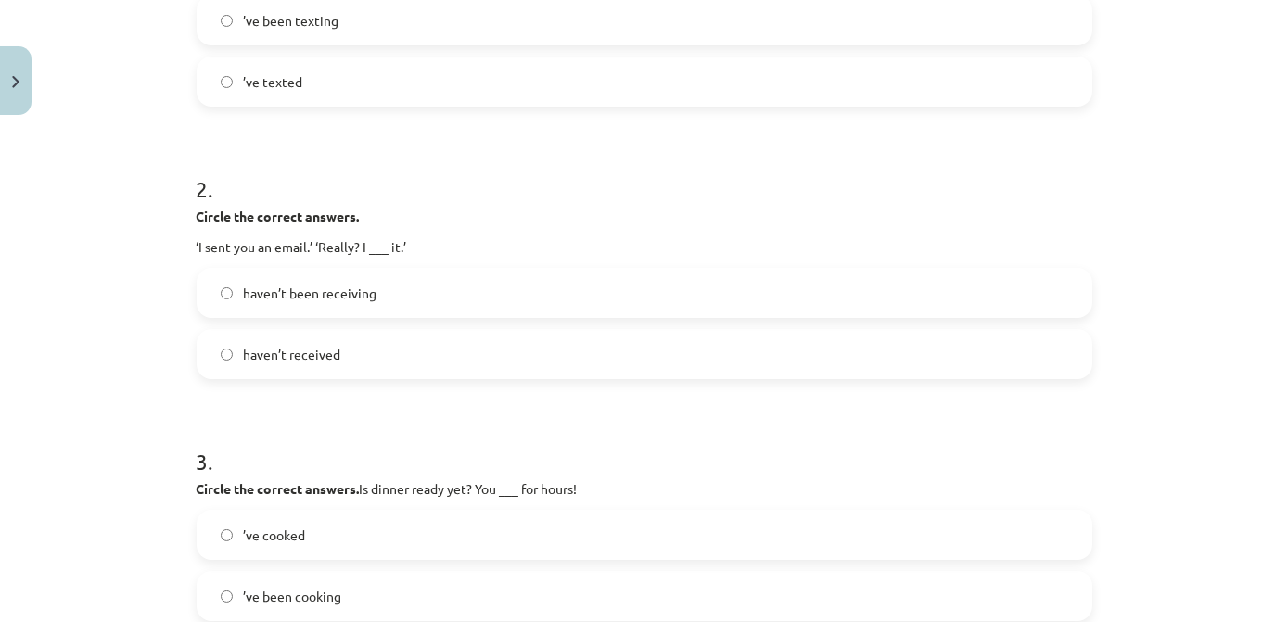
click at [325, 353] on span "haven’t received" at bounding box center [292, 354] width 97 height 19
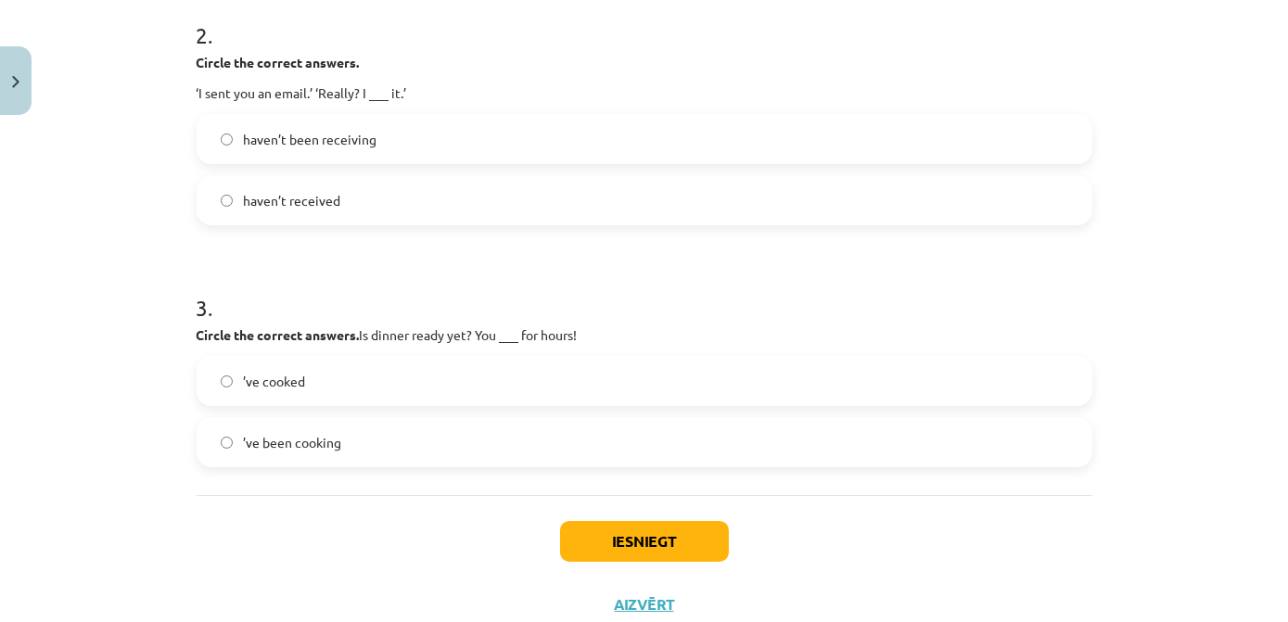
scroll to position [636, 0]
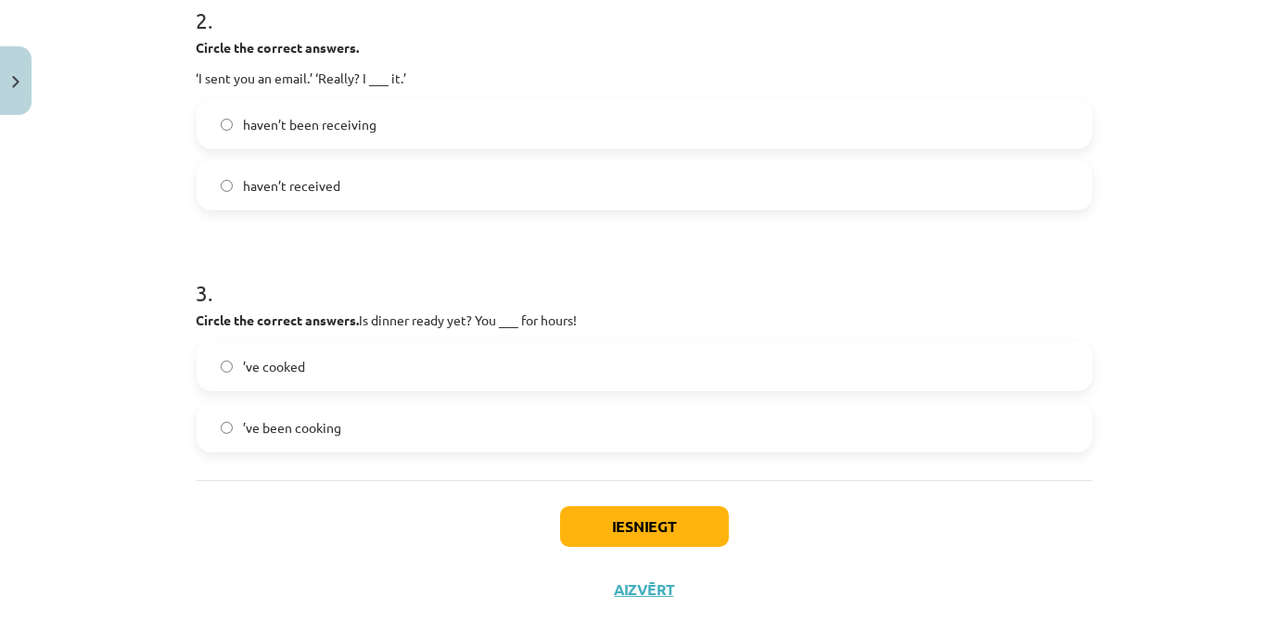
click at [336, 431] on label "’ve been cooking" at bounding box center [645, 427] width 892 height 46
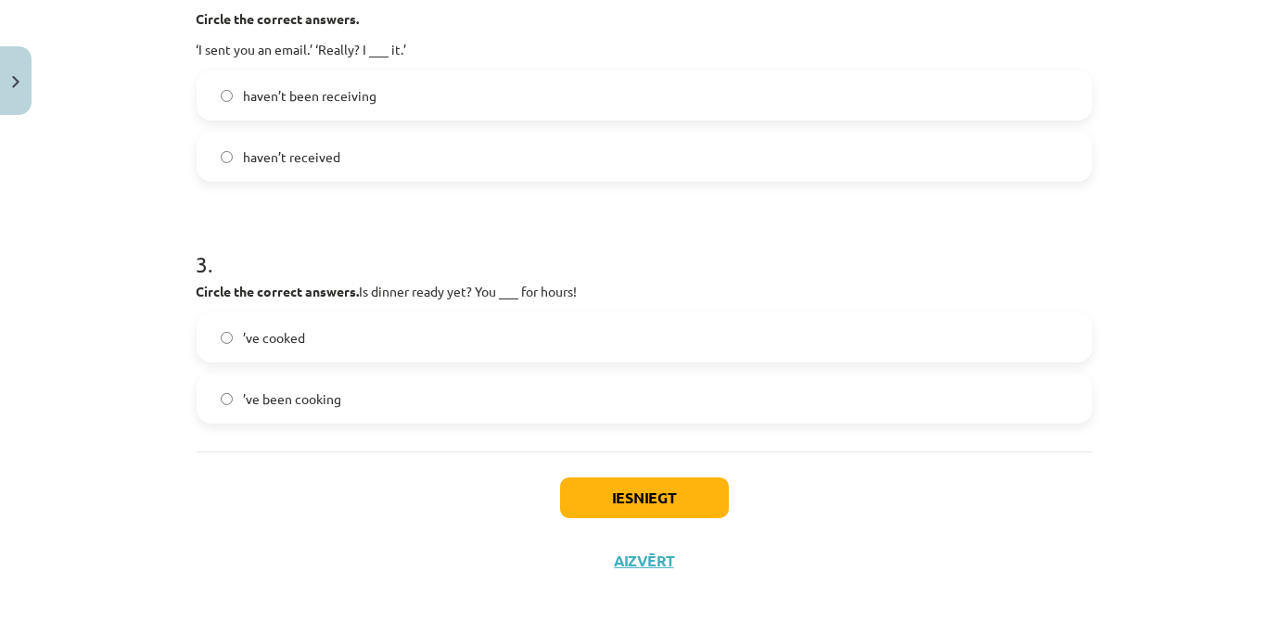
scroll to position [680, 0]
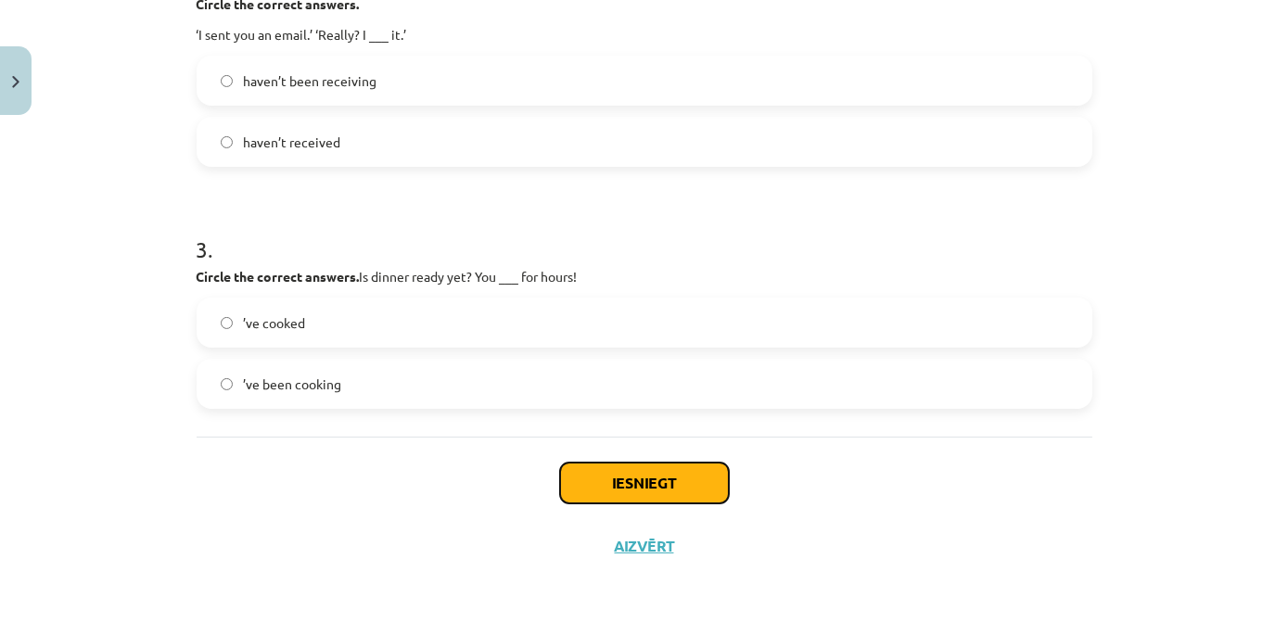
click at [616, 469] on button "Iesniegt" at bounding box center [644, 483] width 169 height 41
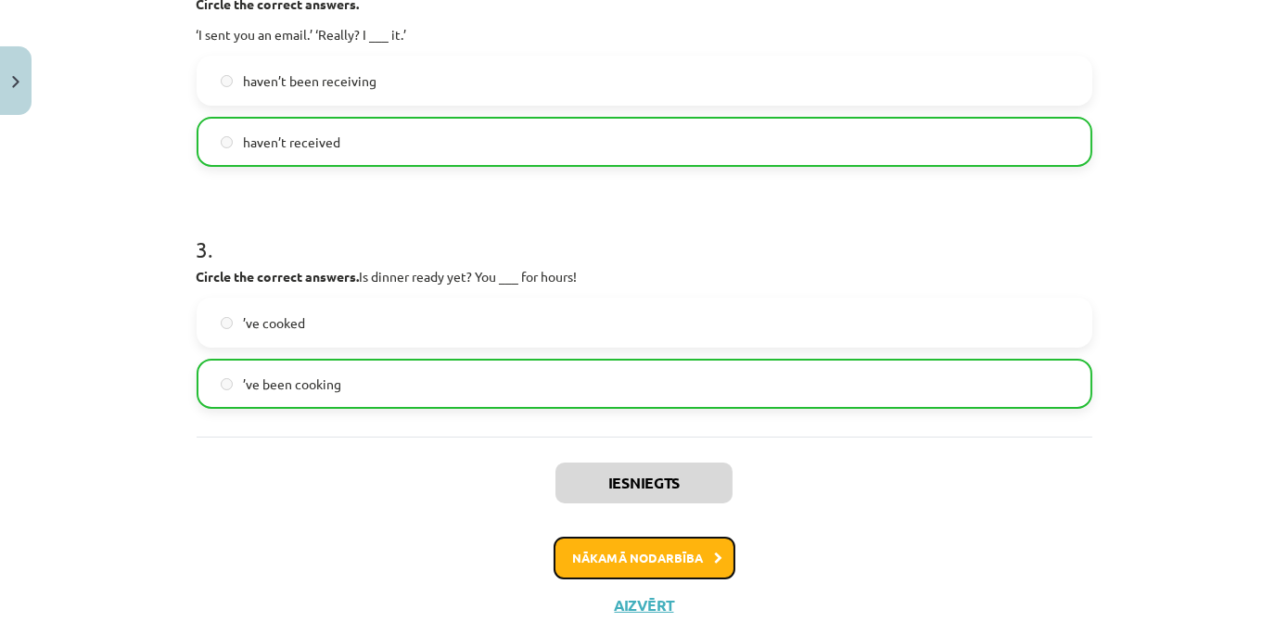
click at [660, 550] on button "Nākamā nodarbība" at bounding box center [645, 558] width 182 height 43
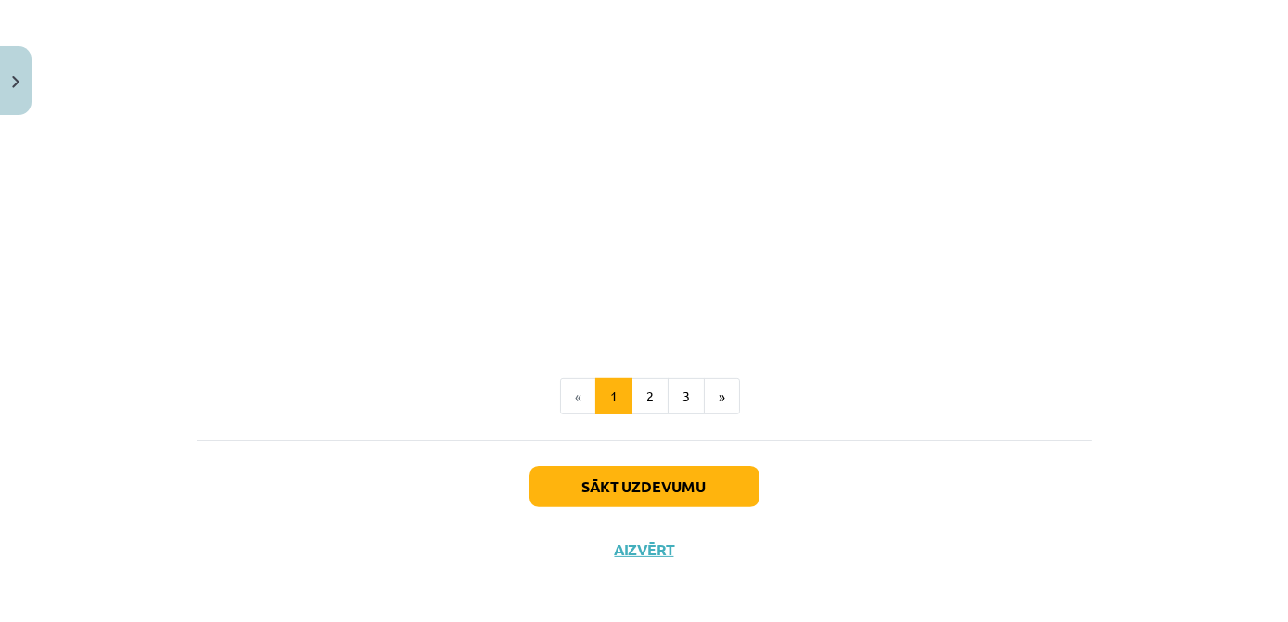
scroll to position [1288, 0]
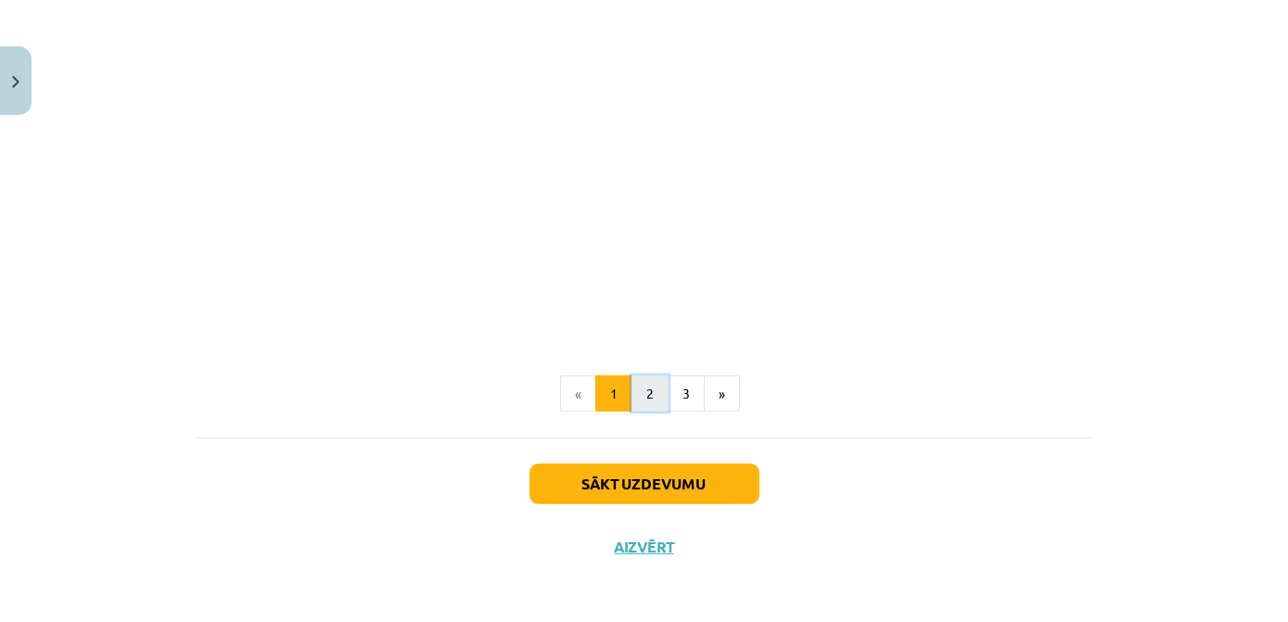
click at [654, 391] on button "2" at bounding box center [650, 394] width 37 height 37
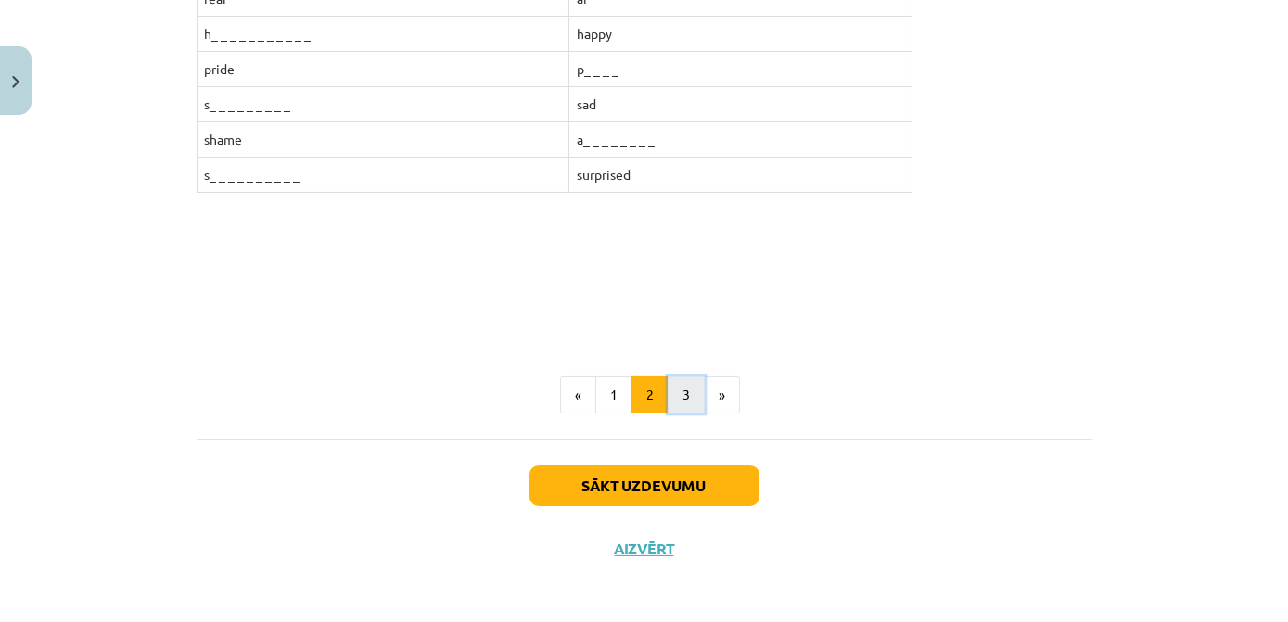
click at [687, 390] on button "3" at bounding box center [686, 395] width 37 height 37
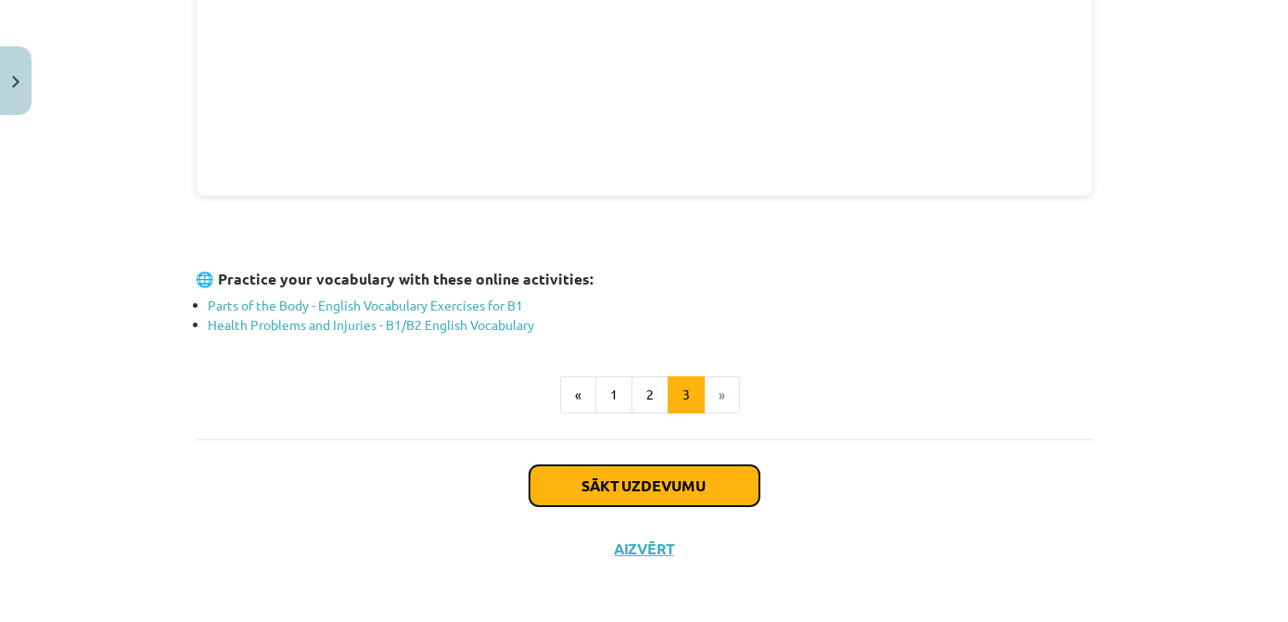
click at [679, 469] on button "Sākt uzdevumu" at bounding box center [645, 486] width 230 height 41
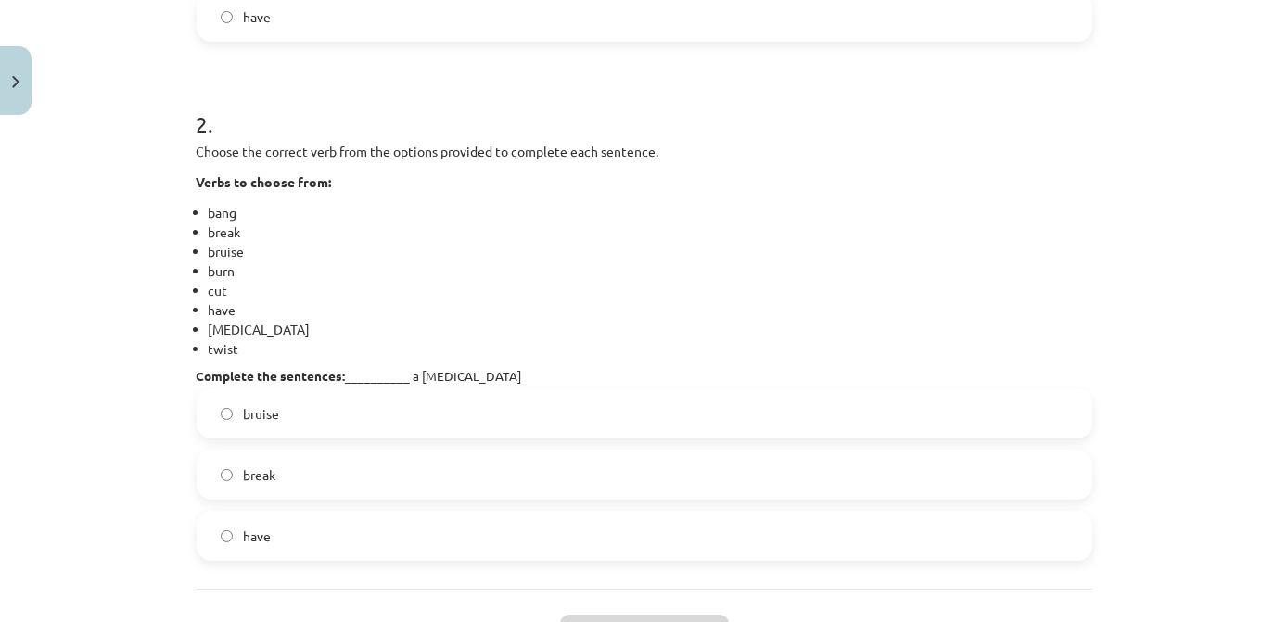
scroll to position [890, 0]
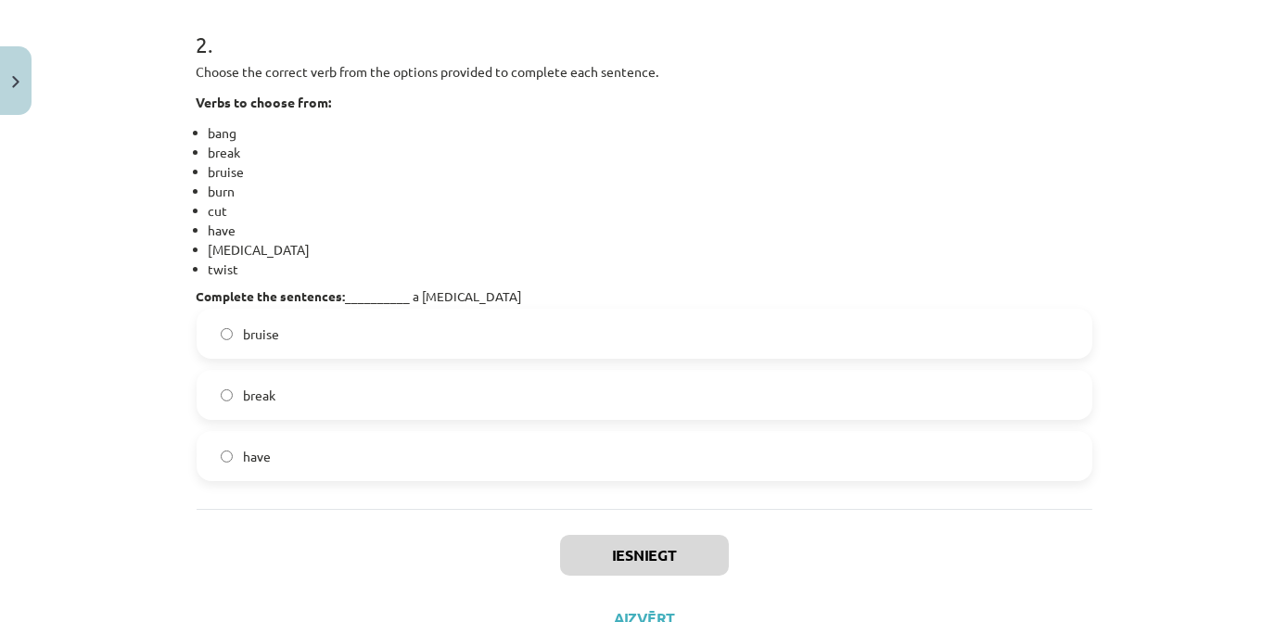
click at [355, 466] on label "have" at bounding box center [645, 456] width 892 height 46
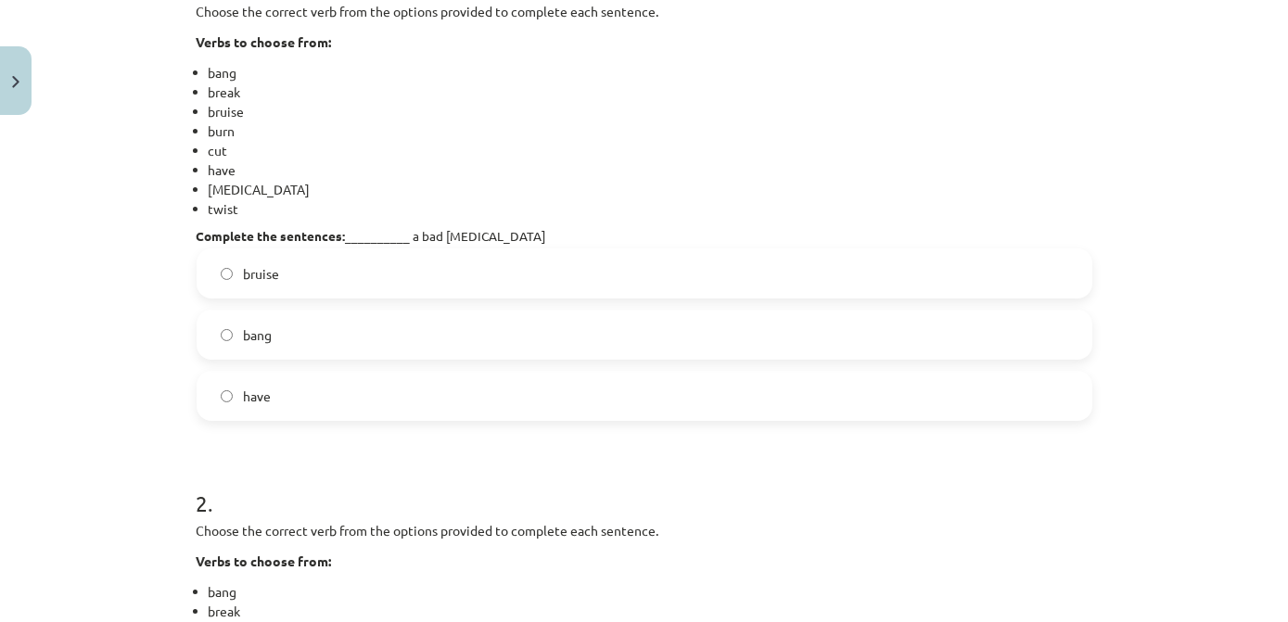
scroll to position [373, 0]
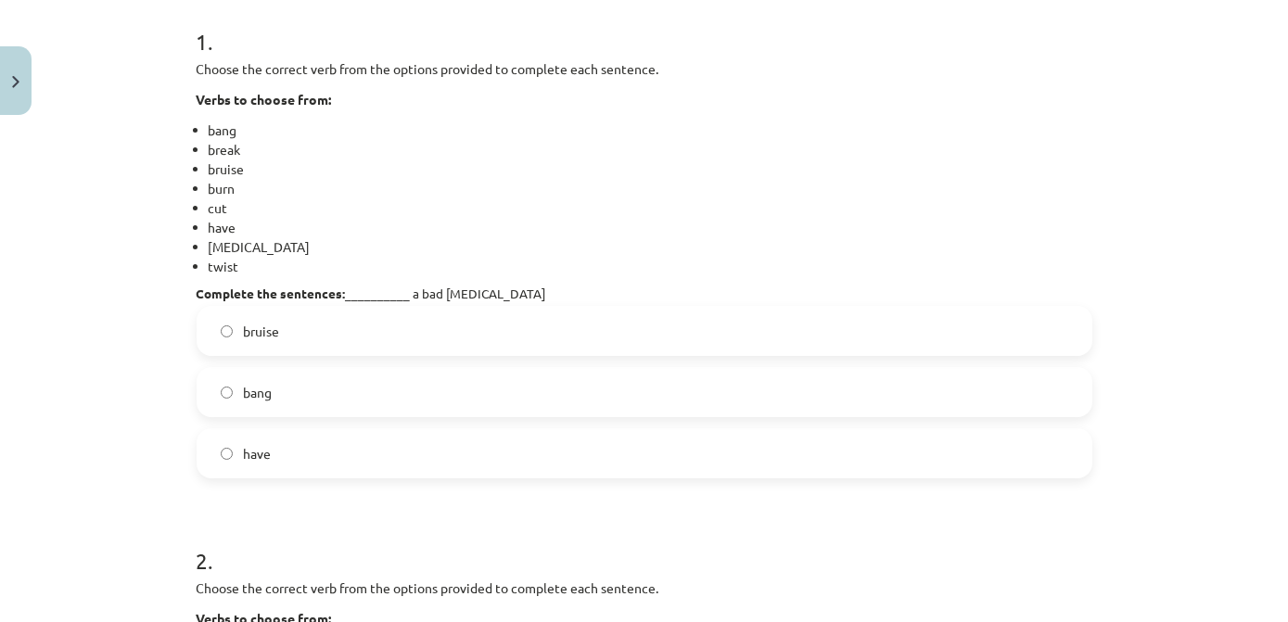
click at [446, 445] on label "have" at bounding box center [645, 453] width 892 height 46
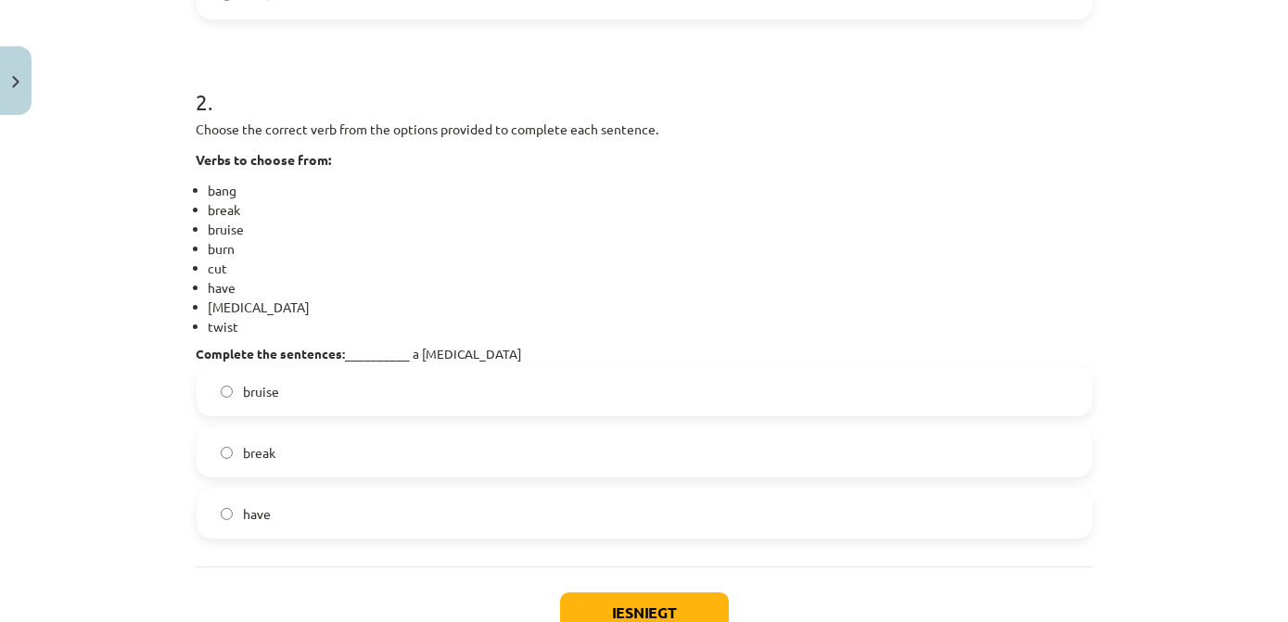
scroll to position [963, 0]
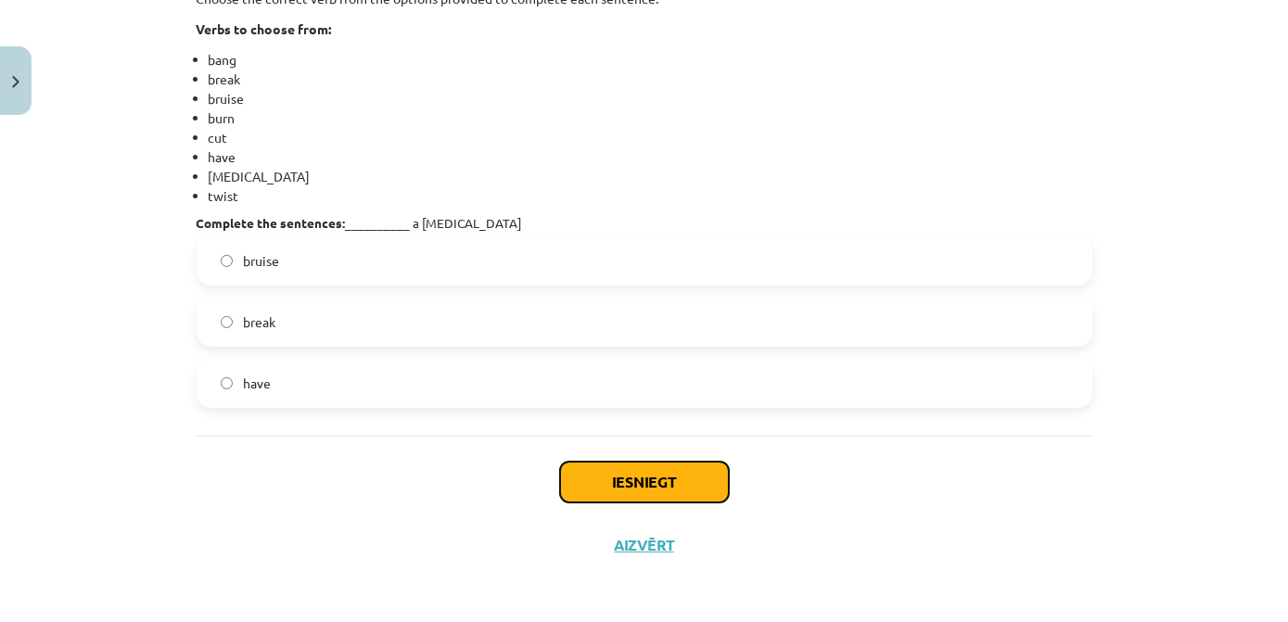
click at [642, 470] on button "Iesniegt" at bounding box center [644, 482] width 169 height 41
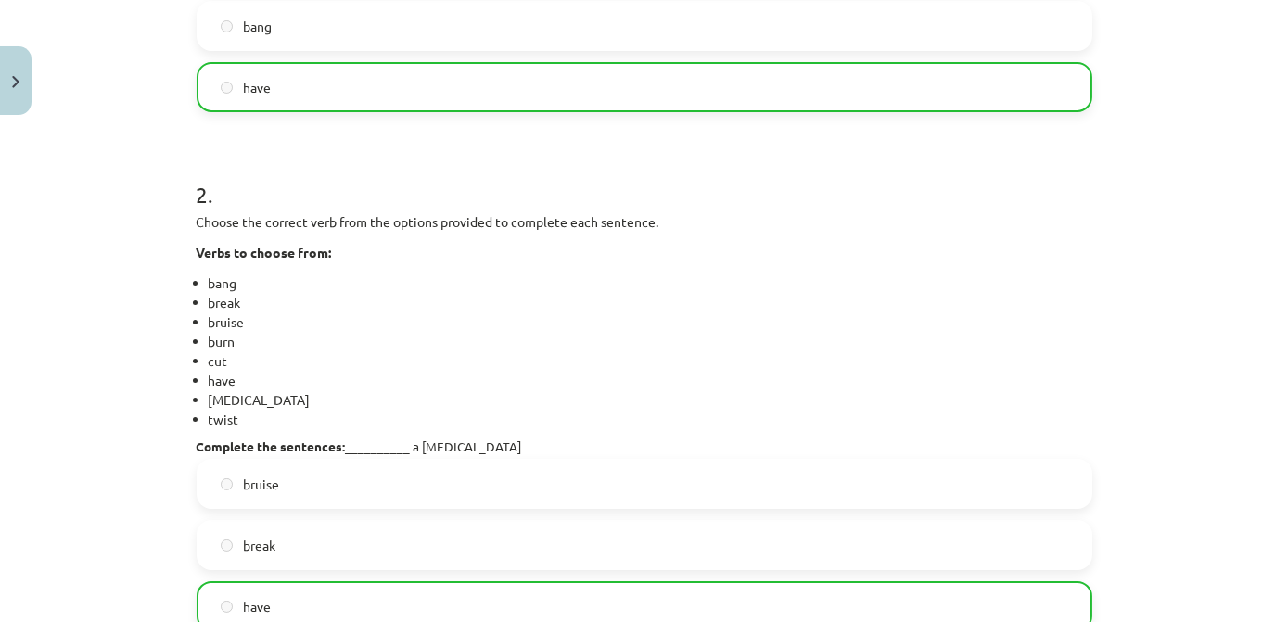
scroll to position [1021, 0]
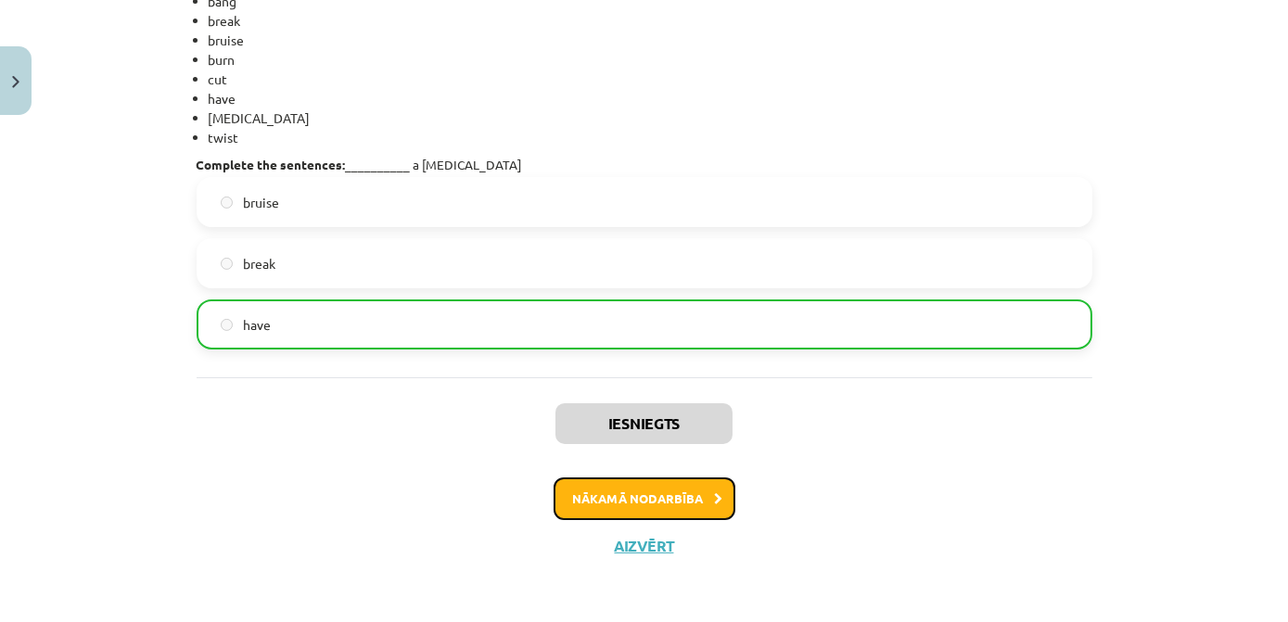
click at [588, 495] on button "Nākamā nodarbība" at bounding box center [645, 499] width 182 height 43
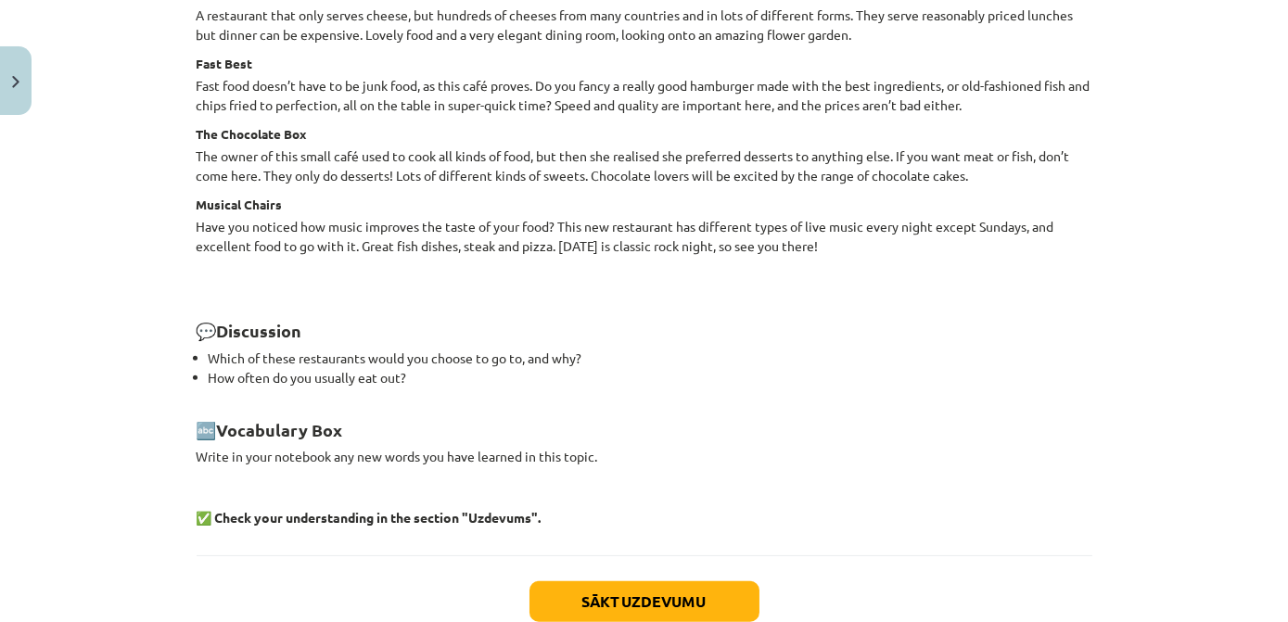
scroll to position [2601, 0]
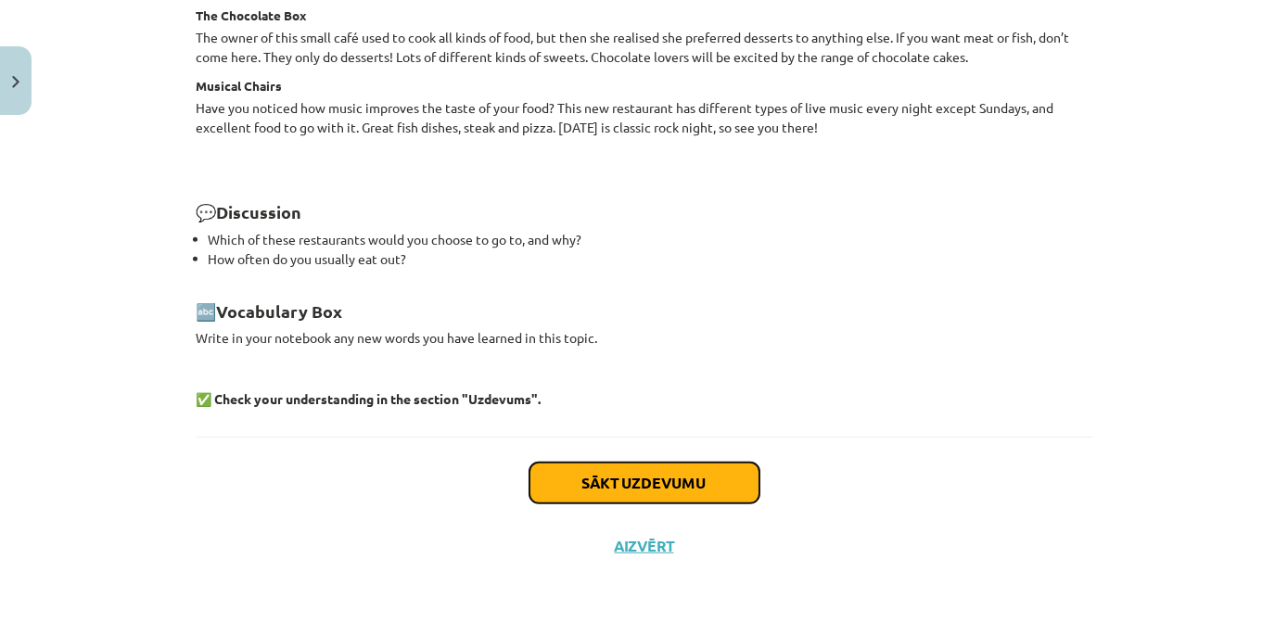
click at [610, 481] on button "Sākt uzdevumu" at bounding box center [645, 483] width 230 height 41
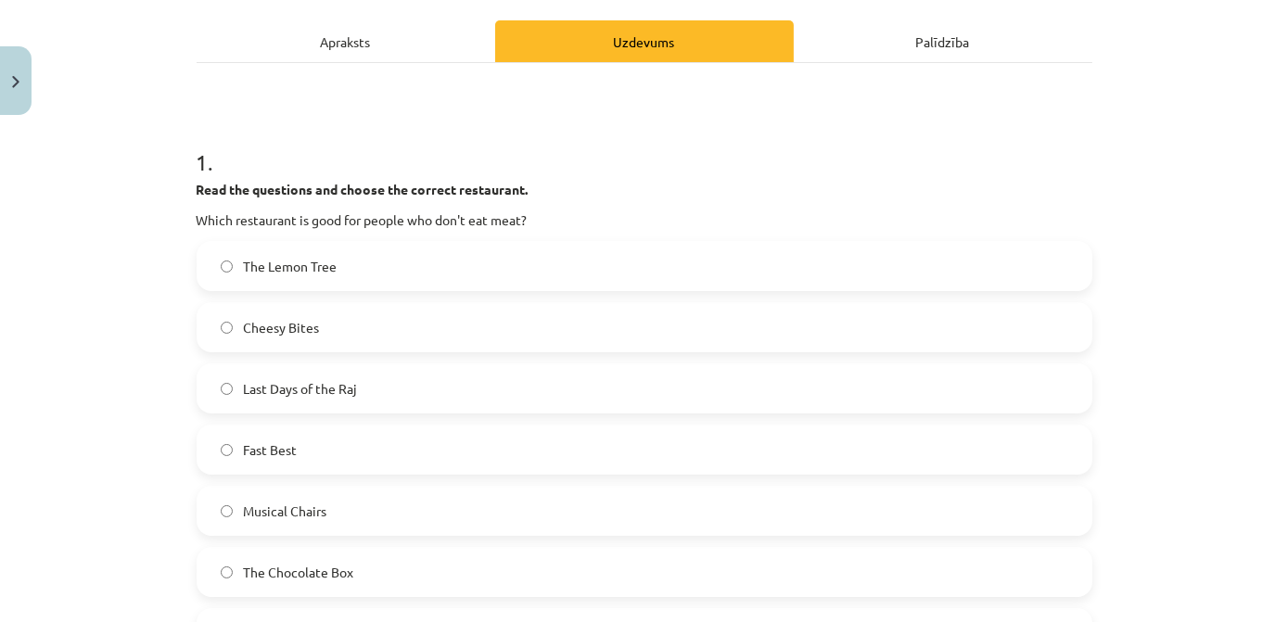
scroll to position [337, 0]
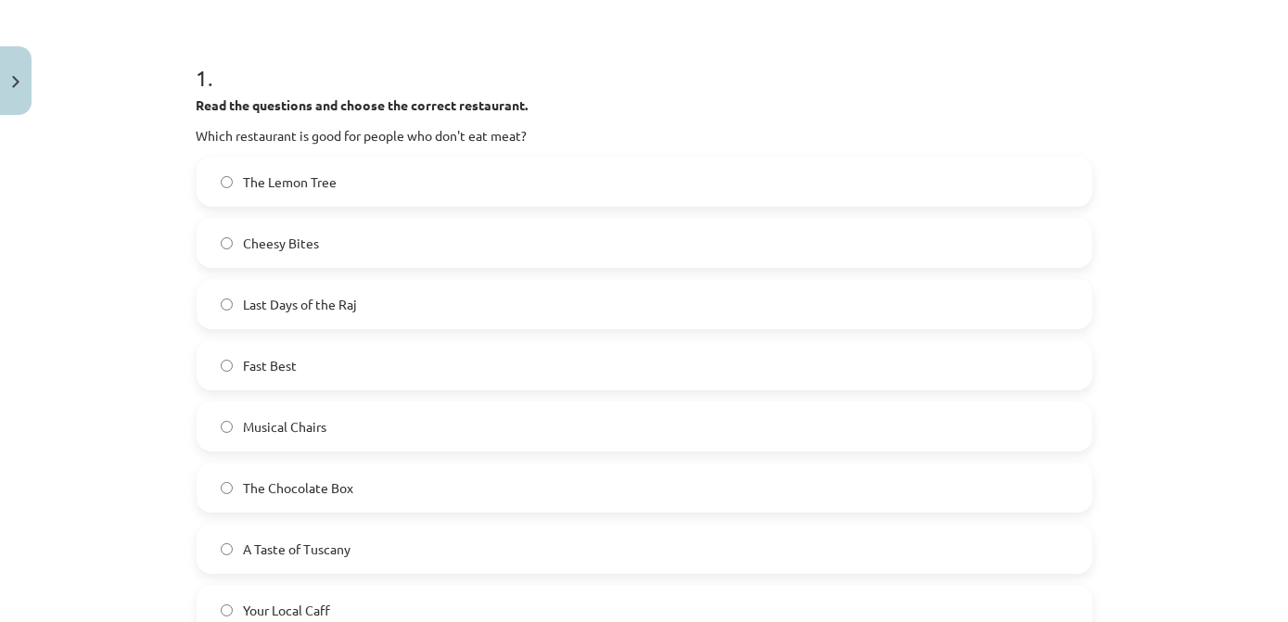
click at [362, 173] on label "The Lemon Tree" at bounding box center [645, 182] width 892 height 46
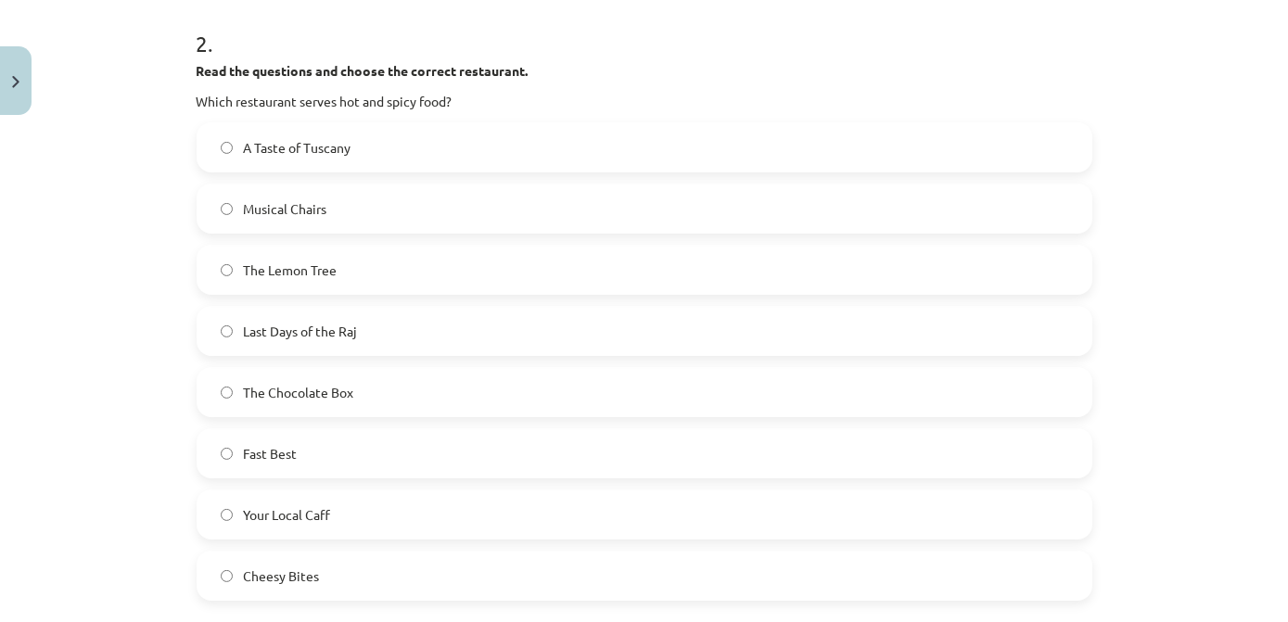
scroll to position [1096, 0]
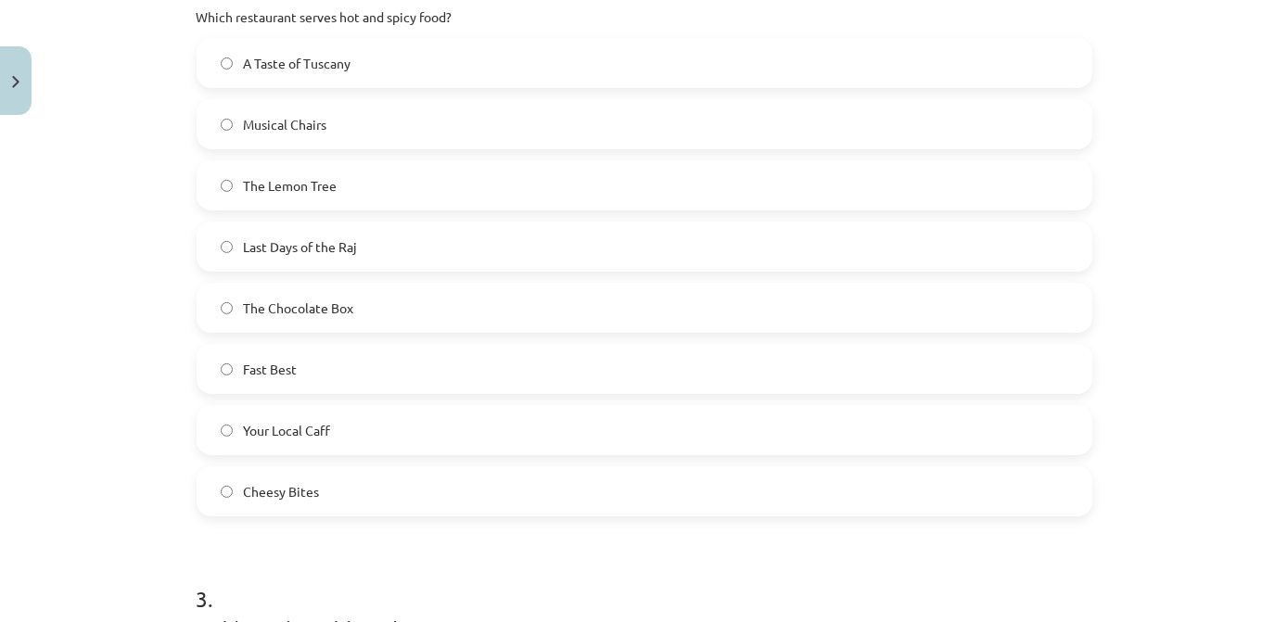
click at [371, 68] on label "A Taste of Tuscany" at bounding box center [645, 63] width 892 height 46
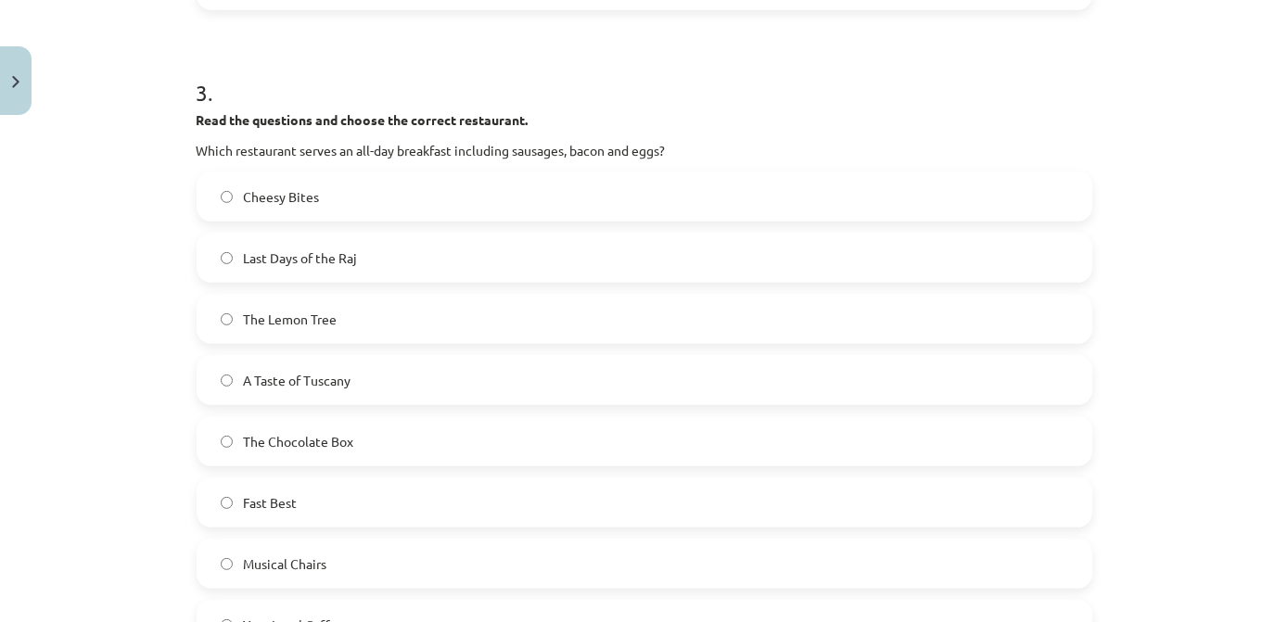
scroll to position [1686, 0]
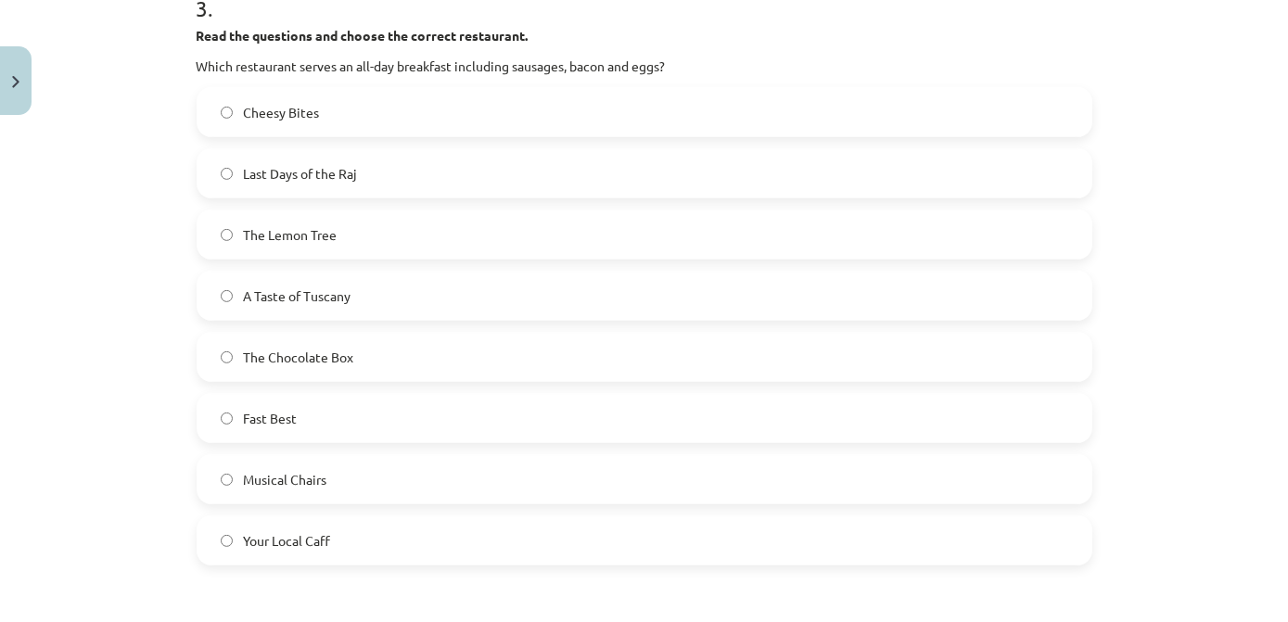
click at [327, 431] on label "Fast Best" at bounding box center [645, 418] width 892 height 46
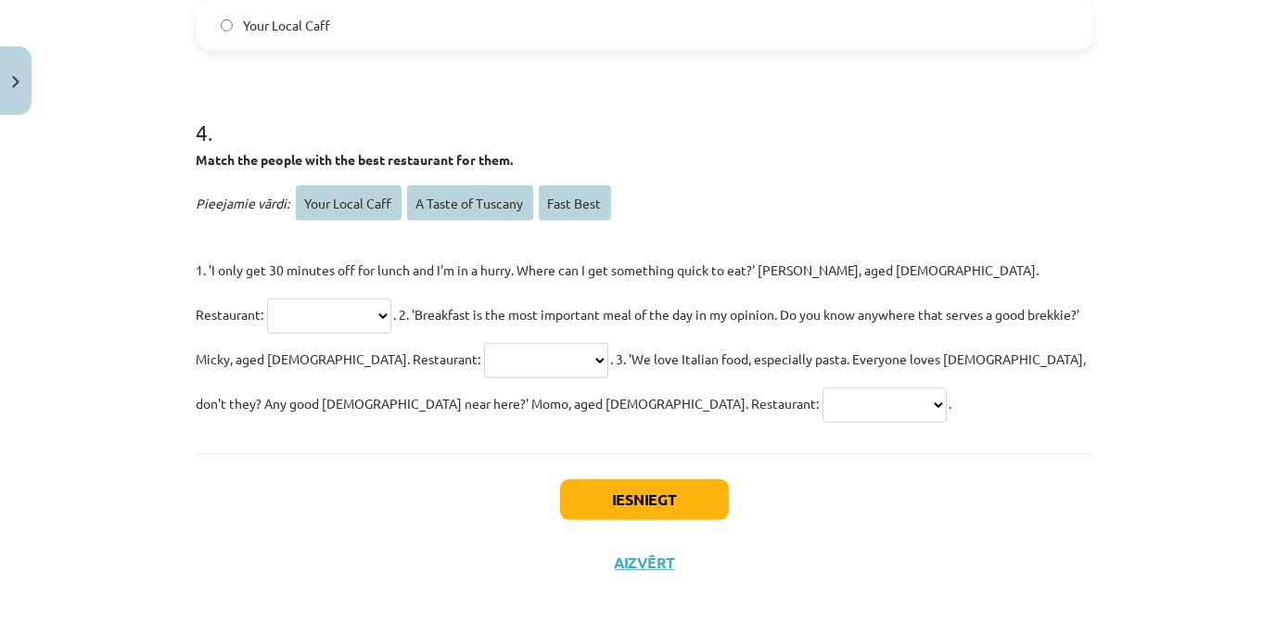
scroll to position [2219, 0]
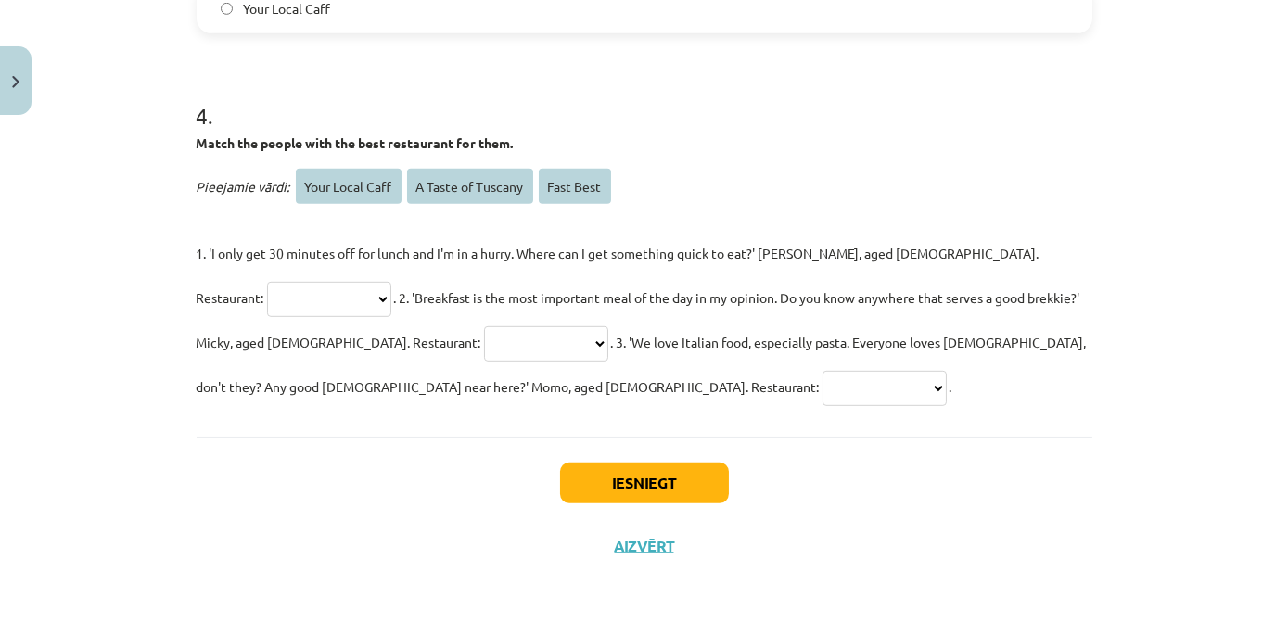
click at [391, 282] on select "**********" at bounding box center [329, 299] width 124 height 35
select select "*********"
click at [391, 282] on select "**********" at bounding box center [329, 299] width 124 height 35
click at [484, 332] on select "**********" at bounding box center [546, 344] width 124 height 35
select select "**********"
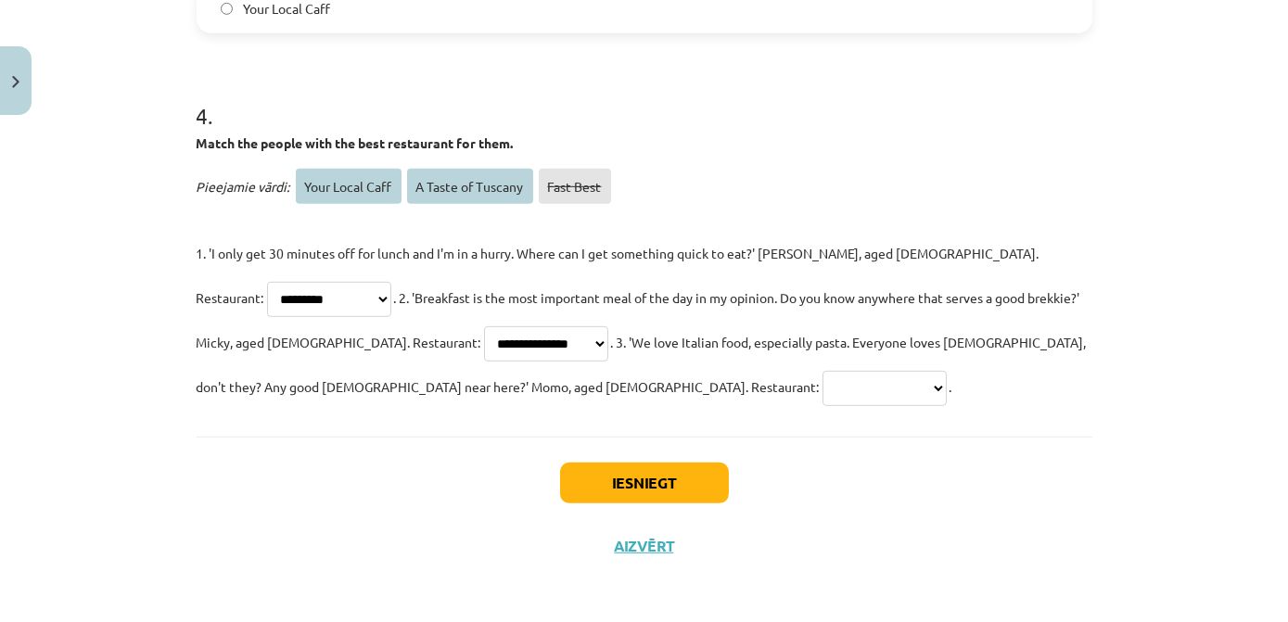
click at [484, 327] on select "**********" at bounding box center [546, 344] width 124 height 35
click at [823, 382] on select "**********" at bounding box center [885, 388] width 124 height 35
select select "**********"
click at [823, 371] on select "**********" at bounding box center [885, 388] width 124 height 35
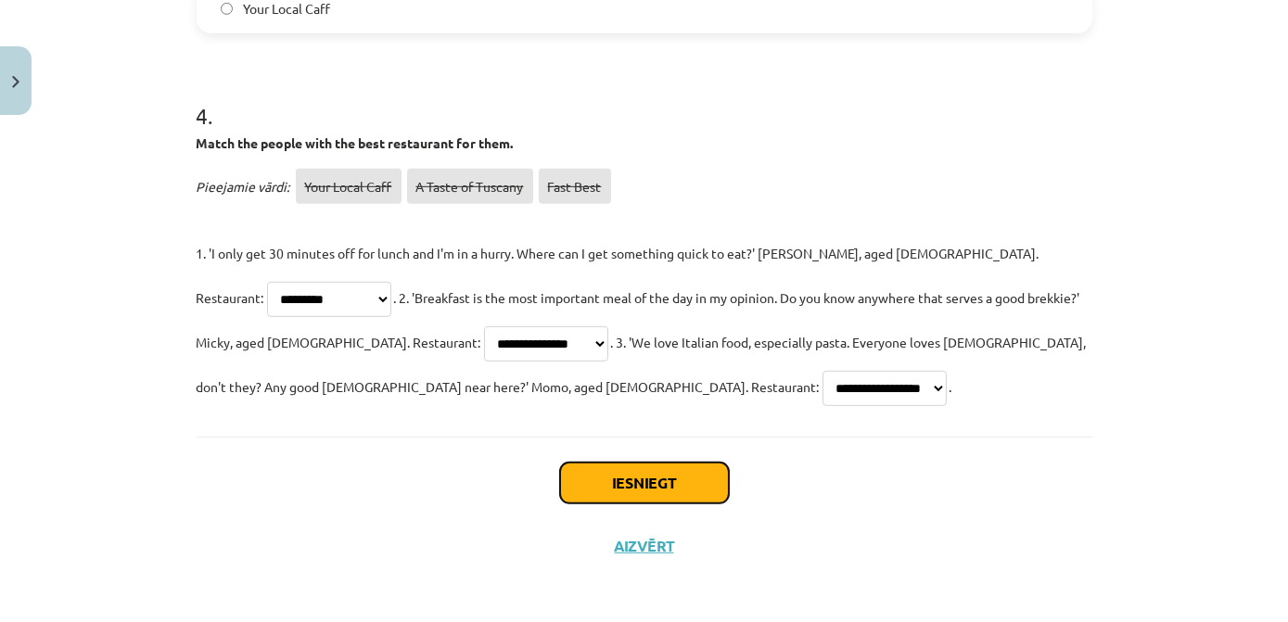
click at [621, 483] on button "Iesniegt" at bounding box center [644, 483] width 169 height 41
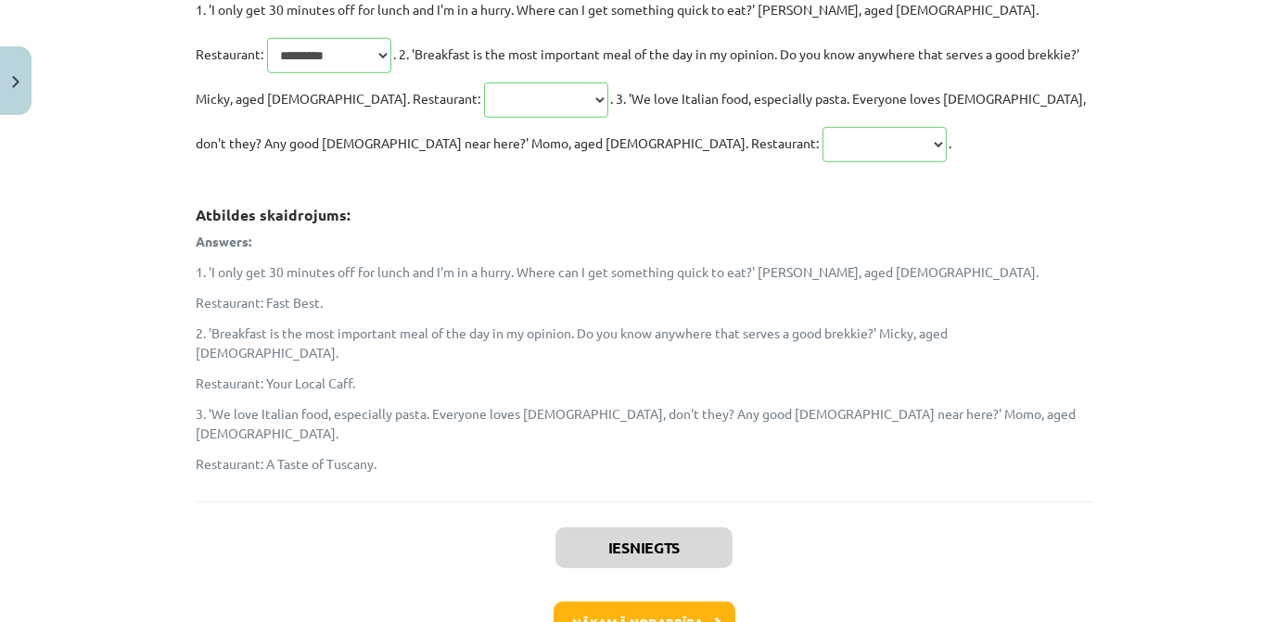
scroll to position [2547, 0]
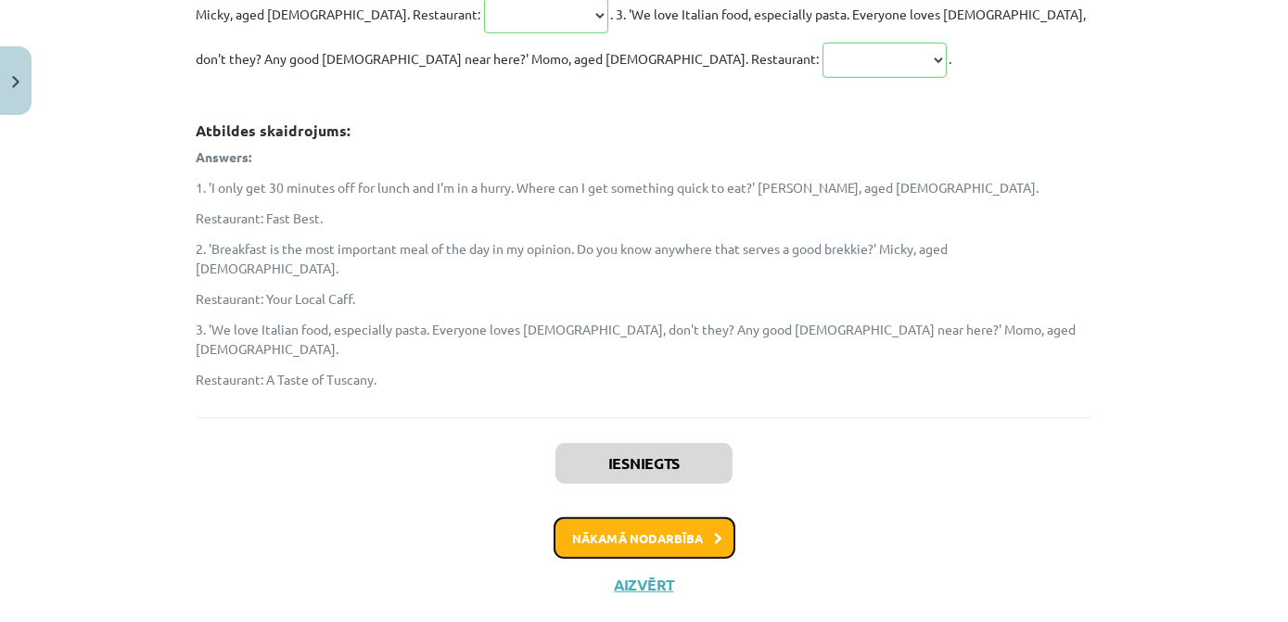
click at [632, 518] on button "Nākamā nodarbība" at bounding box center [645, 539] width 182 height 43
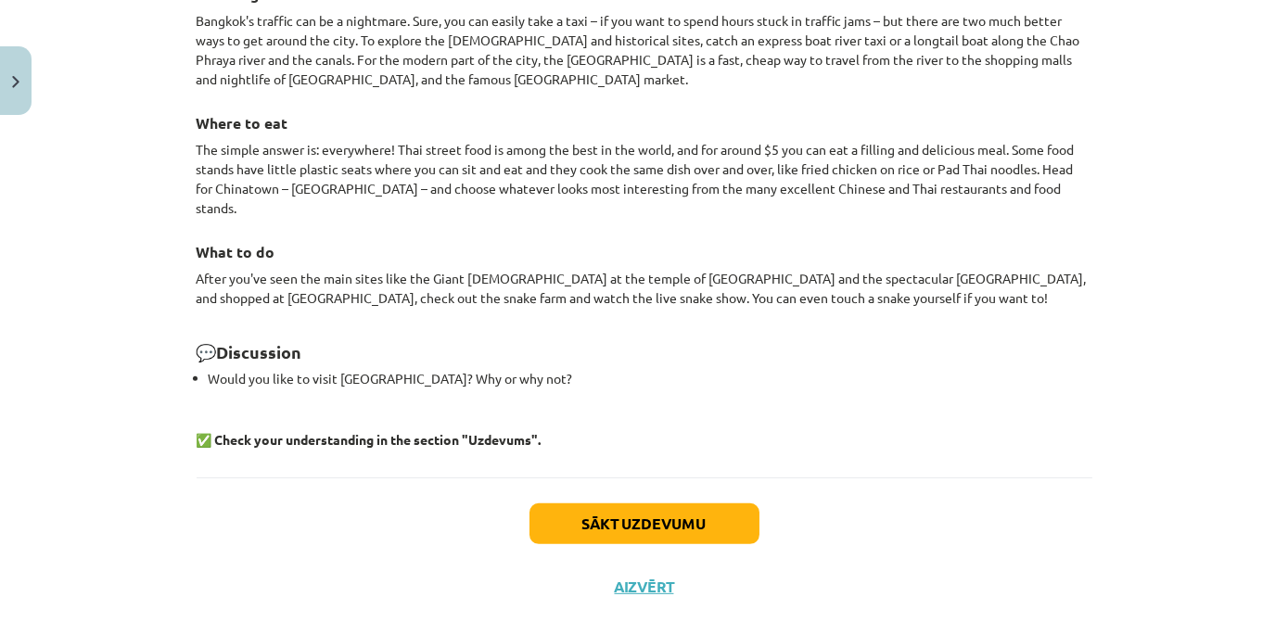
scroll to position [1726, 0]
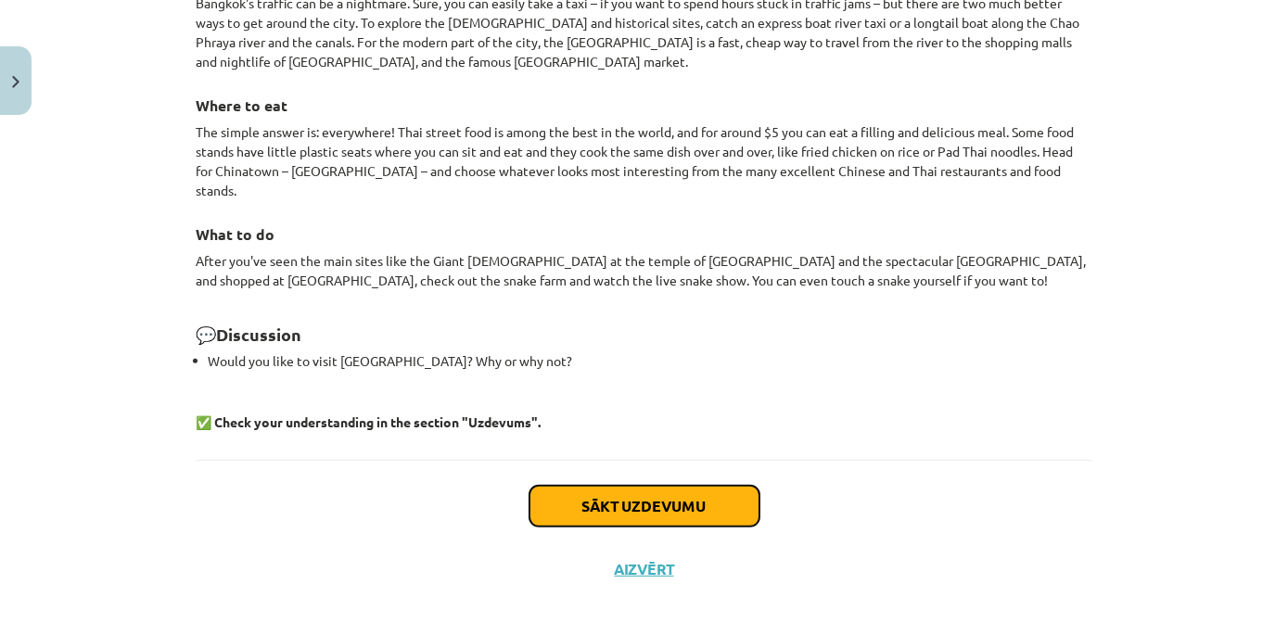
click at [622, 486] on button "Sākt uzdevumu" at bounding box center [645, 506] width 230 height 41
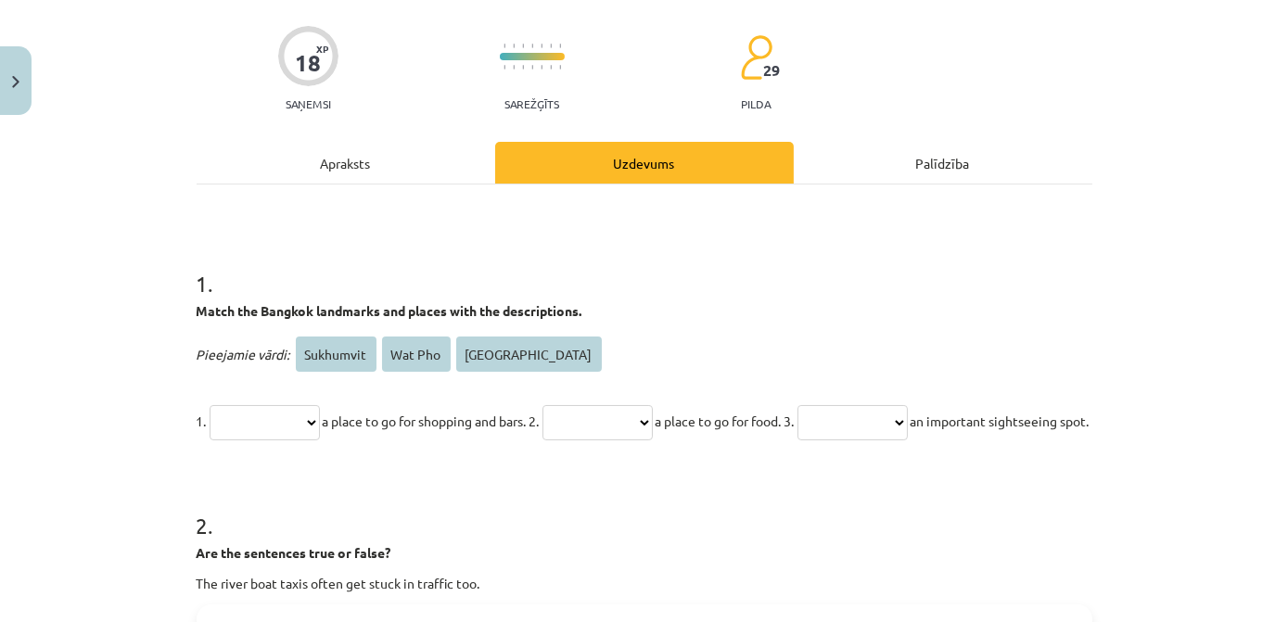
scroll to position [215, 0]
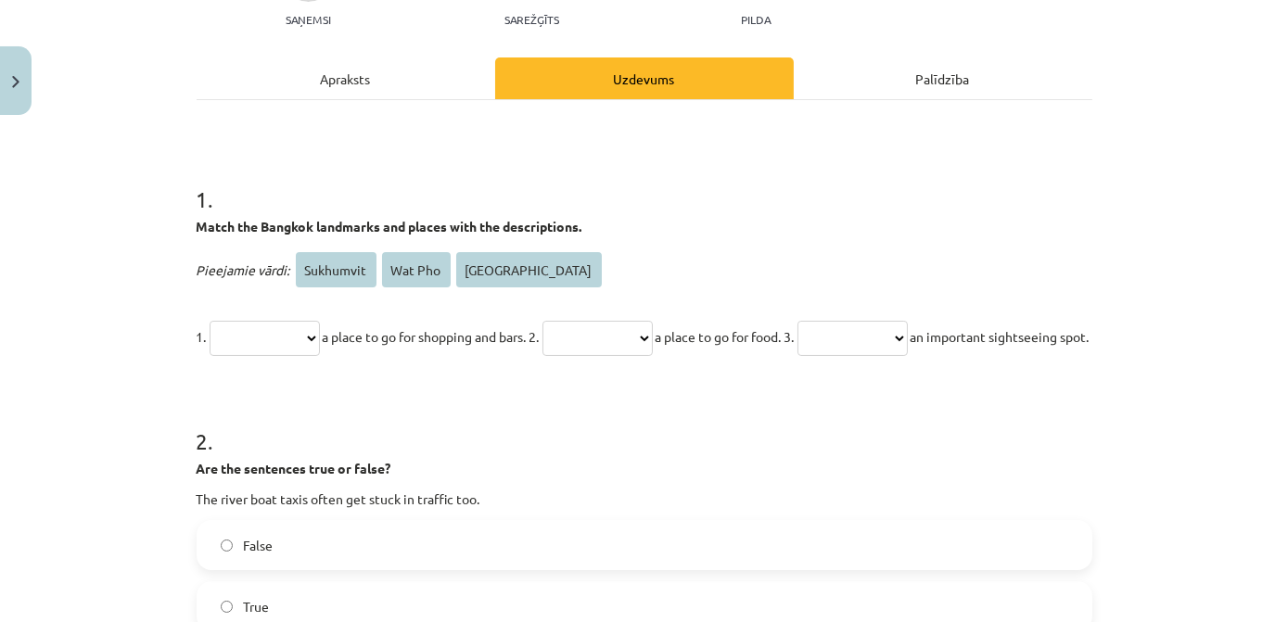
click at [320, 339] on select "**********" at bounding box center [265, 338] width 110 height 35
select select "**********"
click at [210, 321] on select "**********" at bounding box center [265, 338] width 110 height 35
click at [653, 333] on select "**********" at bounding box center [598, 338] width 110 height 35
select select "*********"
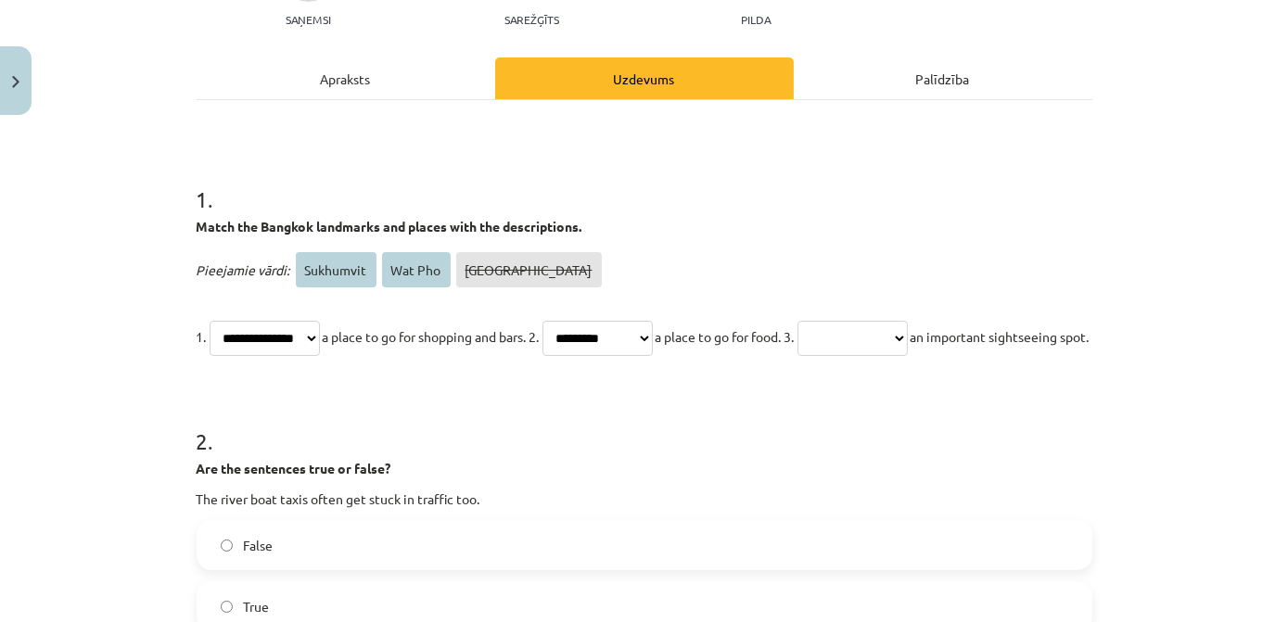
click at [574, 321] on select "**********" at bounding box center [598, 338] width 110 height 35
click at [908, 340] on select "**********" at bounding box center [853, 338] width 110 height 35
select select "*******"
click at [863, 321] on select "**********" at bounding box center [853, 338] width 110 height 35
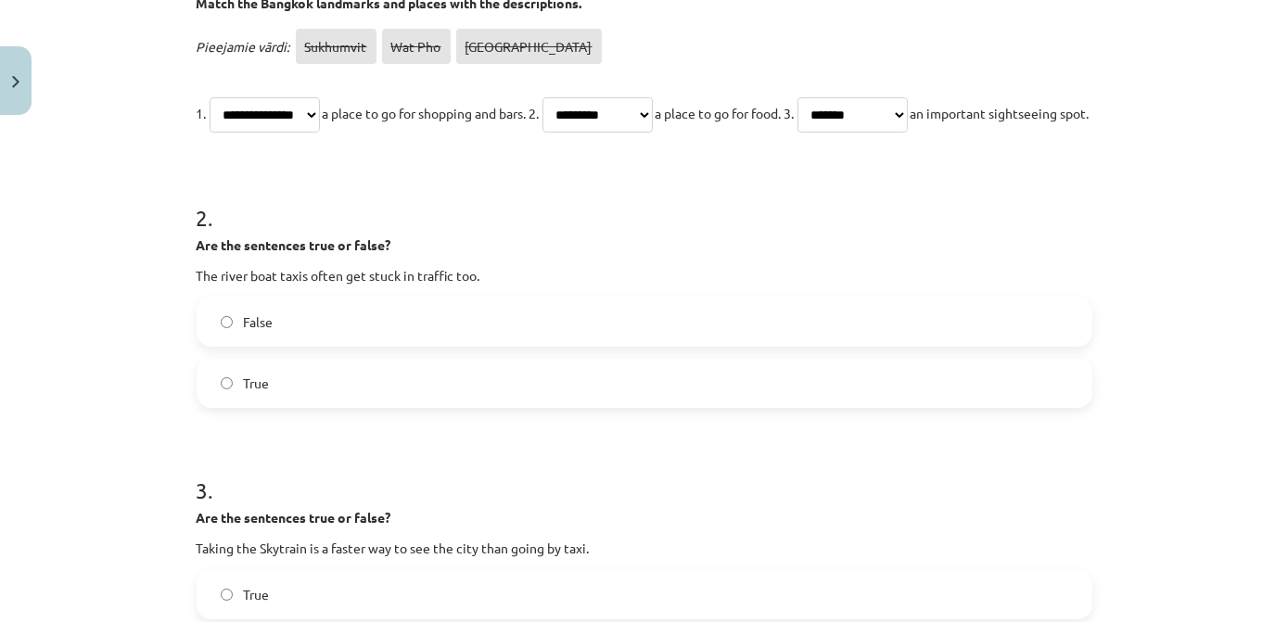
scroll to position [468, 0]
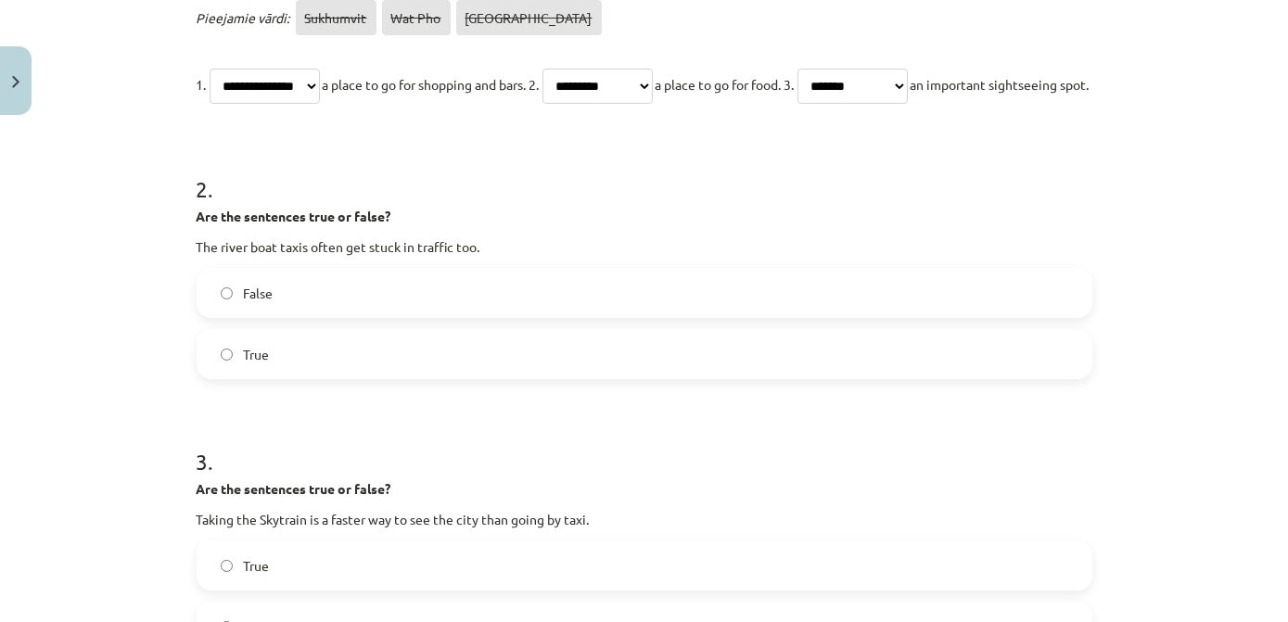
click at [318, 316] on label "False" at bounding box center [645, 293] width 892 height 46
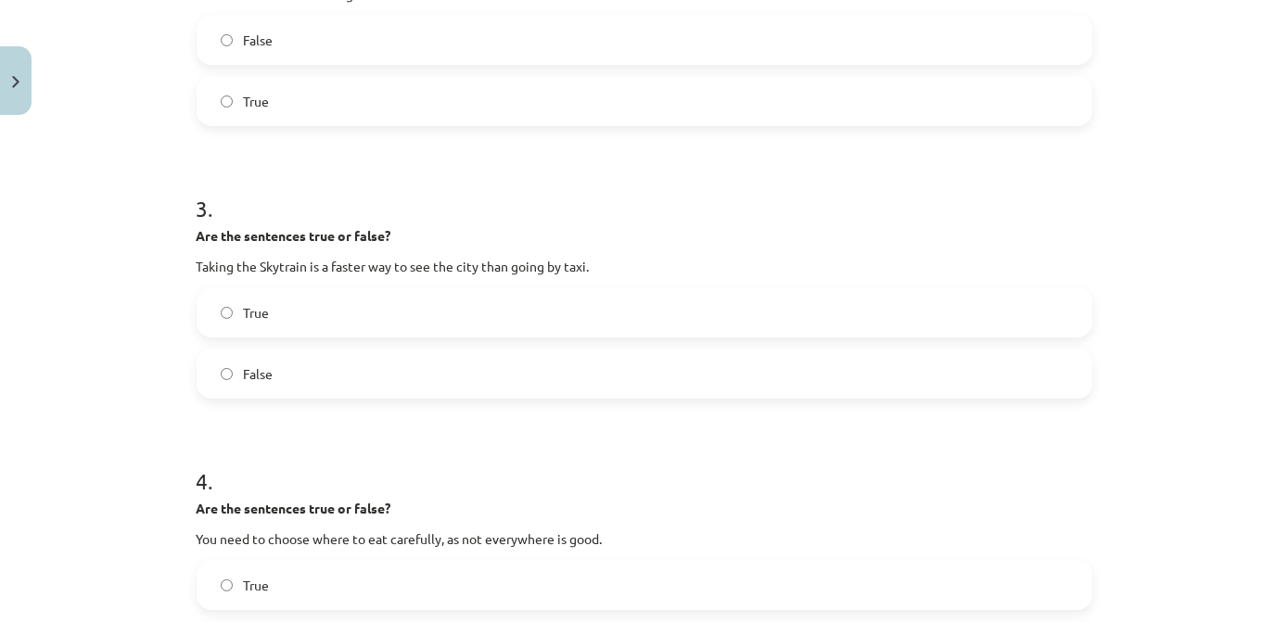
scroll to position [552, 0]
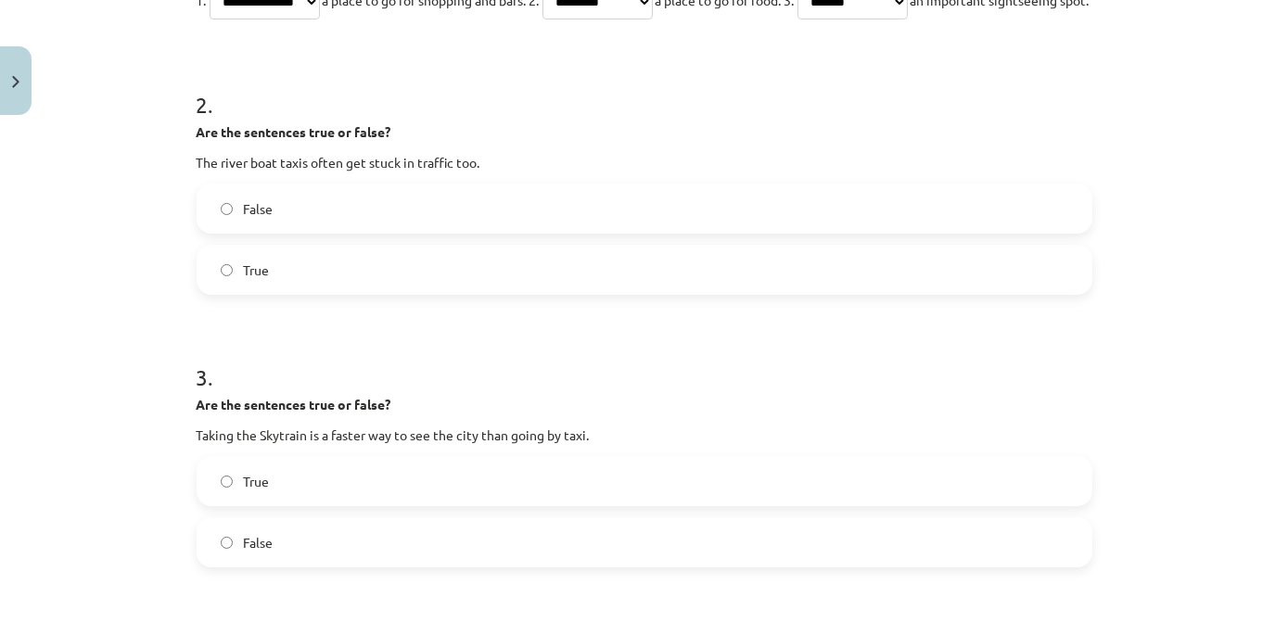
click at [335, 505] on label "True" at bounding box center [645, 481] width 892 height 46
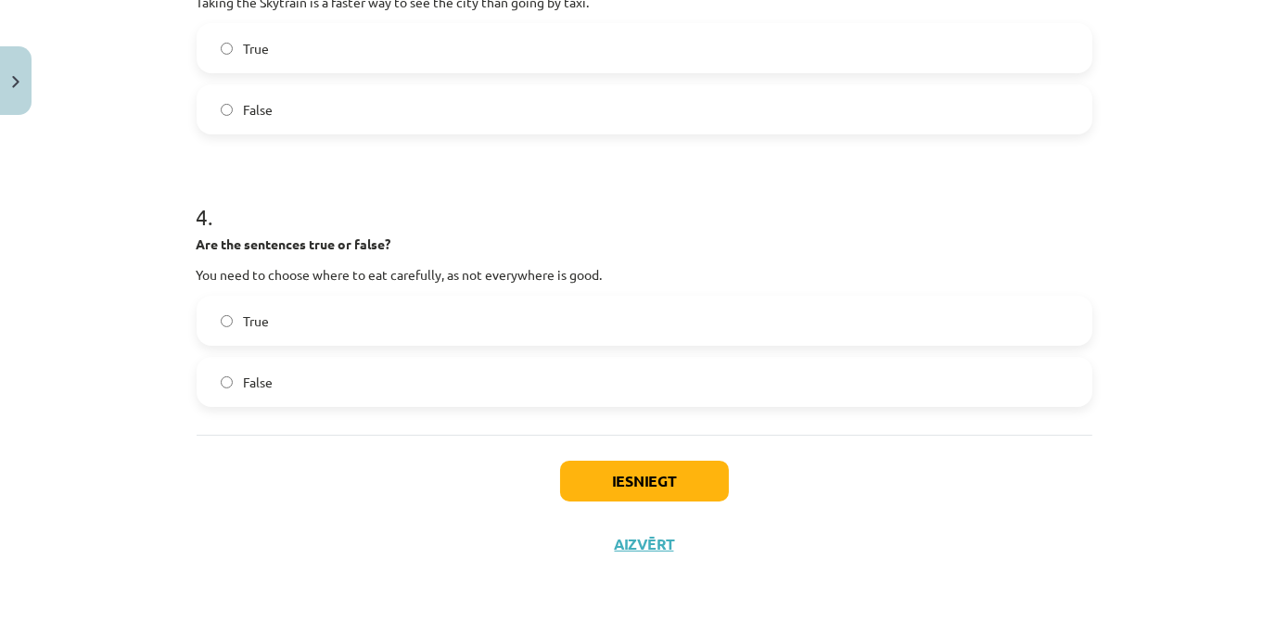
scroll to position [1029, 0]
click at [322, 330] on label "True" at bounding box center [645, 321] width 892 height 46
click at [617, 475] on button "Iesniegt" at bounding box center [644, 481] width 169 height 41
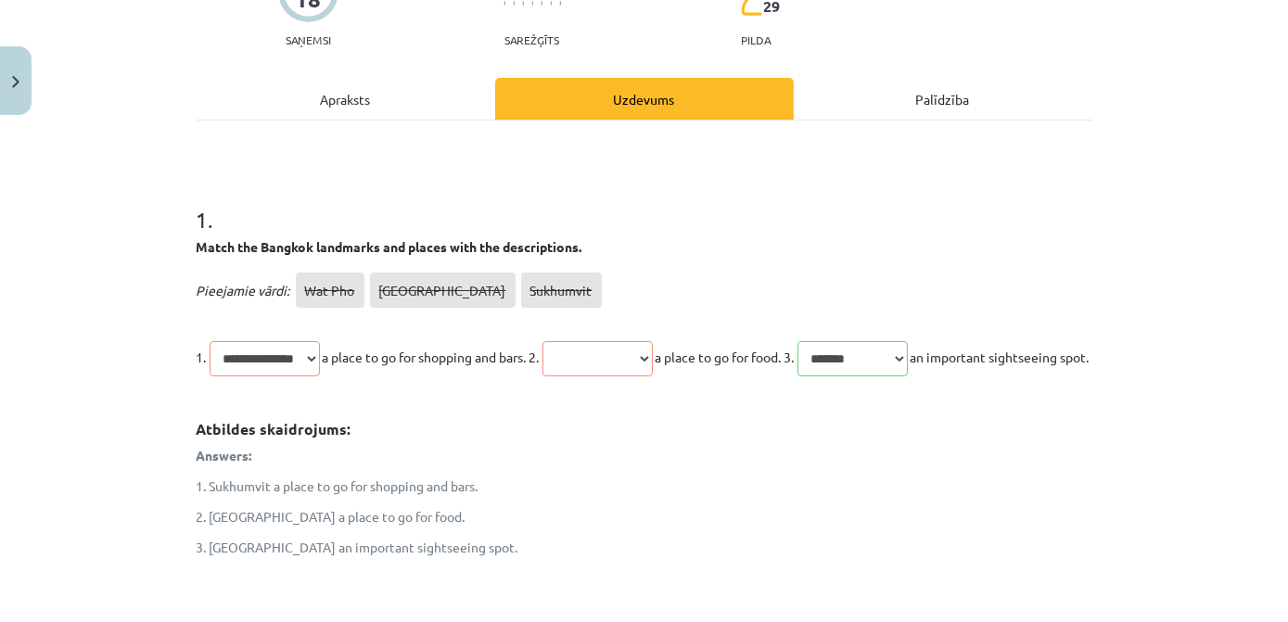
scroll to position [194, 0]
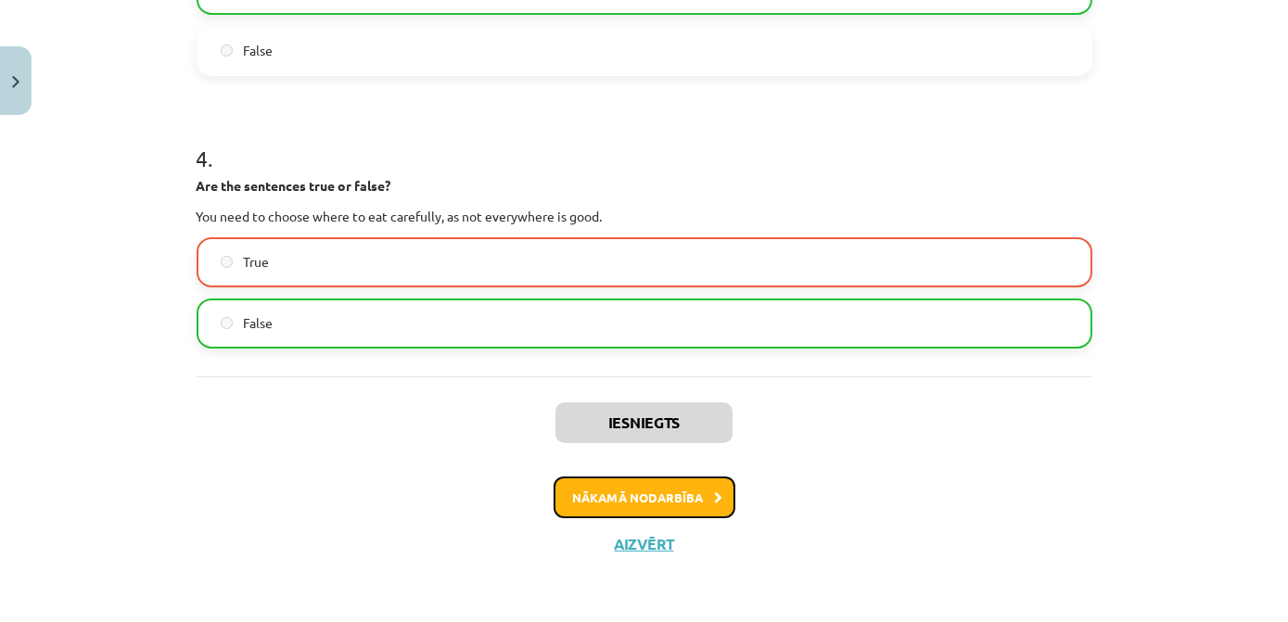
click at [660, 506] on button "Nākamā nodarbība" at bounding box center [645, 498] width 182 height 43
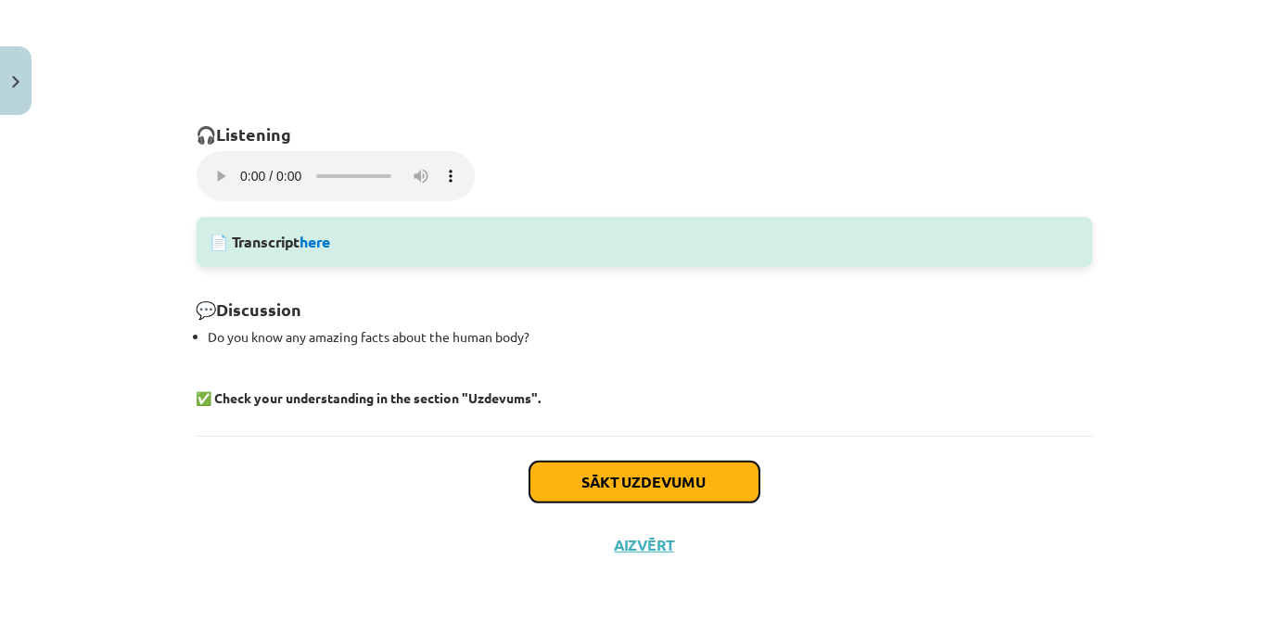
click at [668, 488] on button "Sākt uzdevumu" at bounding box center [645, 482] width 230 height 41
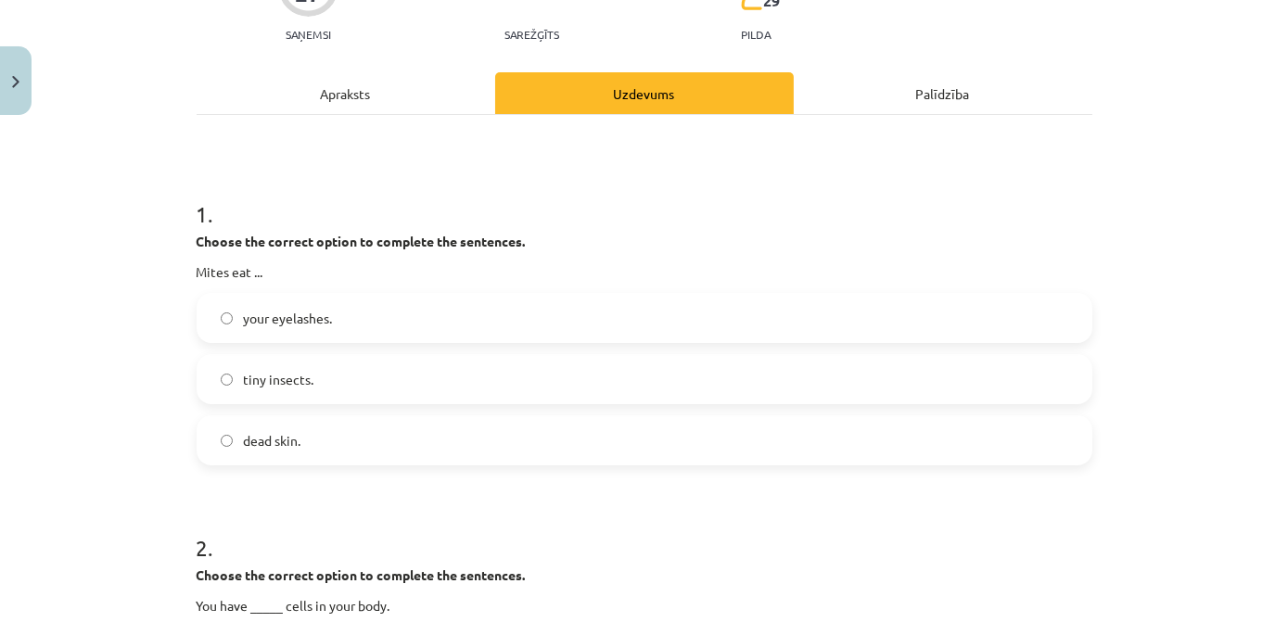
scroll to position [215, 0]
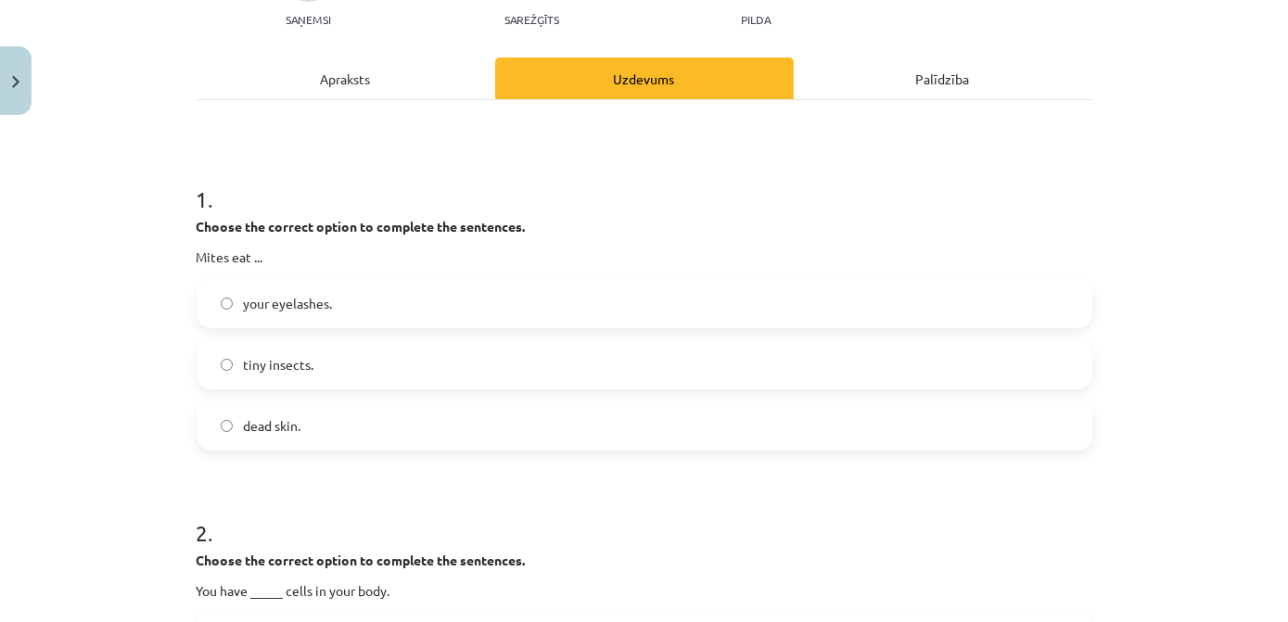
click at [441, 427] on label "dead skin." at bounding box center [645, 426] width 892 height 46
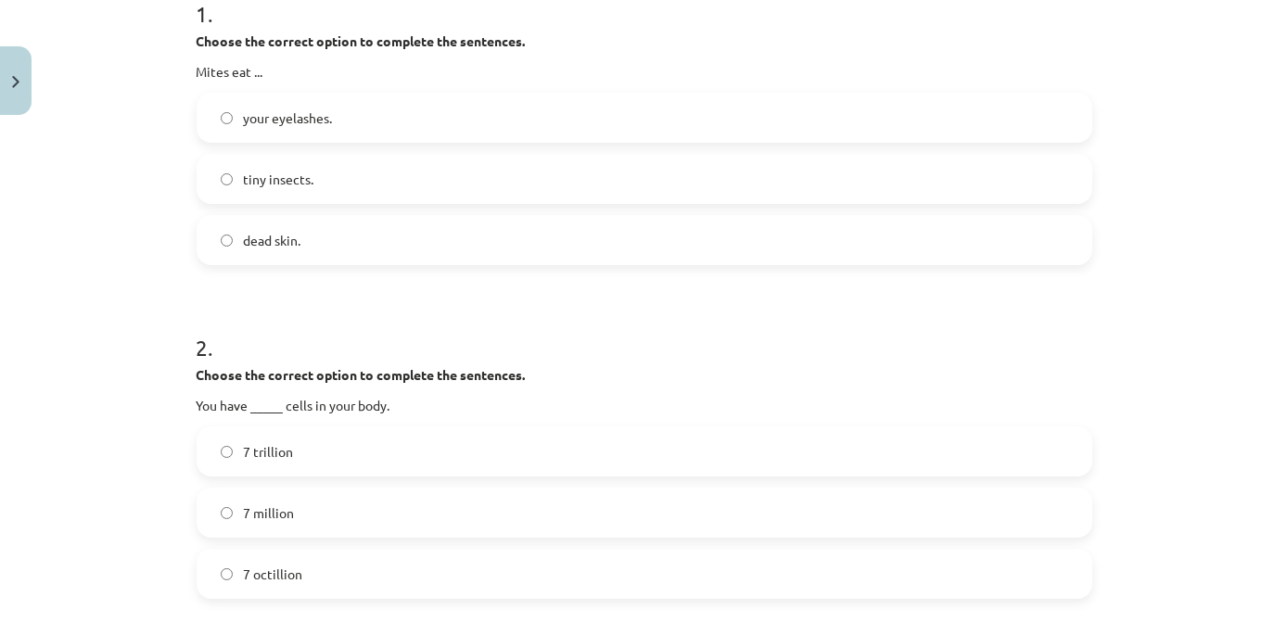
scroll to position [468, 0]
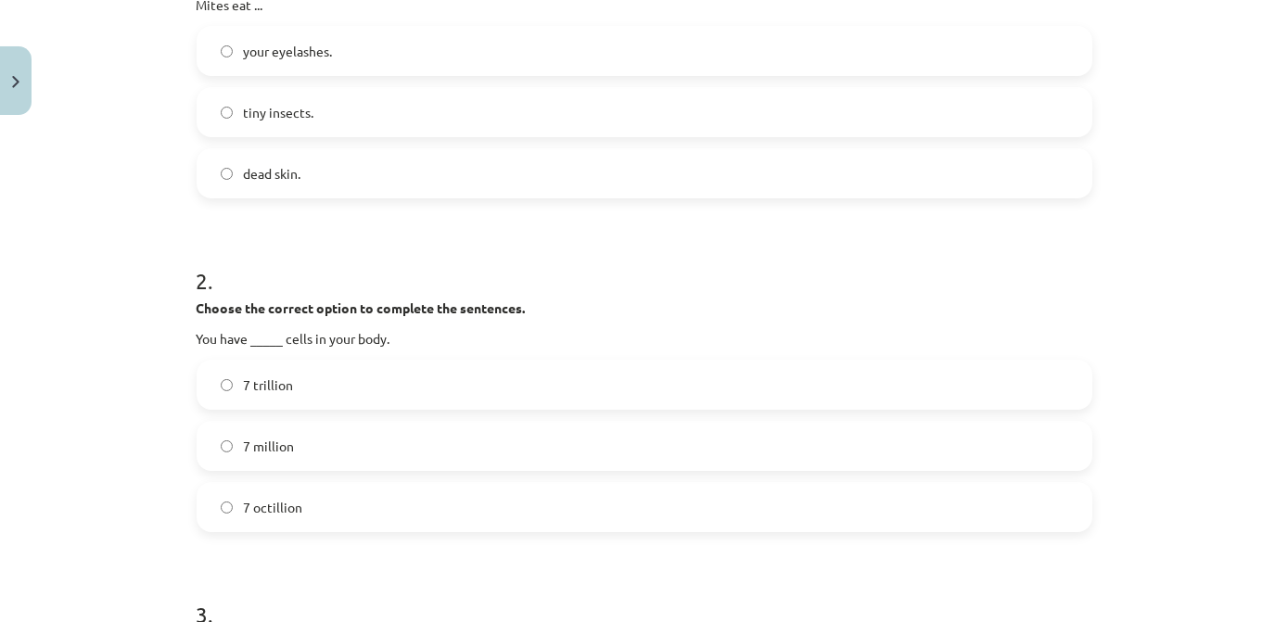
click at [346, 446] on label "7 million" at bounding box center [645, 446] width 892 height 46
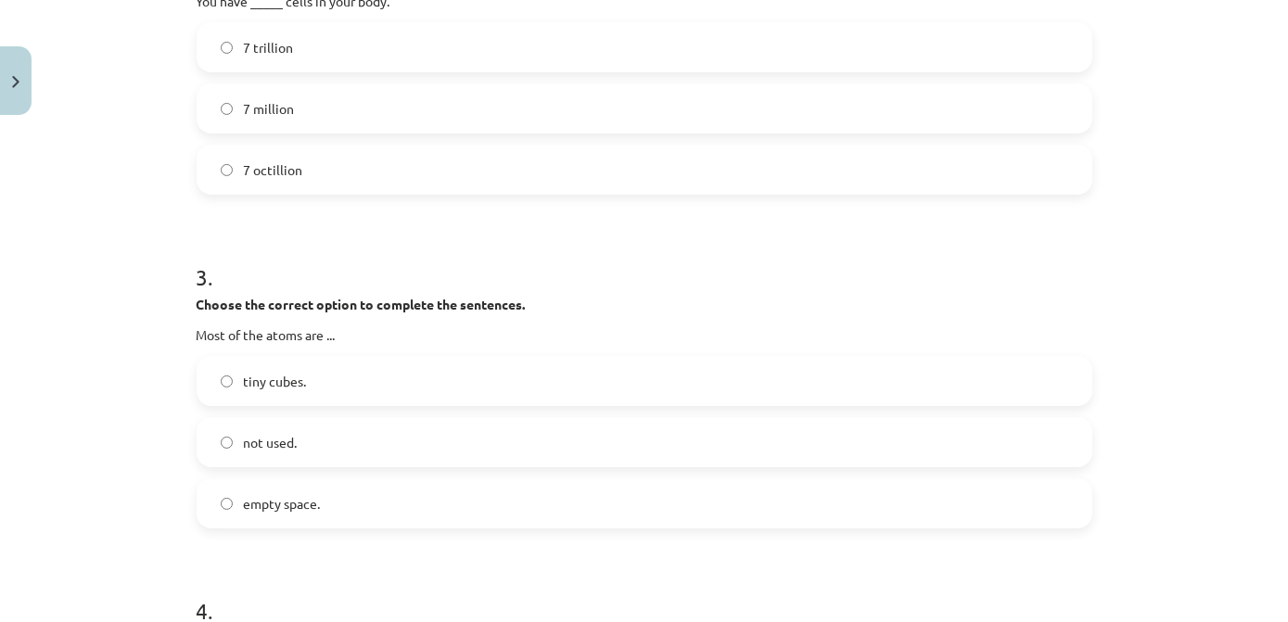
scroll to position [890, 0]
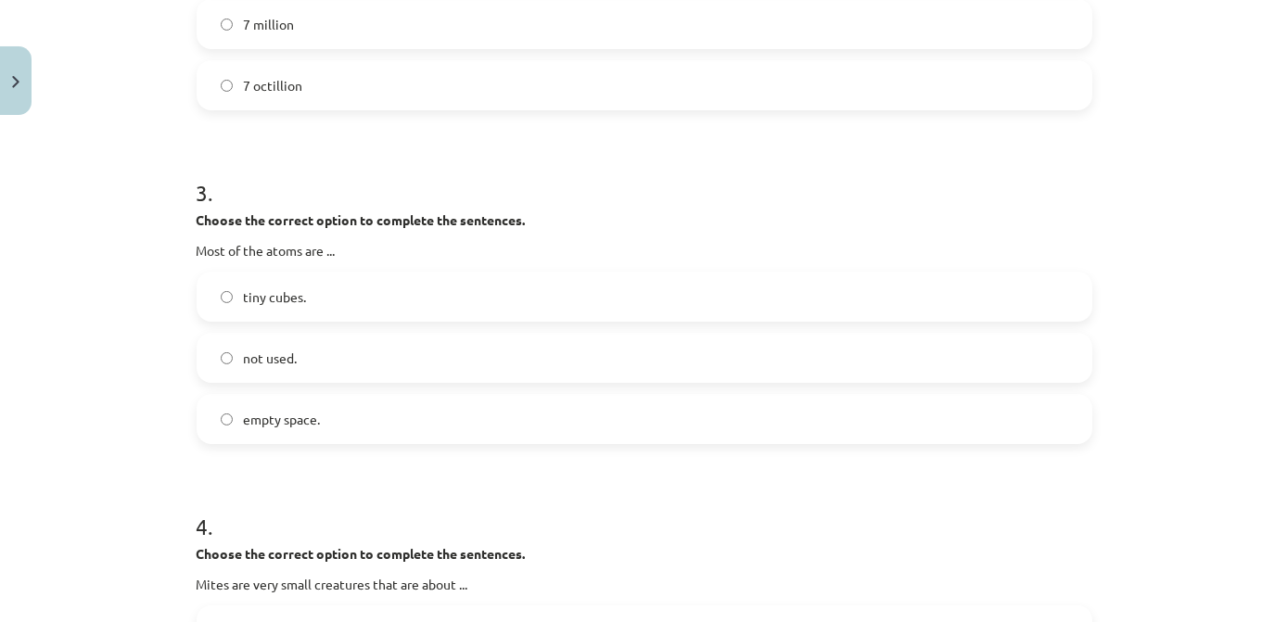
click at [264, 404] on label "empty space." at bounding box center [645, 419] width 892 height 46
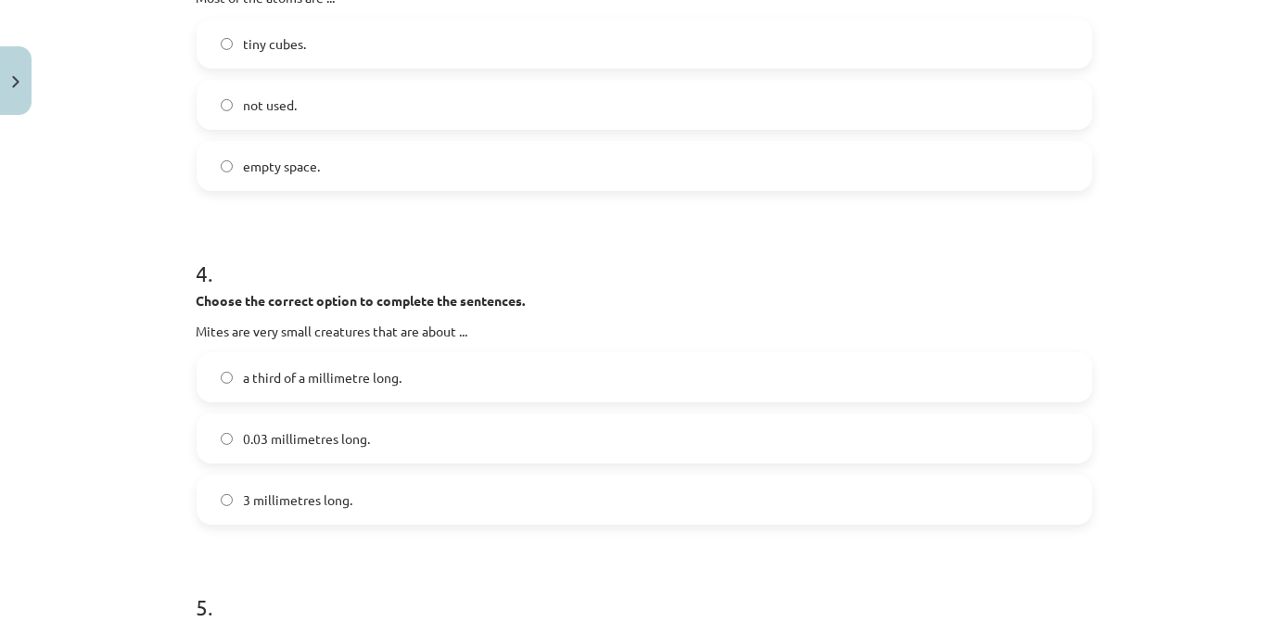
scroll to position [1226, 0]
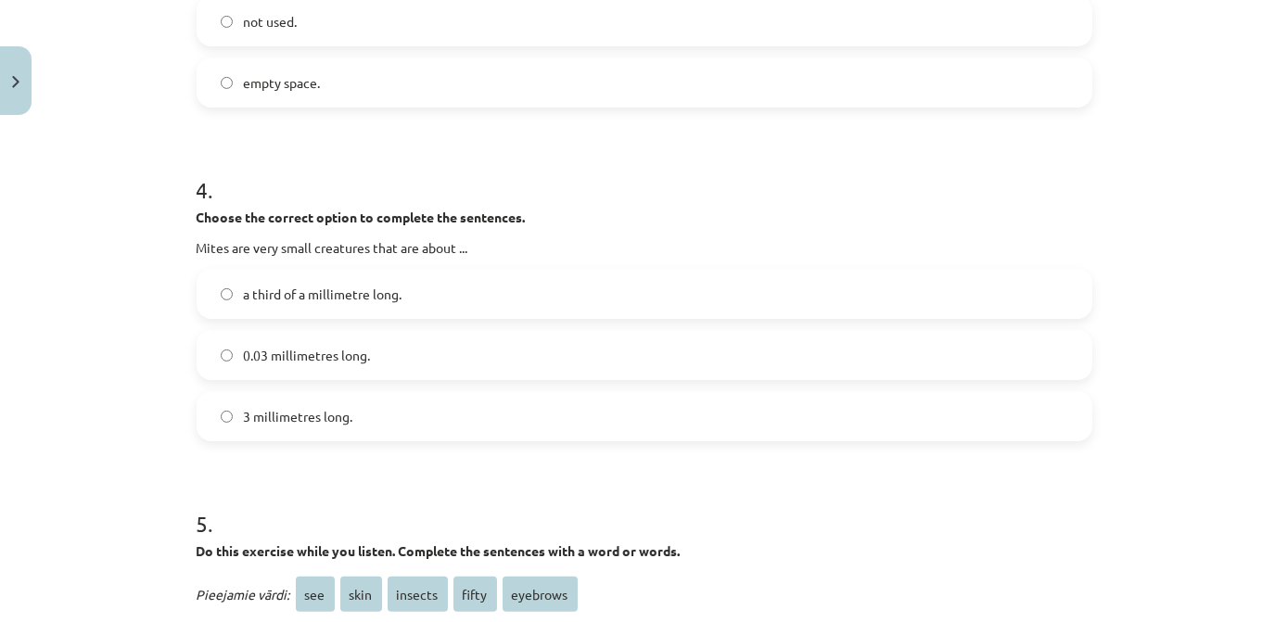
click at [450, 301] on label "a third of a millimetre long." at bounding box center [645, 294] width 892 height 46
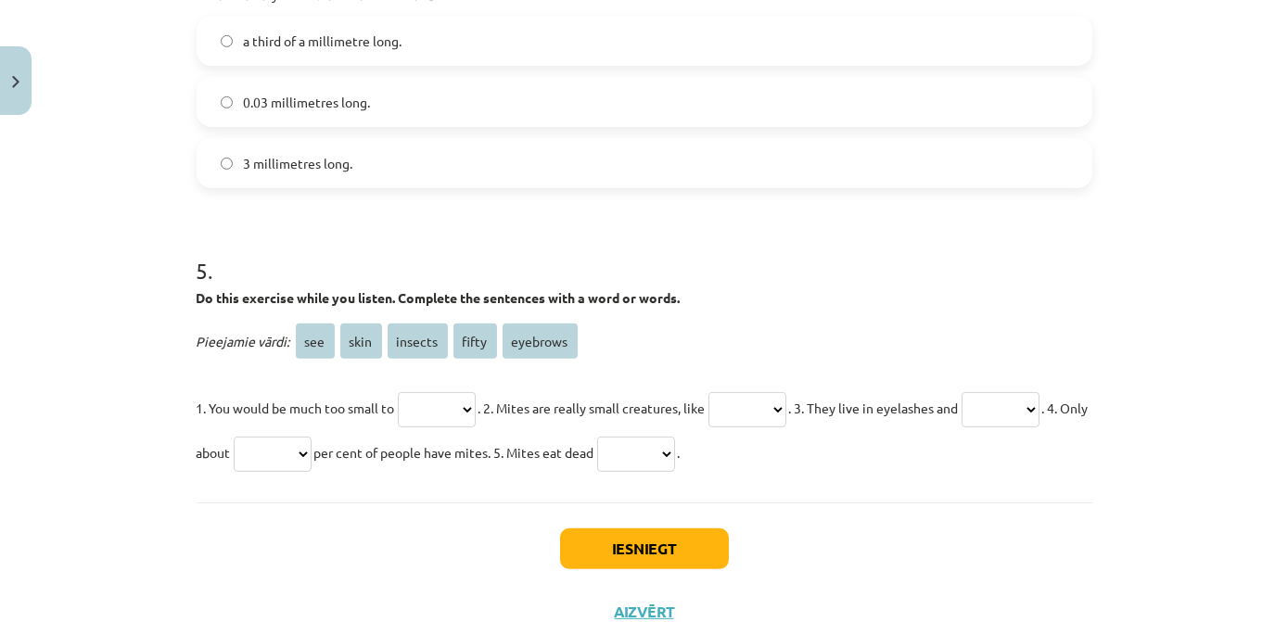
scroll to position [1545, 0]
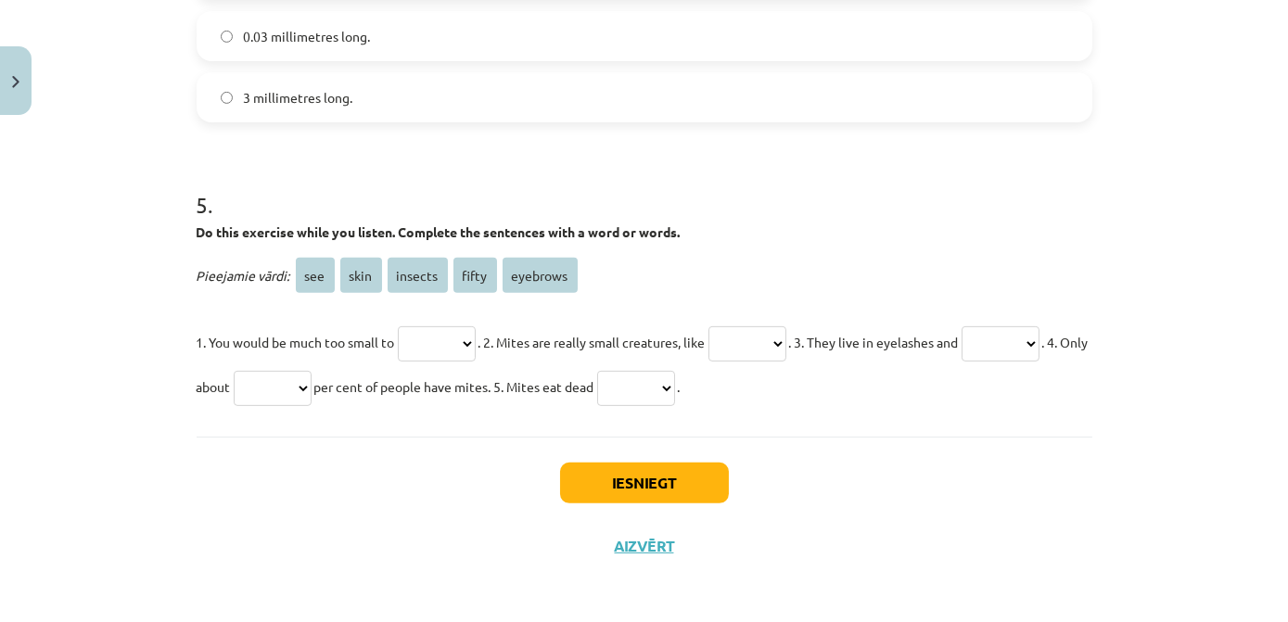
click at [476, 337] on select "*** **** ******* ***** ********" at bounding box center [437, 344] width 78 height 35
select select "***"
click at [398, 327] on select "*** **** ******* ***** ********" at bounding box center [437, 344] width 78 height 35
click at [787, 339] on select "*** **** ******* ***** ********" at bounding box center [748, 344] width 78 height 35
select select "*******"
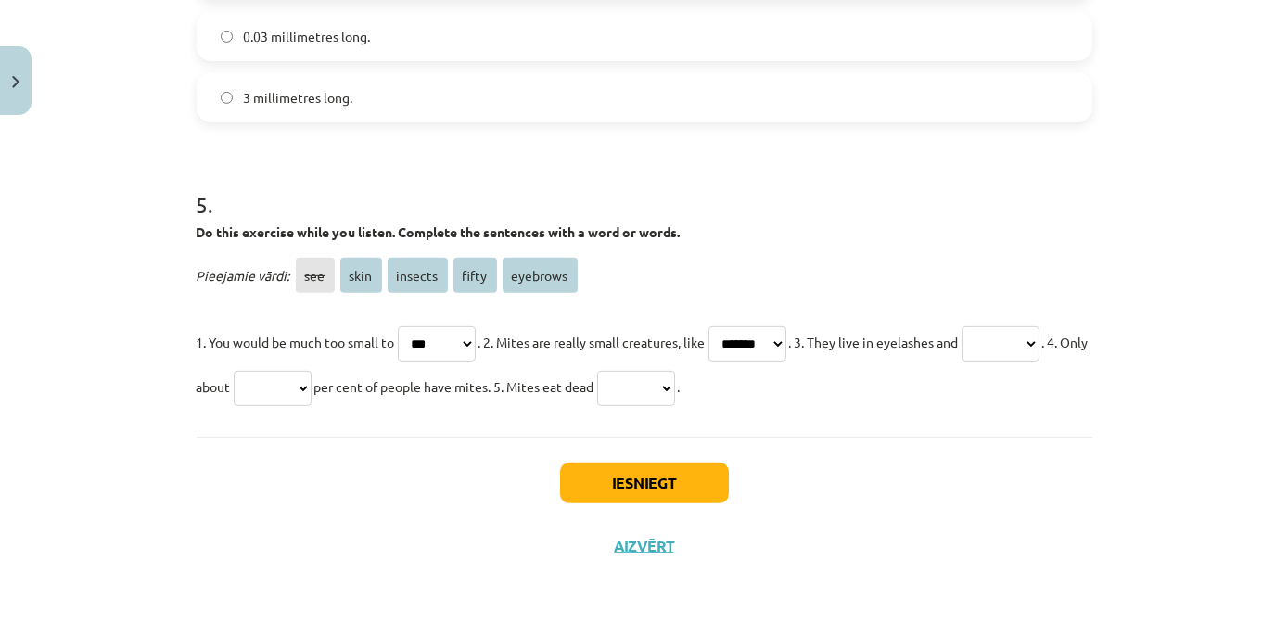
click at [730, 327] on select "*** **** ******* ***** ********" at bounding box center [748, 344] width 78 height 35
click at [962, 362] on select "*** **** ******* ***** ********" at bounding box center [1001, 344] width 78 height 35
select select "********"
click at [962, 362] on select "*** **** ******* ***** ********" at bounding box center [1001, 344] width 78 height 35
click at [478, 390] on p "1. You would be much too small to *** **** ******* ***** ******** . 2. Mites ar…" at bounding box center [645, 364] width 896 height 89
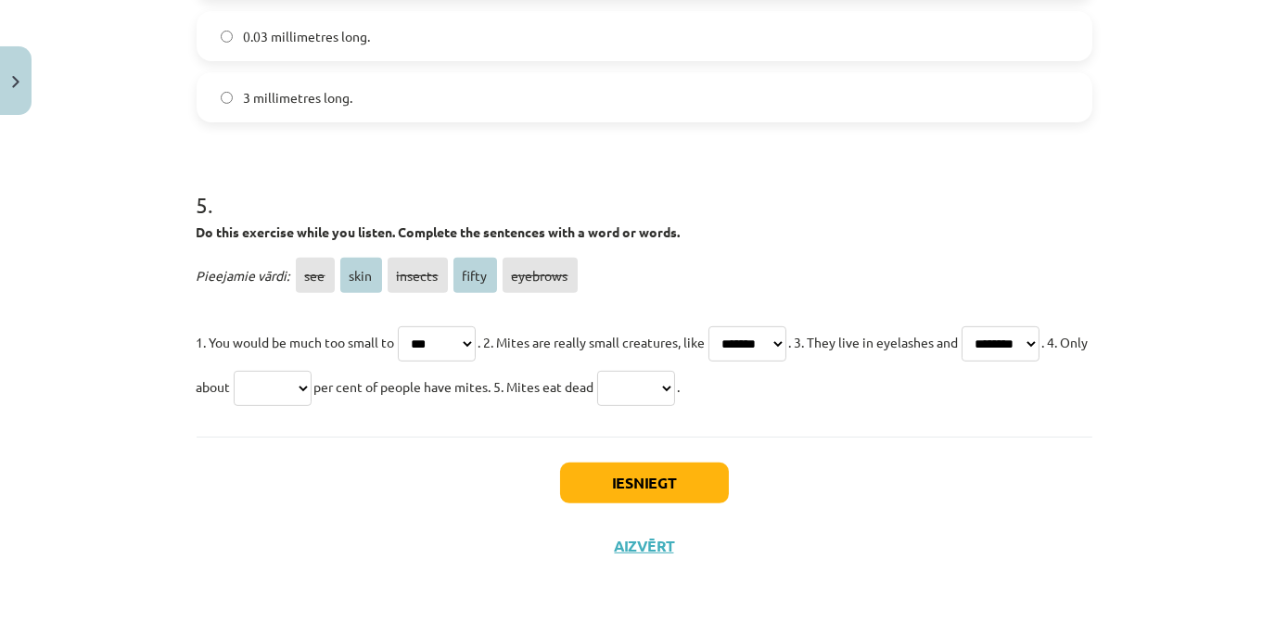
click at [312, 387] on select "*** **** ******* ***** ********" at bounding box center [273, 388] width 78 height 35
select select "*****"
click at [312, 371] on select "*** **** ******* ***** ********" at bounding box center [273, 388] width 78 height 35
click at [675, 387] on select "*** **** ******* ***** ********" at bounding box center [636, 388] width 78 height 35
select select "****"
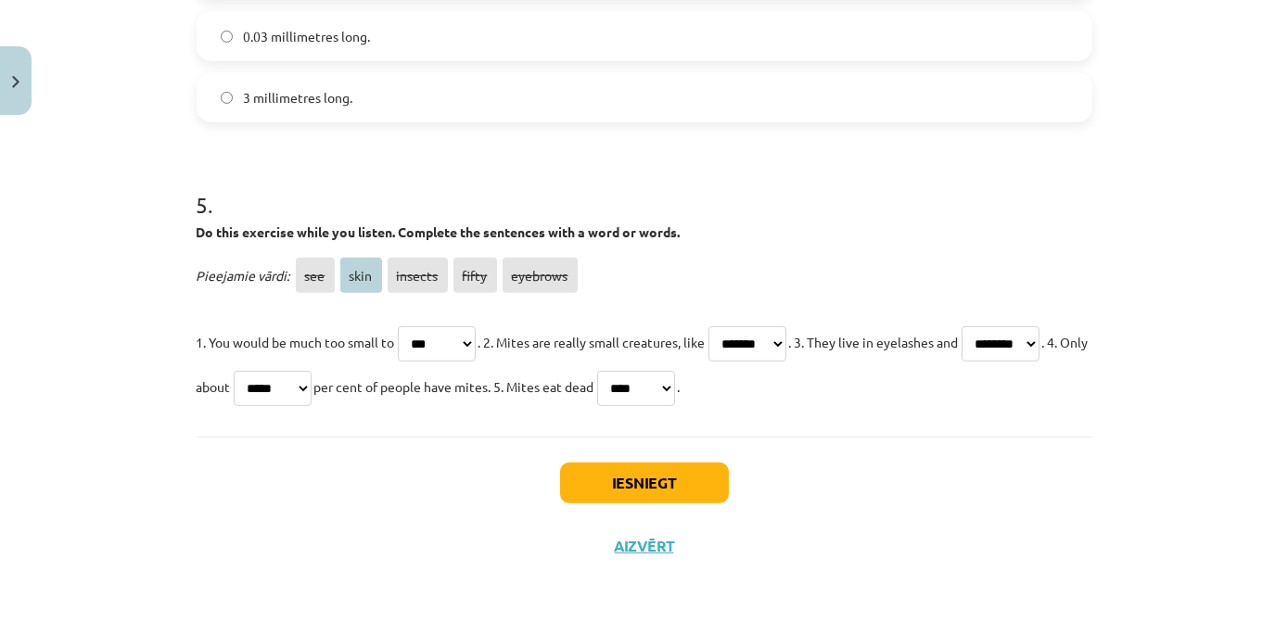
click at [675, 371] on select "*** **** ******* ***** ********" at bounding box center [636, 388] width 78 height 35
click at [643, 491] on button "Iesniegt" at bounding box center [644, 483] width 169 height 41
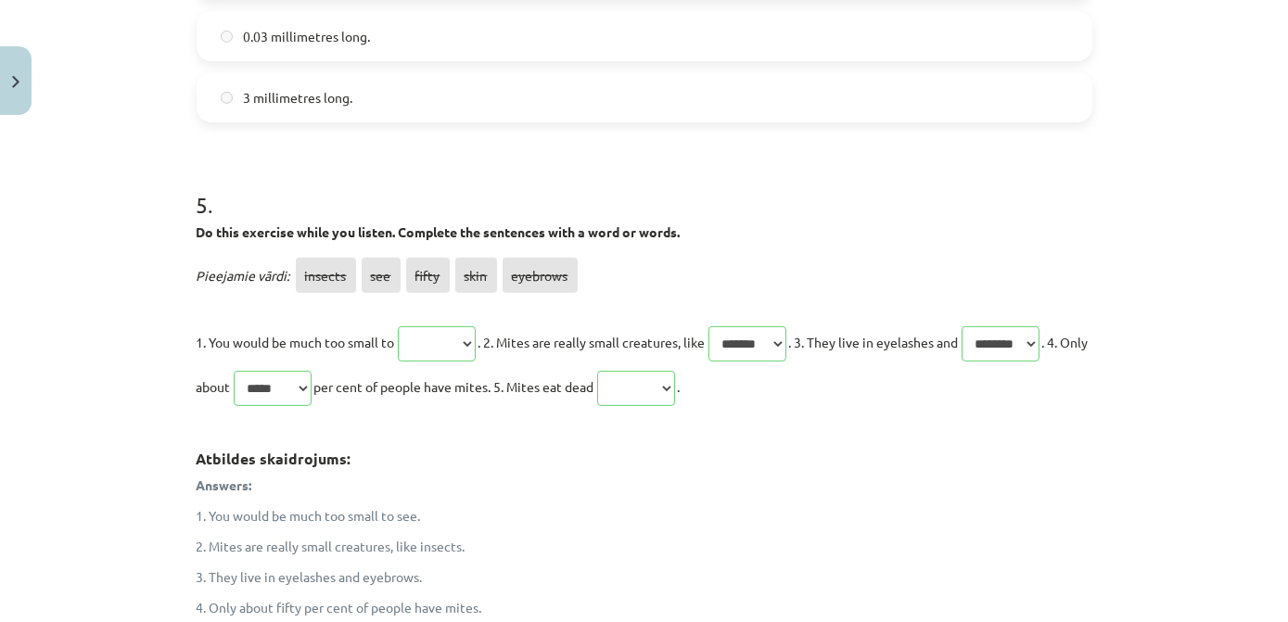
scroll to position [1843, 0]
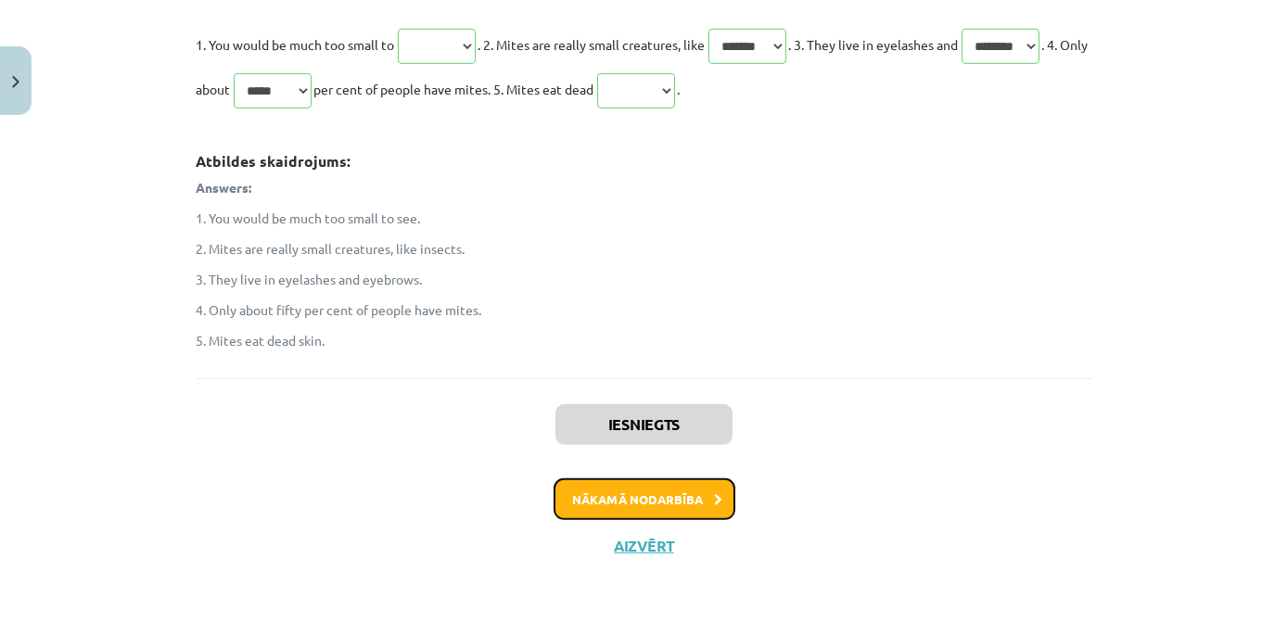
click at [665, 495] on button "Nākamā nodarbība" at bounding box center [645, 500] width 182 height 43
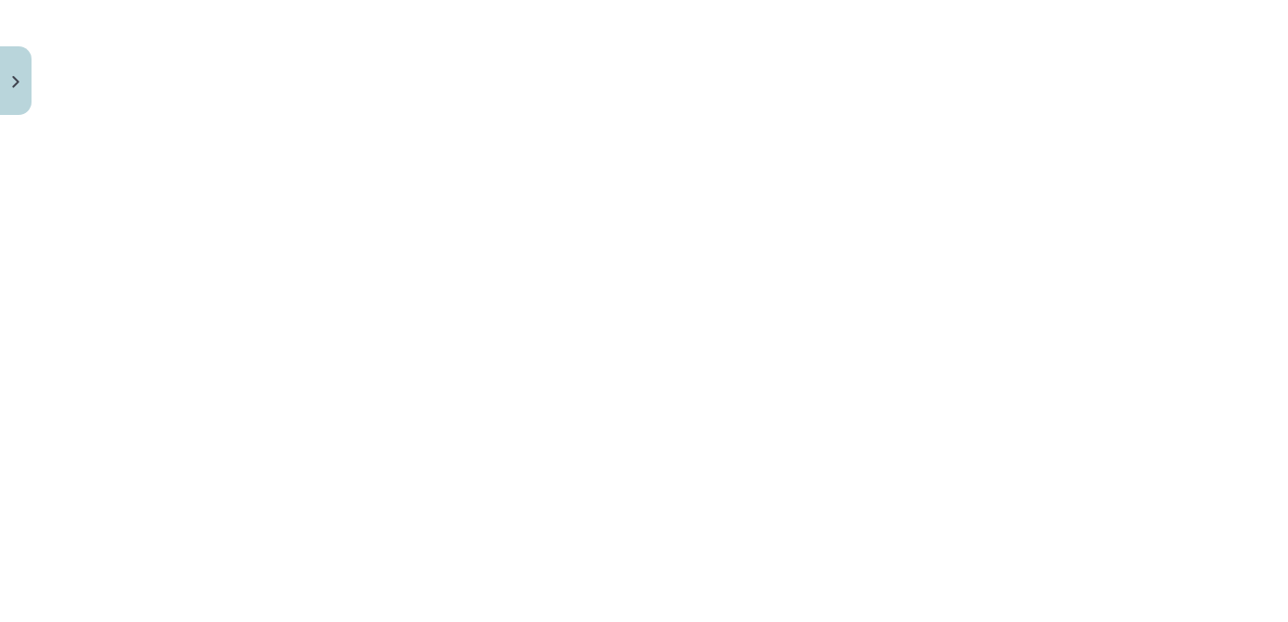
scroll to position [1281, 0]
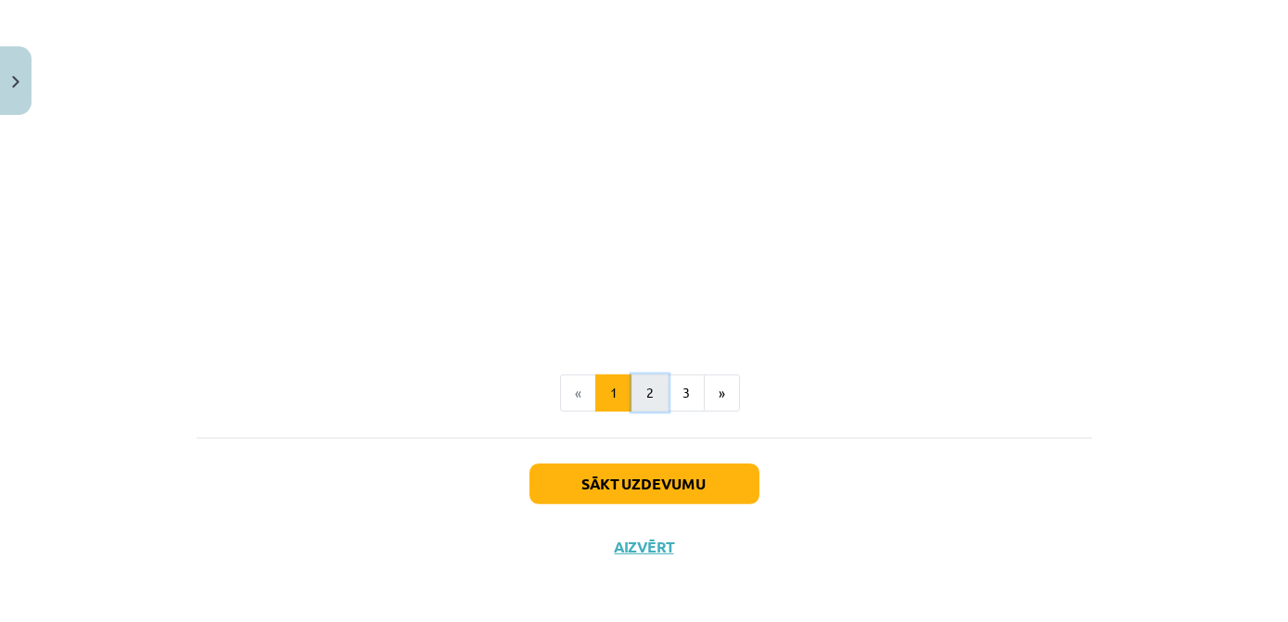
click at [654, 395] on button "2" at bounding box center [650, 393] width 37 height 37
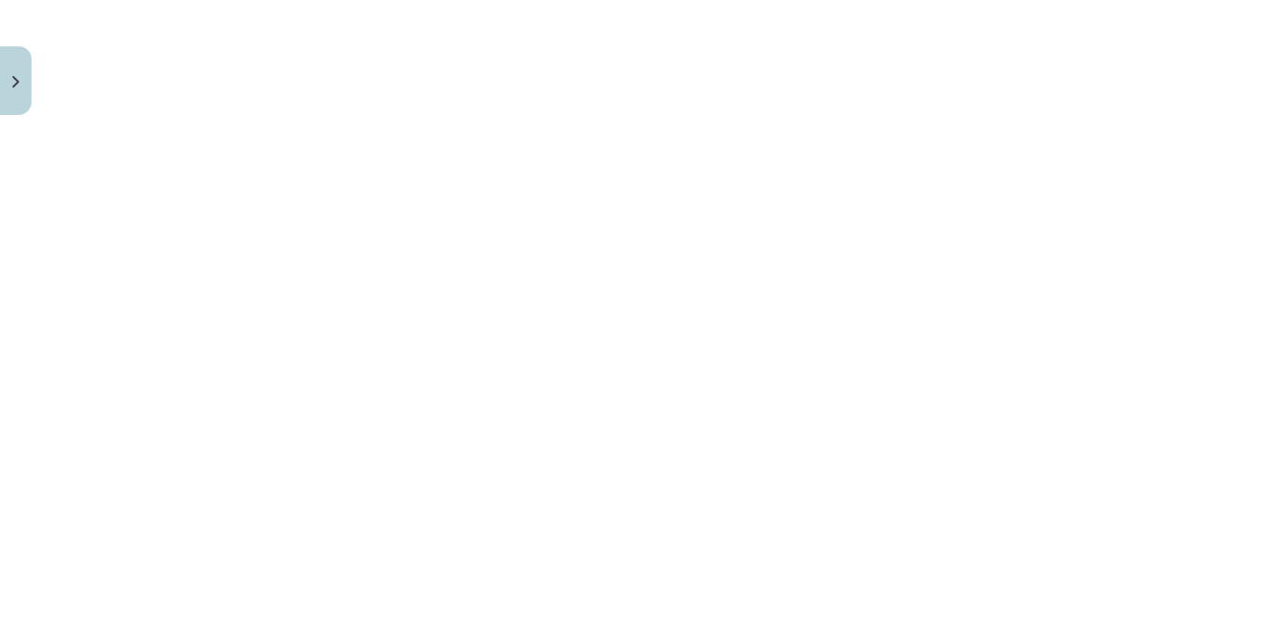
scroll to position [2212, 0]
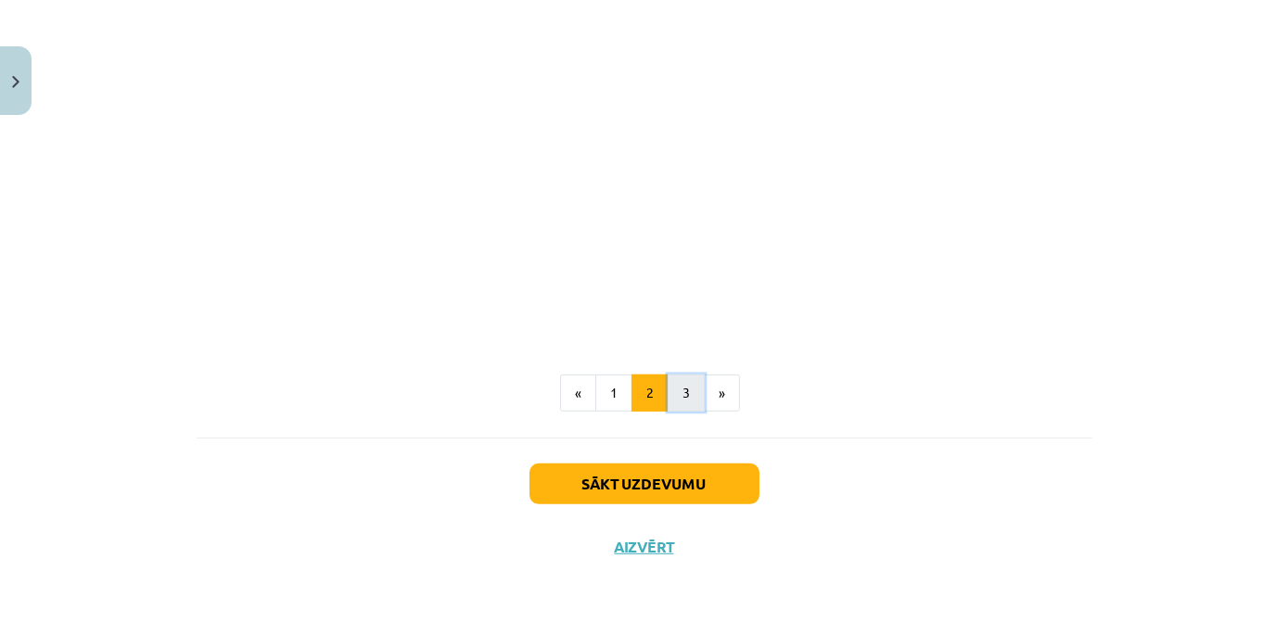
click at [671, 392] on button "3" at bounding box center [686, 393] width 37 height 37
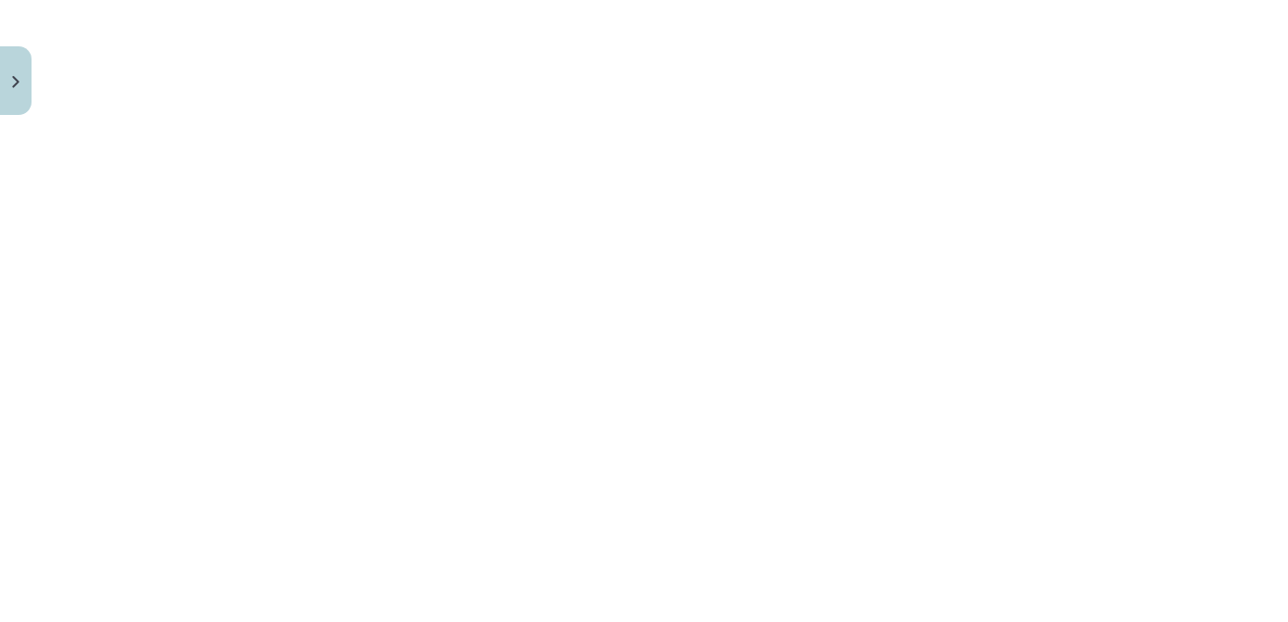
scroll to position [1733, 0]
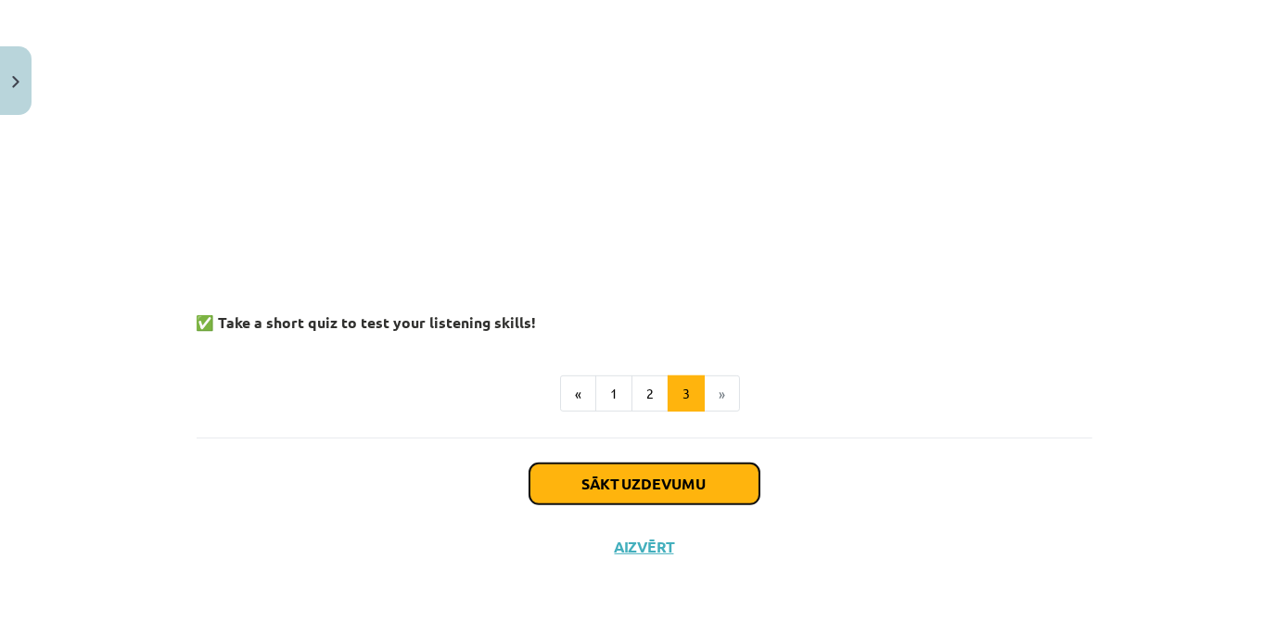
click at [672, 477] on button "Sākt uzdevumu" at bounding box center [645, 484] width 230 height 41
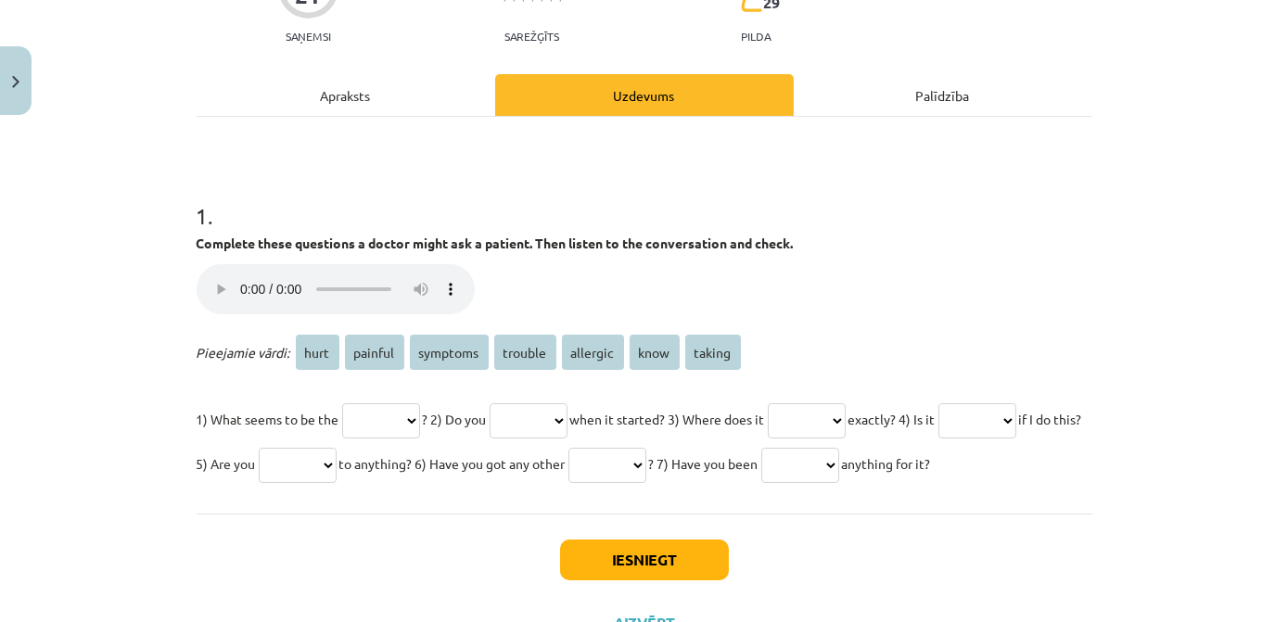
scroll to position [299, 0]
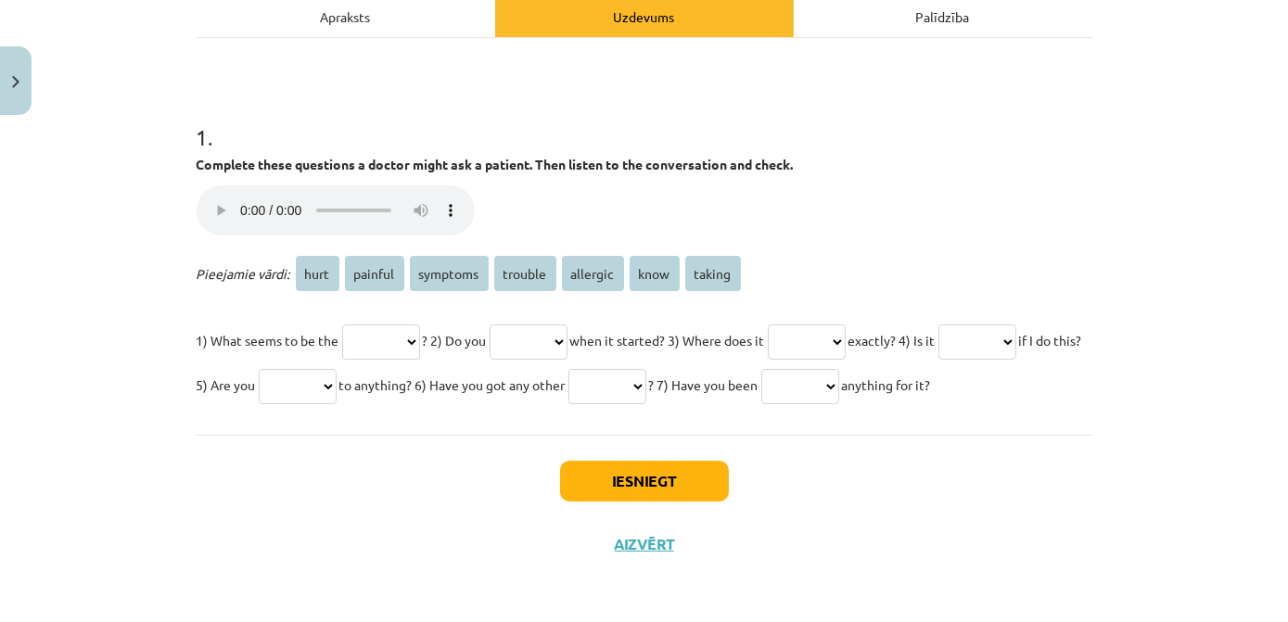
click at [420, 325] on select "**** ******* ******** ******* ******** **** ******" at bounding box center [381, 342] width 78 height 35
select select "*******"
click at [342, 325] on select "**** ******* ******** ******* ******** **** ******" at bounding box center [381, 342] width 78 height 35
click at [568, 325] on select "**** ******* ******** ******* ******** **** ******" at bounding box center [529, 342] width 78 height 35
select select "****"
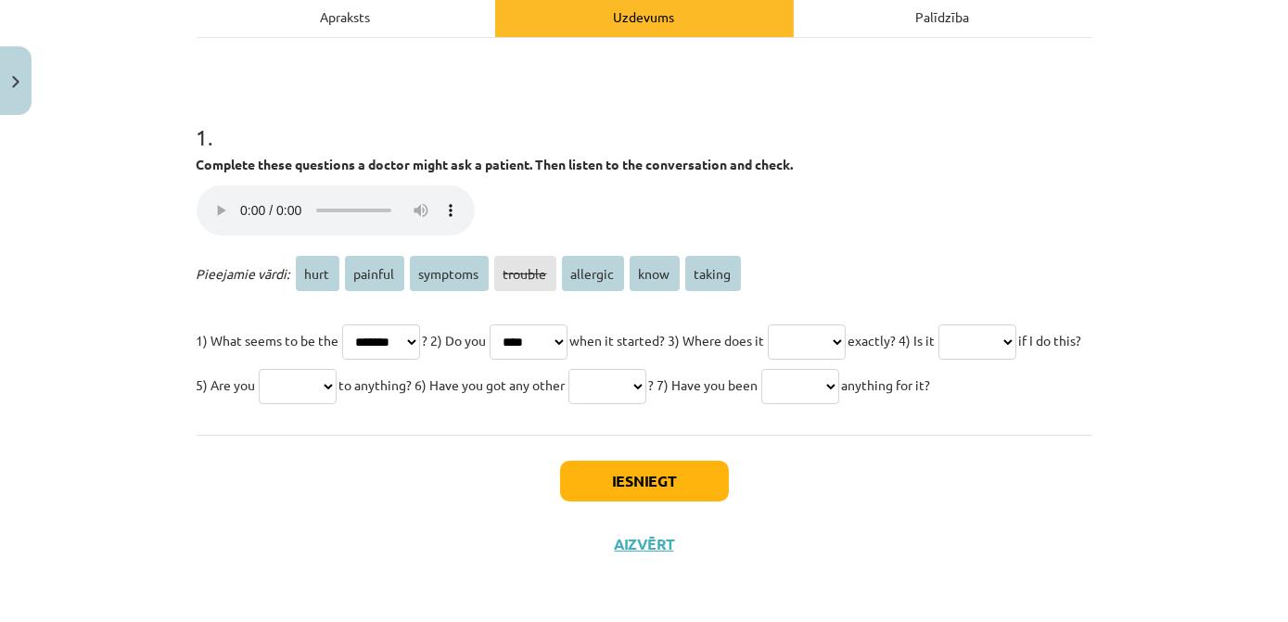
click at [510, 325] on select "**** ******* ******** ******* ******** **** ******" at bounding box center [529, 342] width 78 height 35
click at [846, 325] on select "**** ******* ******** ******* ******** **** ******" at bounding box center [807, 342] width 78 height 35
select select "****"
click at [815, 325] on select "**** ******* ******** ******* ******** **** ******" at bounding box center [807, 342] width 78 height 35
click at [939, 360] on select "**** ******* ******** ******* ******** **** ******" at bounding box center [978, 342] width 78 height 35
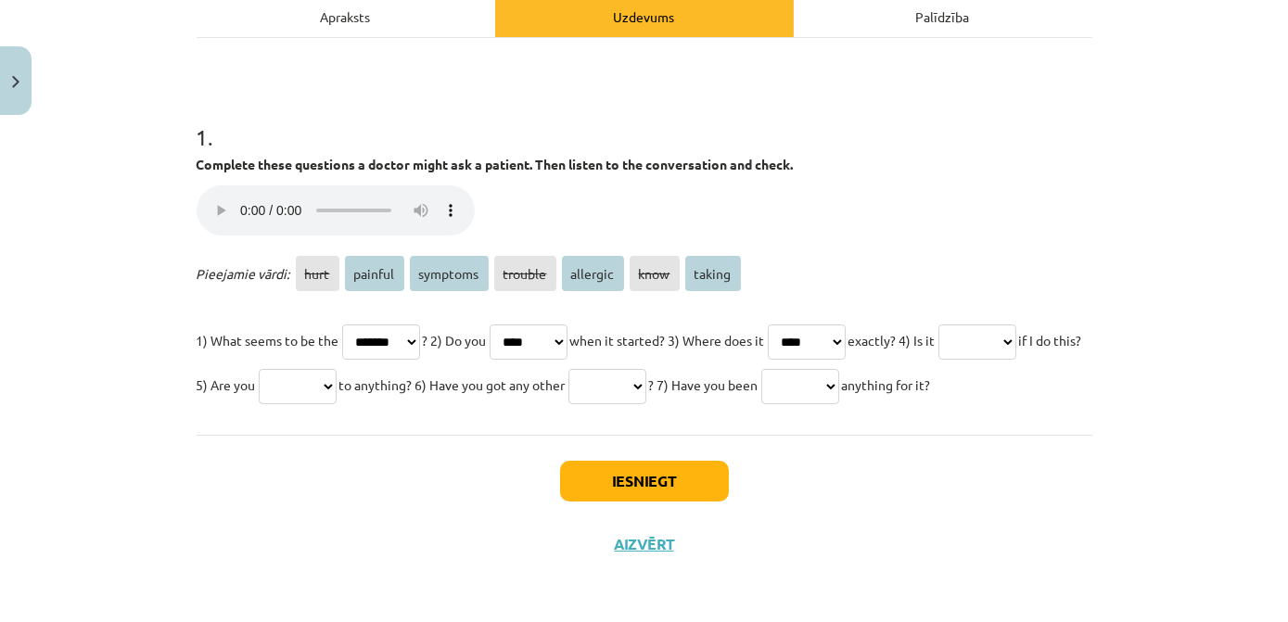
select select "*******"
click at [939, 344] on select "**** ******* ******** ******* ******** **** ******" at bounding box center [978, 342] width 78 height 35
click at [337, 369] on select "**** ******* ******** ******* ******** **** ******" at bounding box center [298, 386] width 78 height 35
select select "********"
click at [337, 369] on select "**** ******* ******** ******* ******** **** ******" at bounding box center [298, 386] width 78 height 35
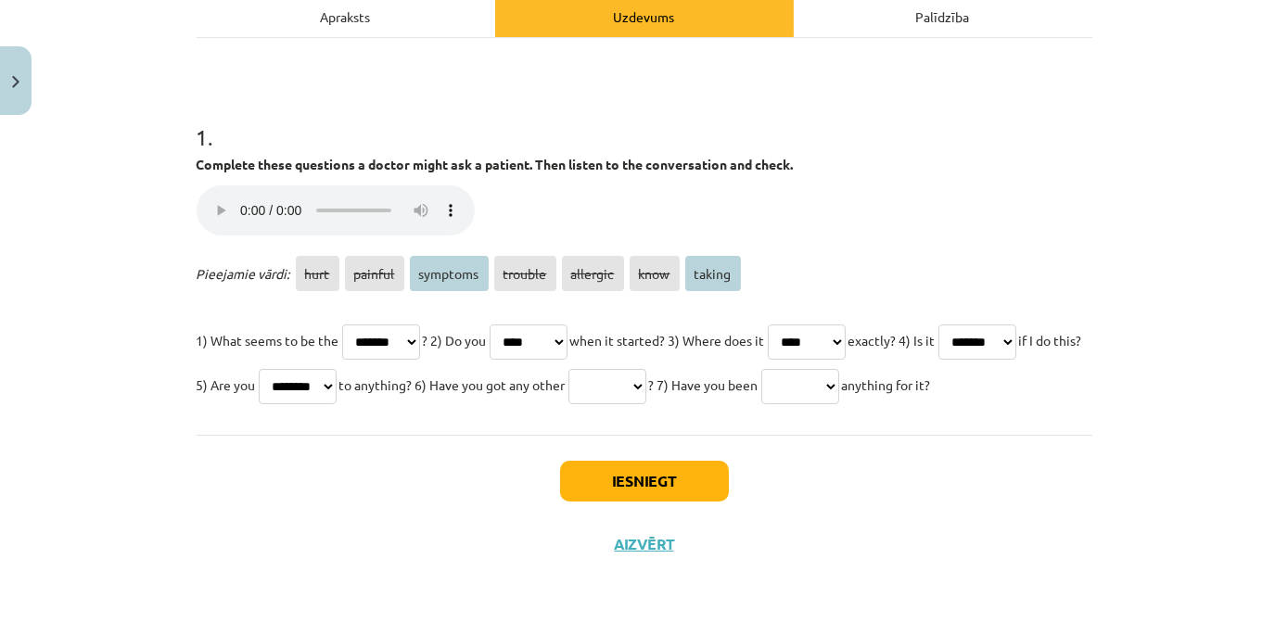
click at [647, 369] on select "**** ******* ******** ******* ******** **** ******" at bounding box center [608, 386] width 78 height 35
select select "********"
click at [647, 369] on select "**** ******* ******** ******* ******** **** ******" at bounding box center [608, 386] width 78 height 35
click at [762, 404] on select "**** ******* ******** ******* ******** **** ******" at bounding box center [801, 386] width 78 height 35
select select "******"
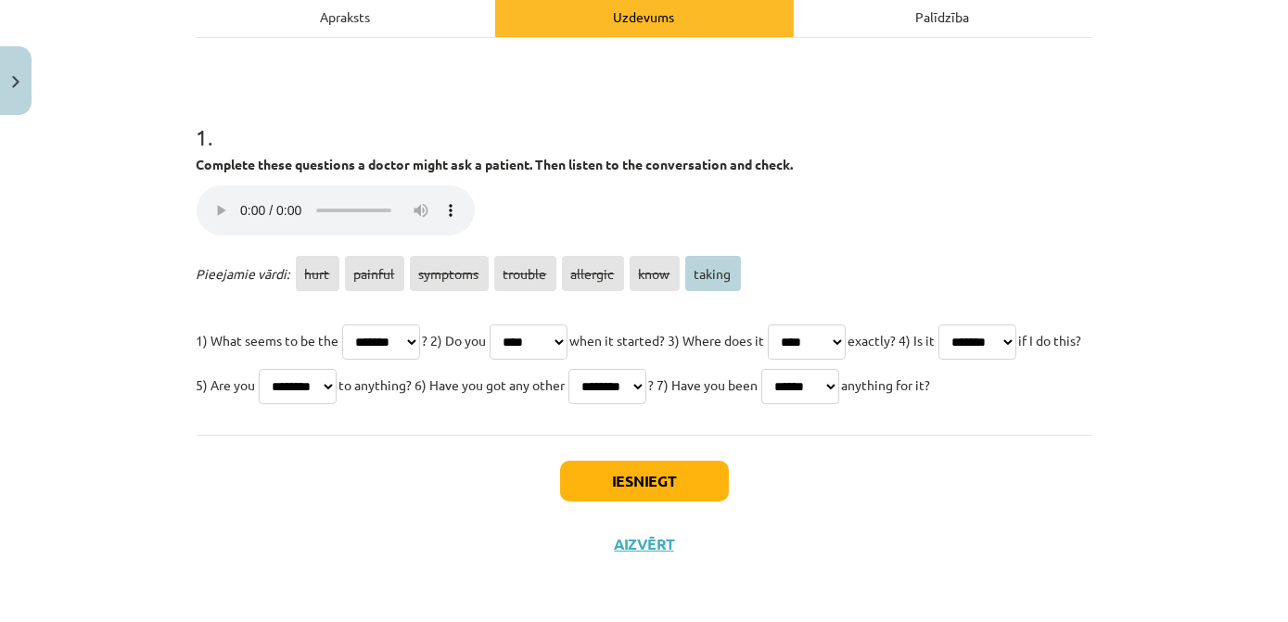
click at [762, 389] on select "**** ******* ******** ******* ******** **** ******" at bounding box center [801, 386] width 78 height 35
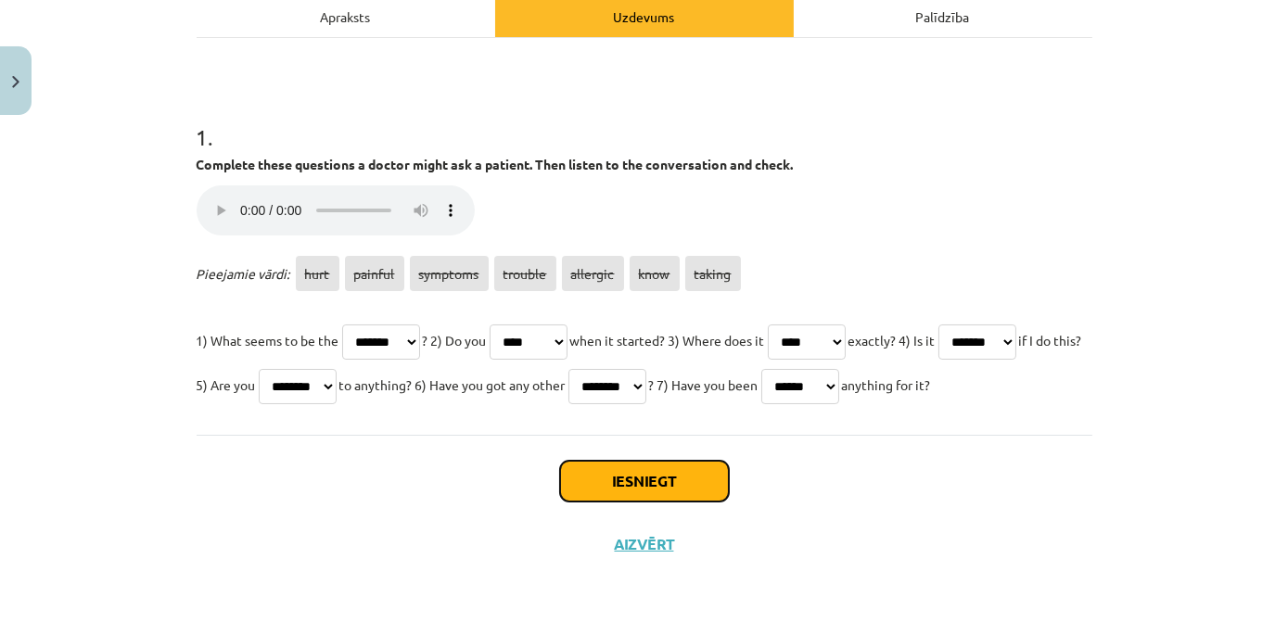
click at [663, 501] on button "Iesniegt" at bounding box center [644, 481] width 169 height 41
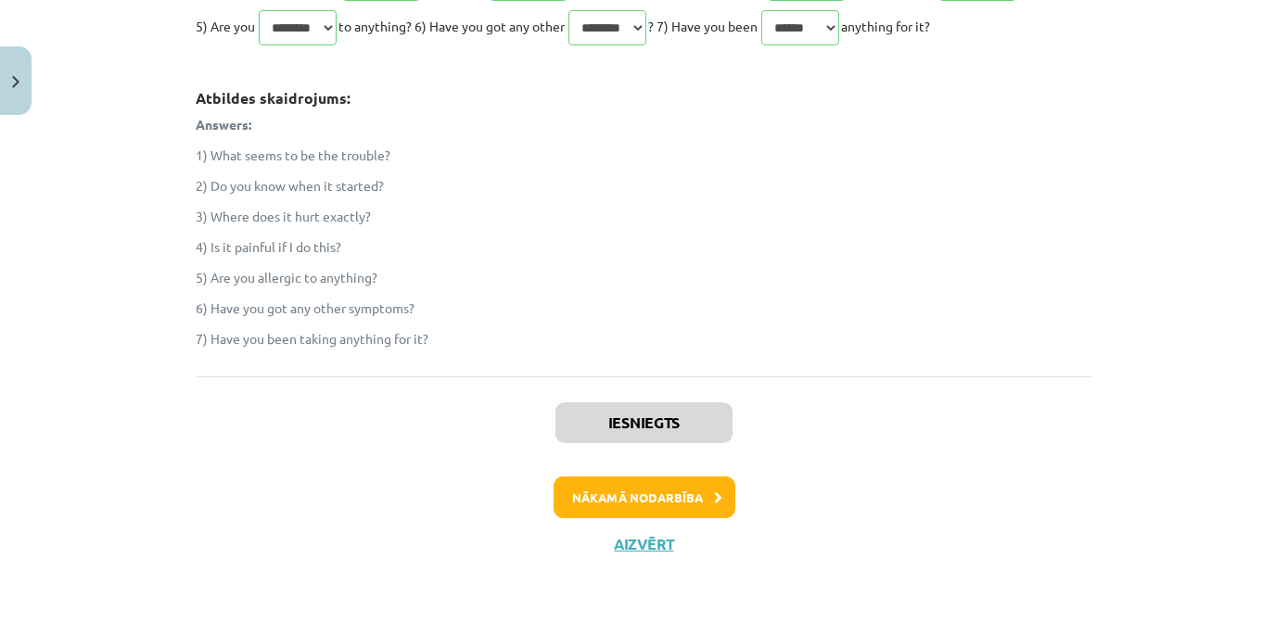
scroll to position [680, 0]
click at [692, 491] on button "Nākamā nodarbība" at bounding box center [645, 498] width 182 height 43
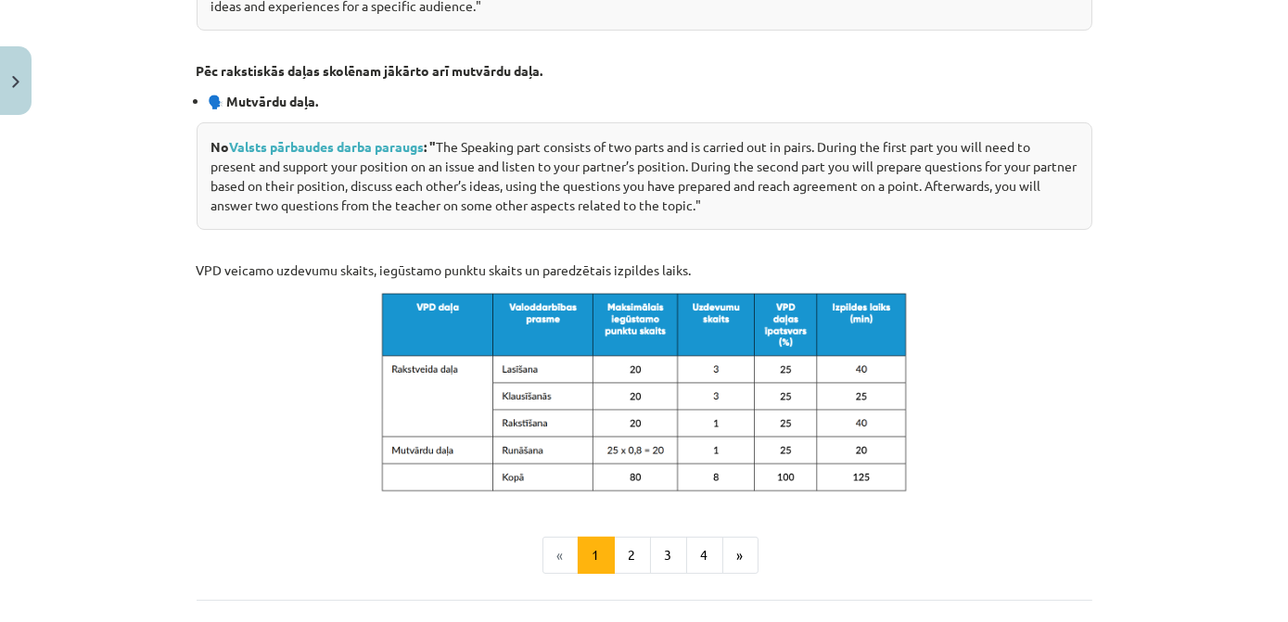
scroll to position [1029, 0]
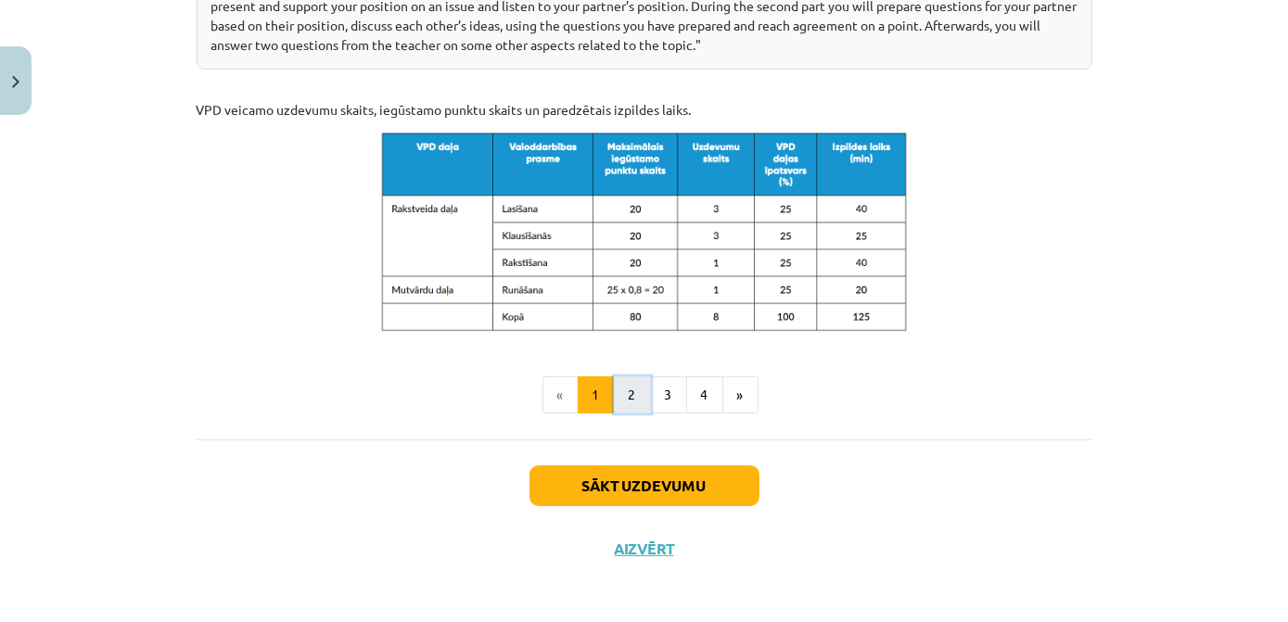
click at [629, 397] on button "2" at bounding box center [632, 395] width 37 height 37
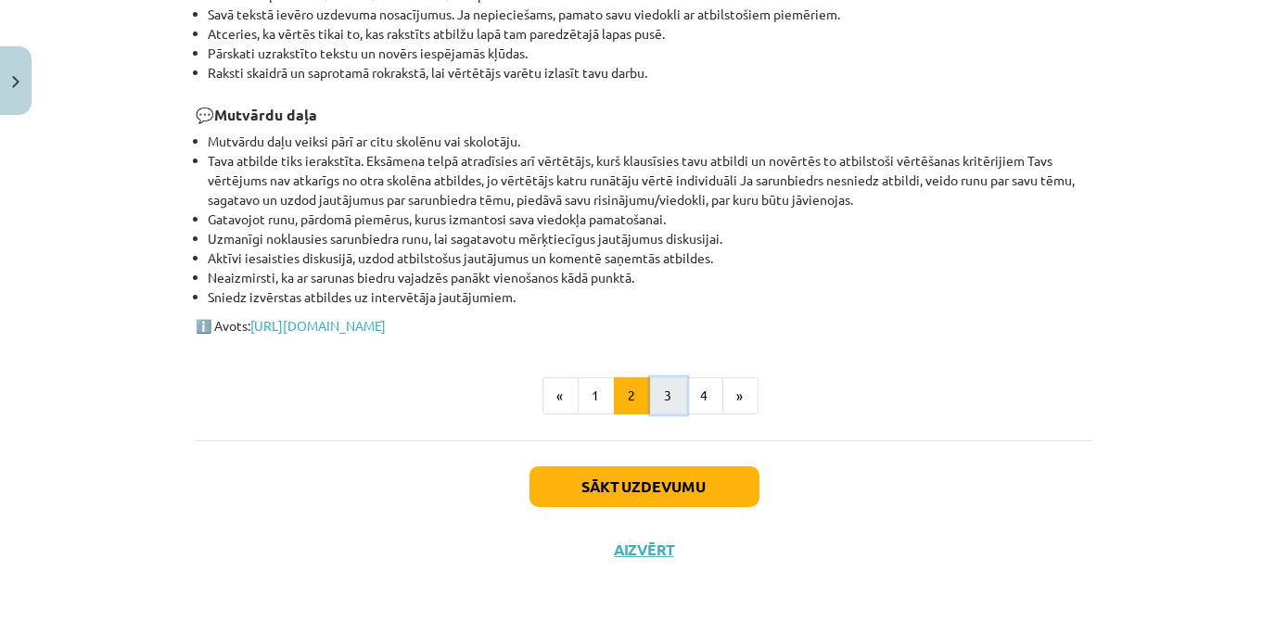
click at [665, 399] on button "3" at bounding box center [668, 396] width 37 height 37
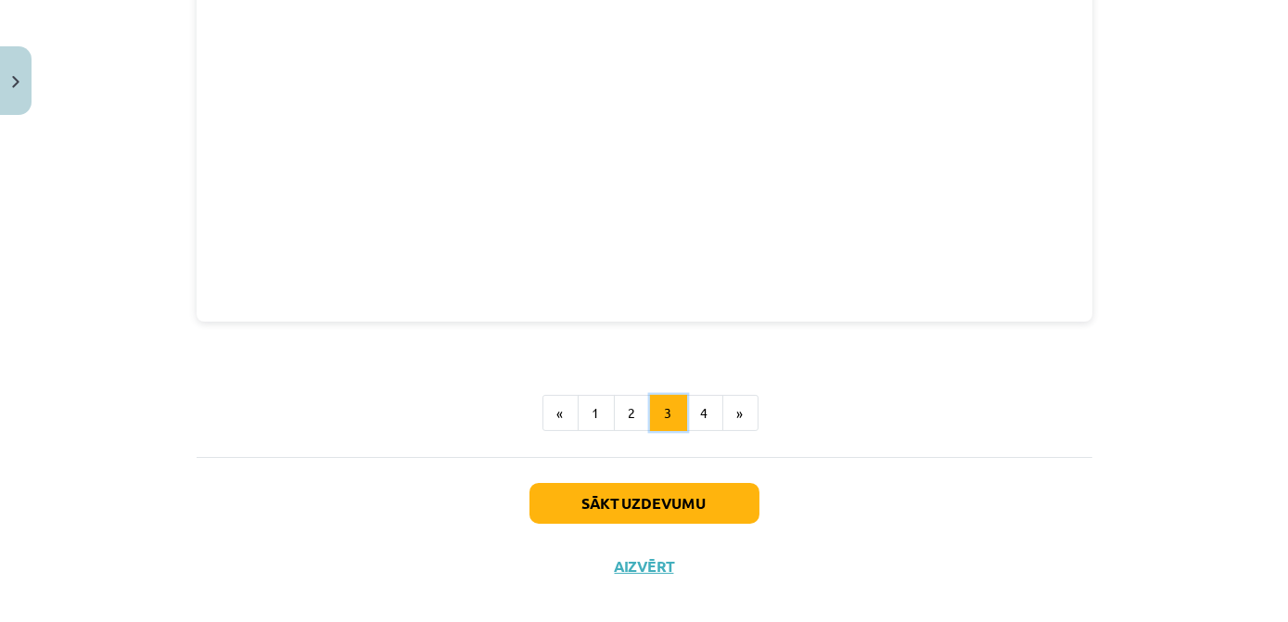
scroll to position [601, 0]
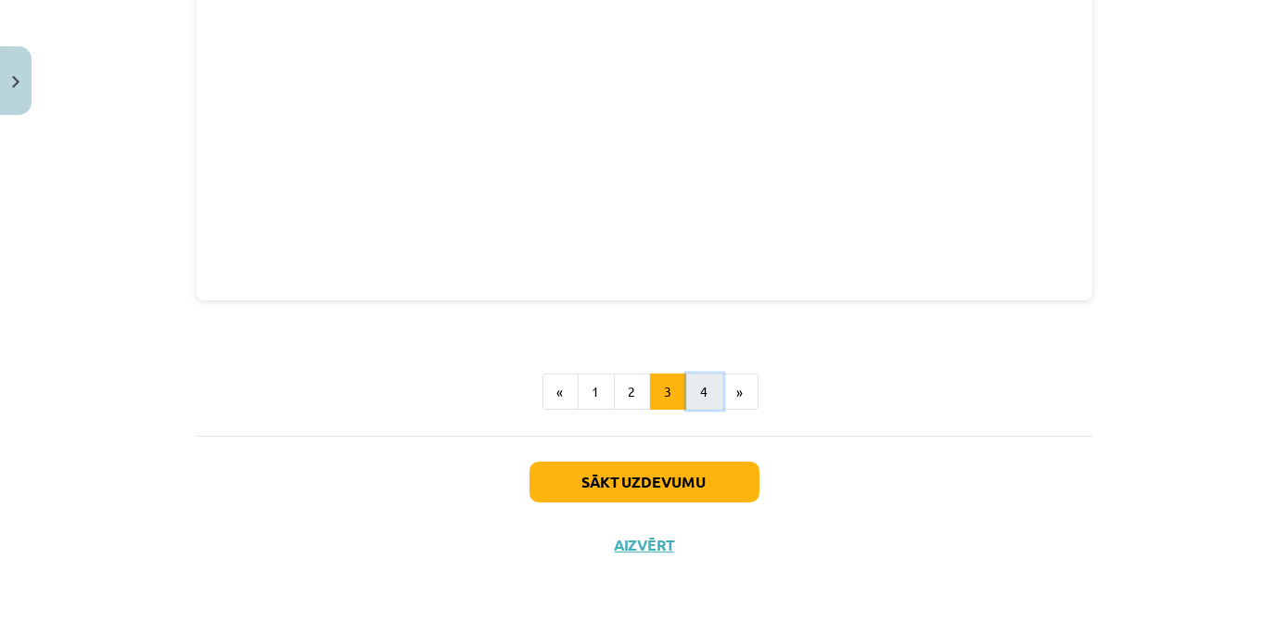
click at [686, 391] on button "4" at bounding box center [704, 392] width 37 height 37
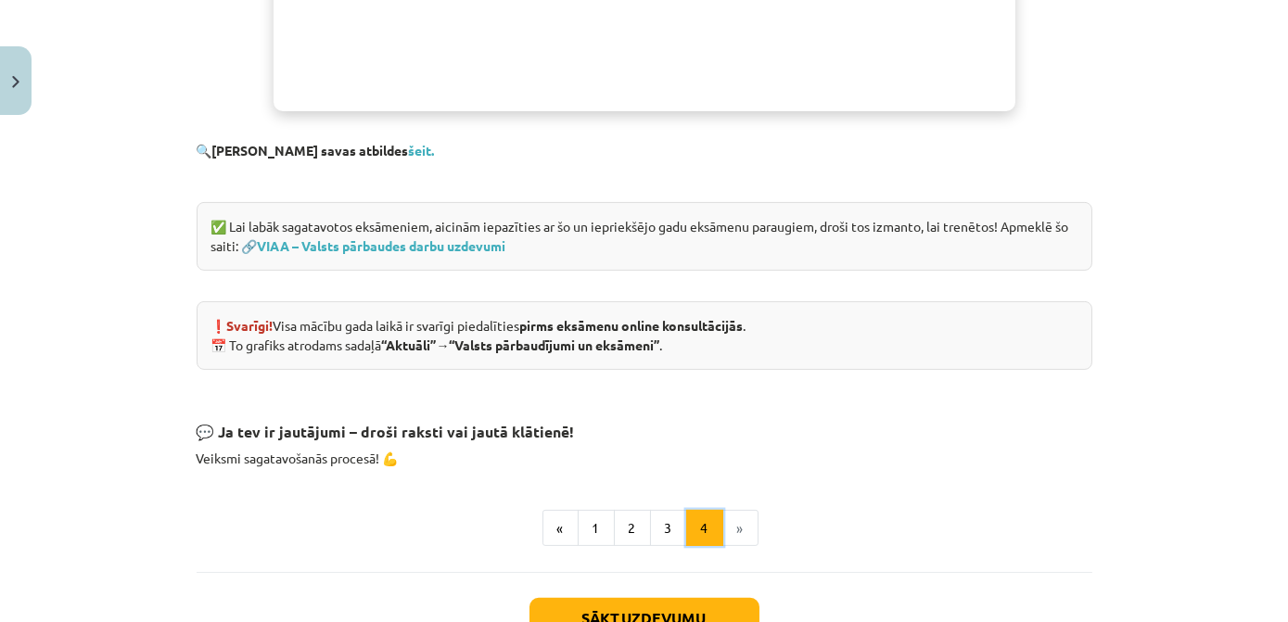
scroll to position [1340, 0]
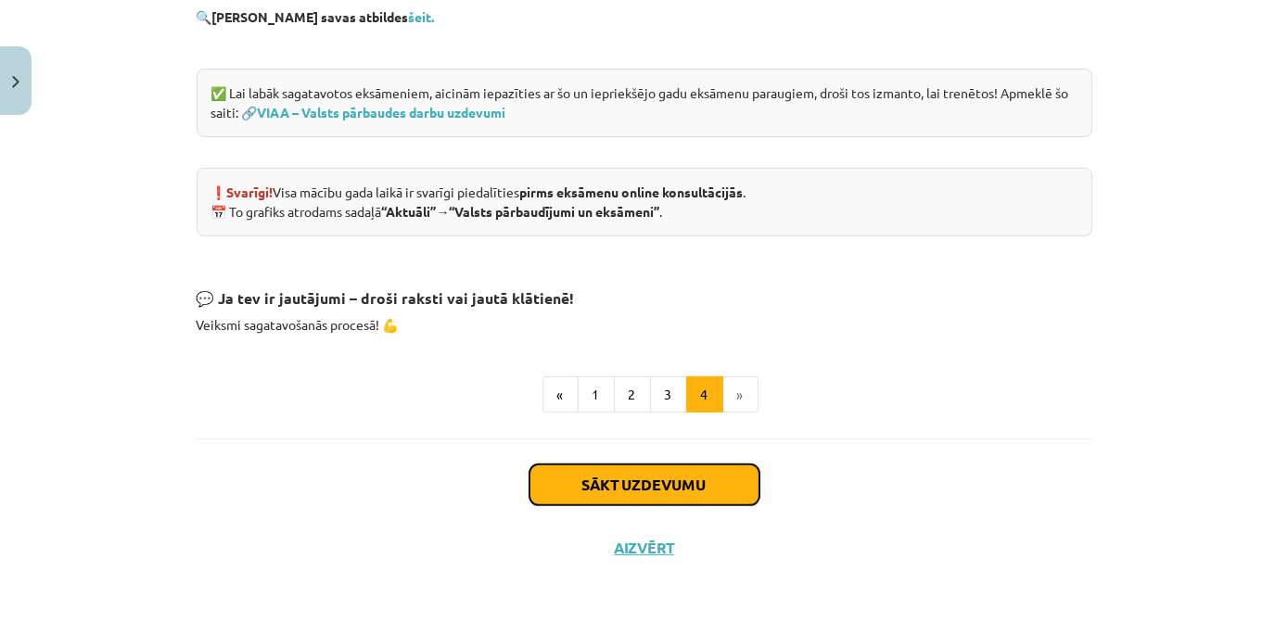
click at [676, 479] on button "Sākt uzdevumu" at bounding box center [645, 485] width 230 height 41
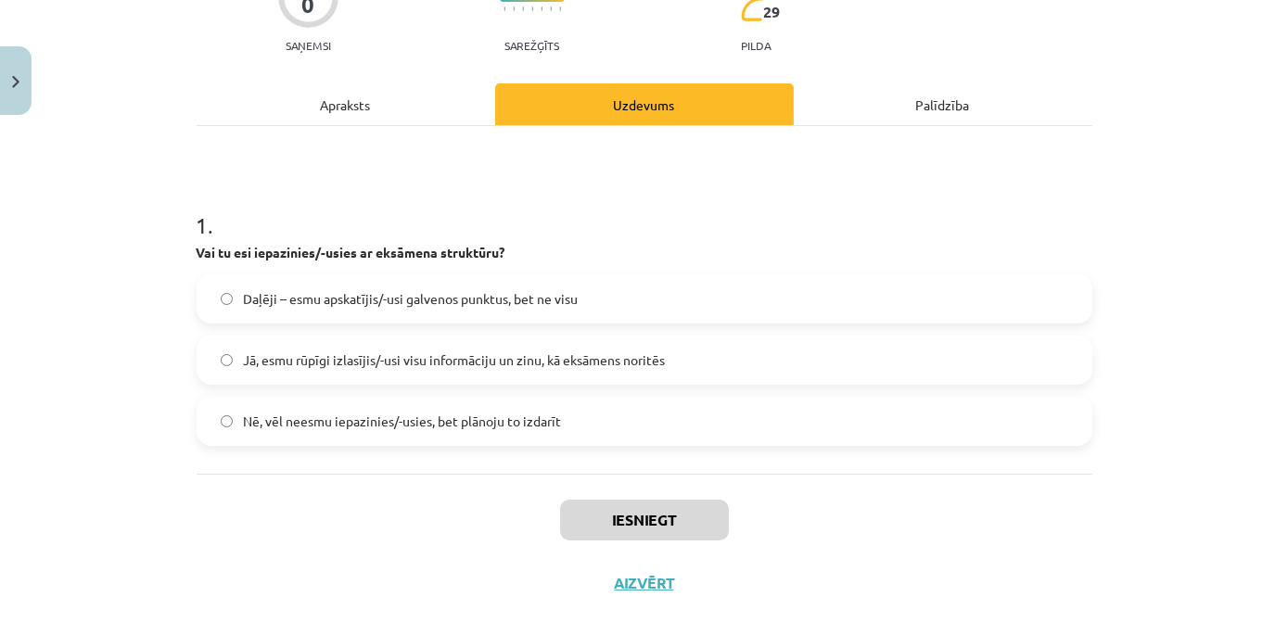
scroll to position [215, 0]
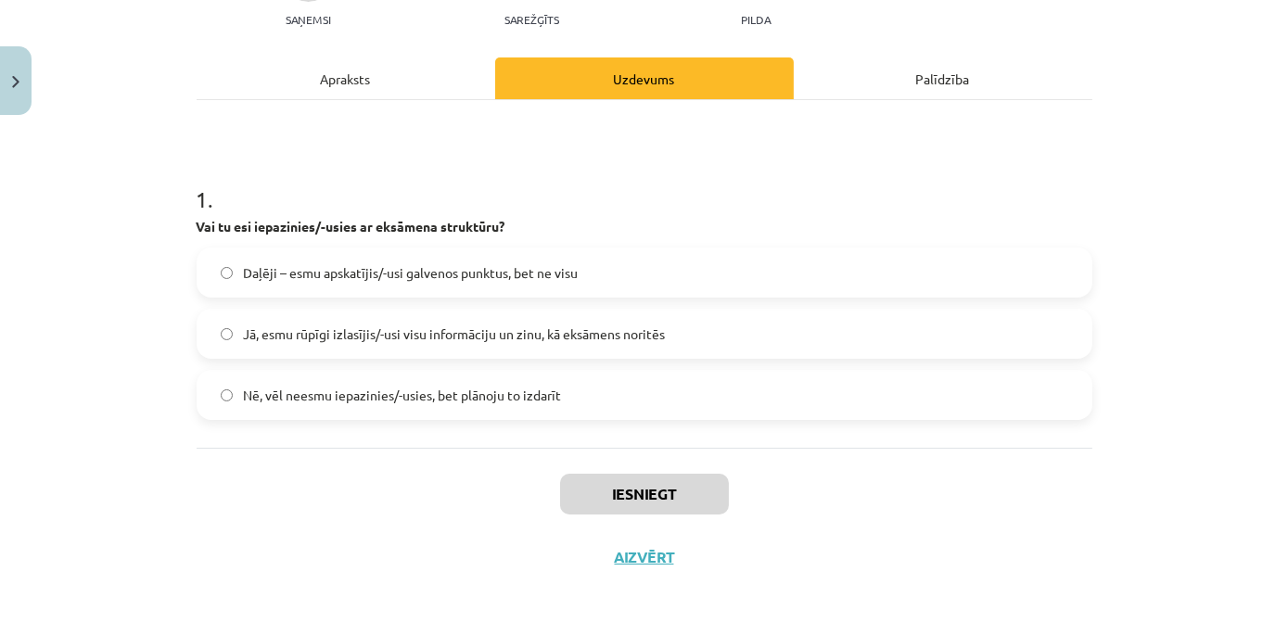
click at [481, 328] on span "Jā, esmu rūpīgi izlasījis/-usi visu informāciju un zinu, kā eksāmens noritēs" at bounding box center [455, 334] width 422 height 19
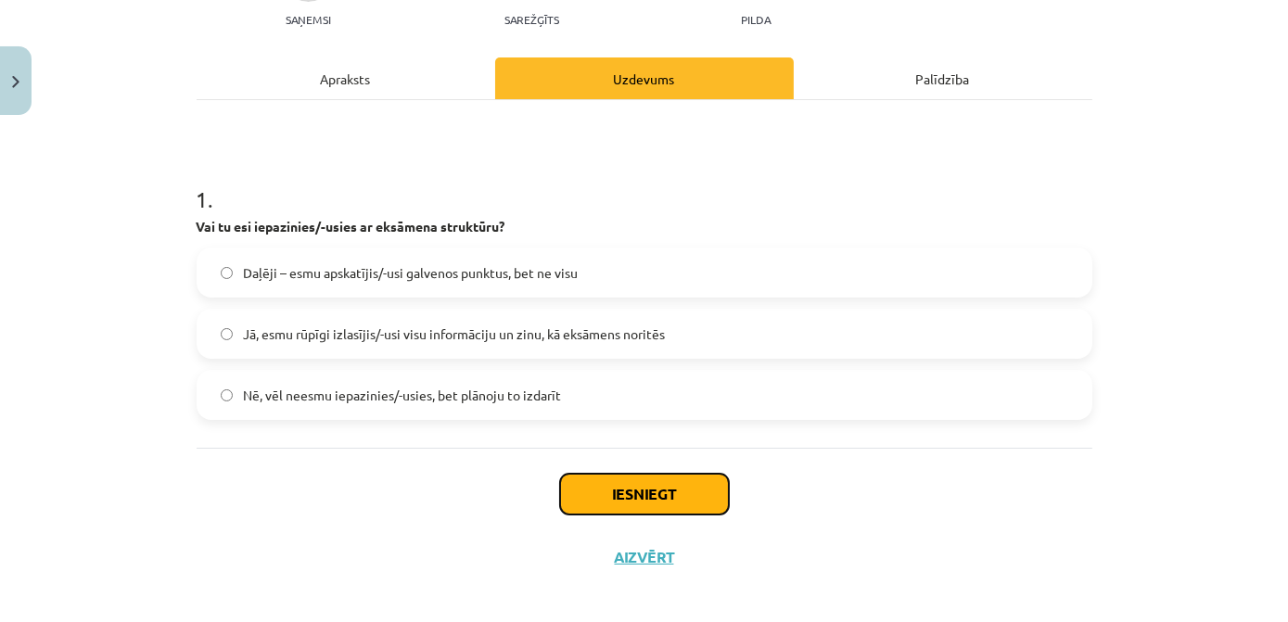
click at [668, 493] on button "Iesniegt" at bounding box center [644, 494] width 169 height 41
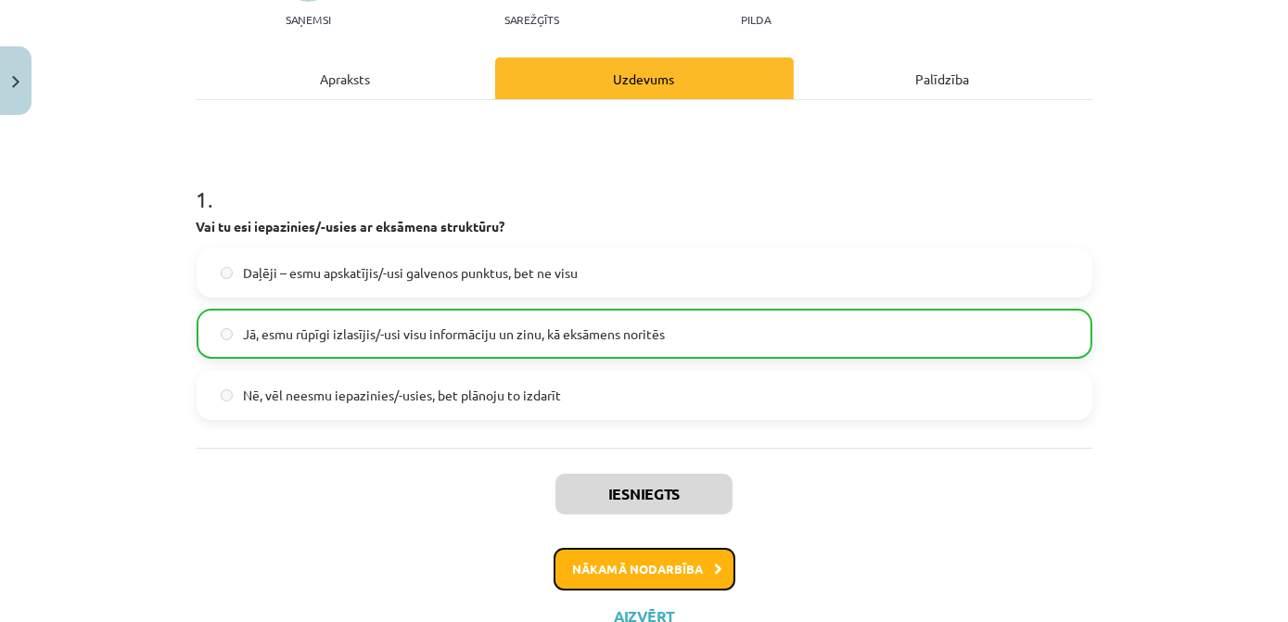
click at [715, 575] on icon at bounding box center [719, 570] width 8 height 12
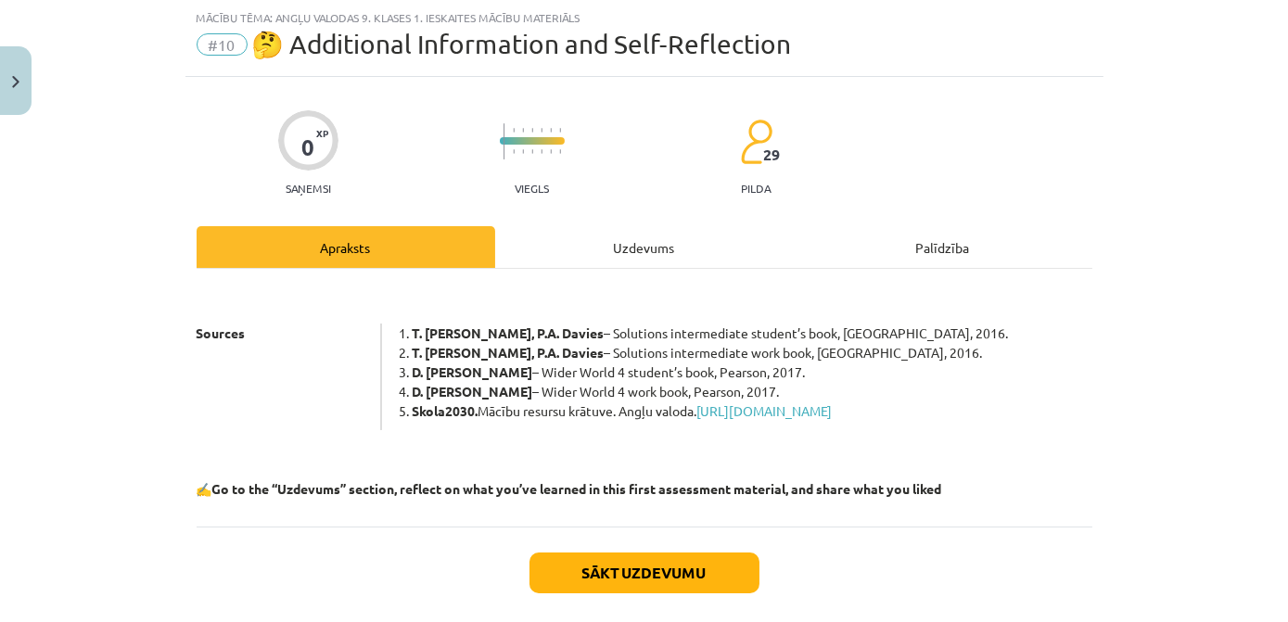
scroll to position [46, 0]
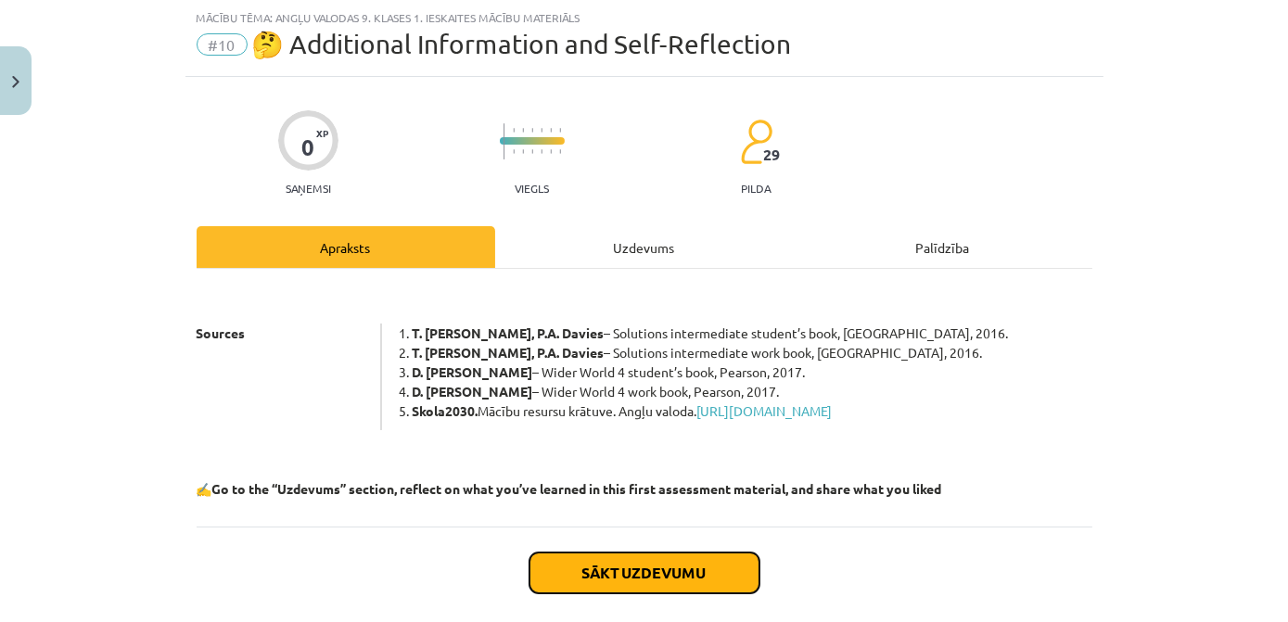
click at [711, 584] on button "Sākt uzdevumu" at bounding box center [645, 573] width 230 height 41
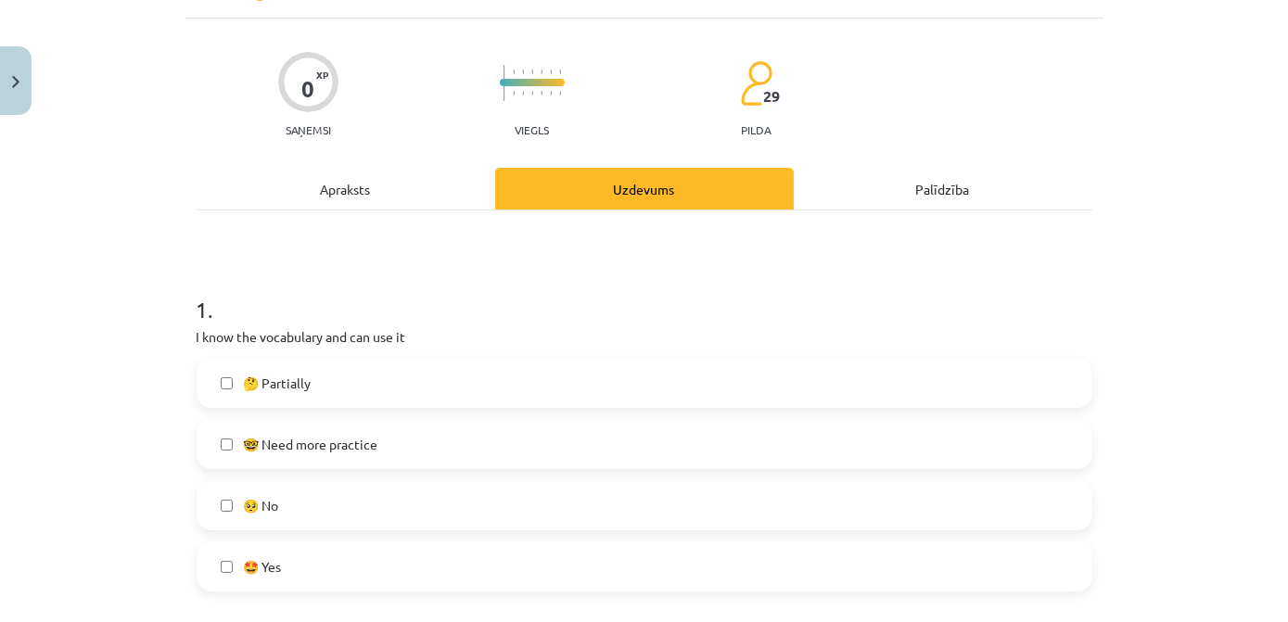
scroll to position [131, 0]
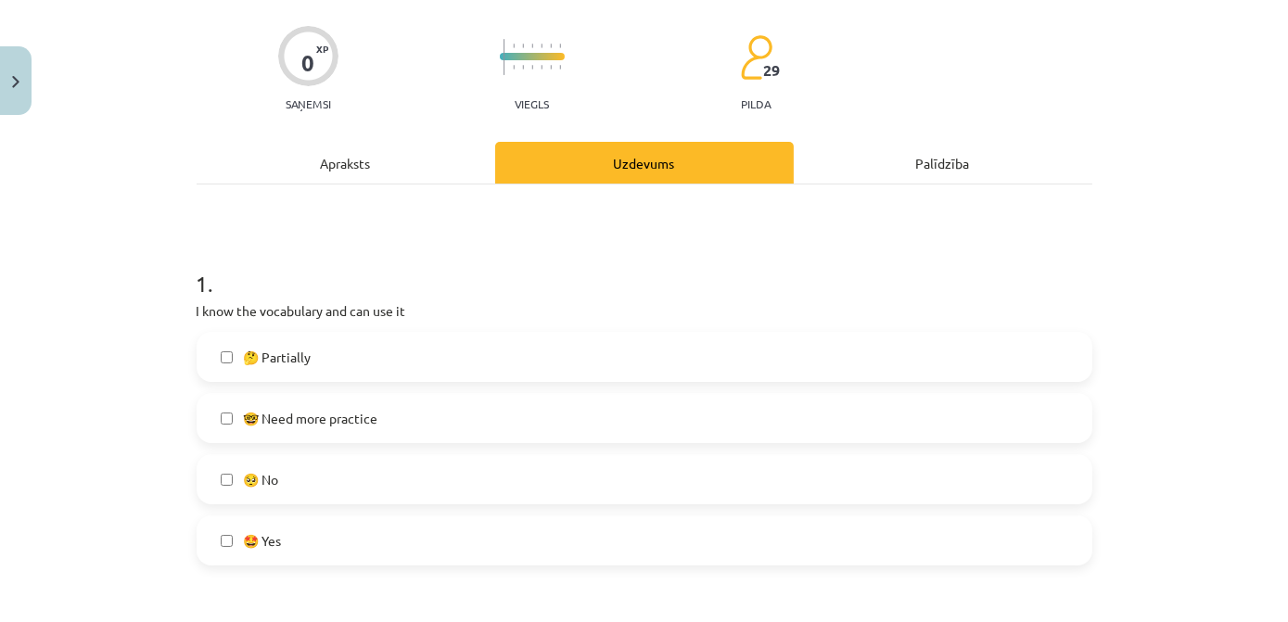
click at [380, 418] on label "🤓 Need more practice" at bounding box center [645, 418] width 892 height 46
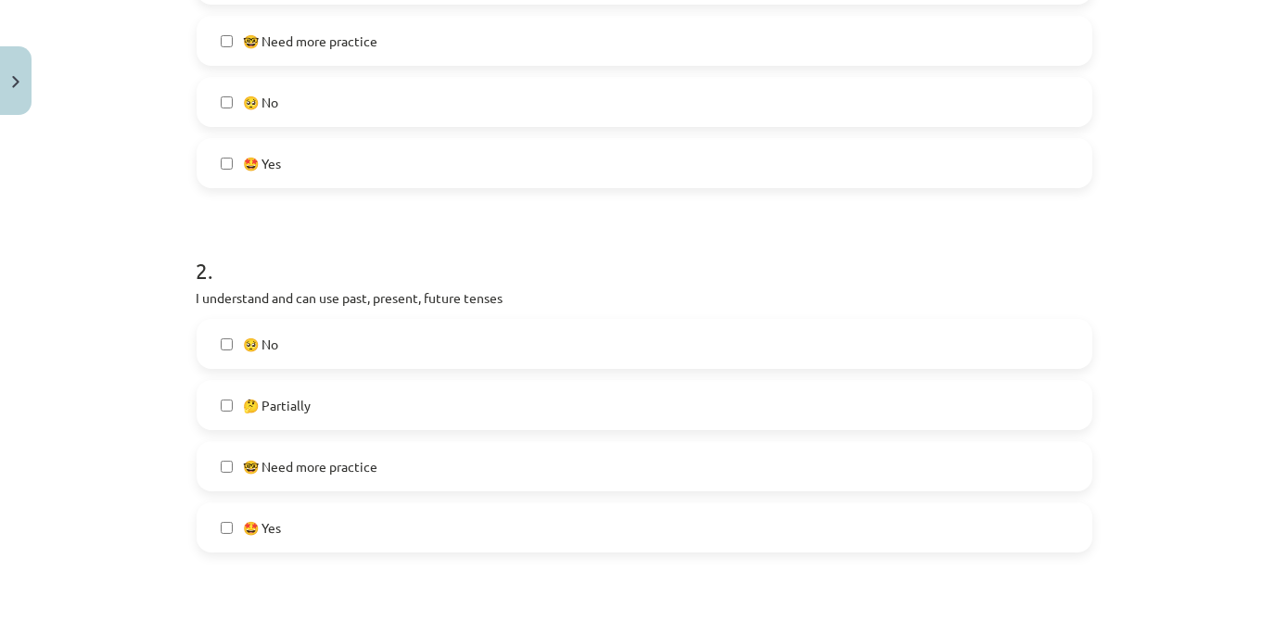
scroll to position [552, 0]
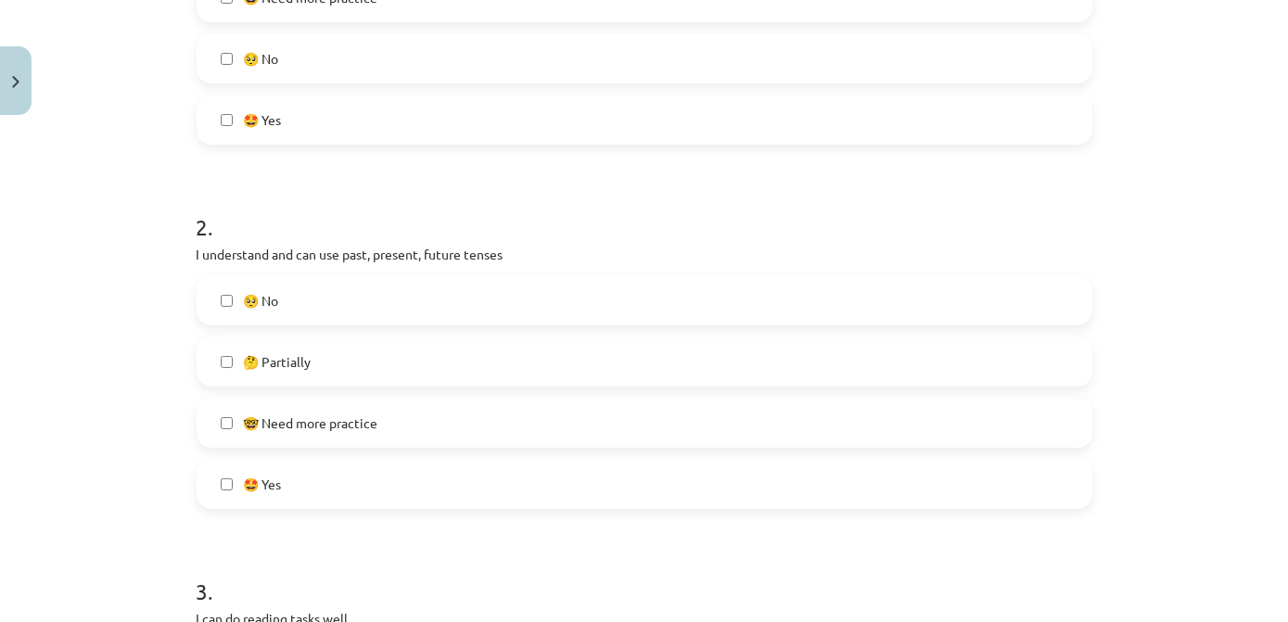
click at [393, 422] on label "🤓 Need more practice" at bounding box center [645, 423] width 892 height 46
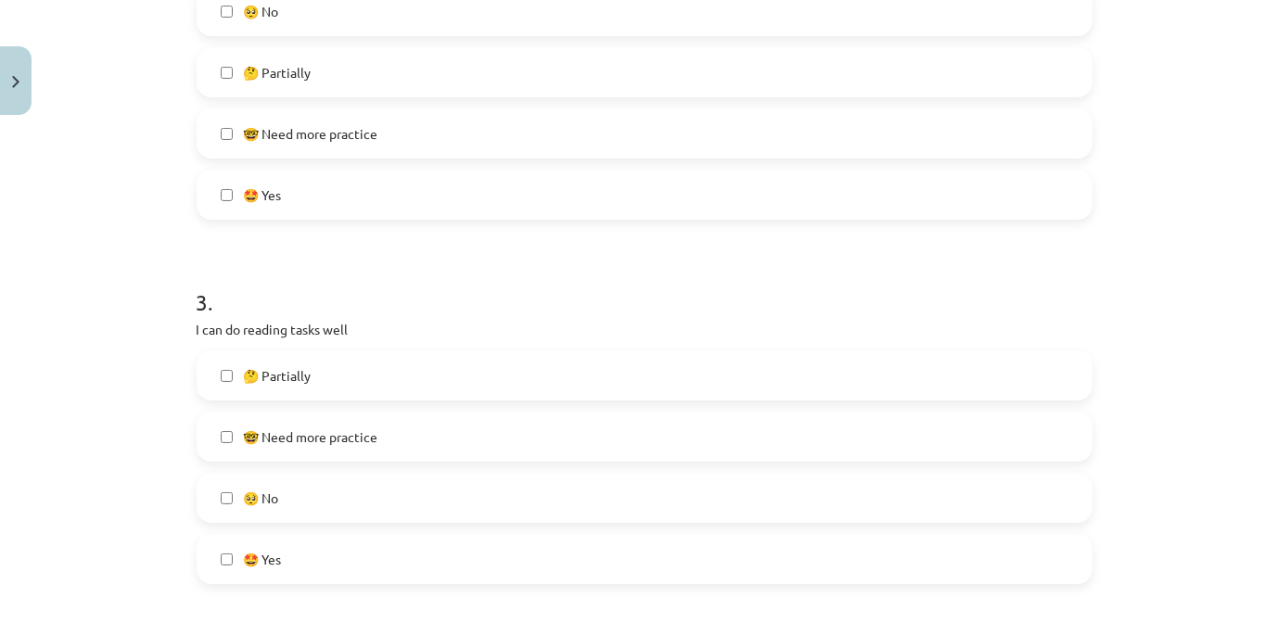
scroll to position [890, 0]
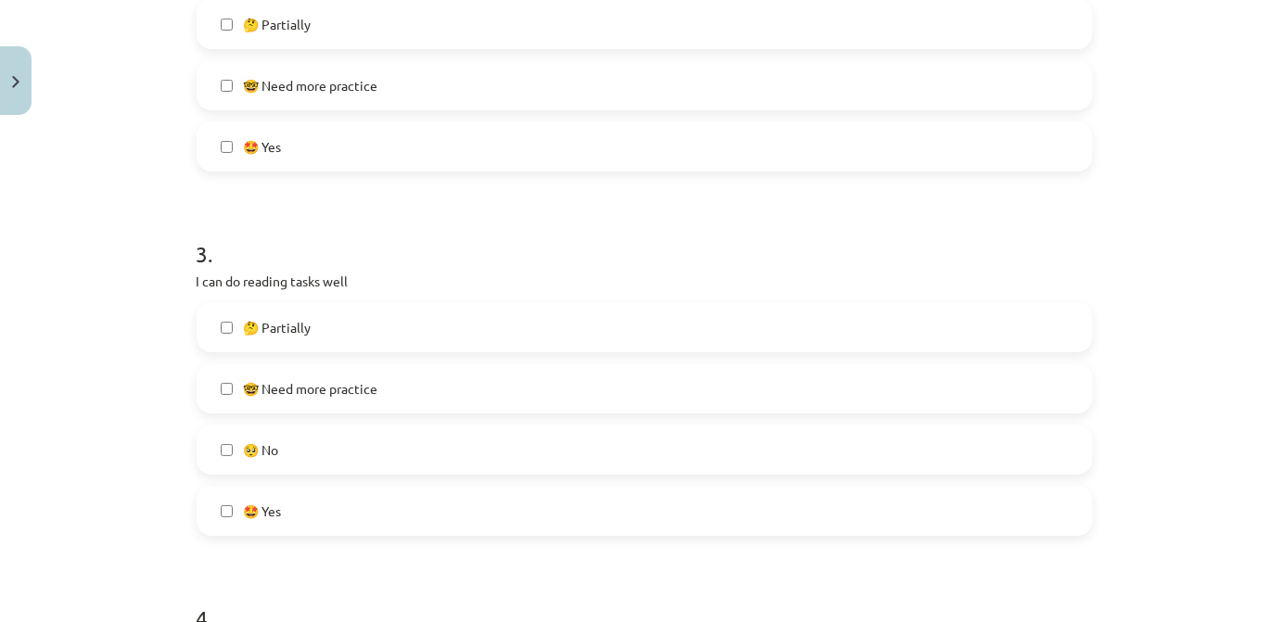
click at [428, 404] on label "🤓 Need more practice" at bounding box center [645, 388] width 892 height 46
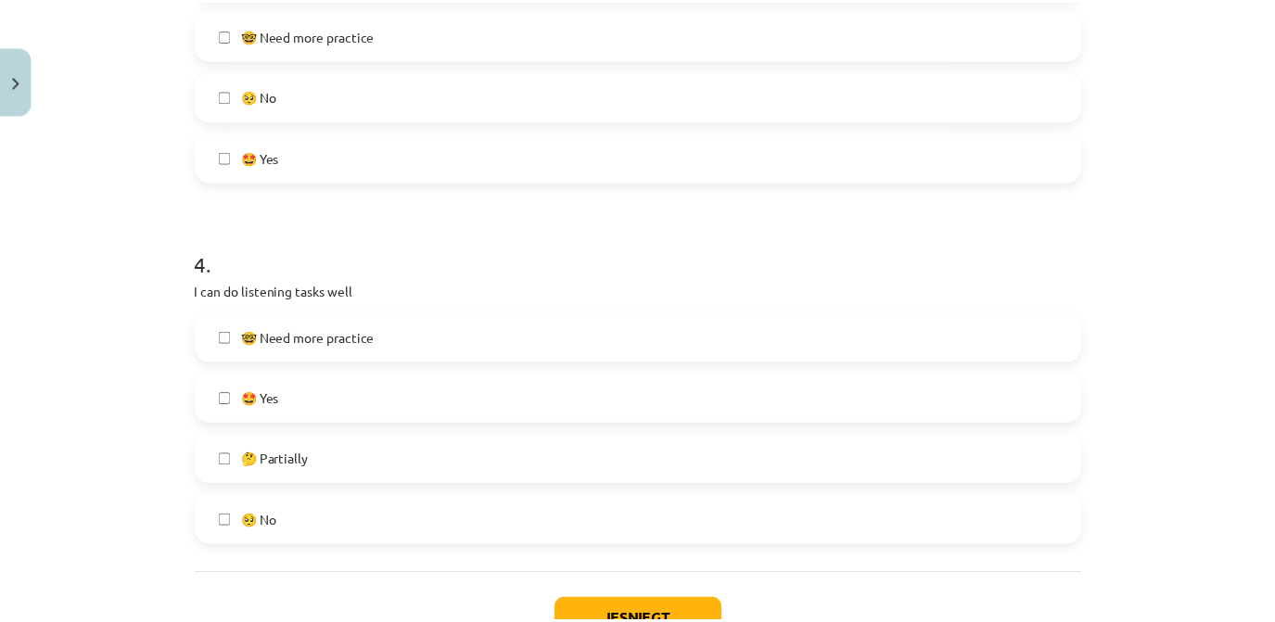
scroll to position [1311, 0]
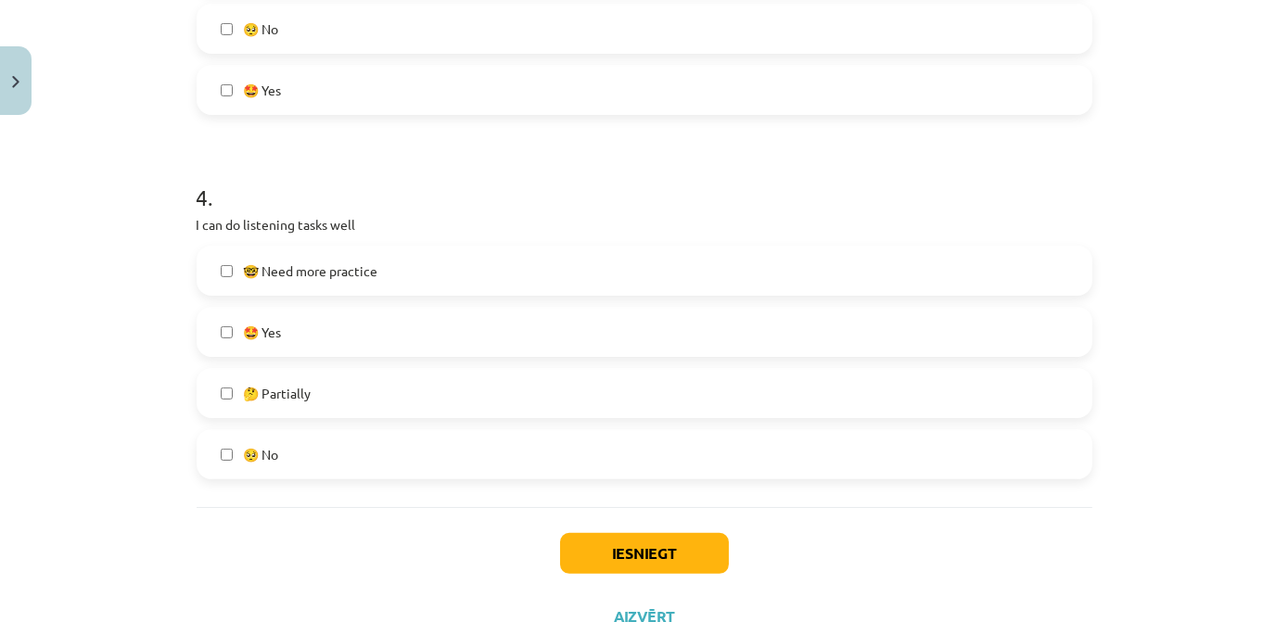
click at [396, 282] on label "🤓 Need more practice" at bounding box center [645, 271] width 892 height 46
click at [675, 554] on button "Iesniegt" at bounding box center [644, 553] width 169 height 41
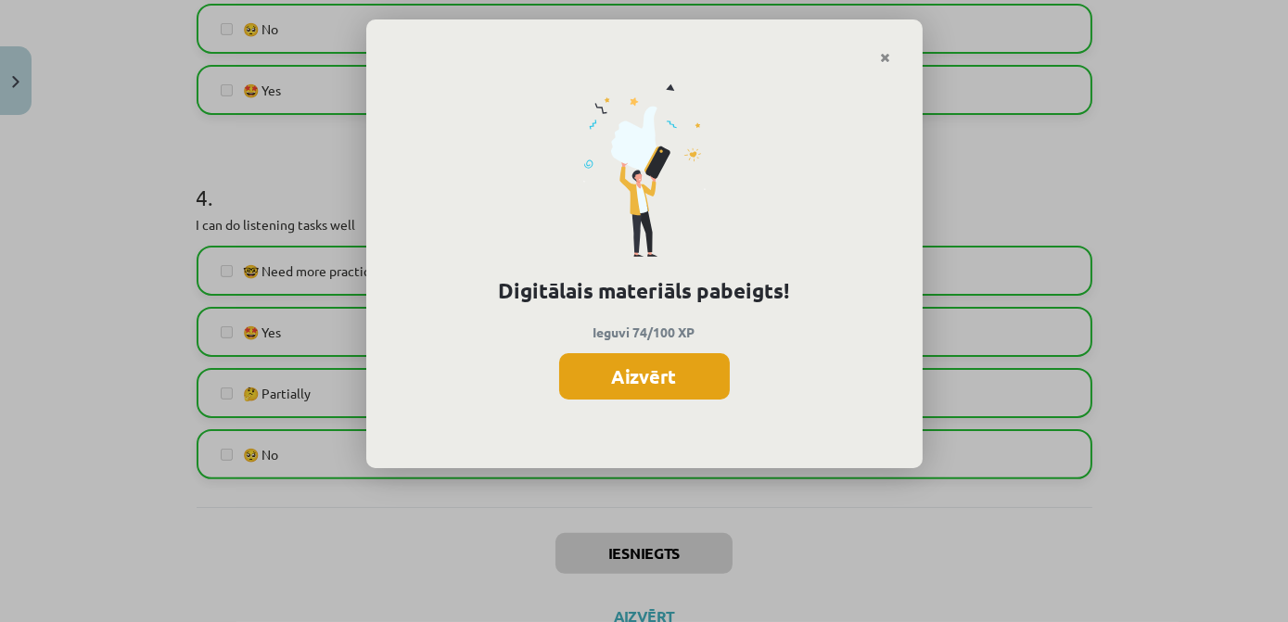
click at [673, 379] on button "Aizvērt" at bounding box center [644, 376] width 171 height 46
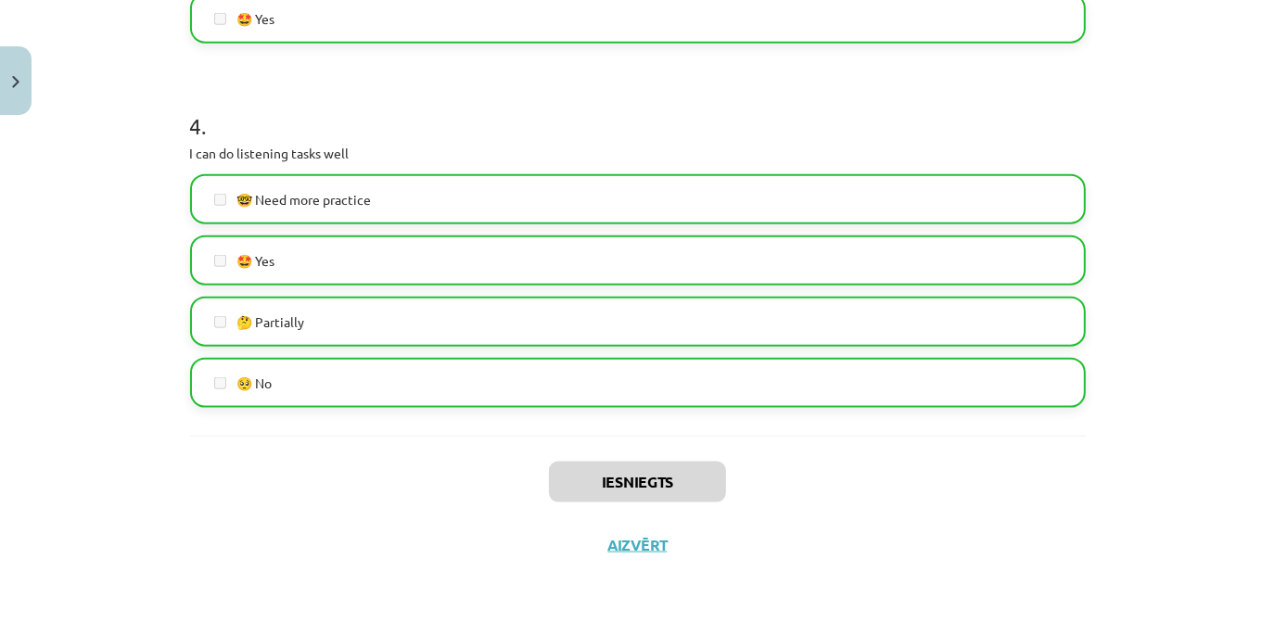
scroll to position [421, 0]
click at [623, 546] on button "Aizvērt" at bounding box center [638, 545] width 70 height 19
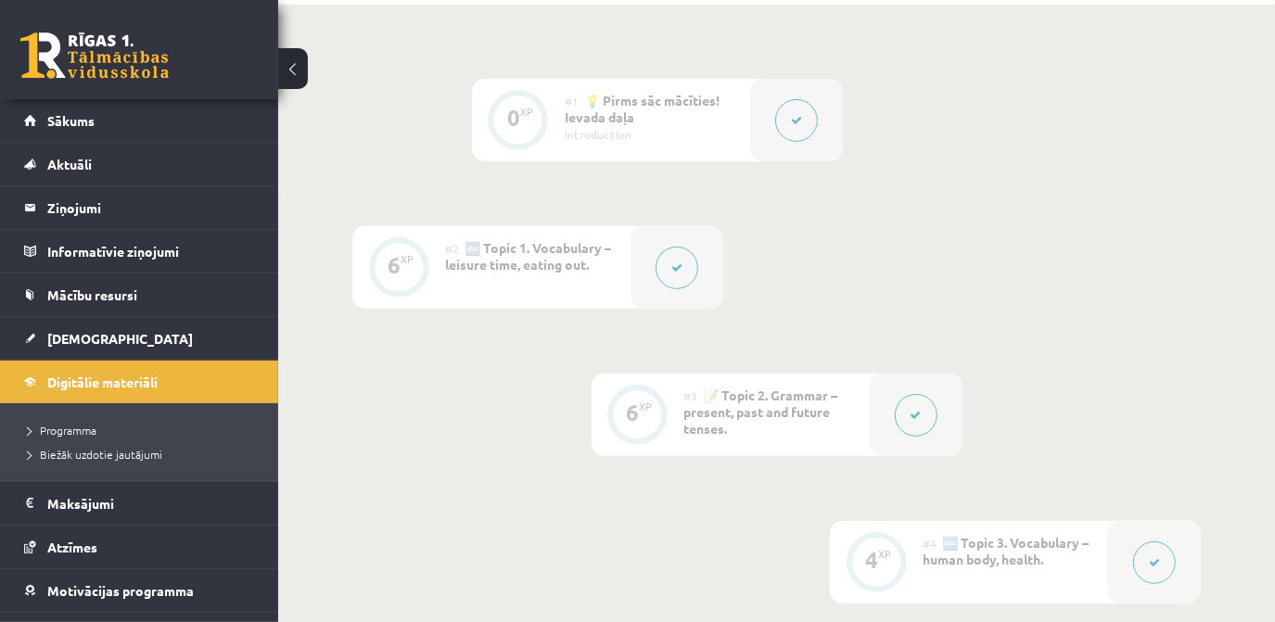
click at [99, 53] on link at bounding box center [94, 55] width 148 height 46
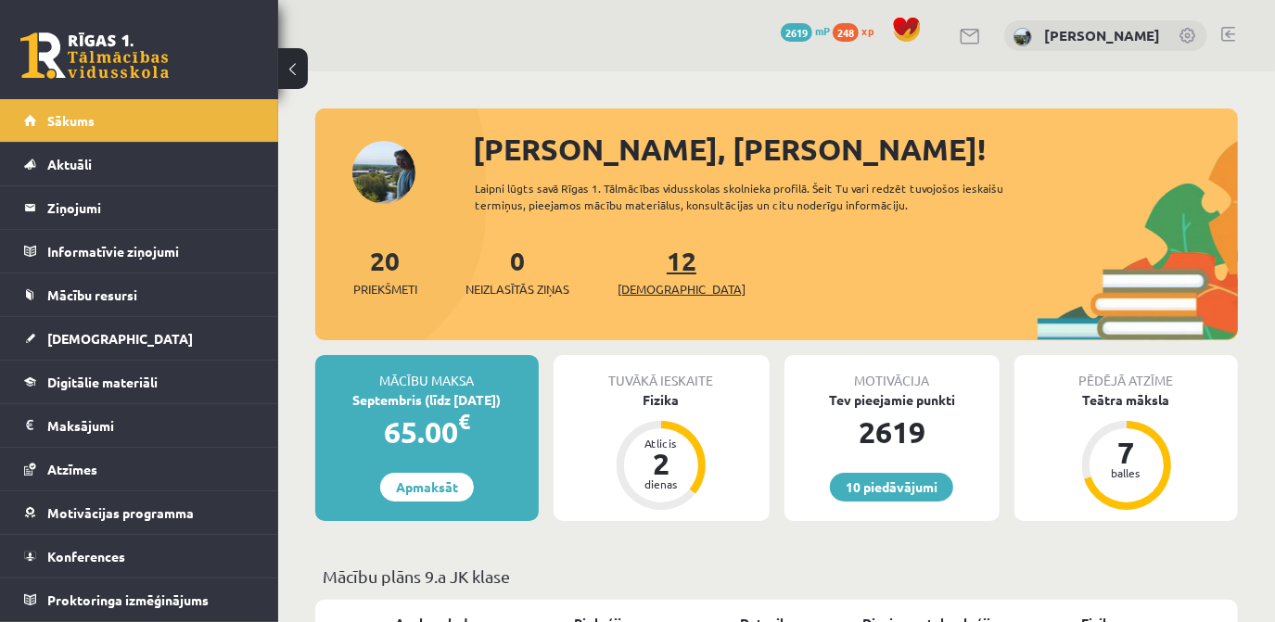
click at [658, 275] on link "12 Ieskaites" at bounding box center [682, 271] width 128 height 55
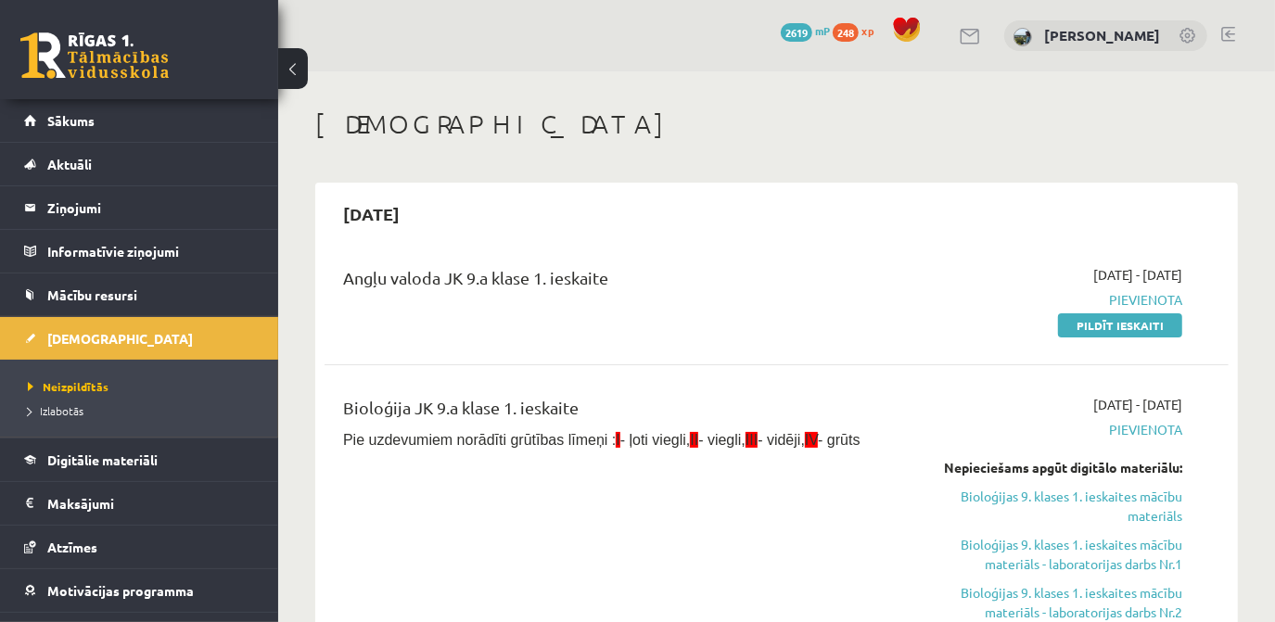
click at [101, 63] on link at bounding box center [94, 55] width 148 height 46
